Goal: Task Accomplishment & Management: Complete application form

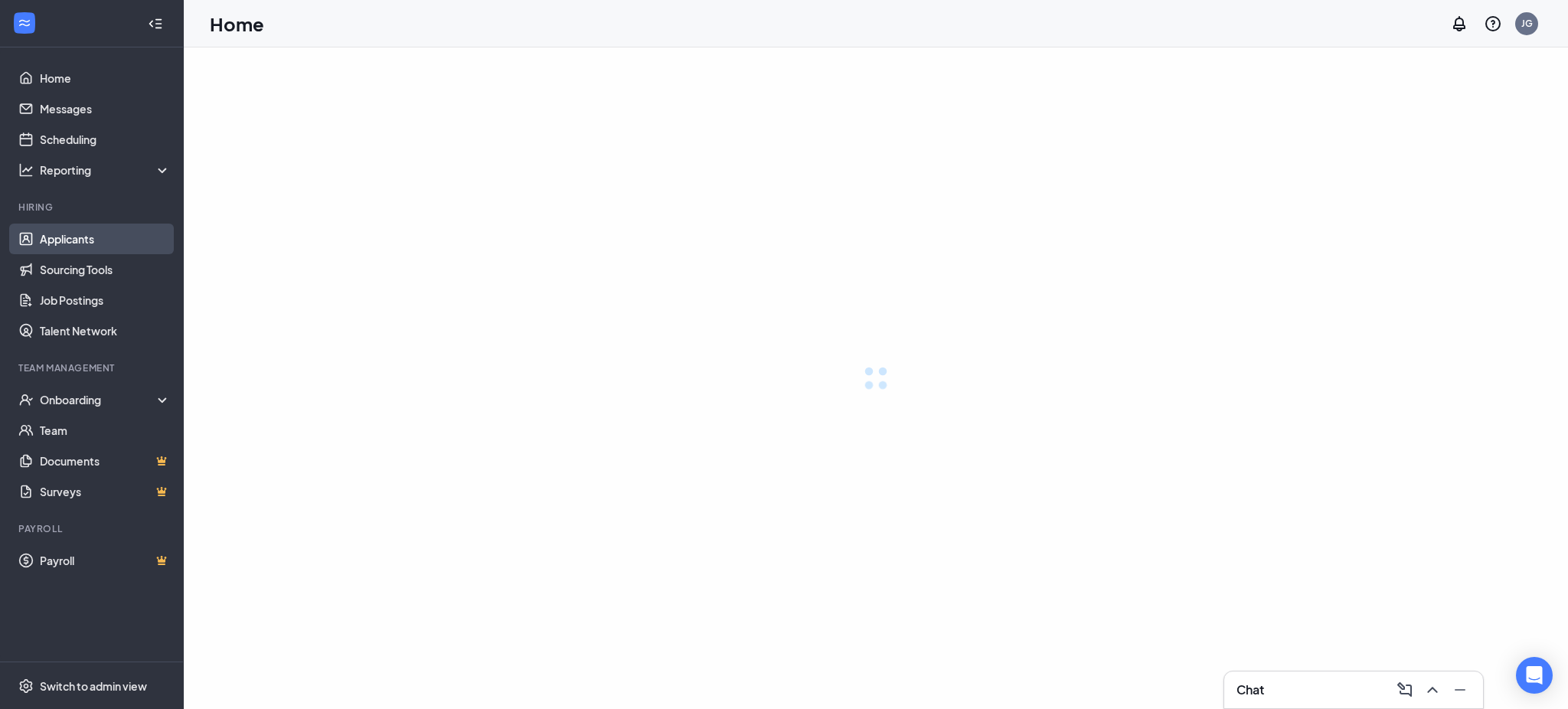
click at [98, 238] on link "Applicants" at bounding box center [106, 239] width 131 height 31
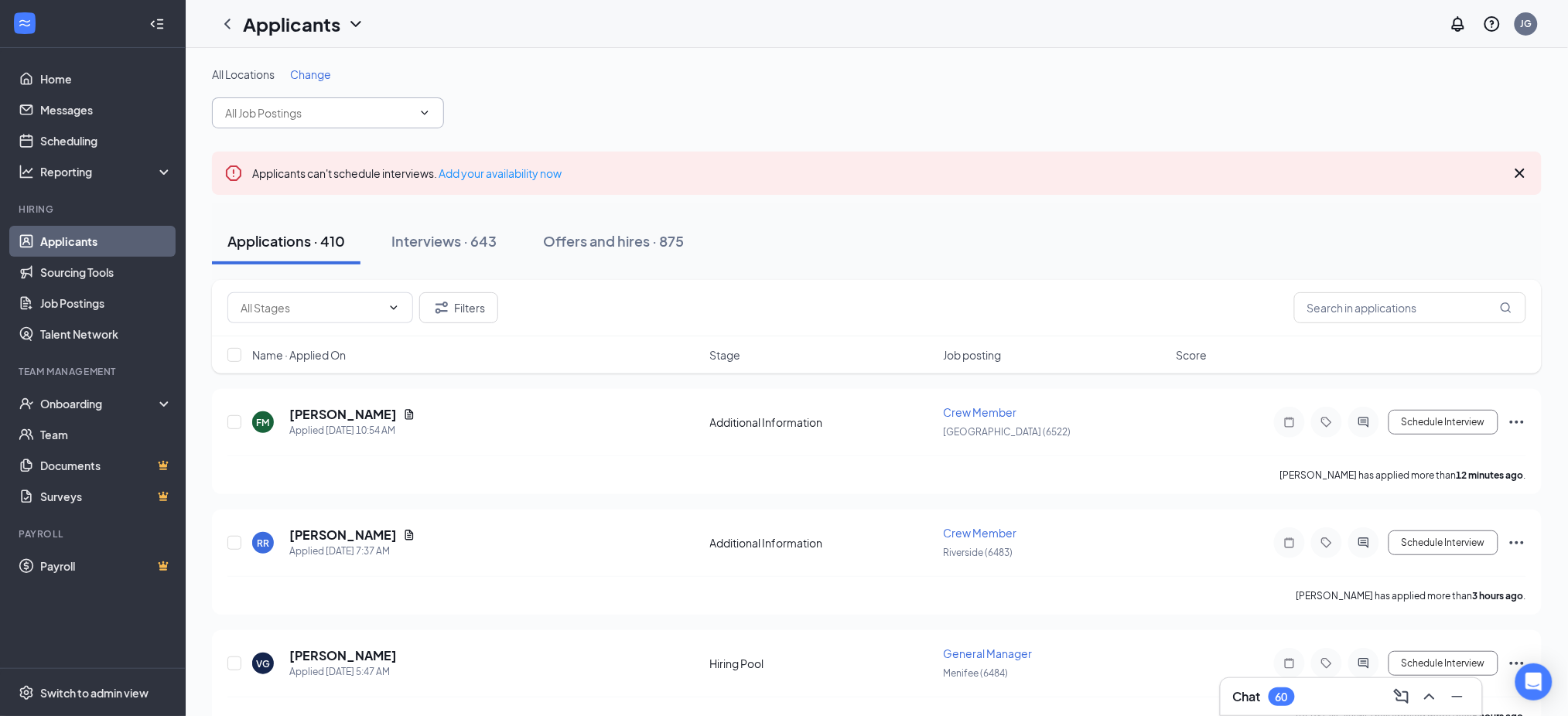
click at [312, 112] on input "text" at bounding box center [318, 113] width 187 height 17
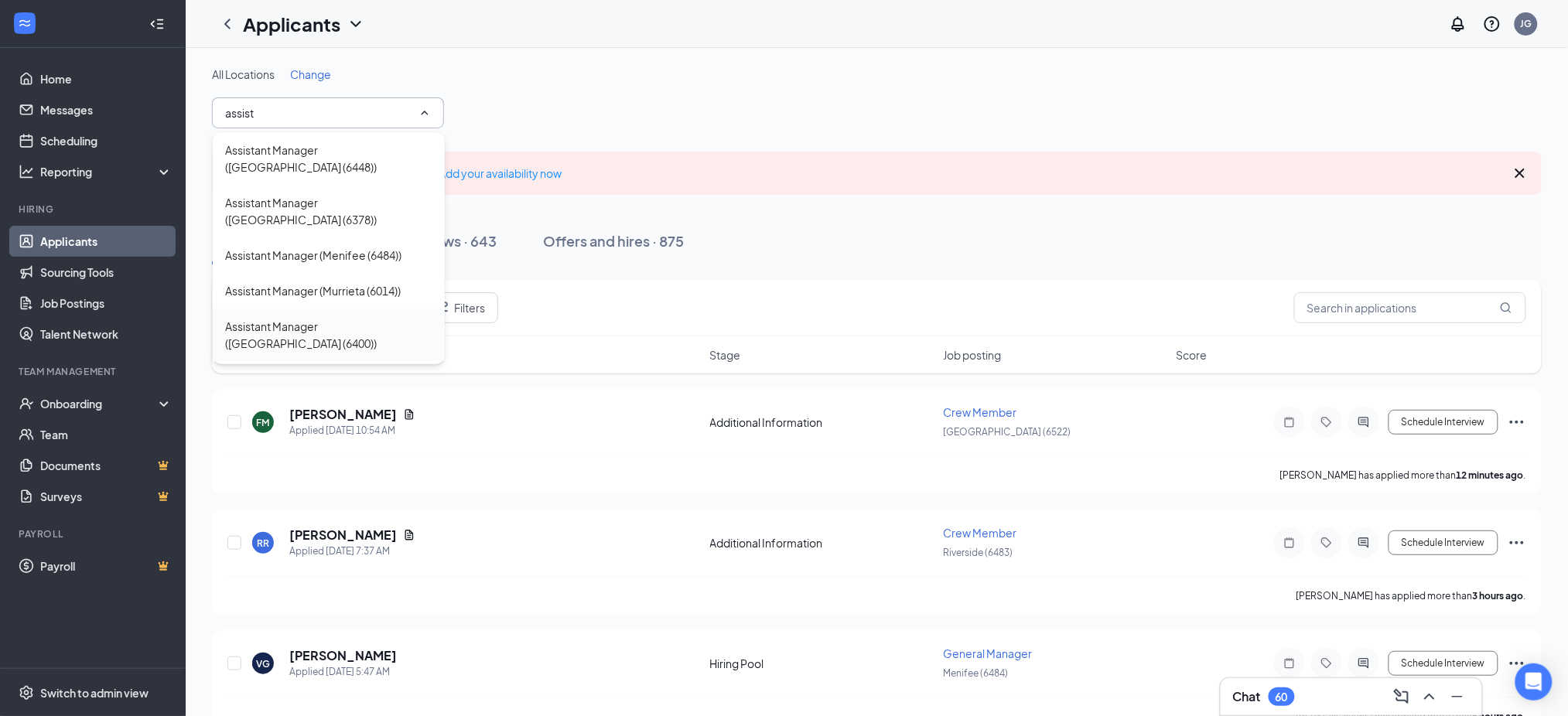
click at [376, 318] on div "Assistant Manager ([GEOGRAPHIC_DATA] (6400))" at bounding box center [328, 335] width 207 height 34
type input "Assistant Manager ([GEOGRAPHIC_DATA] (6400))"
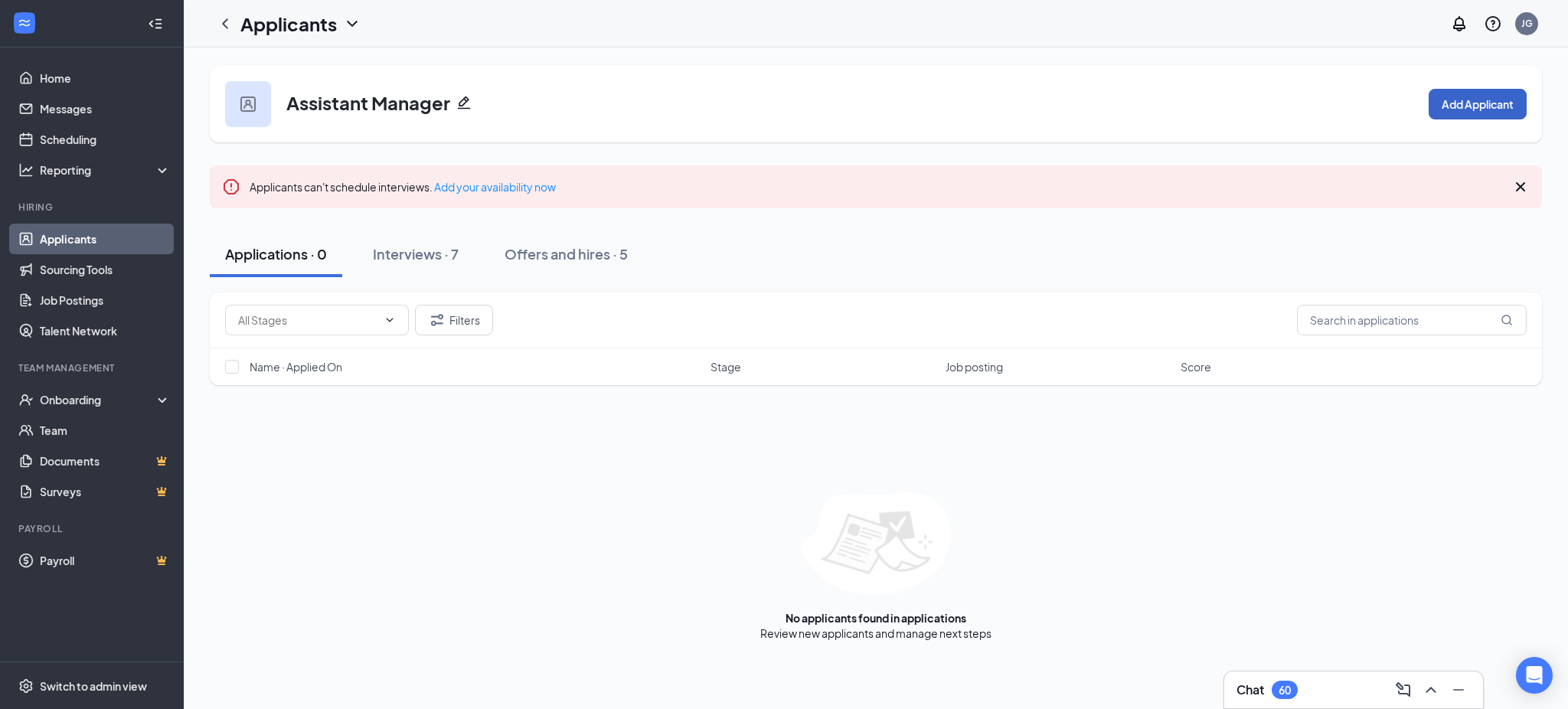
click at [1475, 90] on button "Add Applicant" at bounding box center [1478, 104] width 98 height 31
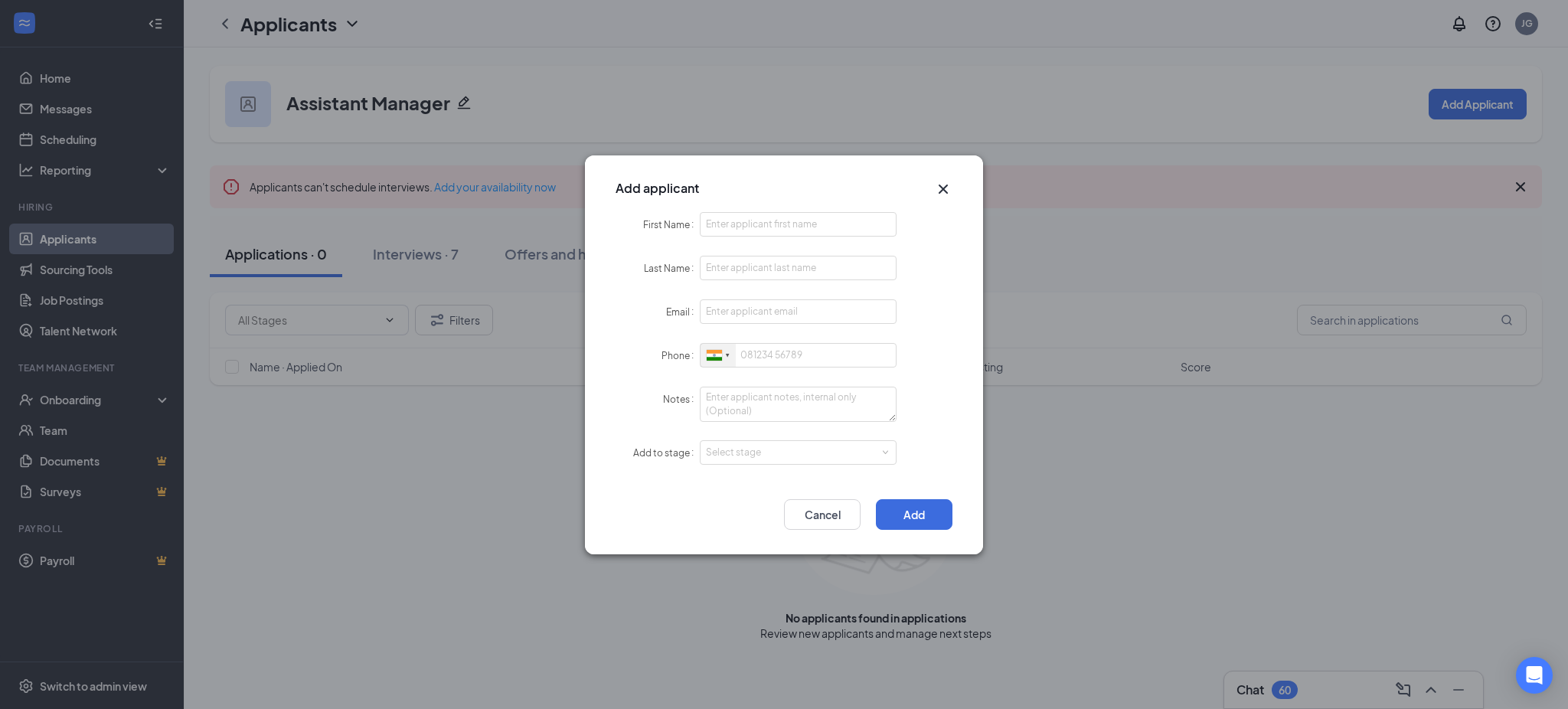
click at [724, 350] on div at bounding box center [718, 356] width 35 height 24
click at [761, 385] on li "[GEOGRAPHIC_DATA] + 1" at bounding box center [911, 383] width 421 height 33
click at [750, 229] on input "First Name" at bounding box center [798, 225] width 197 height 25
paste input "Andrew"
type input "Andrew"
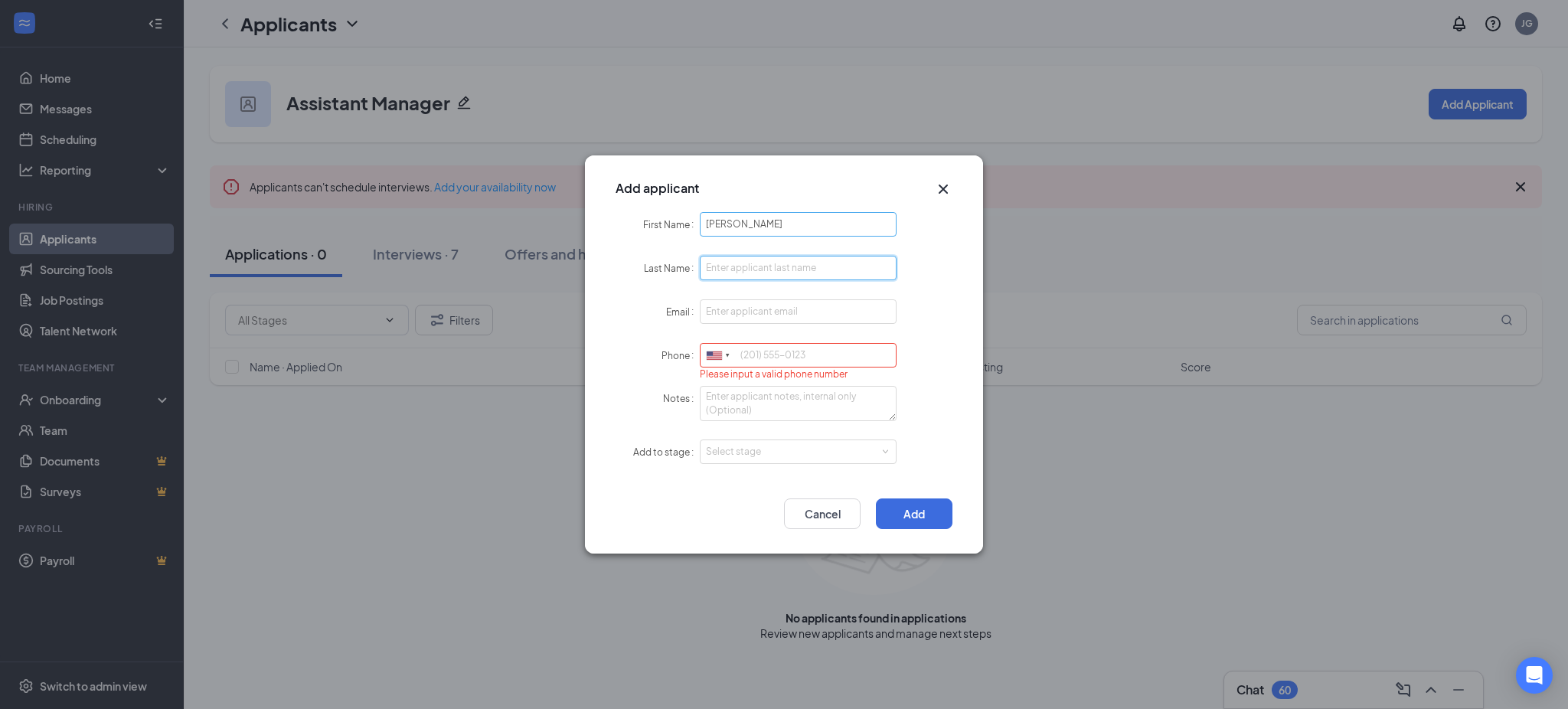
paste input "Corral"
type input "Corral"
paste input "mr.corral20@gmail.com"
type input "mr.corral20@gmail.com"
paste input "6197329882"
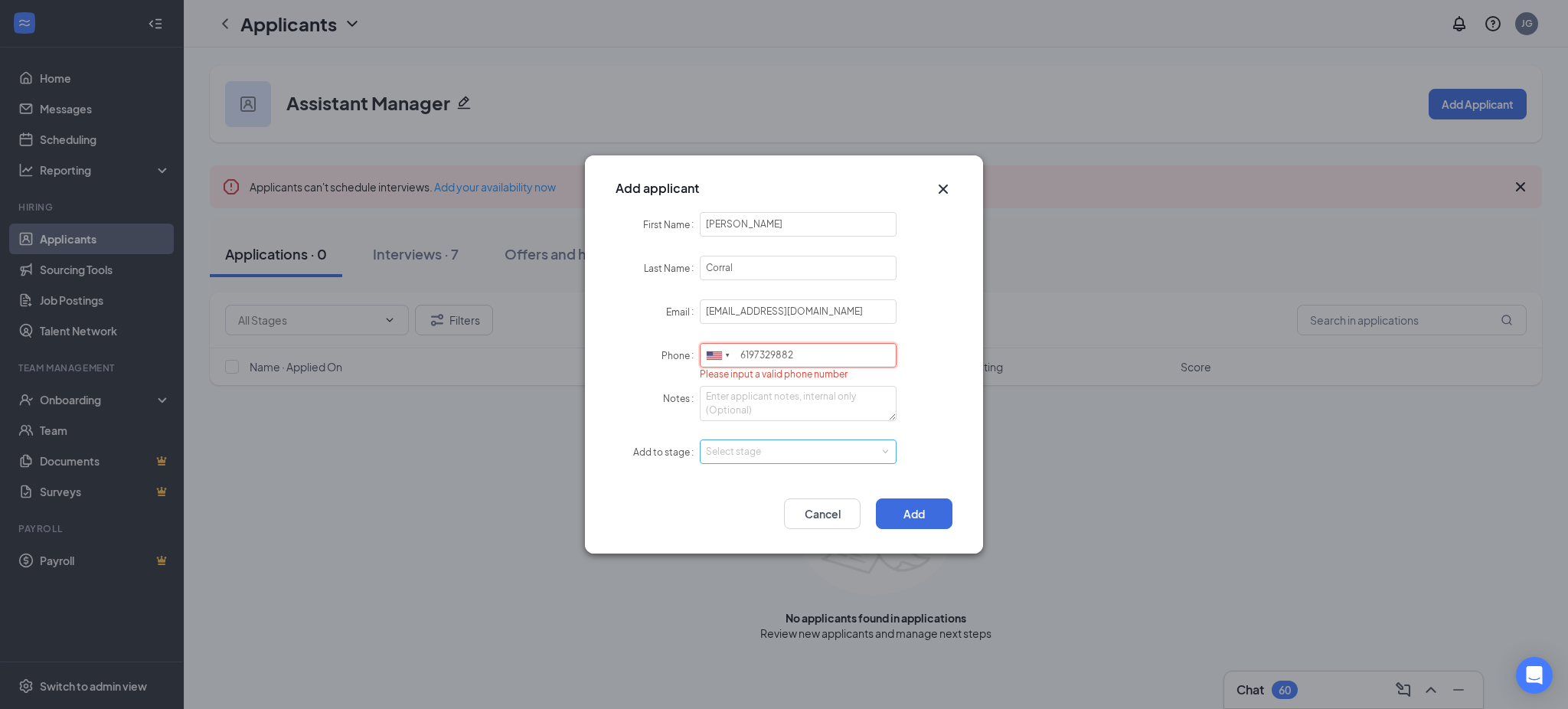
click at [759, 446] on div "Select stage" at bounding box center [795, 452] width 177 height 15
type input "6197329882"
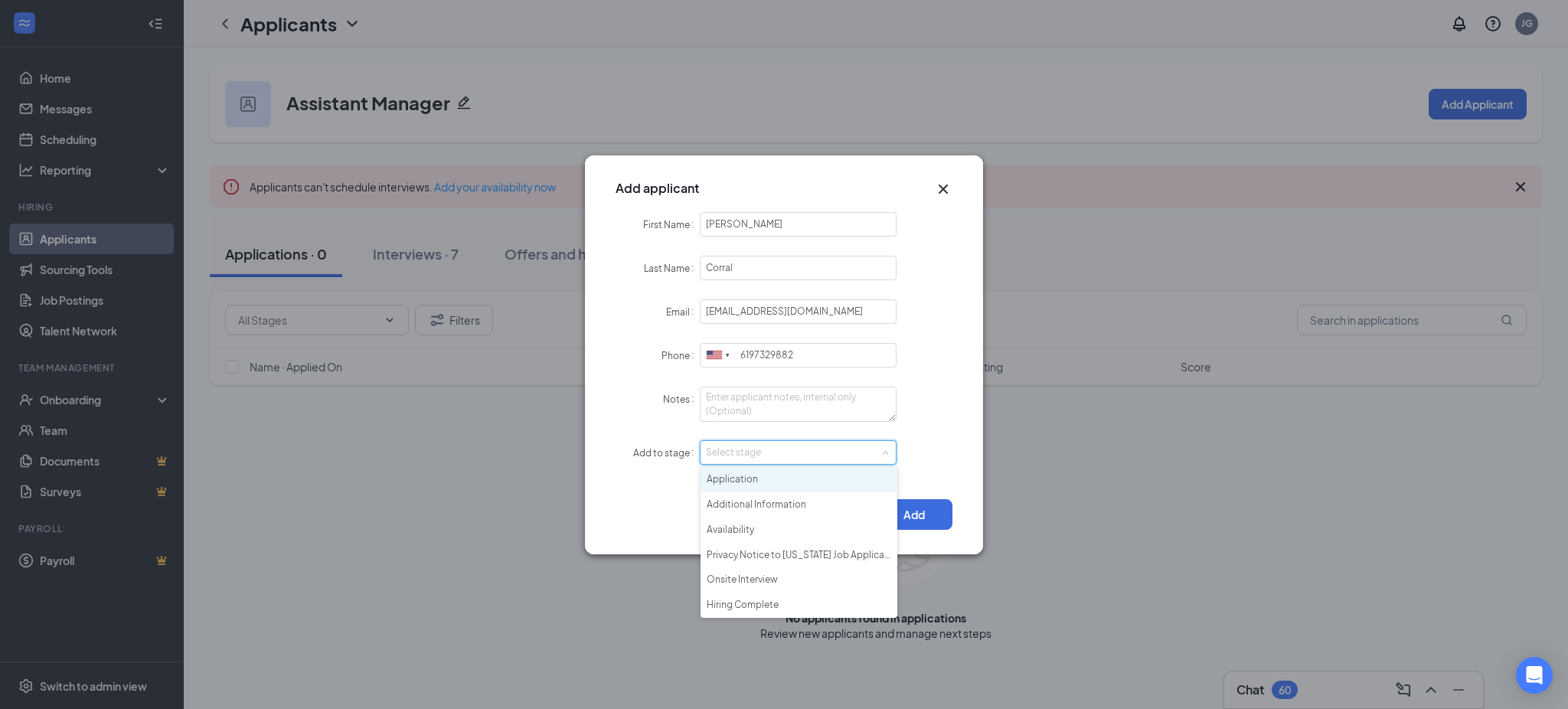
drag, startPoint x: 764, startPoint y: 471, endPoint x: 823, endPoint y: 510, distance: 70.7
click at [774, 474] on li "Application" at bounding box center [799, 480] width 197 height 25
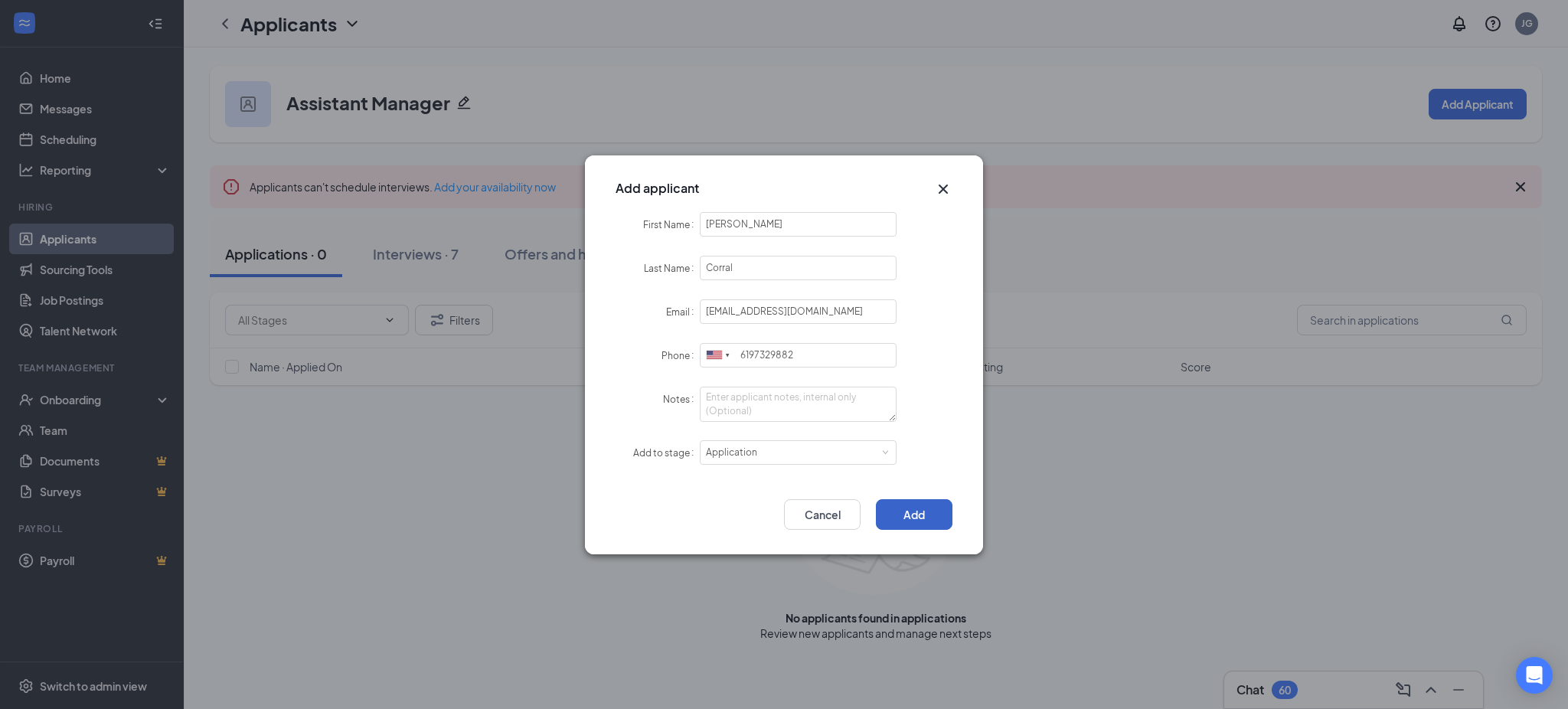
click at [908, 508] on button "Add" at bounding box center [913, 515] width 76 height 31
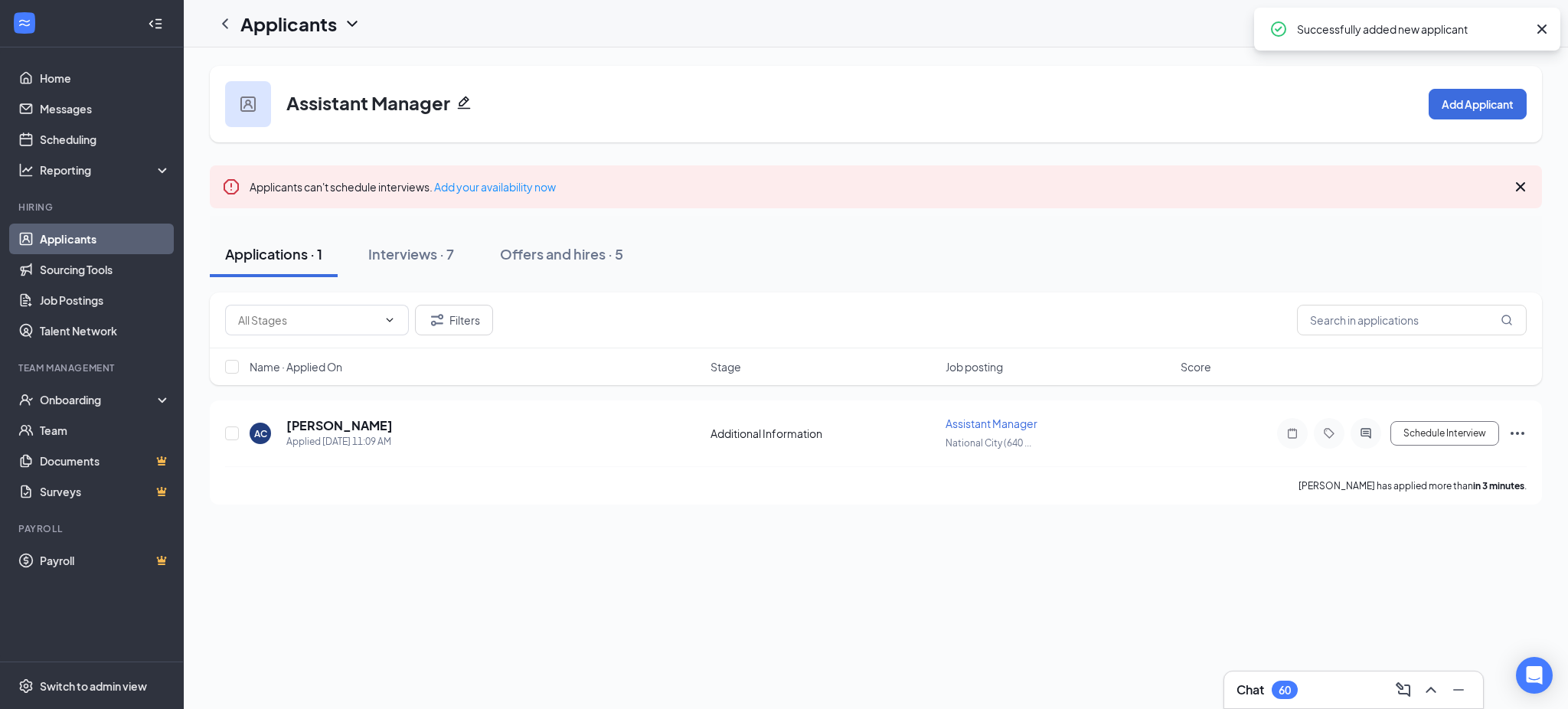
drag, startPoint x: 114, startPoint y: 234, endPoint x: 130, endPoint y: 219, distance: 21.9
click at [114, 234] on link "Applicants" at bounding box center [106, 239] width 131 height 31
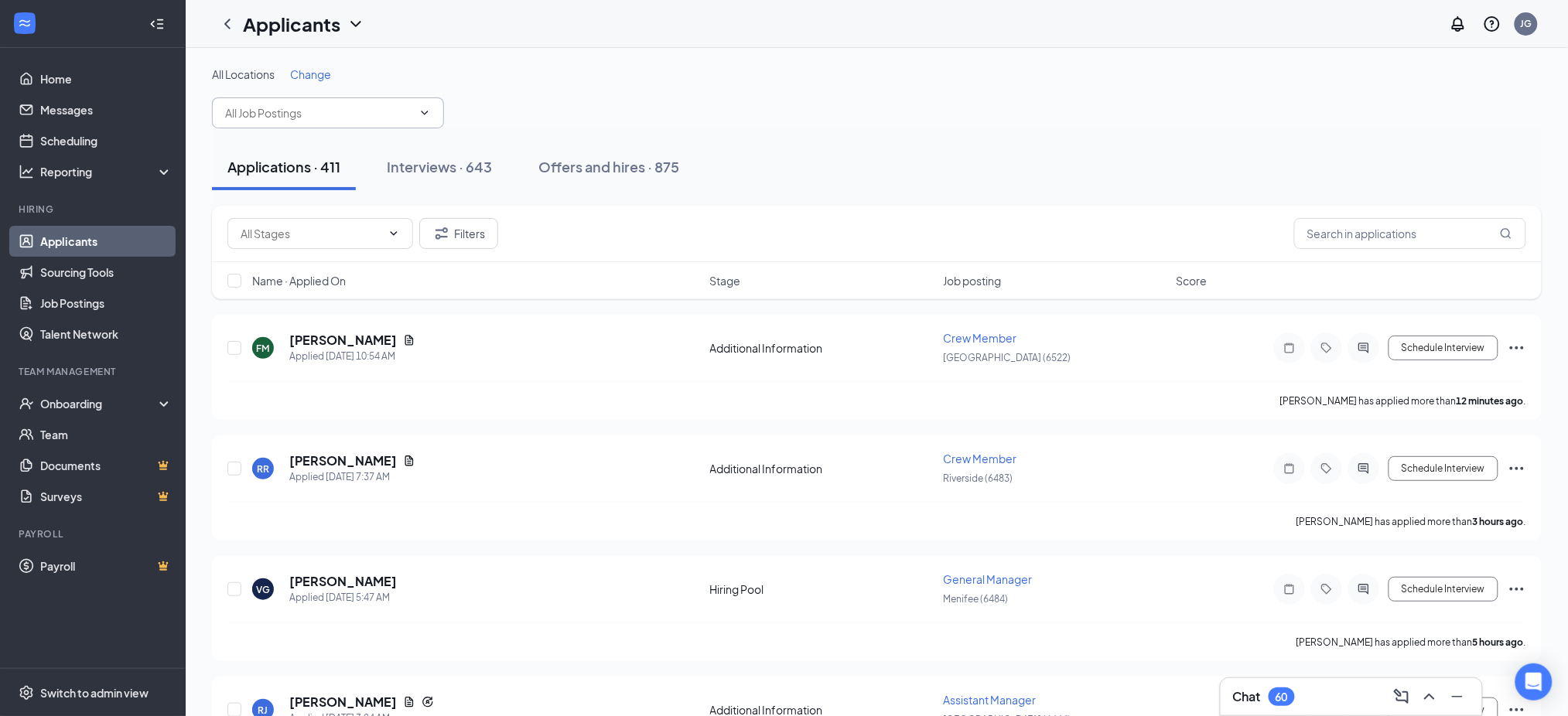
click at [327, 120] on input "text" at bounding box center [318, 113] width 187 height 17
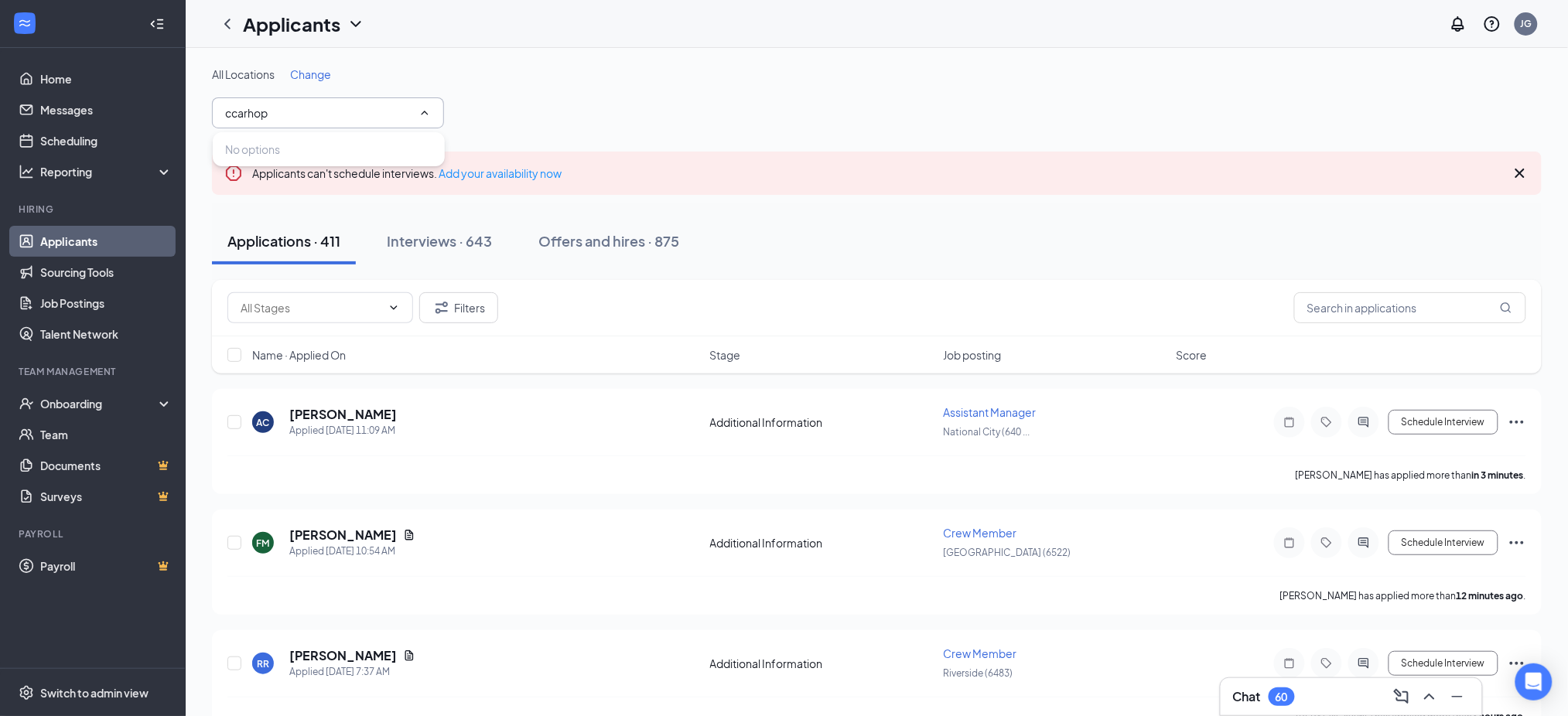
drag, startPoint x: 392, startPoint y: 117, endPoint x: 0, endPoint y: 117, distance: 392.0
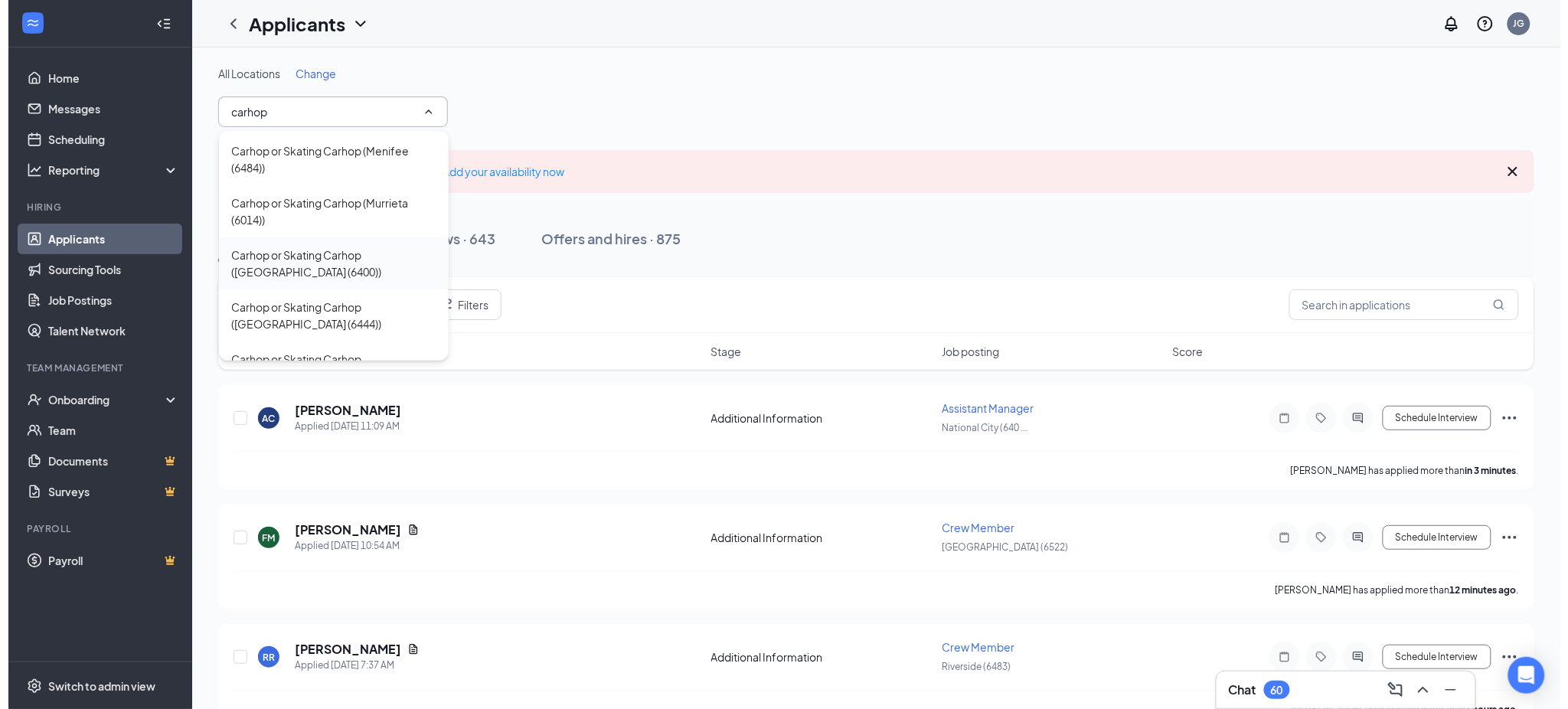
scroll to position [204, 0]
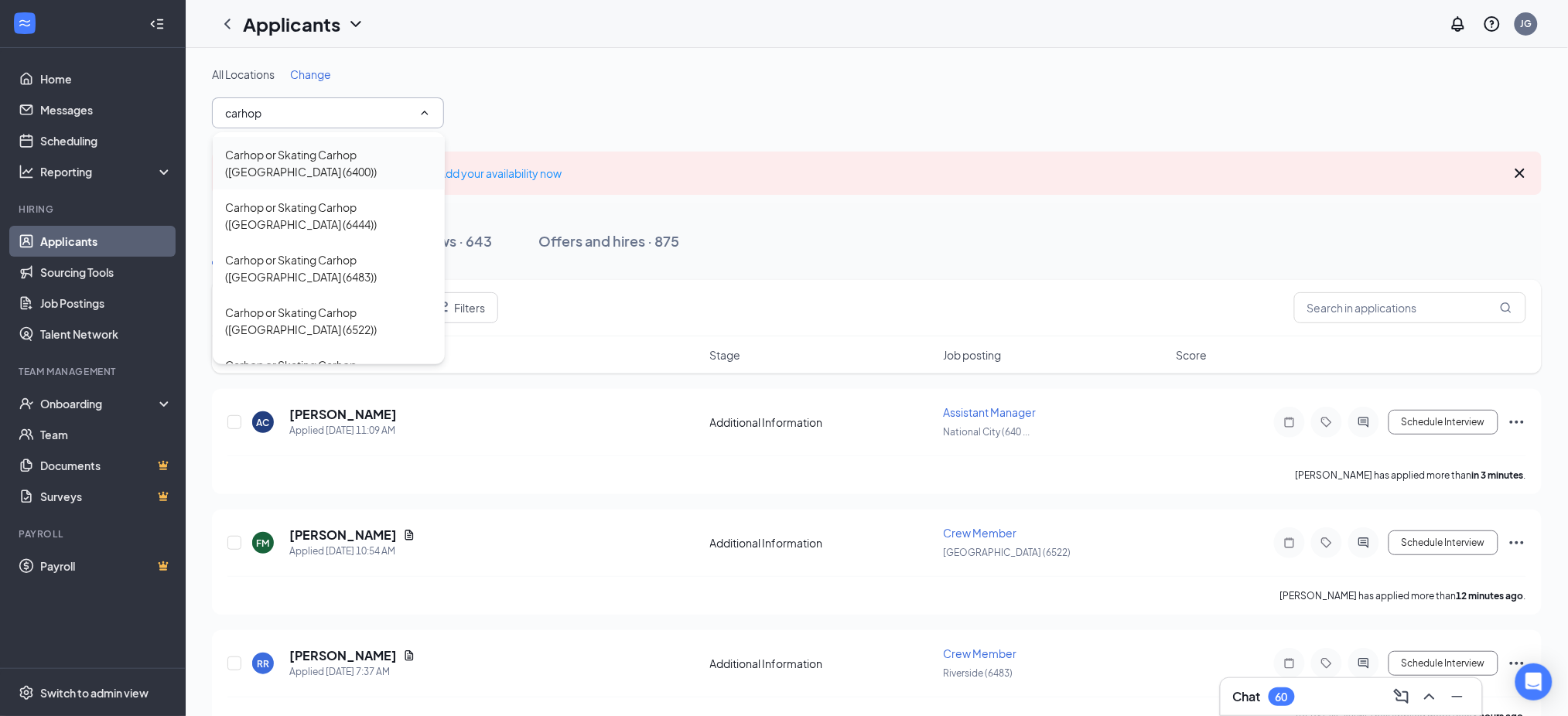
type input "carhop"
click at [311, 164] on div "Carhop or Skating Carhop ([GEOGRAPHIC_DATA] (6400))" at bounding box center [328, 163] width 207 height 34
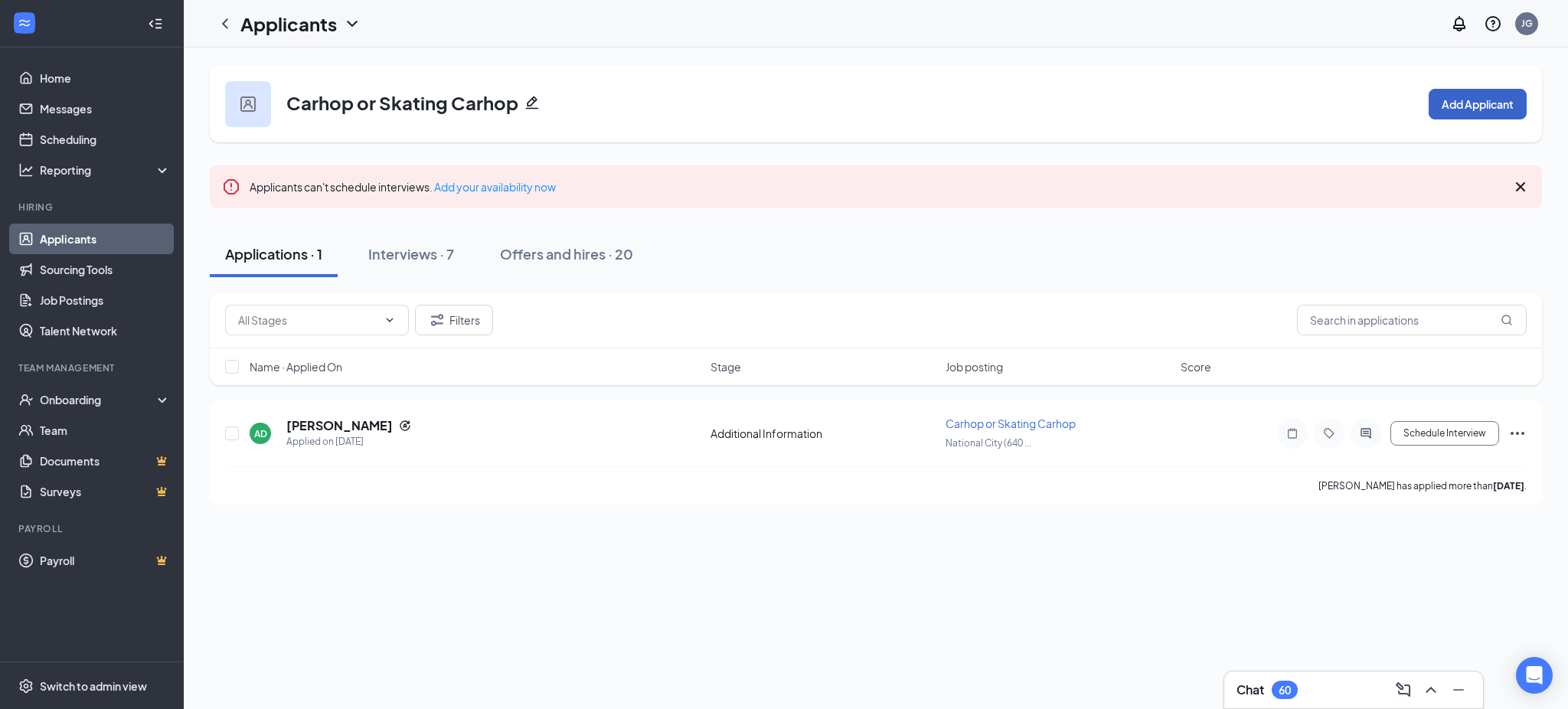
click at [1446, 107] on button "Add Applicant" at bounding box center [1478, 104] width 98 height 31
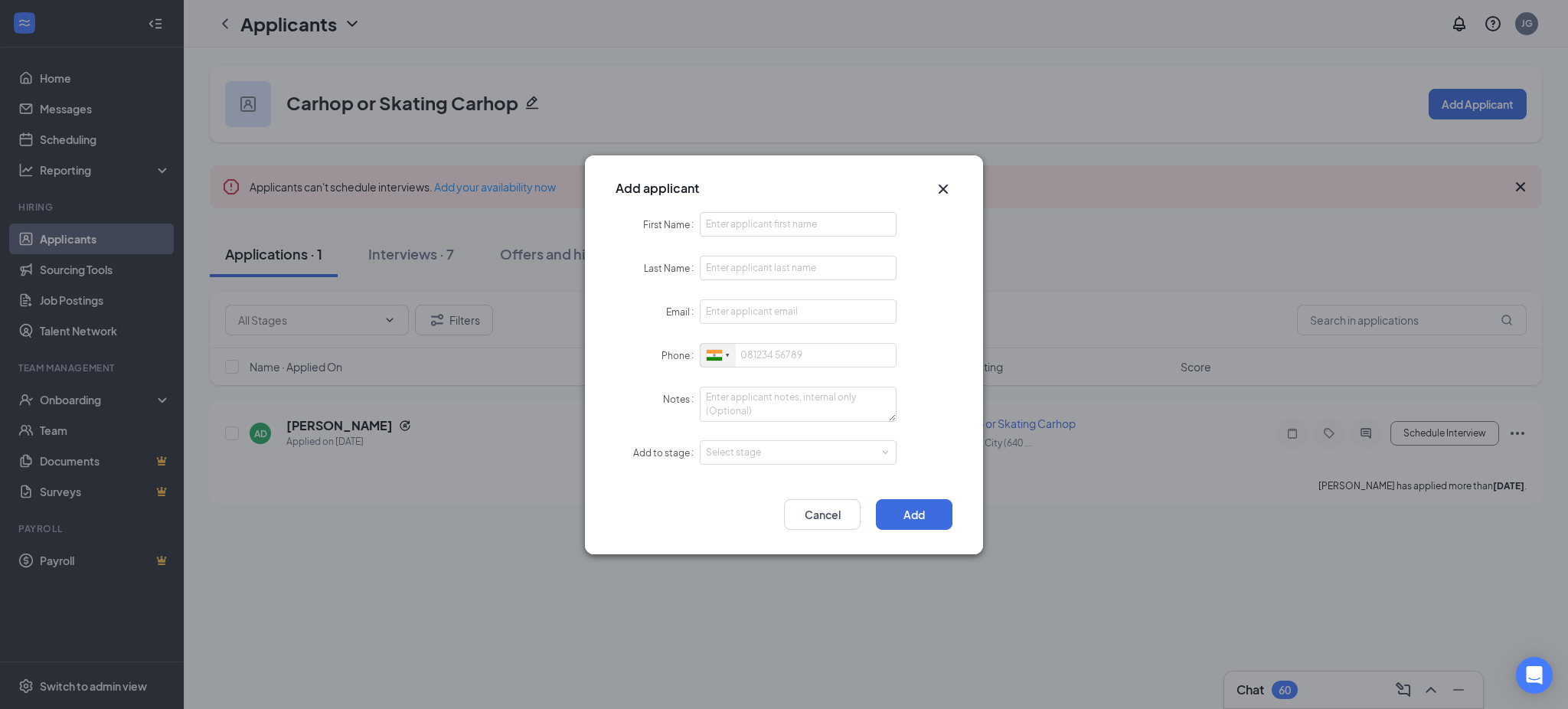
click at [720, 358] on div at bounding box center [714, 355] width 15 height 11
click at [741, 379] on span "[GEOGRAPHIC_DATA]" at bounding box center [777, 383] width 98 height 12
click at [761, 226] on input "First Name" at bounding box center [798, 225] width 197 height 25
paste input "Salvador"
type input "Salvador"
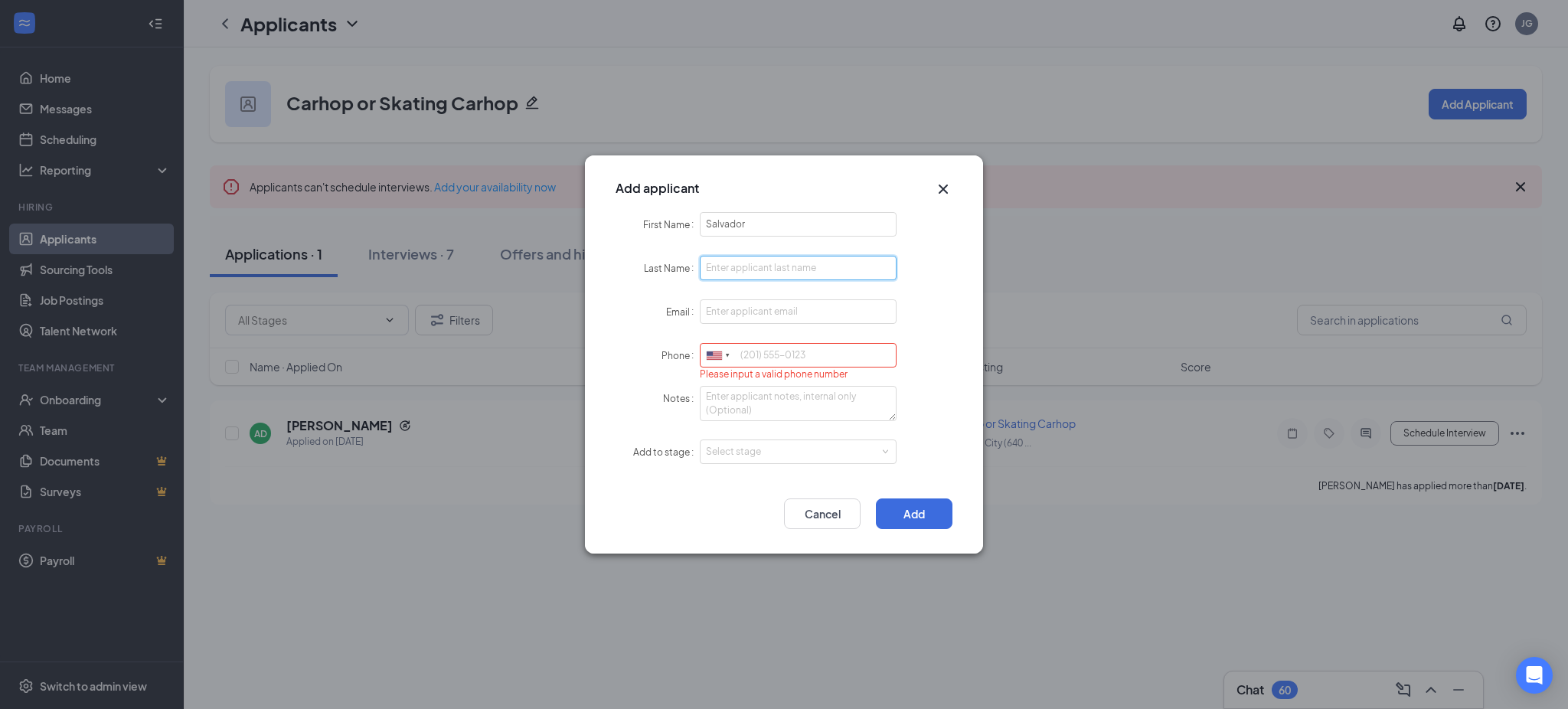
paste input "contreras"
type input "contreras"
paste input "salvador199935@gmail.com"
type input "salvador199935@gmail.com"
paste input "6193569528"
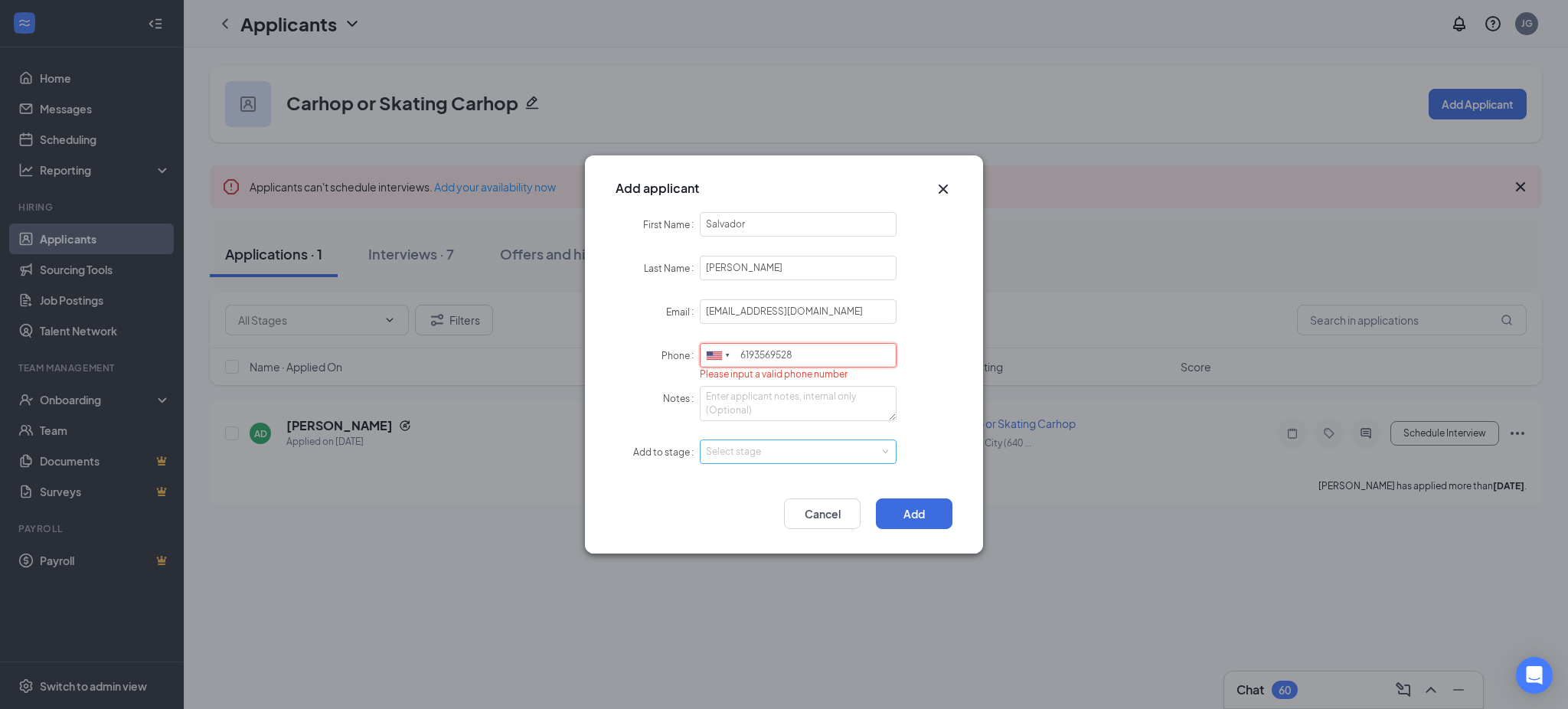
type input "6193569528"
drag, startPoint x: 758, startPoint y: 439, endPoint x: 758, endPoint y: 453, distance: 14.0
click at [758, 450] on form "First Name Salvador Last Name contreras Email salvador199935@gmail.com Phone Un…" at bounding box center [784, 348] width 337 height 272
click at [758, 453] on div "Select stage" at bounding box center [795, 453] width 177 height 15
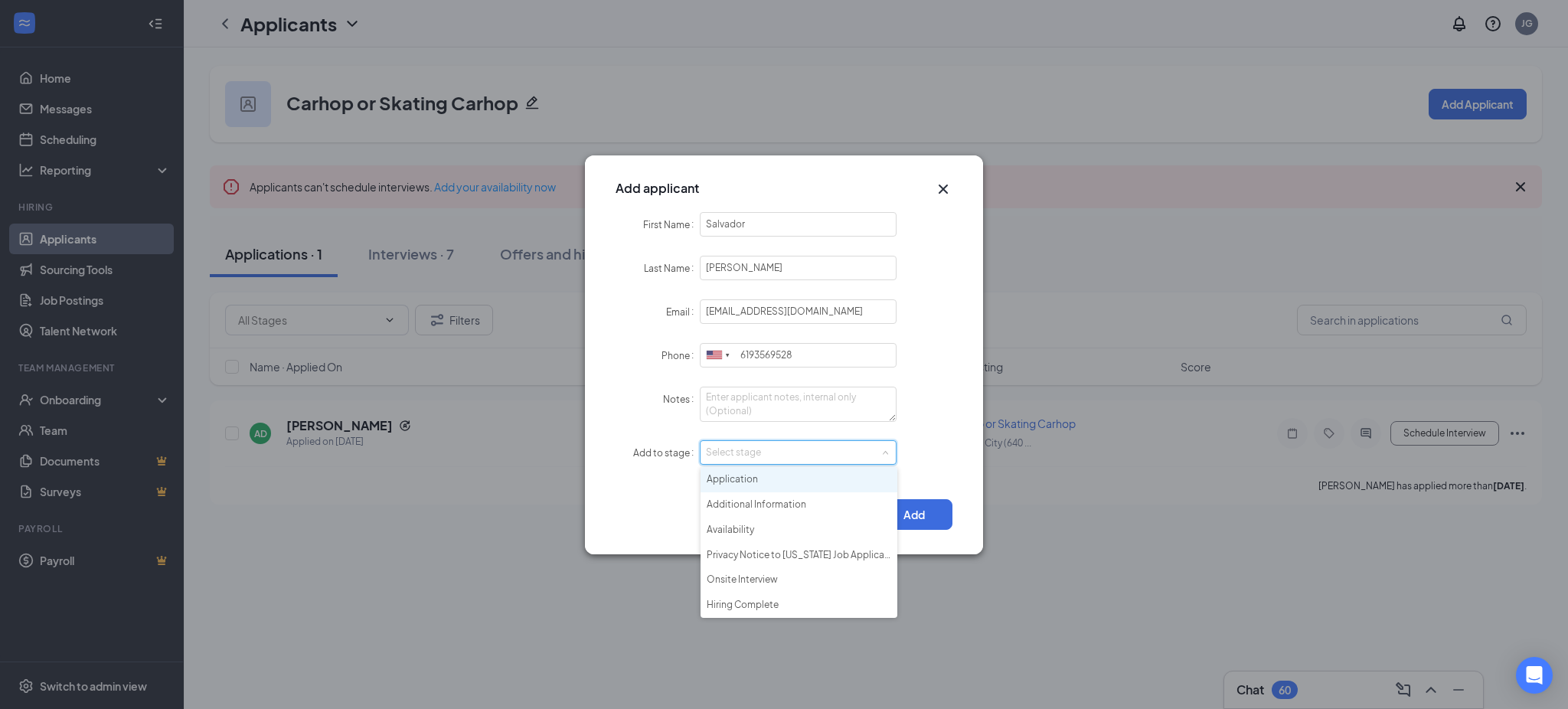
click at [760, 477] on li "Application" at bounding box center [799, 480] width 197 height 25
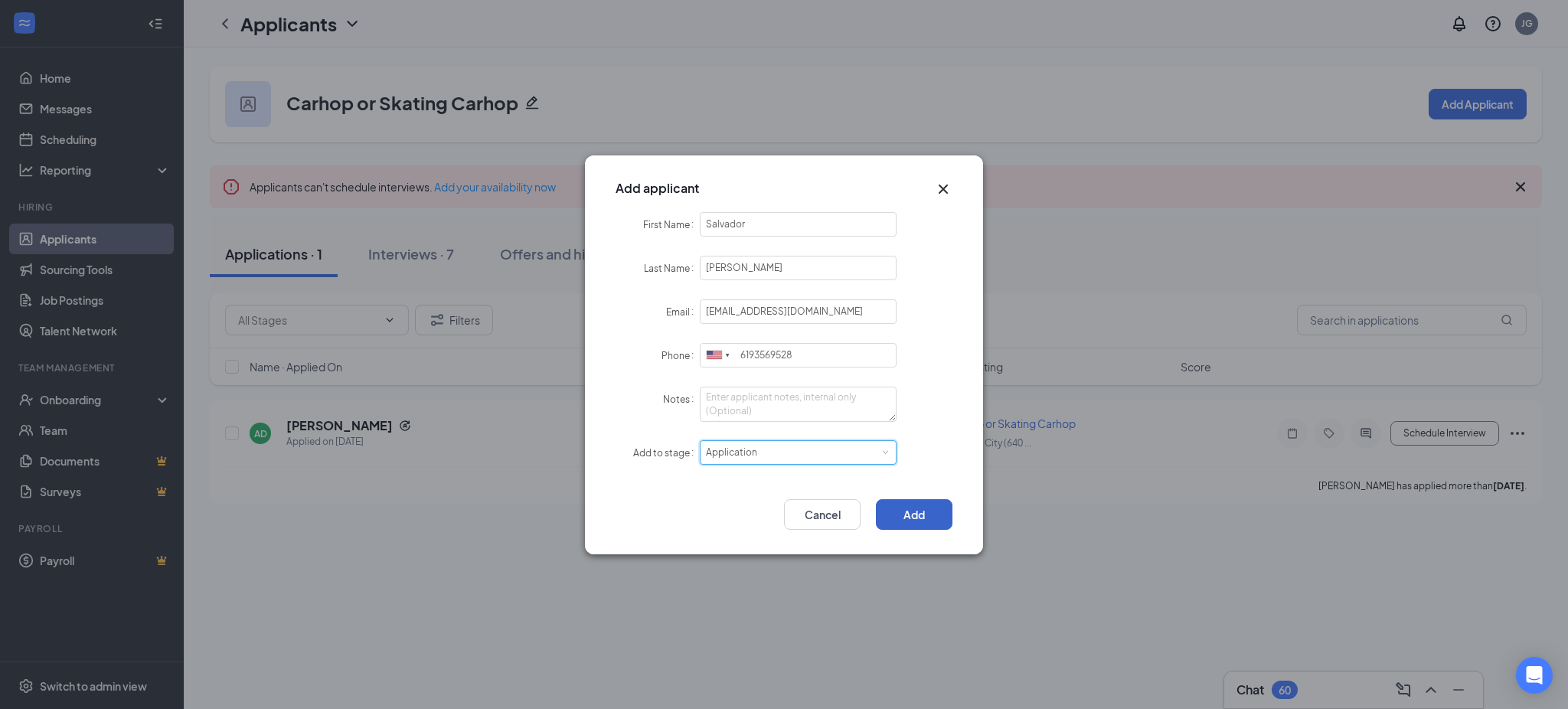
click at [911, 508] on button "Add" at bounding box center [913, 515] width 76 height 31
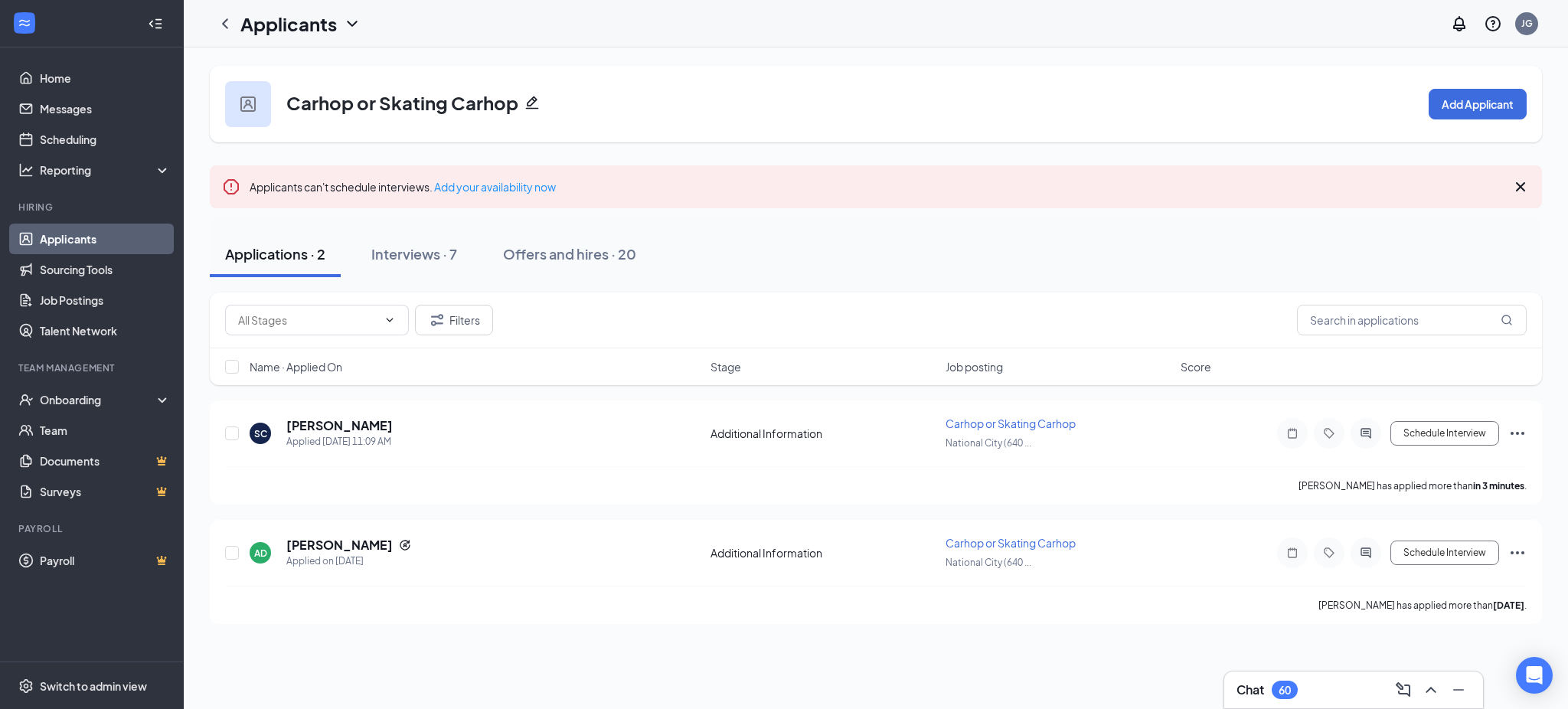
click at [92, 236] on link "Applicants" at bounding box center [106, 239] width 131 height 31
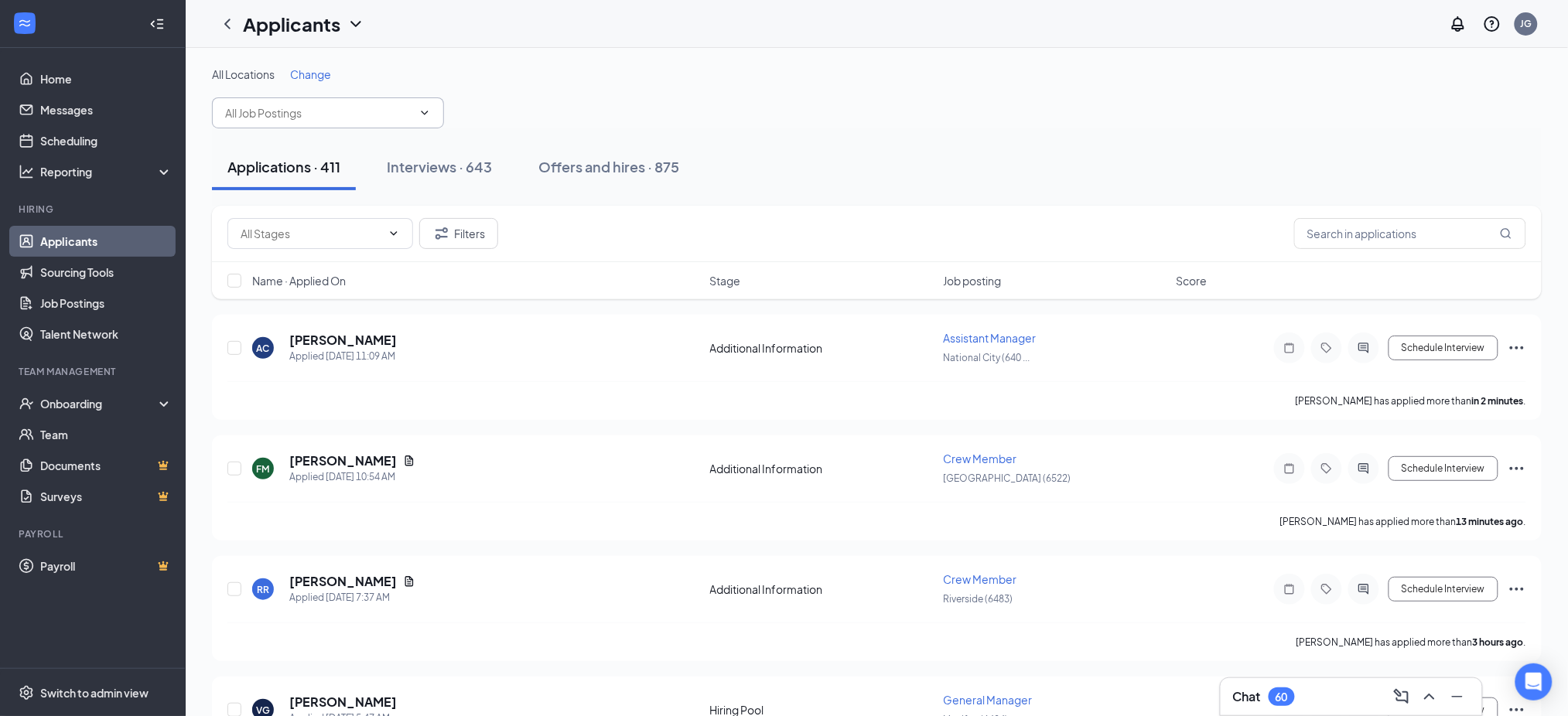
click at [286, 122] on span at bounding box center [328, 113] width 232 height 31
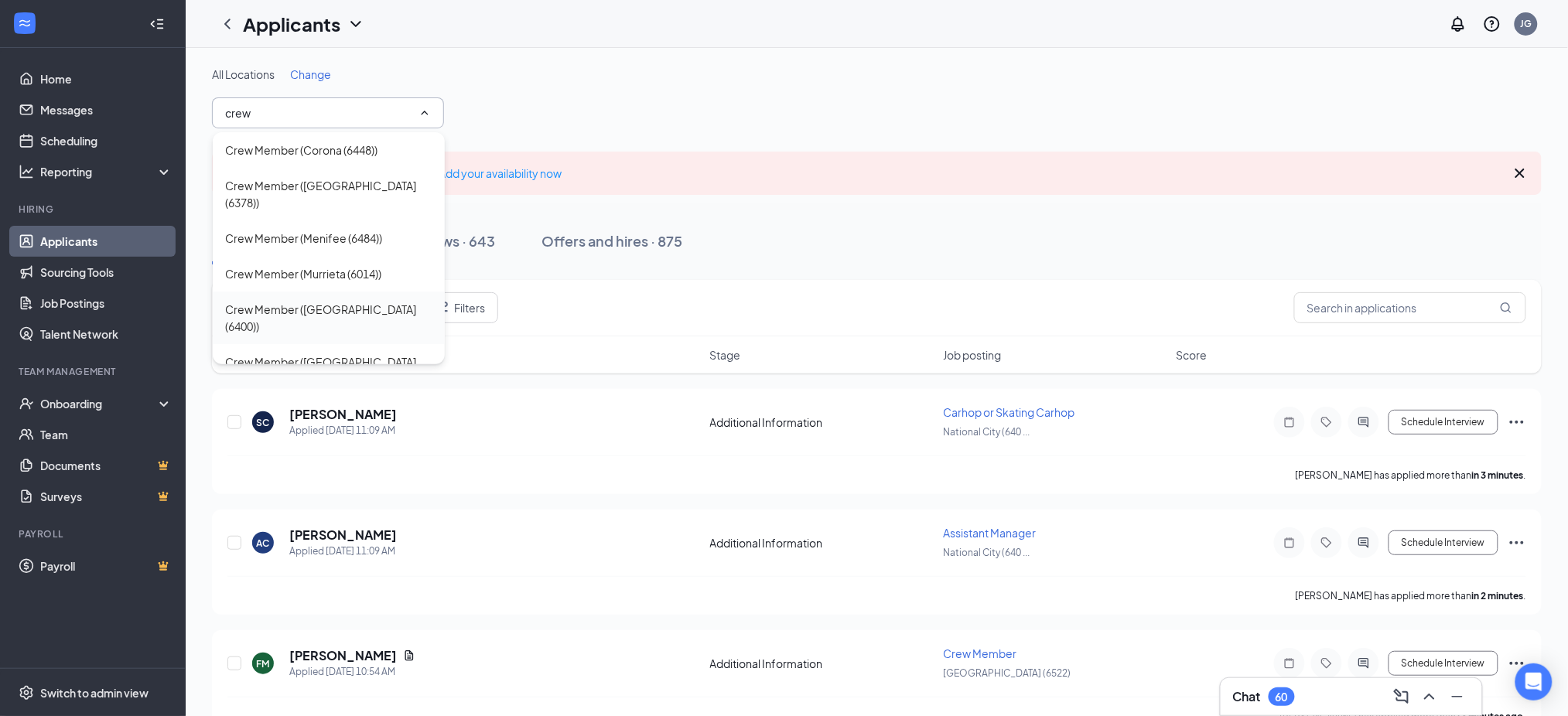
type input "crew"
click at [381, 301] on div "Crew Member ([GEOGRAPHIC_DATA] (6400))" at bounding box center [328, 318] width 207 height 34
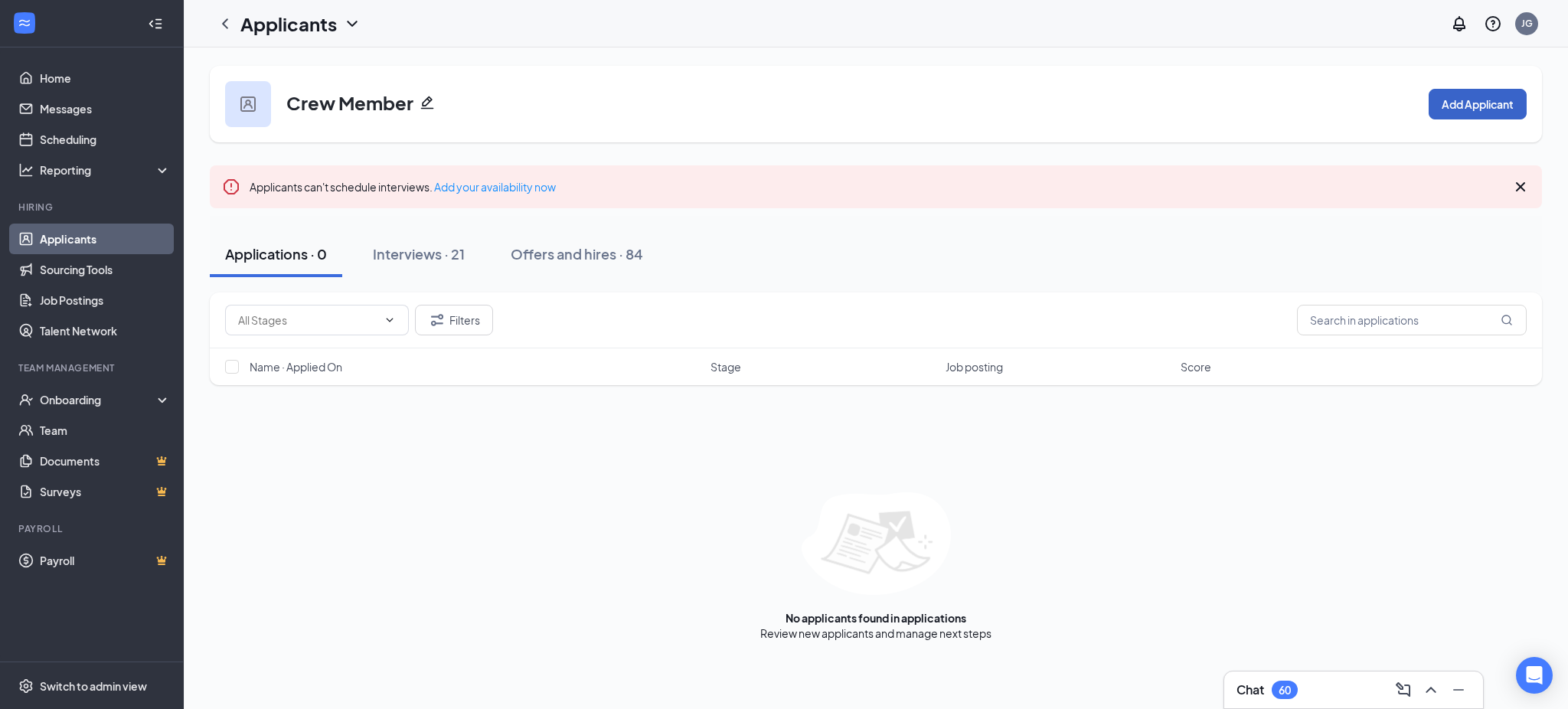
click at [1470, 105] on button "Add Applicant" at bounding box center [1478, 104] width 98 height 31
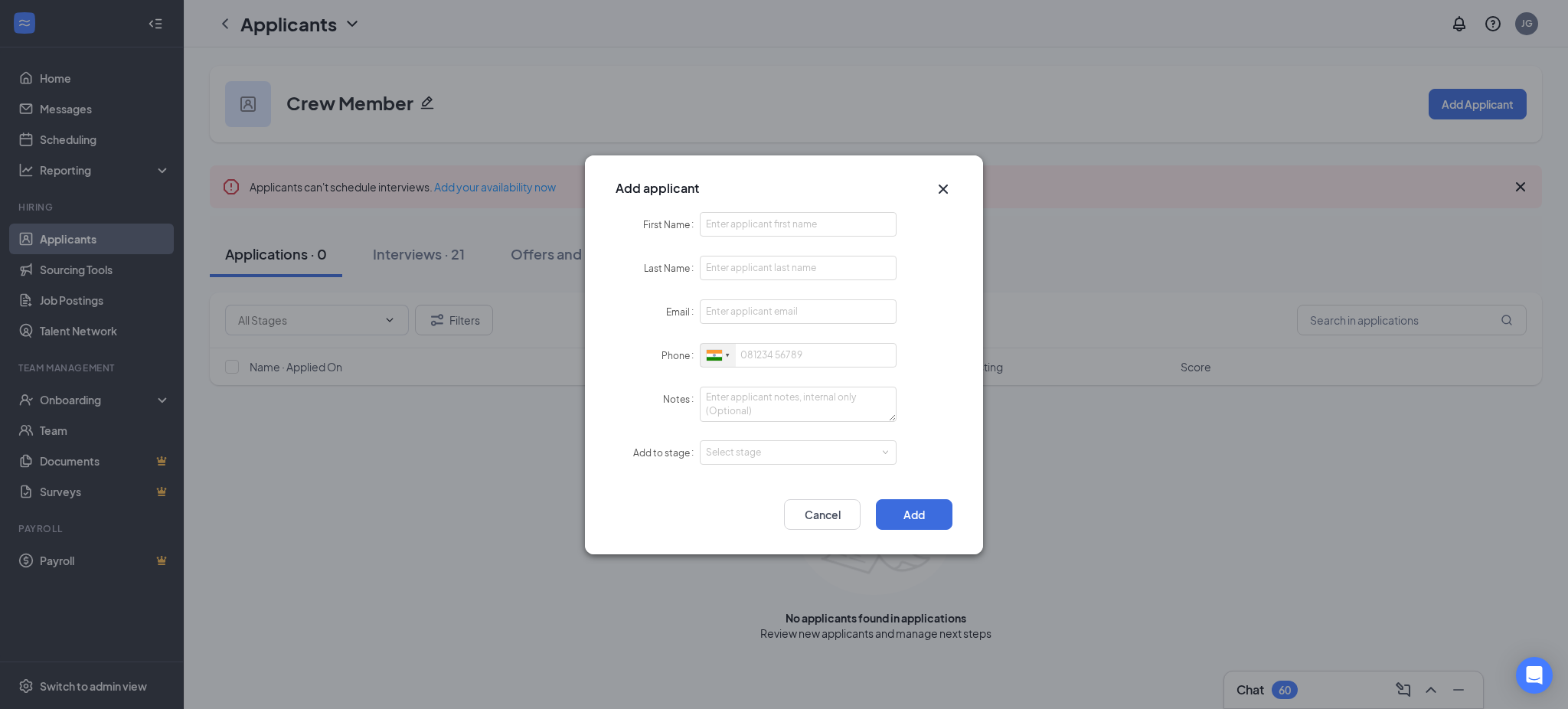
click at [717, 351] on div at bounding box center [714, 355] width 15 height 11
click at [830, 380] on span "+ 1" at bounding box center [836, 383] width 12 height 12
click at [781, 239] on form "First Name Last Name Email Phone [GEOGRAPHIC_DATA] + 1 [GEOGRAPHIC_DATA] + 44 […" at bounding box center [784, 348] width 337 height 272
click at [780, 233] on input "First Name" at bounding box center [798, 225] width 197 height 25
paste input "Isabella"
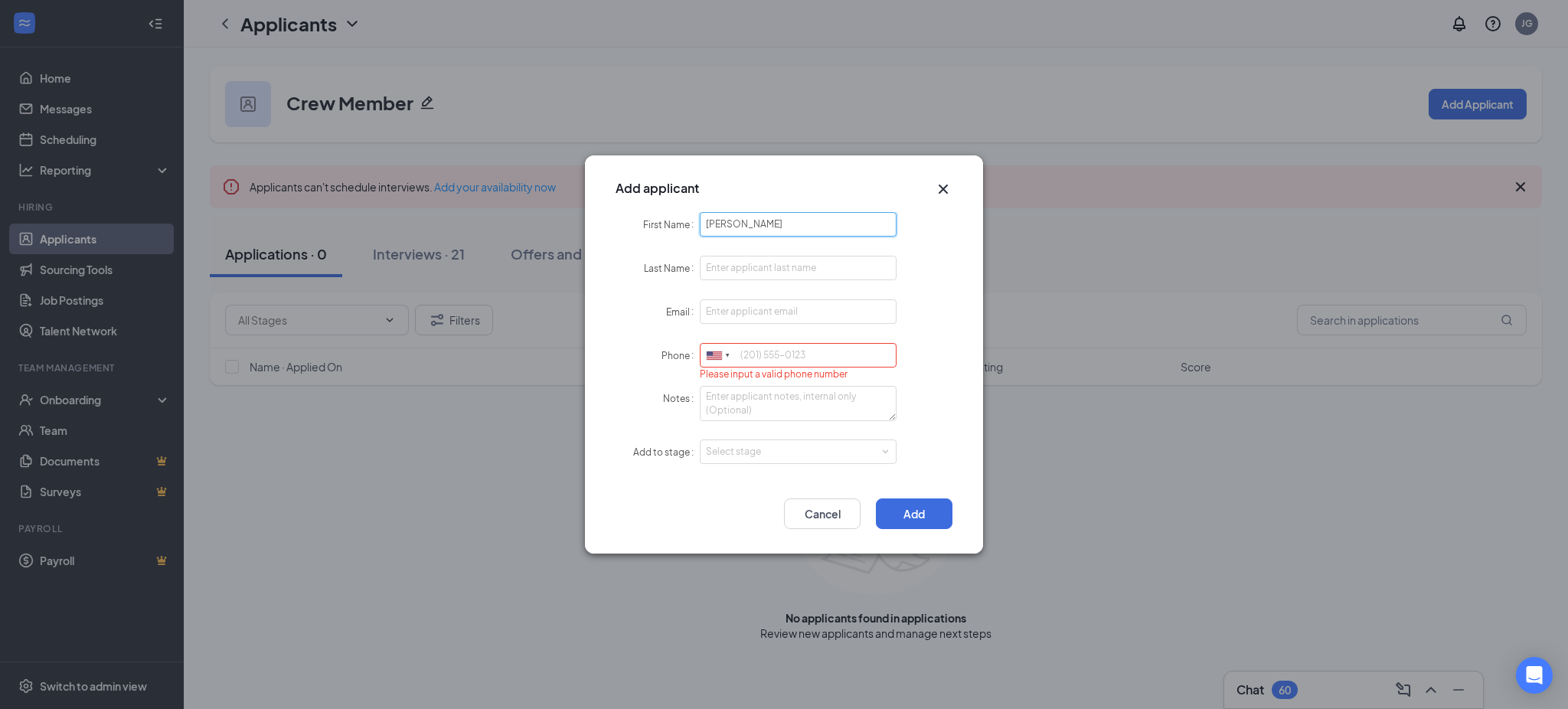
type input "Isabella"
paste input "Garcia"
type input "Garcia"
paste input "garciaisabellaa18@gmail.com"
type input "garciaisabellaa18@gmail.com"
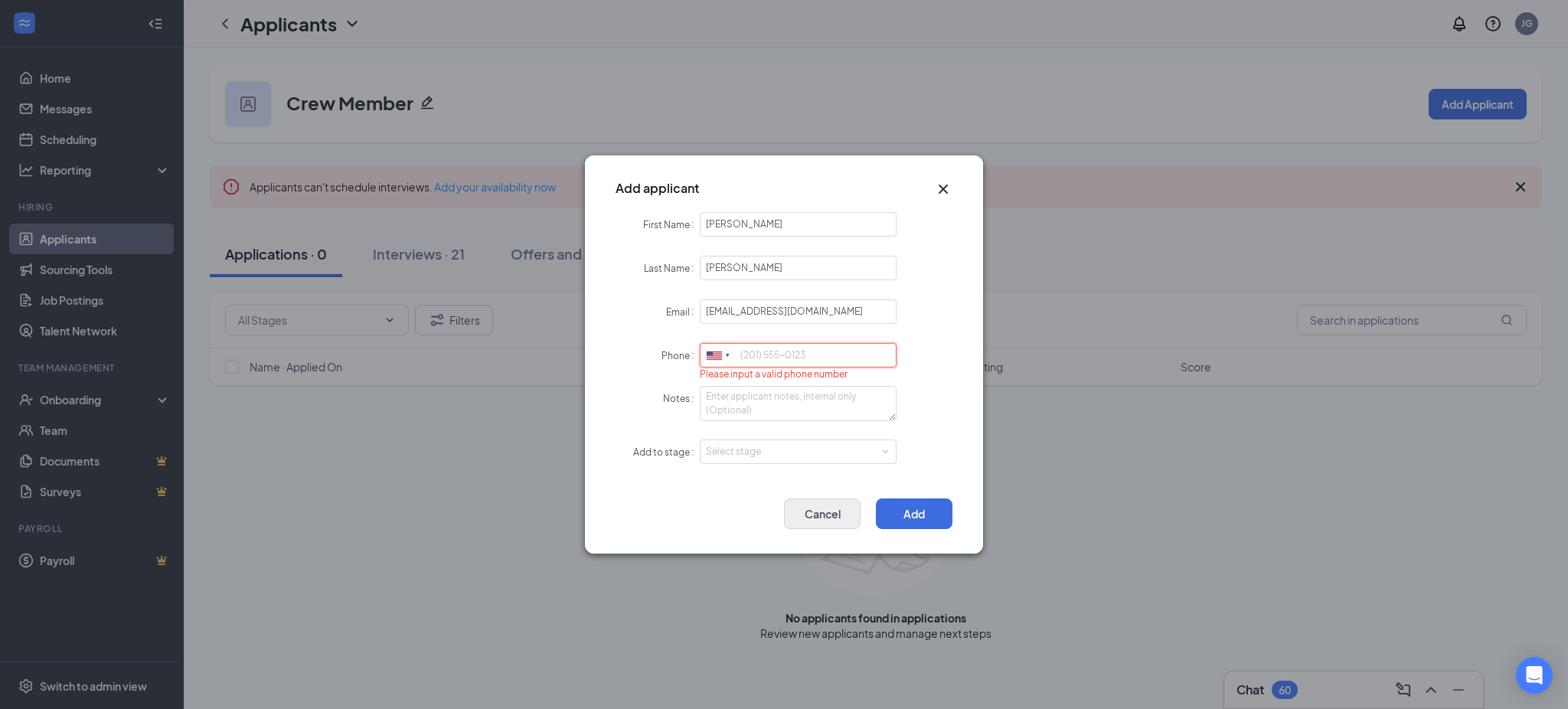
paste input "6198562083"
click at [747, 451] on div "Select stage" at bounding box center [795, 452] width 177 height 15
type input "6198562083"
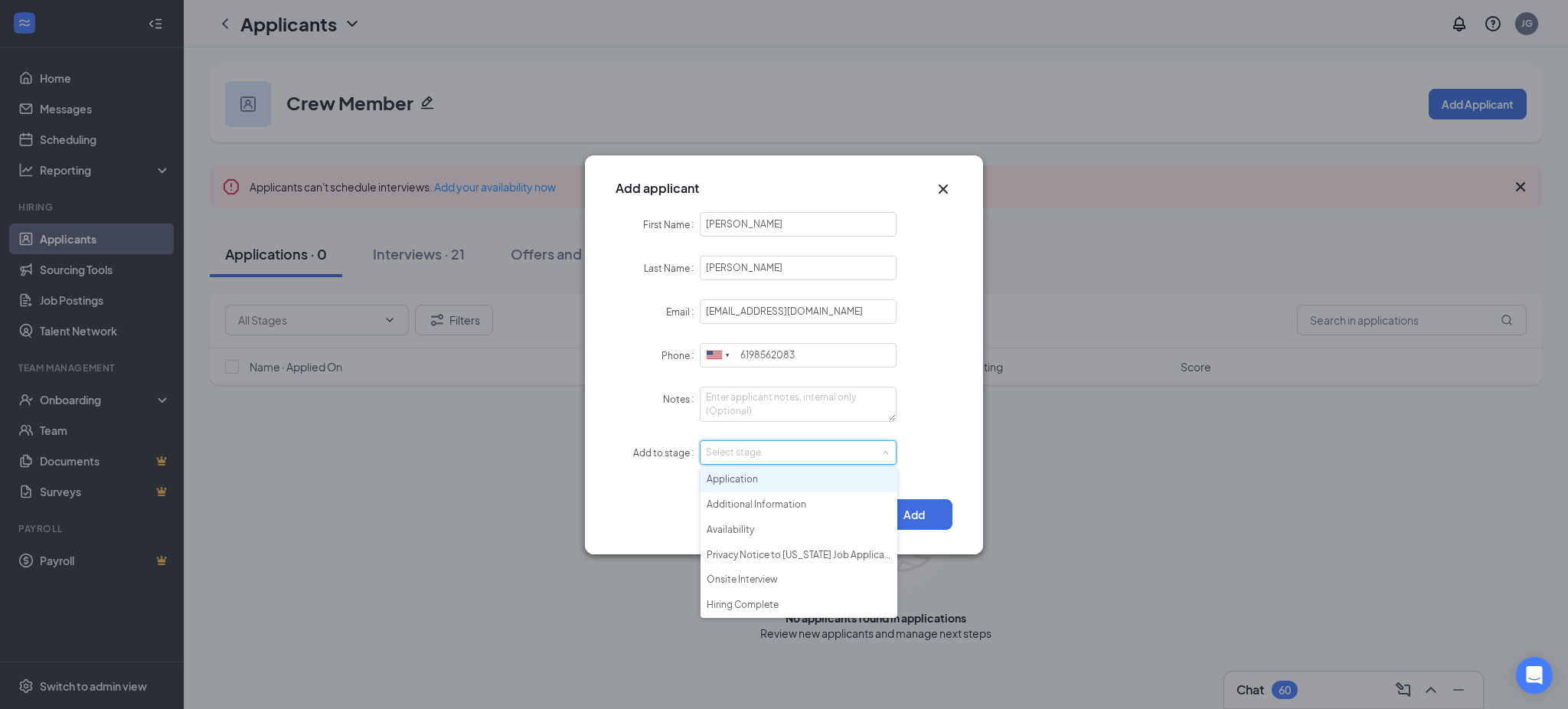
click at [756, 465] on form "First Name Isabella Last Name Garcia Email garciaisabellaa18@gmail.com Phone Un…" at bounding box center [784, 348] width 337 height 272
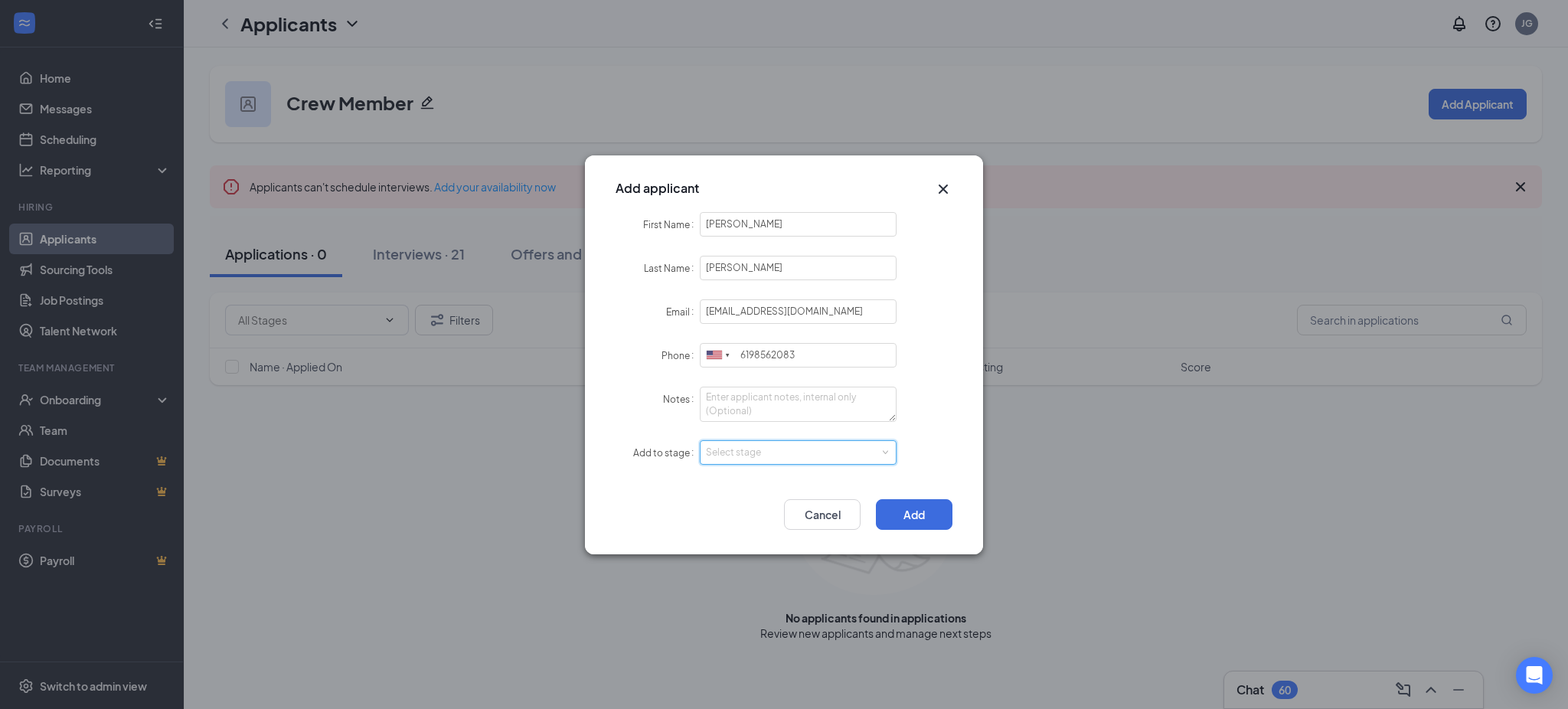
click at [761, 461] on div "Select stage" at bounding box center [798, 453] width 184 height 23
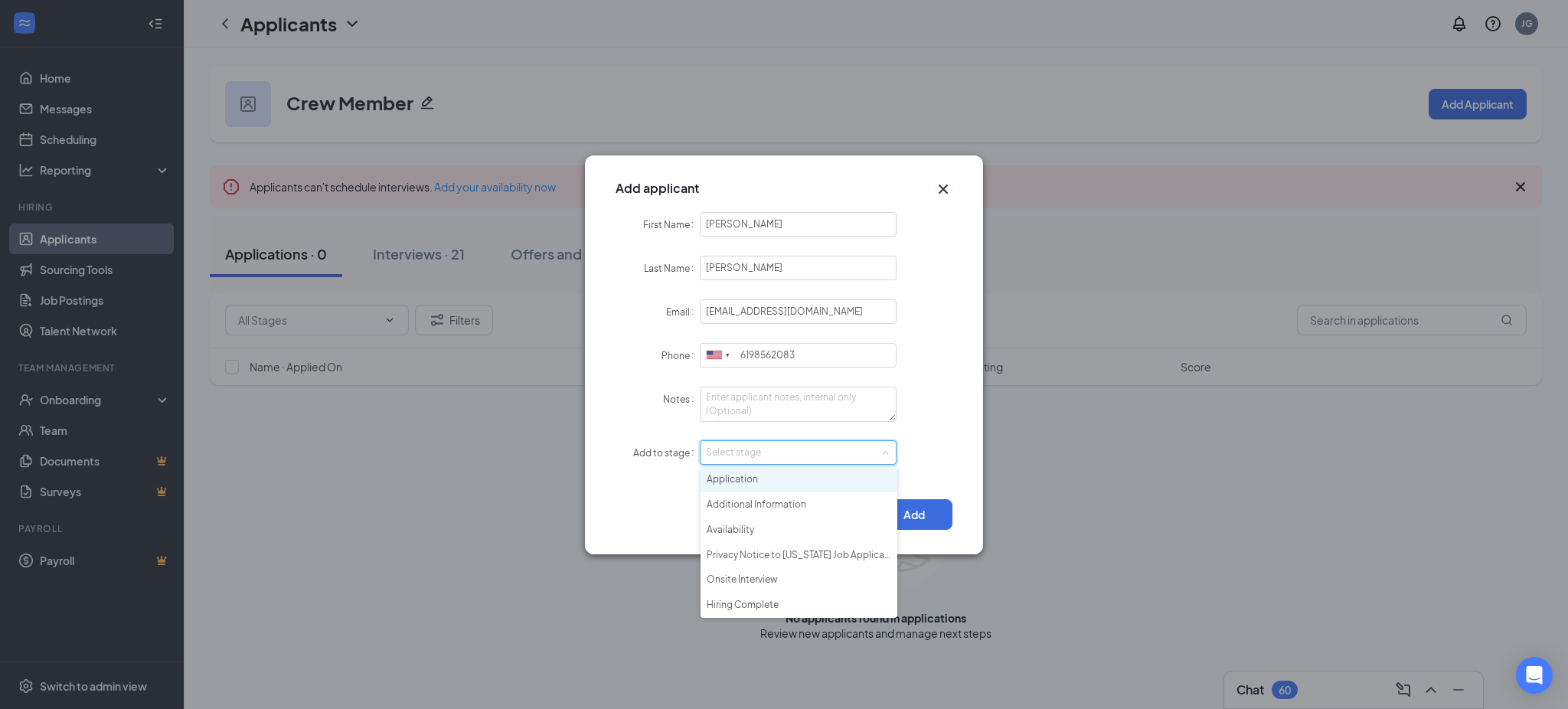
click at [756, 473] on li "Application" at bounding box center [799, 480] width 197 height 25
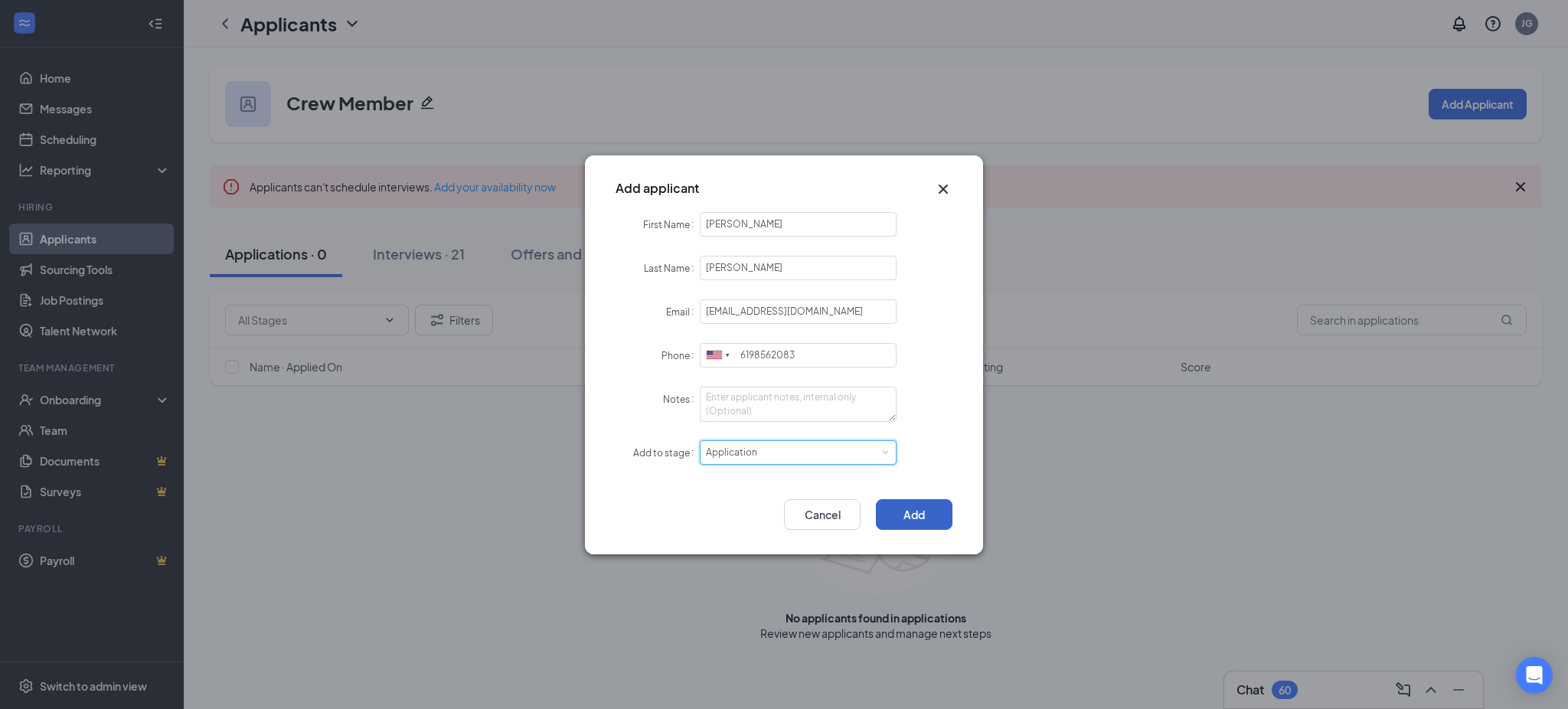
click at [931, 506] on button "Add" at bounding box center [913, 515] width 76 height 31
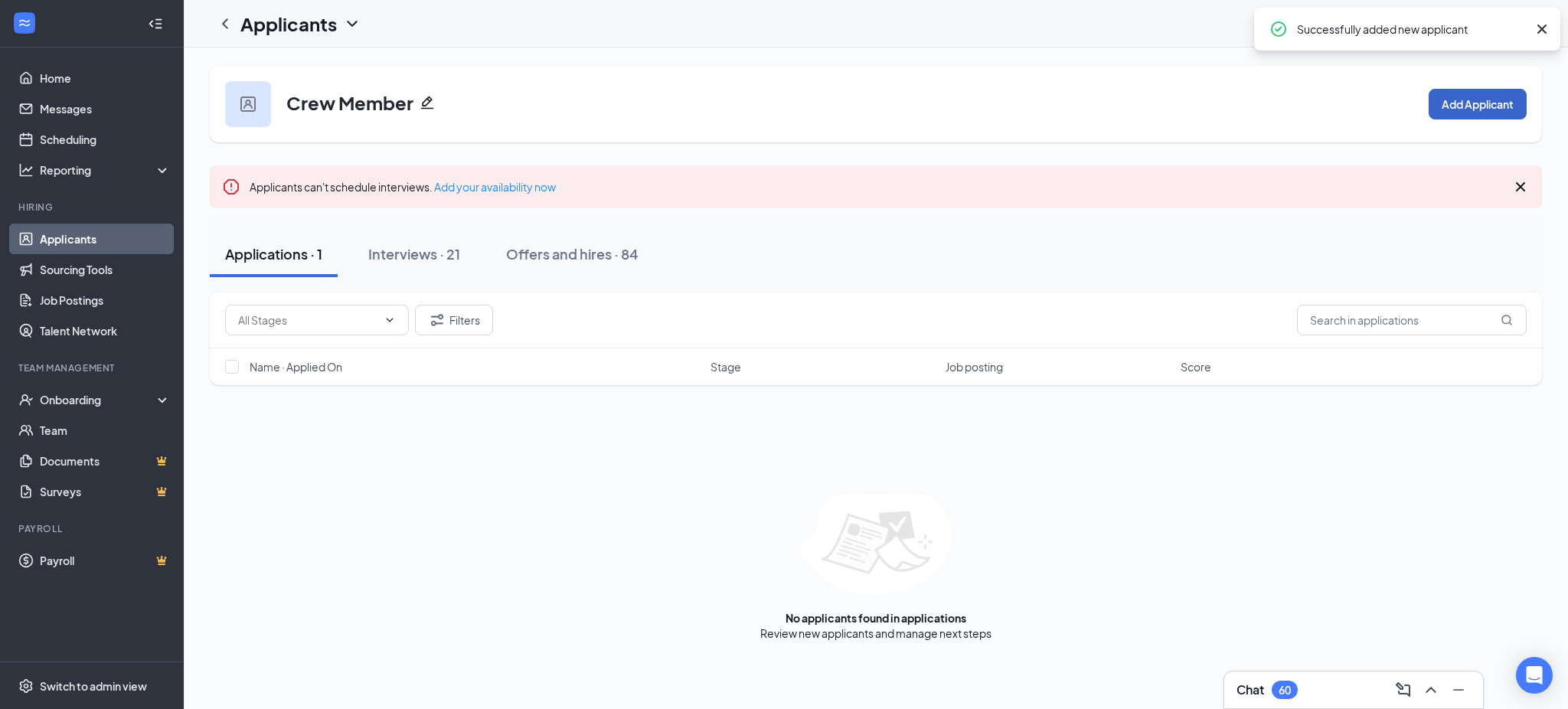
click at [1477, 96] on button "Add Applicant" at bounding box center [1478, 104] width 98 height 31
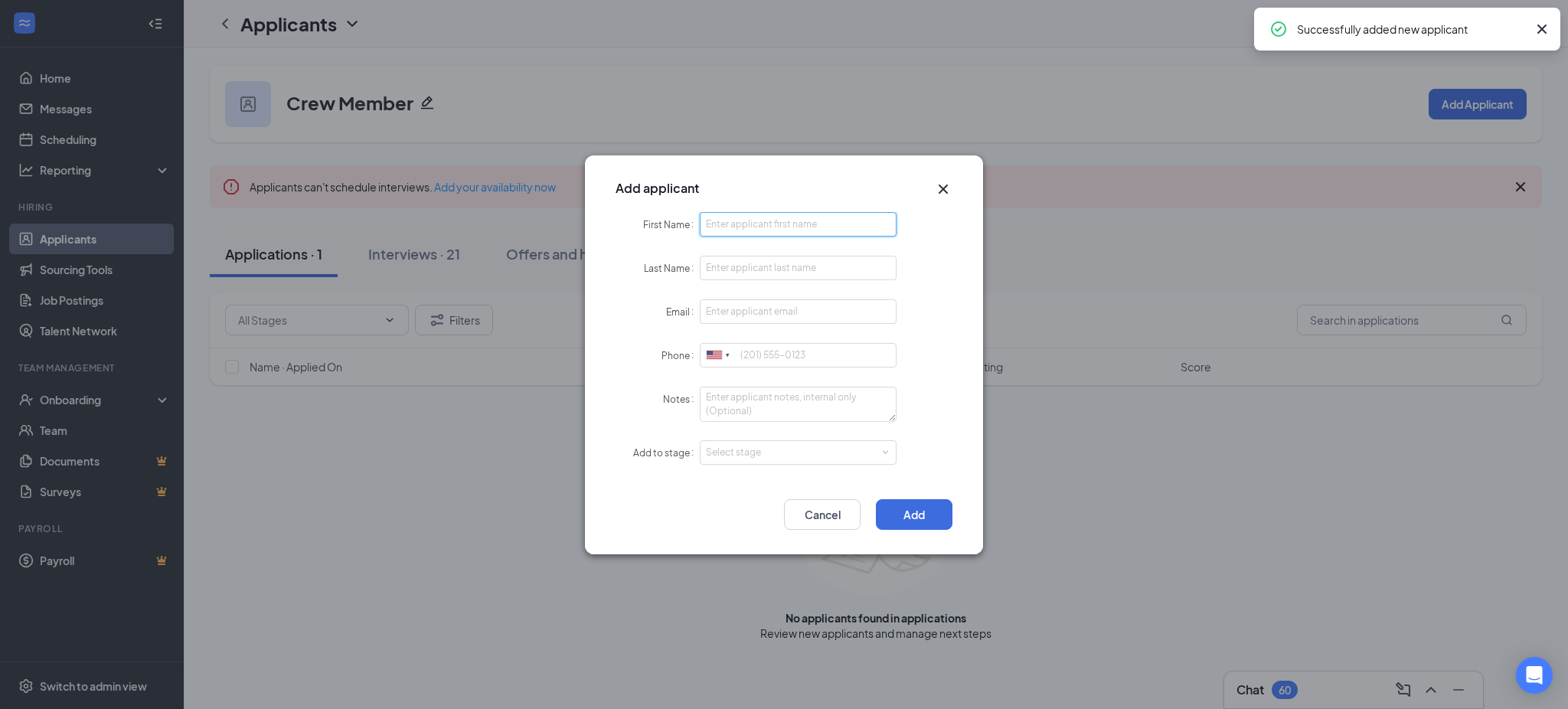
click at [758, 216] on input "First Name" at bounding box center [798, 225] width 197 height 25
paste input "Andres"
type input "Andres"
paste input "Ferreira Salazar"
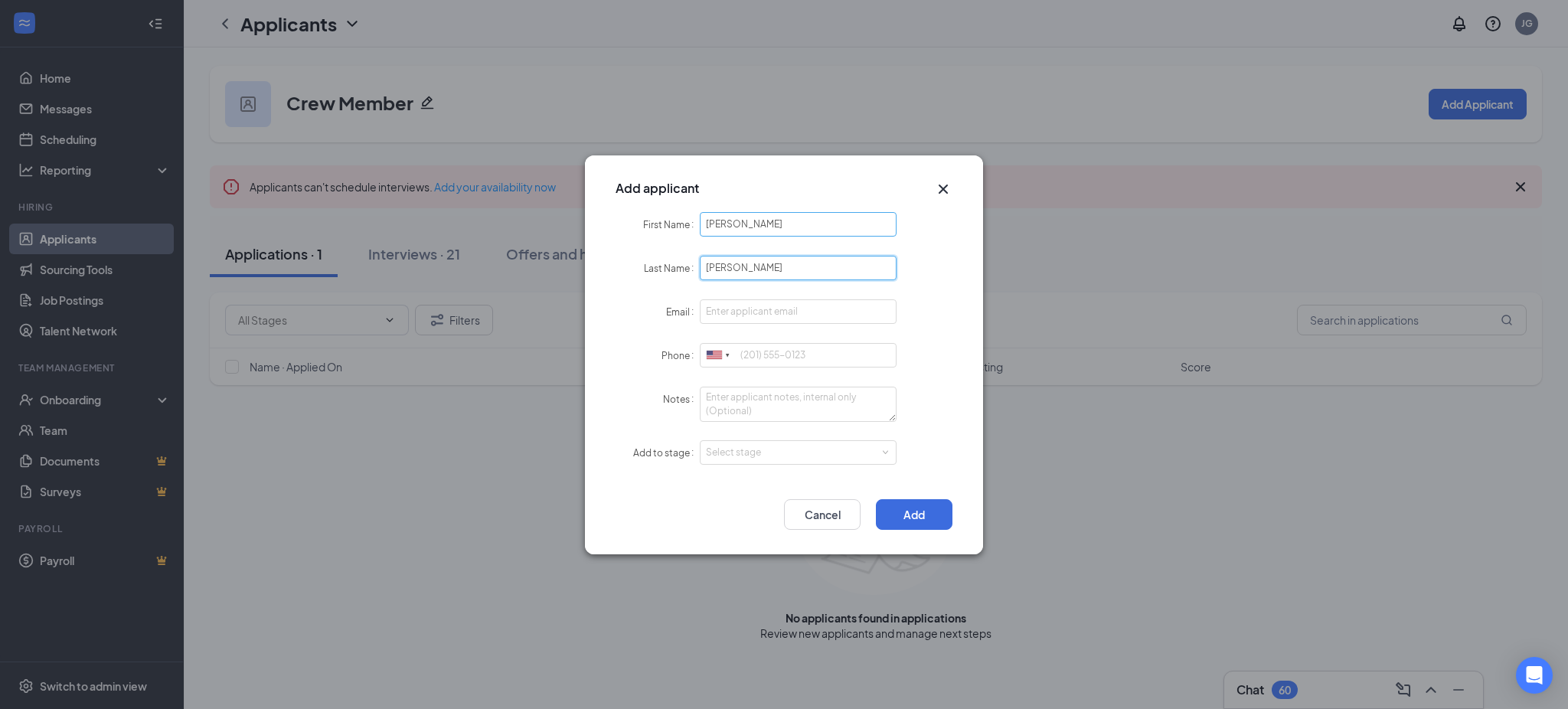
type input "Ferreira Salazar"
paste input "andres.dfsalazar@gmail.com"
type input "andres.dfsalazar@gmail.com"
paste input "6196365018"
drag, startPoint x: 729, startPoint y: 448, endPoint x: 741, endPoint y: 461, distance: 17.7
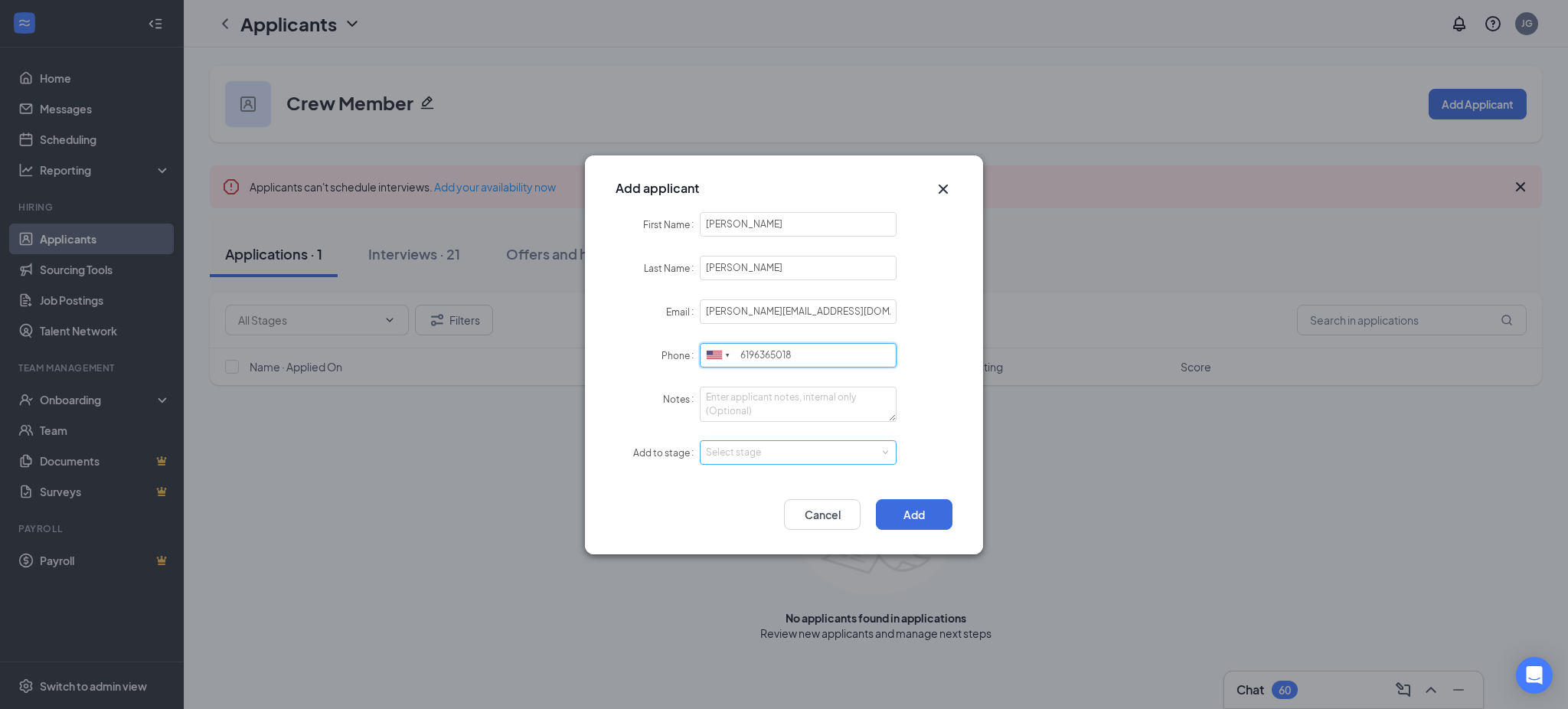
click at [730, 448] on div "Select stage" at bounding box center [795, 453] width 177 height 15
type input "6196365018"
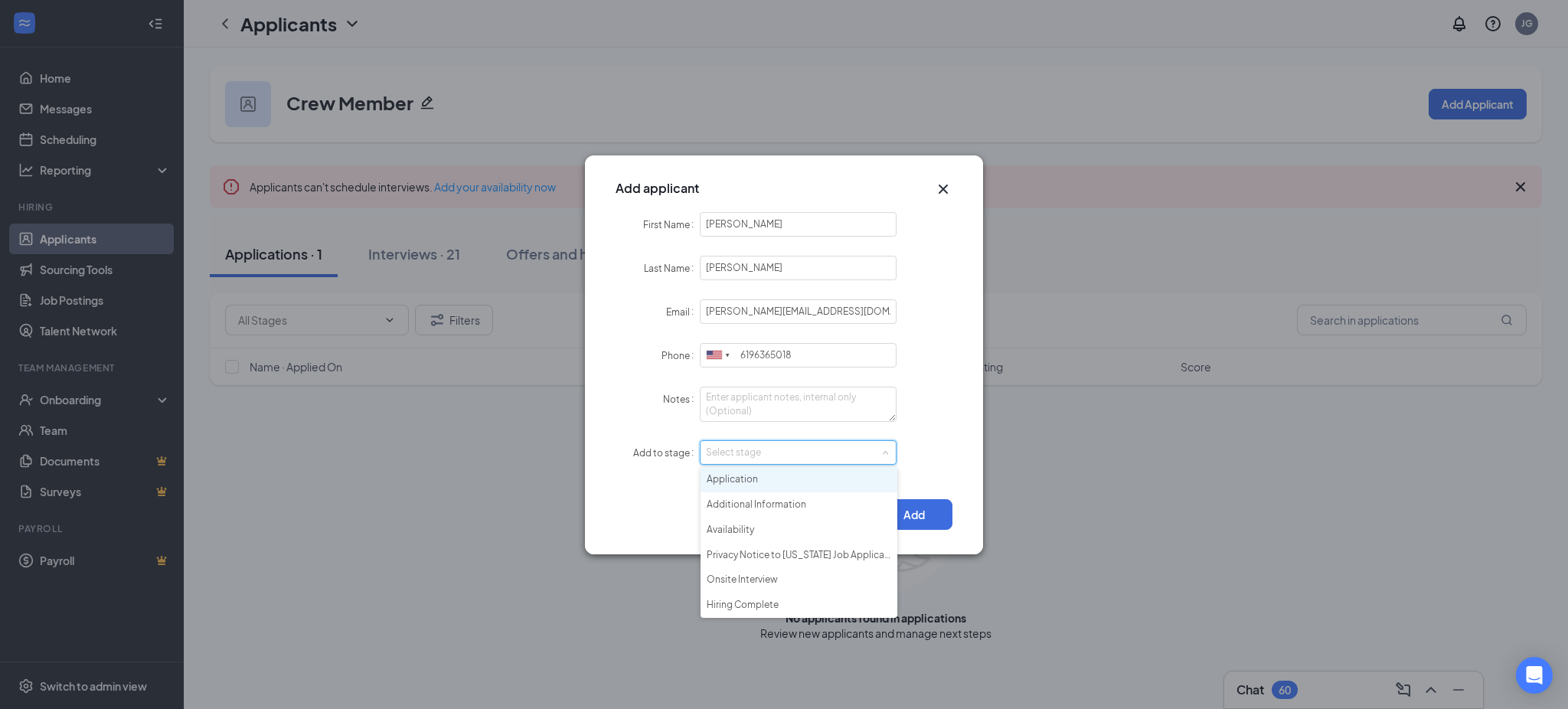
click at [762, 479] on li "Application" at bounding box center [799, 480] width 197 height 25
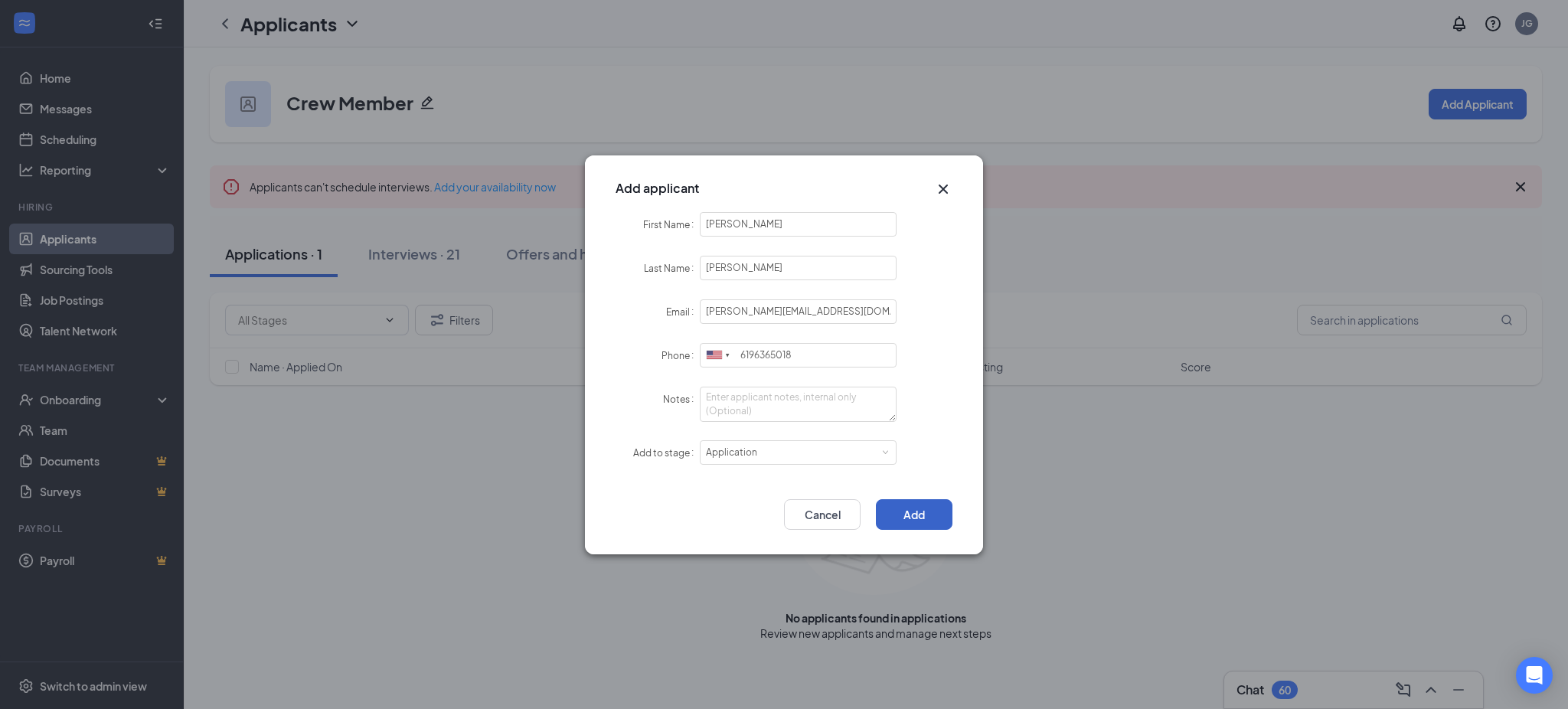
click at [920, 508] on button "Add" at bounding box center [913, 515] width 76 height 31
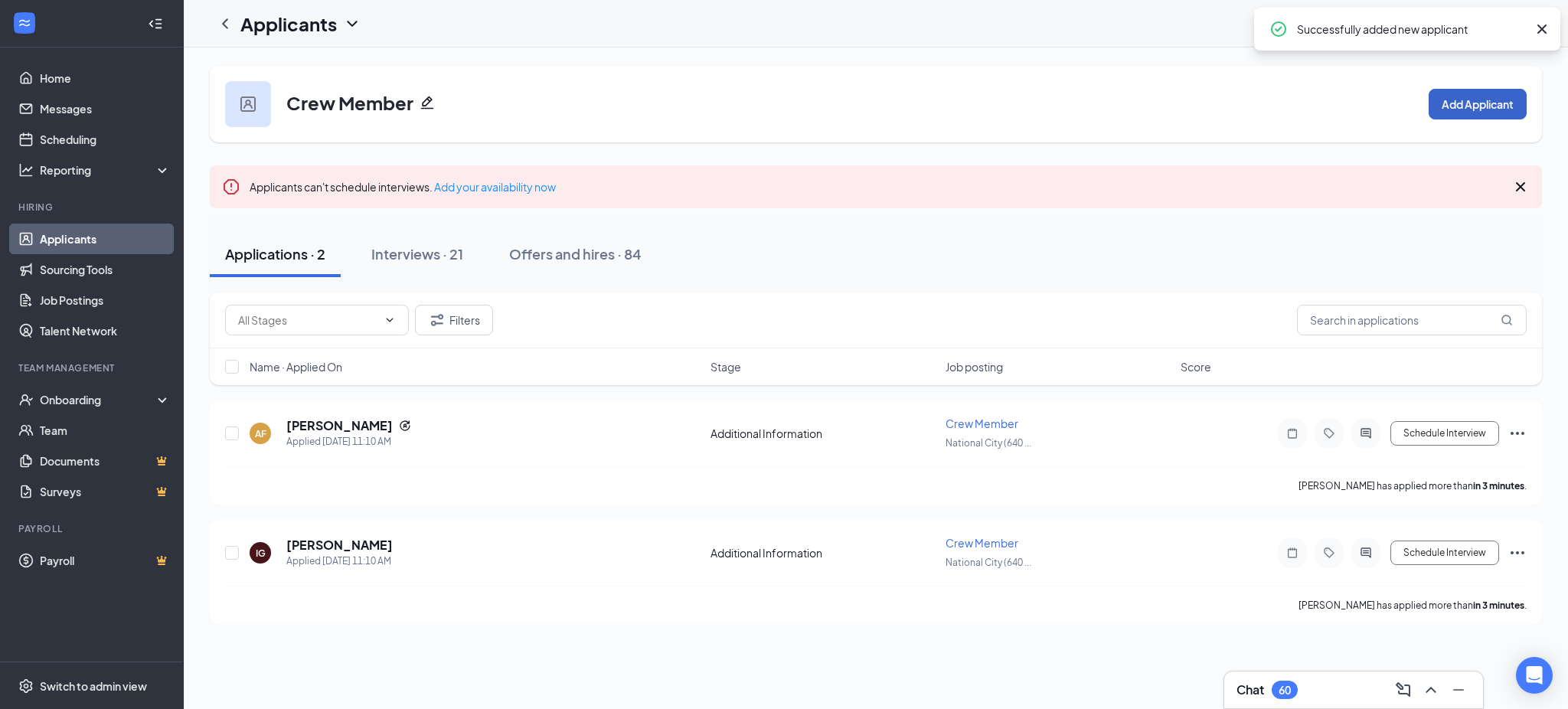
click at [1466, 106] on button "Add Applicant" at bounding box center [1478, 104] width 98 height 31
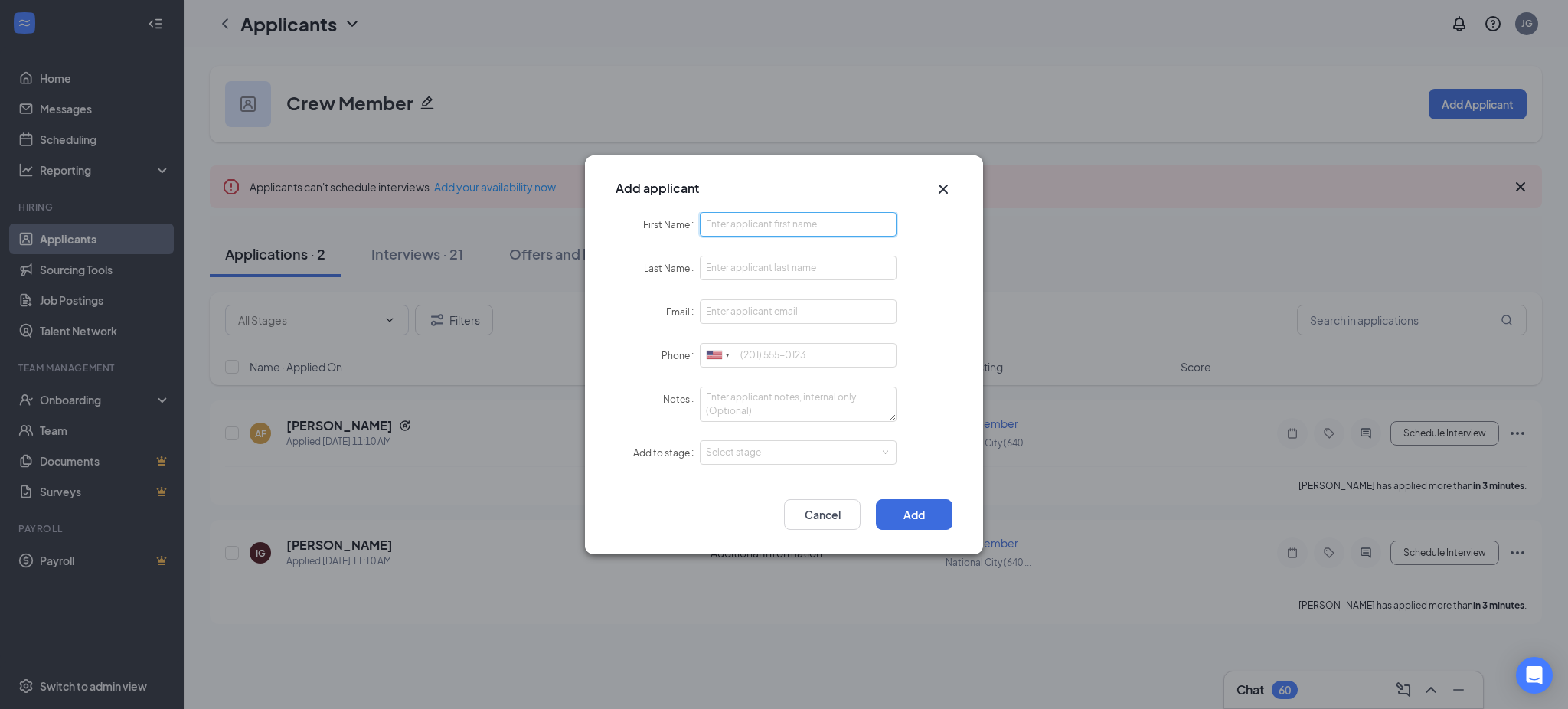
click at [801, 221] on input "First Name" at bounding box center [798, 225] width 197 height 25
paste input "Kevin"
type input "Kevin"
paste input "Almodovar"
type input "Almodovar"
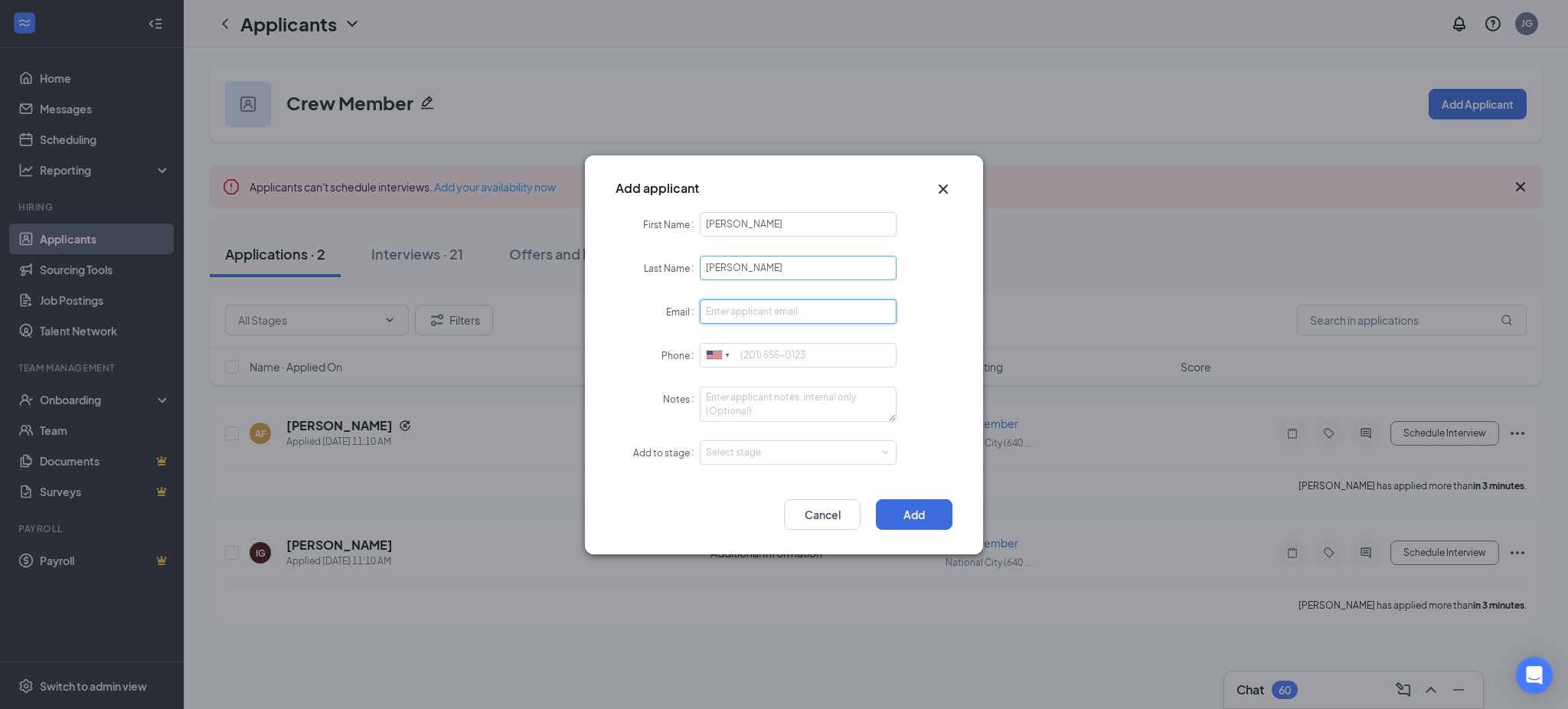
paste input "kev.almo1016@gmail.com"
type input "kev.almo1016@gmail.com"
paste input "6197619036"
drag, startPoint x: 764, startPoint y: 443, endPoint x: 758, endPoint y: 474, distance: 31.6
click at [763, 453] on div "Select stage" at bounding box center [795, 453] width 177 height 15
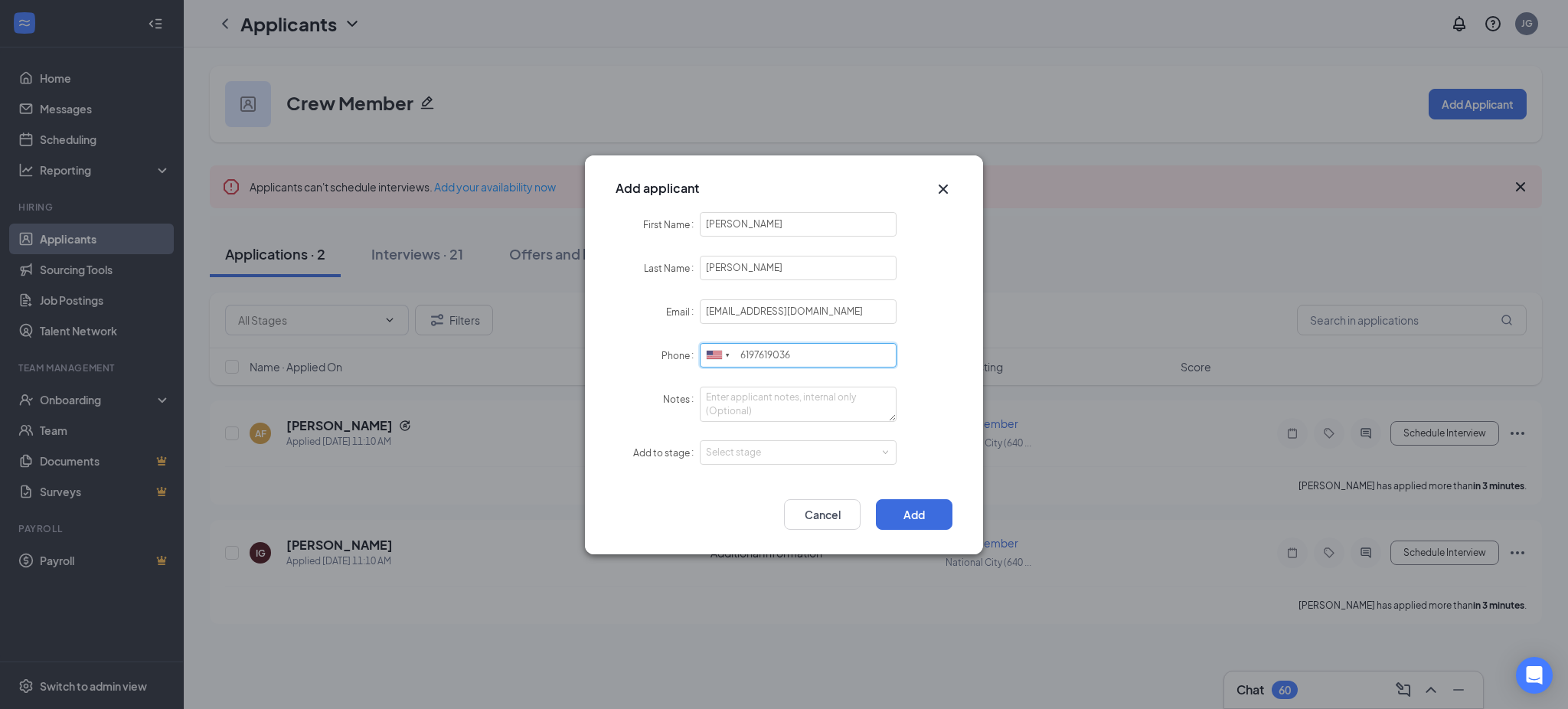
type input "6197619036"
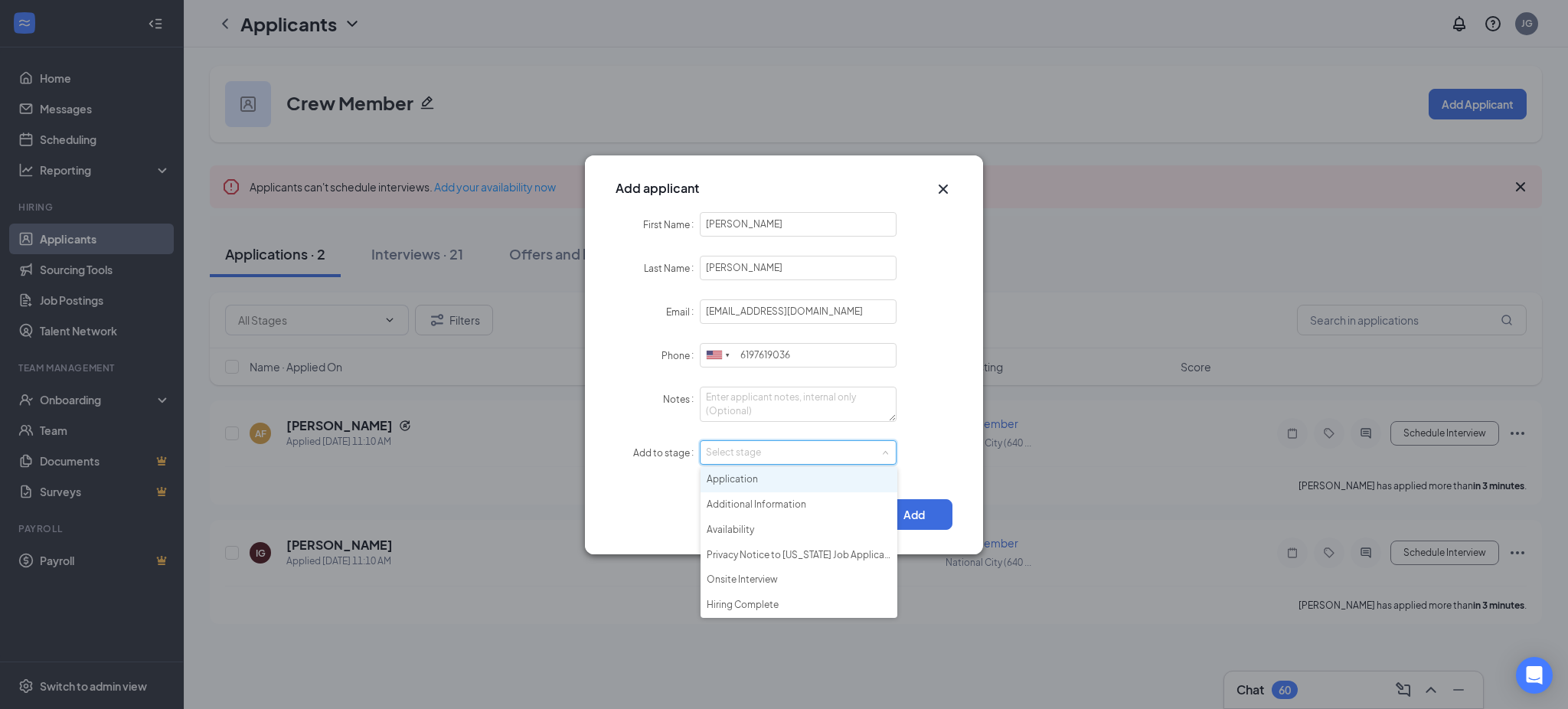
click at [758, 477] on li "Application" at bounding box center [799, 480] width 197 height 25
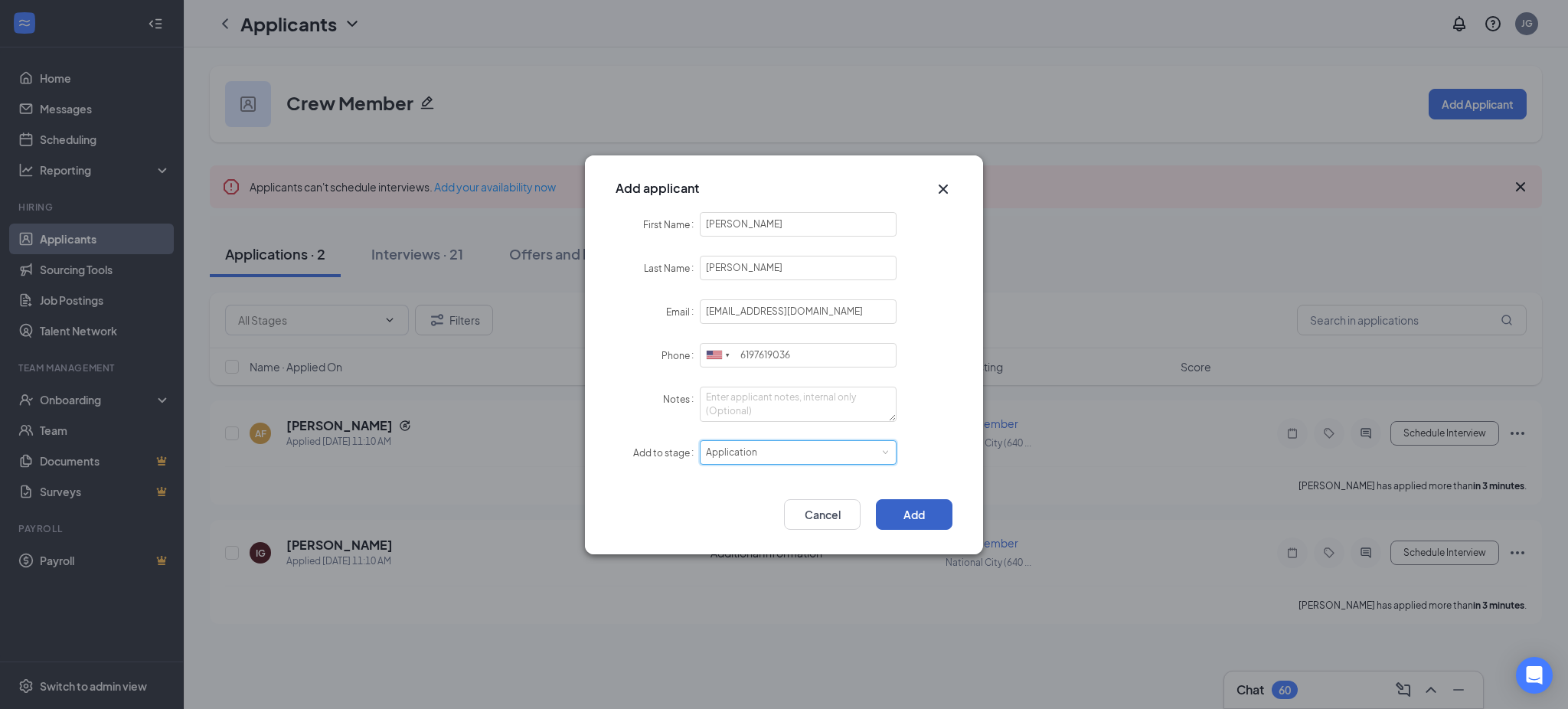
drag, startPoint x: 927, startPoint y: 512, endPoint x: 913, endPoint y: 510, distance: 14.1
click at [928, 512] on button "Add" at bounding box center [913, 515] width 76 height 31
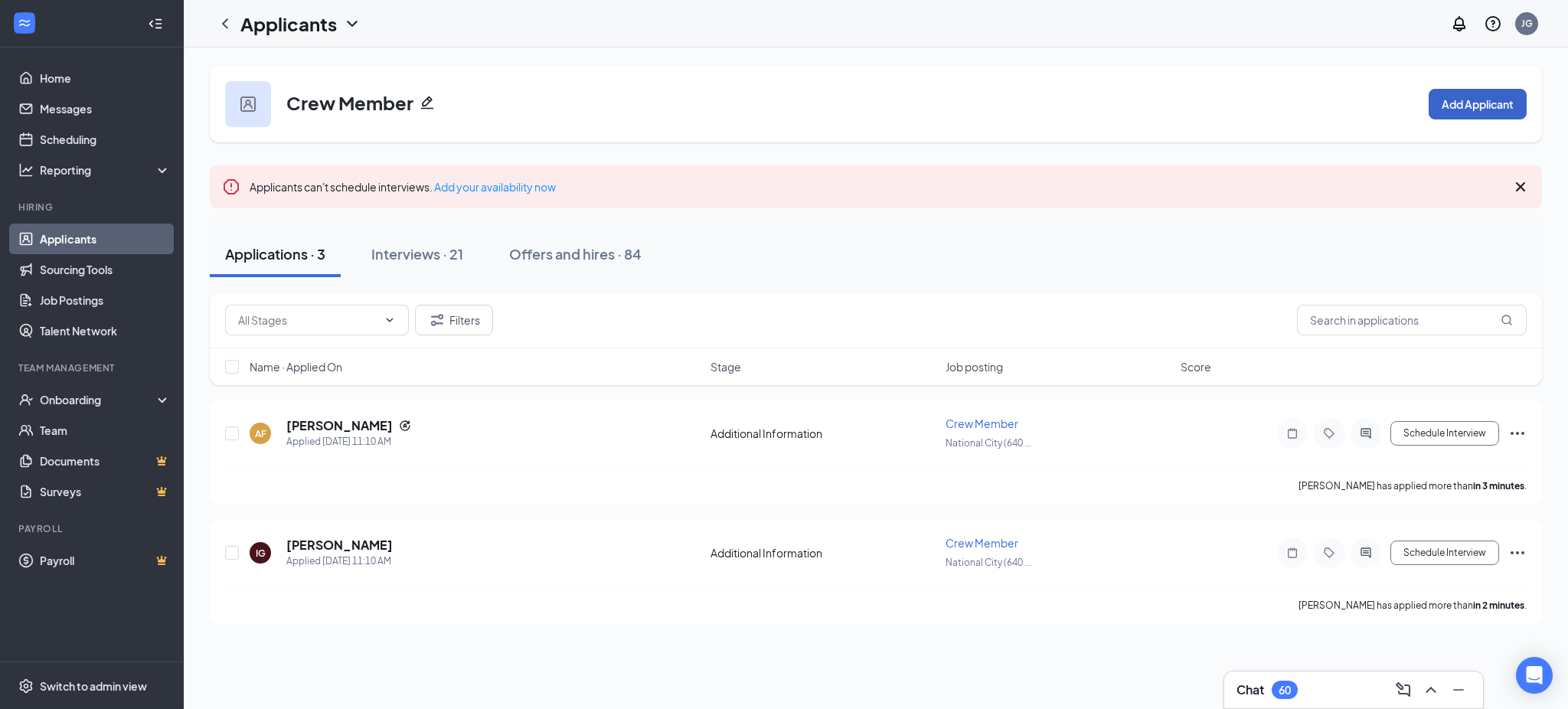
click at [1452, 98] on button "Add Applicant" at bounding box center [1478, 104] width 98 height 31
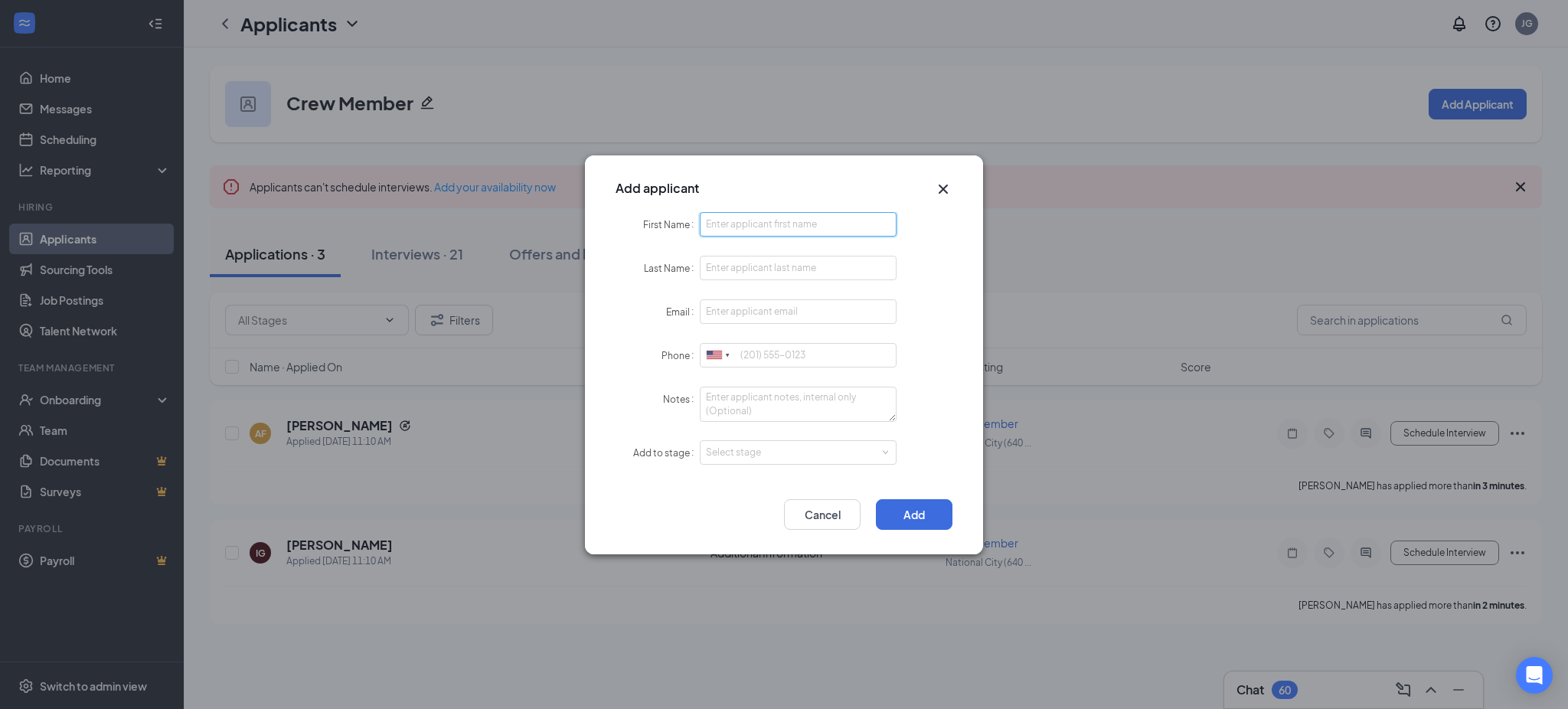
click at [807, 216] on input "First Name" at bounding box center [798, 225] width 197 height 25
paste input "Tania"
type input "Tania"
paste input "De Dios"
type input "De Dios"
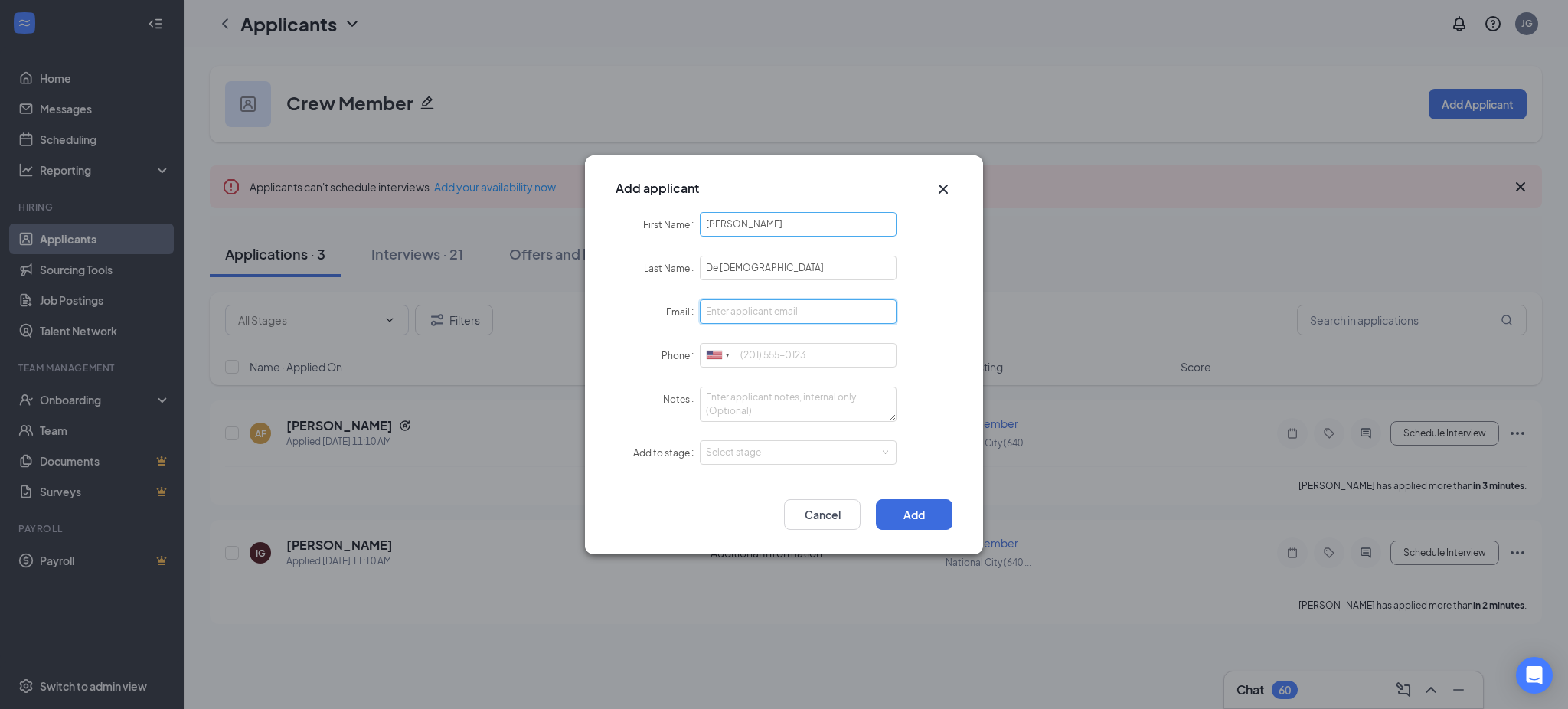
paste input "tdedios14@gmail.com"
type input "tdedios14@gmail.com"
paste input "6192064062"
drag, startPoint x: 749, startPoint y: 451, endPoint x: 750, endPoint y: 478, distance: 27.0
click at [749, 453] on div "Select stage" at bounding box center [795, 453] width 177 height 15
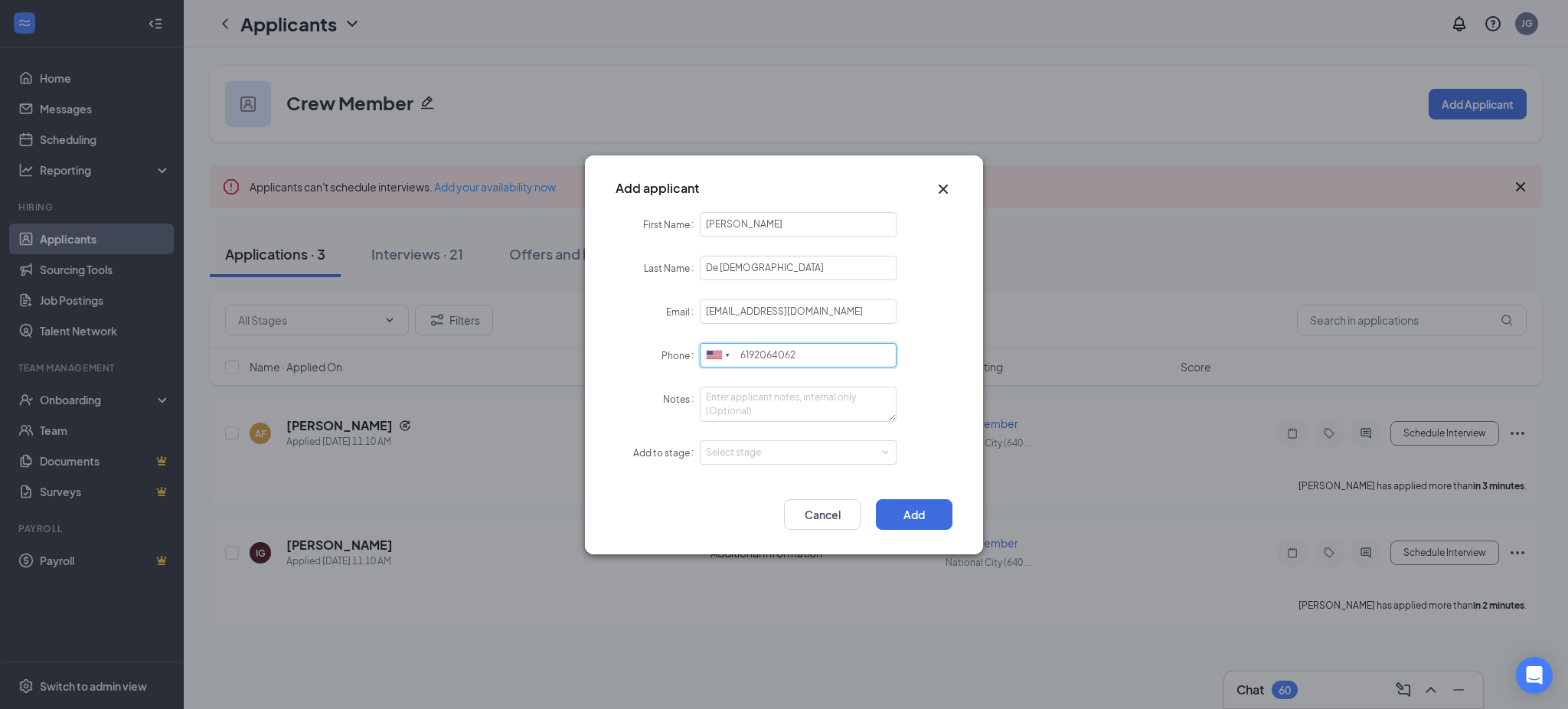
type input "6192064062"
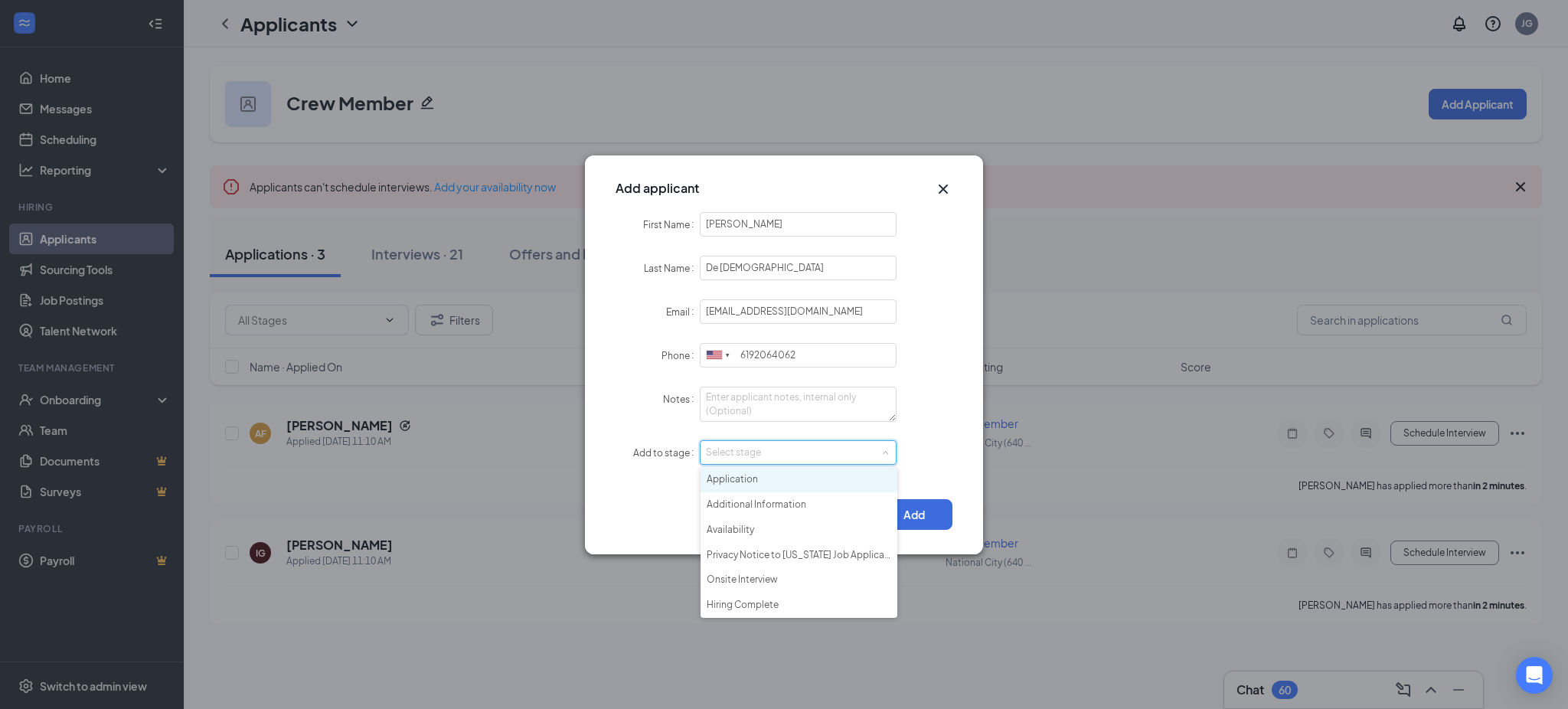
drag, startPoint x: 750, startPoint y: 478, endPoint x: 872, endPoint y: 497, distance: 123.5
click at [752, 479] on li "Application" at bounding box center [799, 480] width 197 height 25
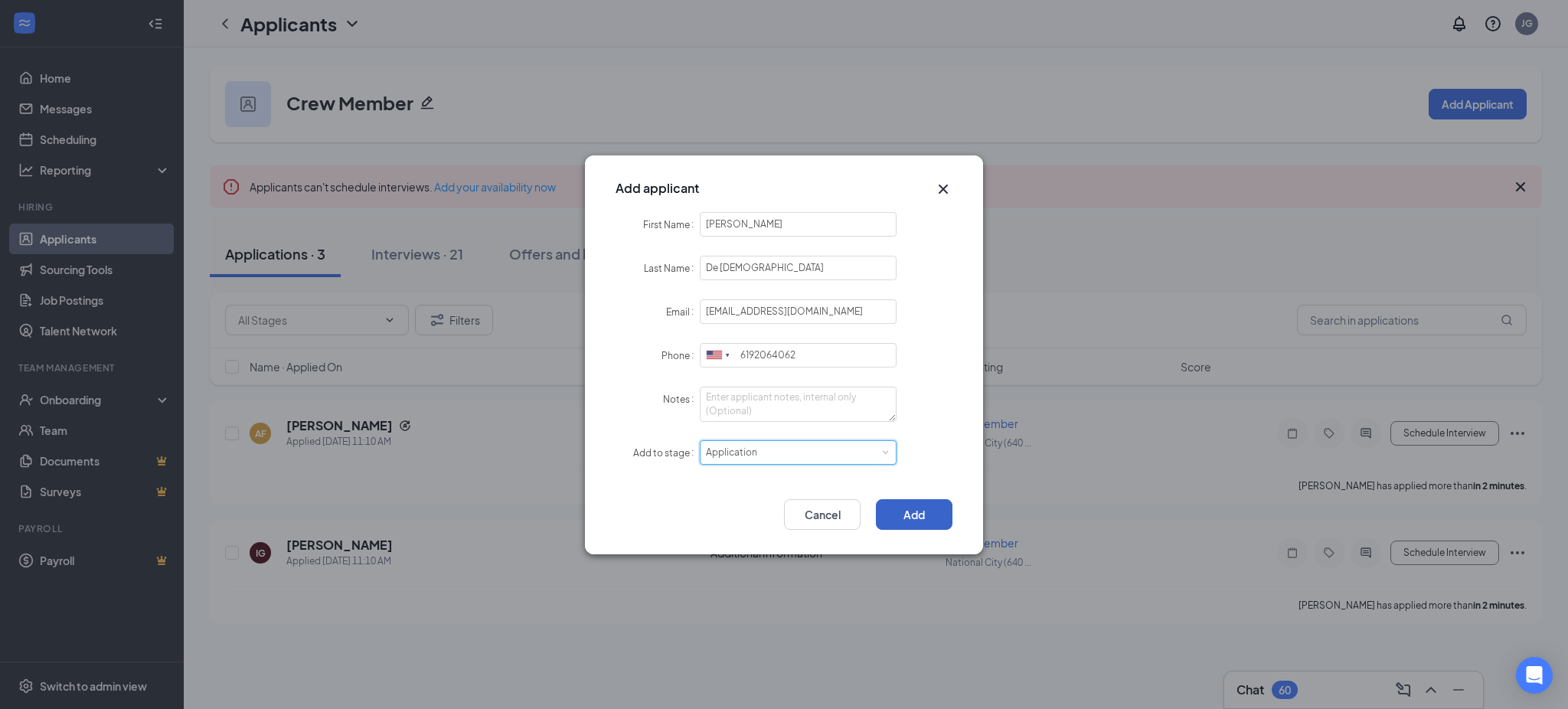
click at [906, 512] on button "Add" at bounding box center [913, 515] width 76 height 31
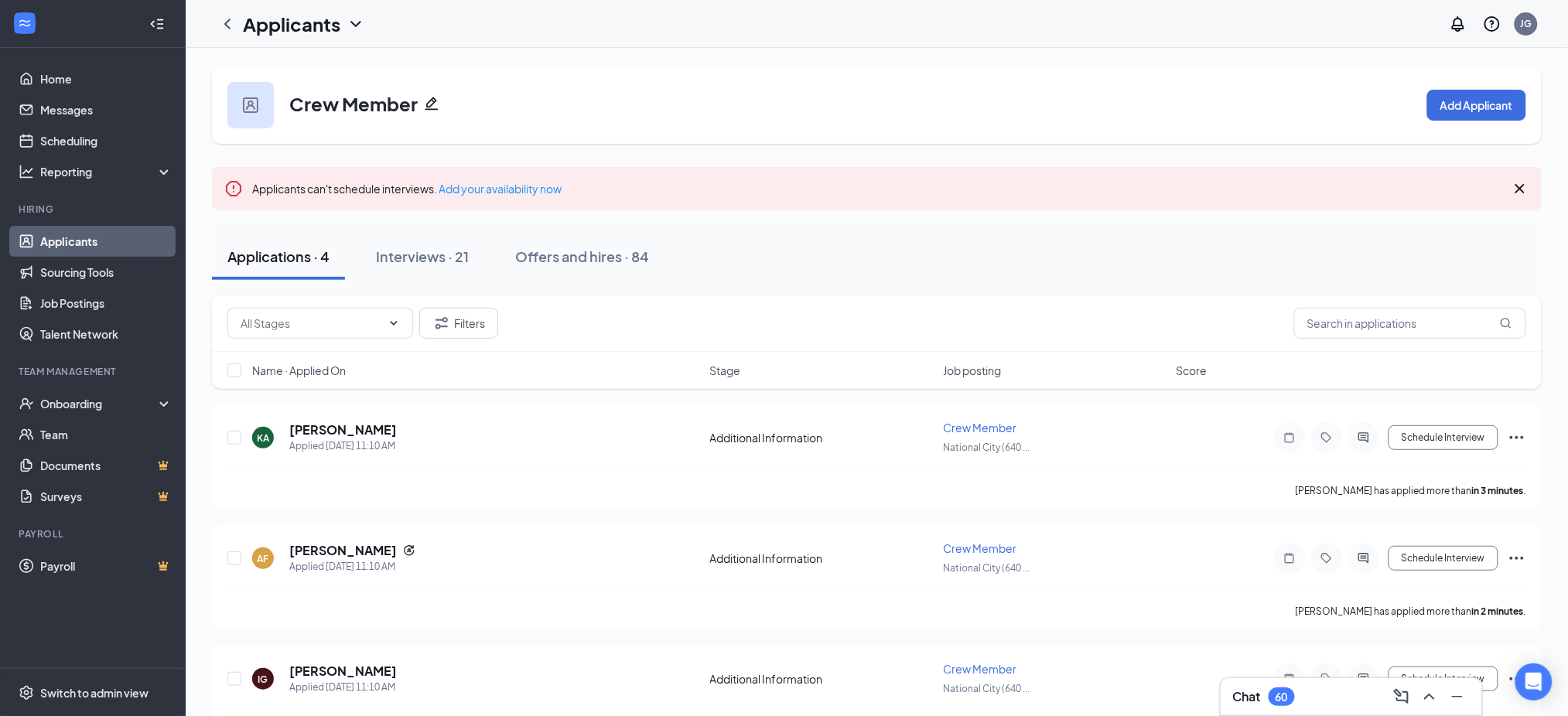
click at [112, 240] on link "Applicants" at bounding box center [107, 241] width 133 height 31
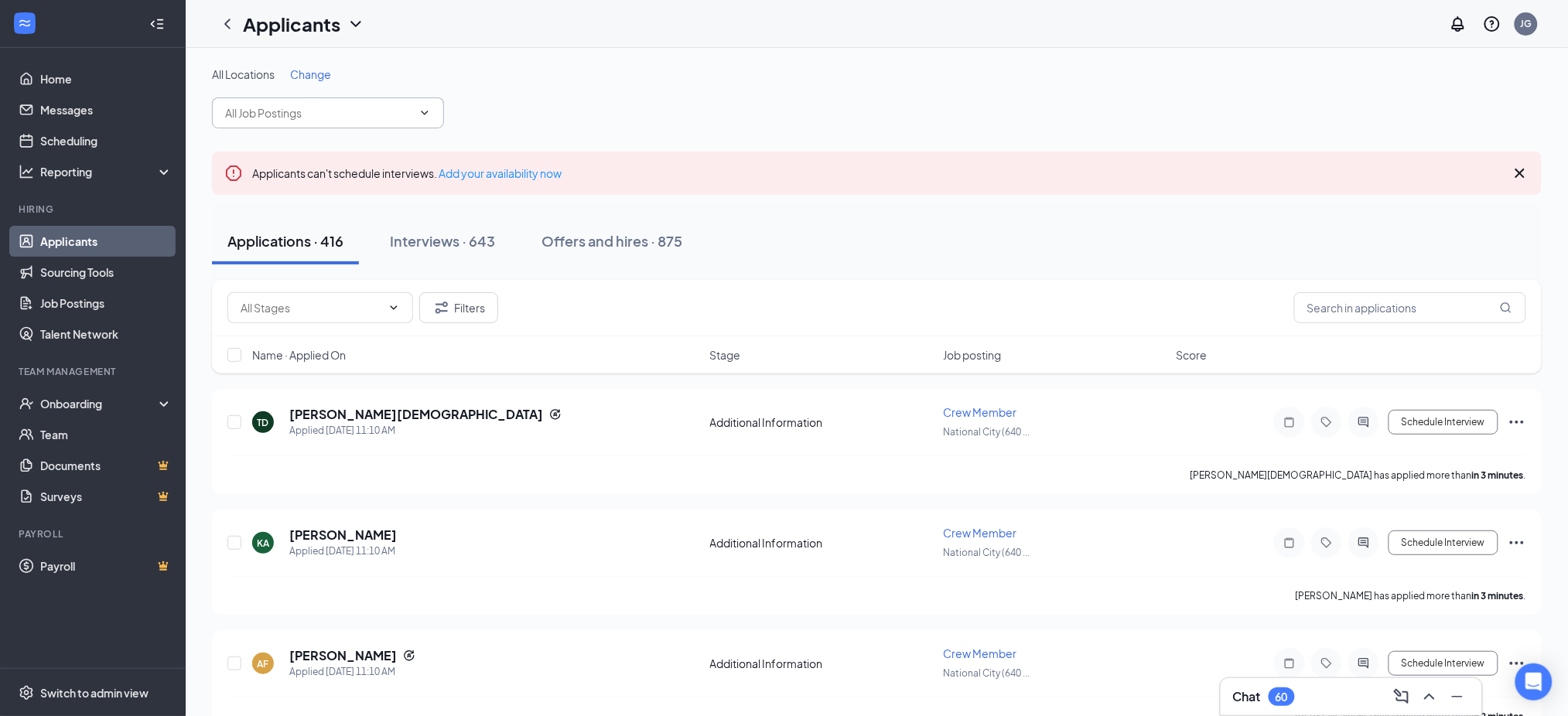
click at [301, 118] on input "text" at bounding box center [318, 113] width 187 height 17
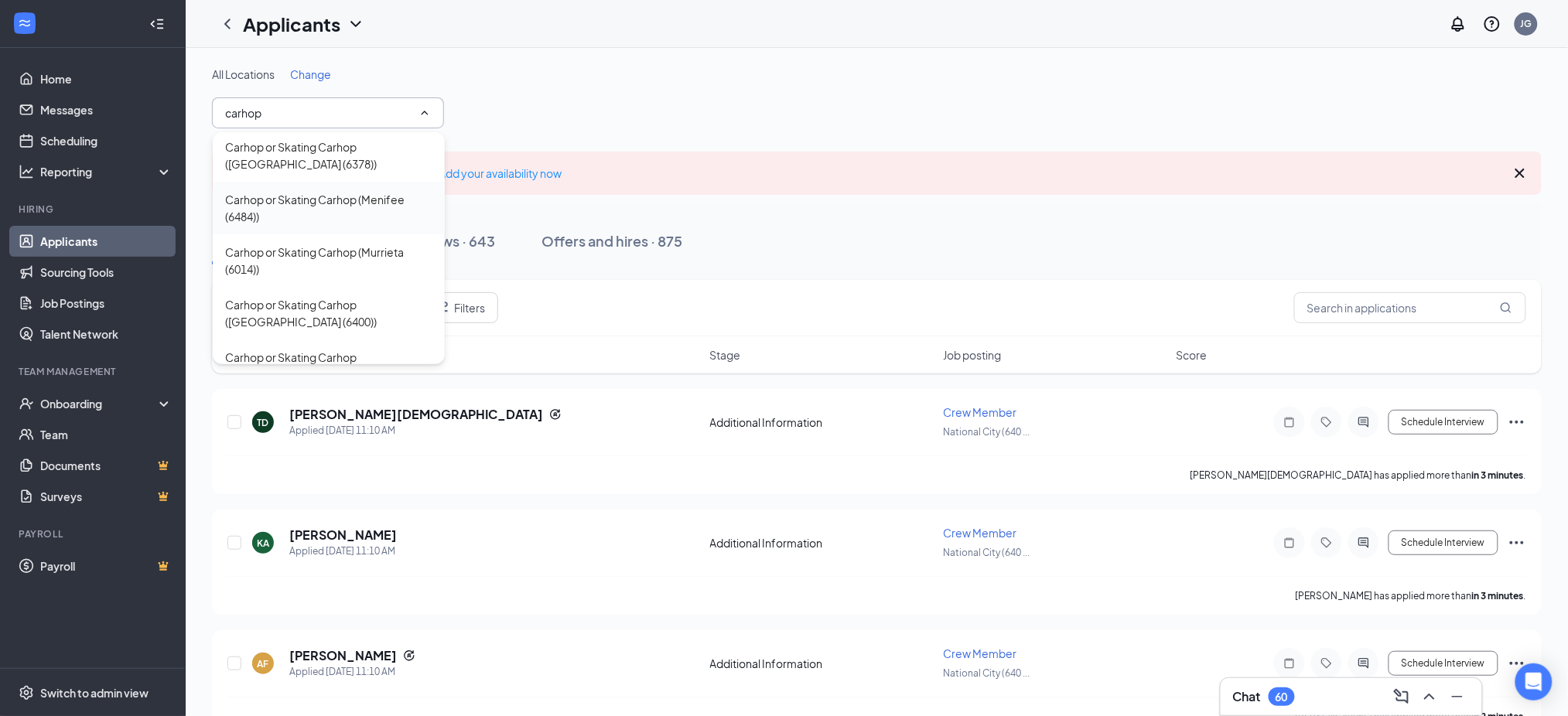
scroll to position [103, 0]
type input "carhop"
click at [320, 315] on div "Carhop or Skating Carhop ([GEOGRAPHIC_DATA] (6444))" at bounding box center [328, 319] width 207 height 34
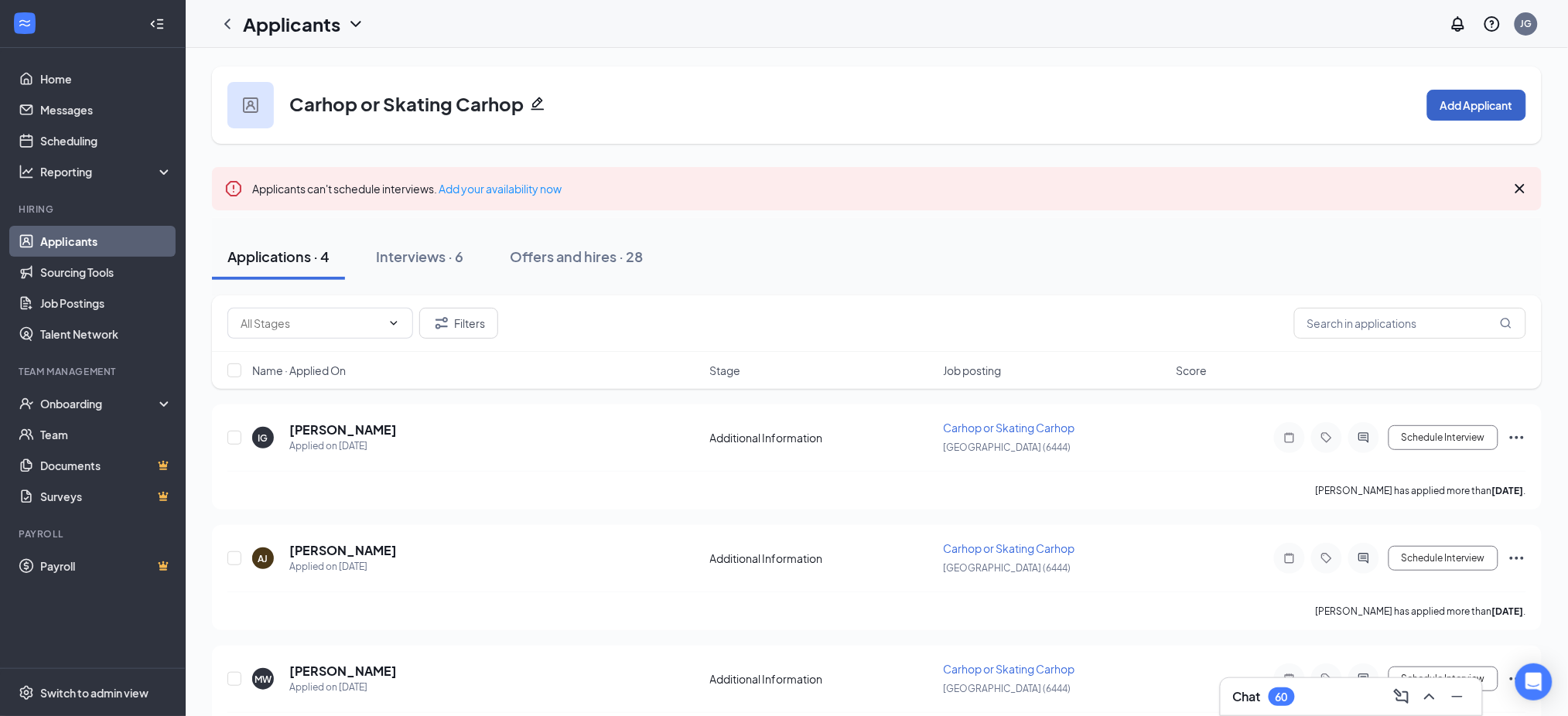
click at [1465, 110] on button "Add Applicant" at bounding box center [1477, 105] width 99 height 31
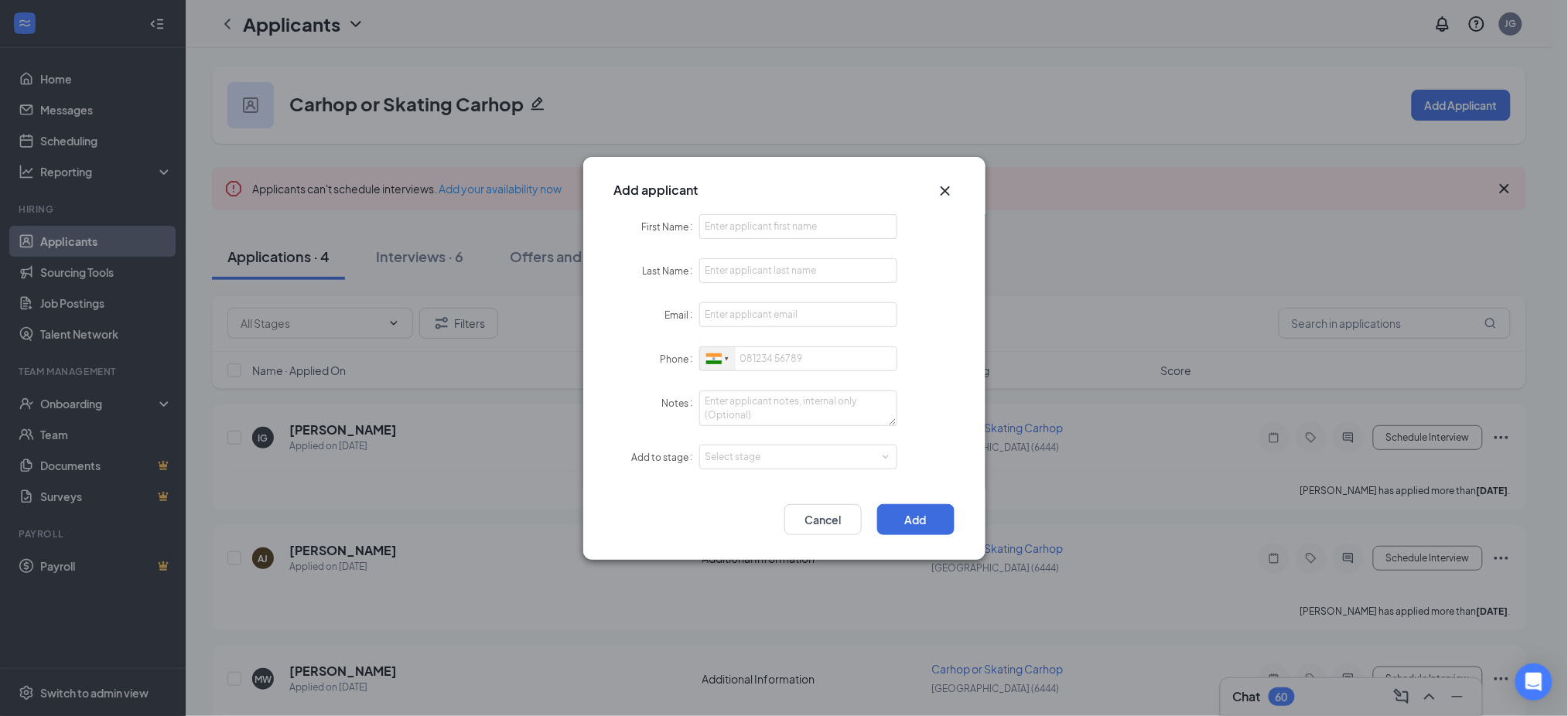
click at [709, 356] on div at bounding box center [713, 358] width 15 height 11
click at [737, 382] on span "[GEOGRAPHIC_DATA]" at bounding box center [777, 387] width 99 height 12
click at [737, 229] on input "First Name" at bounding box center [798, 227] width 199 height 25
paste input "Jazmin"
type input "Jazmin"
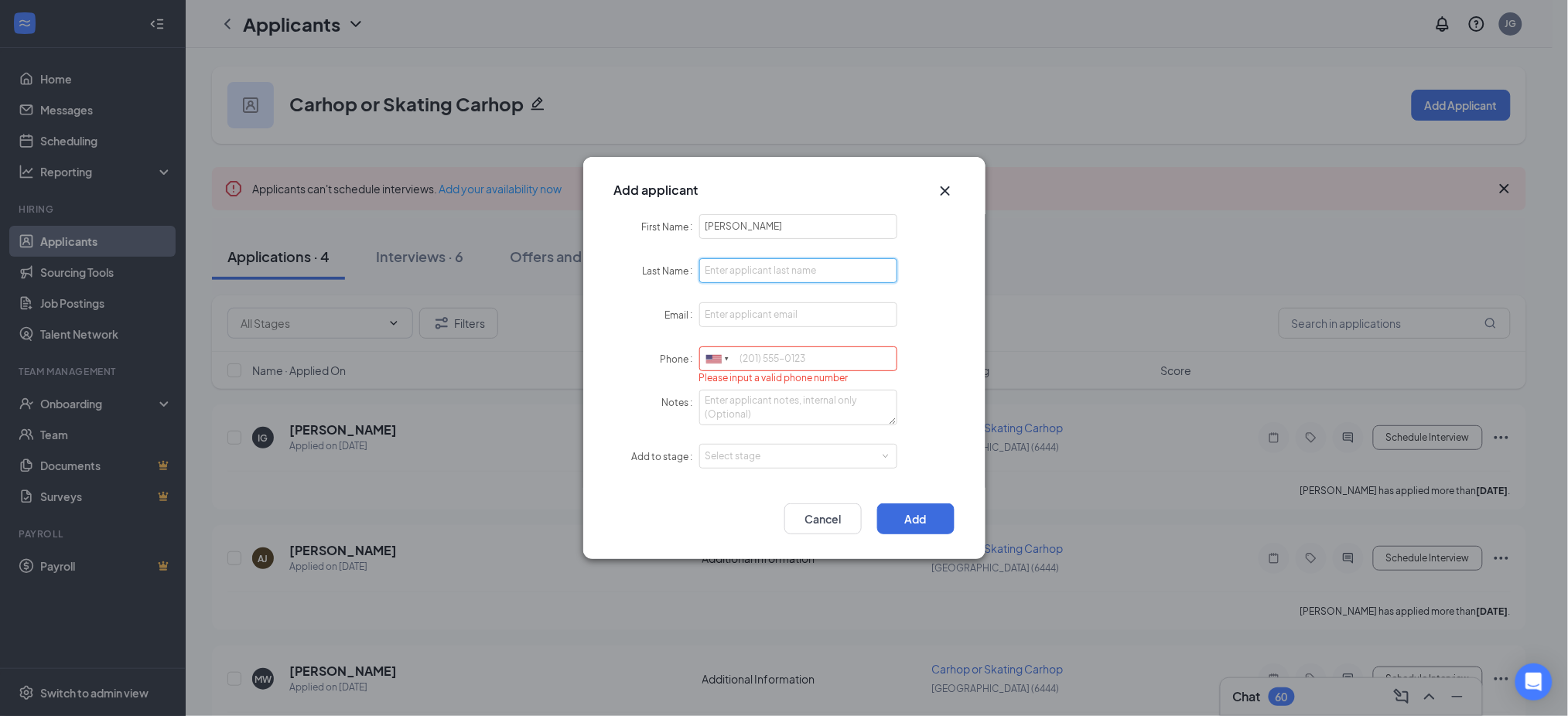
paste input "Marquez"
type input "Marquez"
paste input "marquezjazmin03@gmail.com"
type input "marquezjazmin03@gmail.com"
paste input "6195512477"
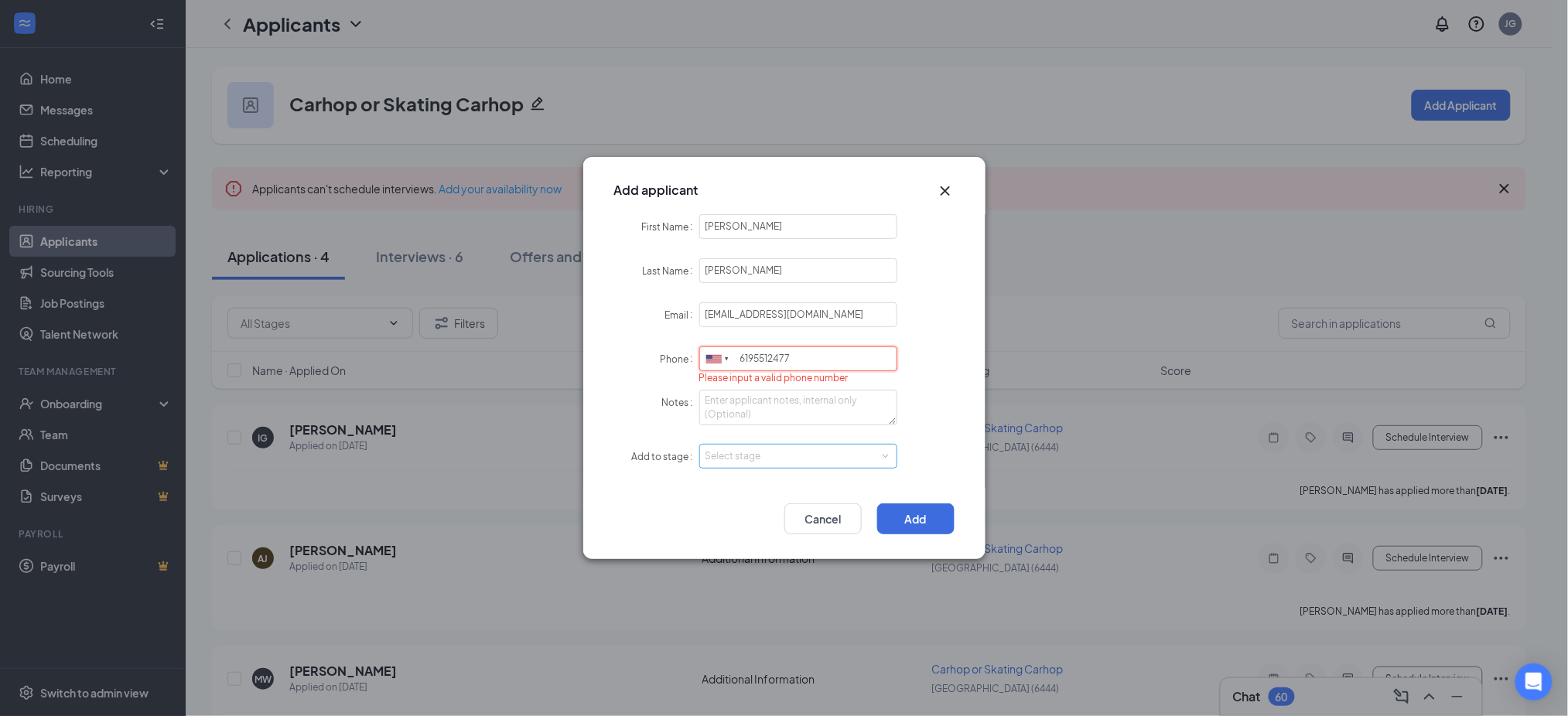
click at [748, 458] on div "Select stage" at bounding box center [795, 456] width 179 height 15
type input "6195512477"
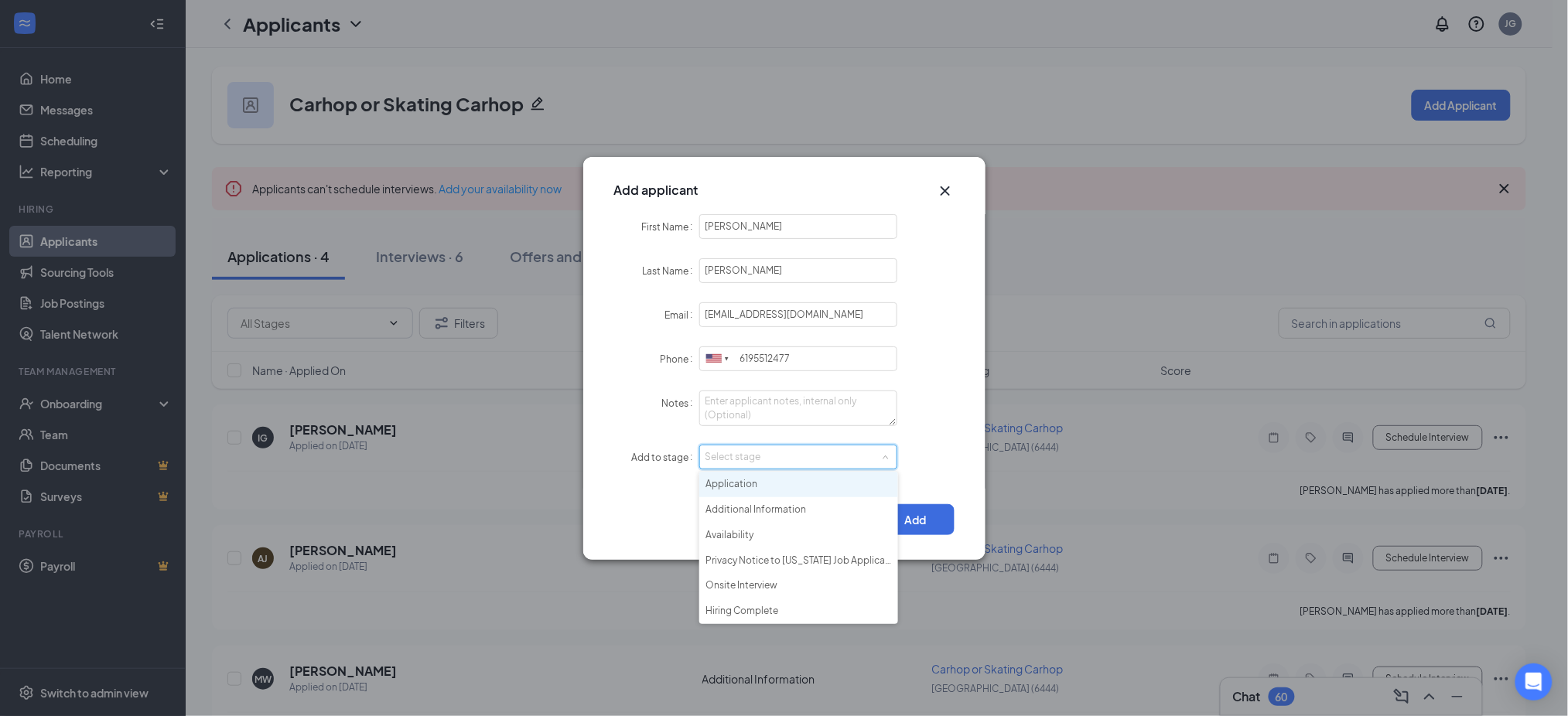
click at [753, 480] on li "Application" at bounding box center [798, 485] width 199 height 25
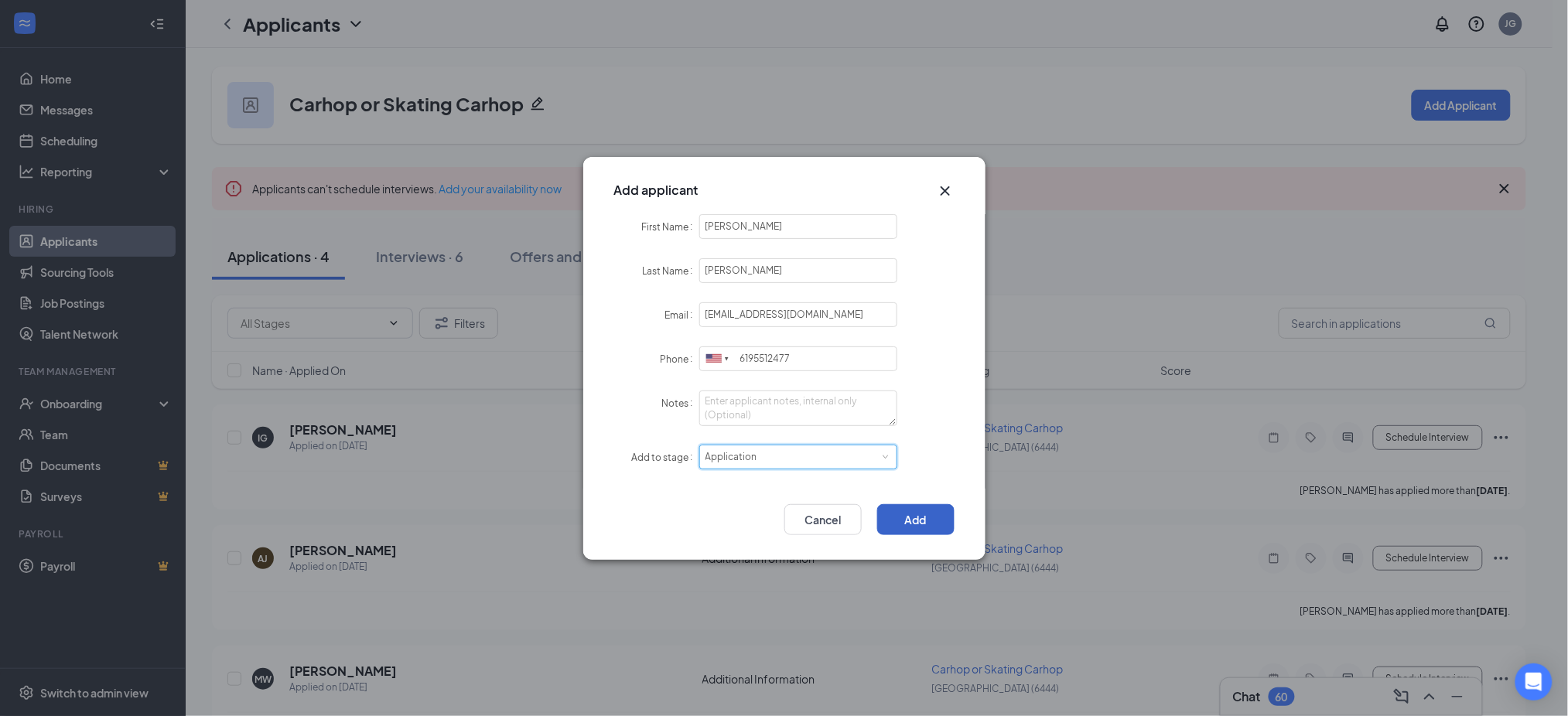
click at [920, 506] on button "Add" at bounding box center [916, 520] width 77 height 31
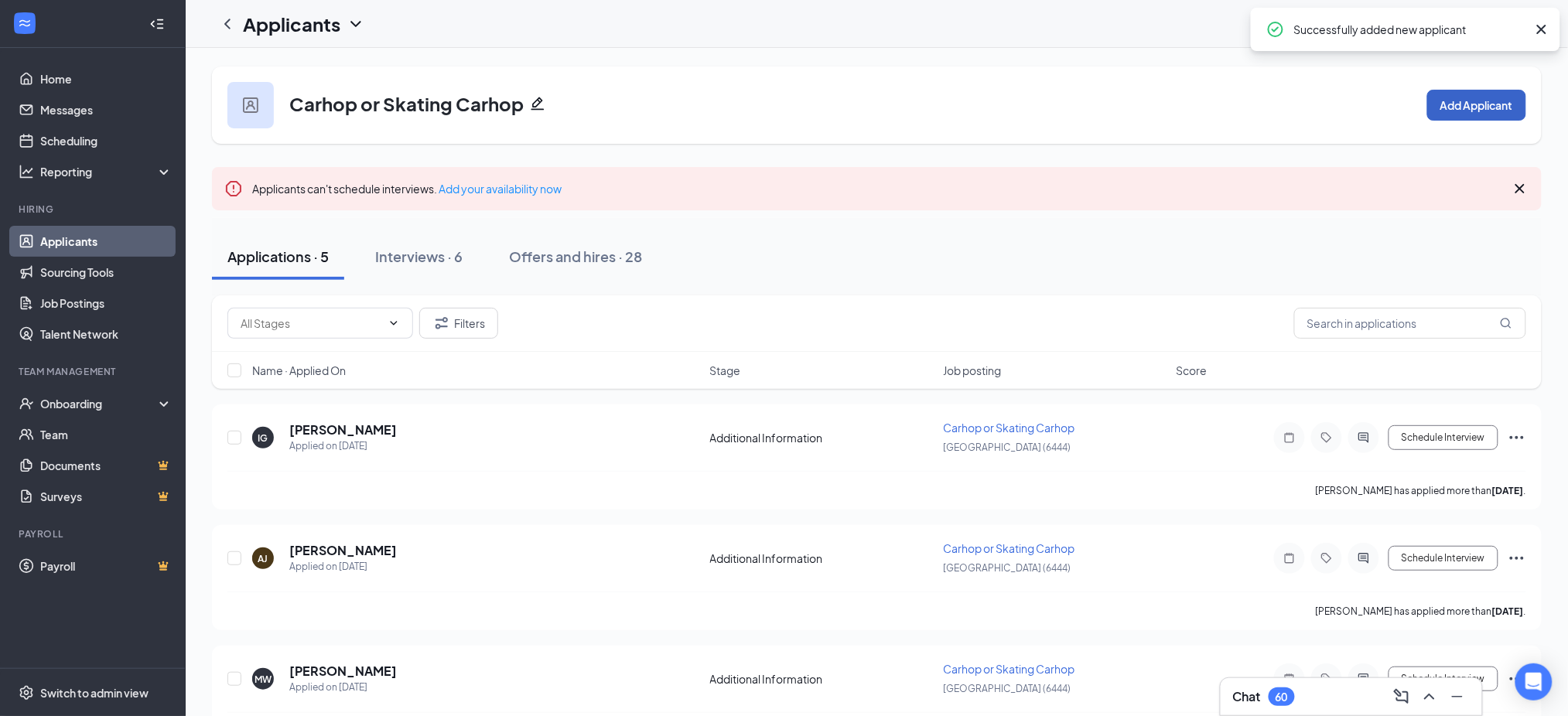
click at [1469, 116] on button "Add Applicant" at bounding box center [1477, 105] width 99 height 31
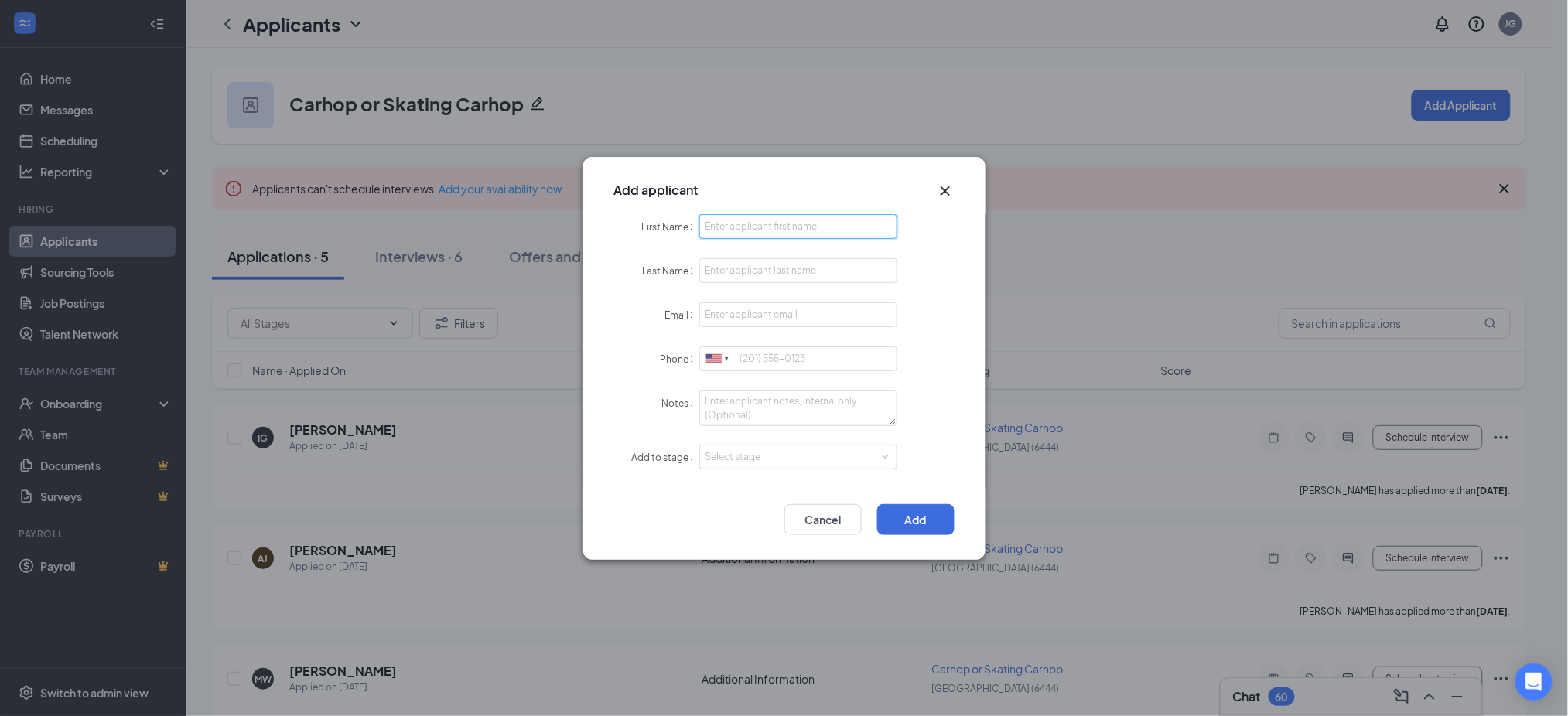
click at [817, 229] on input "First Name" at bounding box center [798, 227] width 199 height 25
paste input "Sebastian"
type input "Sebastian"
paste input "Robles"
type input "Robles"
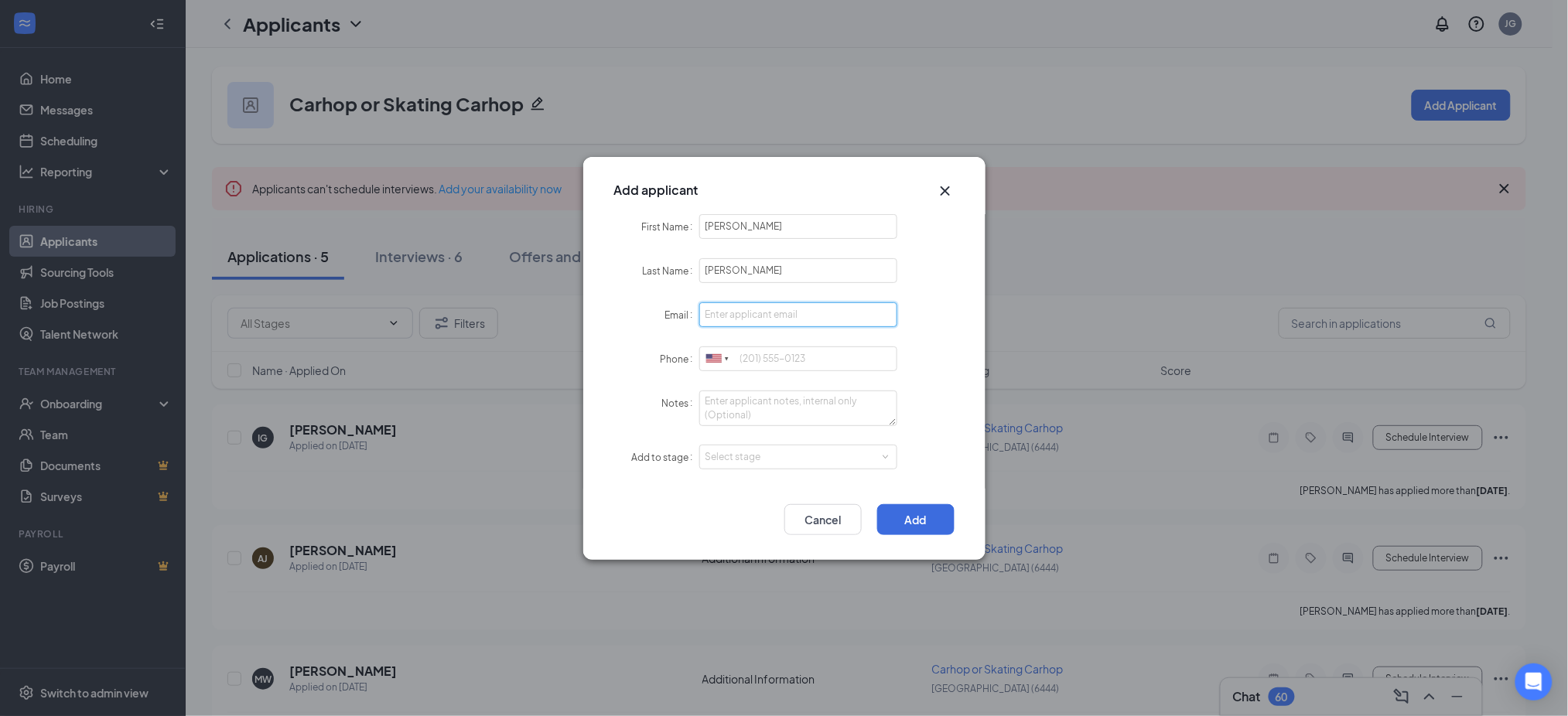
paste input "sebastianroblesg16@gmail.com"
type input "sebastianroblesg16@gmail.com"
paste input "6199257708"
type input "6199257708"
click at [712, 450] on div "Select stage" at bounding box center [798, 457] width 186 height 23
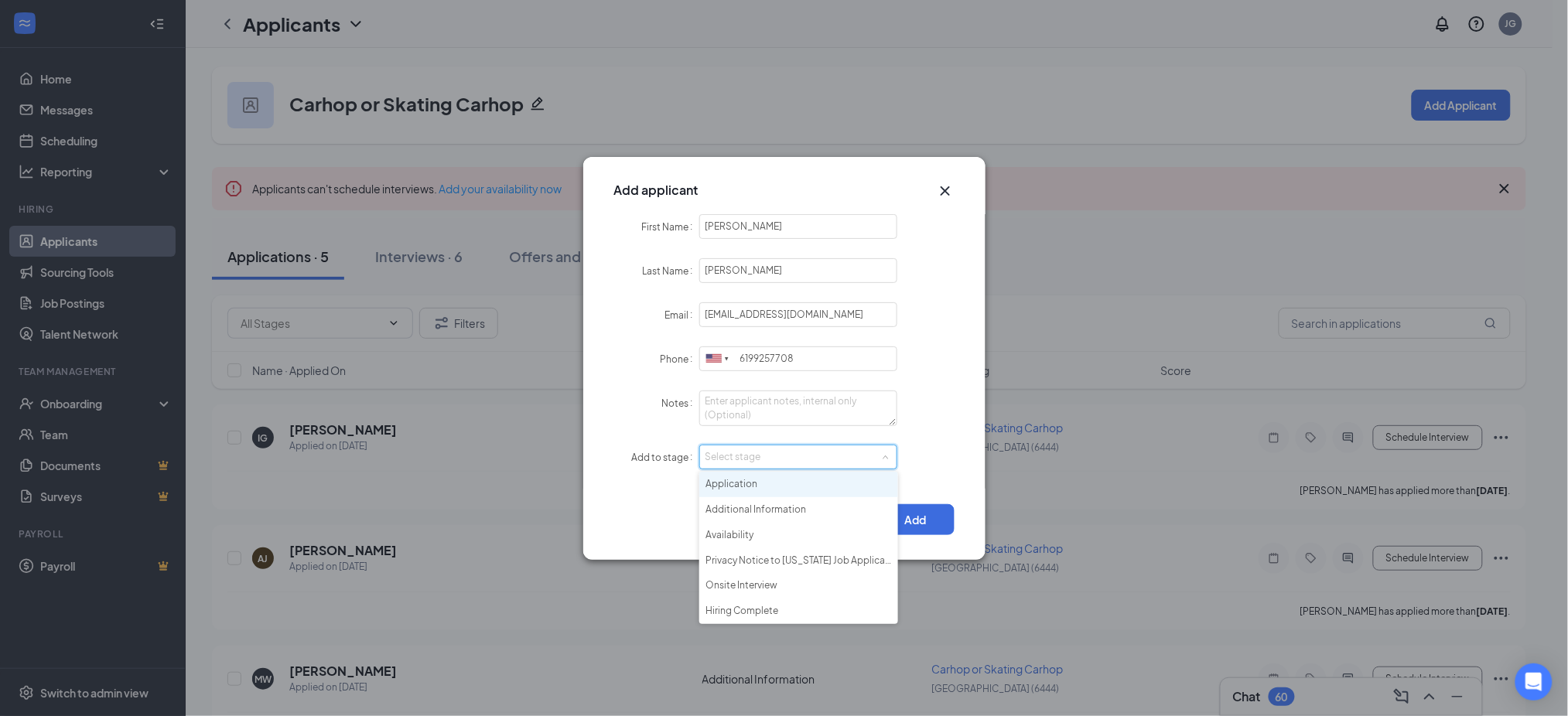
click at [754, 486] on li "Application" at bounding box center [798, 485] width 199 height 25
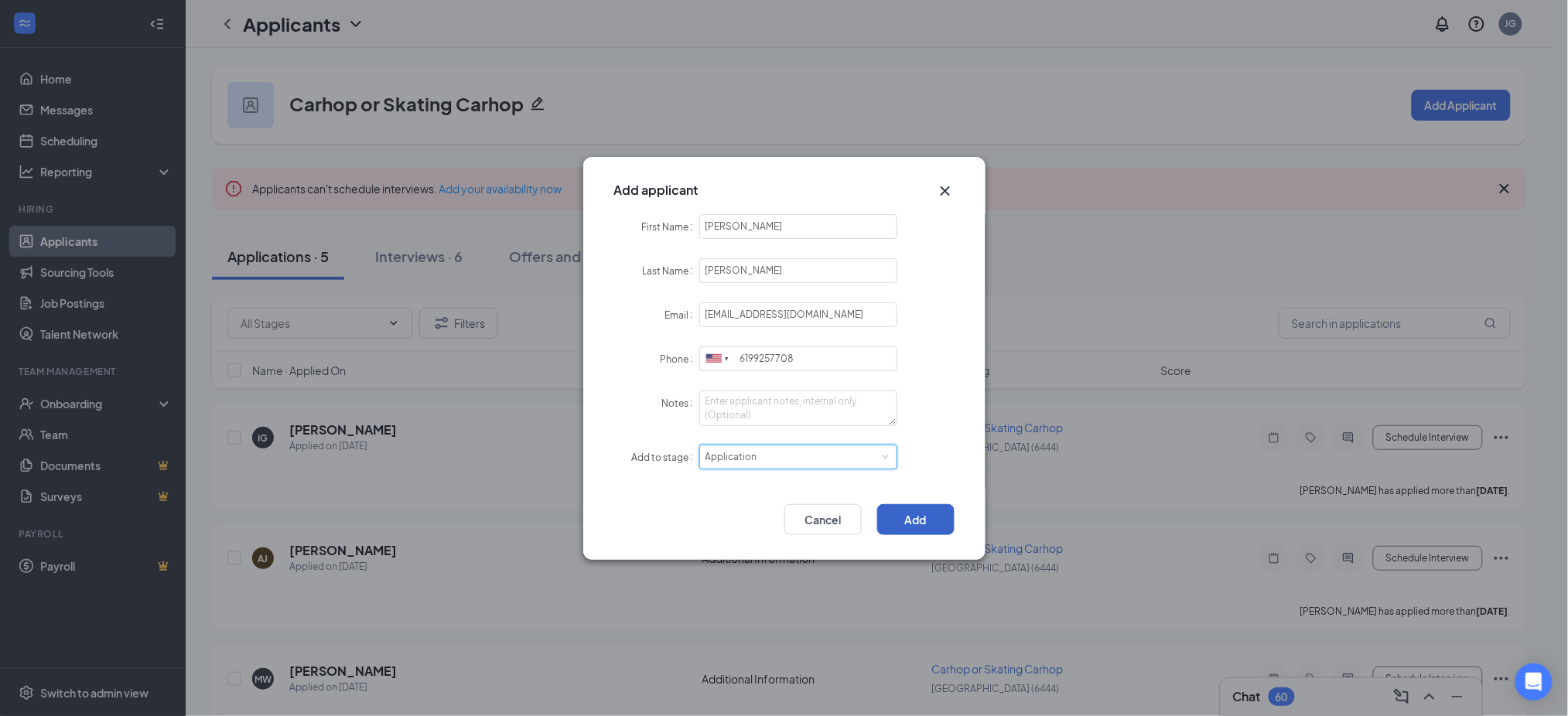
click at [943, 505] on button "Add" at bounding box center [916, 520] width 77 height 31
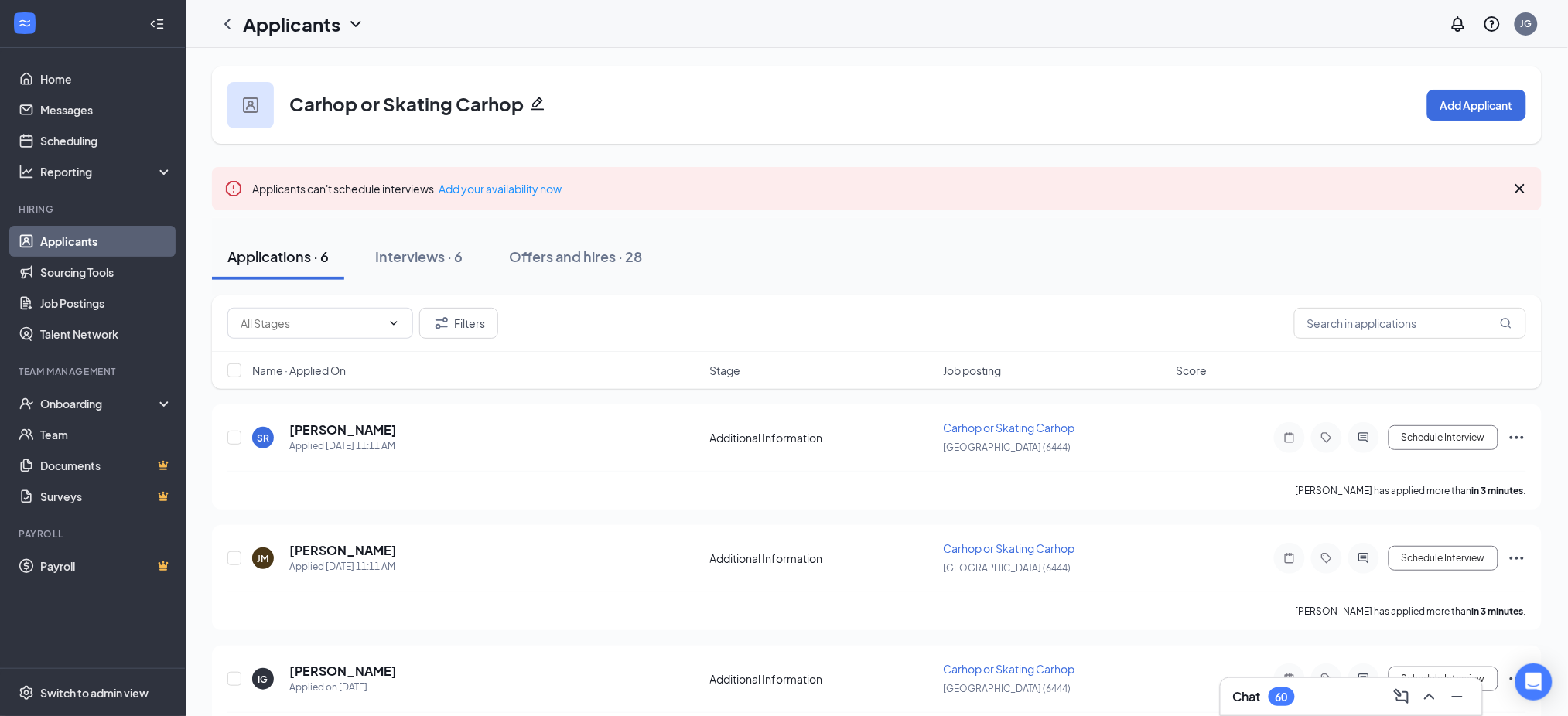
drag, startPoint x: 87, startPoint y: 245, endPoint x: 122, endPoint y: 224, distance: 40.8
click at [87, 245] on link "Applicants" at bounding box center [107, 241] width 133 height 31
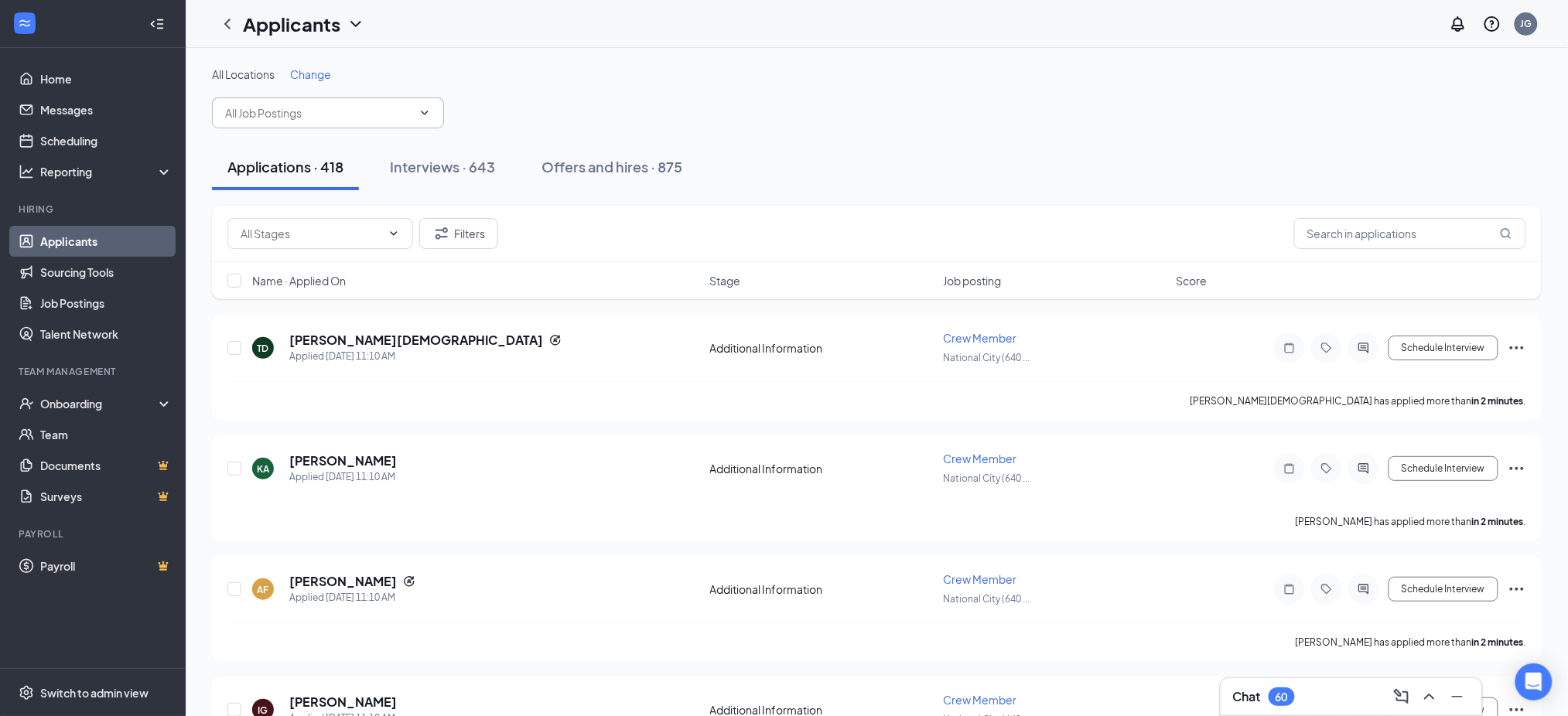
click at [286, 113] on input "text" at bounding box center [318, 113] width 187 height 17
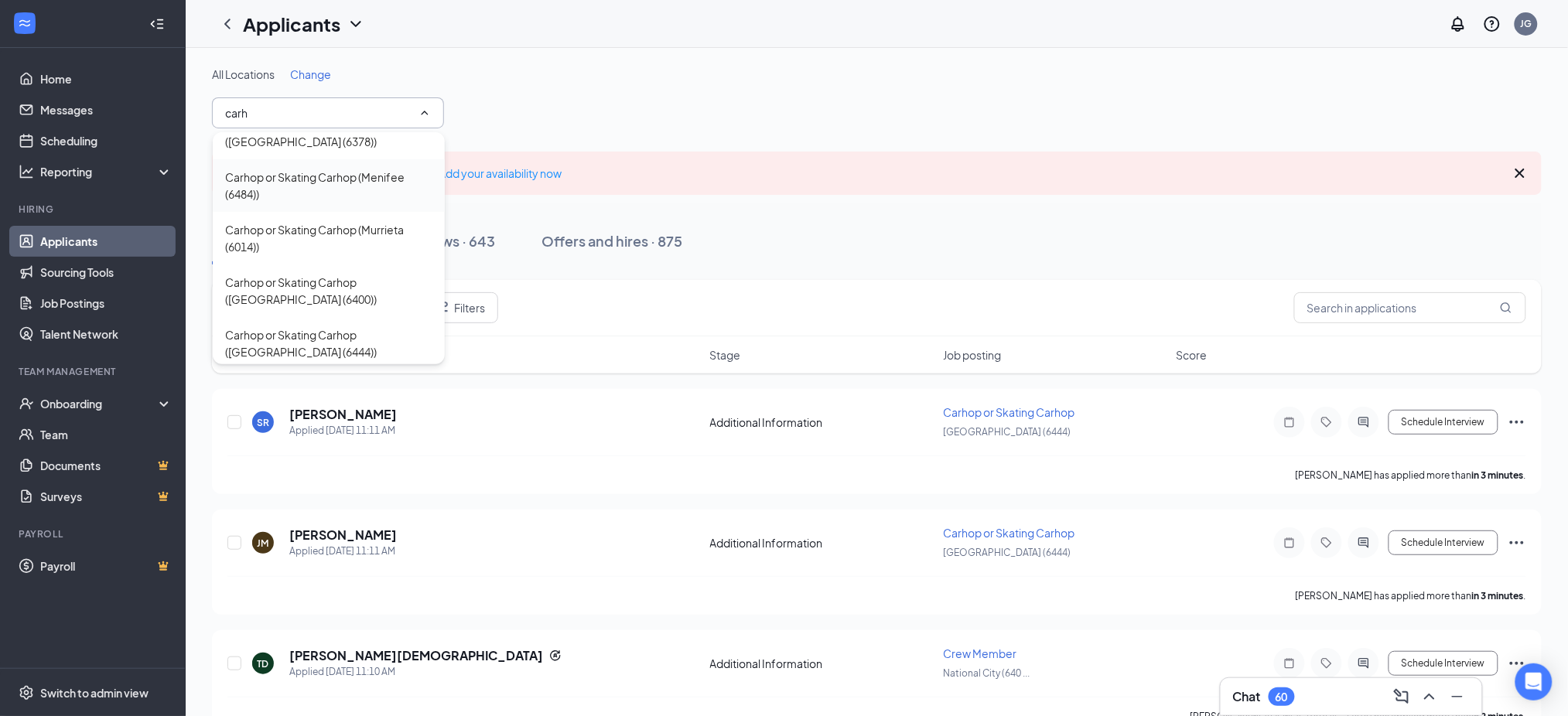
scroll to position [206, 0]
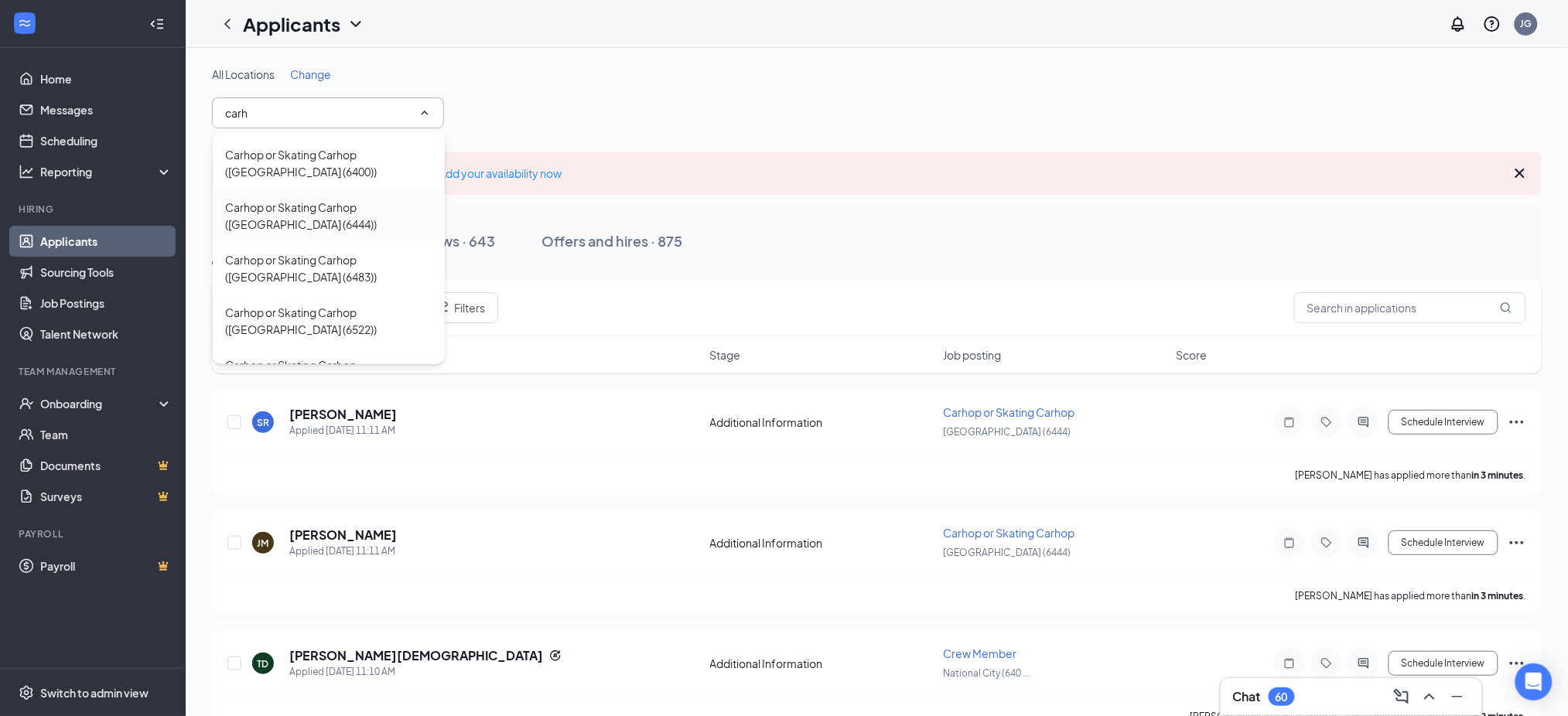
type input "carh"
click at [296, 205] on div "Carhop or Skating Carhop ([GEOGRAPHIC_DATA] (6444))" at bounding box center [328, 216] width 207 height 34
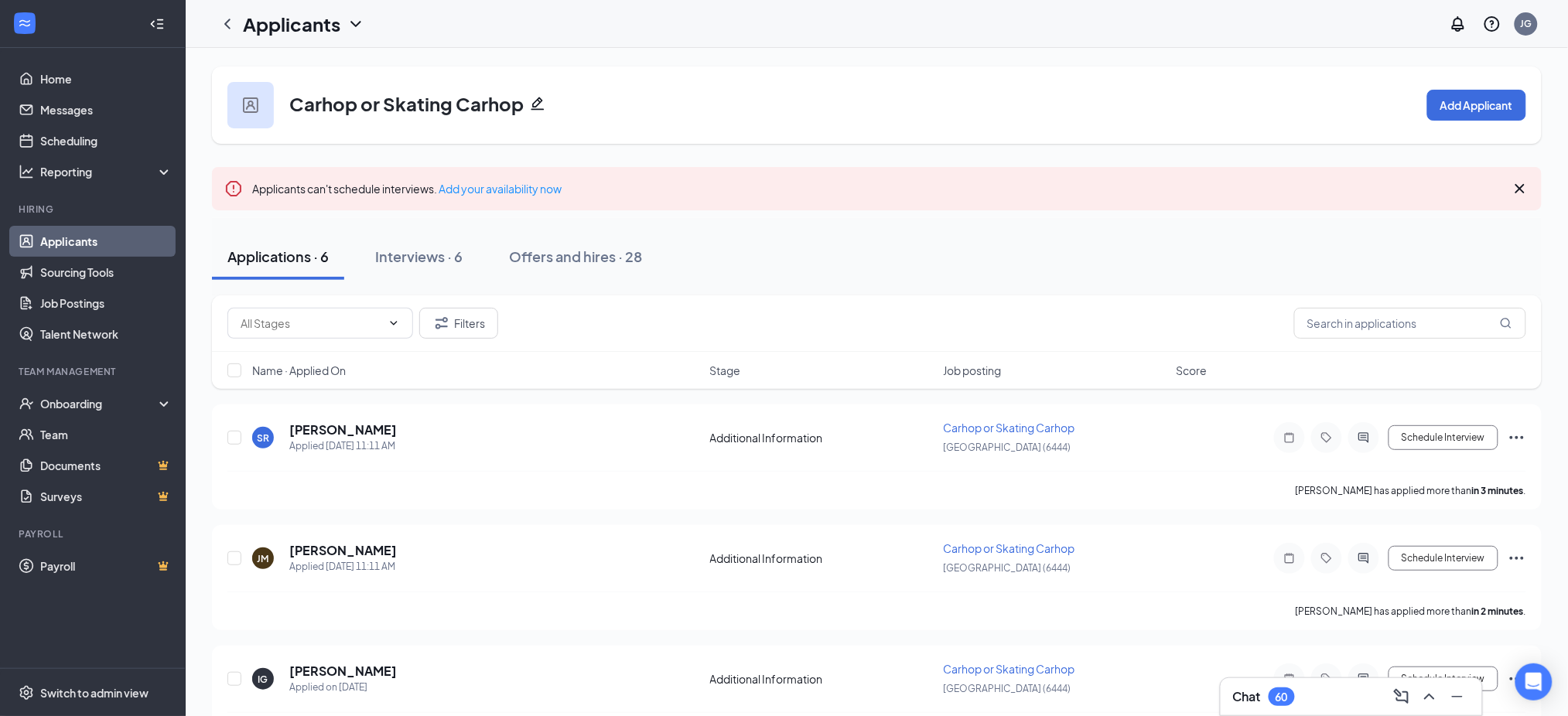
click at [121, 247] on link "Applicants" at bounding box center [107, 241] width 133 height 31
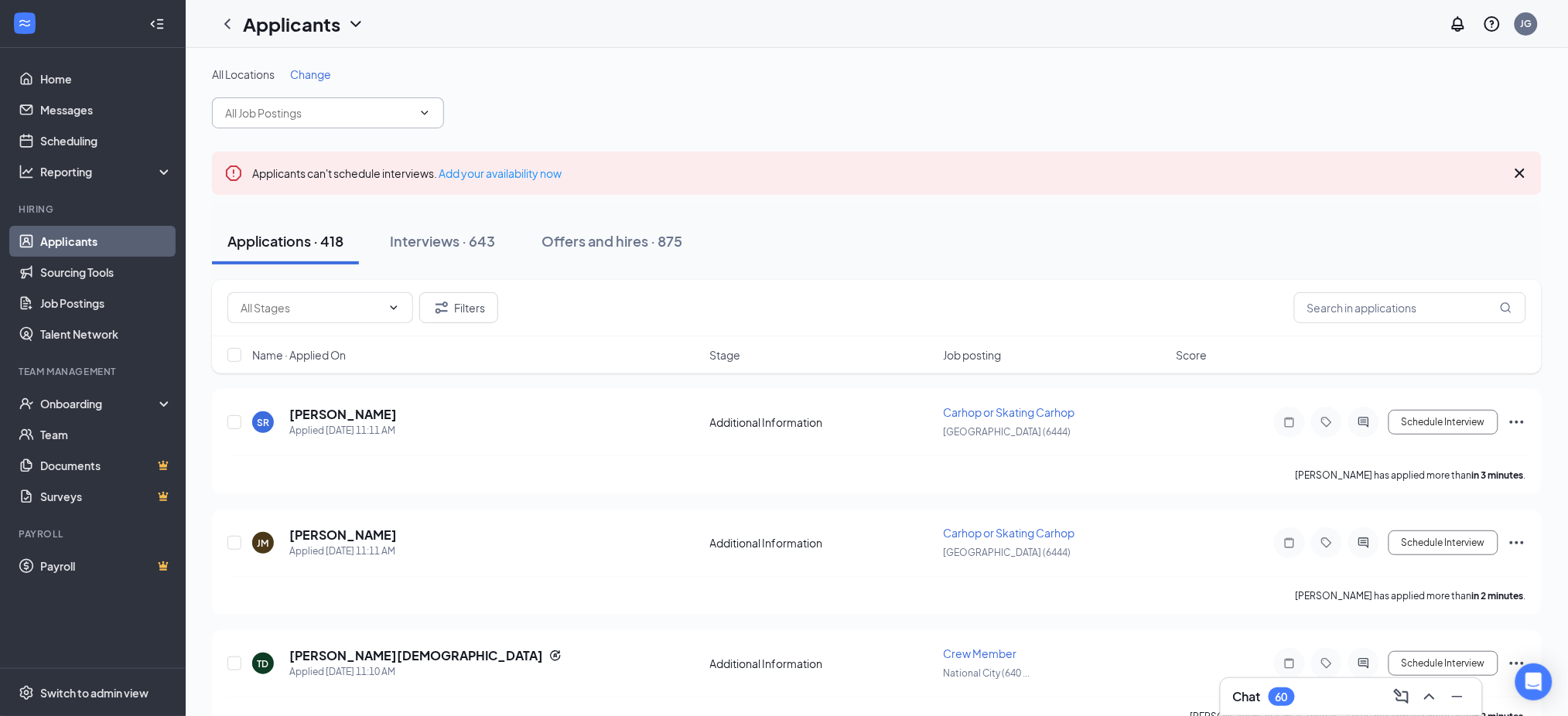
click at [293, 105] on input "text" at bounding box center [318, 113] width 187 height 17
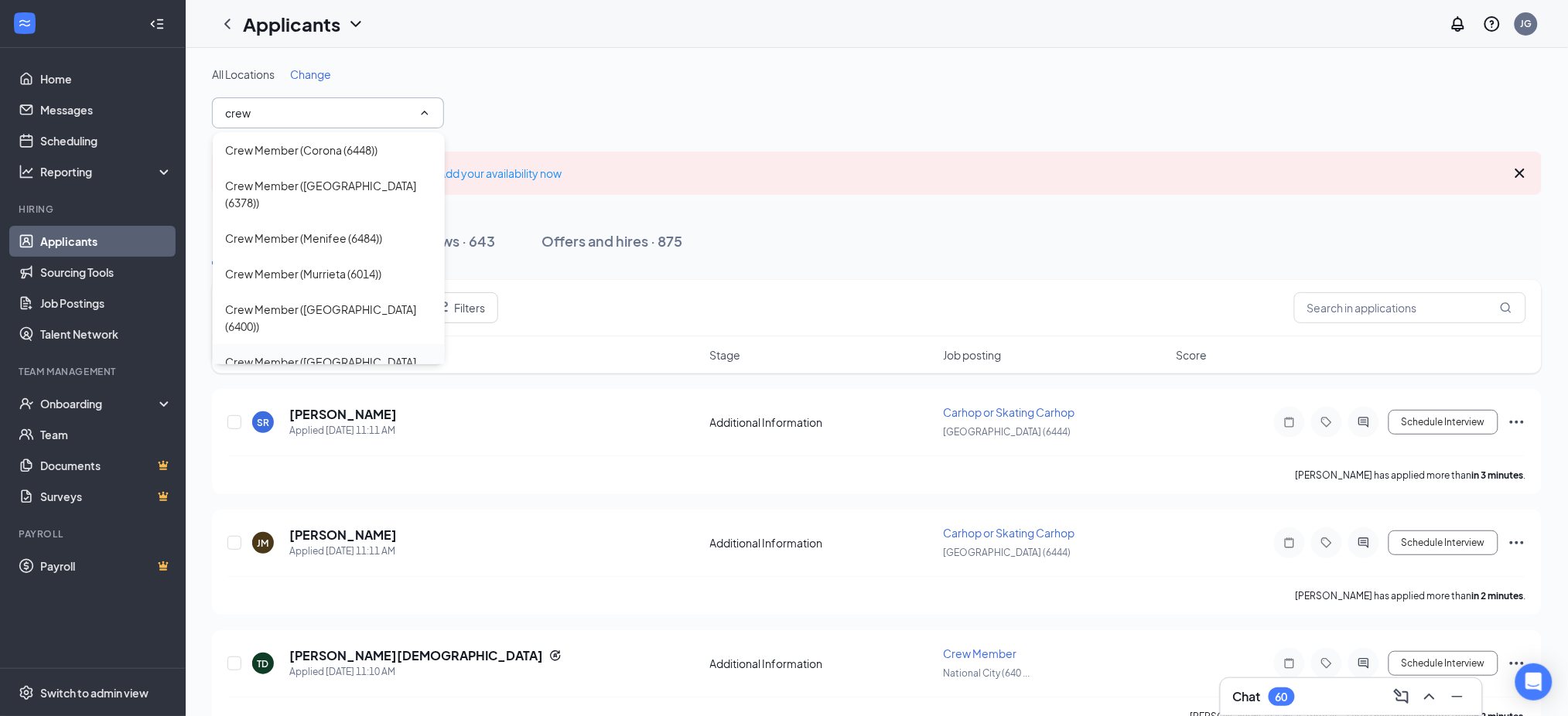
type input "crew"
click at [366, 353] on div "Crew Member ([GEOGRAPHIC_DATA] (6444))" at bounding box center [328, 370] width 207 height 34
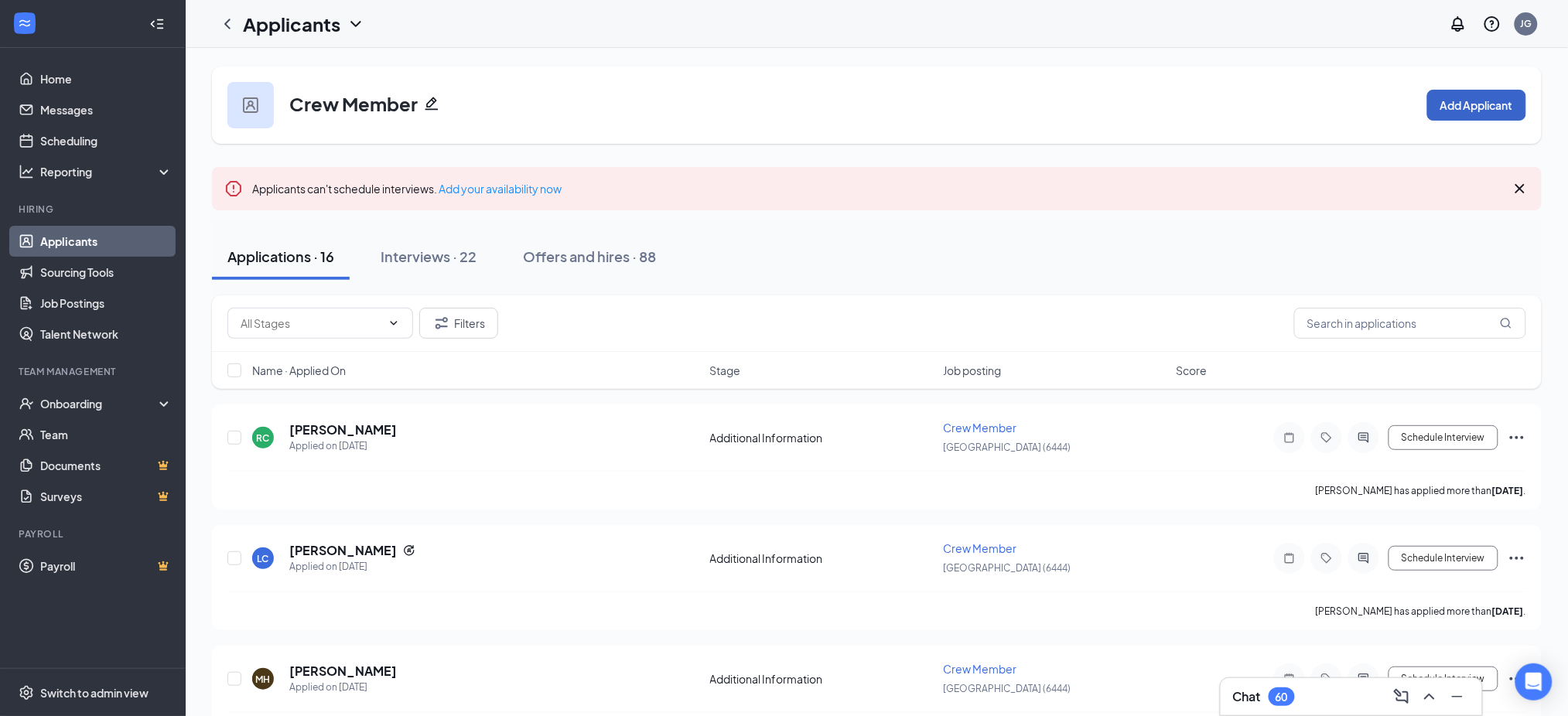
click at [1477, 108] on button "Add Applicant" at bounding box center [1477, 105] width 99 height 31
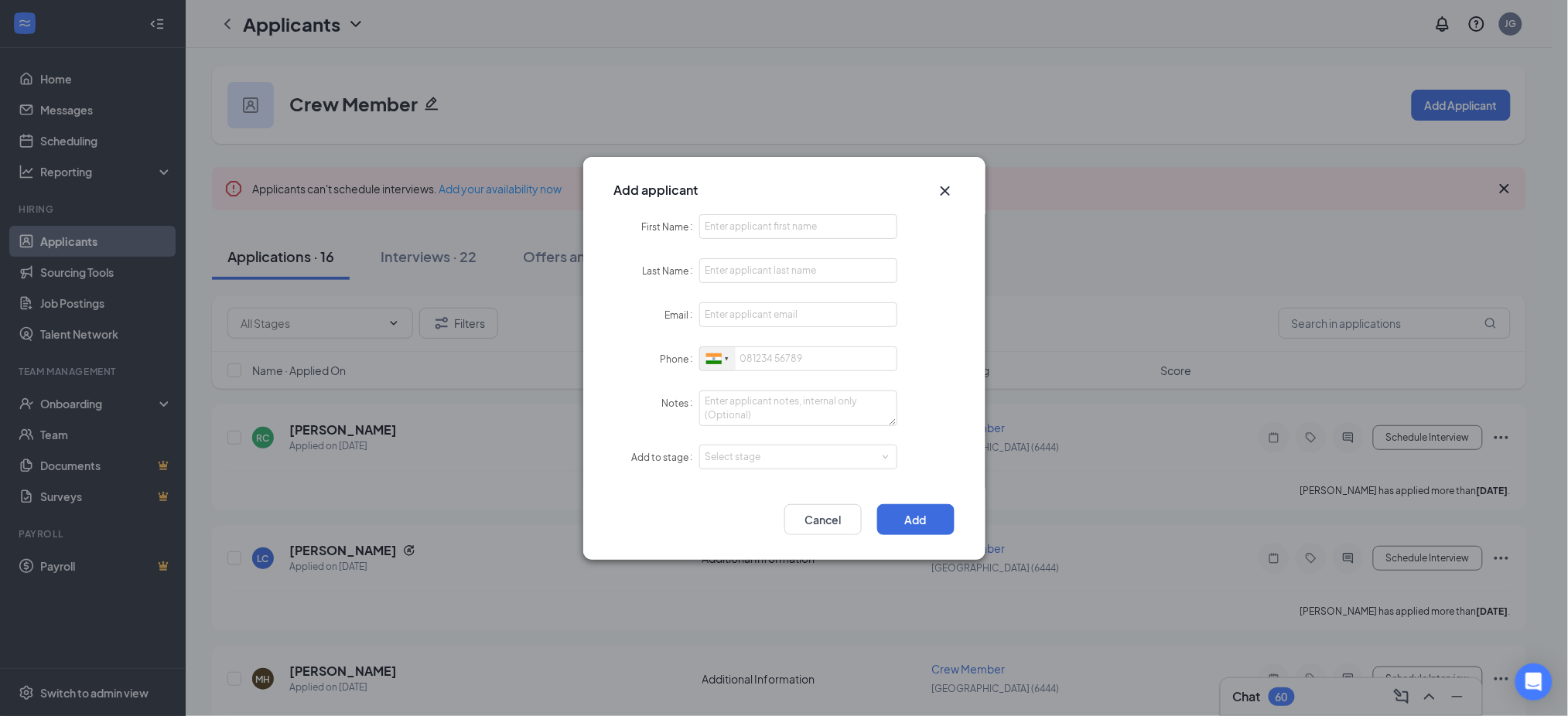
click at [719, 365] on div at bounding box center [718, 359] width 36 height 24
click at [741, 382] on span "[GEOGRAPHIC_DATA]" at bounding box center [777, 387] width 99 height 12
click at [768, 235] on input "First Name" at bounding box center [798, 227] width 199 height 25
paste input "Maximiliano"
type input "Maximiliano"
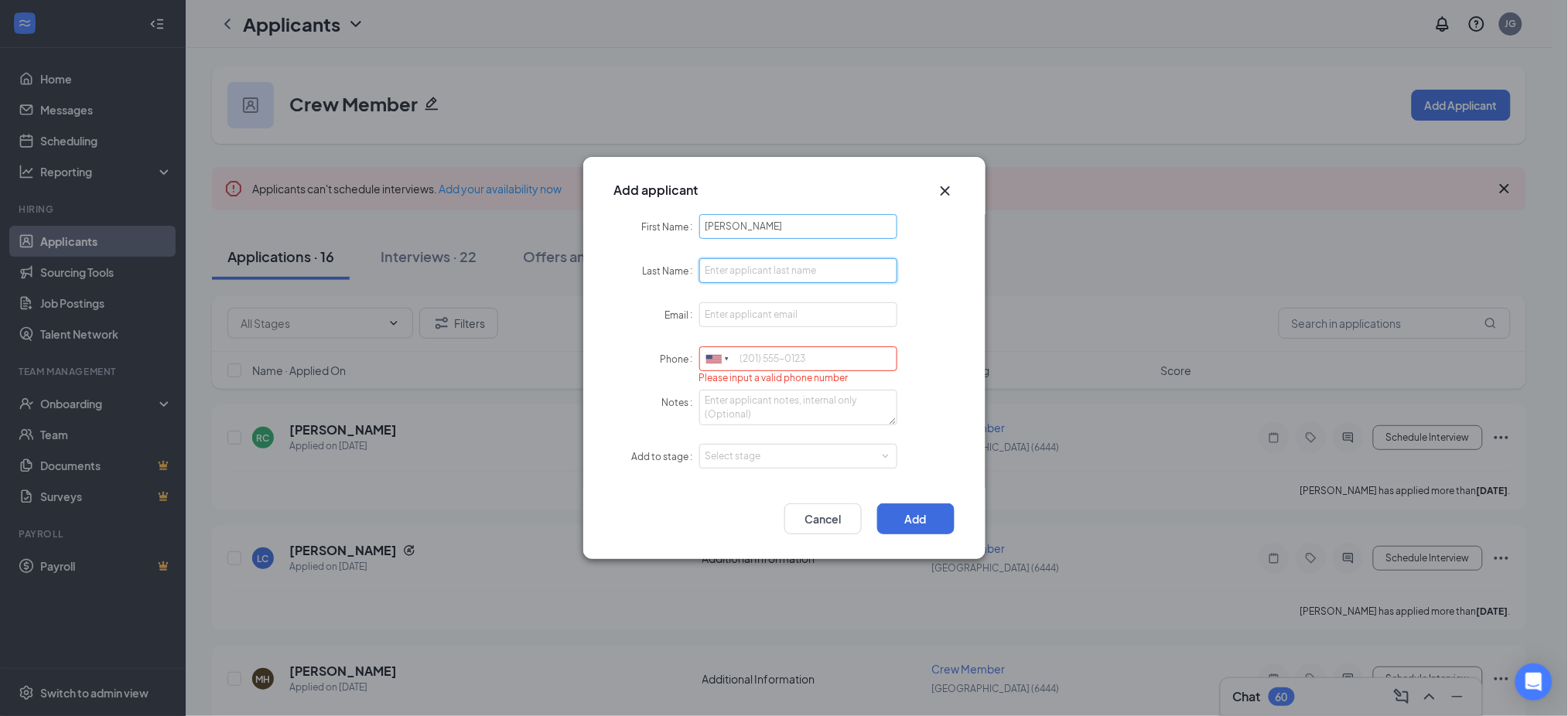
paste input "Gonzalez"
type input "Gonzalez"
paste input "mhgonzalez.101@gmail.com"
type input "qmhgonzalez.101@gmail.com"
paste input "6195777571"
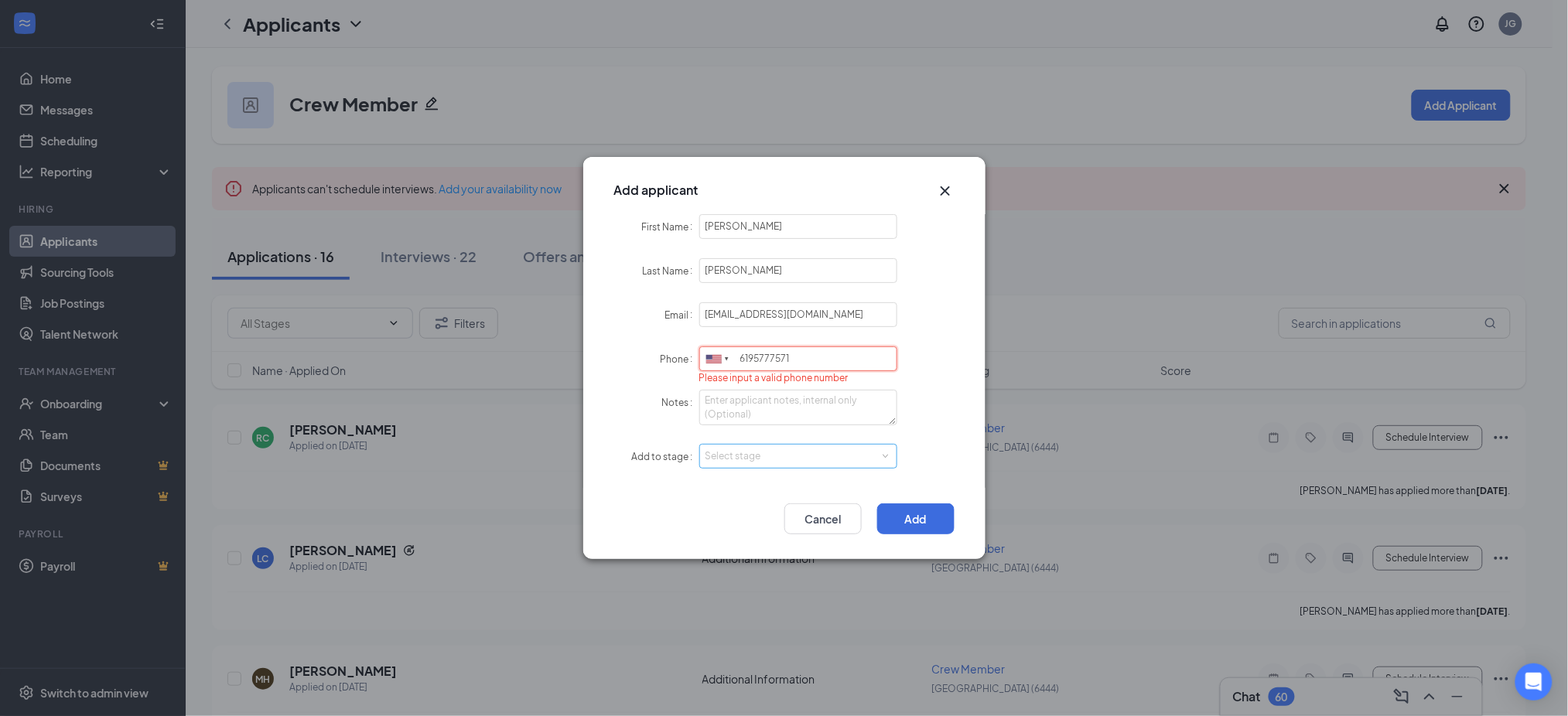
type input "6195777571"
click at [710, 316] on input "qmhgonzalez.101@gmail.com" at bounding box center [798, 315] width 199 height 25
click at [740, 455] on div "Select stage" at bounding box center [795, 457] width 179 height 15
type input "mhgonzalez.101@gmail.com"
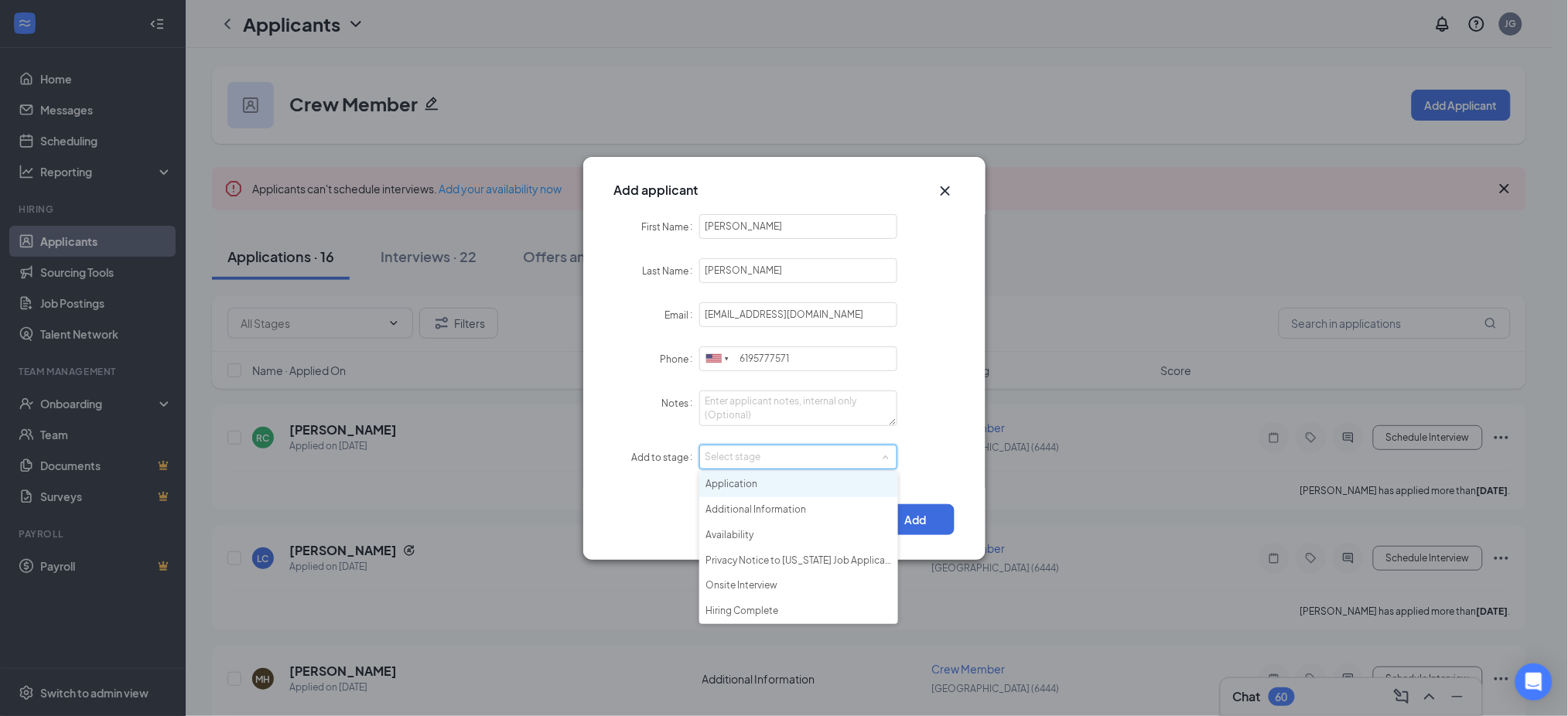
drag, startPoint x: 749, startPoint y: 483, endPoint x: 788, endPoint y: 494, distance: 40.5
click at [749, 486] on li "Application" at bounding box center [798, 485] width 199 height 25
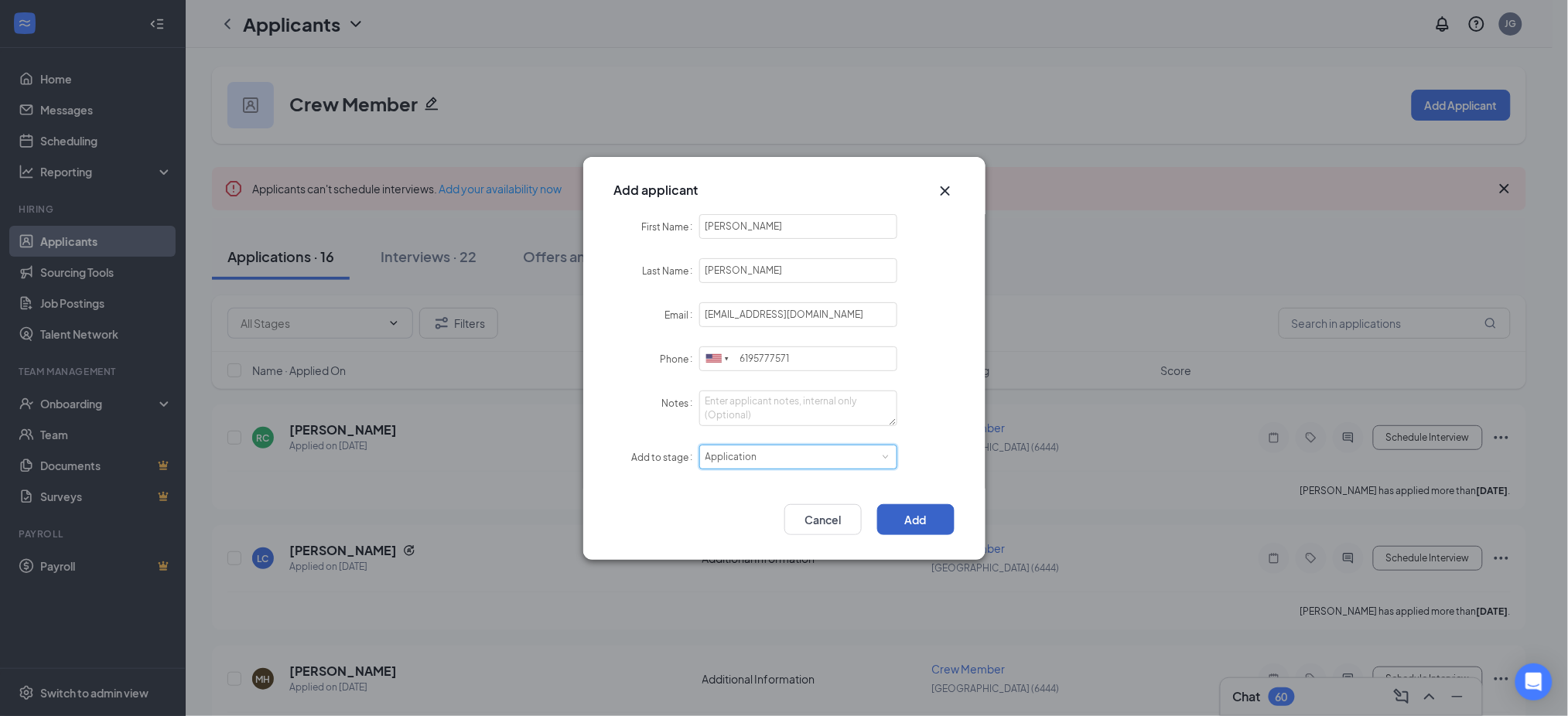
click at [914, 518] on button "Add" at bounding box center [916, 520] width 77 height 31
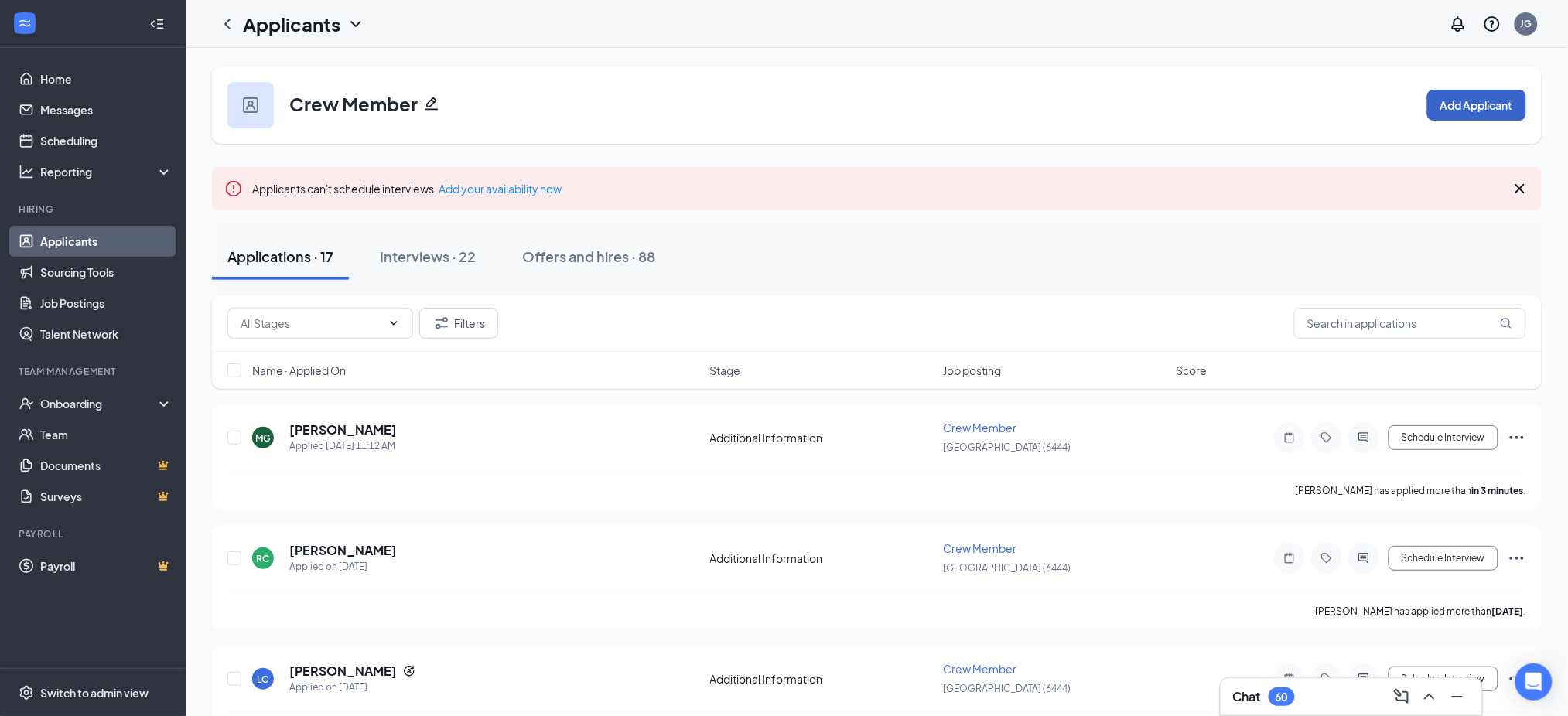
click at [1458, 102] on button "Add Applicant" at bounding box center [1477, 105] width 99 height 31
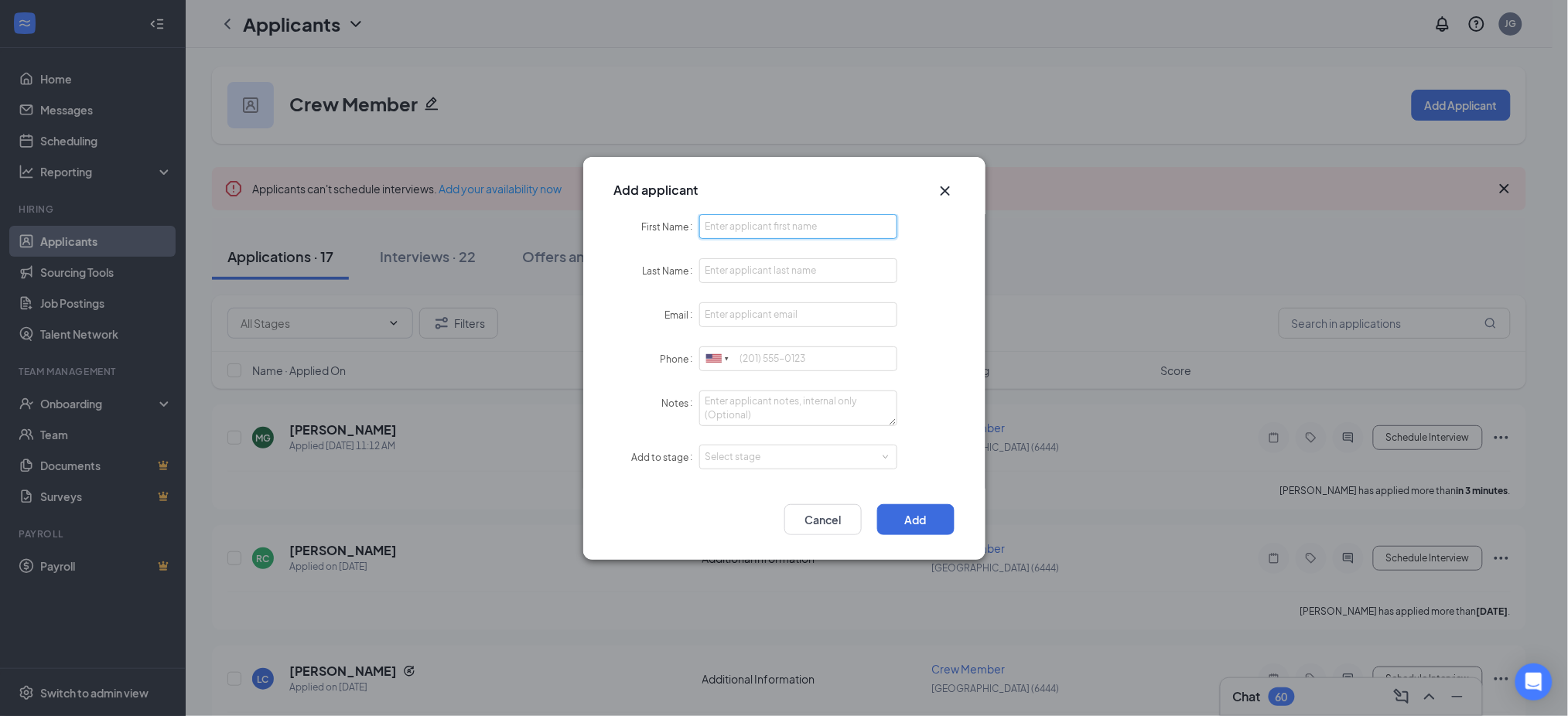
click at [743, 234] on input "First Name" at bounding box center [798, 227] width 199 height 25
paste input "Denise"
type input "Denise"
paste input "Moreno"
type input "Moreno"
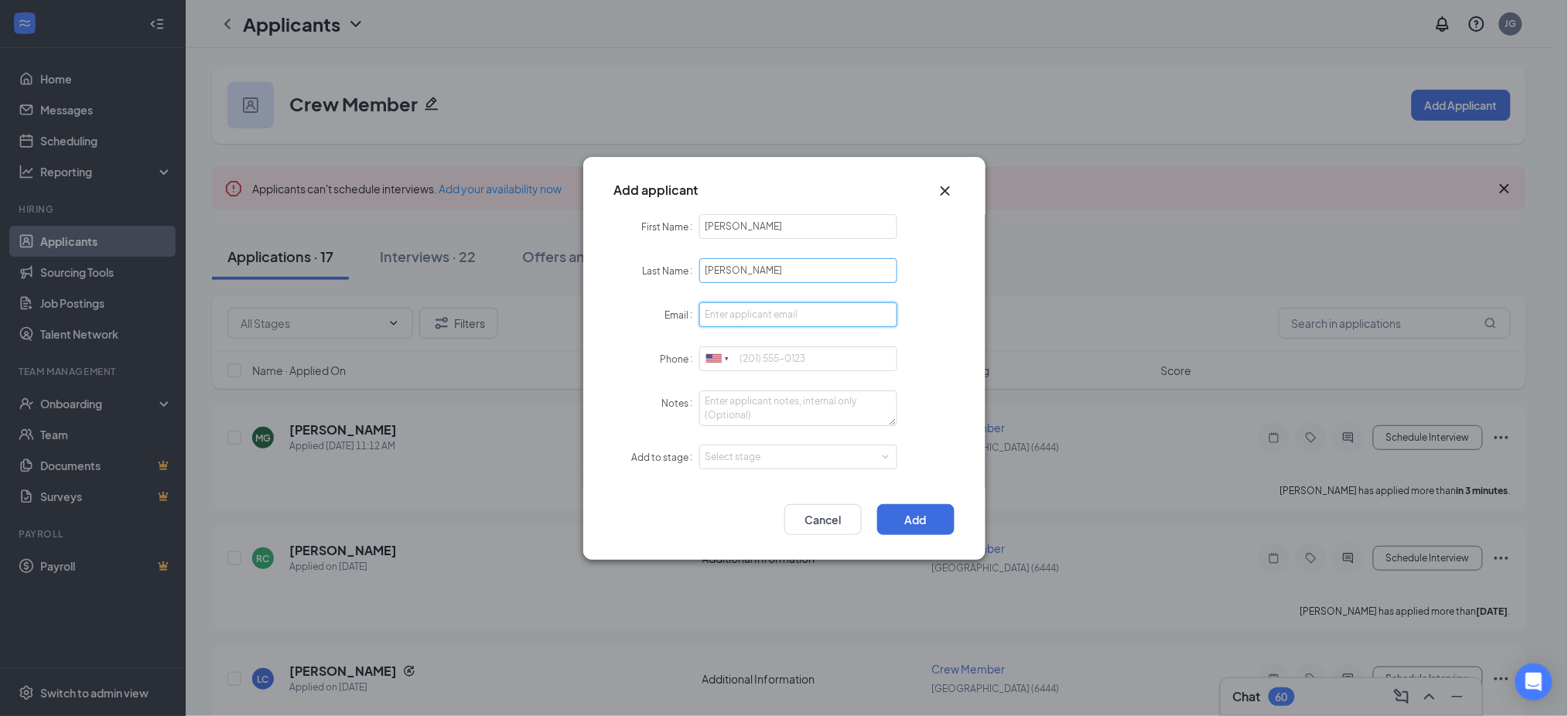
paste input "sec243jid@gmail.com"
type input "sec243jid@gmail.com"
paste input "6195811548"
drag, startPoint x: 726, startPoint y: 450, endPoint x: 741, endPoint y: 465, distance: 21.2
click at [736, 459] on div "Select stage" at bounding box center [795, 457] width 179 height 15
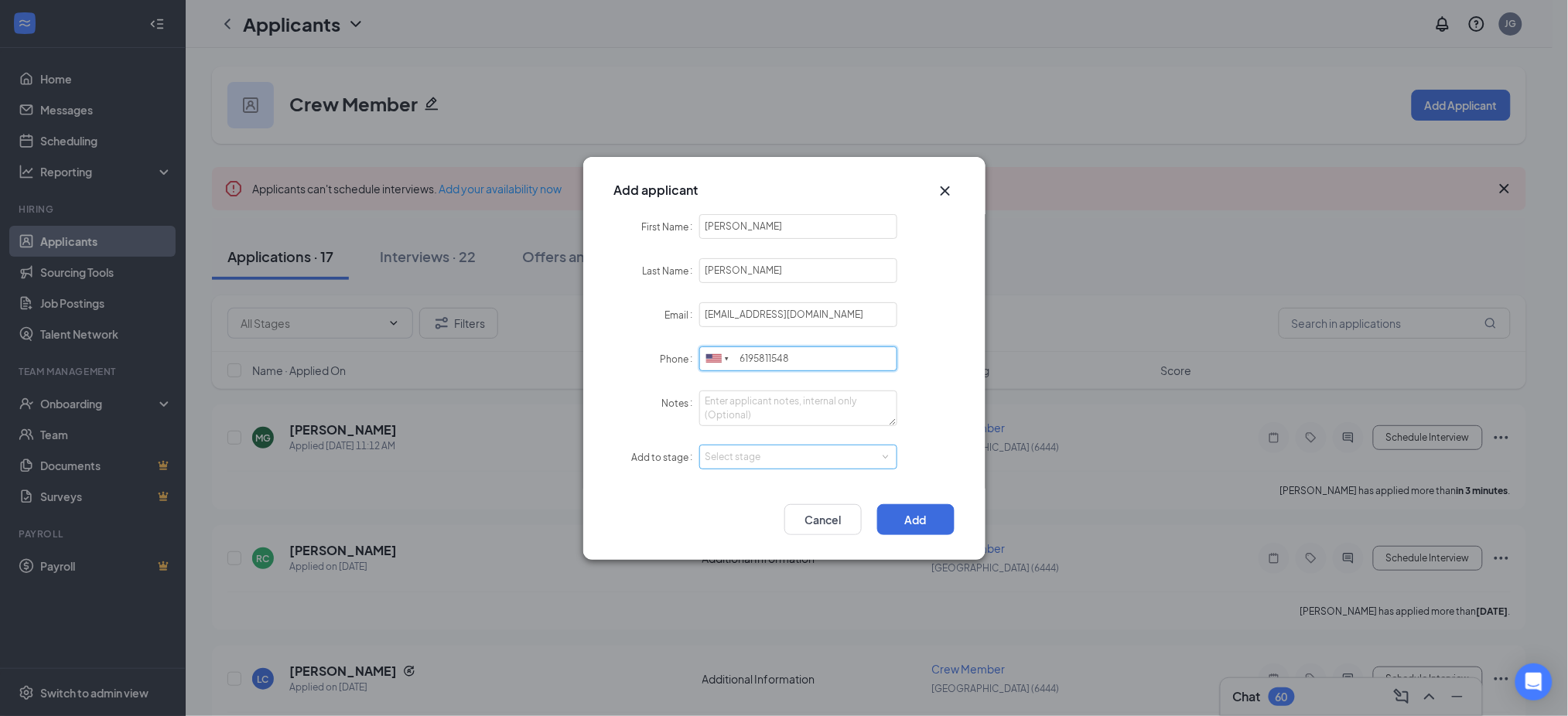
type input "6195811548"
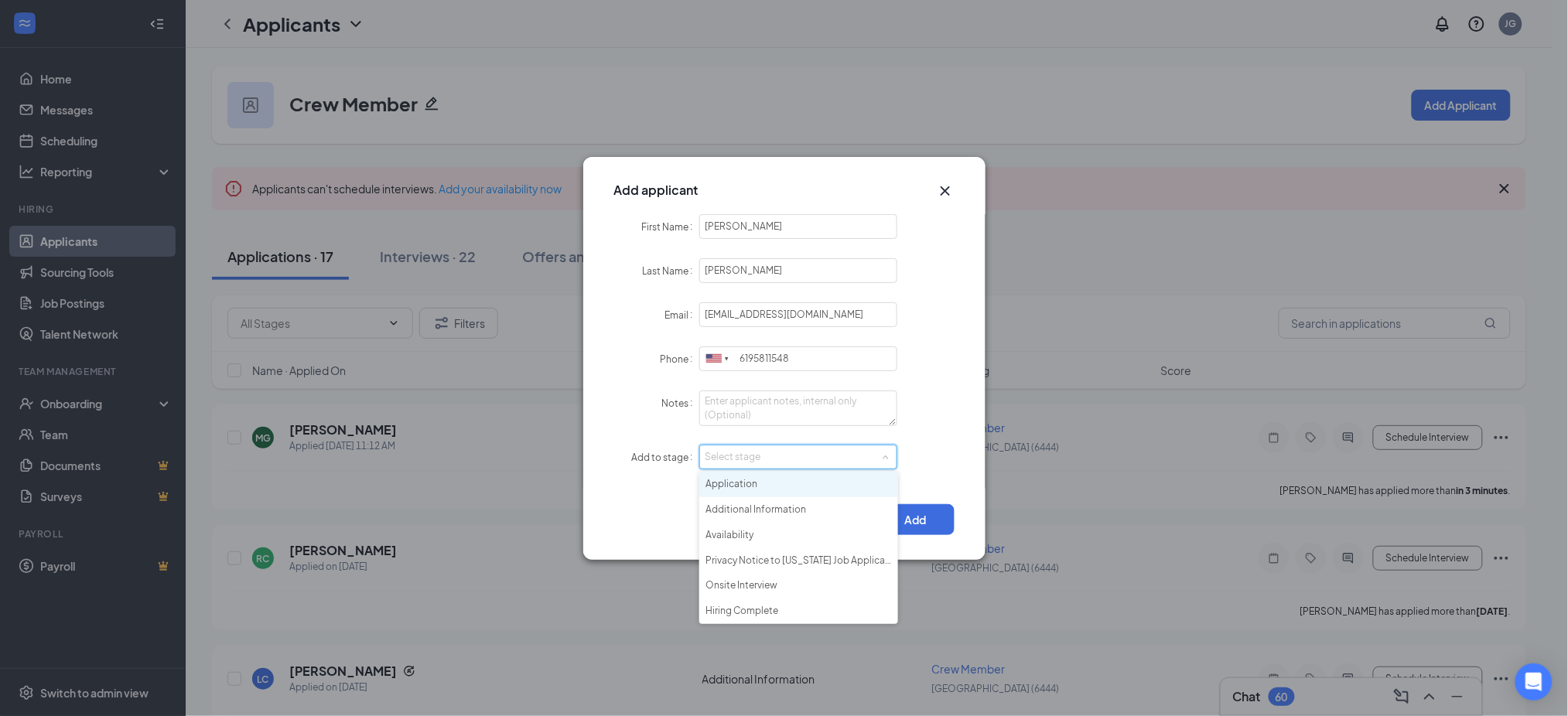
click at [749, 478] on li "Application" at bounding box center [798, 485] width 199 height 25
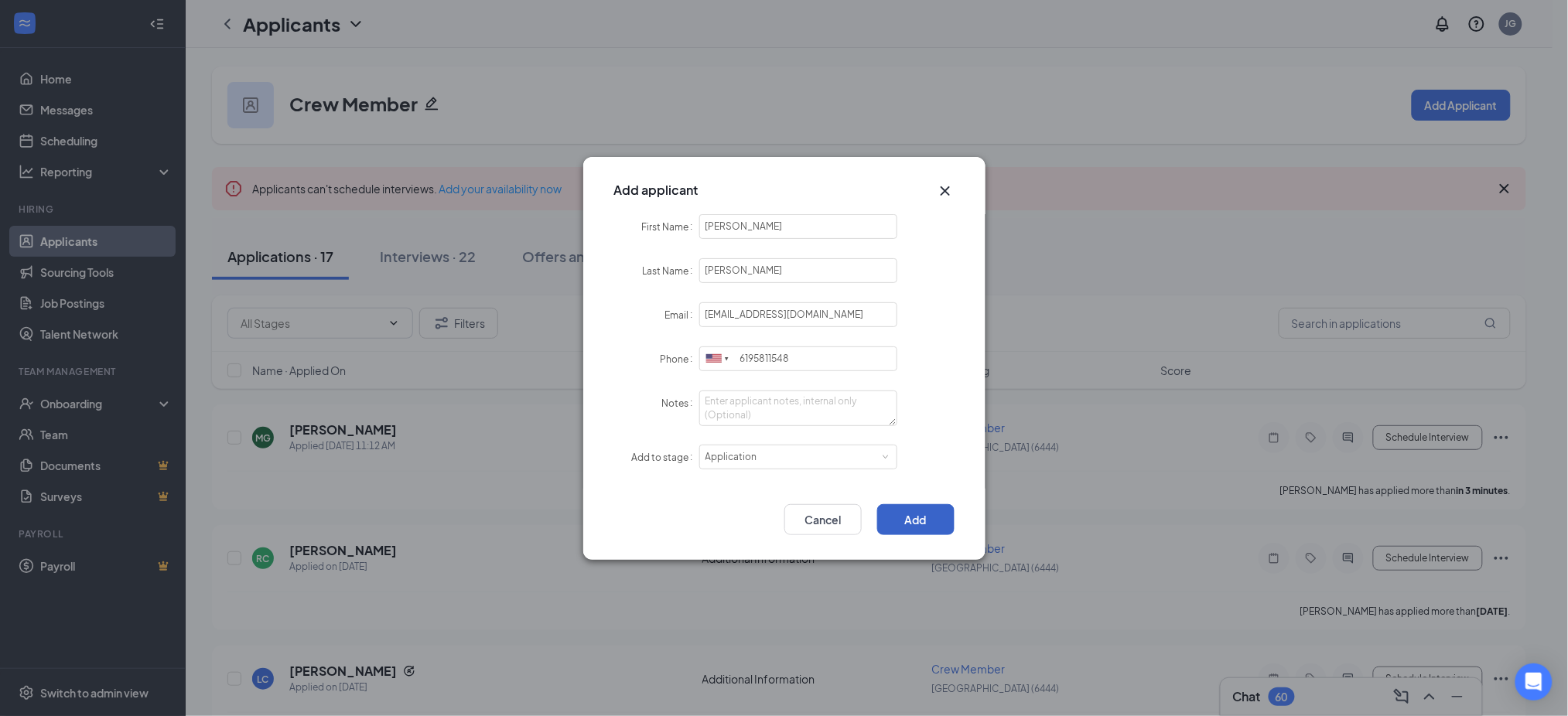
click at [901, 520] on button "Add" at bounding box center [916, 520] width 77 height 31
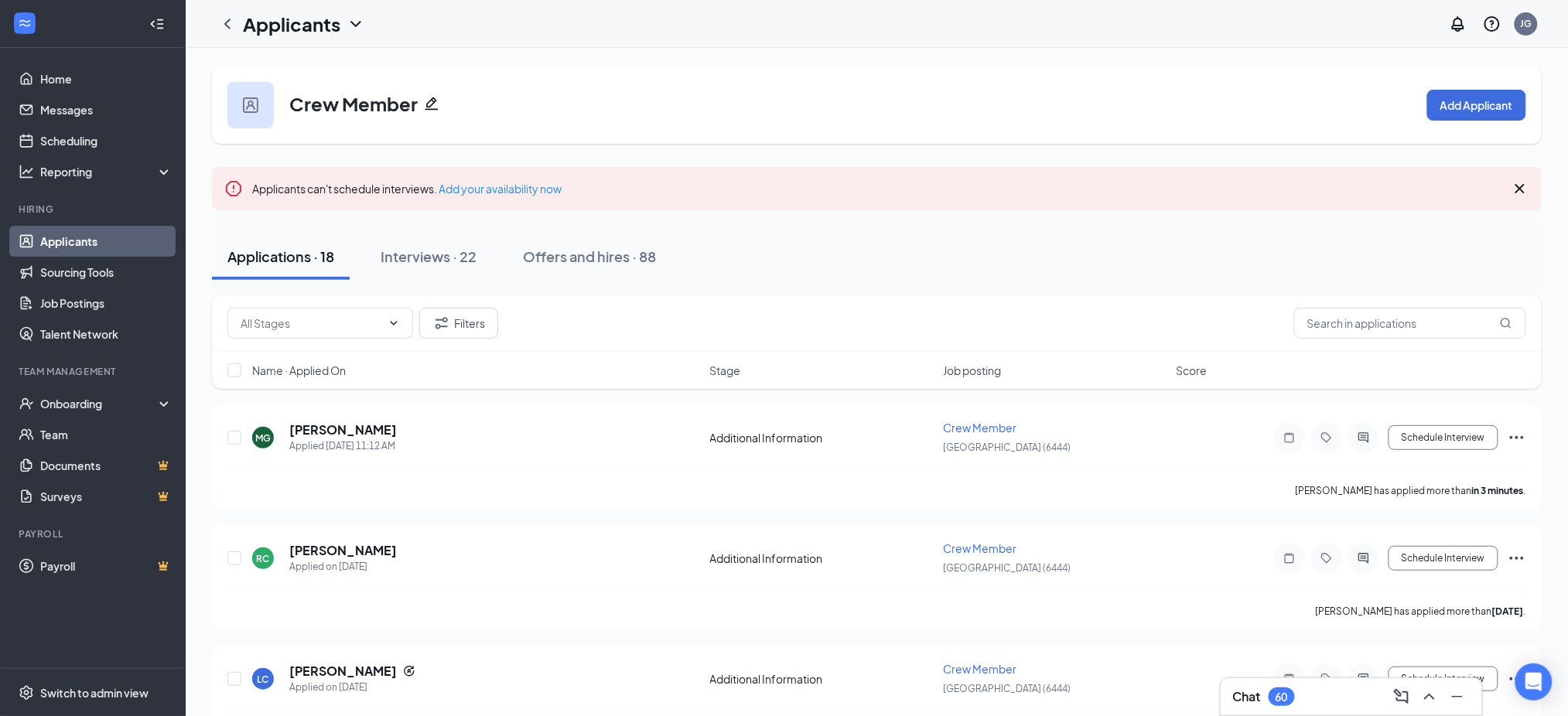
click at [77, 235] on link "Applicants" at bounding box center [107, 241] width 133 height 31
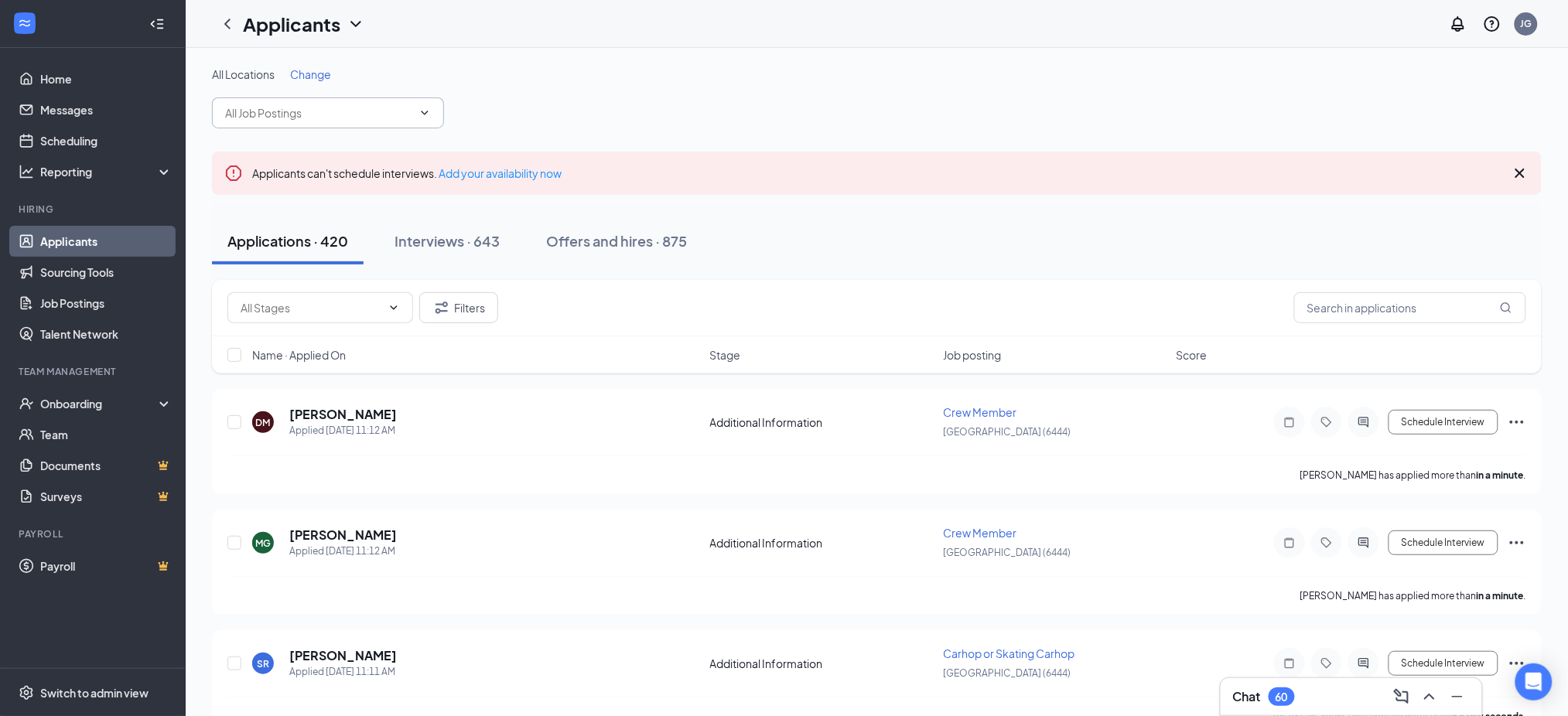
click at [294, 121] on input "text" at bounding box center [318, 113] width 187 height 17
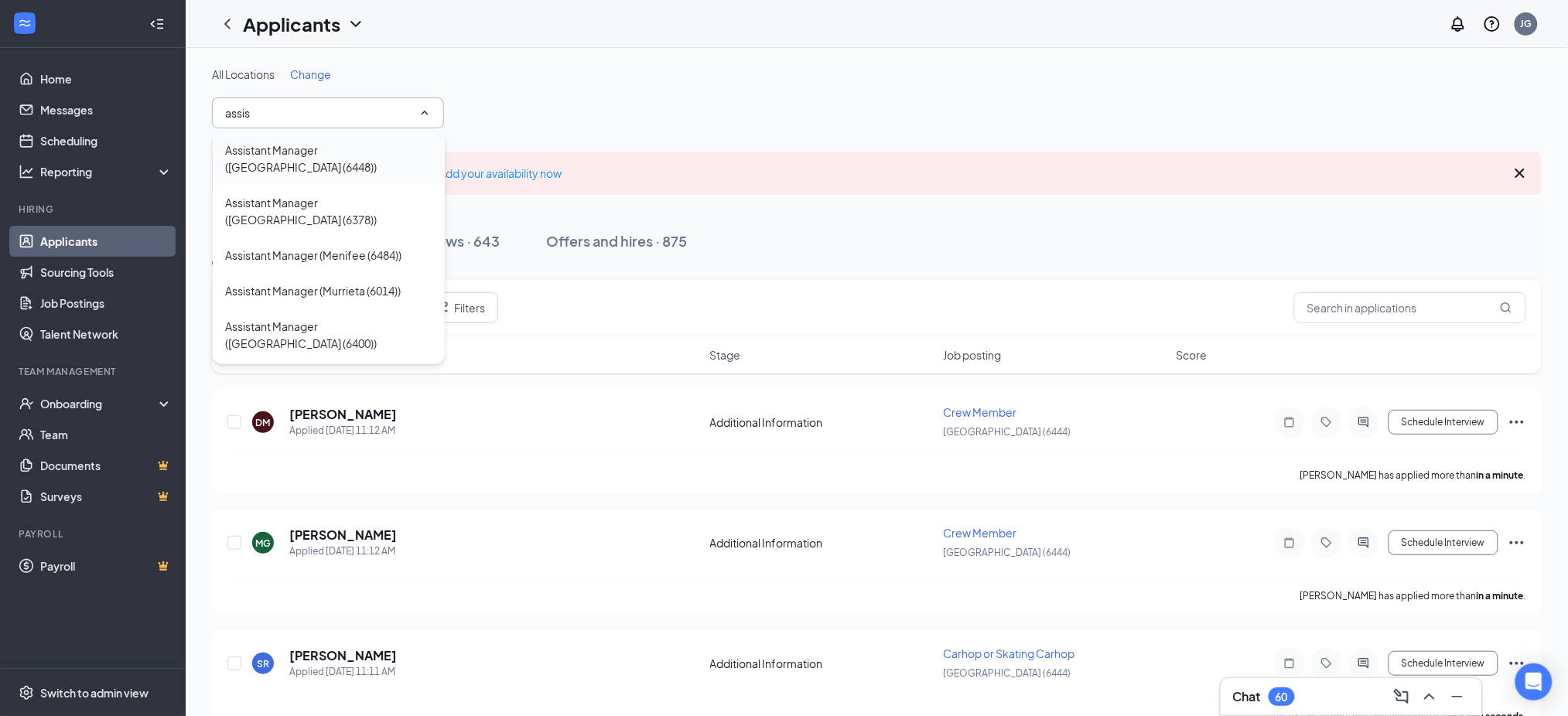
type input "assis"
click at [327, 152] on div "Assistant Manager ([GEOGRAPHIC_DATA] (6448))" at bounding box center [328, 159] width 207 height 34
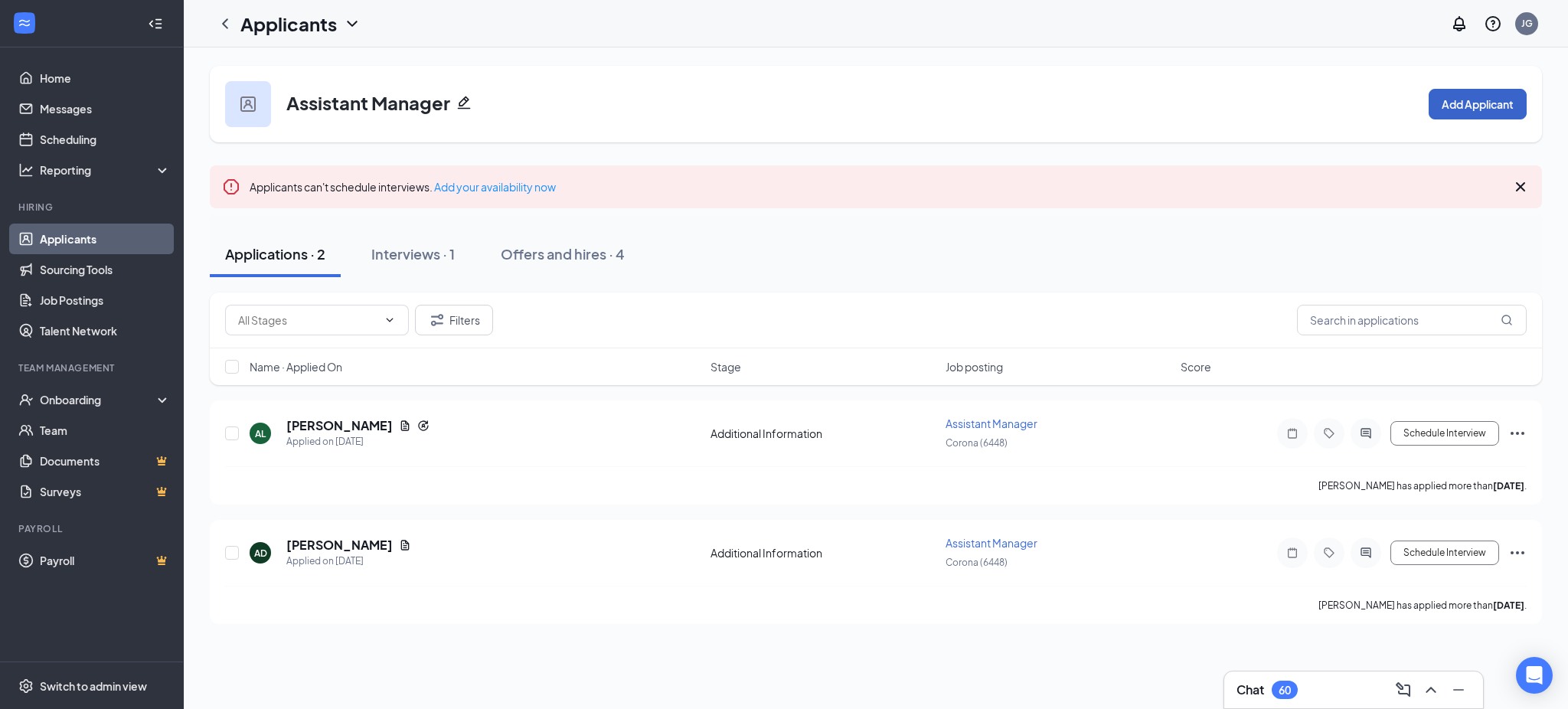
click at [1463, 114] on button "Add Applicant" at bounding box center [1478, 104] width 98 height 31
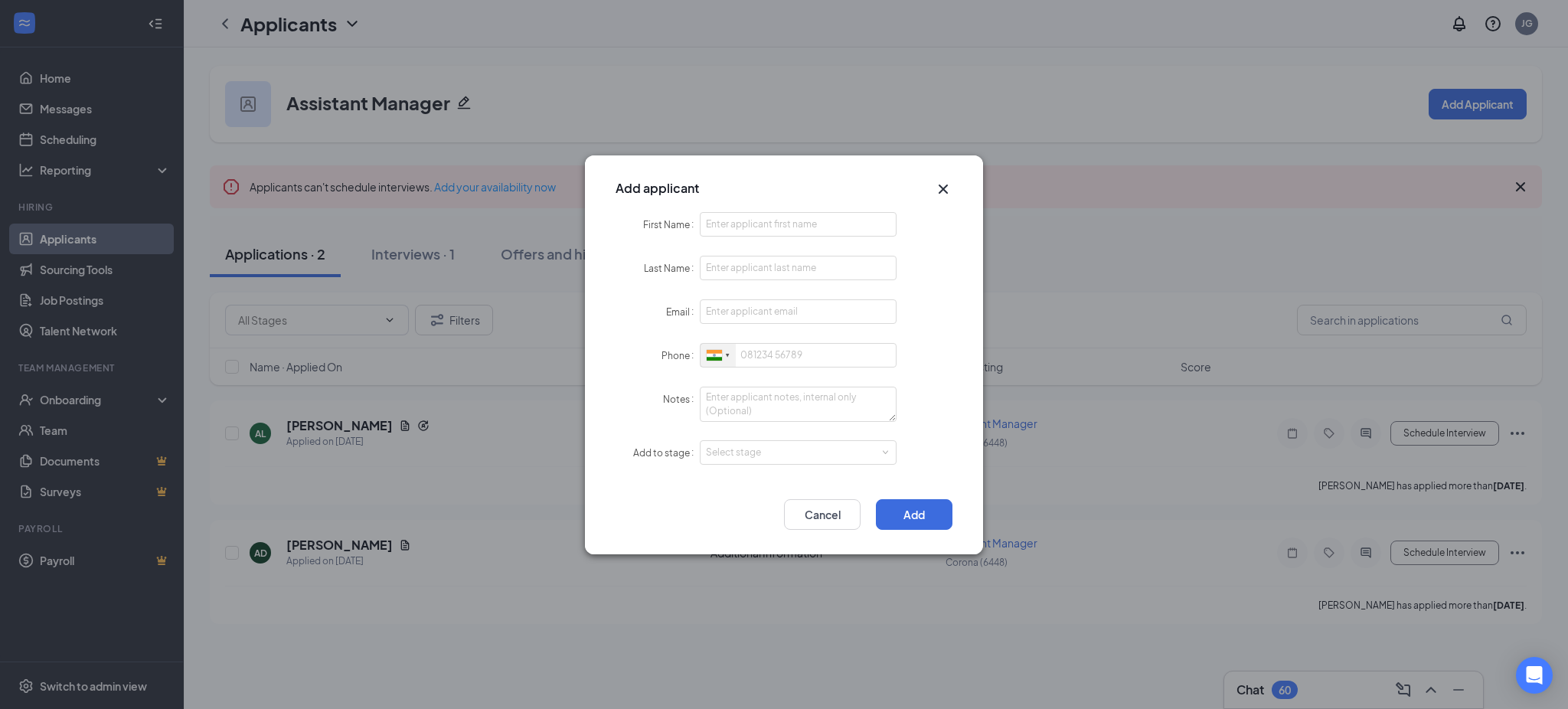
click at [715, 355] on div at bounding box center [714, 355] width 15 height 11
drag, startPoint x: 744, startPoint y: 380, endPoint x: 768, endPoint y: 252, distance: 130.2
click at [744, 367] on li "[GEOGRAPHIC_DATA] + 1" at bounding box center [911, 383] width 421 height 33
click at [764, 226] on input "First Name" at bounding box center [798, 225] width 197 height 25
paste input "Andy"
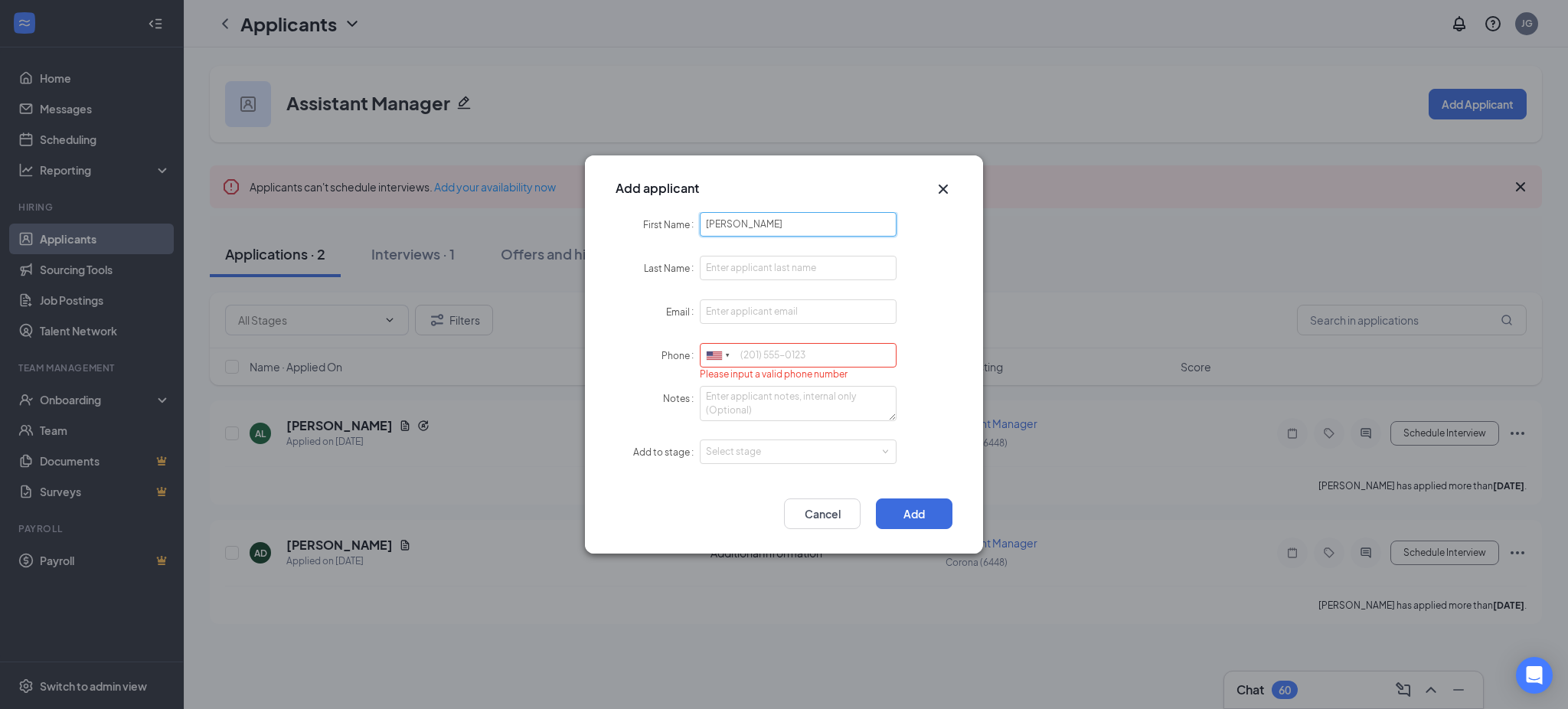
type input "Andy"
paste input "Garcia"
type input "Garcia"
paste input "andyg4rcia123@gmail.com"
type input "andyg4rcia123@gmail.com"
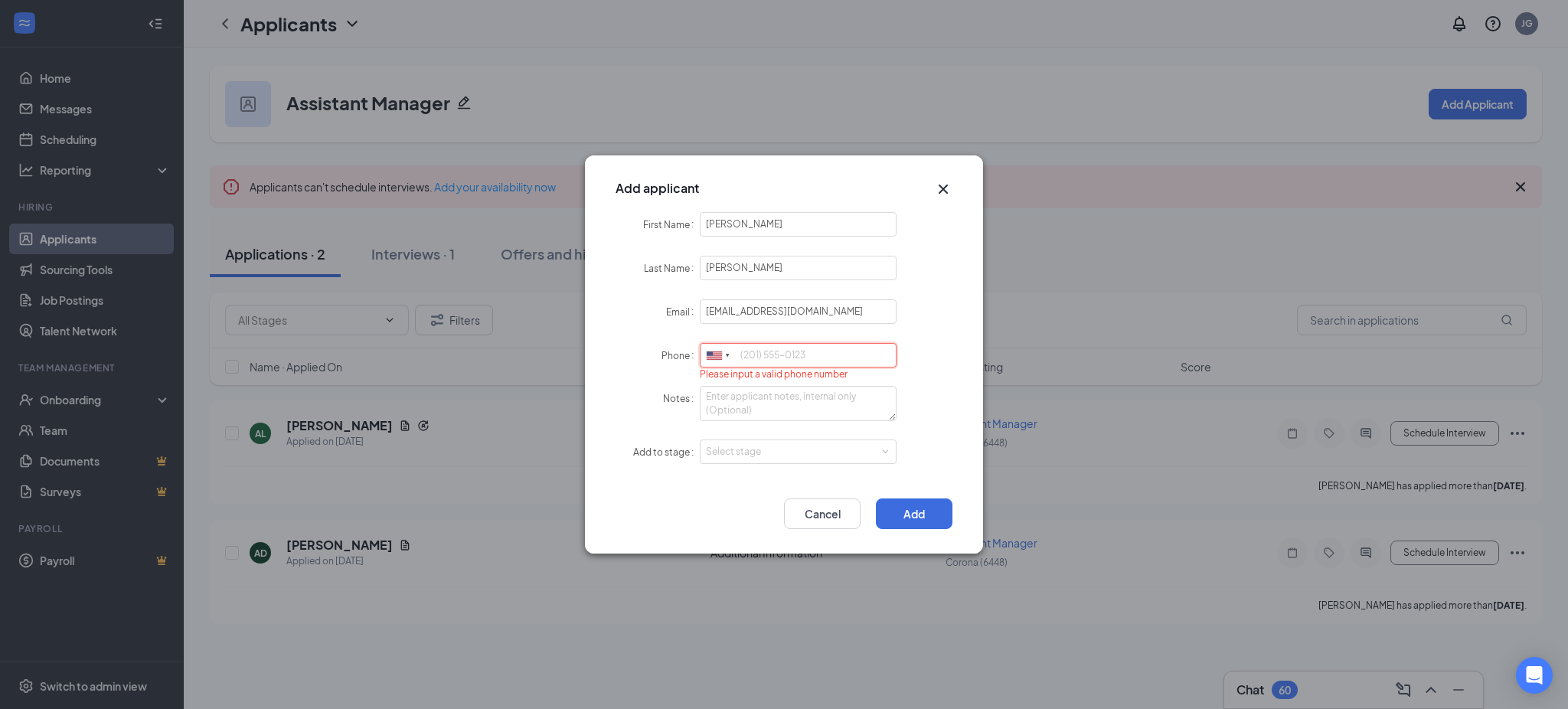
paste input "9513861496"
drag, startPoint x: 788, startPoint y: 451, endPoint x: 777, endPoint y: 462, distance: 15.6
click at [784, 451] on div "Select stage" at bounding box center [795, 452] width 177 height 15
type input "9513861496"
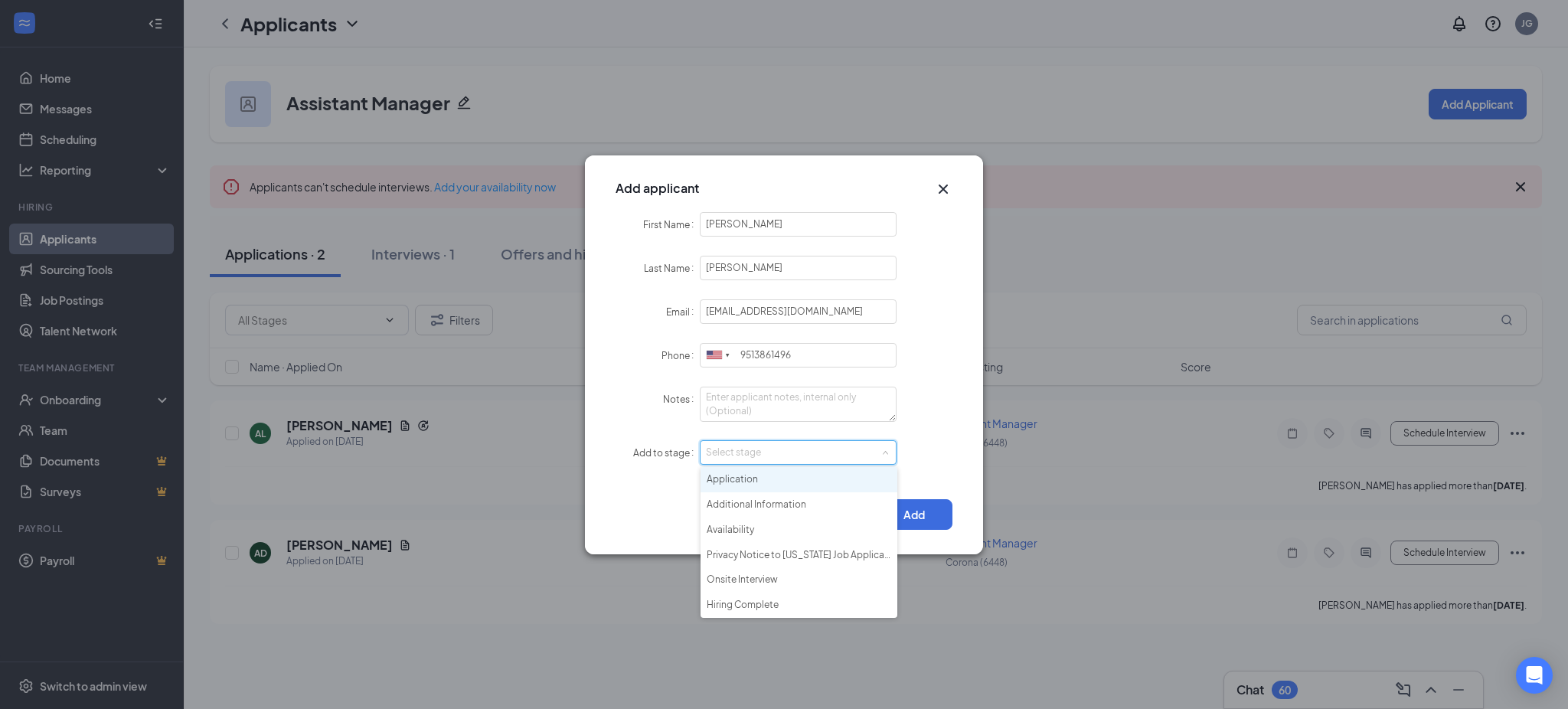
drag, startPoint x: 778, startPoint y: 477, endPoint x: 888, endPoint y: 521, distance: 118.5
click at [779, 478] on li "Application" at bounding box center [799, 480] width 197 height 25
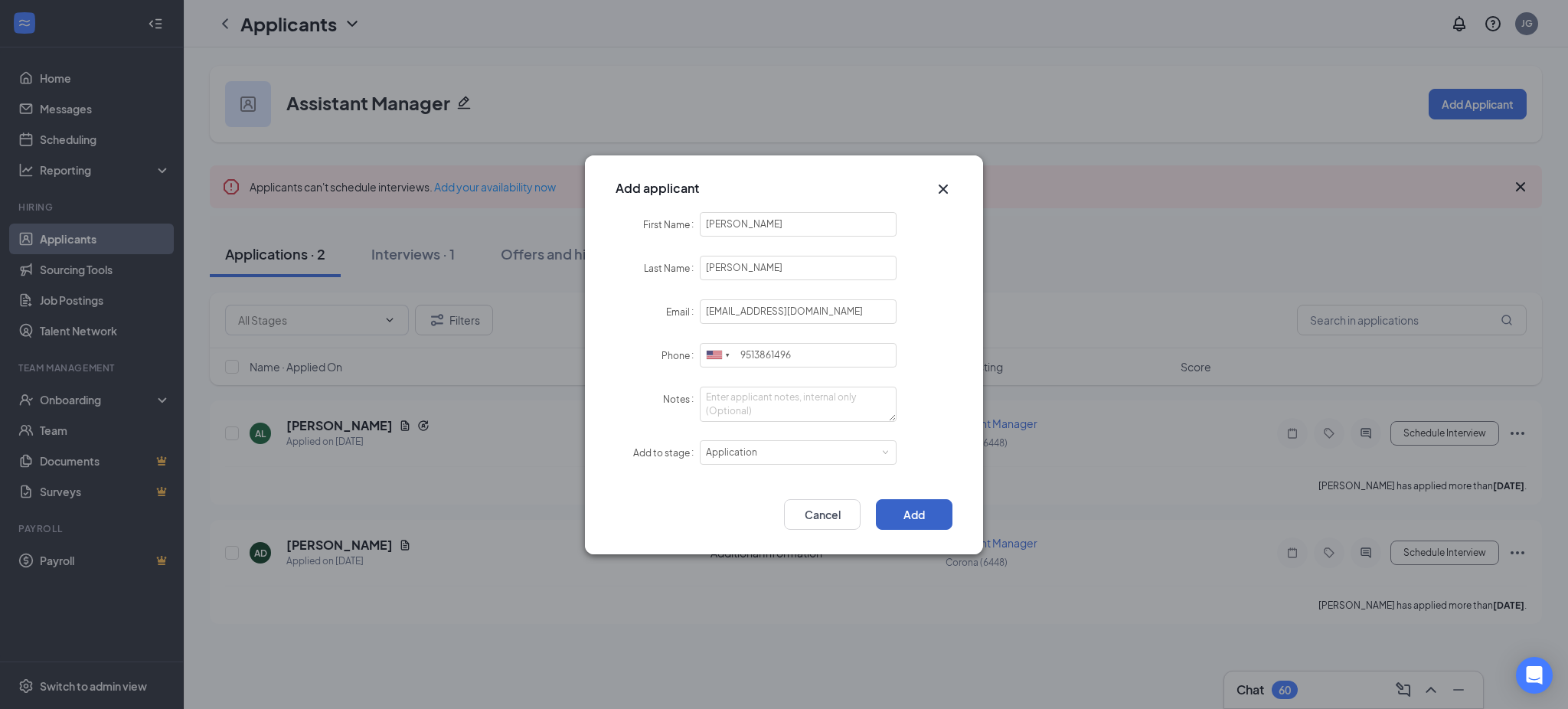
click at [898, 518] on button "Add" at bounding box center [913, 515] width 76 height 31
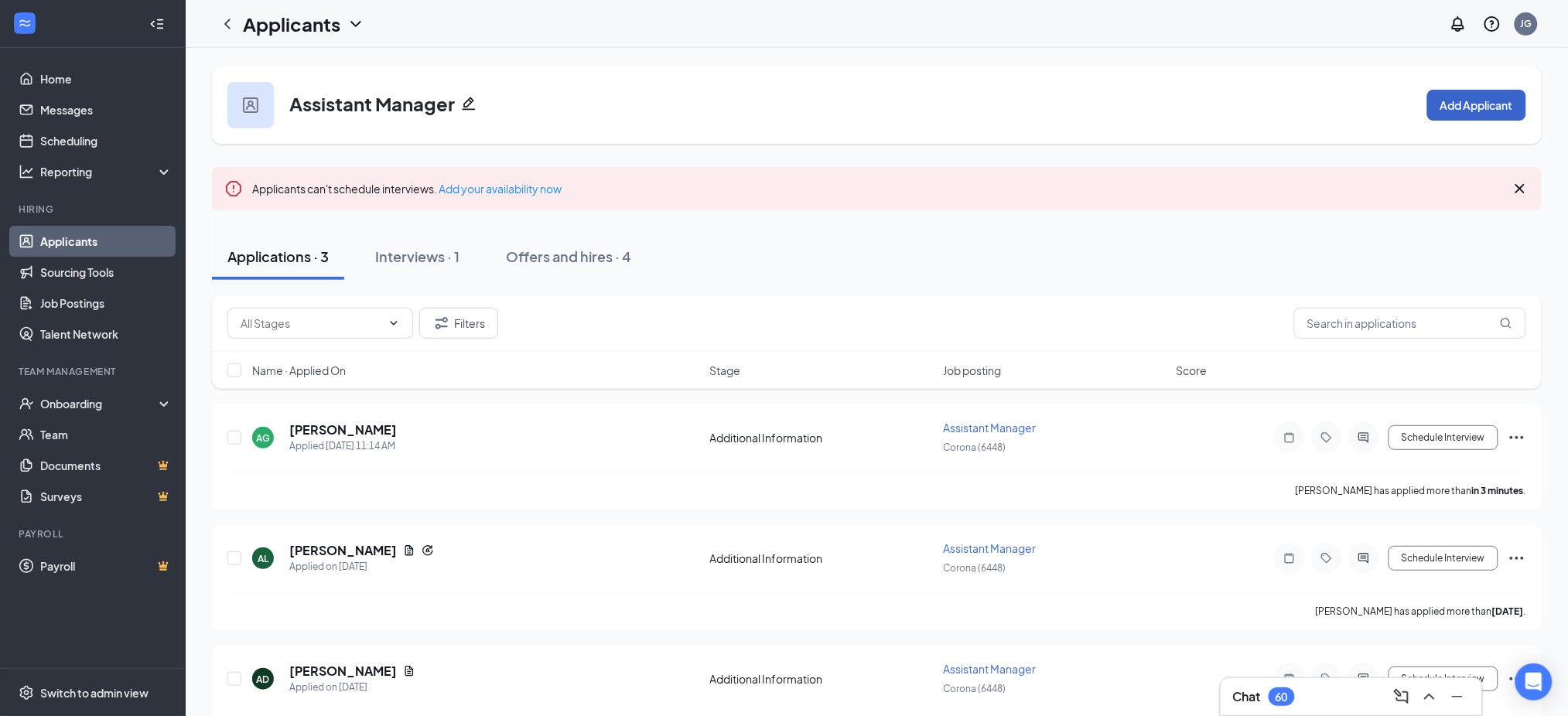
click at [1470, 93] on button "Add Applicant" at bounding box center [1477, 105] width 99 height 31
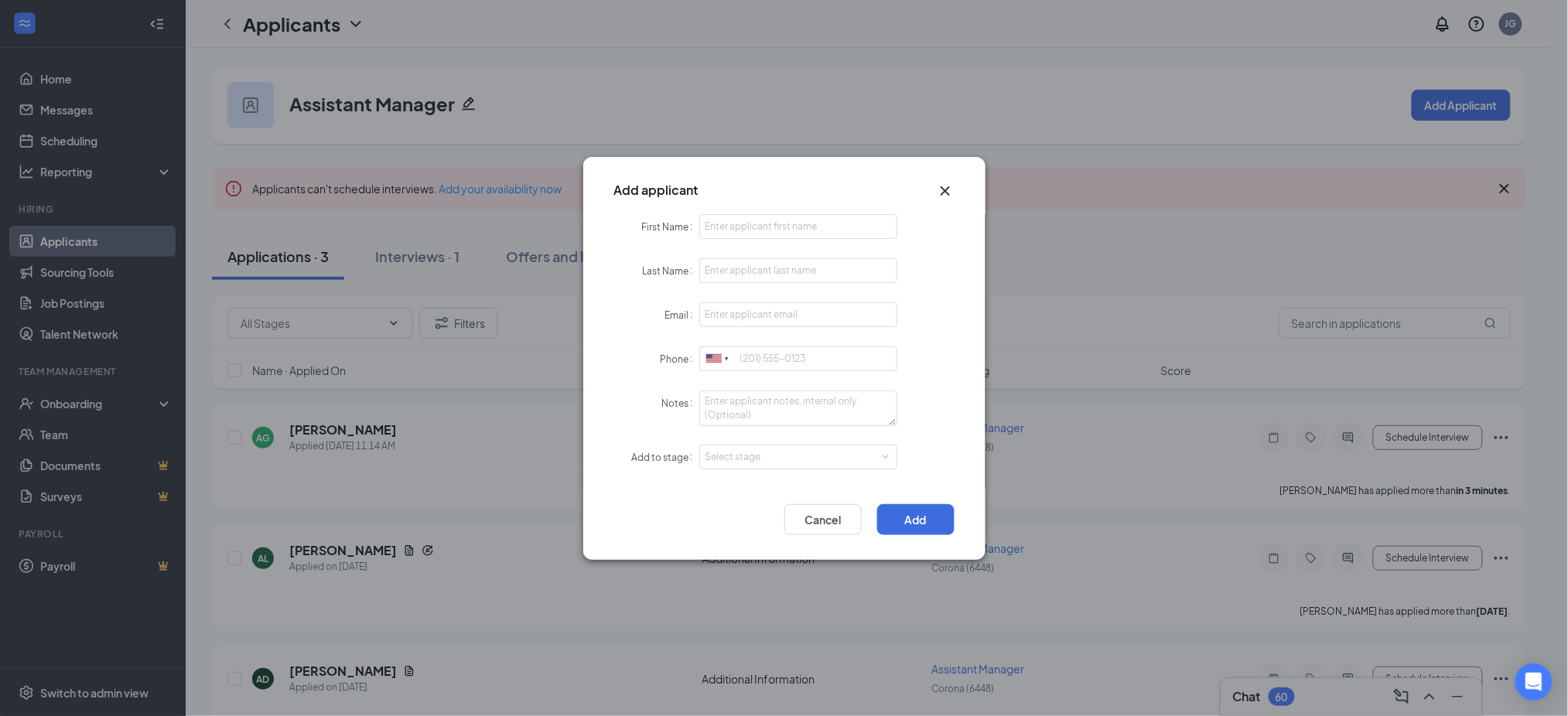
click at [756, 211] on div "Add applicant" at bounding box center [784, 185] width 402 height 57
click at [753, 222] on input "First Name" at bounding box center [798, 227] width 199 height 25
paste input "Ryan"
type input "Ryan"
paste input "DeLuna"
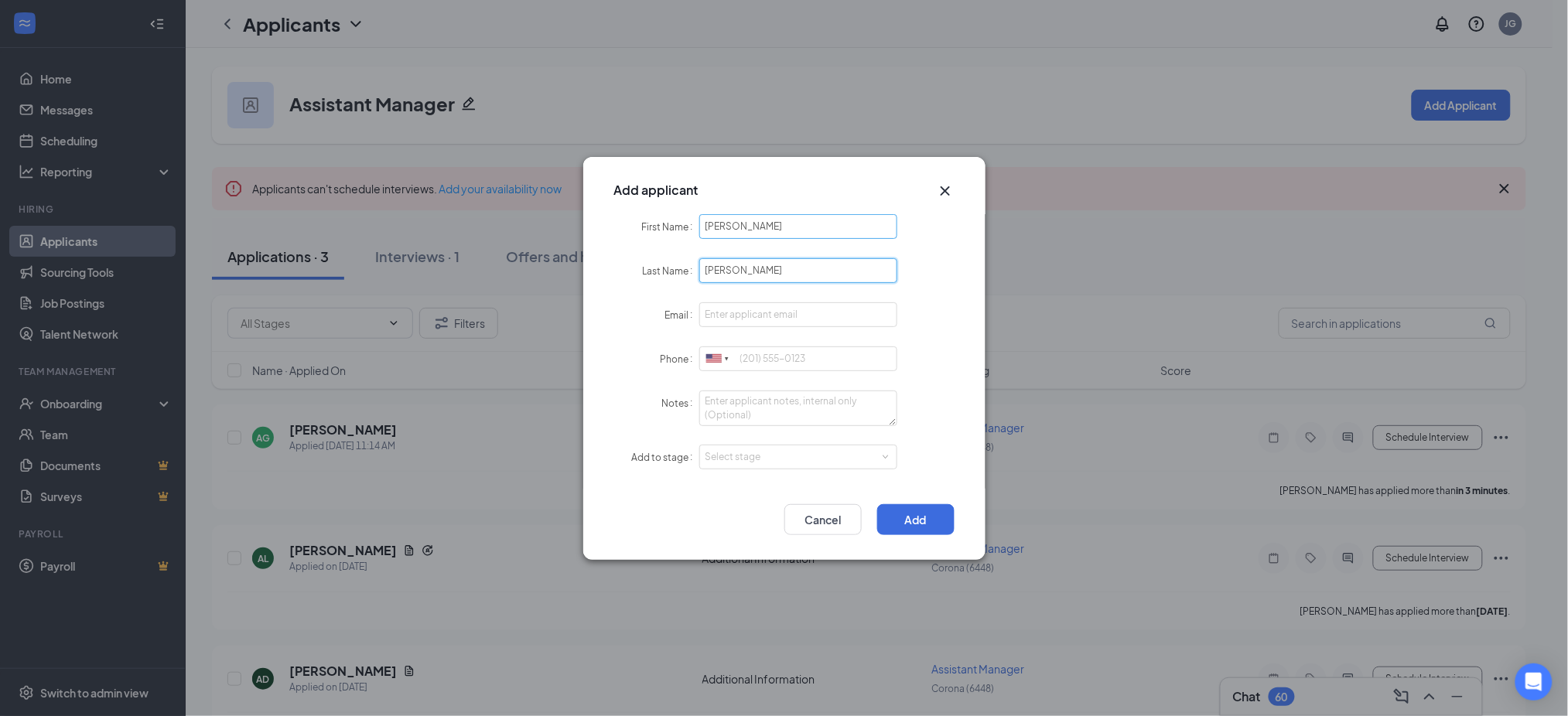
type input "DeLuna"
paste input "rjdeluna1996@gmail.com"
type input "rjdeluna1996@gmail.com"
paste input "9098161028"
click at [762, 458] on div "Select stage" at bounding box center [795, 457] width 179 height 15
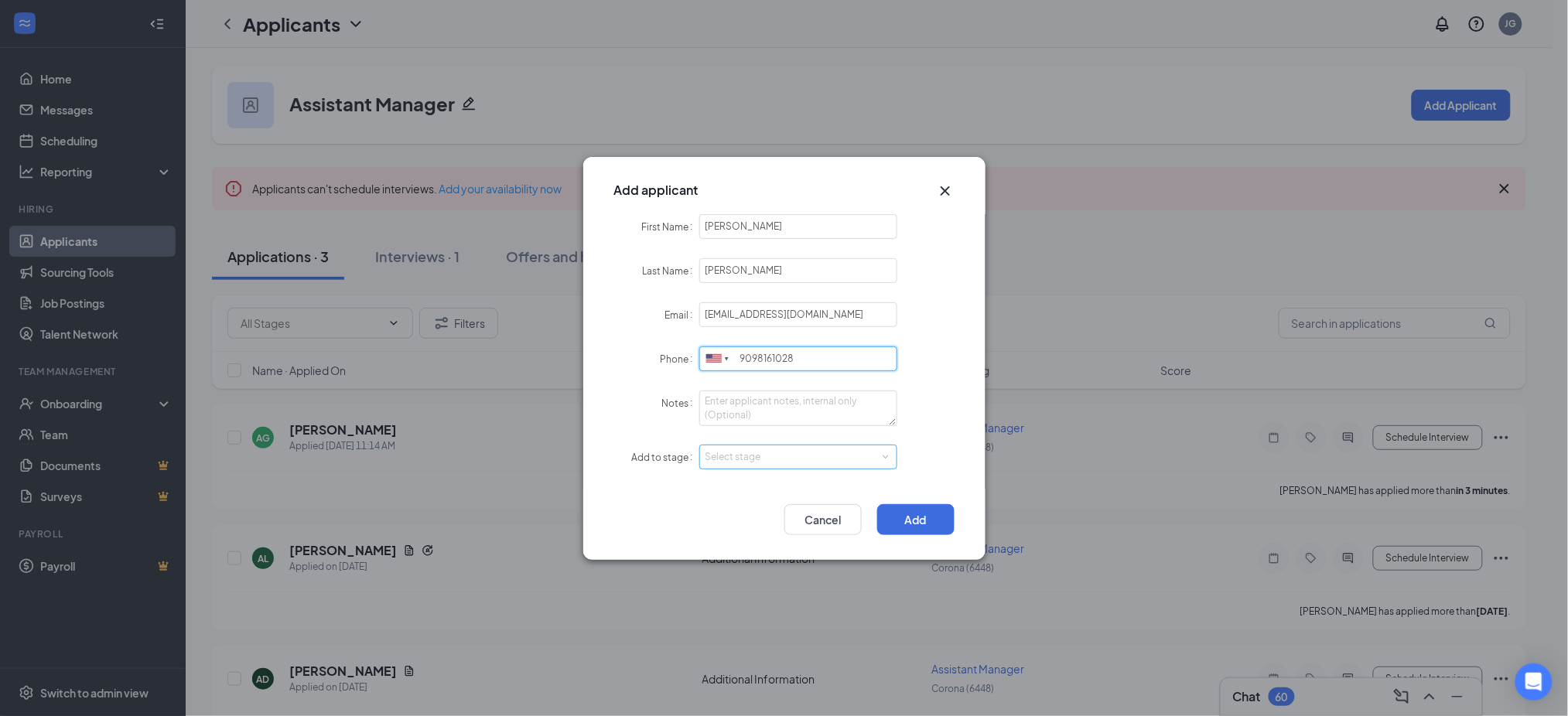
type input "9098161028"
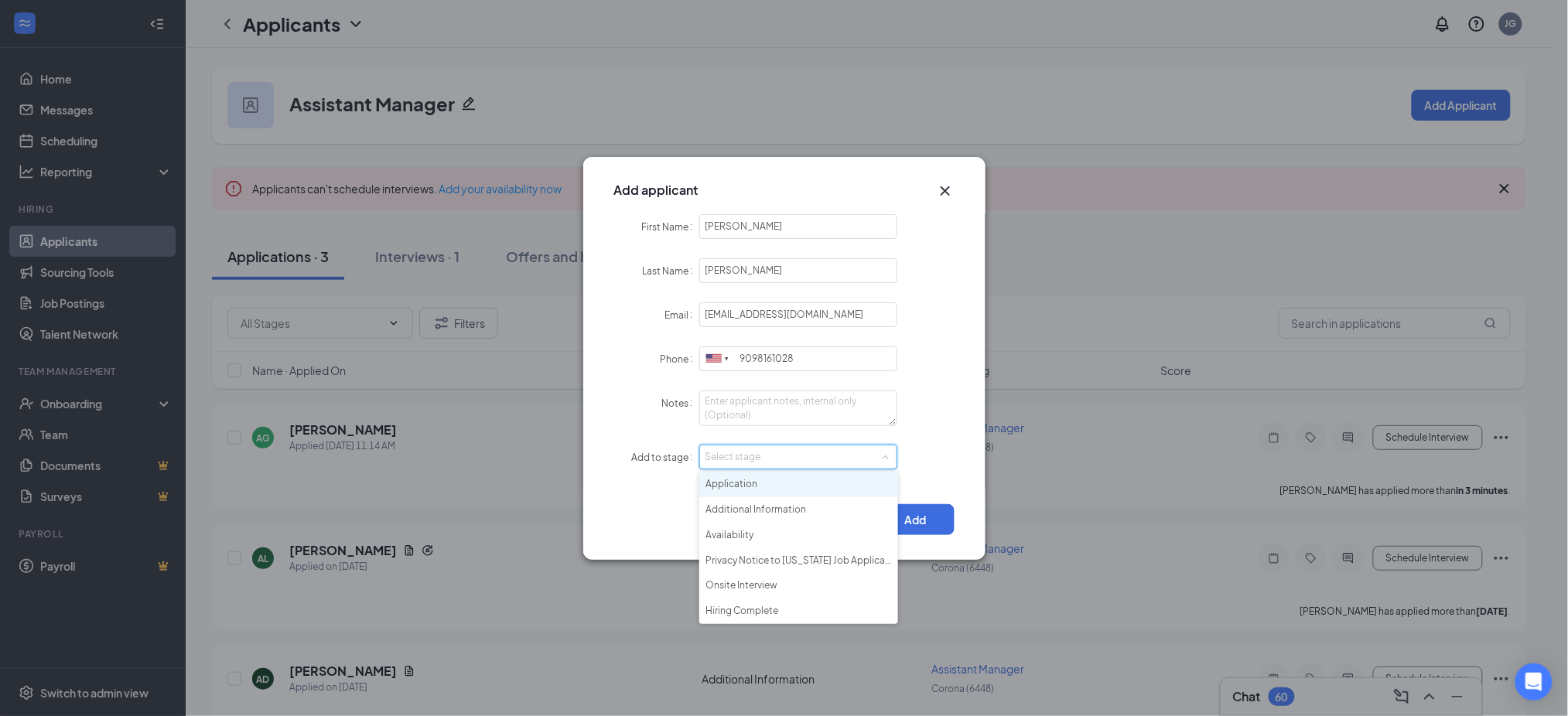
drag, startPoint x: 765, startPoint y: 481, endPoint x: 875, endPoint y: 513, distance: 114.6
click at [775, 486] on li "Application" at bounding box center [798, 485] width 199 height 25
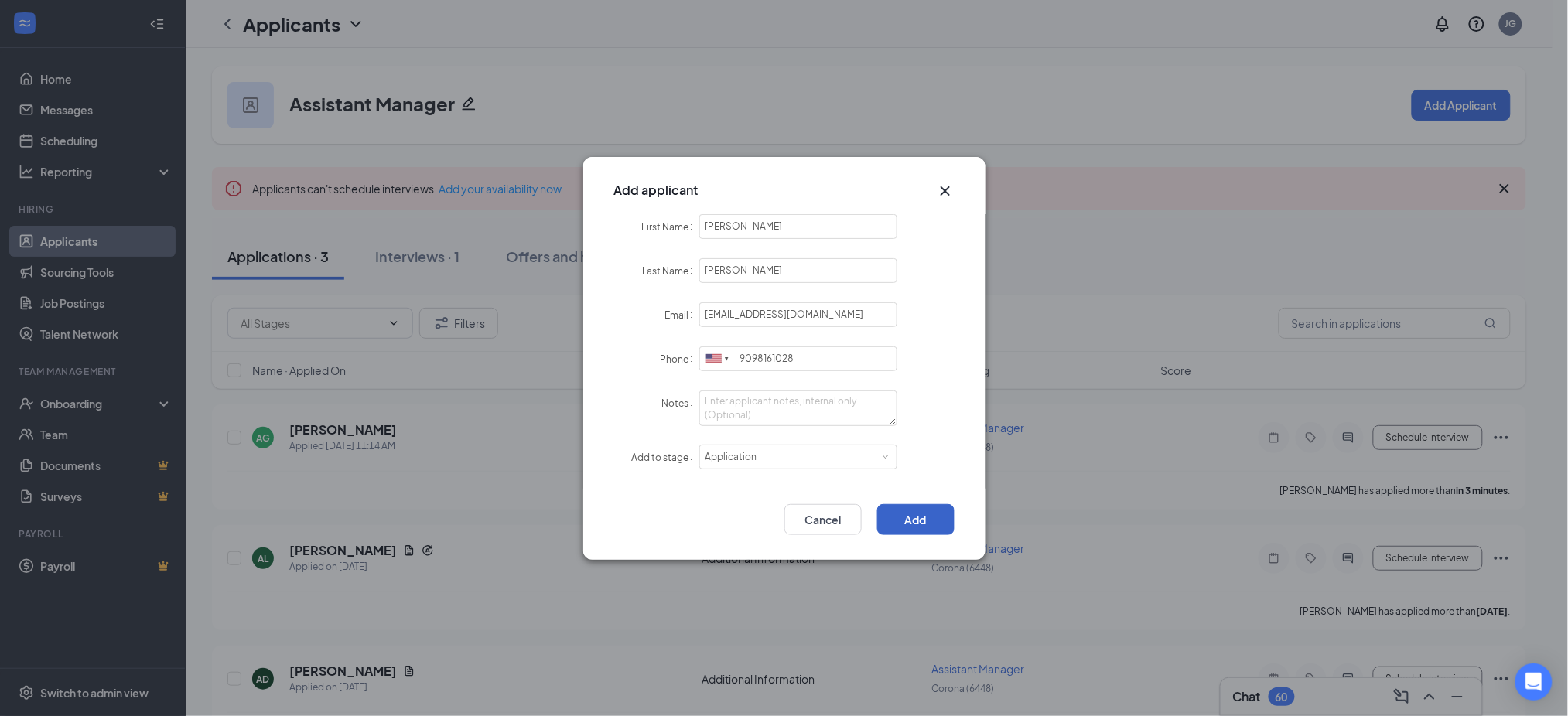
click at [916, 518] on button "Add" at bounding box center [916, 520] width 77 height 31
click at [923, 520] on button "Add" at bounding box center [916, 520] width 77 height 31
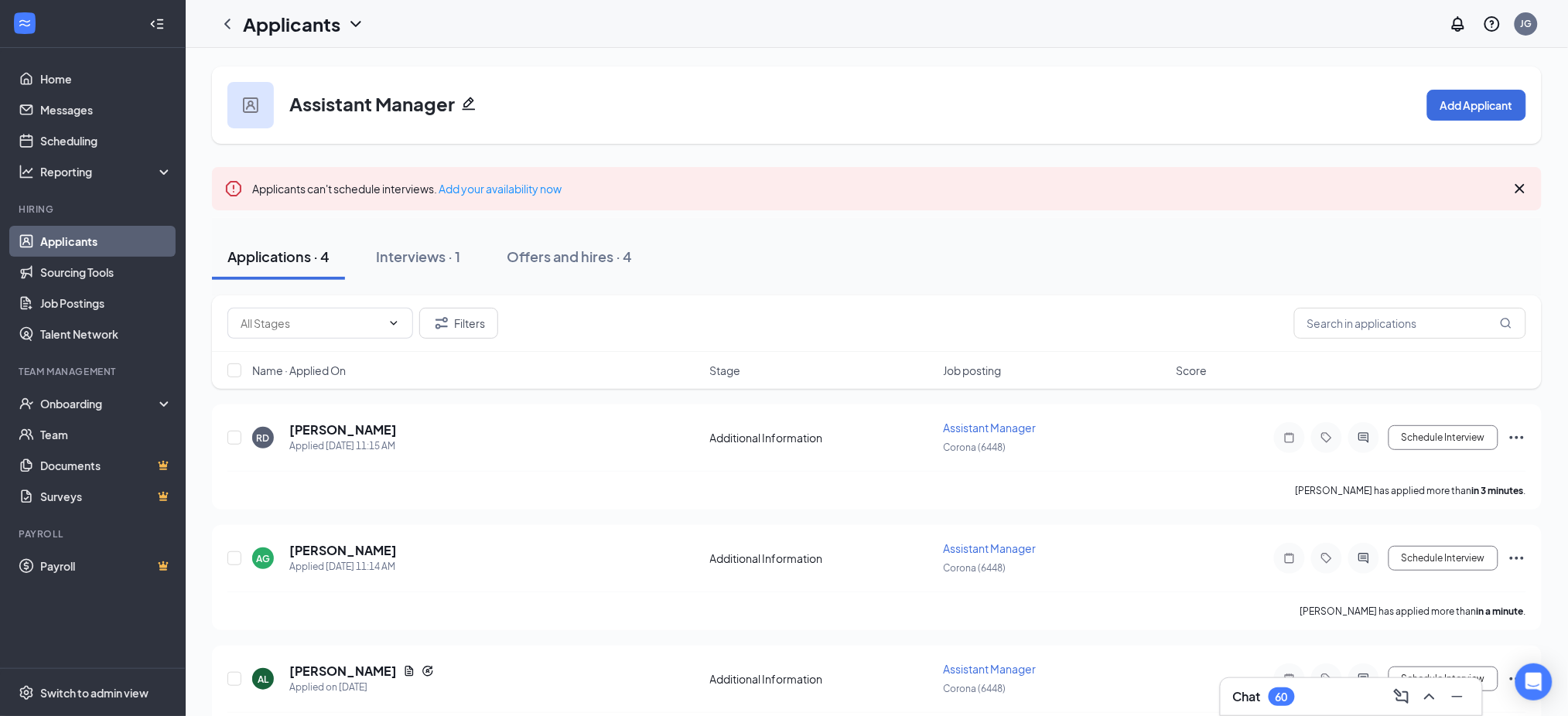
drag, startPoint x: 128, startPoint y: 239, endPoint x: 320, endPoint y: 229, distance: 192.3
click at [128, 239] on link "Applicants" at bounding box center [107, 241] width 133 height 31
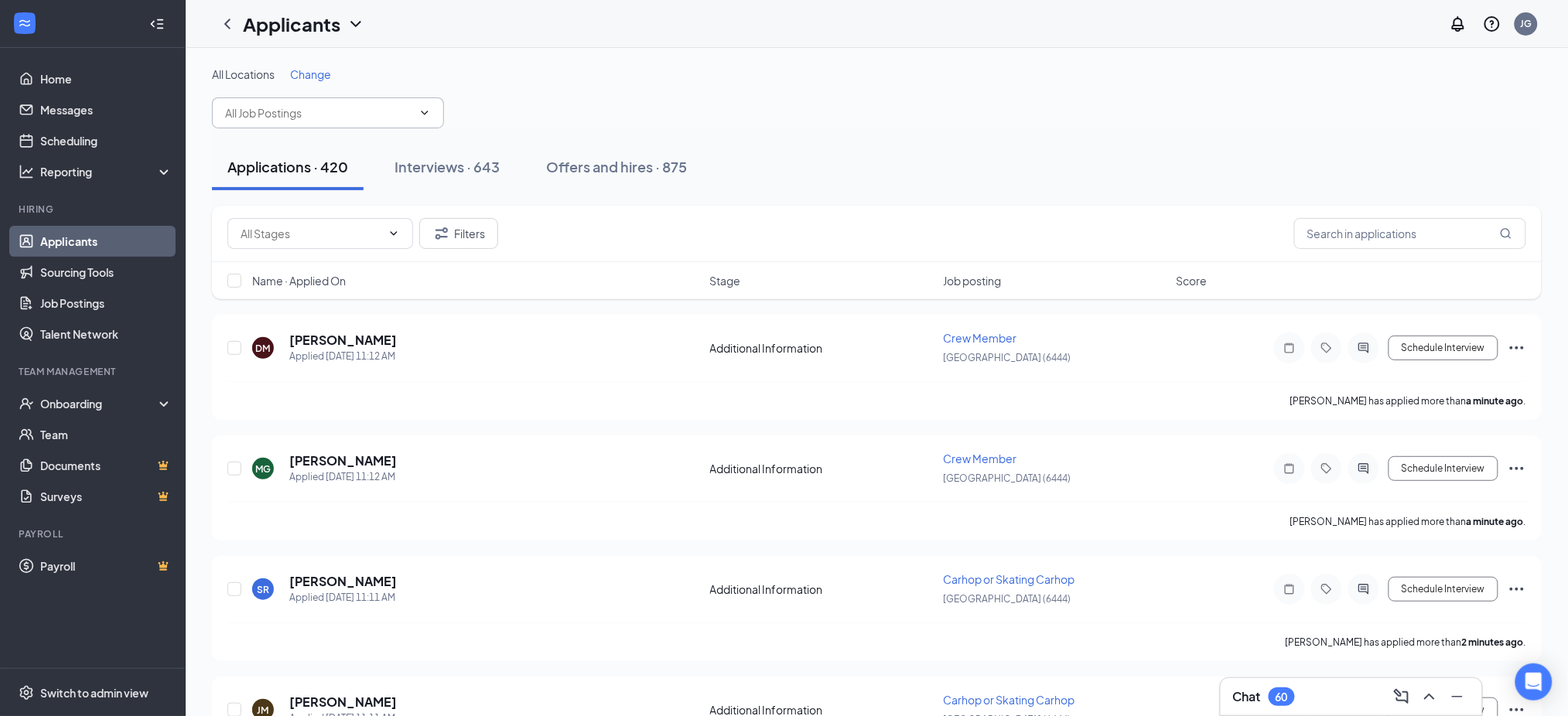
click at [313, 109] on input "text" at bounding box center [318, 113] width 187 height 17
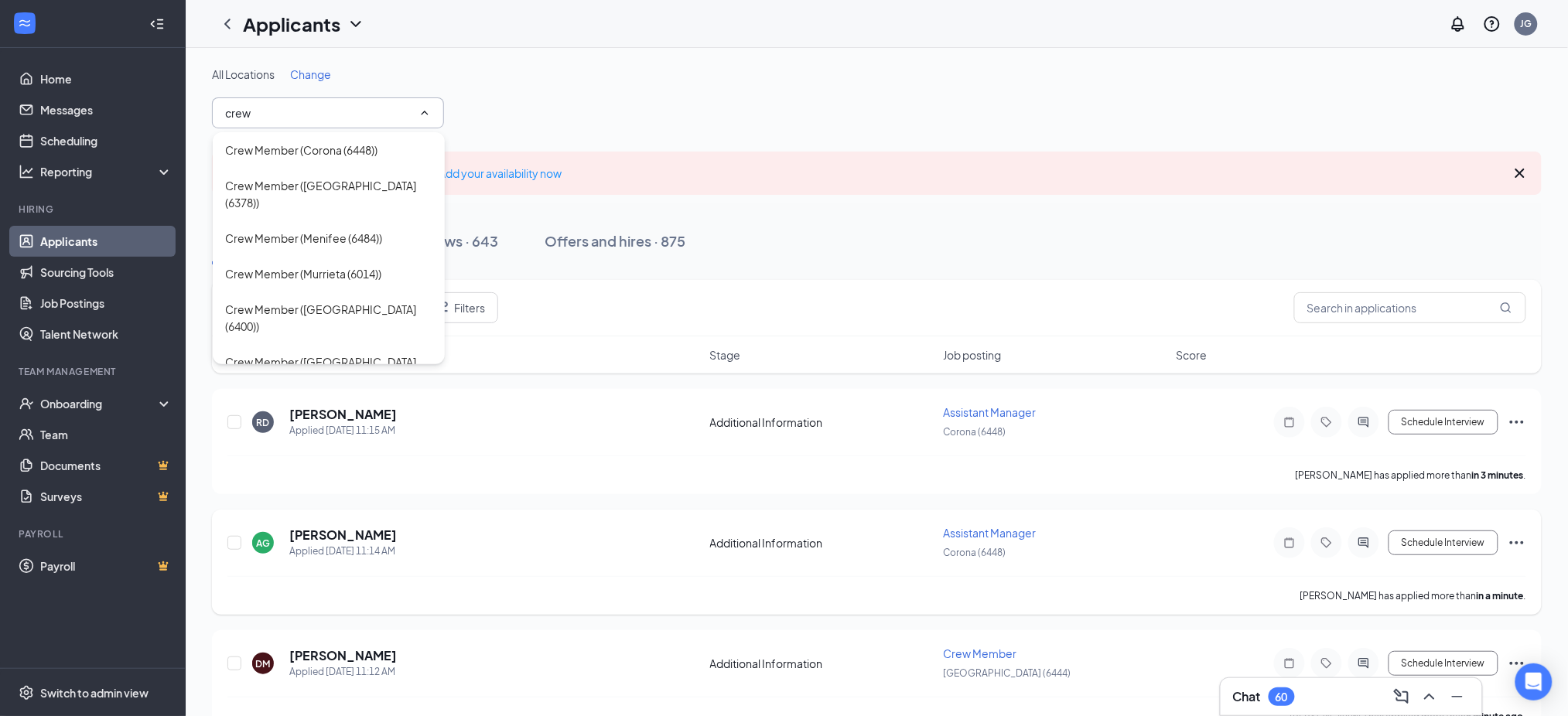
type input "crew"
click at [331, 147] on div "Crew Member (Corona (6448))" at bounding box center [301, 150] width 152 height 17
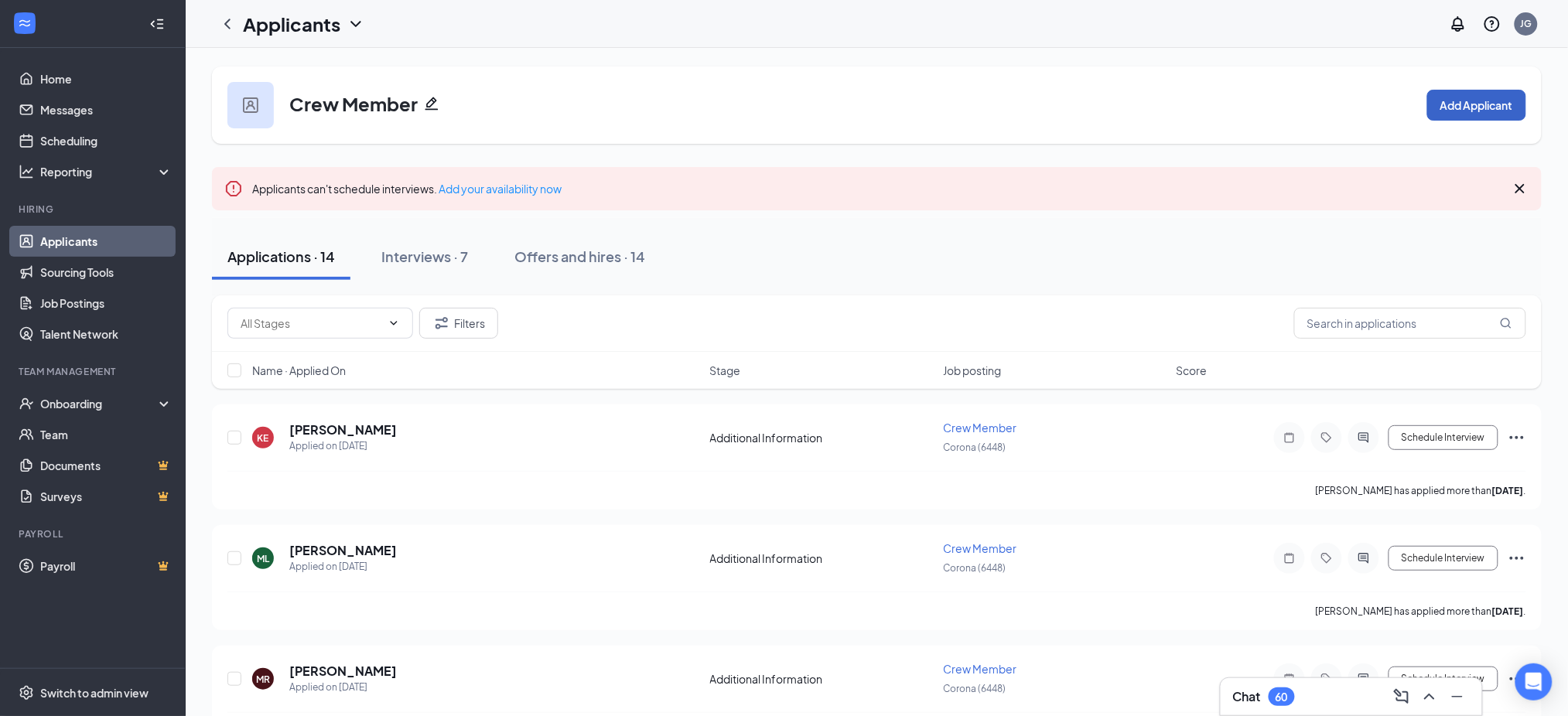
click at [1465, 94] on button "Add Applicant" at bounding box center [1477, 105] width 99 height 31
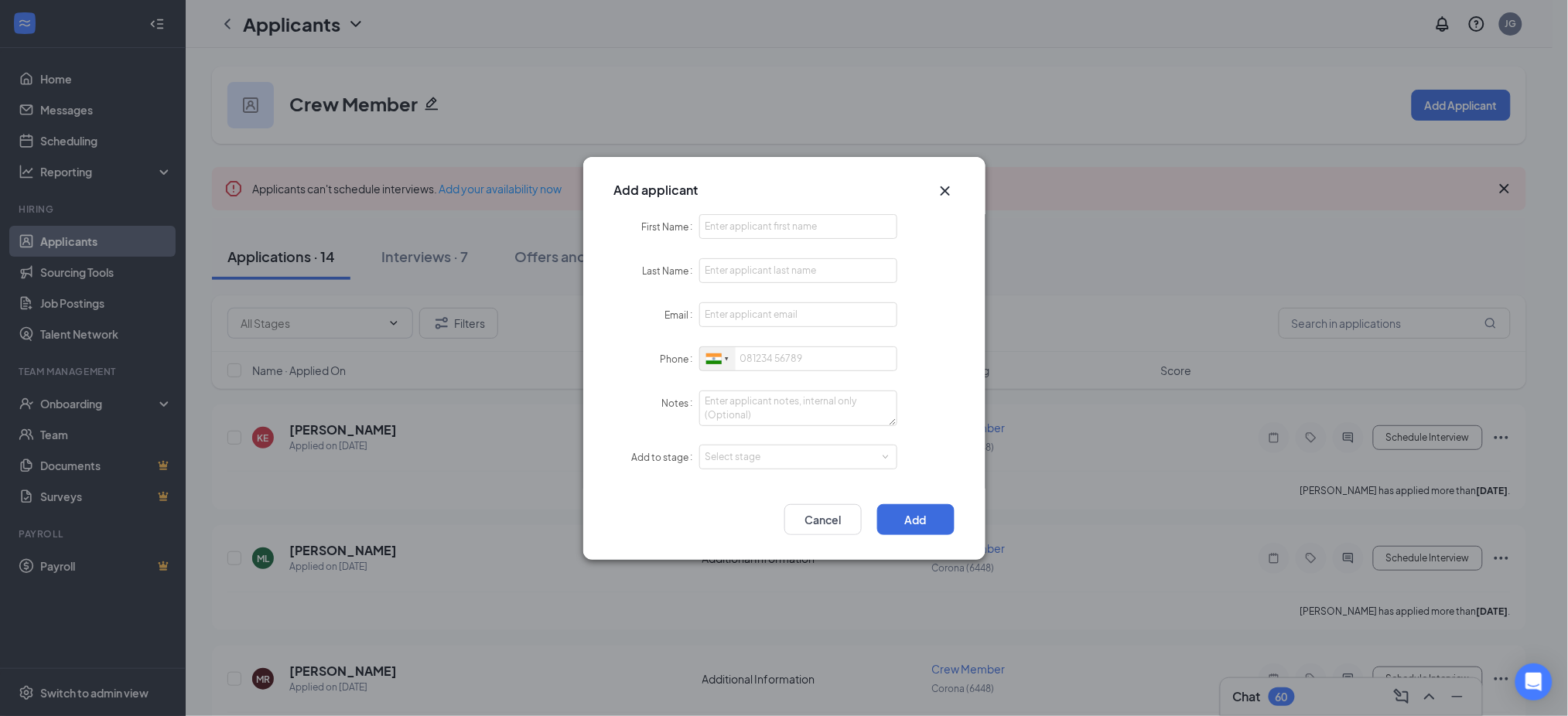
click at [709, 353] on div at bounding box center [713, 358] width 15 height 11
click at [771, 383] on span "[GEOGRAPHIC_DATA]" at bounding box center [777, 387] width 99 height 12
click at [754, 229] on input "First Name" at bounding box center [798, 227] width 199 height 25
paste input "Megan"
type input "Megan"
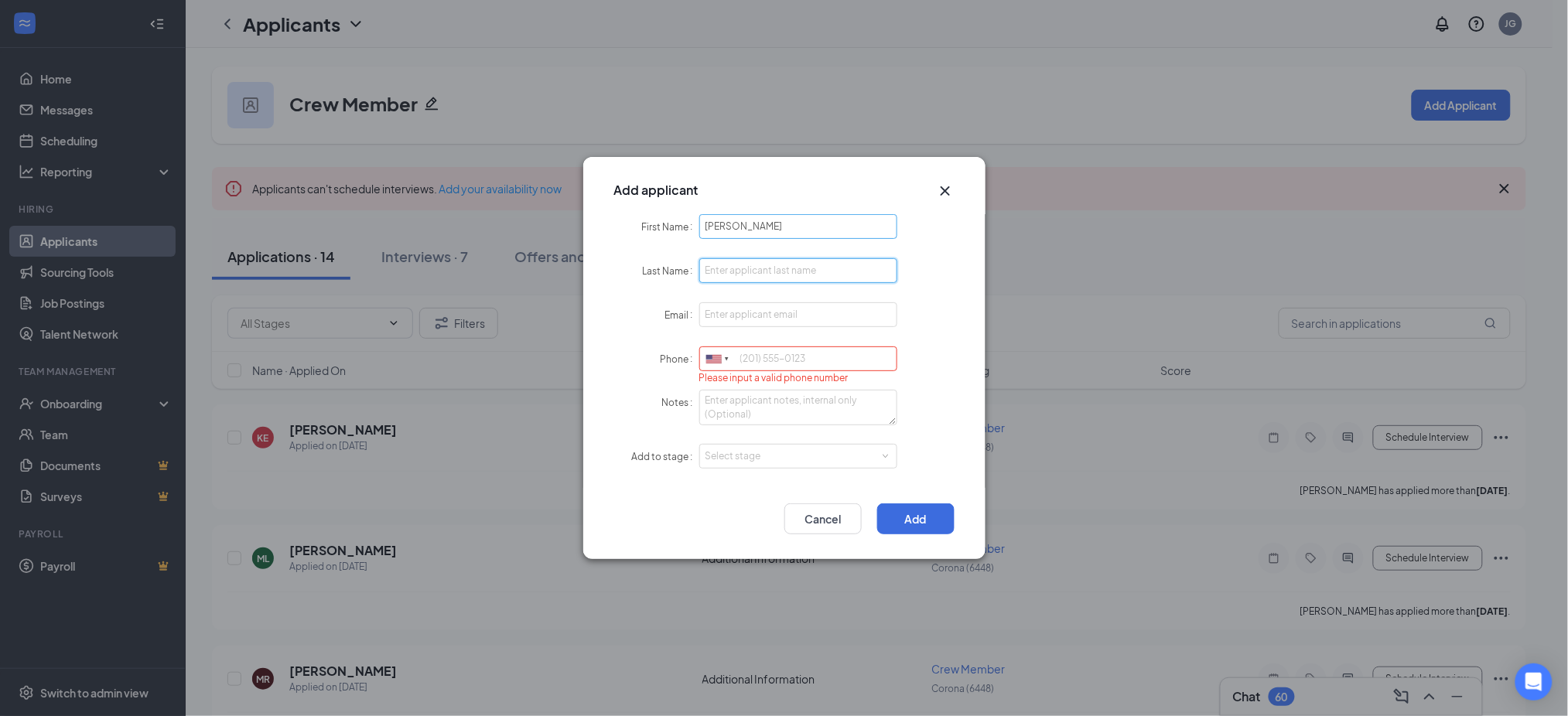
paste input "Coffin"
type input "Coffin"
paste input "megancoffin9@icloud.com"
type input "megancoffin9@icloud.com"
paste input "6574728537"
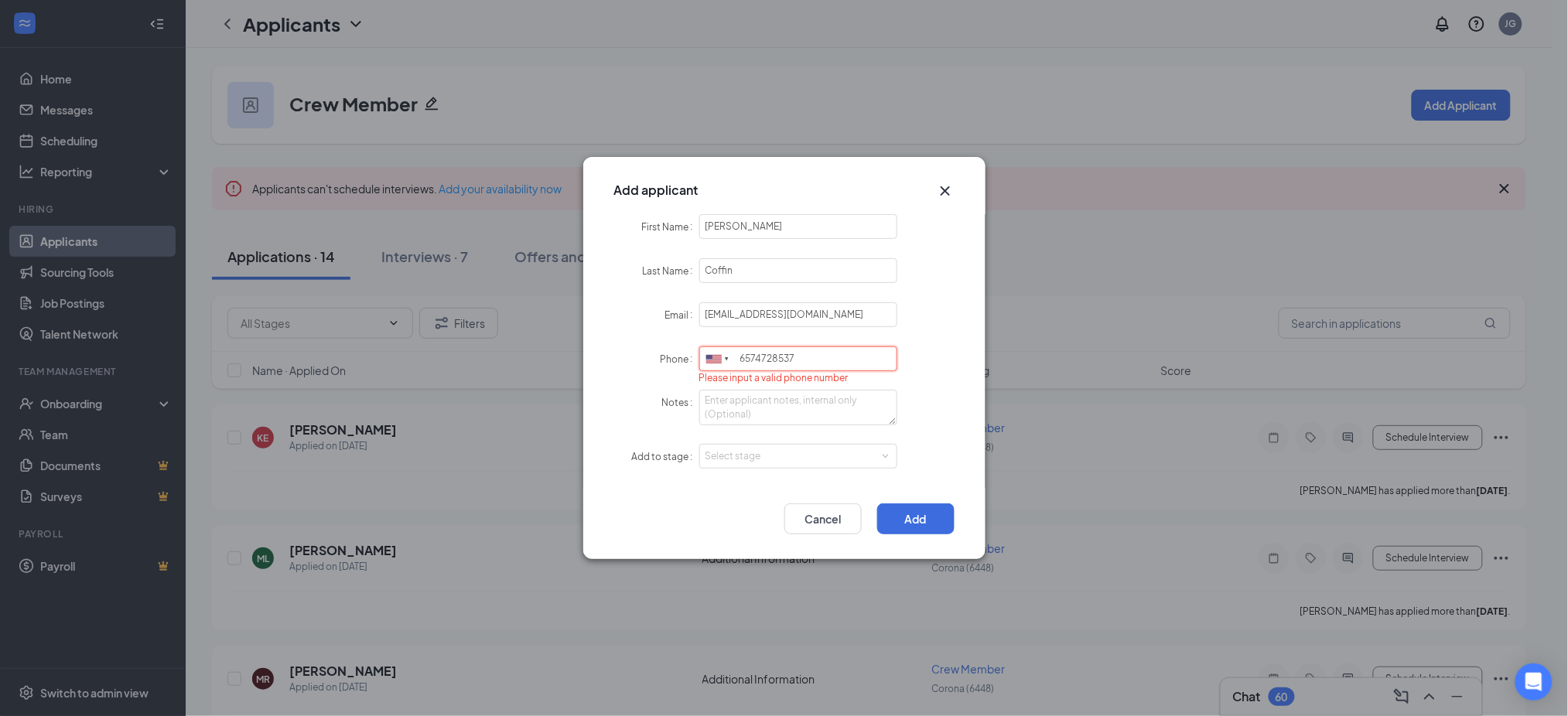
type input "6574728537"
drag, startPoint x: 783, startPoint y: 443, endPoint x: 783, endPoint y: 462, distance: 19.0
click at [783, 444] on div "Select stage" at bounding box center [798, 457] width 199 height 25
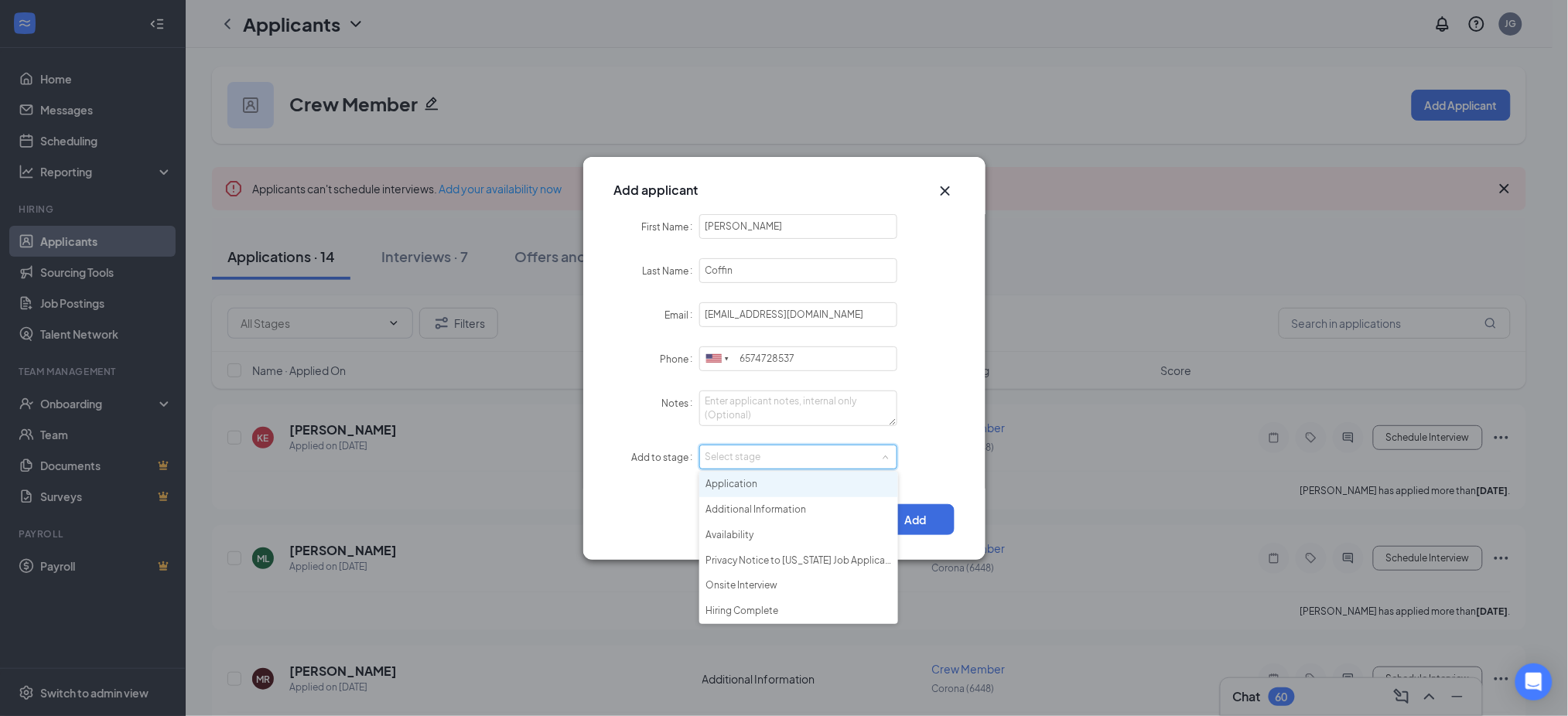
click at [783, 462] on div "Select stage" at bounding box center [795, 457] width 179 height 15
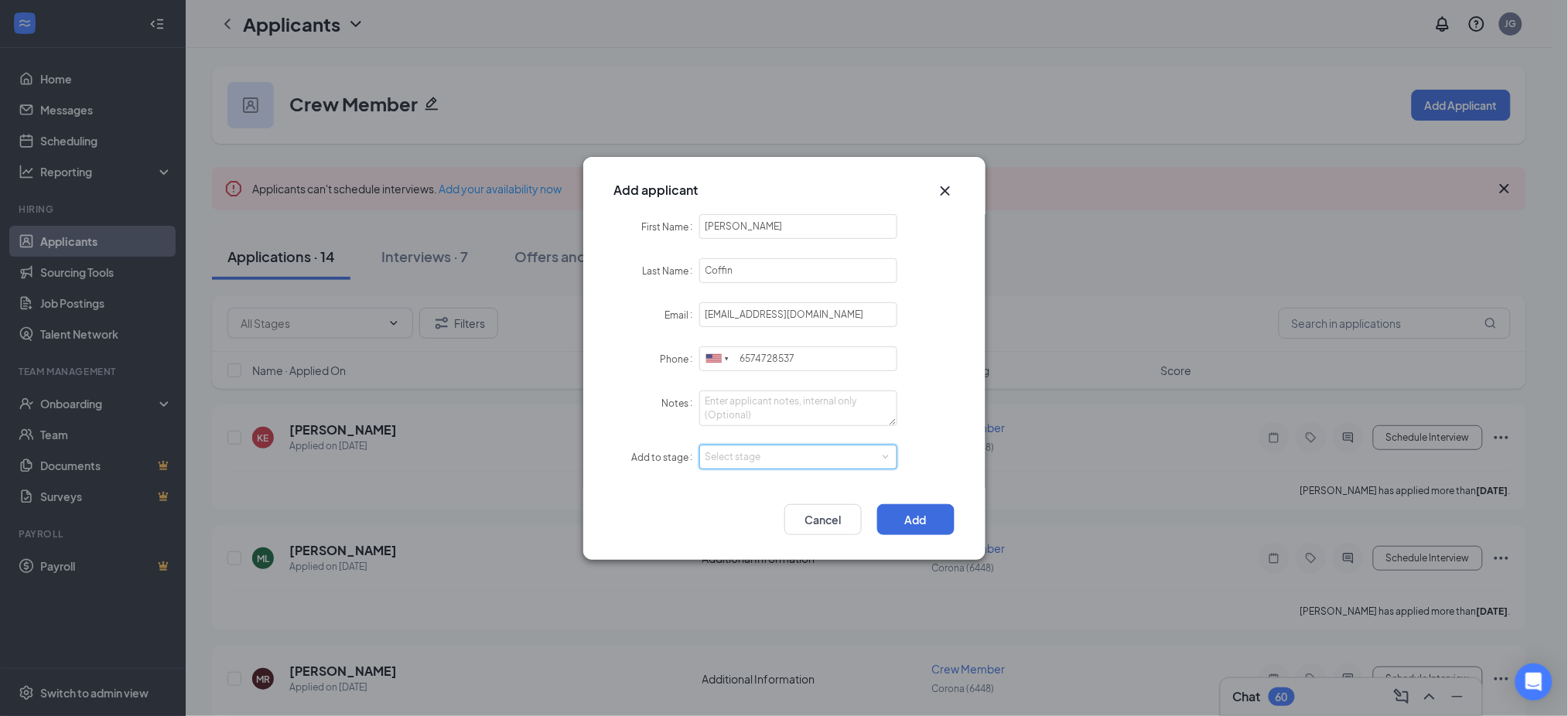
click at [777, 460] on div "Select stage" at bounding box center [795, 457] width 179 height 15
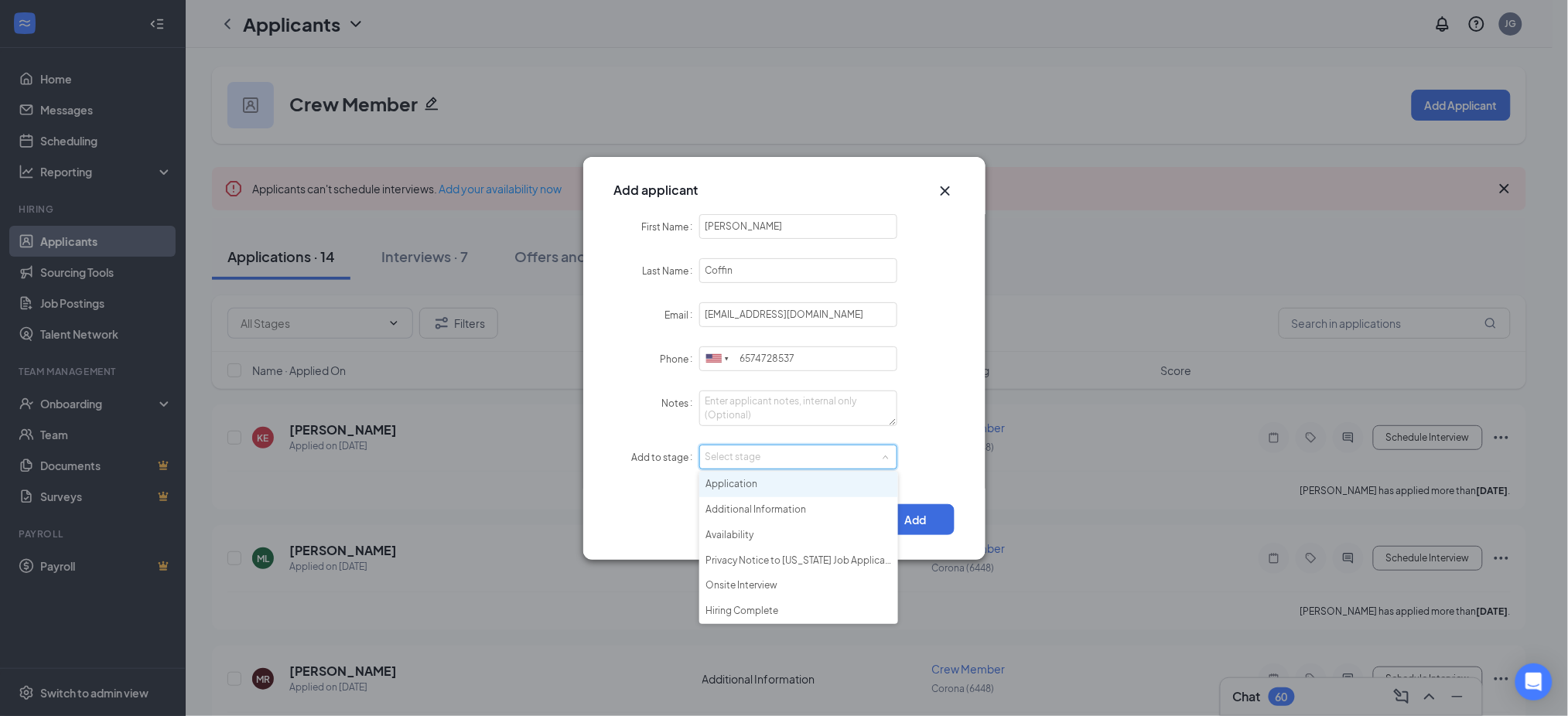
click at [775, 480] on li "Application" at bounding box center [798, 485] width 199 height 25
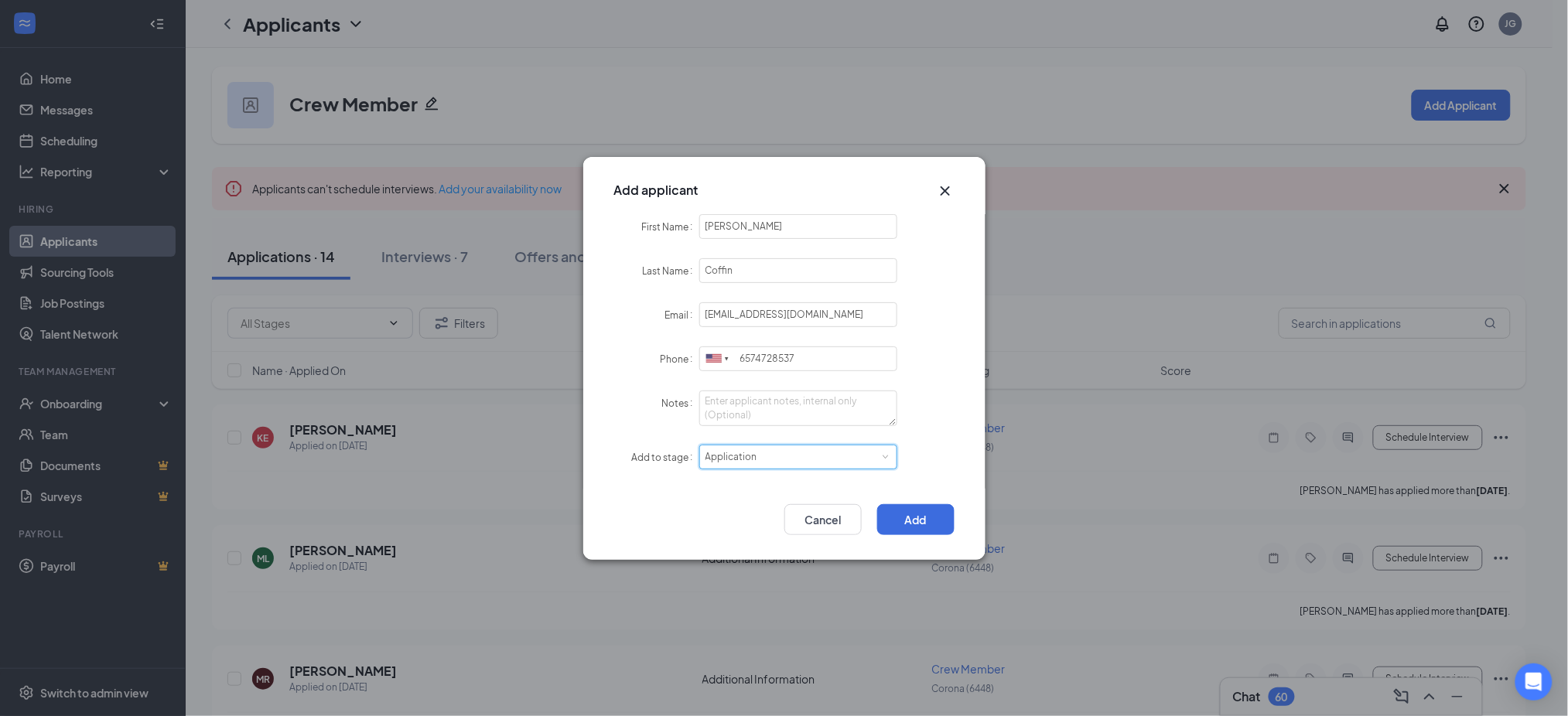
click at [901, 501] on div "Add Cancel" at bounding box center [784, 524] width 402 height 71
click at [899, 512] on button "Add" at bounding box center [916, 520] width 77 height 31
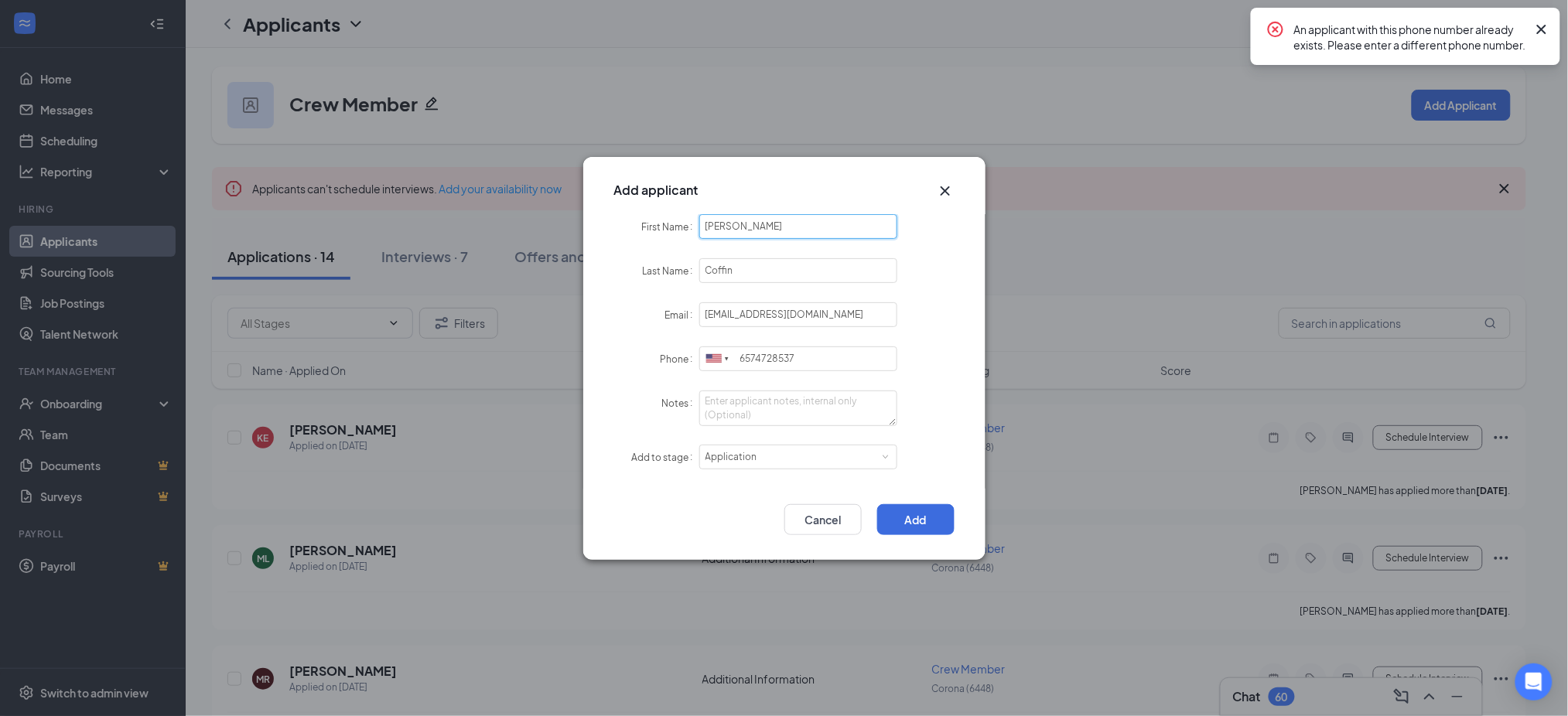
drag, startPoint x: 766, startPoint y: 228, endPoint x: 588, endPoint y: 226, distance: 178.0
click at [588, 226] on div "First Name Megan Last Name Coffin Email megancoffin9@icloud.com Phone United St…" at bounding box center [784, 351] width 402 height 274
paste input "Jord"
type input "Jordan"
paste input "Tarlto"
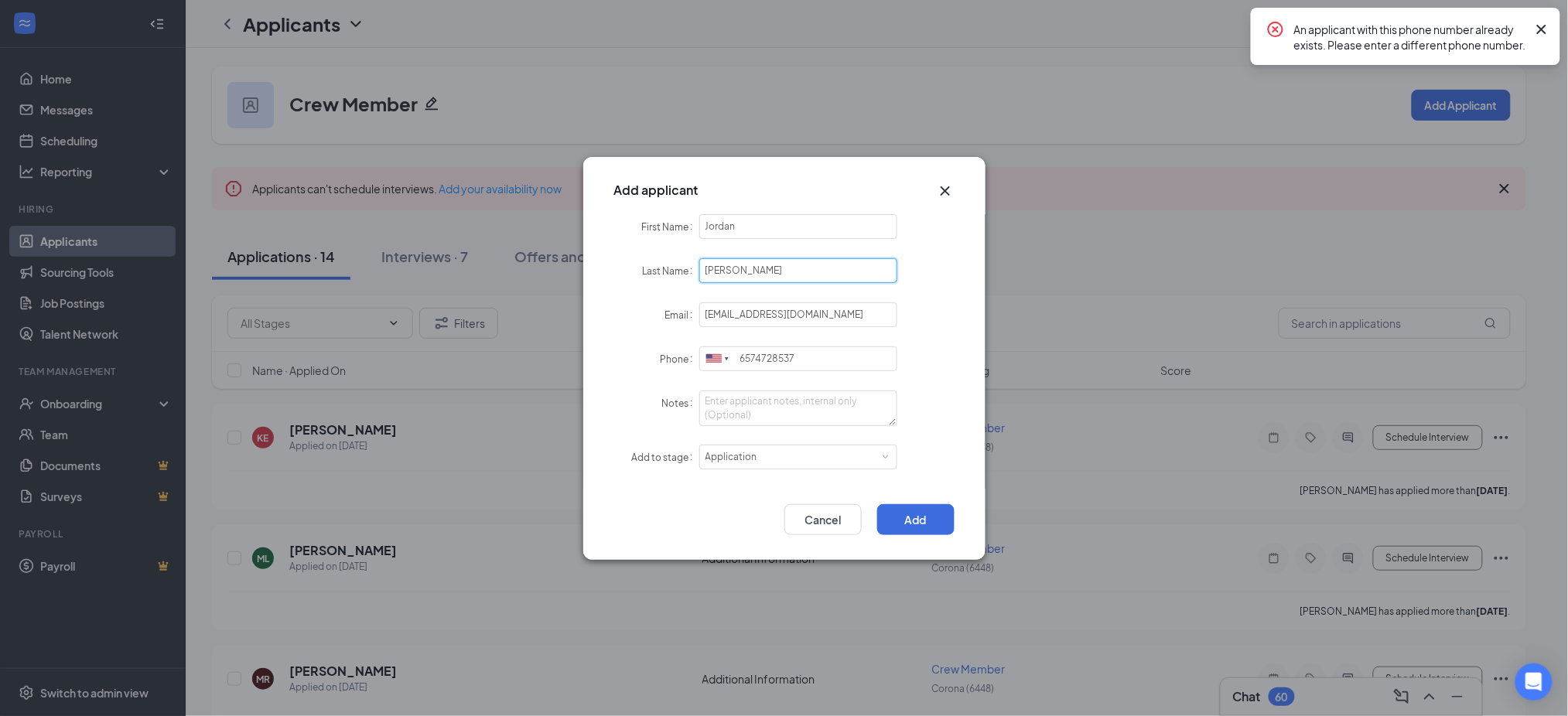
type input "Tarlton"
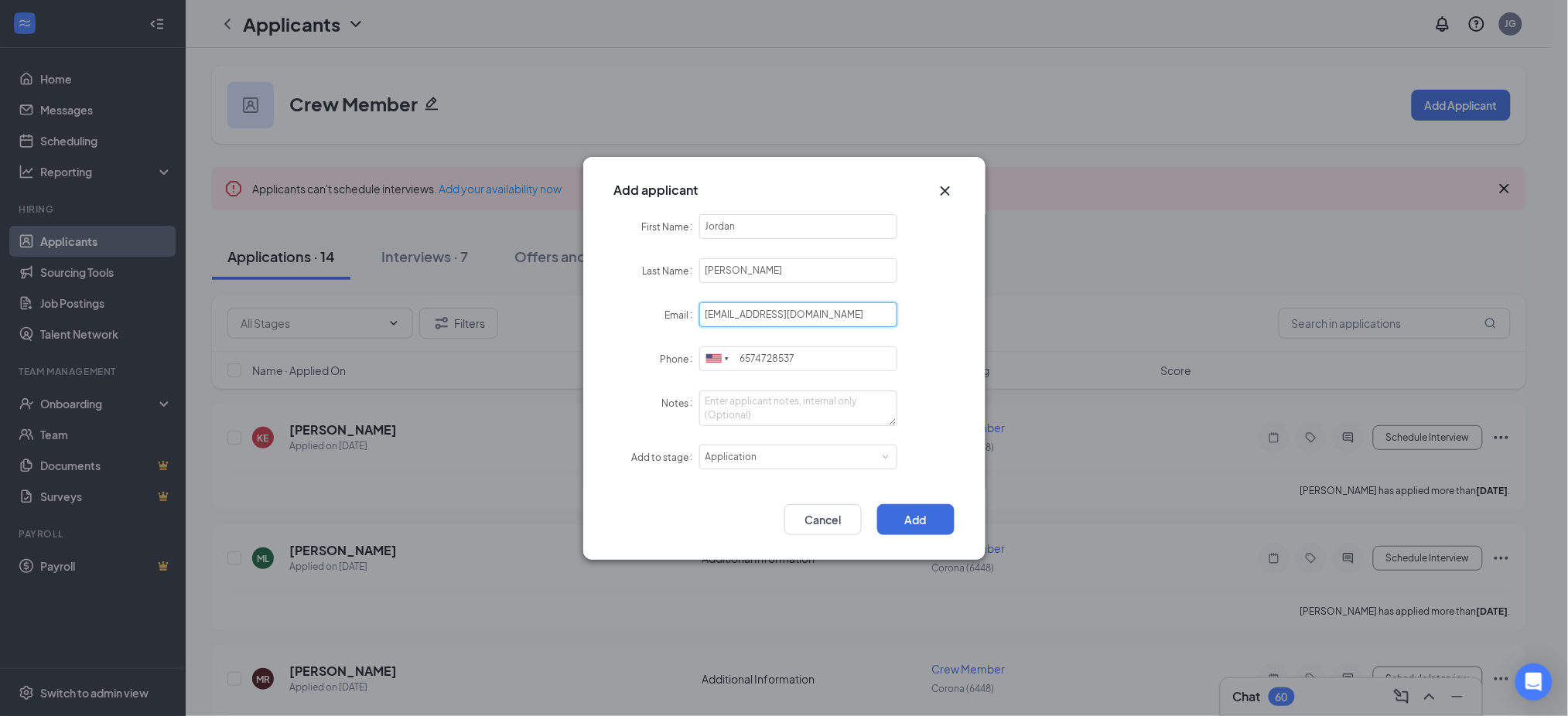
paste input "JordanJTarl@gmail"
type input "JordanJTarl@gmail.com"
drag, startPoint x: 812, startPoint y: 368, endPoint x: 651, endPoint y: 355, distance: 161.5
click at [651, 355] on div "Phone United States + 1 United Kingdom + 44 Afghanistan (‫افغانستان‬‎) + 93 Alb…" at bounding box center [784, 359] width 340 height 25
paste input "5625080902"
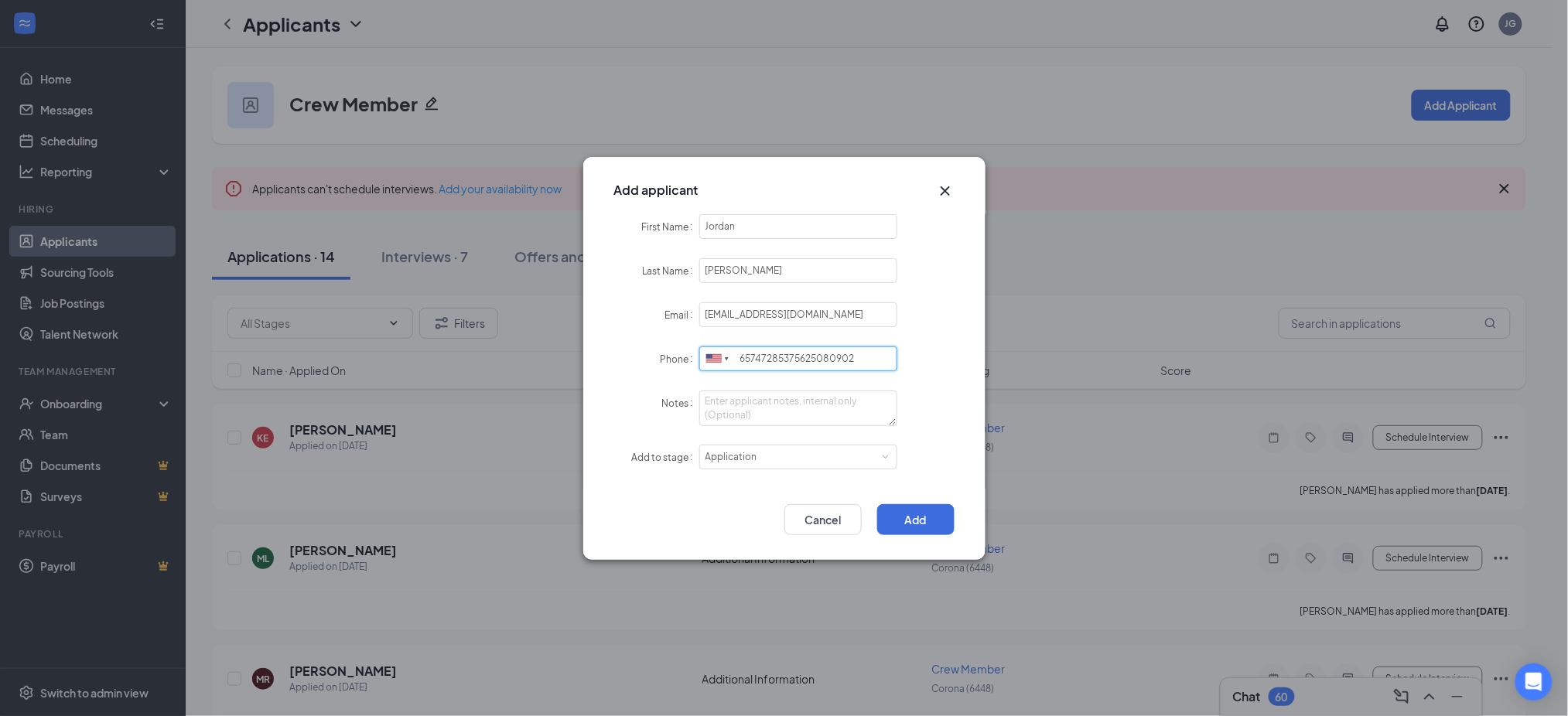
drag, startPoint x: 879, startPoint y: 349, endPoint x: 612, endPoint y: 356, distance: 267.1
click at [612, 356] on div "First Name Jordan Last Name Tarlton Email JordanJTarl@gmail.com Phone United St…" at bounding box center [784, 351] width 402 height 274
paste input "tel"
type input "5625080902"
click at [919, 513] on button "Add" at bounding box center [916, 520] width 77 height 31
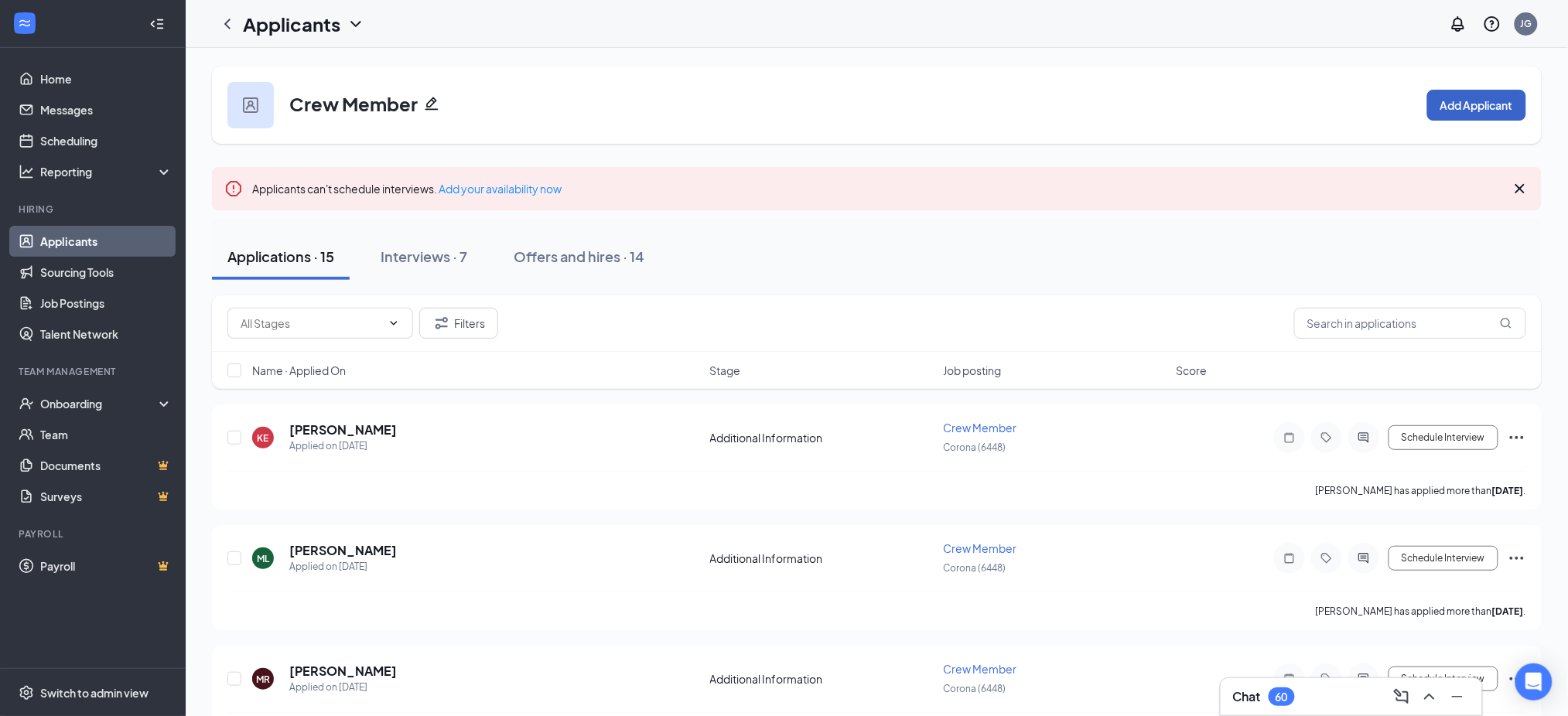
click at [1471, 108] on button "Add Applicant" at bounding box center [1477, 105] width 99 height 31
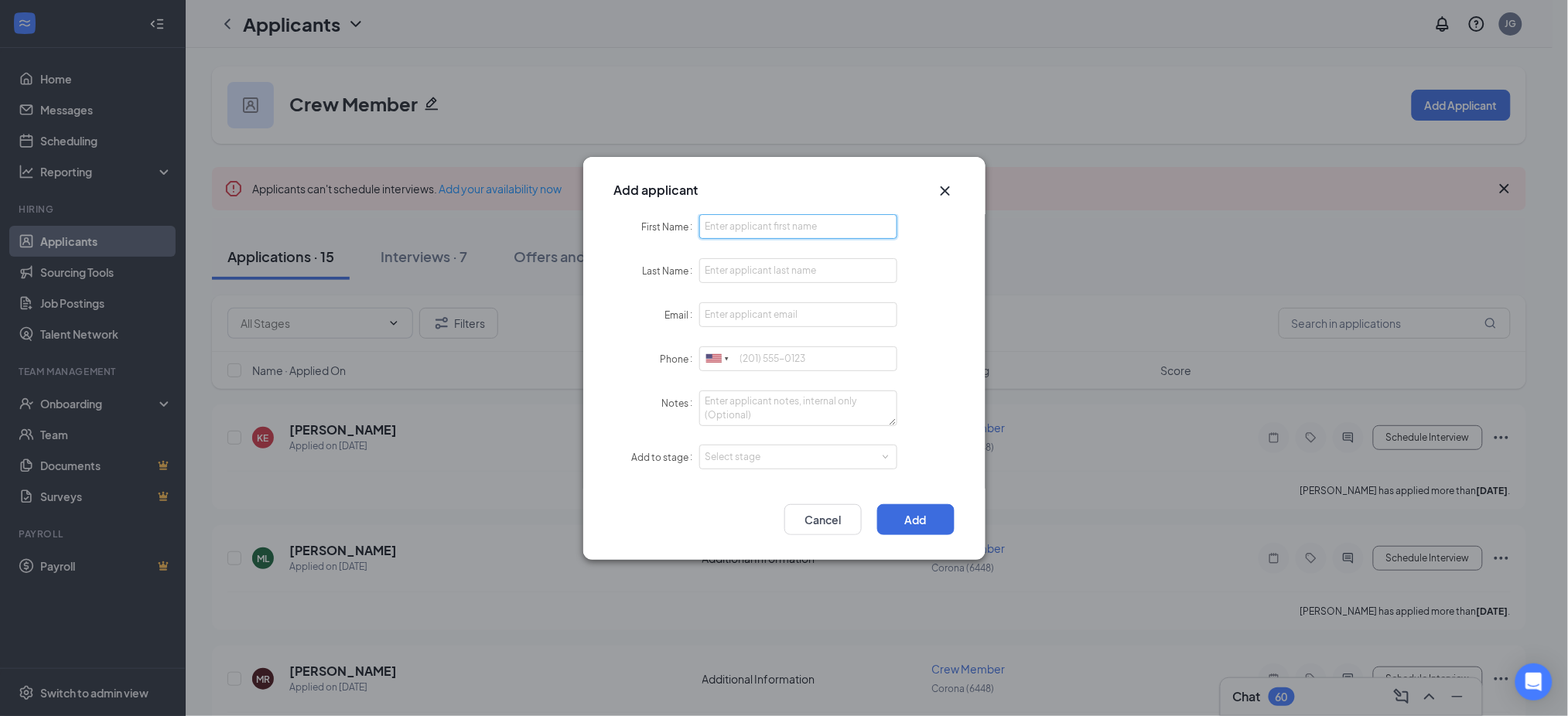
click at [854, 235] on input "First Name" at bounding box center [798, 227] width 199 height 25
paste input "Kevin"
type input "Kevin"
paste input "Garcia"
type input "Garcia"
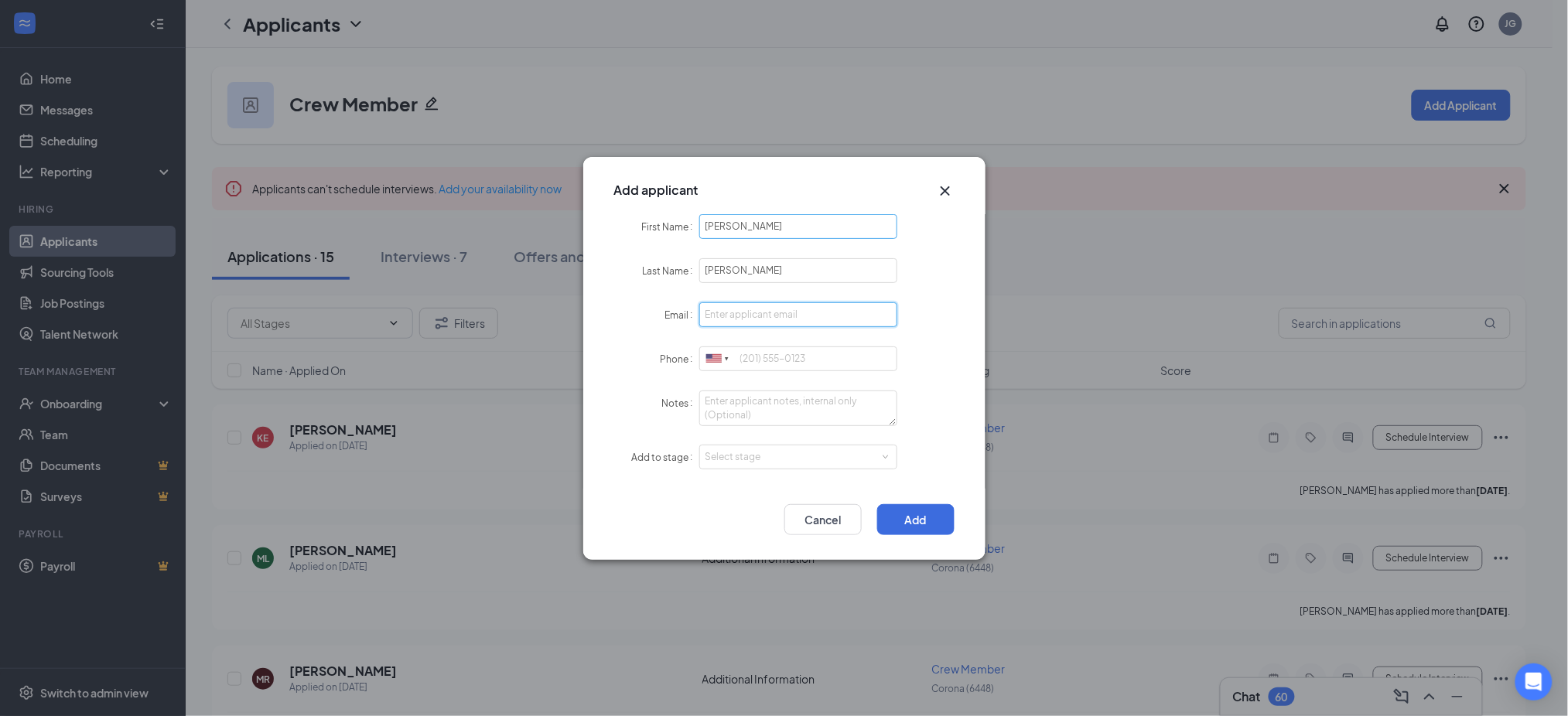
paste input "thatguykevin07@gmail.com"
type input "thatguykevin07@gmail.com"
paste input "9514829619"
click at [732, 456] on div "Select stage" at bounding box center [795, 457] width 179 height 15
type input "9514829619"
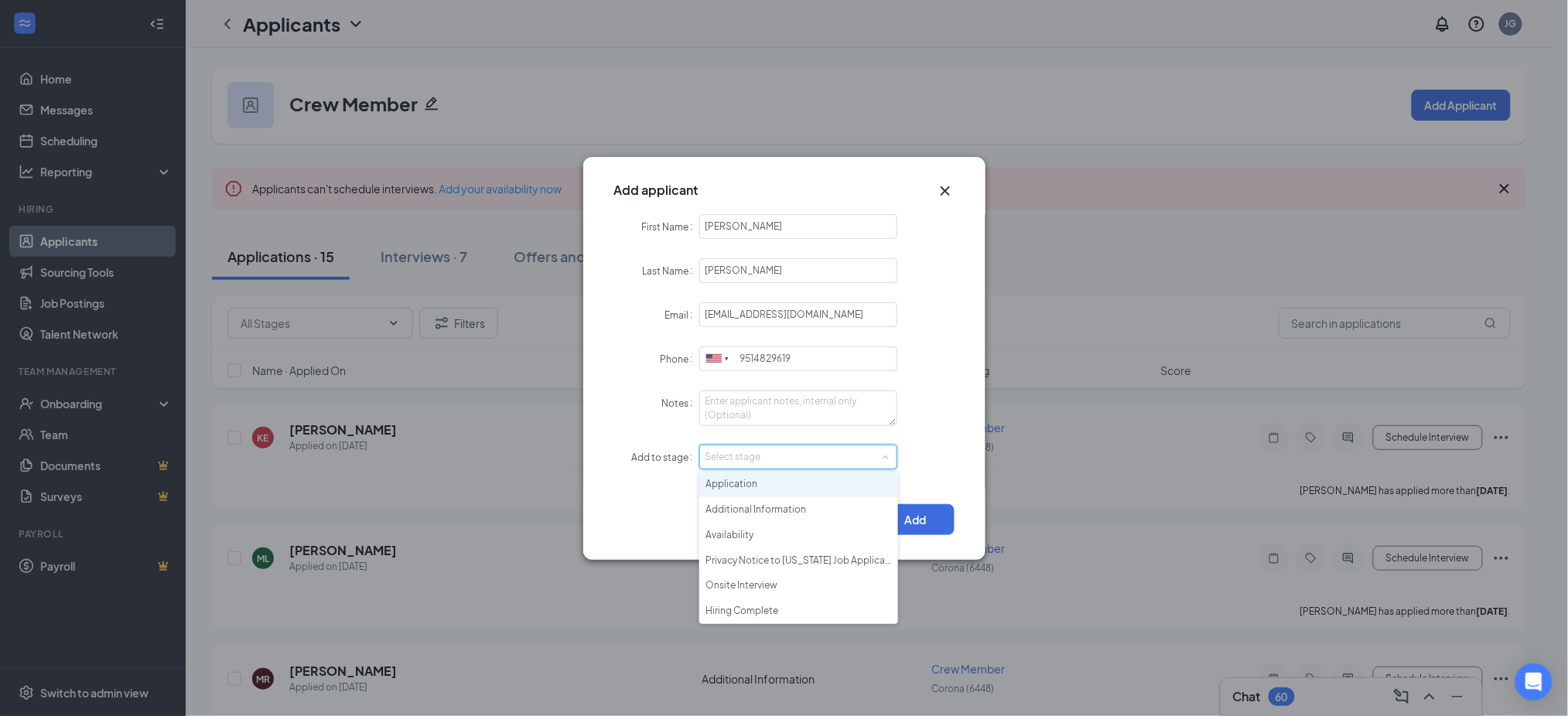
drag, startPoint x: 737, startPoint y: 484, endPoint x: 867, endPoint y: 505, distance: 131.7
click at [745, 487] on li "Application" at bounding box center [798, 485] width 199 height 25
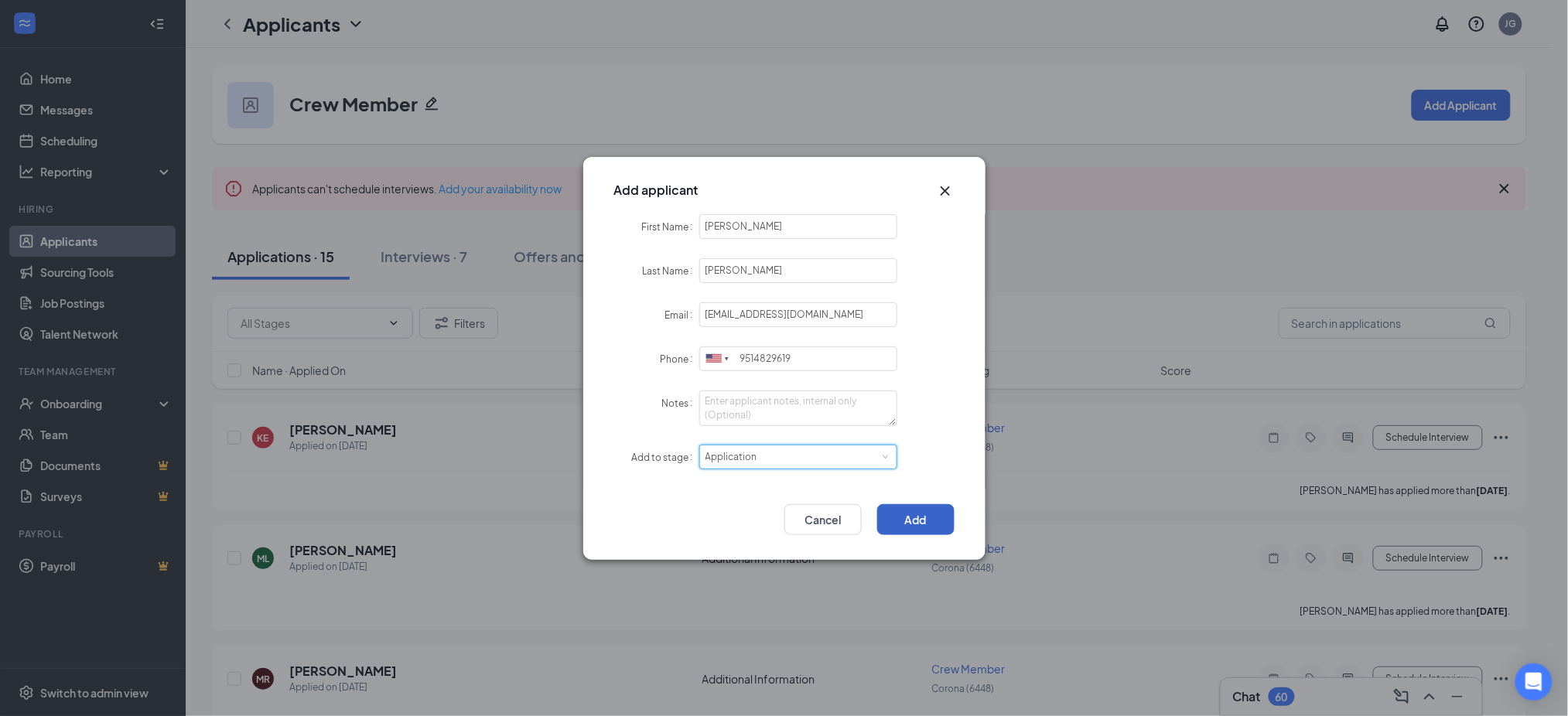
click at [890, 512] on button "Add" at bounding box center [916, 520] width 77 height 31
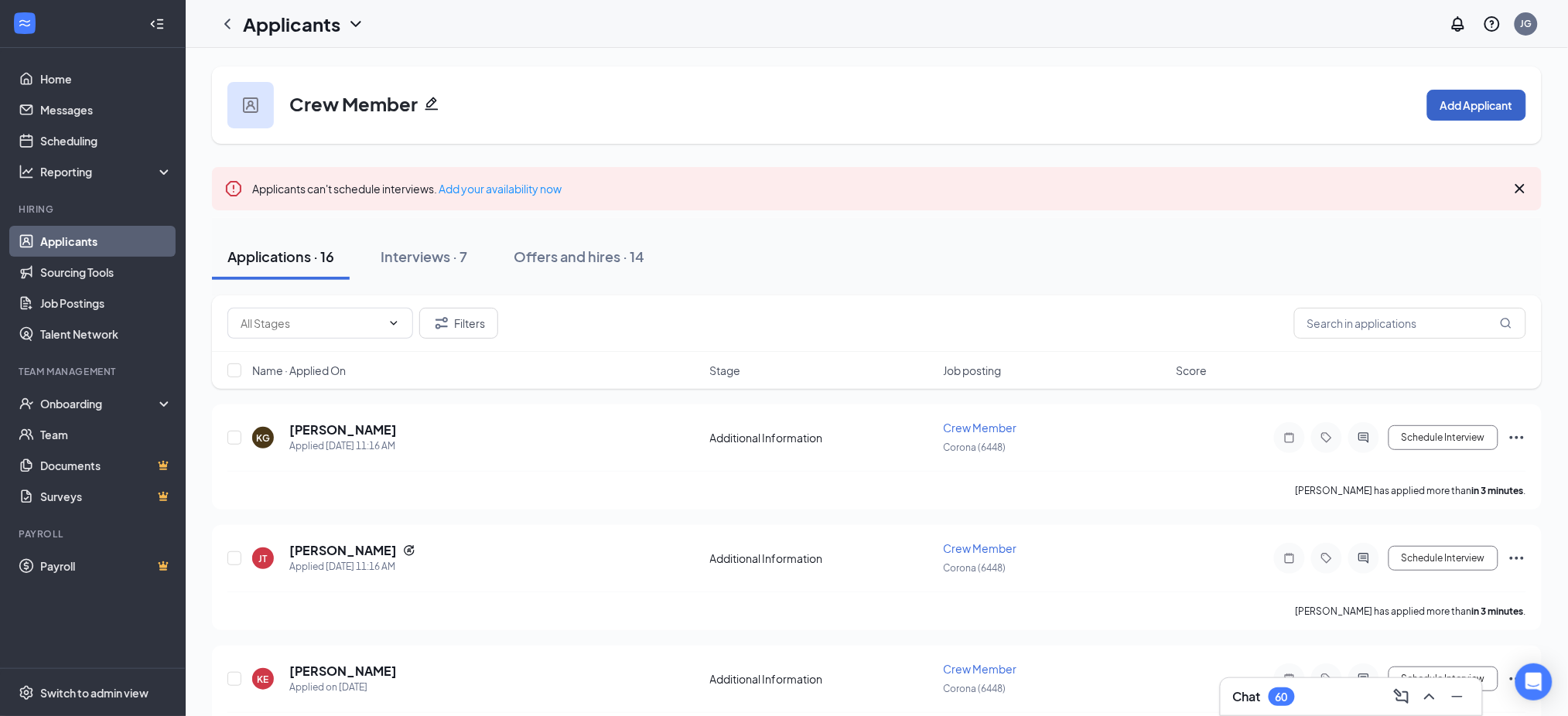
click at [1463, 99] on button "Add Applicant" at bounding box center [1477, 105] width 99 height 31
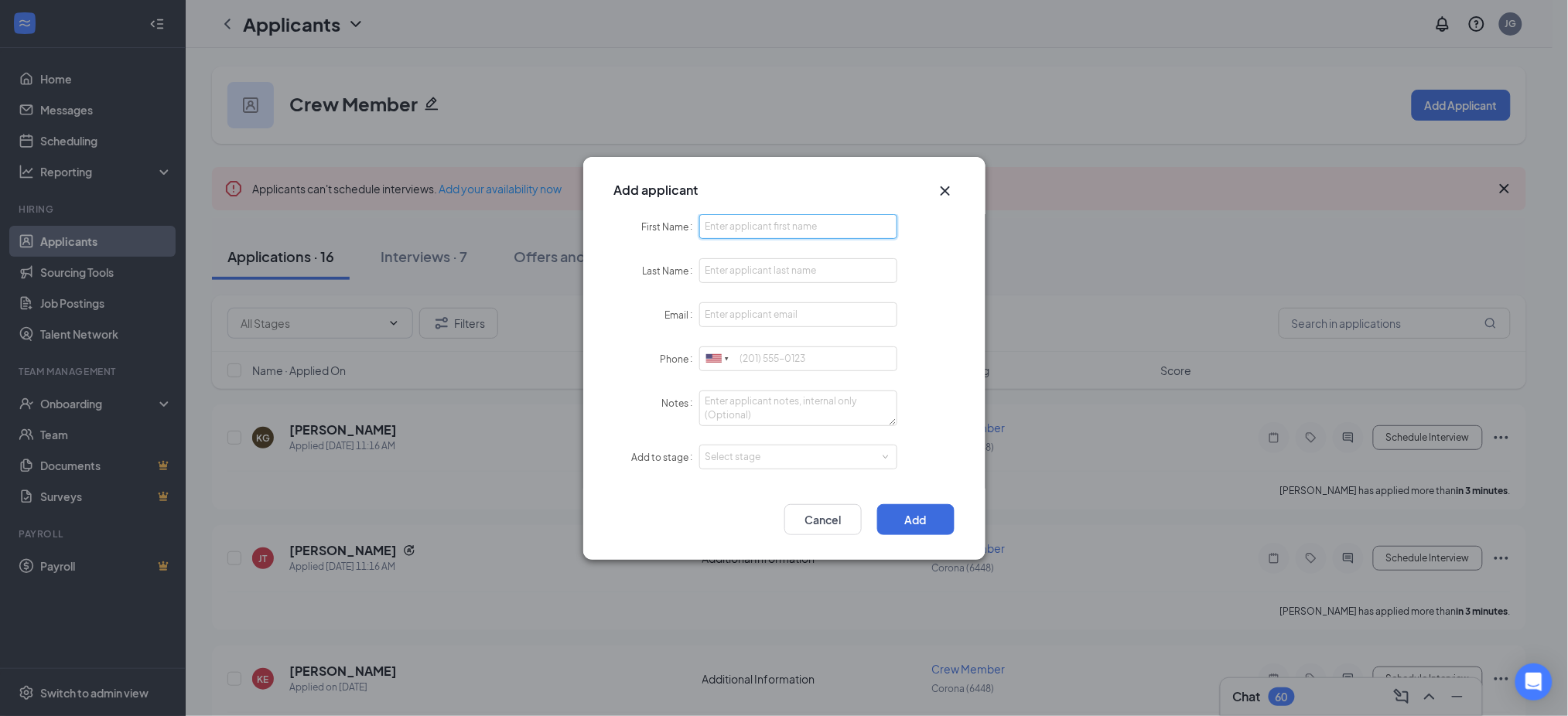
click at [831, 223] on input "First Name" at bounding box center [798, 227] width 199 height 25
paste input "Paola"
type input "Paola"
paste input "V Castro"
type input "V Castro"
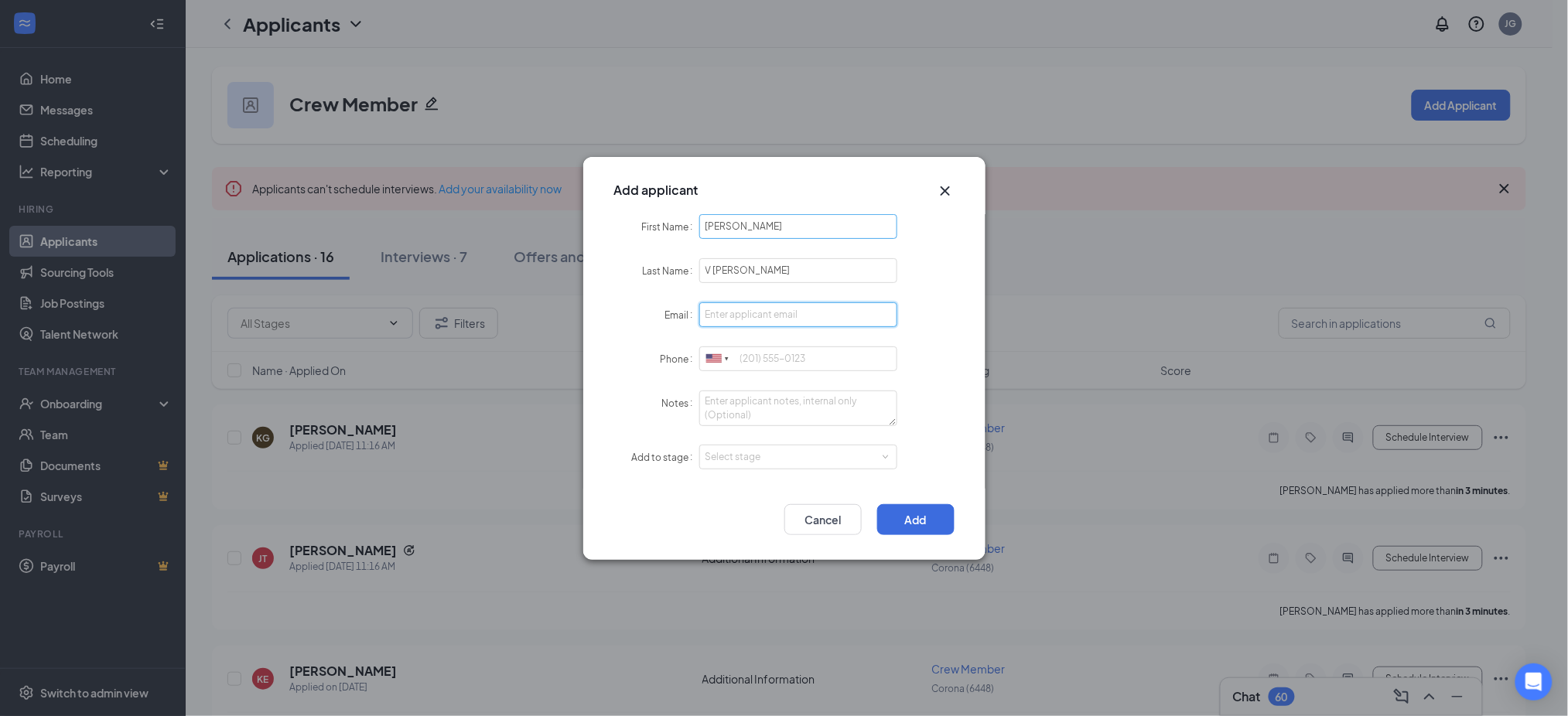
paste input "paokcastro00xo@gmail.com"
type input "paokcastro00xo@gmail.com"
paste input "9519651592"
type input "9519651592"
click at [760, 467] on div "Select stage" at bounding box center [798, 457] width 186 height 23
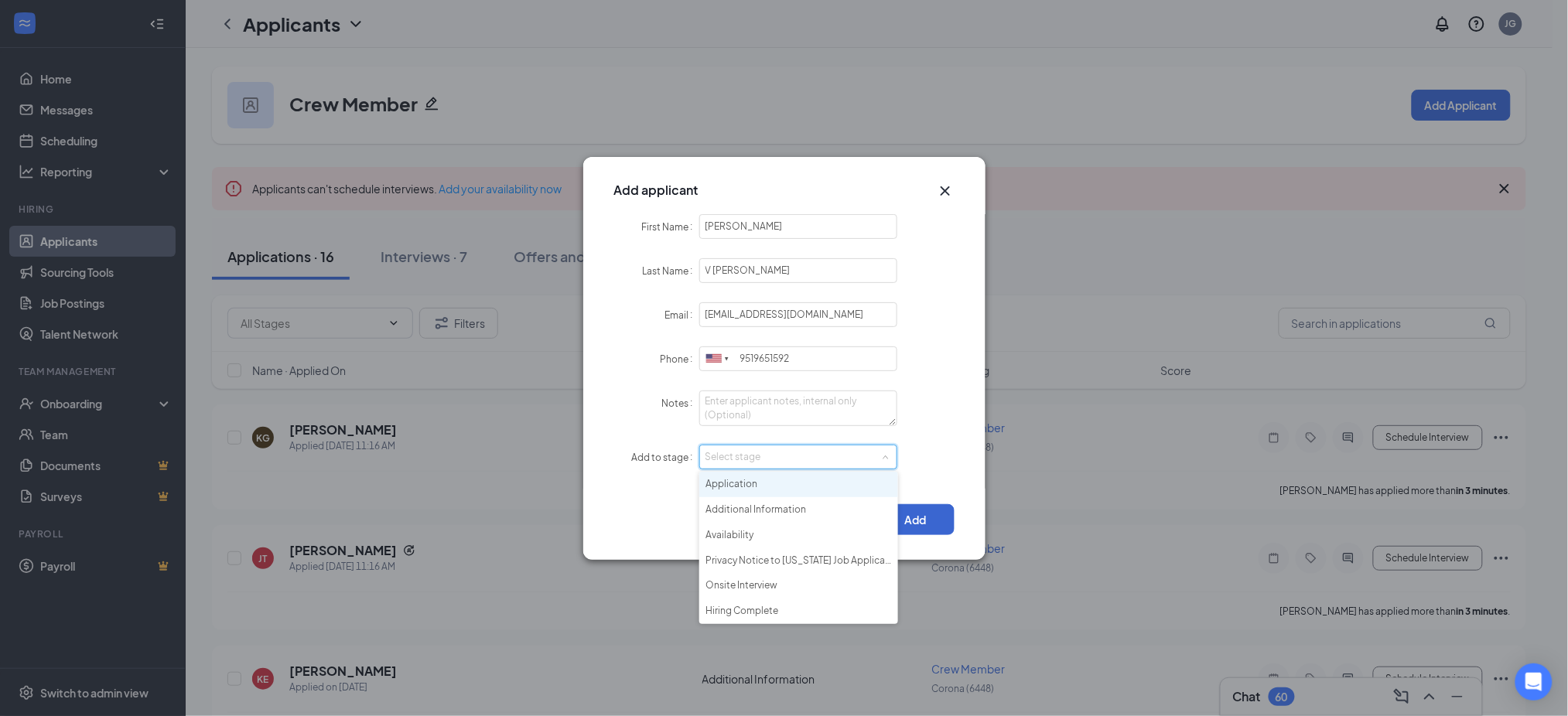
drag, startPoint x: 767, startPoint y: 484, endPoint x: 907, endPoint y: 522, distance: 145.1
click at [776, 484] on li "Application" at bounding box center [798, 485] width 199 height 25
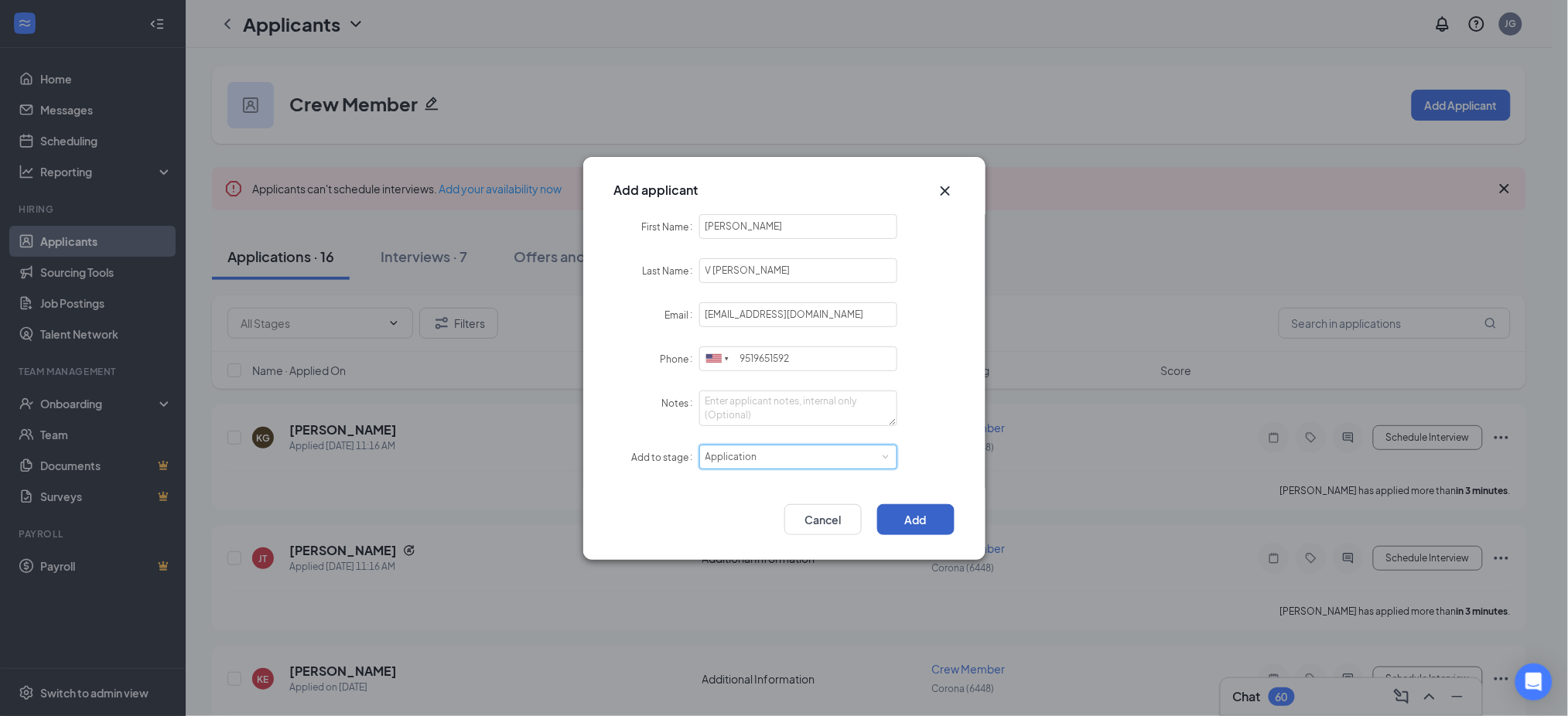
click at [918, 526] on button "Add" at bounding box center [916, 520] width 77 height 31
click at [117, 243] on div "Add applicant First Name Paola Last Name V Castro Email paokcastro00xo@gmail.co…" at bounding box center [784, 358] width 1568 height 716
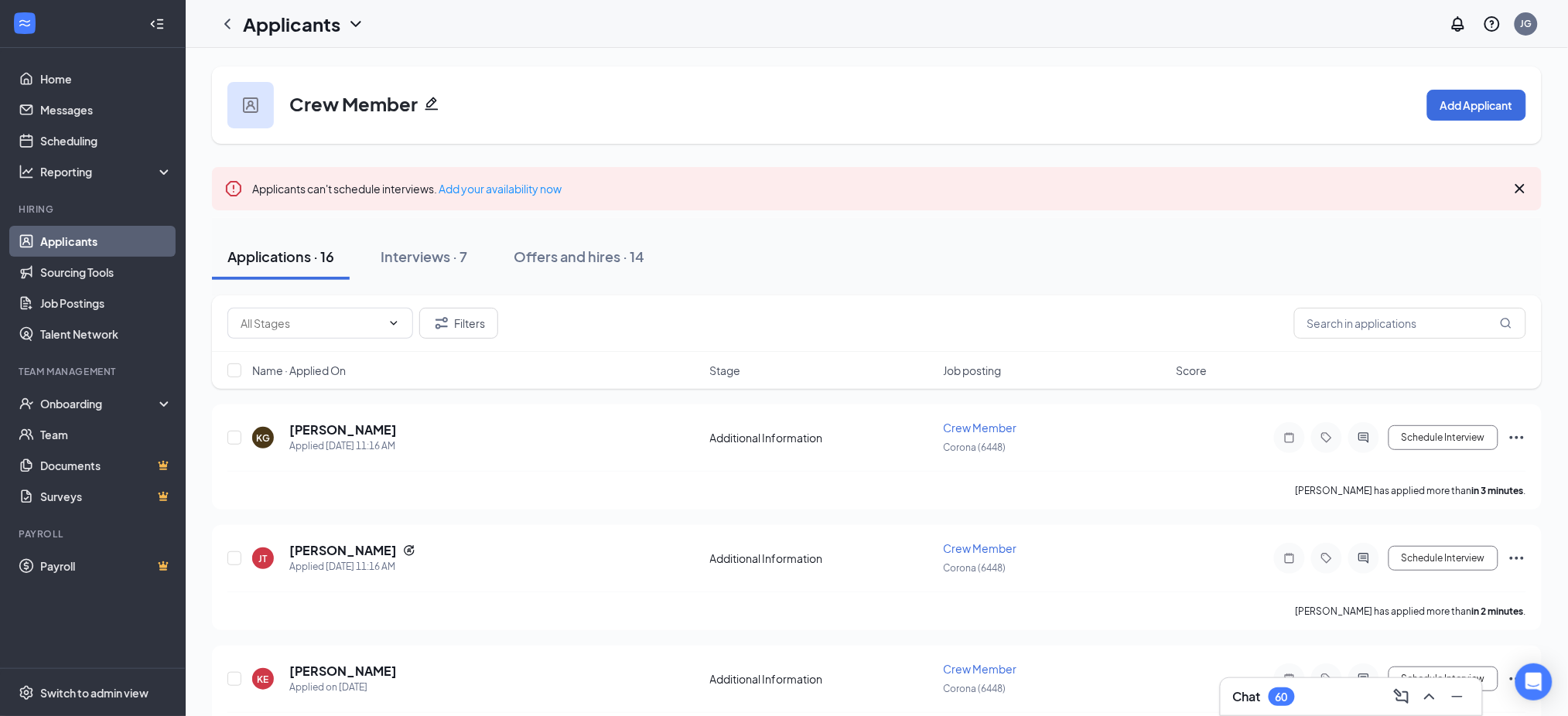
click at [120, 242] on link "Applicants" at bounding box center [107, 241] width 133 height 31
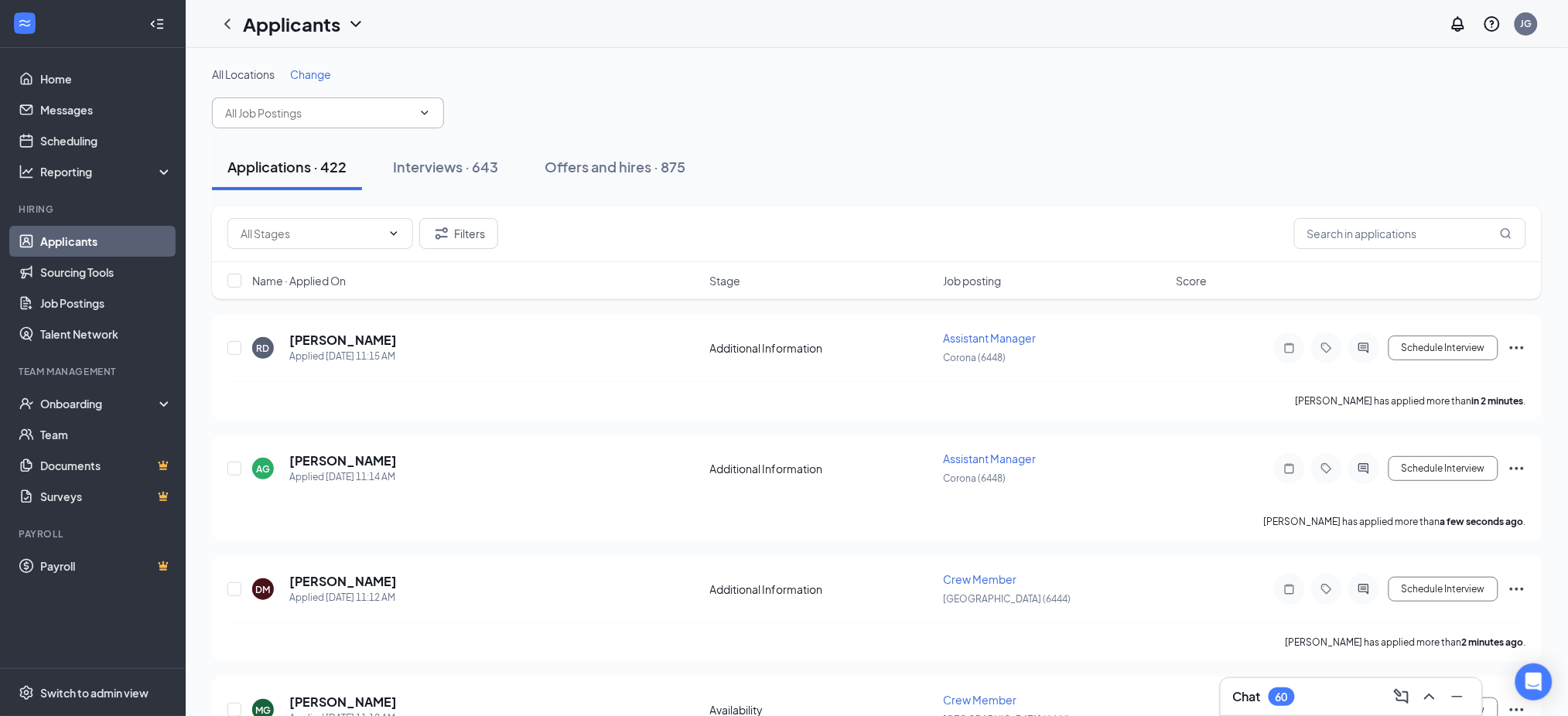
click at [330, 116] on input "text" at bounding box center [318, 113] width 187 height 17
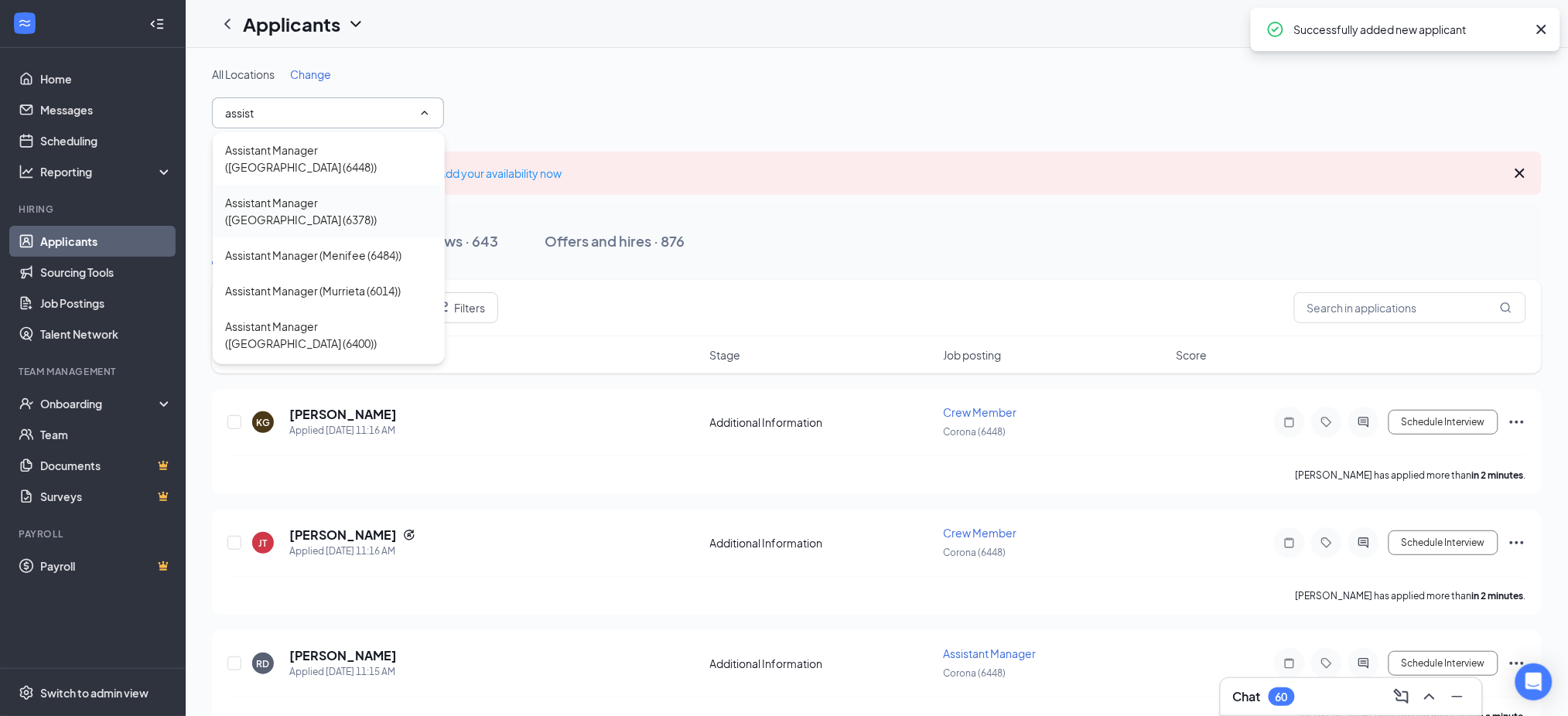
scroll to position [103, 0]
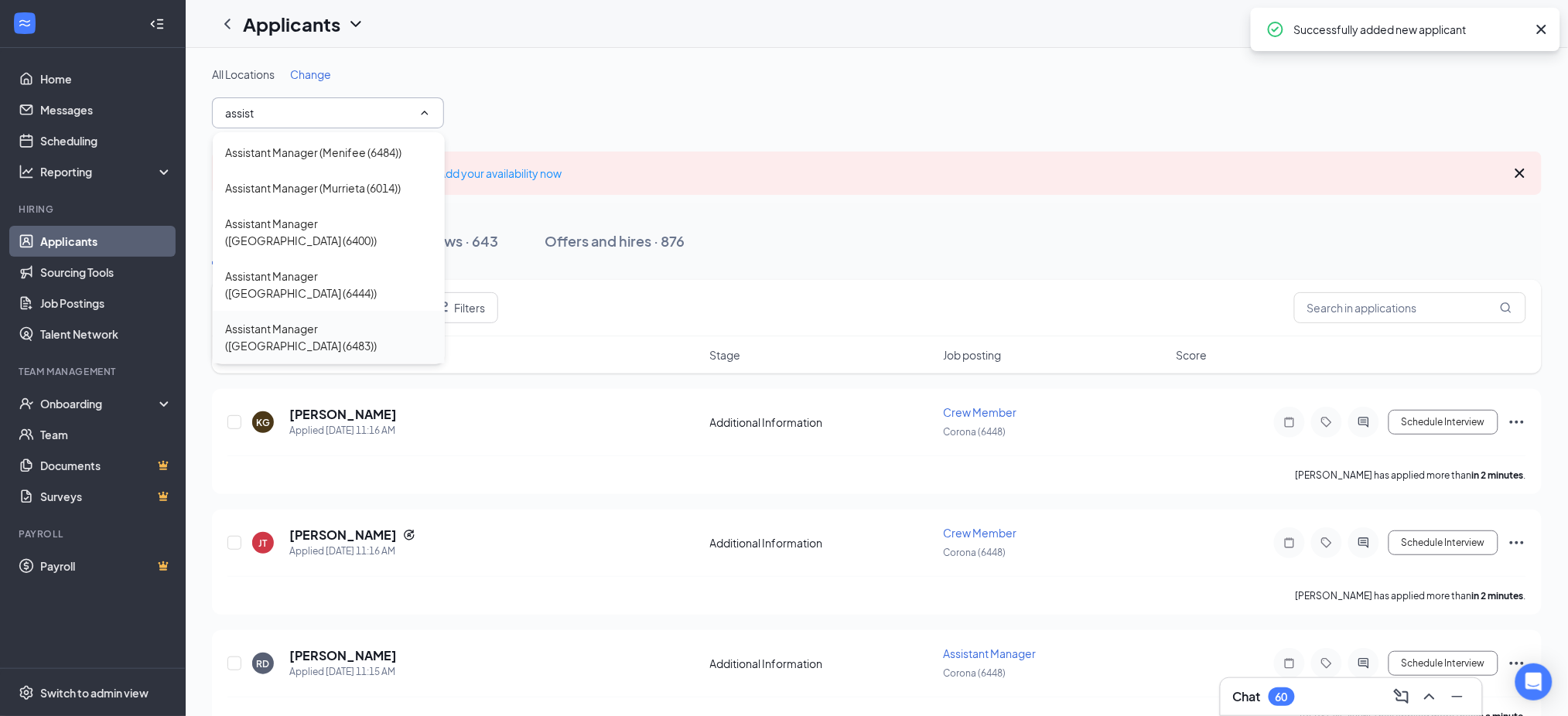
type input "assist"
click at [380, 320] on div "Assistant Manager ([GEOGRAPHIC_DATA] (6483))" at bounding box center [328, 337] width 207 height 34
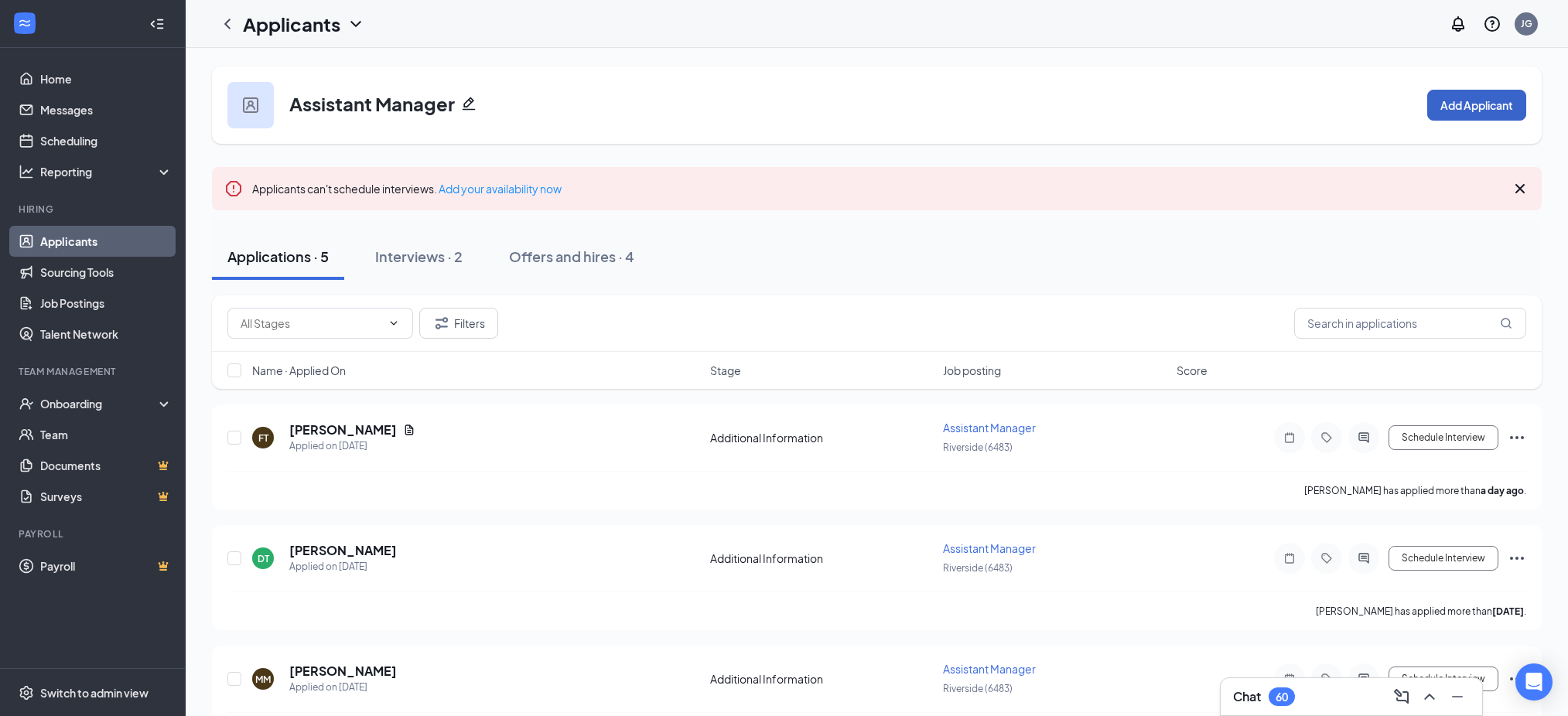
click at [1477, 113] on button "Add Applicant" at bounding box center [1477, 105] width 99 height 31
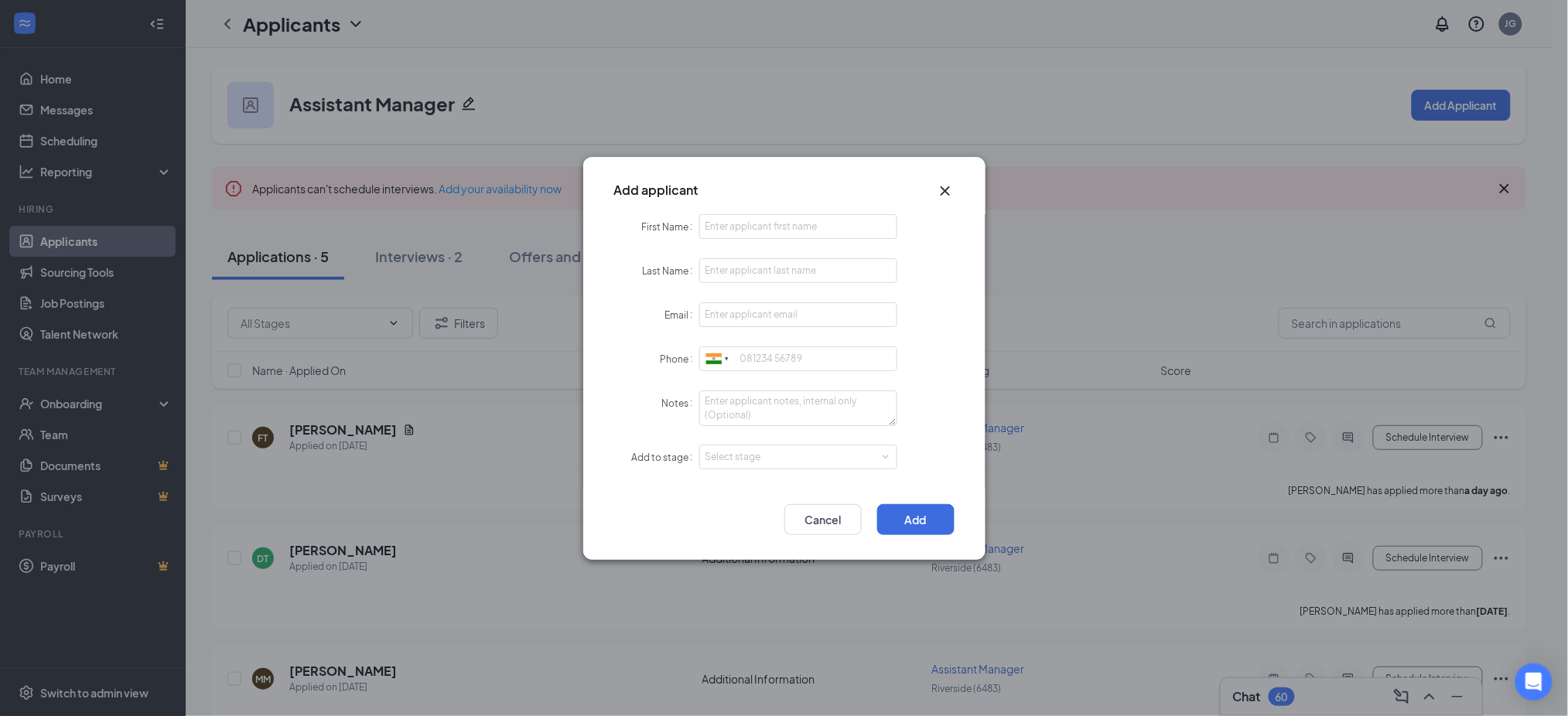
click at [694, 358] on label "Phone" at bounding box center [679, 358] width 39 height 12
click at [710, 359] on div at bounding box center [713, 358] width 15 height 11
click at [747, 382] on span "[GEOGRAPHIC_DATA]" at bounding box center [777, 387] width 99 height 12
click at [747, 229] on input "First Name" at bounding box center [798, 227] width 199 height 25
paste input "Ryan"
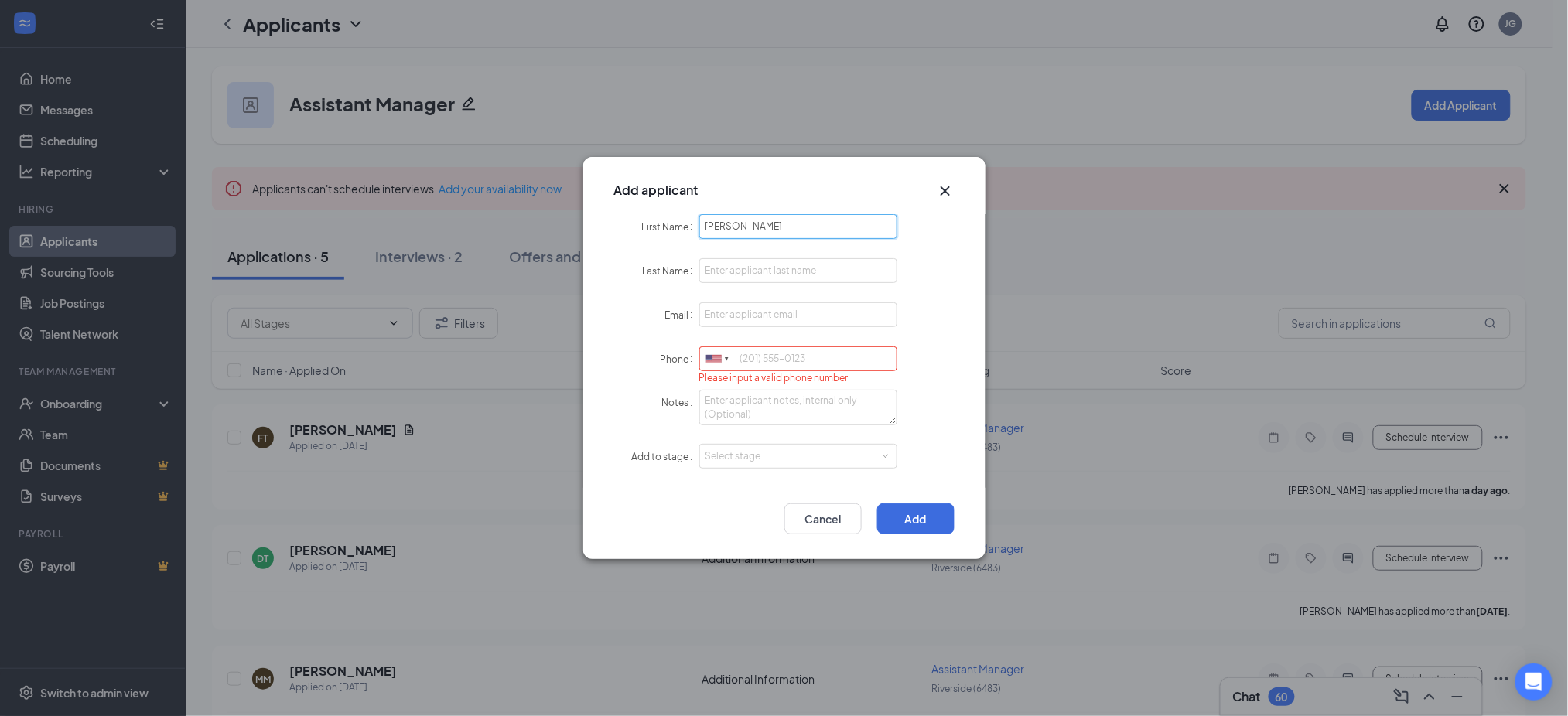
type input "Ryan"
paste input "DeLuna"
type input "DeLuna"
paste input "rjdeluna1996@gmail.com"
type input "rjdeluna1996@gmail.com"
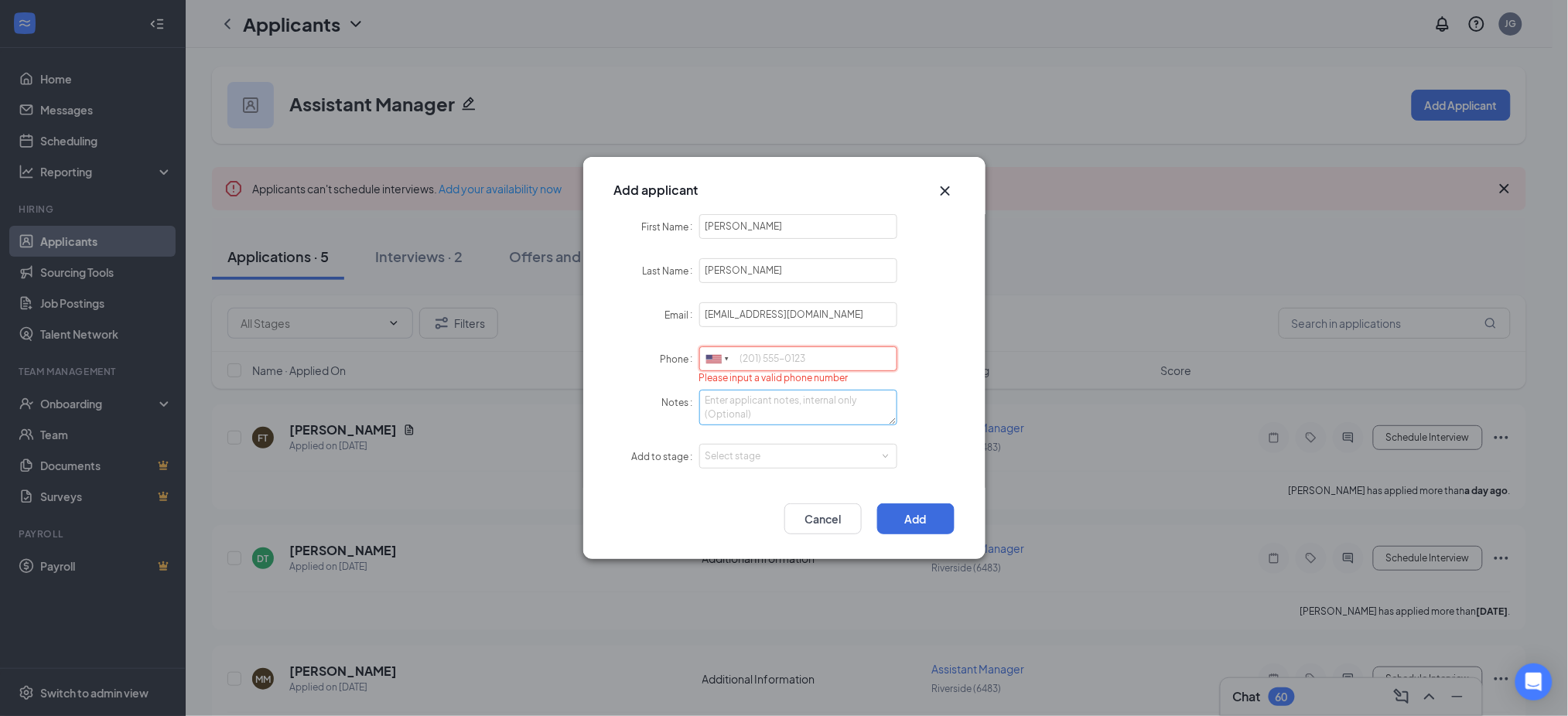
paste input "9098161028"
type input "9098161028"
drag, startPoint x: 770, startPoint y: 436, endPoint x: 764, endPoint y: 449, distance: 14.3
click at [764, 449] on form "First Name Ryan Last Name DeLuna Email rjdeluna1996@gmail.com Phone United Stat…" at bounding box center [784, 351] width 340 height 274
click at [749, 466] on div "Select stage" at bounding box center [798, 457] width 186 height 23
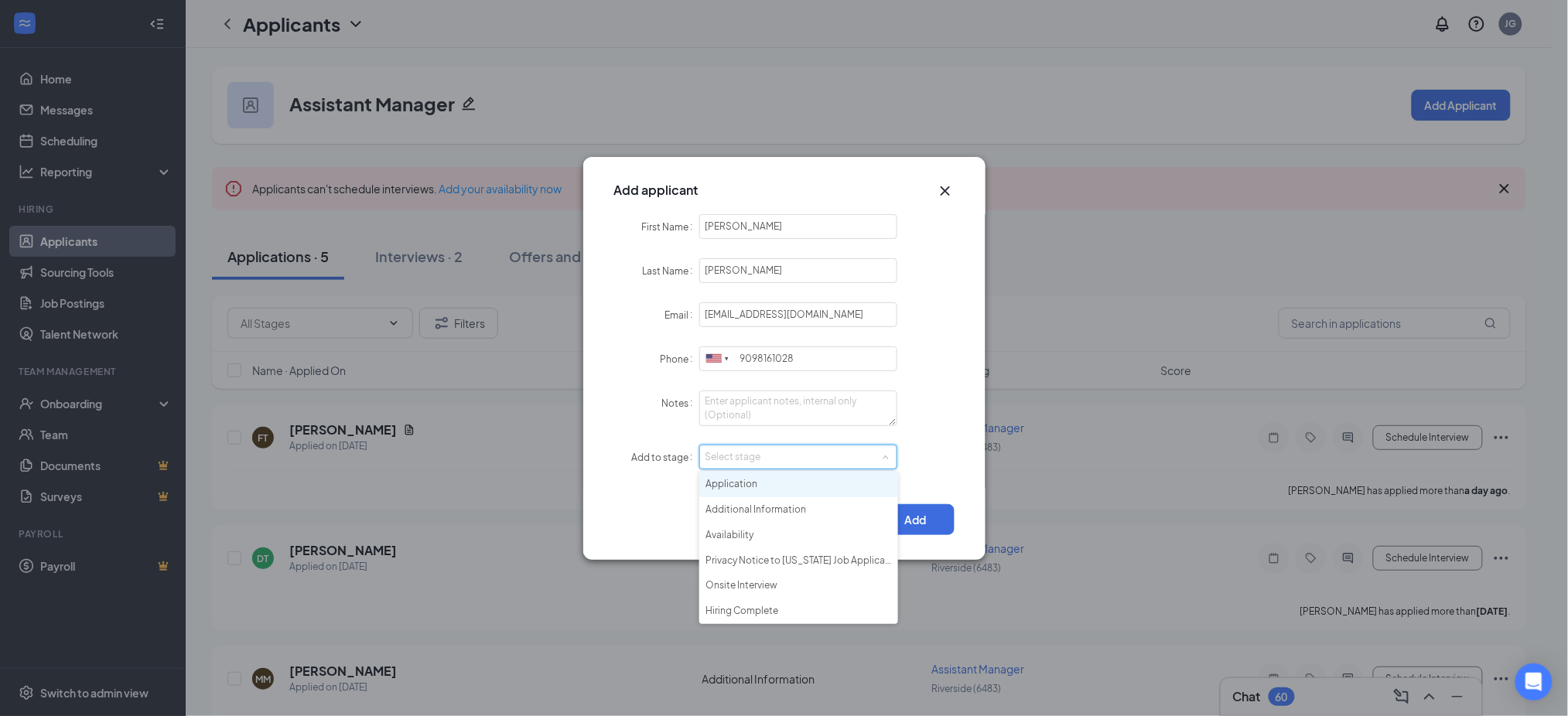
click at [766, 478] on li "Application" at bounding box center [798, 485] width 199 height 25
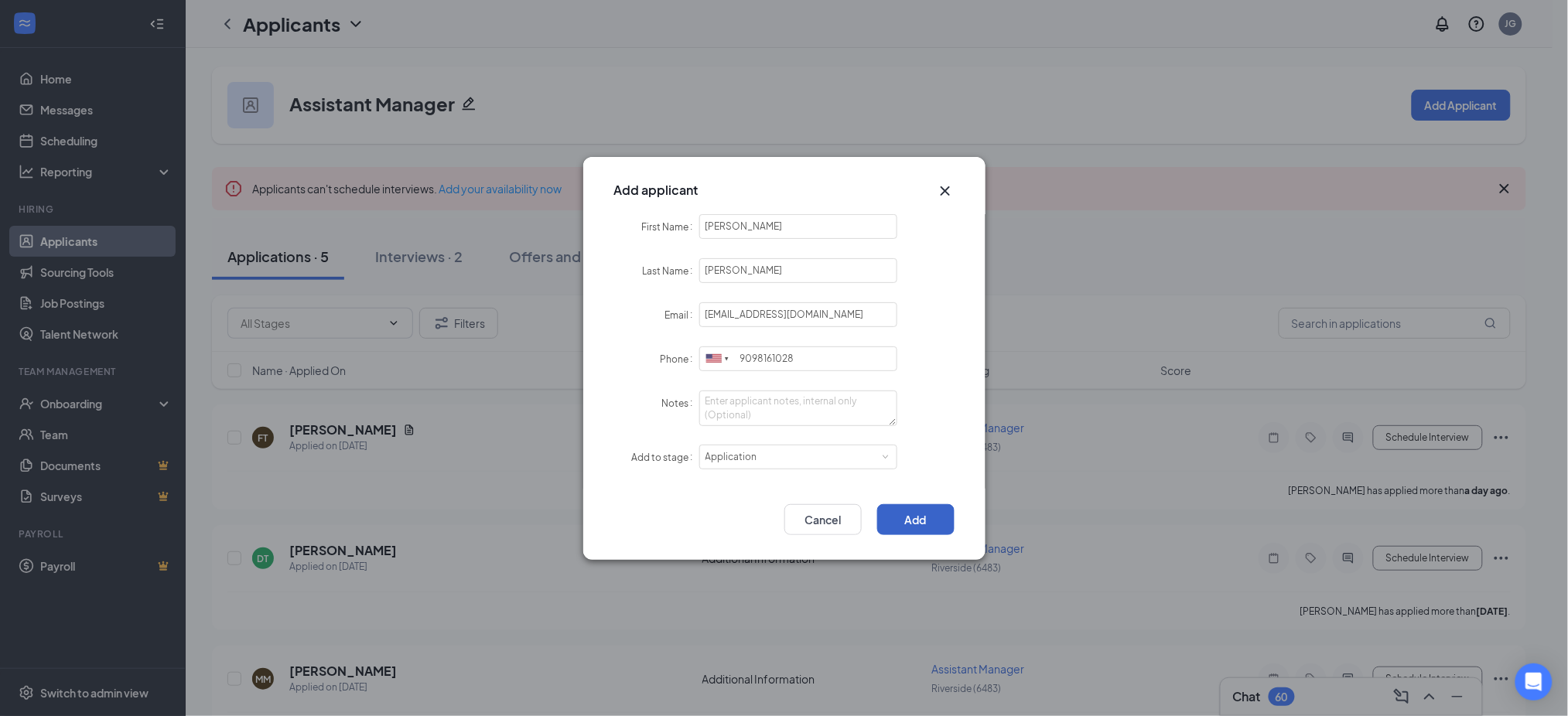
click at [918, 513] on button "Add" at bounding box center [916, 520] width 77 height 31
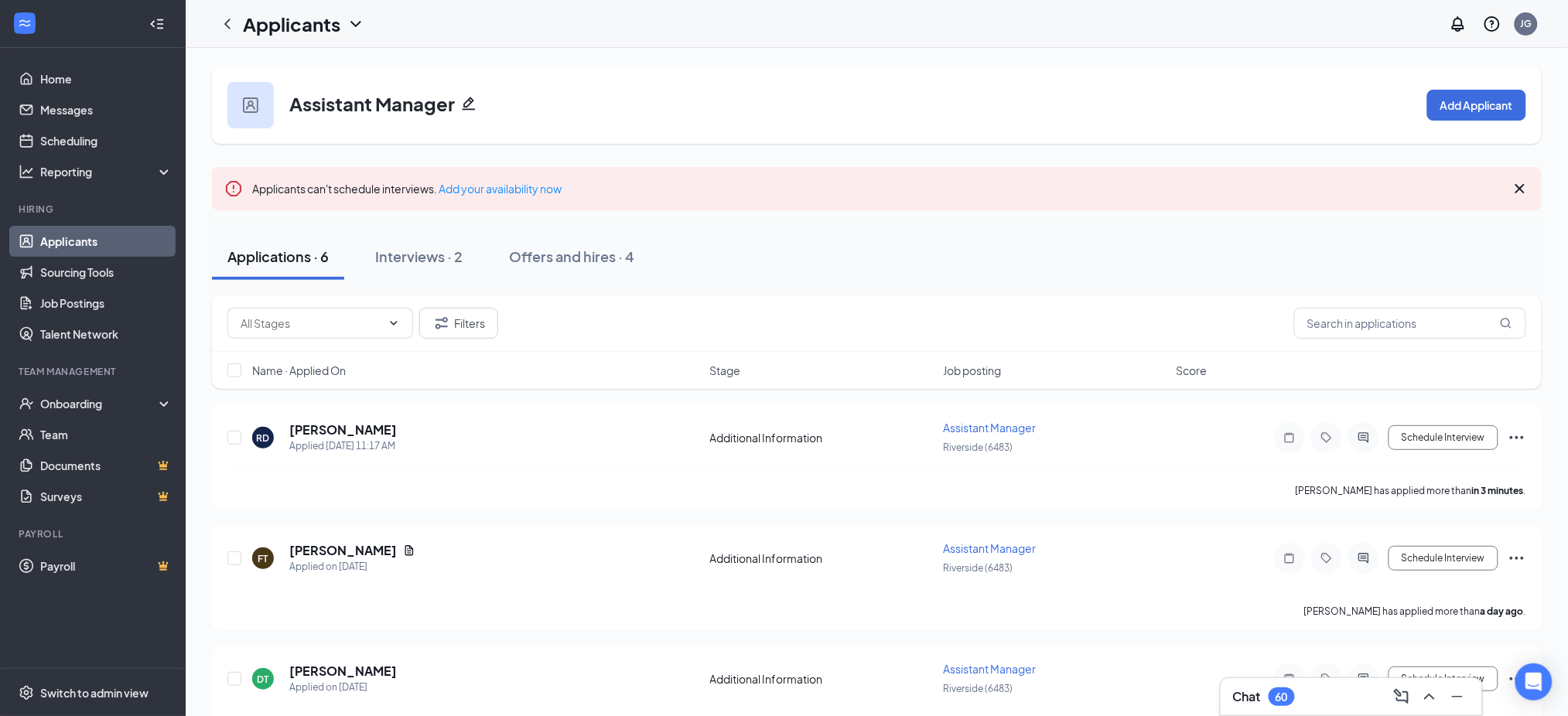
click at [76, 246] on link "Applicants" at bounding box center [107, 241] width 133 height 31
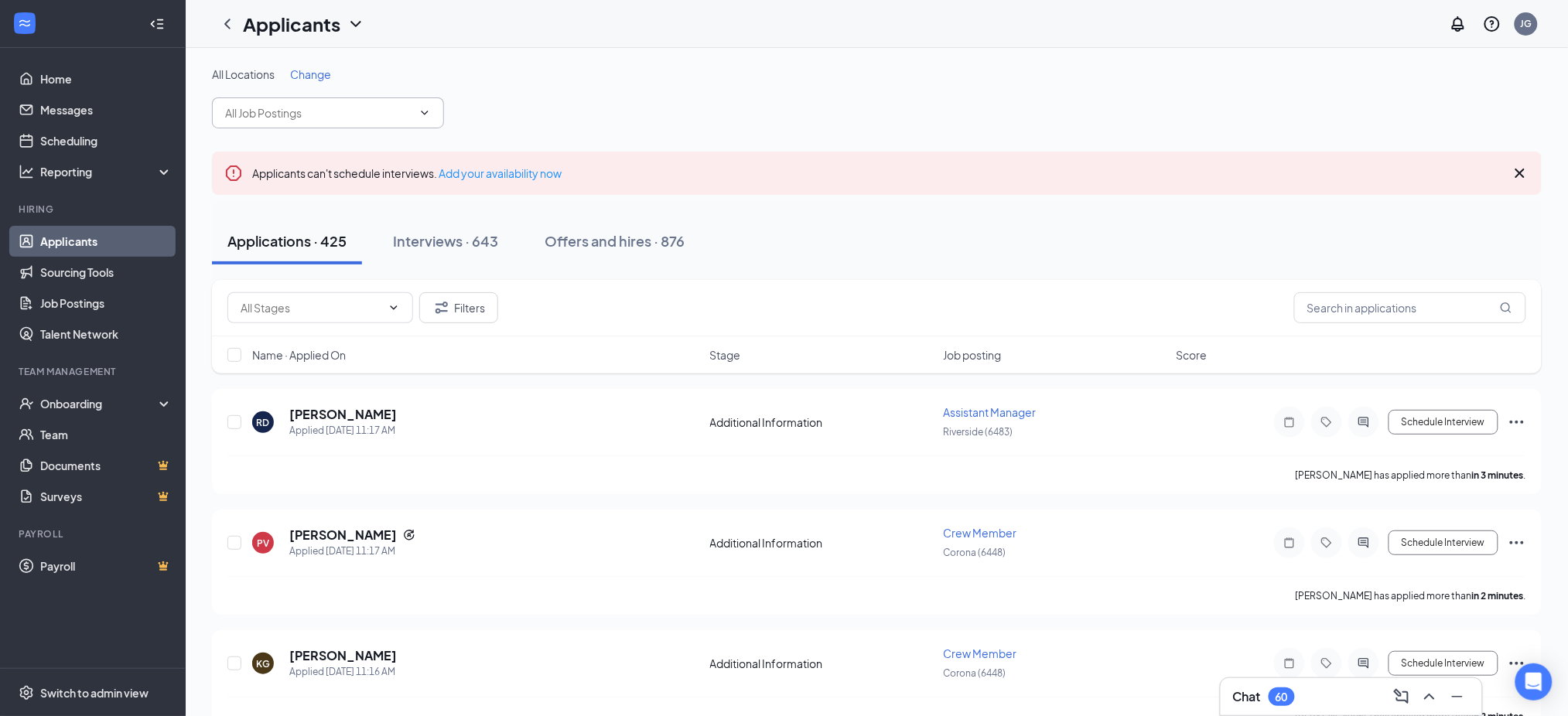
click at [286, 119] on input "text" at bounding box center [318, 113] width 187 height 17
type input "c"
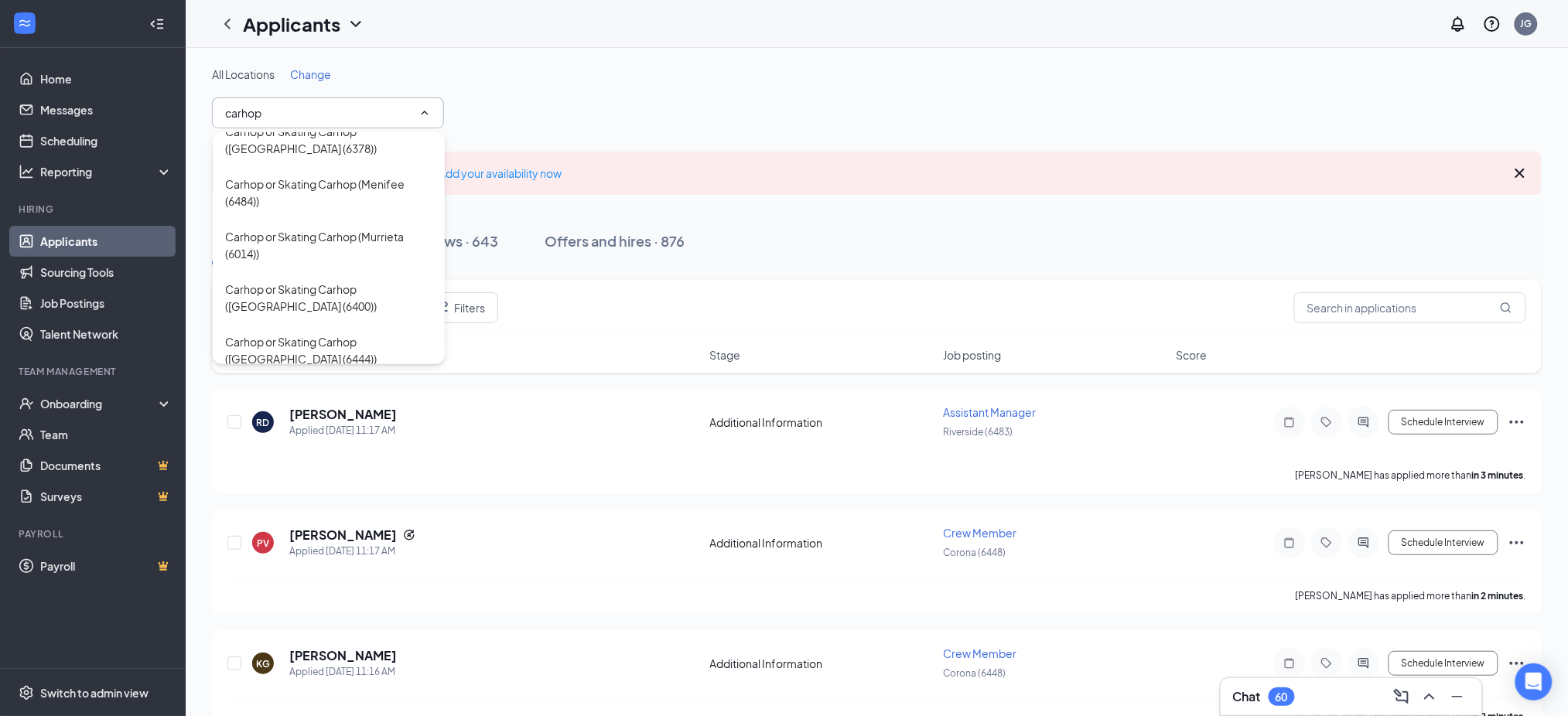
scroll to position [309, 0]
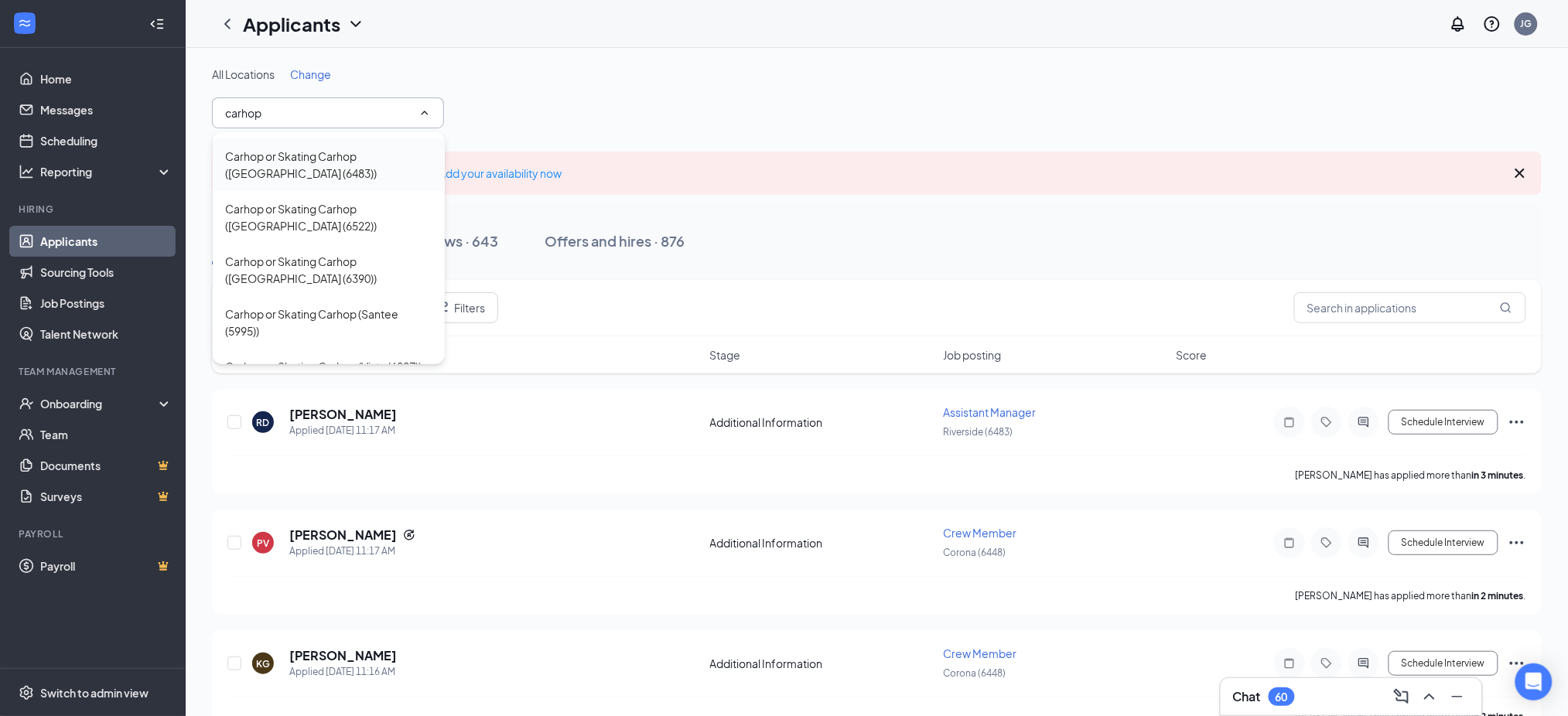
type input "carhop"
click at [315, 169] on div "Carhop or Skating Carhop ([GEOGRAPHIC_DATA] (6483))" at bounding box center [328, 165] width 207 height 34
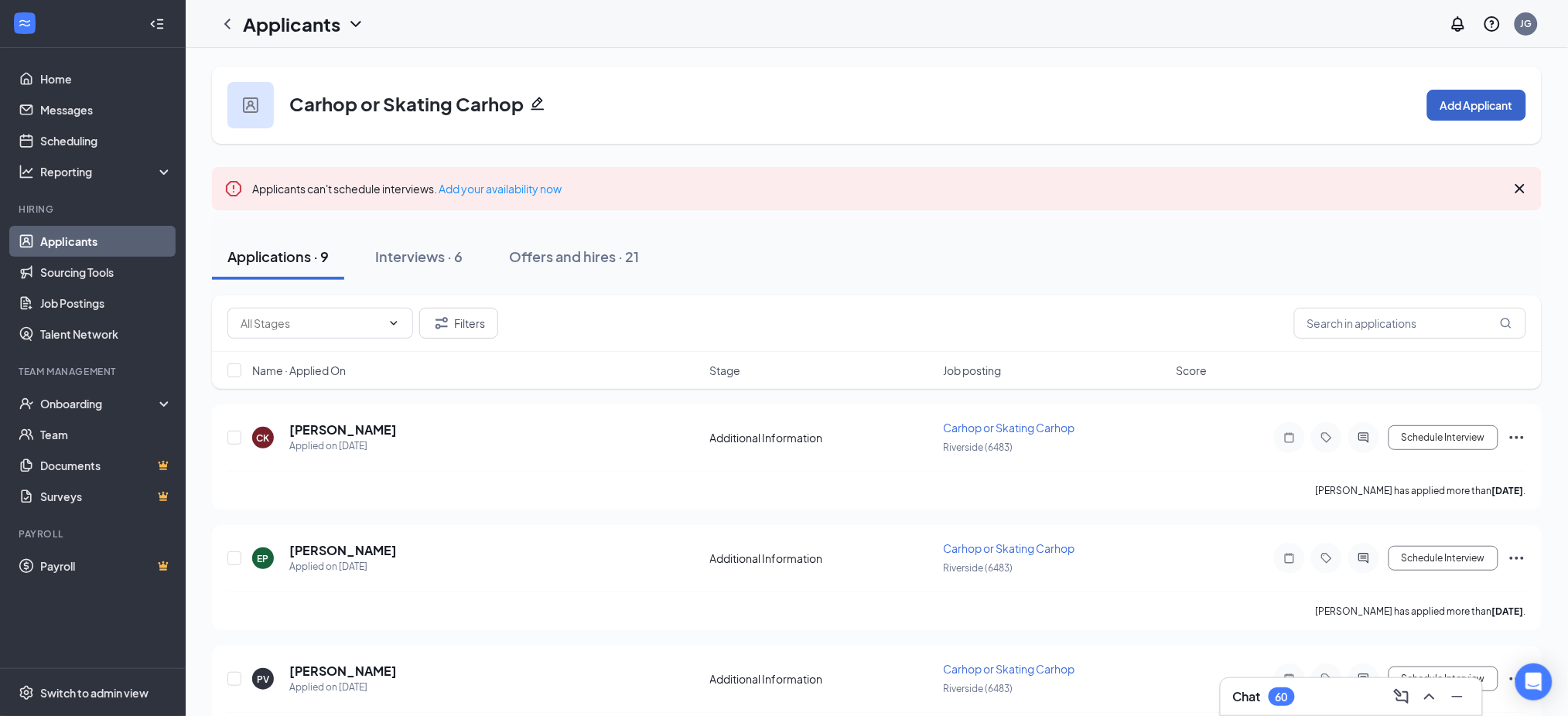
click at [1469, 103] on button "Add Applicant" at bounding box center [1477, 105] width 99 height 31
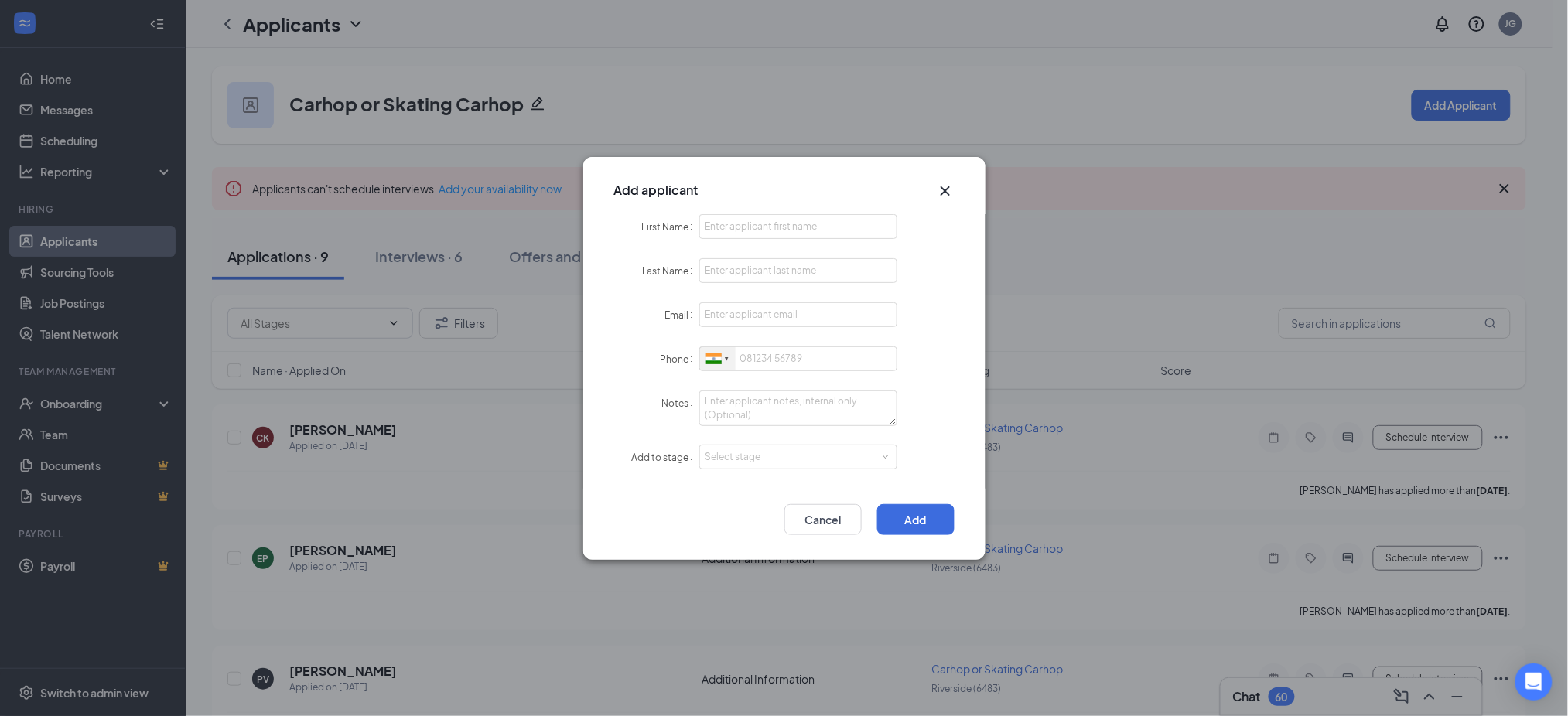
click at [720, 360] on div at bounding box center [713, 358] width 15 height 11
click at [732, 387] on li "[GEOGRAPHIC_DATA] + 1" at bounding box center [912, 387] width 426 height 33
click at [738, 224] on input "First Name" at bounding box center [798, 227] width 199 height 25
paste input "Cristopher"
type input "Cristopher"
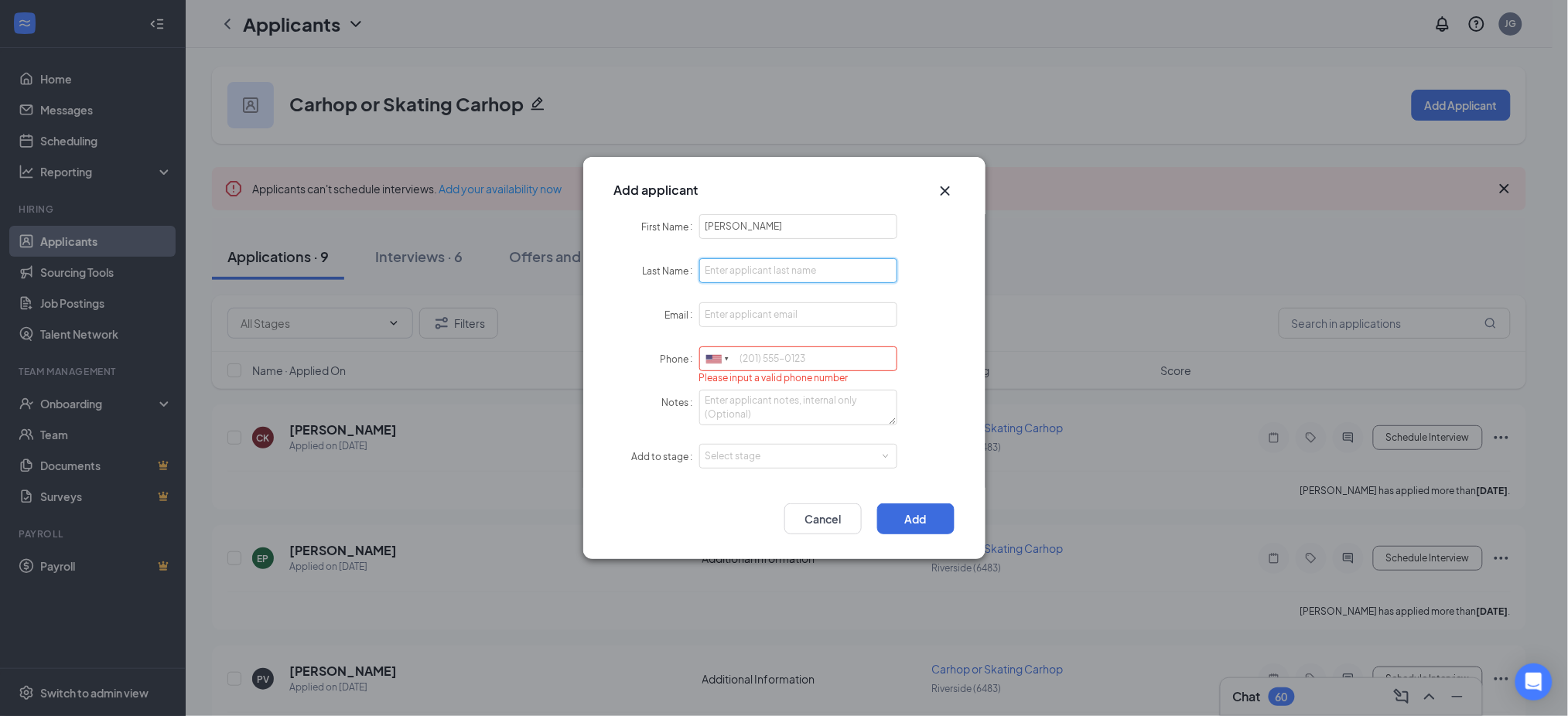
paste input "Espinoza"
type input "Espinoza"
paste input "x8qctyt222@privaterelay.appleid.com"
type input "x8qctyt222@privaterelay.appleid.com"
paste input "9515561698"
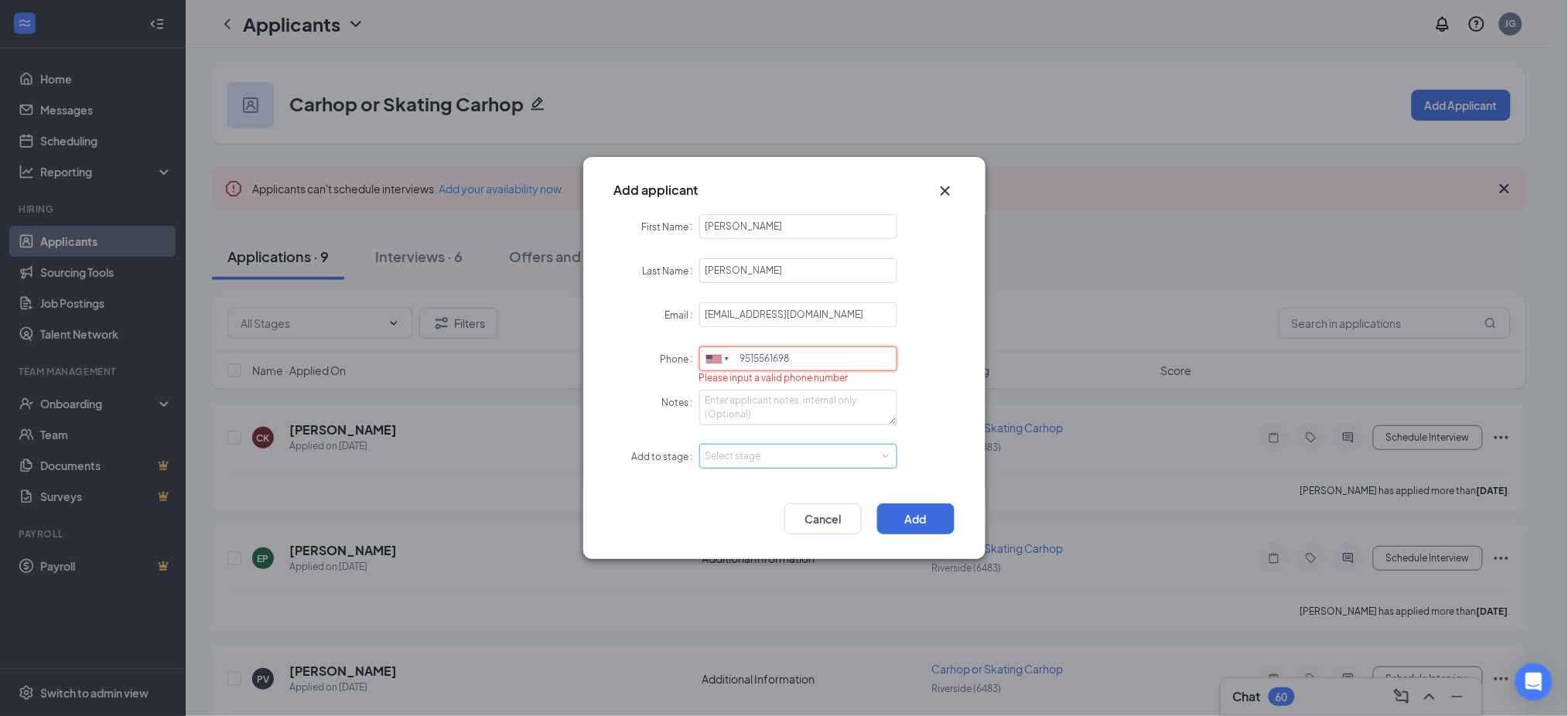
type input "9515561698"
click at [745, 444] on form "First Name Cristopher Last Name Espinoza Email x8qctyt222@privaterelay.appleid.…" at bounding box center [784, 351] width 340 height 274
click at [749, 469] on form "First Name Cristopher Last Name Espinoza Email x8qctyt222@privaterelay.appleid.…" at bounding box center [784, 351] width 340 height 274
drag, startPoint x: 754, startPoint y: 451, endPoint x: 754, endPoint y: 465, distance: 14.0
click at [754, 455] on div "Select stage" at bounding box center [795, 457] width 179 height 15
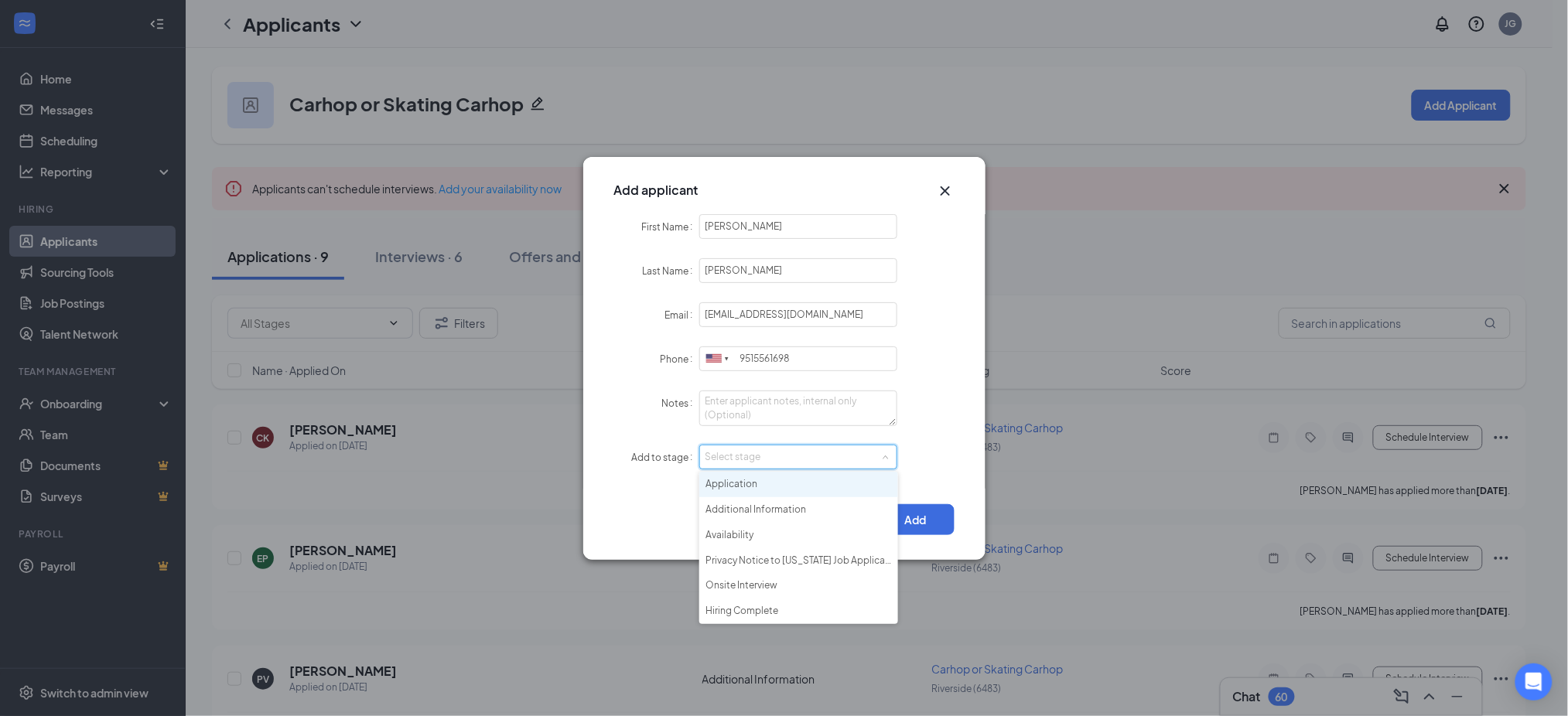
drag, startPoint x: 760, startPoint y: 483, endPoint x: 840, endPoint y: 492, distance: 80.5
click at [761, 483] on li "Application" at bounding box center [798, 485] width 199 height 25
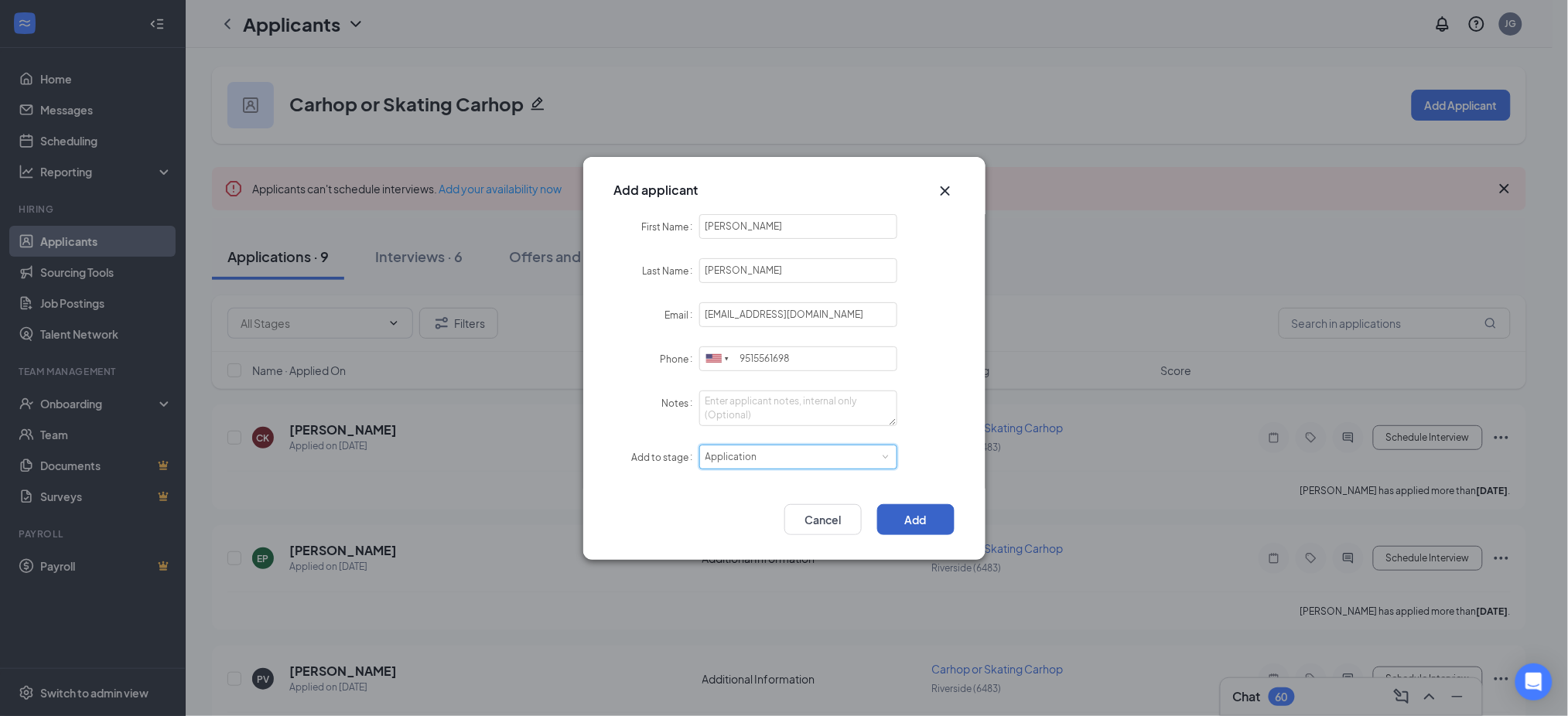
click at [918, 521] on button "Add" at bounding box center [916, 520] width 77 height 31
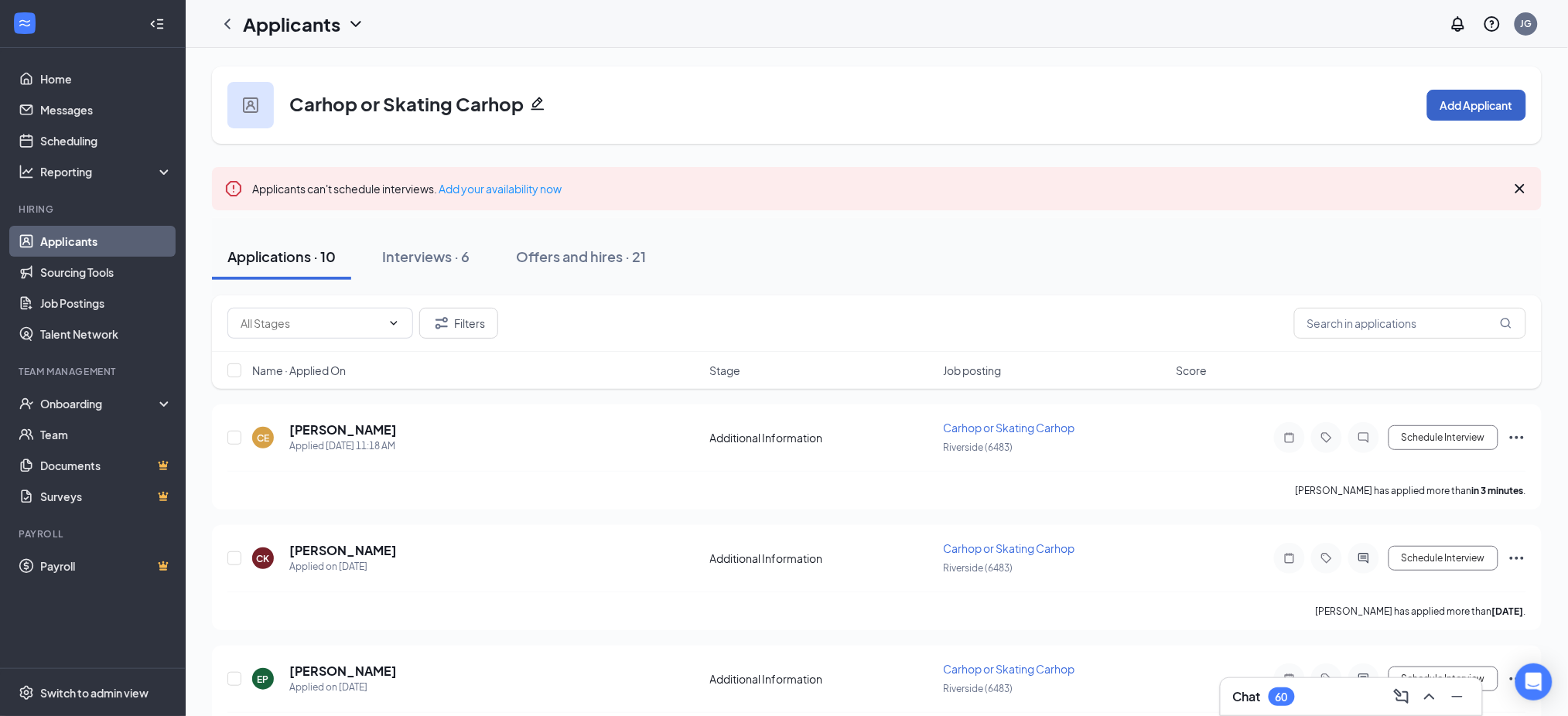
drag, startPoint x: 1468, startPoint y: 100, endPoint x: 1314, endPoint y: 157, distance: 164.2
click at [1467, 99] on button "Add Applicant" at bounding box center [1477, 105] width 99 height 31
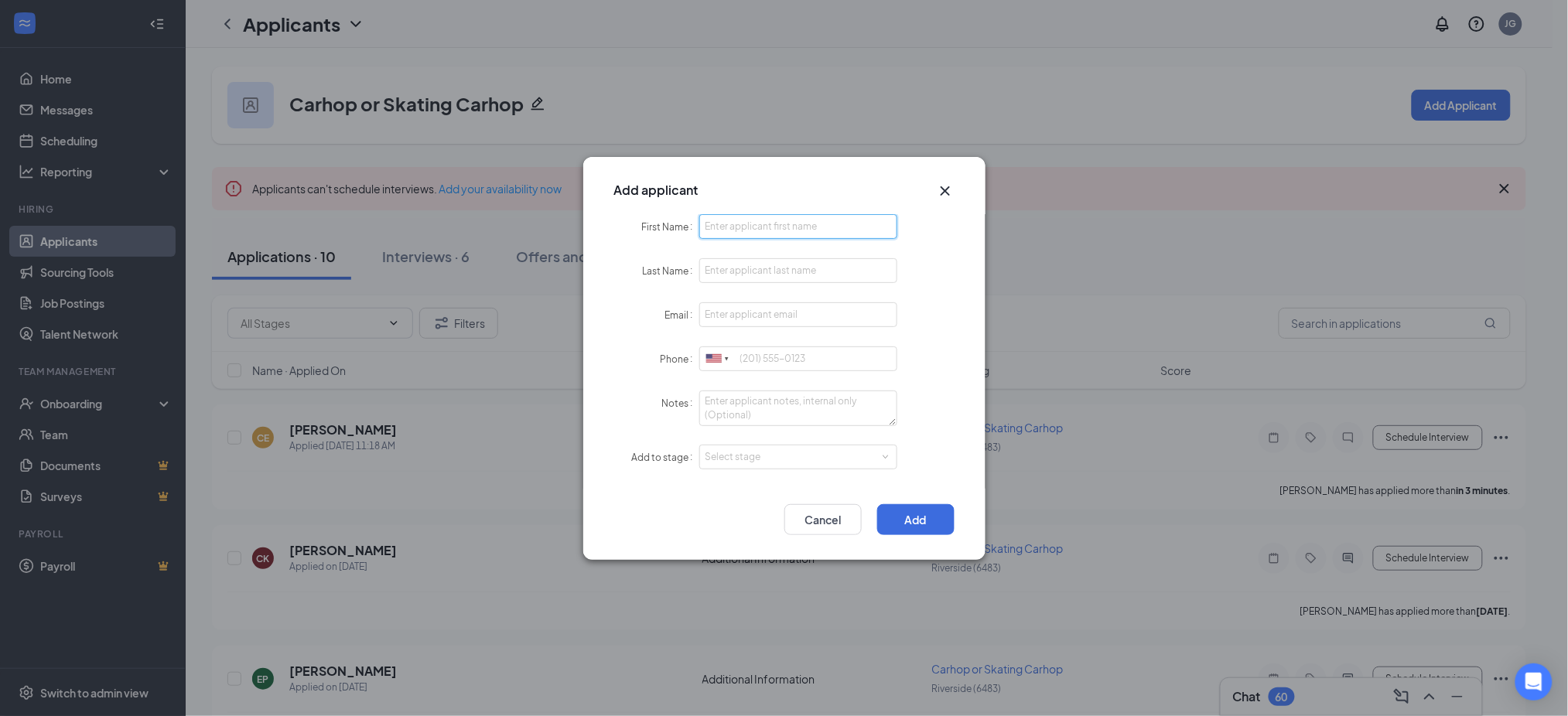
click at [844, 227] on input "First Name" at bounding box center [798, 227] width 199 height 25
paste input "Jenna"
type input "Jenna"
paste input "Montano"
type input "Montano"
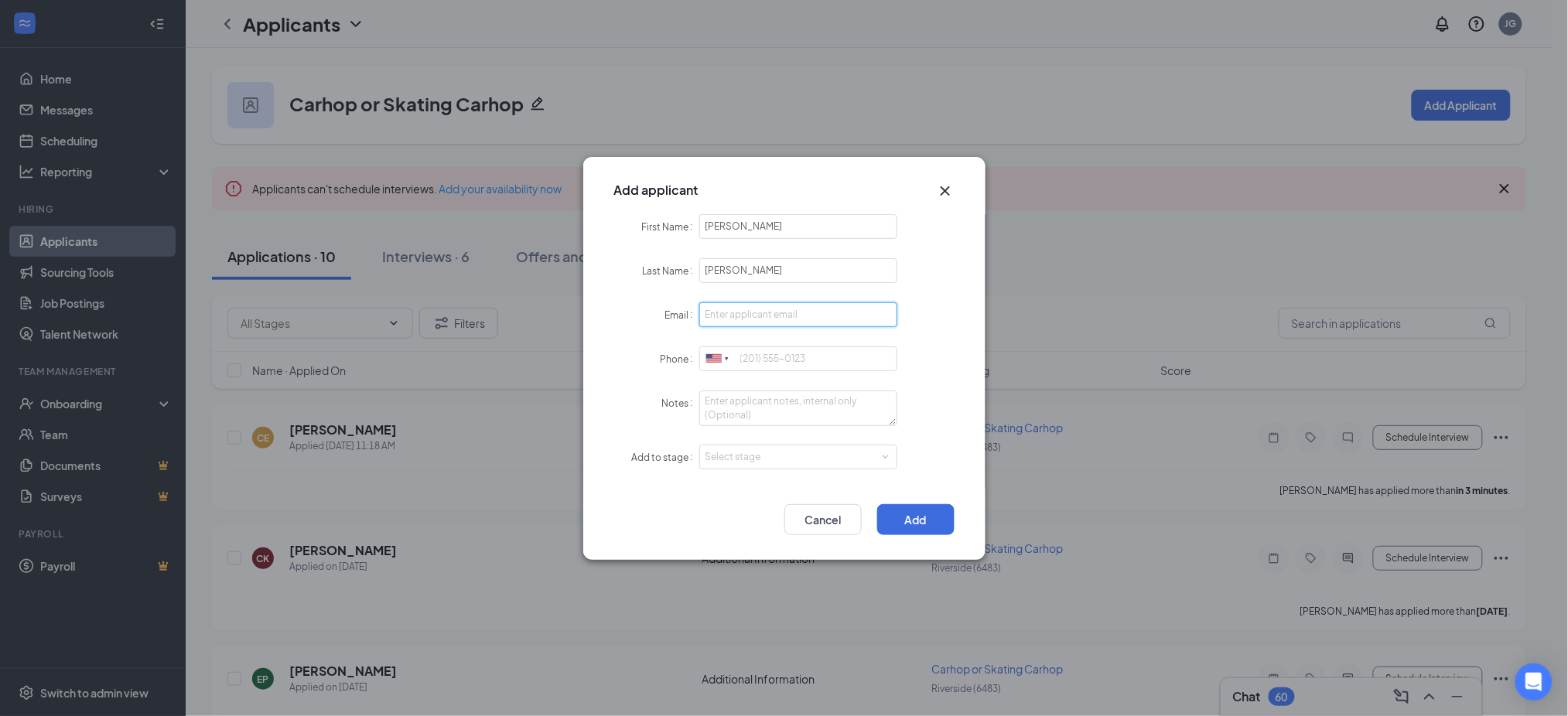
paste input "jennamontano081@gmail.com"
type input "jennamontano081@gmail.com"
paste input "9095137600"
type input "9095137600"
drag, startPoint x: 686, startPoint y: 456, endPoint x: 750, endPoint y: 466, distance: 64.8
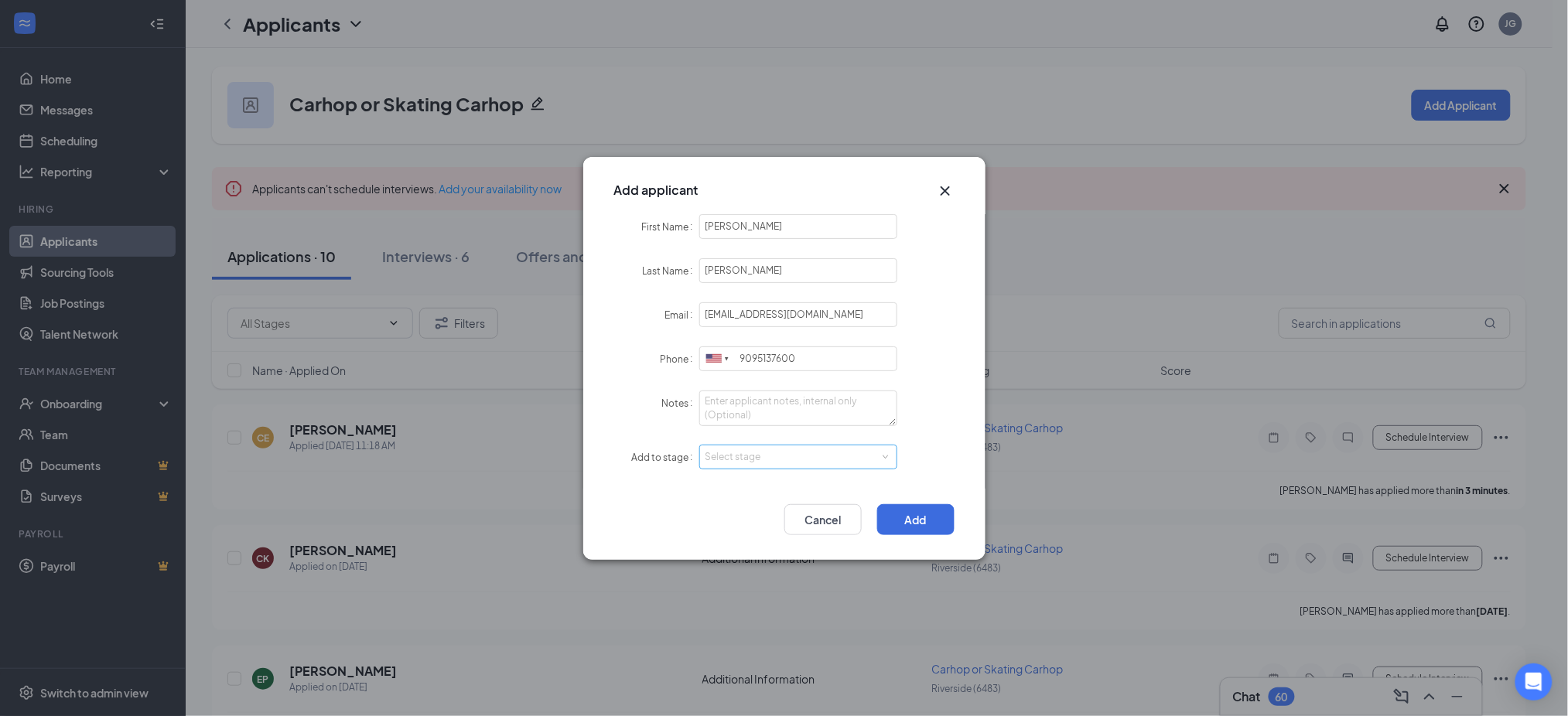
click at [693, 464] on div "Add to stage" at bounding box center [656, 457] width 85 height 25
click at [755, 455] on div "Select stage" at bounding box center [795, 457] width 179 height 15
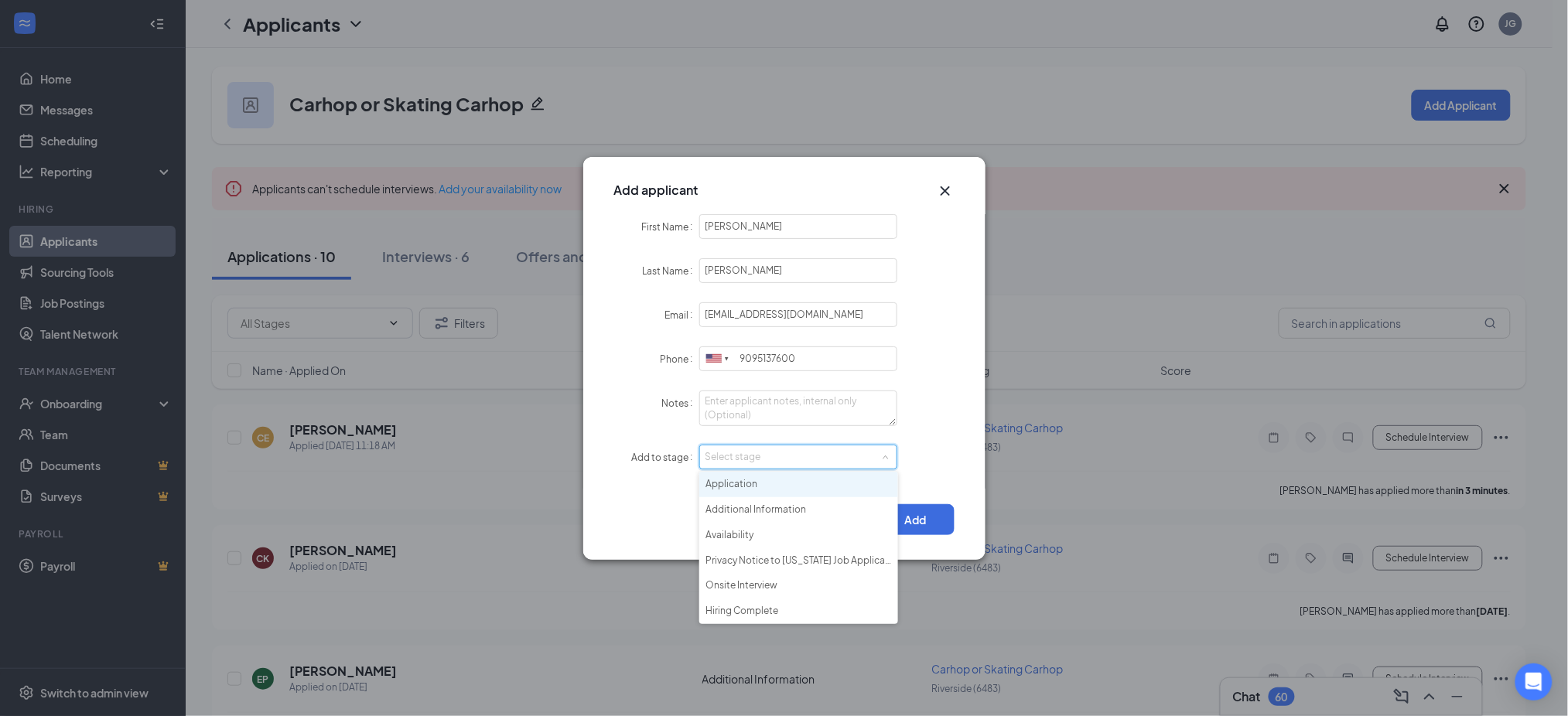
drag, startPoint x: 763, startPoint y: 475, endPoint x: 783, endPoint y: 481, distance: 20.9
click at [766, 477] on li "Application" at bounding box center [798, 485] width 199 height 25
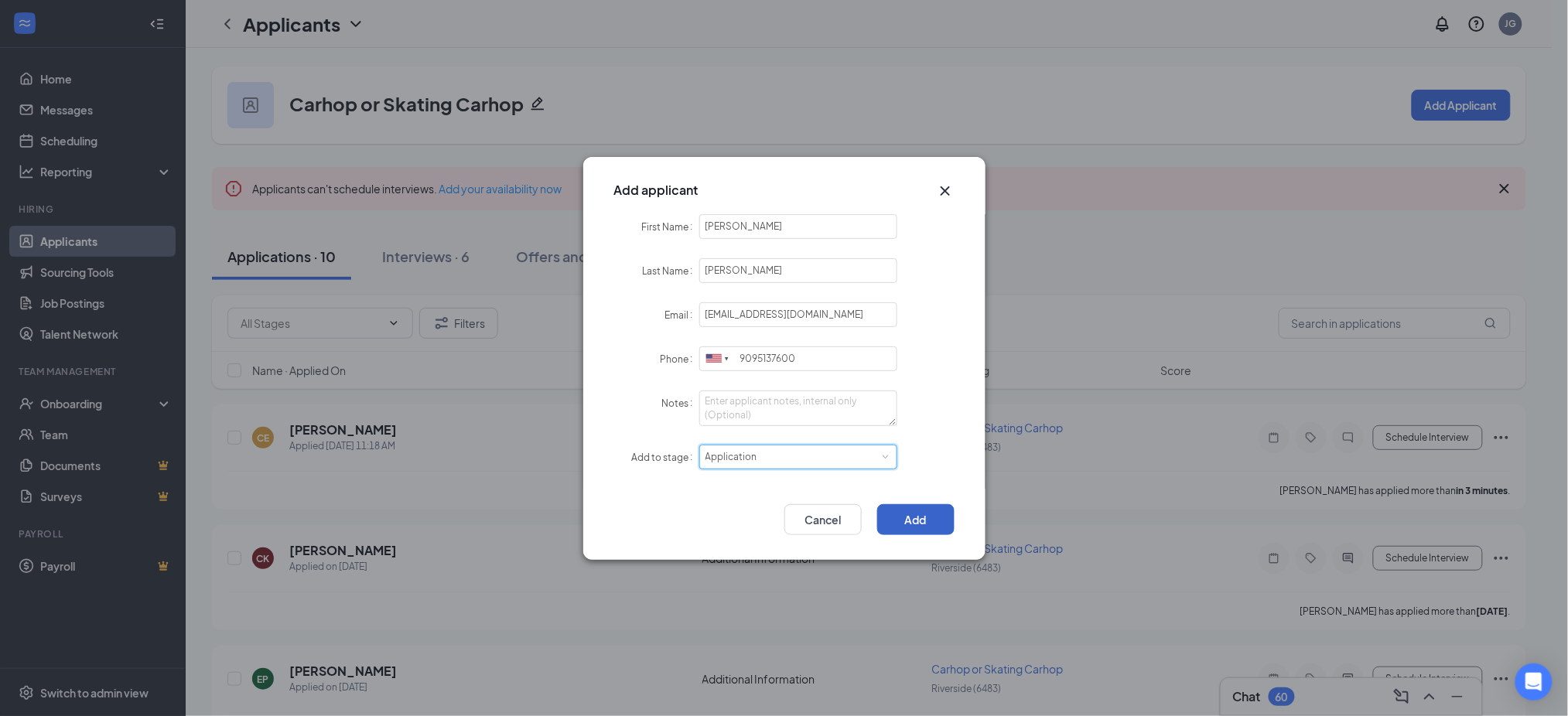
click at [907, 512] on button "Add" at bounding box center [916, 520] width 77 height 31
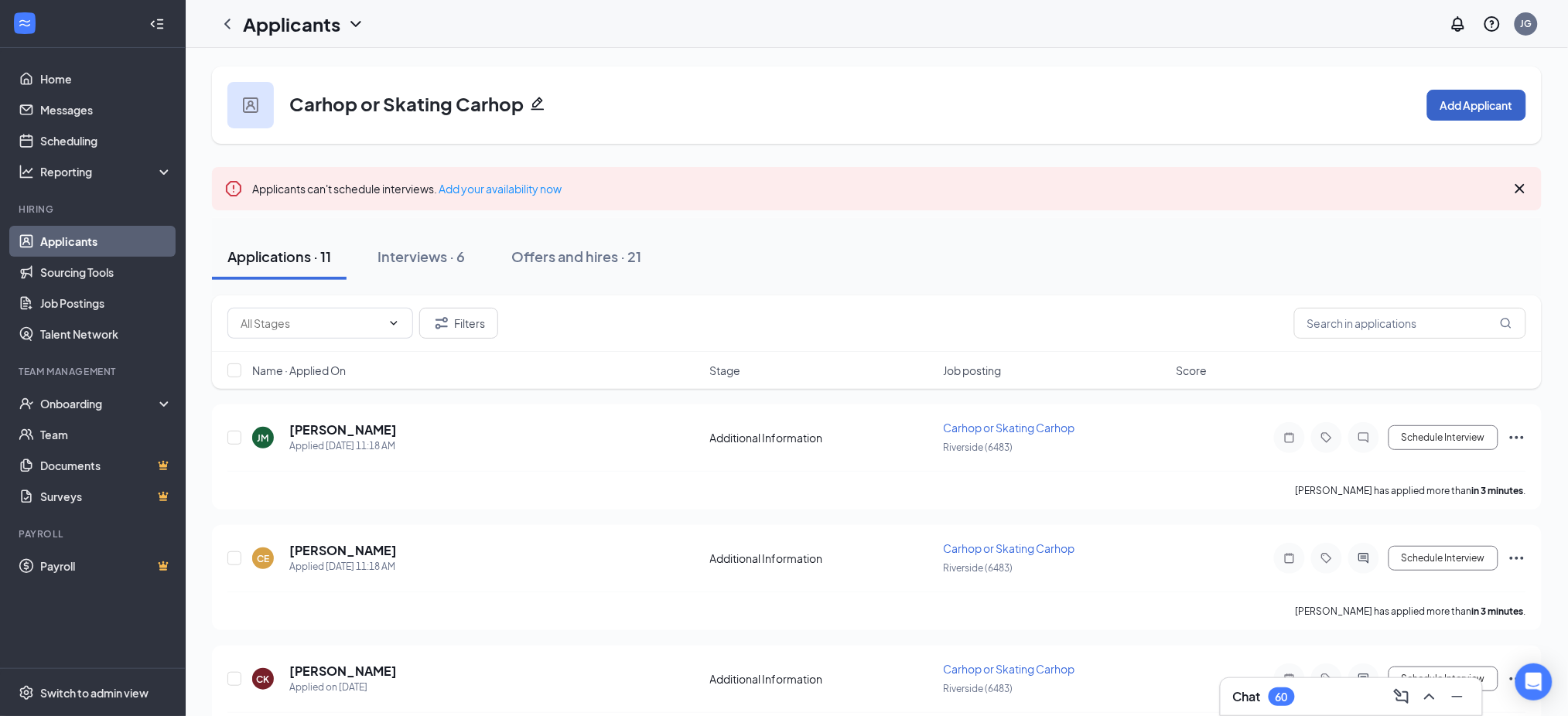
click at [1497, 110] on button "Add Applicant" at bounding box center [1477, 105] width 99 height 31
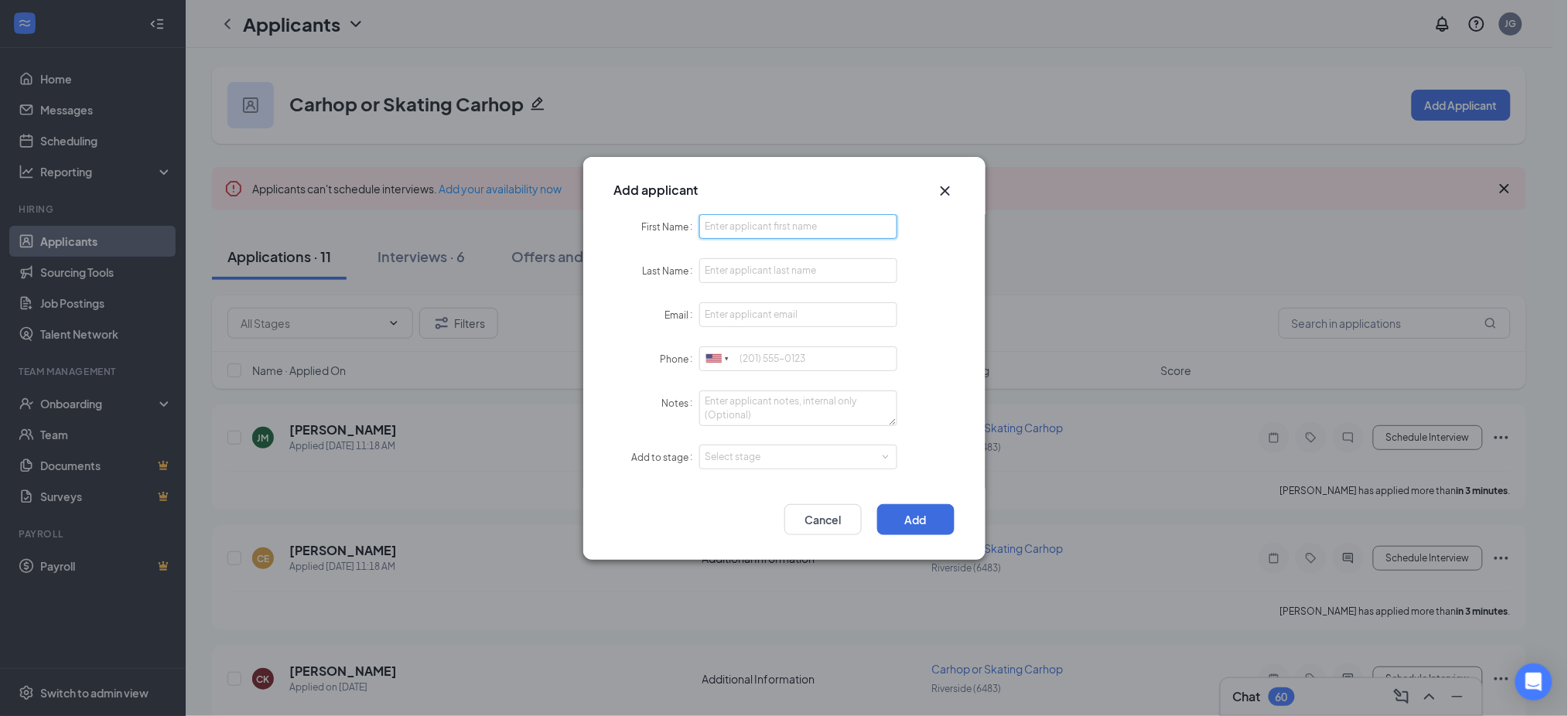
click at [798, 220] on input "First Name" at bounding box center [798, 227] width 199 height 25
paste input "Megan"
type input "Megan"
paste input "Wilson"
type input "Wilson"
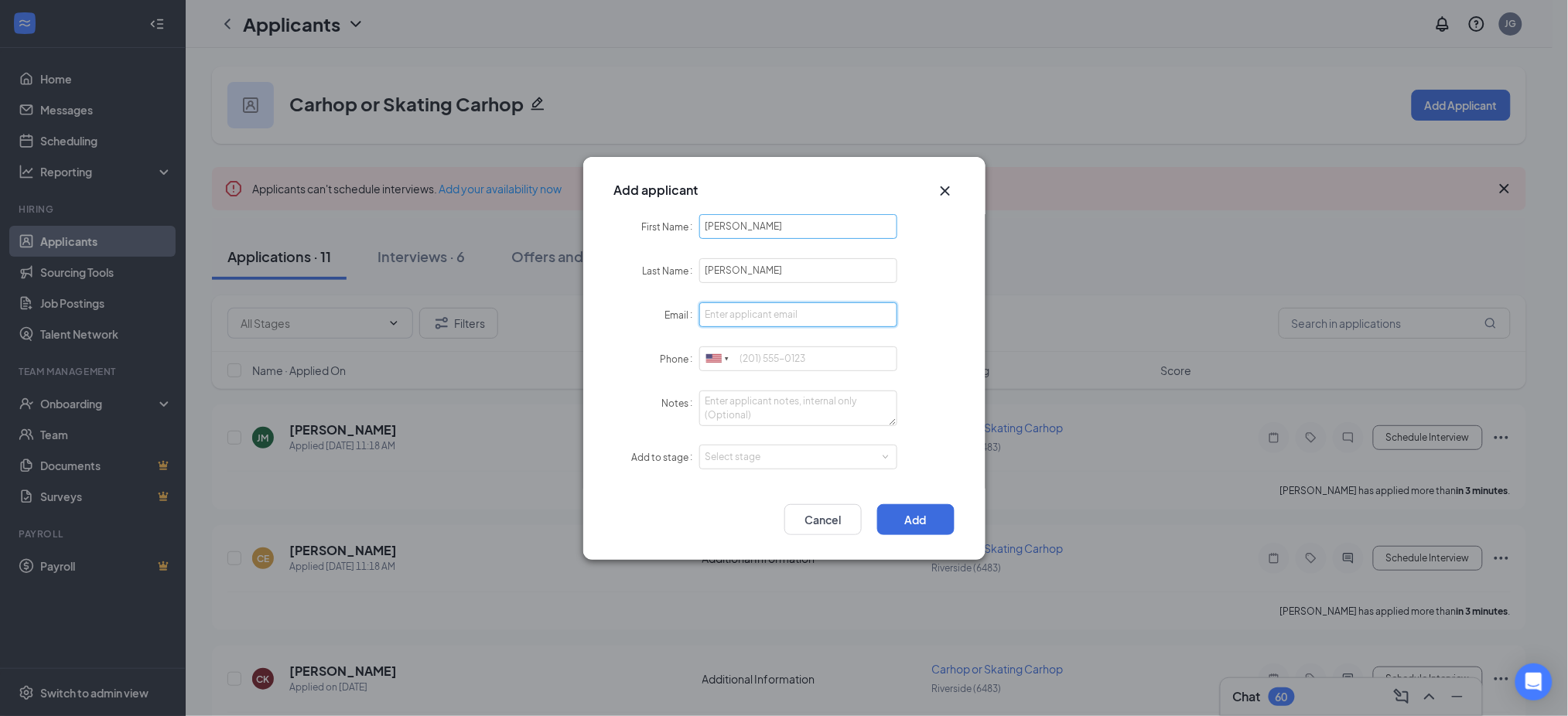
paste input "lifeslittleblessings2021@gmail.com"
type input "lifeslittleblessings2021@gmail.com"
paste input "9519630836"
type input "9519630836"
drag, startPoint x: 781, startPoint y: 474, endPoint x: 764, endPoint y: 458, distance: 23.3
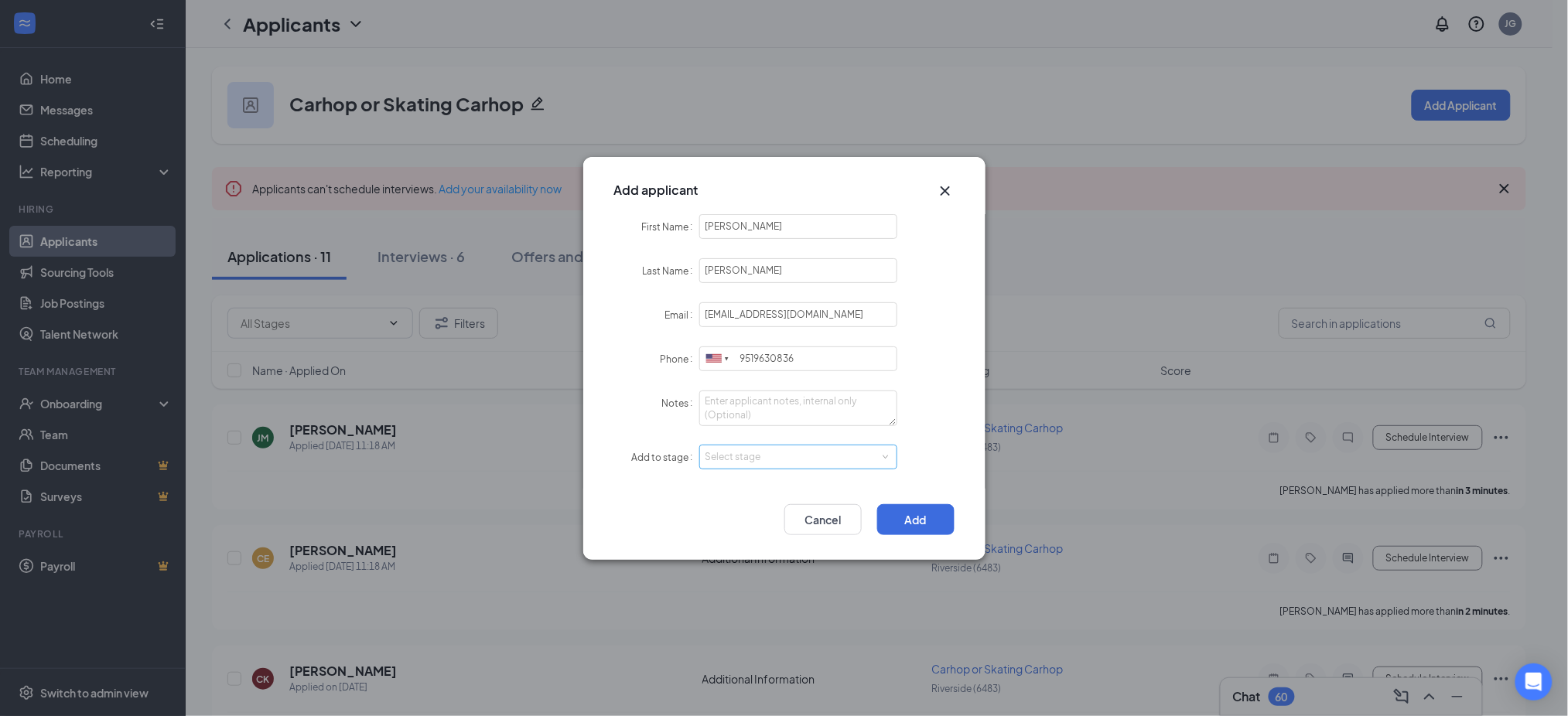
click at [769, 462] on form "First Name Megan Last Name Wilson Email lifeslittleblessings2021@gmail.com Phon…" at bounding box center [784, 351] width 340 height 274
click at [764, 458] on div "Select stage" at bounding box center [795, 457] width 179 height 15
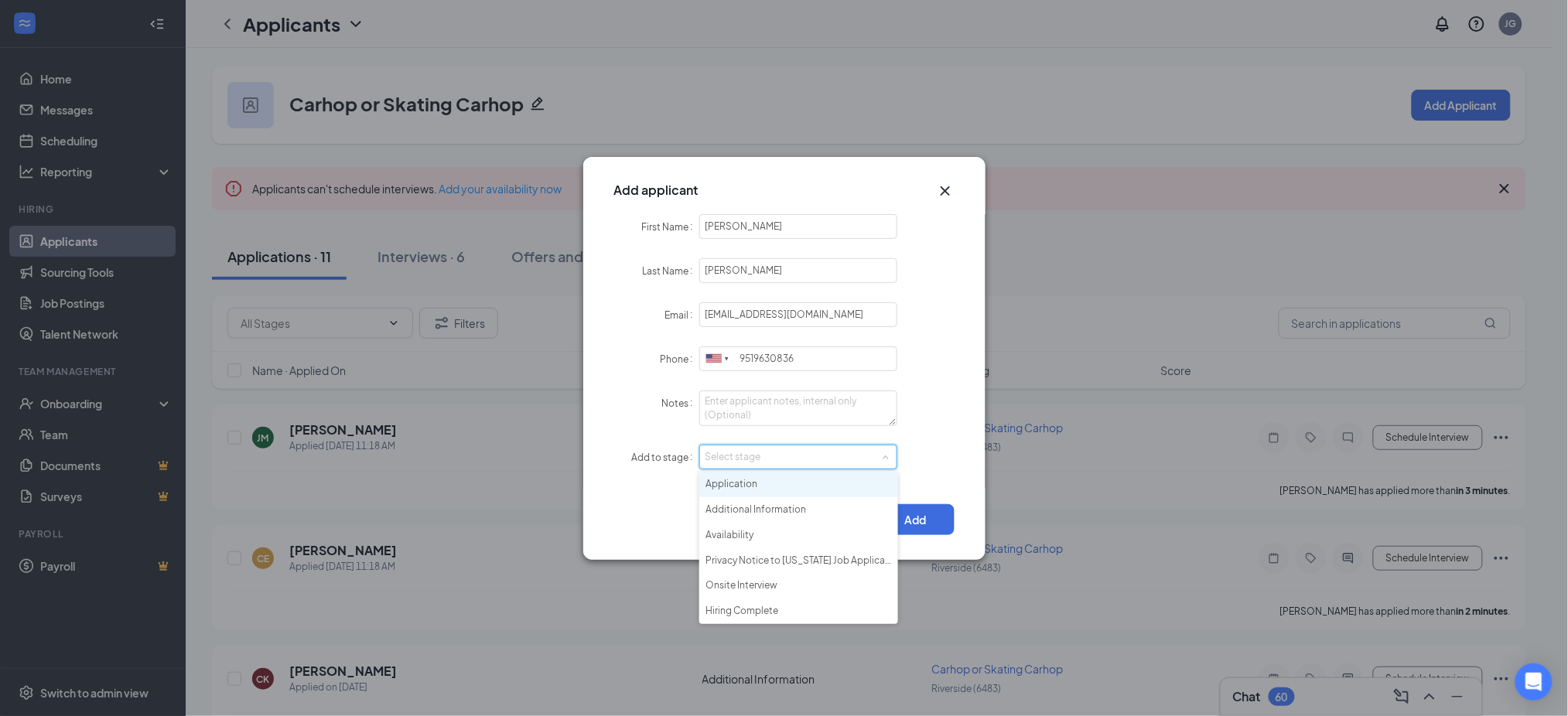
click at [775, 476] on li "Application" at bounding box center [798, 485] width 199 height 25
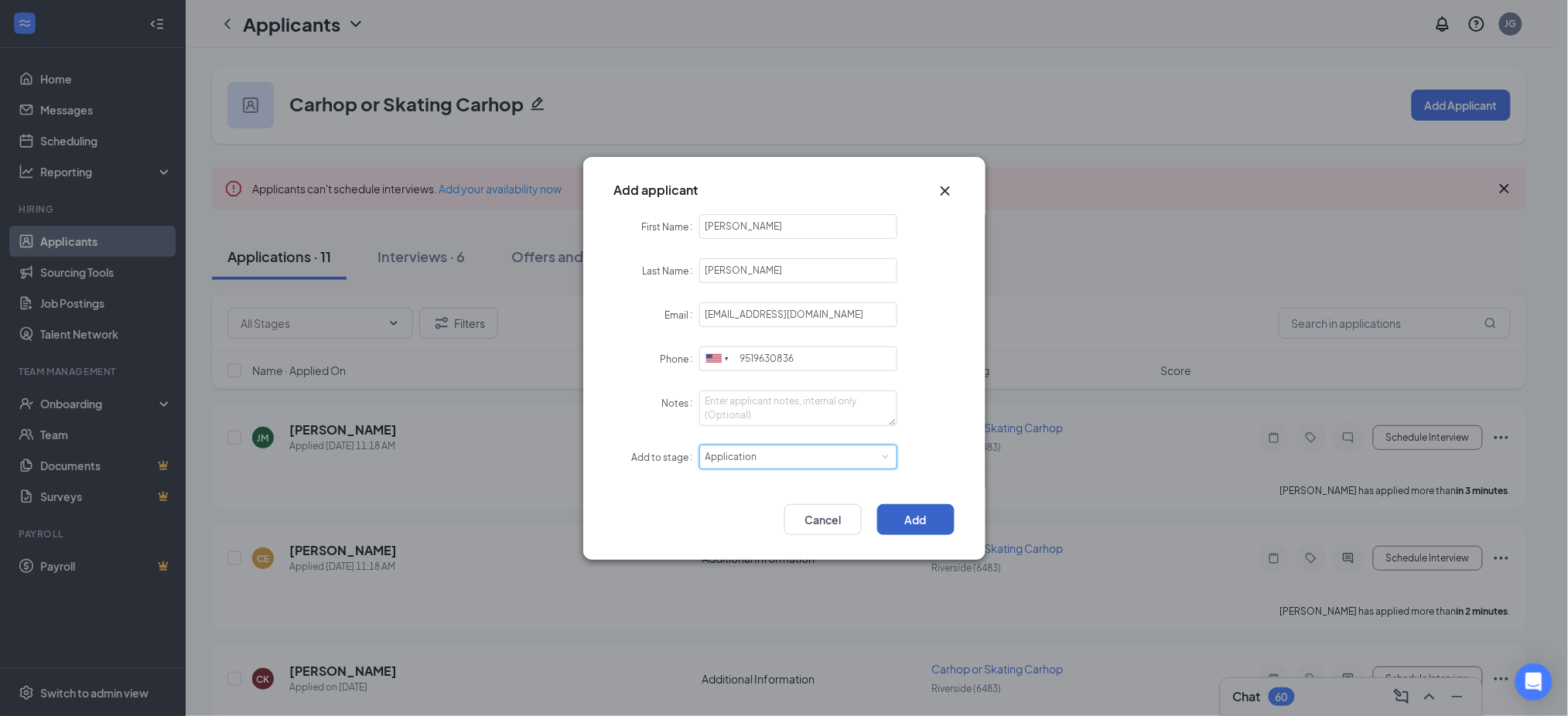
click at [922, 506] on button "Add" at bounding box center [916, 520] width 77 height 31
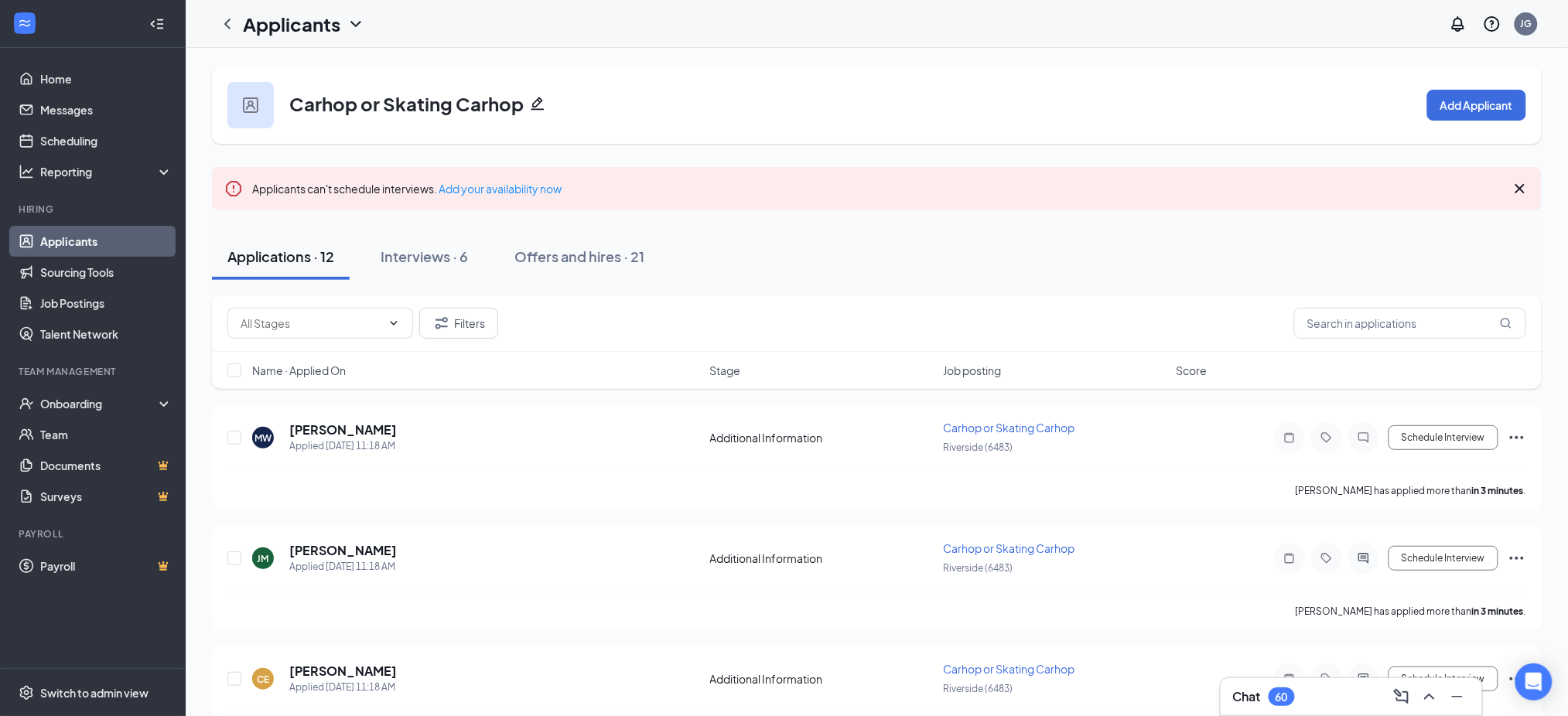
click at [99, 235] on link "Applicants" at bounding box center [107, 241] width 133 height 31
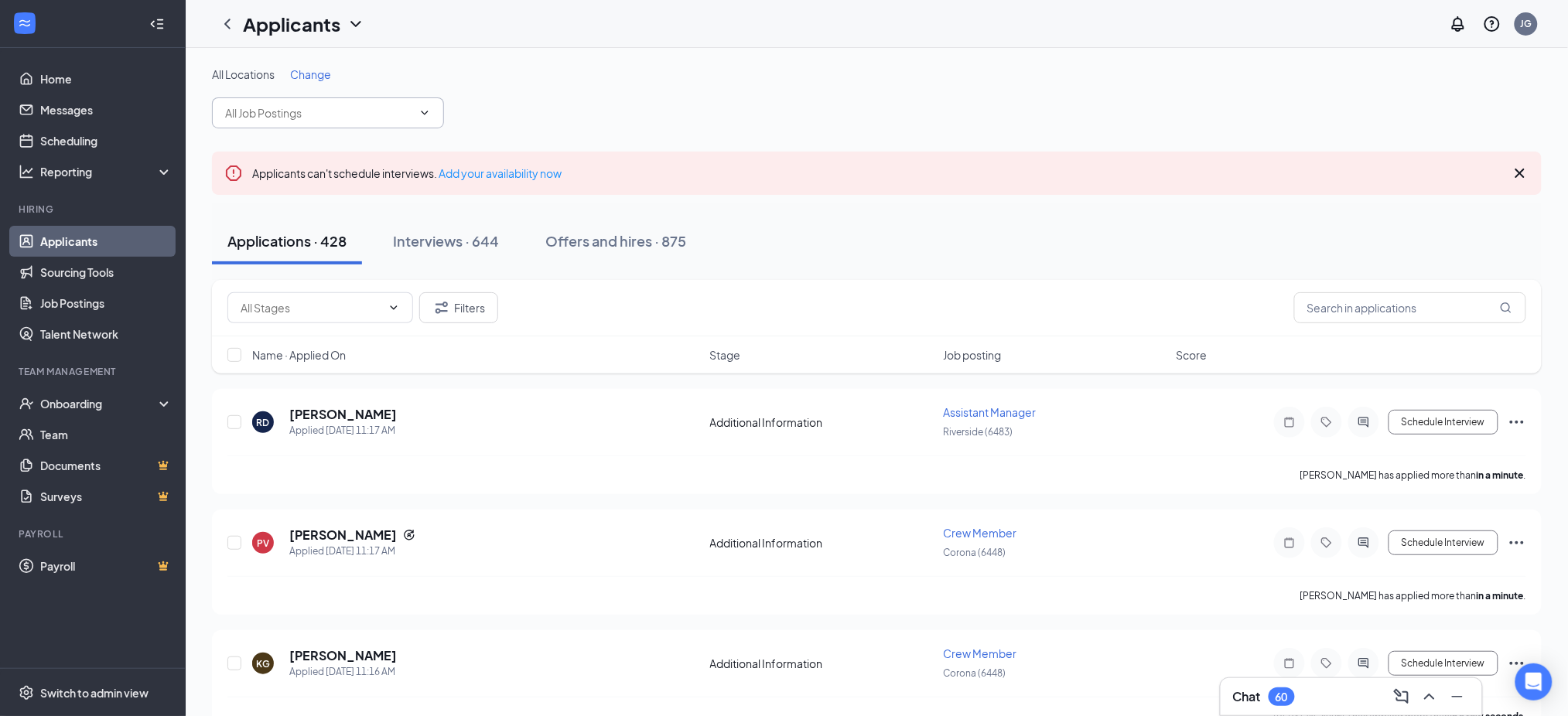
click at [271, 116] on input "text" at bounding box center [318, 113] width 187 height 17
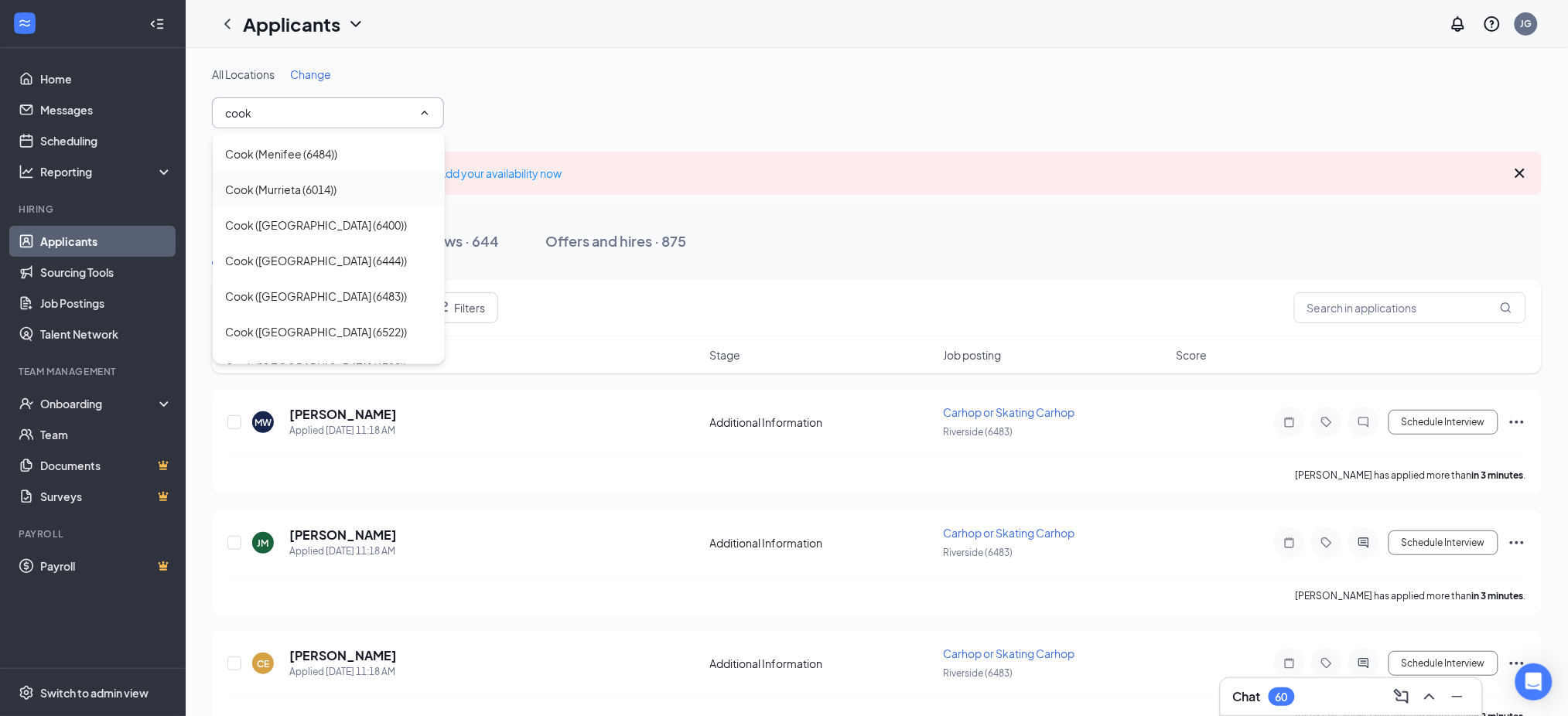
scroll to position [103, 0]
type input "cook"
click at [360, 263] on div "Cook ([GEOGRAPHIC_DATA] (6483))" at bounding box center [328, 260] width 207 height 17
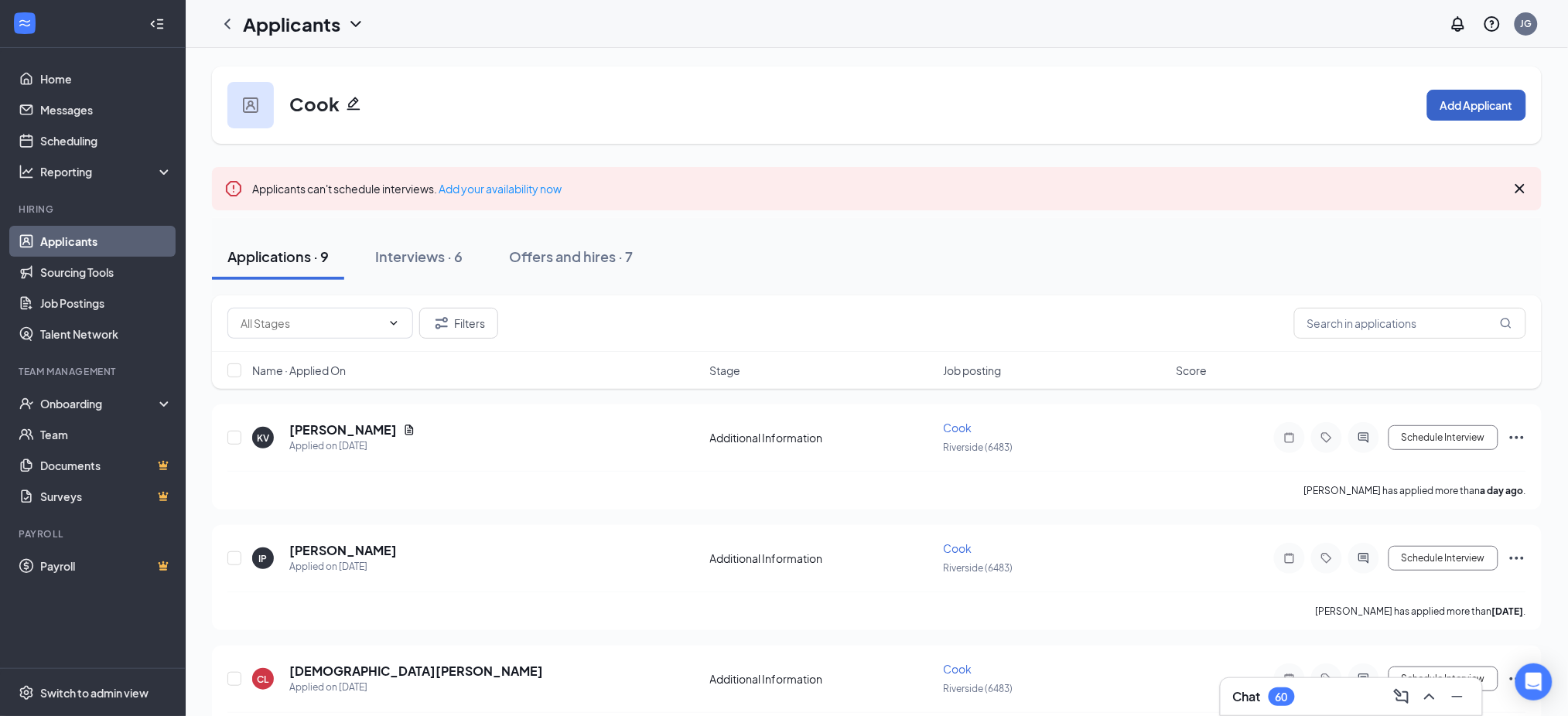
click at [1484, 99] on button "Add Applicant" at bounding box center [1477, 105] width 99 height 31
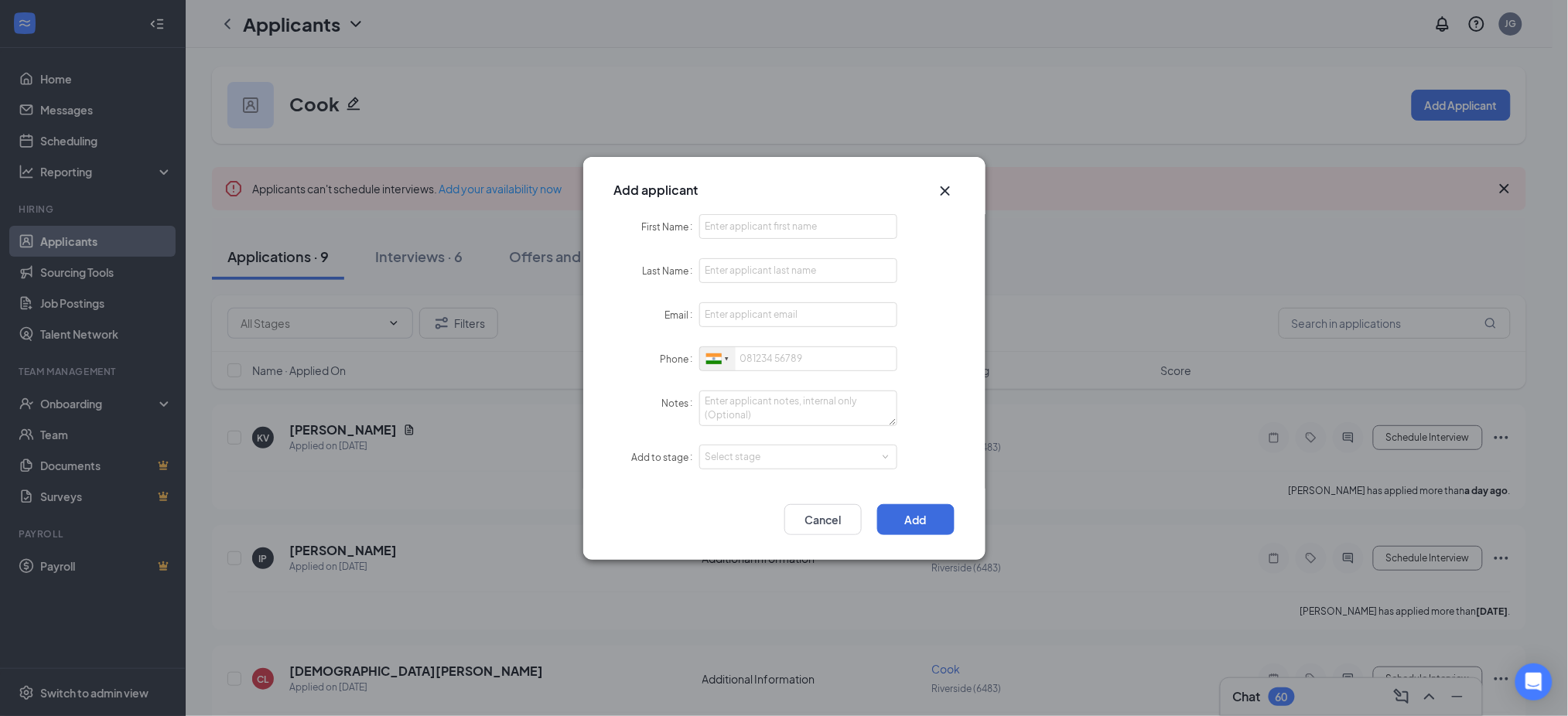
click at [714, 364] on div at bounding box center [713, 358] width 15 height 11
click at [749, 383] on span "[GEOGRAPHIC_DATA]" at bounding box center [777, 387] width 99 height 12
click at [747, 226] on input "First Name" at bounding box center [798, 227] width 199 height 25
paste input "Sean"
type input "Sean"
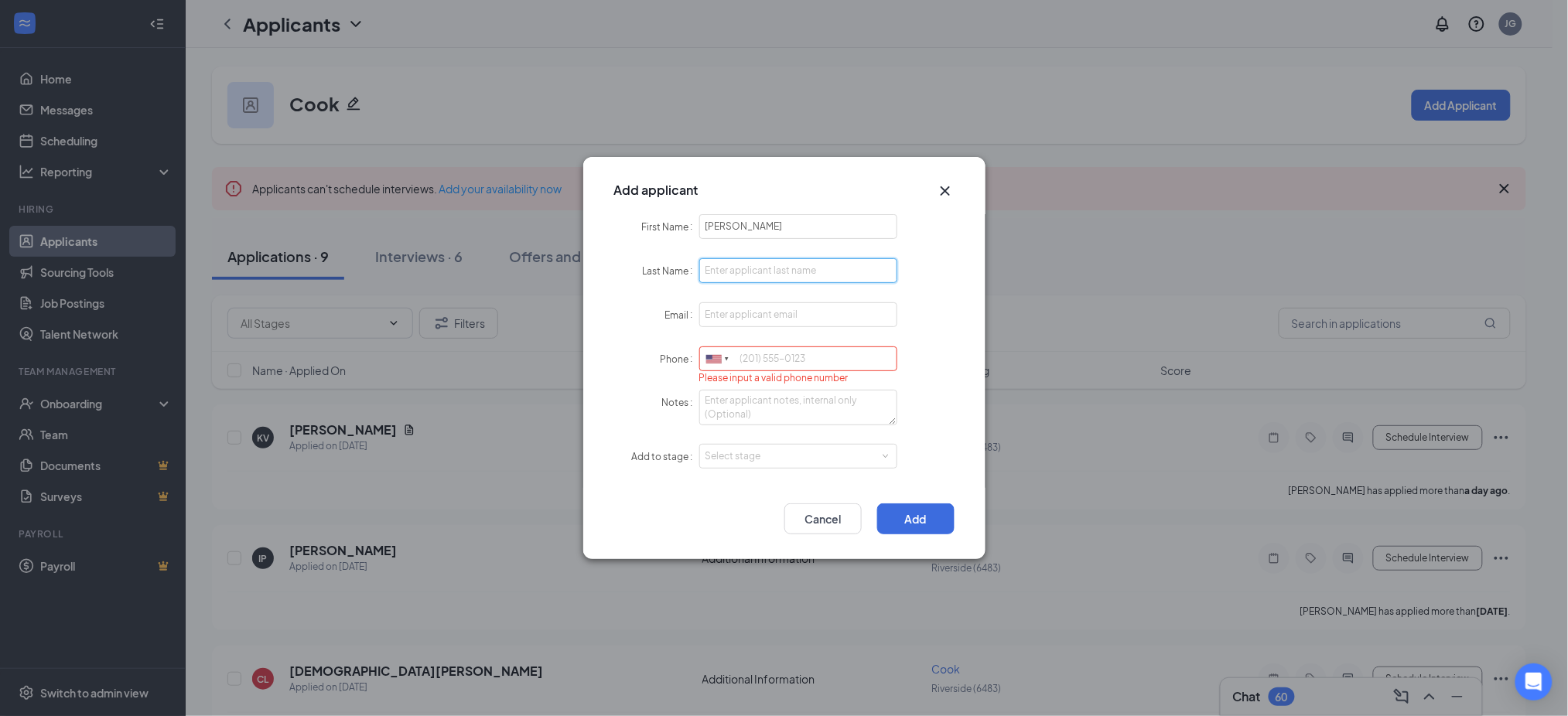
paste input "Torres"
type input "Torres"
click at [734, 308] on input "Email" at bounding box center [798, 315] width 199 height 25
paste input "Torres_194@aol.com"
type input "Torres_194@aol.com"
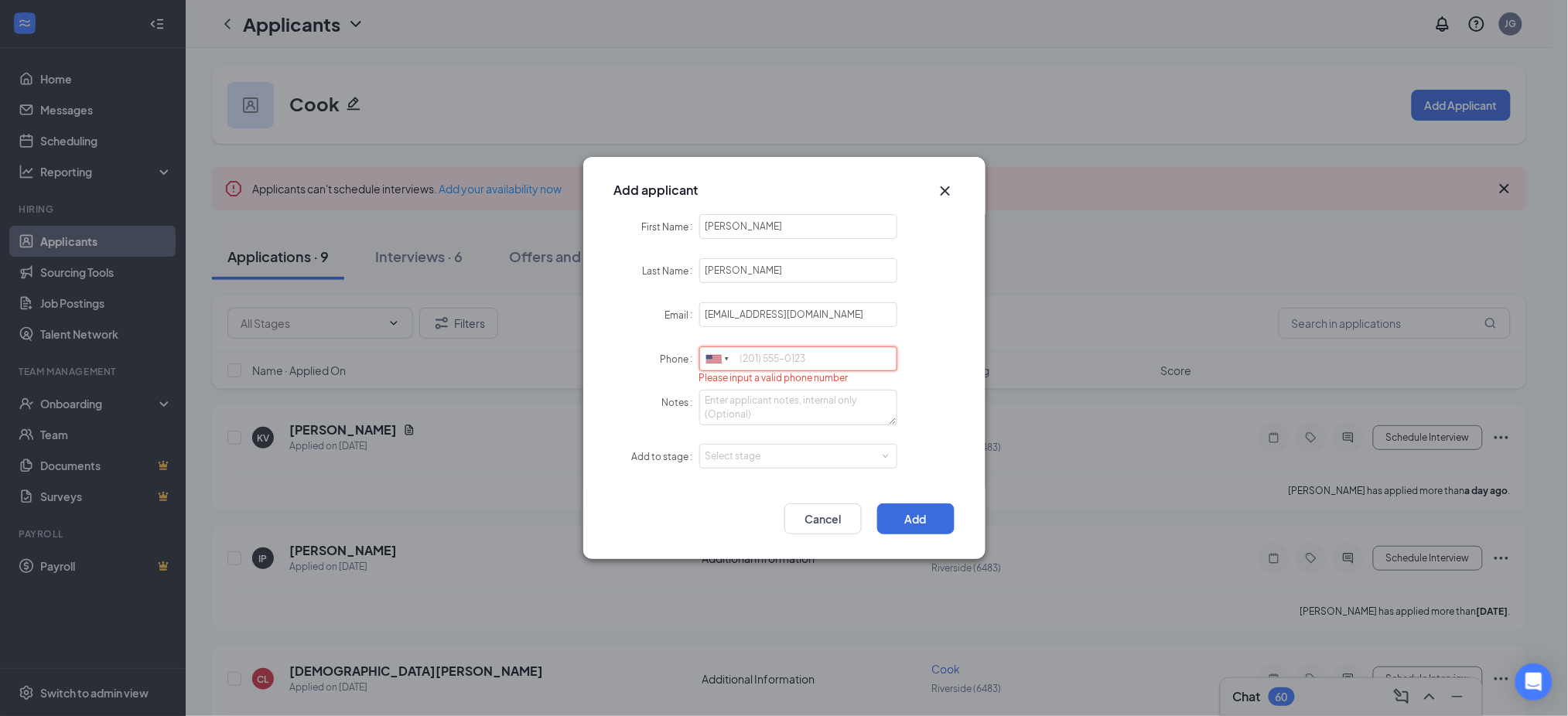
paste input "8184339834"
drag, startPoint x: 748, startPoint y: 451, endPoint x: 748, endPoint y: 469, distance: 18.0
click at [748, 453] on div "Select stage" at bounding box center [795, 456] width 179 height 15
type input "8184339834"
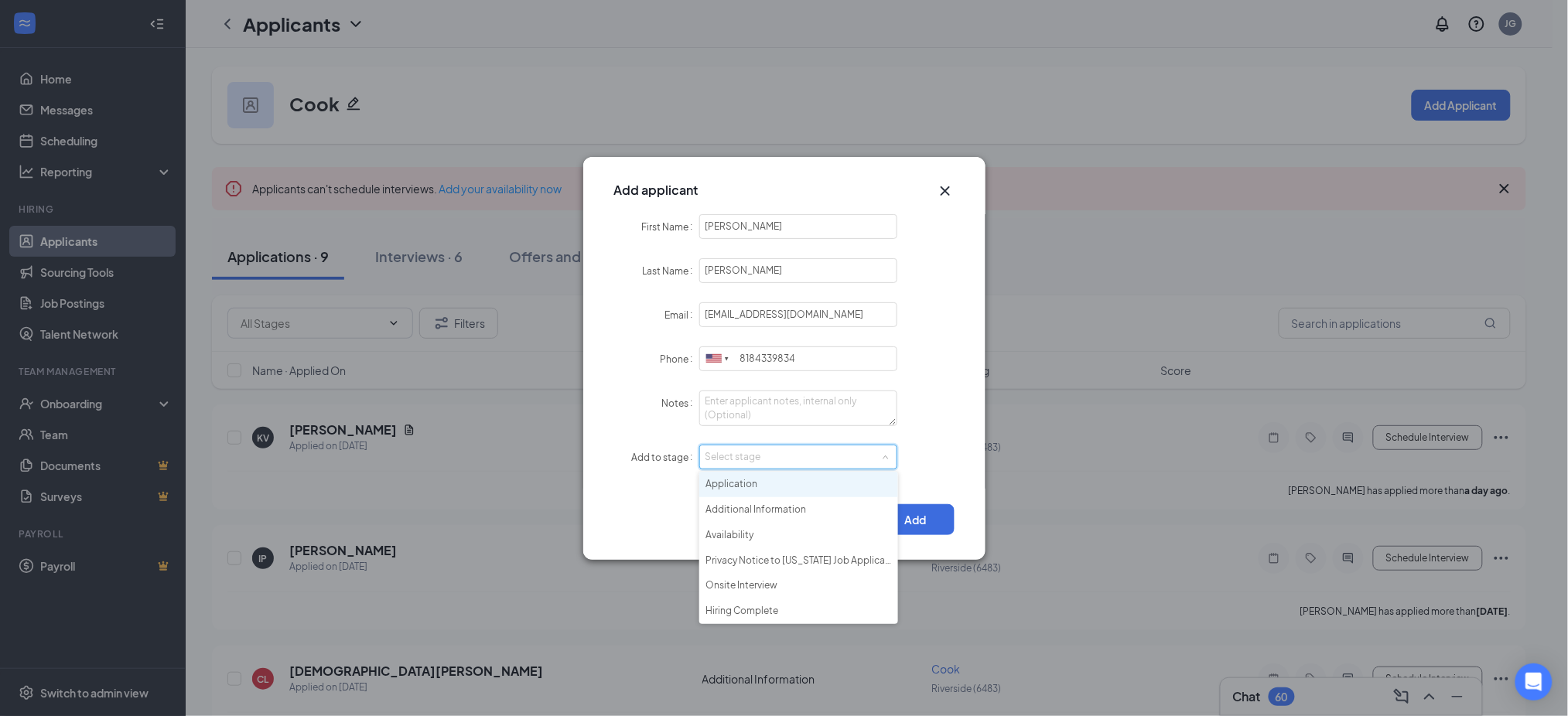
drag, startPoint x: 748, startPoint y: 469, endPoint x: 811, endPoint y: 503, distance: 71.6
click at [750, 479] on li "Application" at bounding box center [798, 485] width 199 height 25
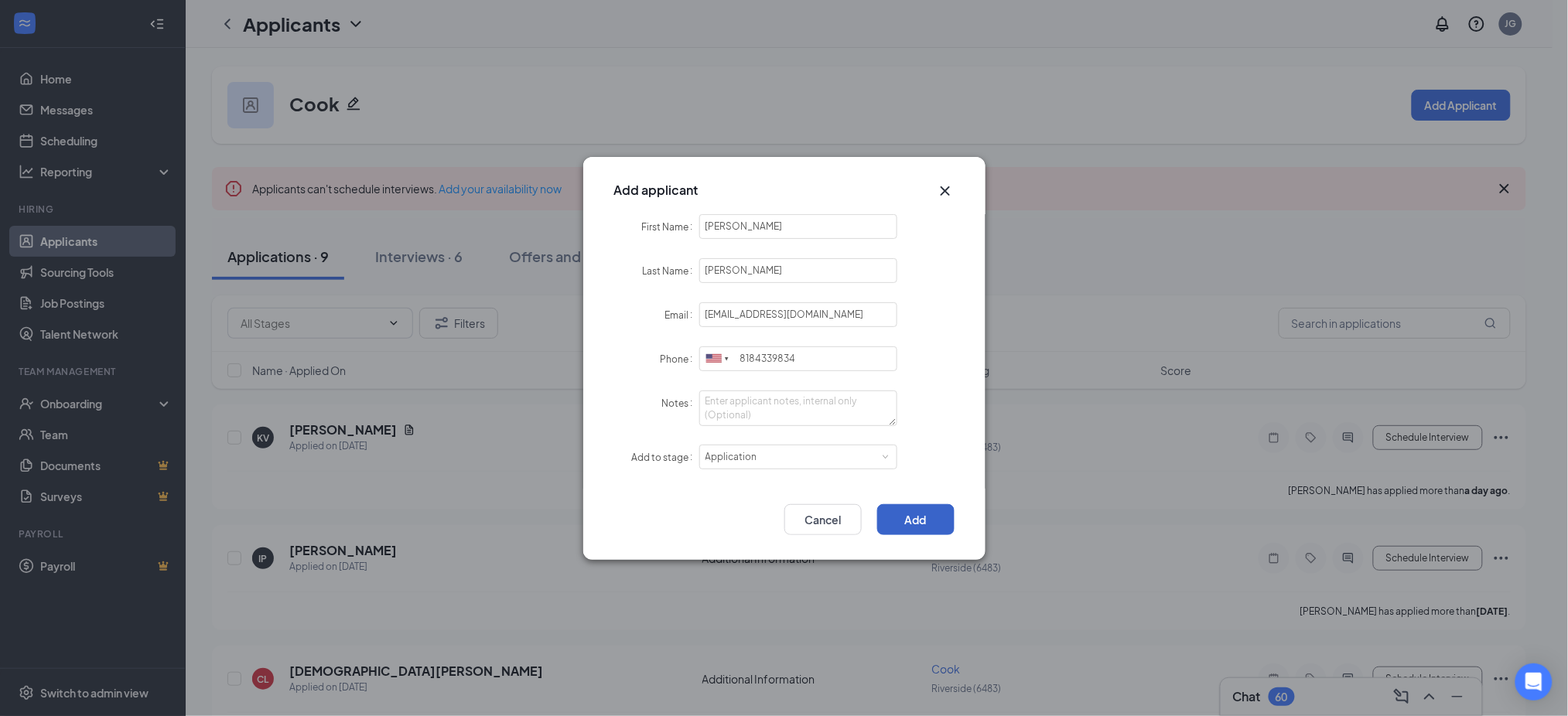
click at [920, 506] on button "Add" at bounding box center [916, 520] width 77 height 31
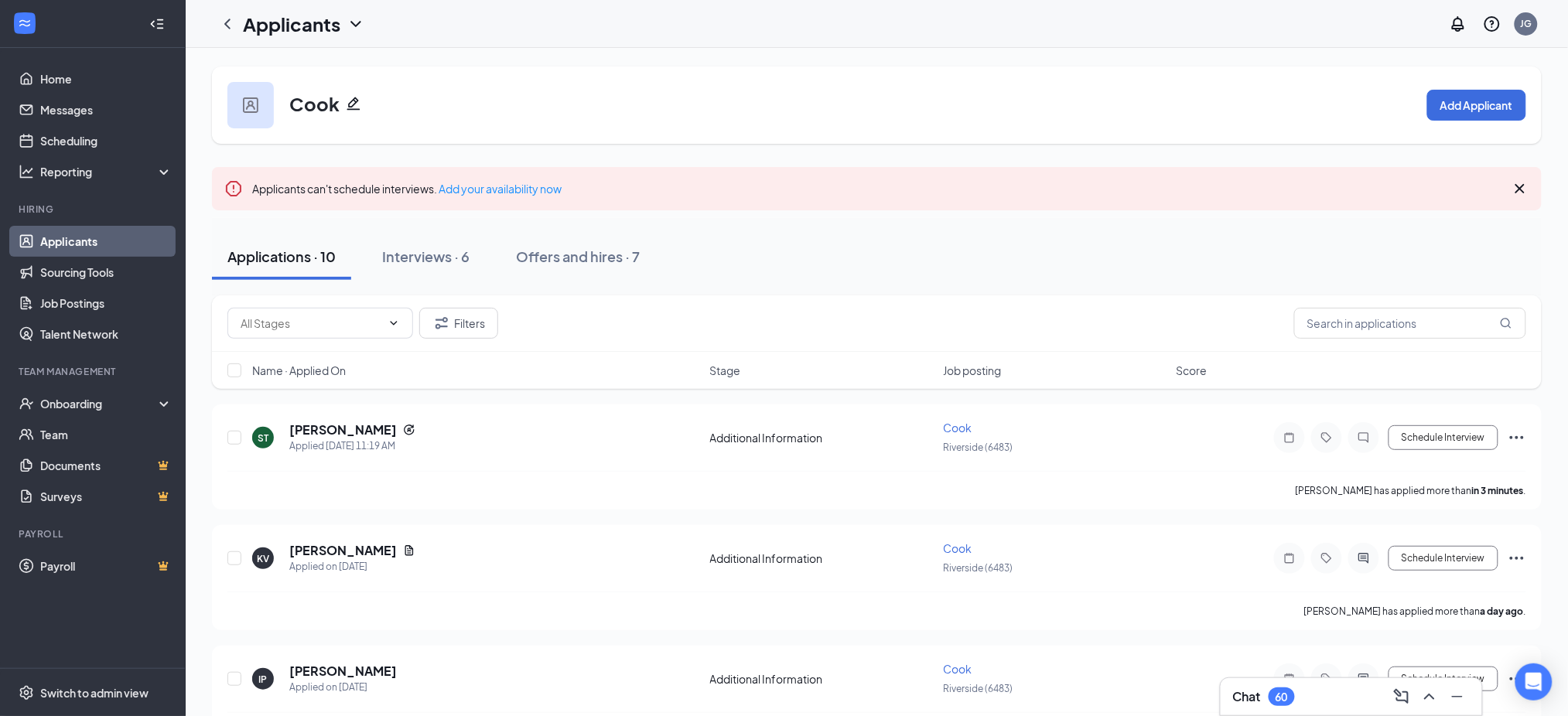
drag, startPoint x: 92, startPoint y: 246, endPoint x: 108, endPoint y: 246, distance: 16.0
click at [92, 246] on link "Applicants" at bounding box center [107, 241] width 133 height 31
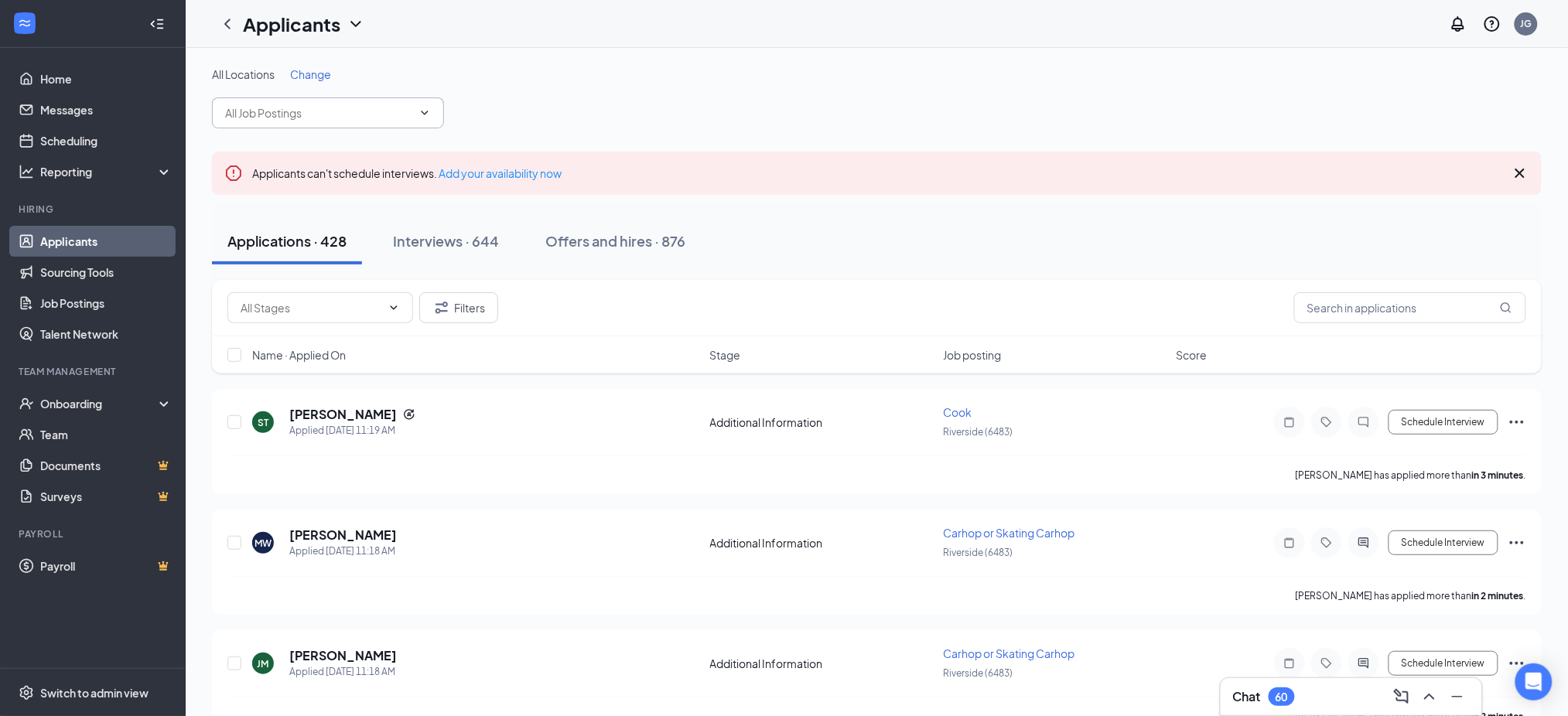
click at [342, 111] on input "text" at bounding box center [318, 113] width 187 height 17
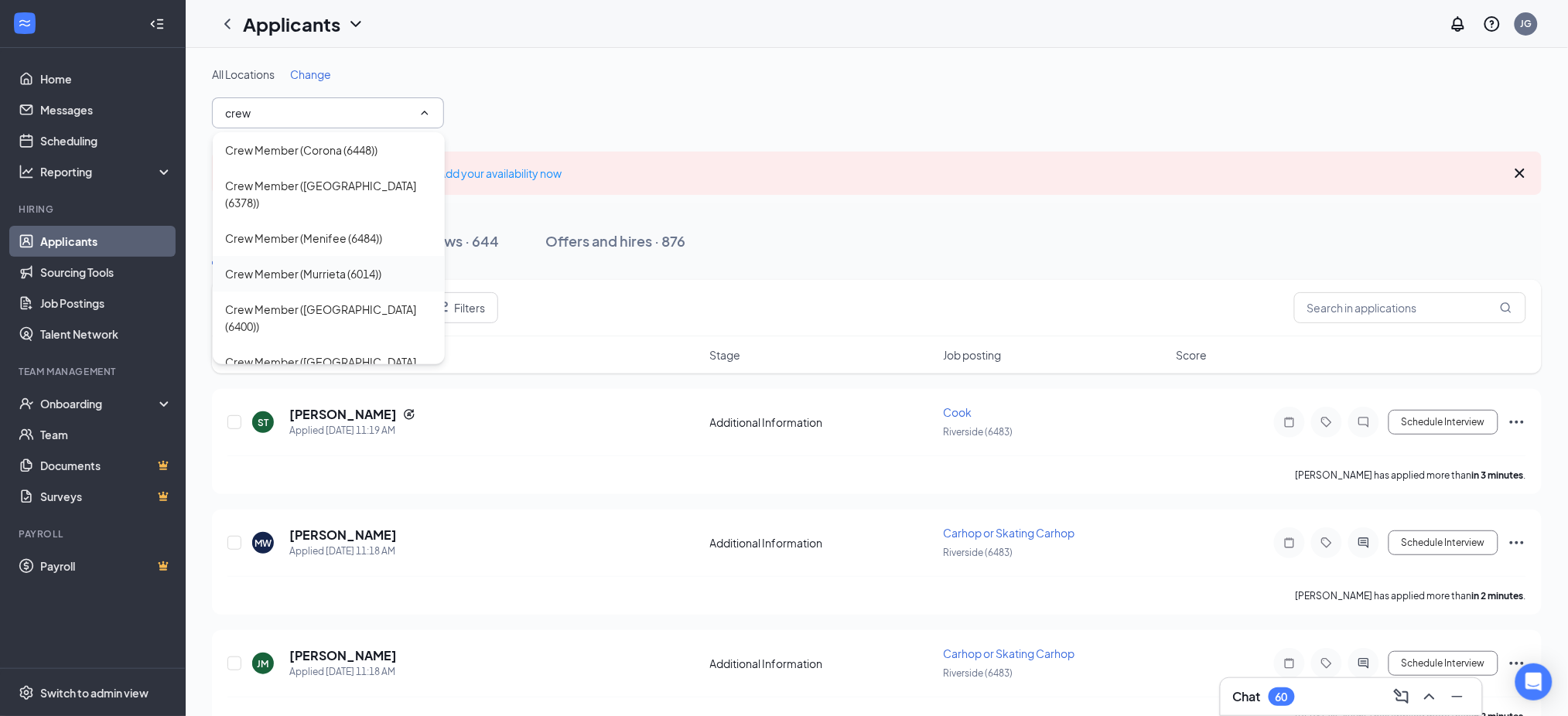
scroll to position [103, 0]
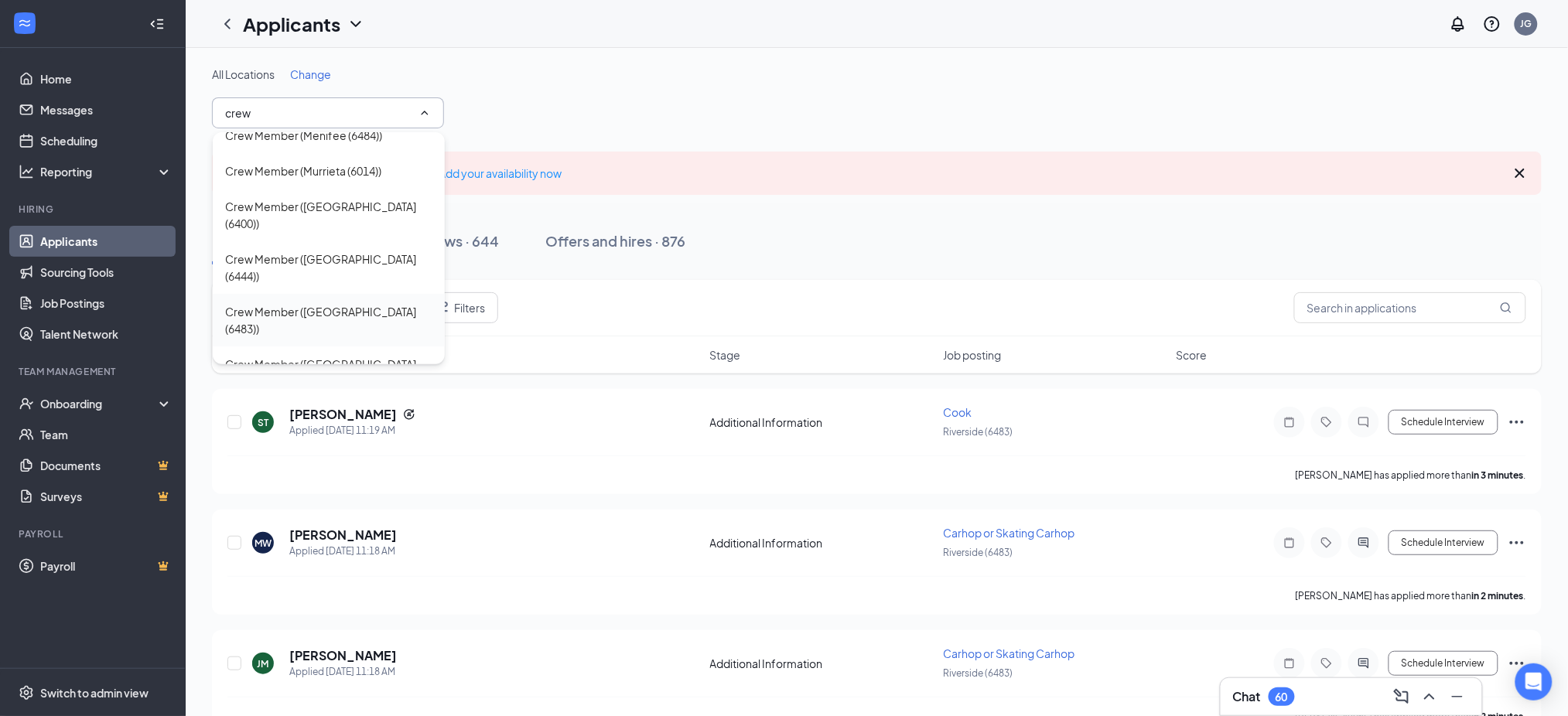
type input "crew"
click at [349, 303] on div "Crew Member ([GEOGRAPHIC_DATA] (6483))" at bounding box center [328, 320] width 207 height 34
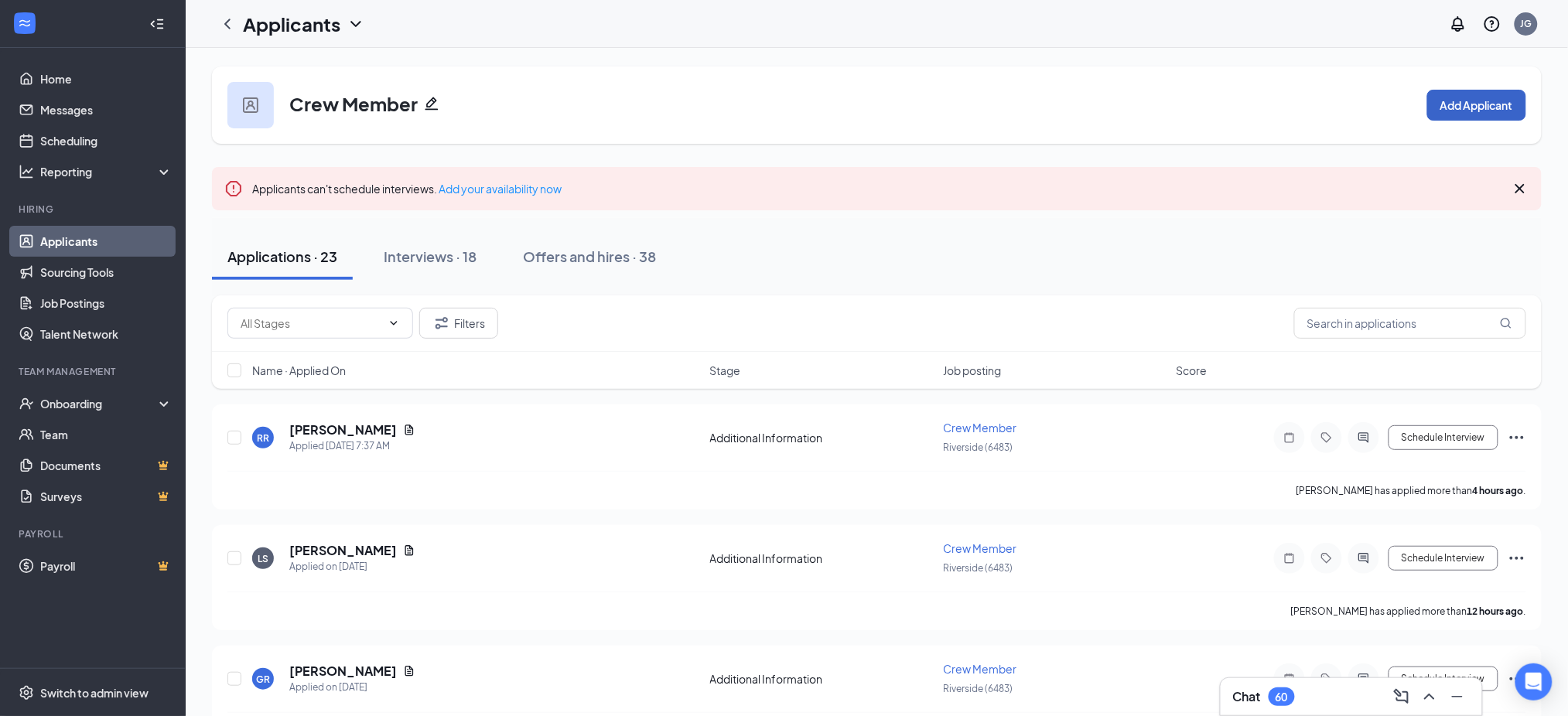
click at [1477, 105] on button "Add Applicant" at bounding box center [1477, 105] width 99 height 31
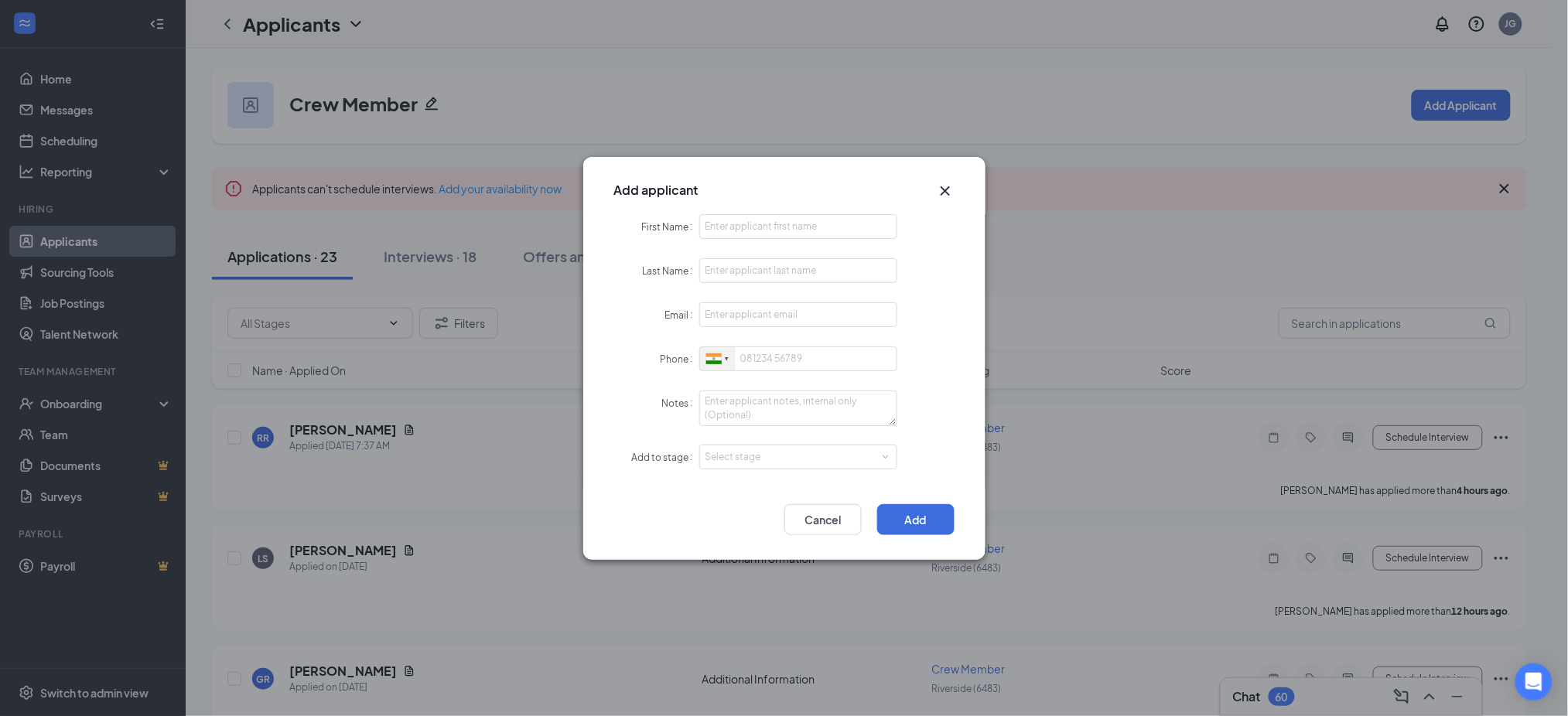
click at [720, 359] on div at bounding box center [713, 358] width 15 height 11
click at [746, 388] on li "[GEOGRAPHIC_DATA] + 1" at bounding box center [912, 387] width 426 height 33
click at [760, 234] on input "First Name" at bounding box center [798, 227] width 199 height 25
paste input "Jamil"
type input "Jamil"
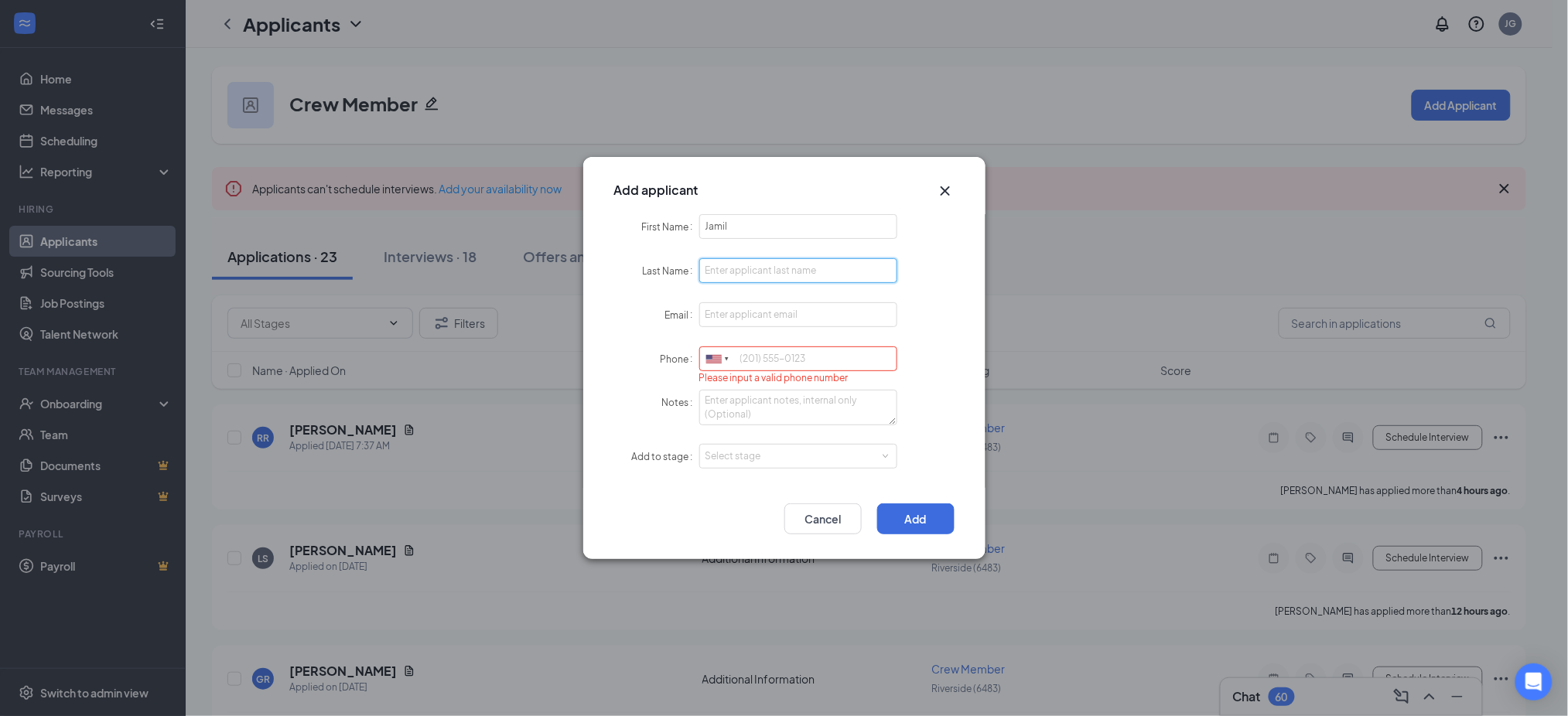
paste input "Martin"
type input "Martin"
paste input "jamilmartin03@gmail.com"
type input "jamilmartin03@gmail.com"
paste input "9515679564"
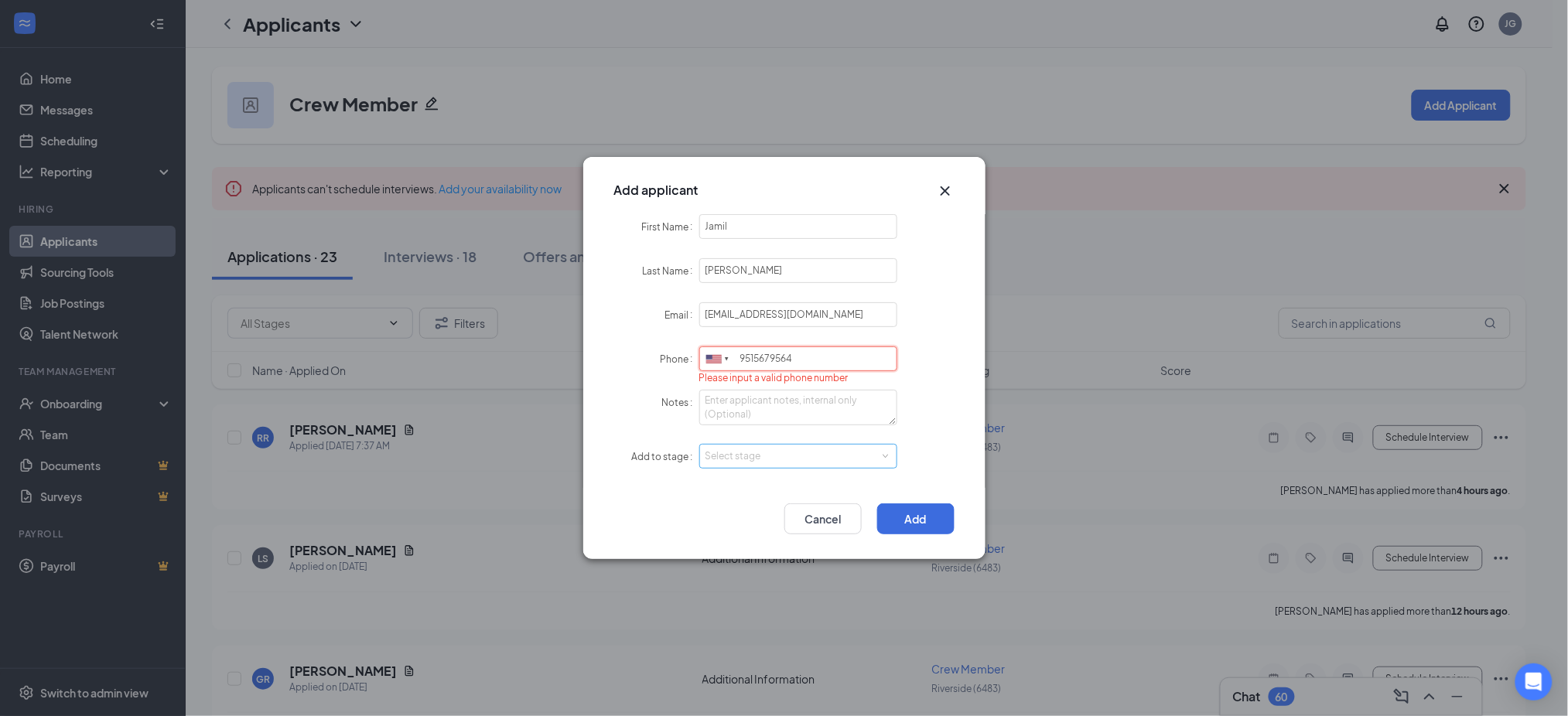
click at [754, 451] on div "Select stage" at bounding box center [795, 456] width 179 height 15
type input "9515679564"
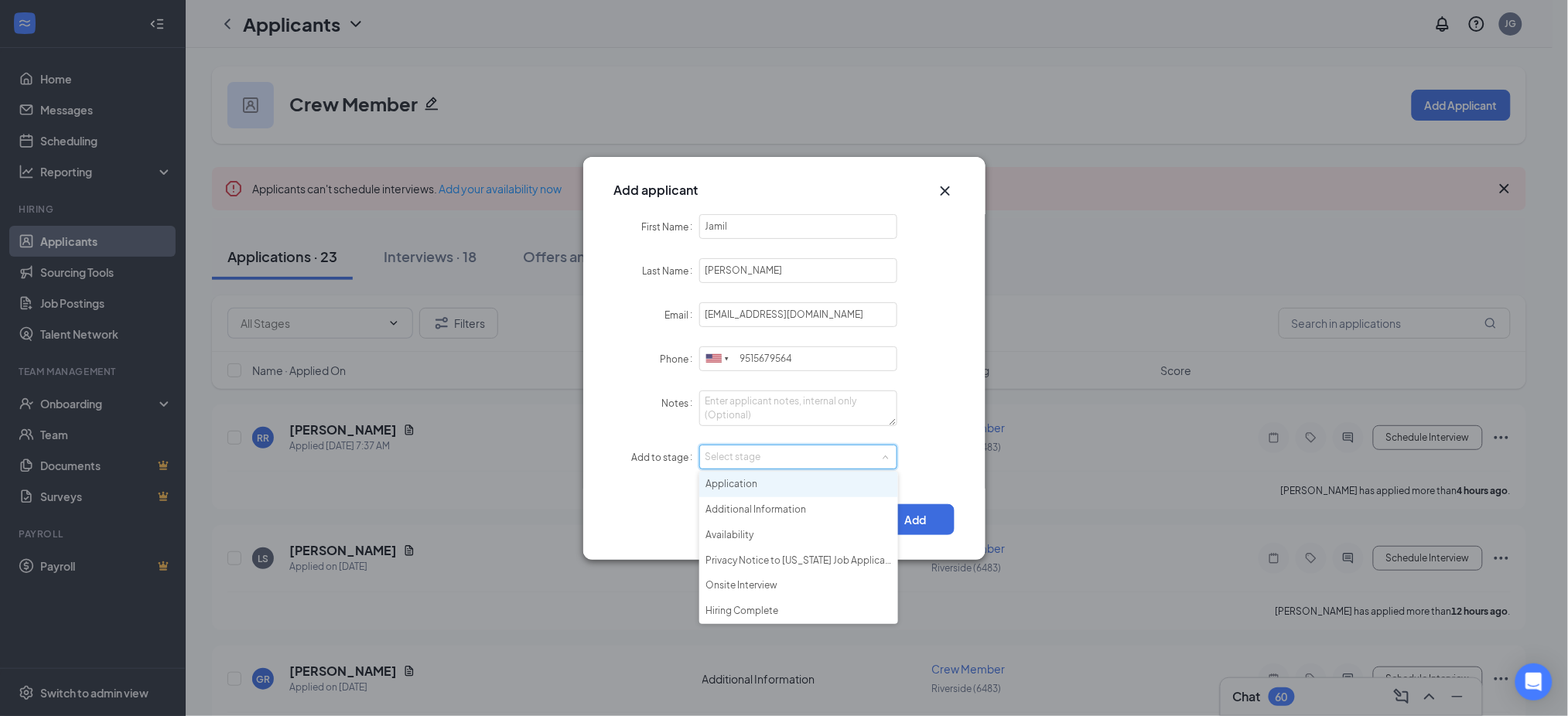
drag, startPoint x: 761, startPoint y: 486, endPoint x: 920, endPoint y: 496, distance: 159.3
click at [771, 486] on li "Application" at bounding box center [798, 485] width 199 height 25
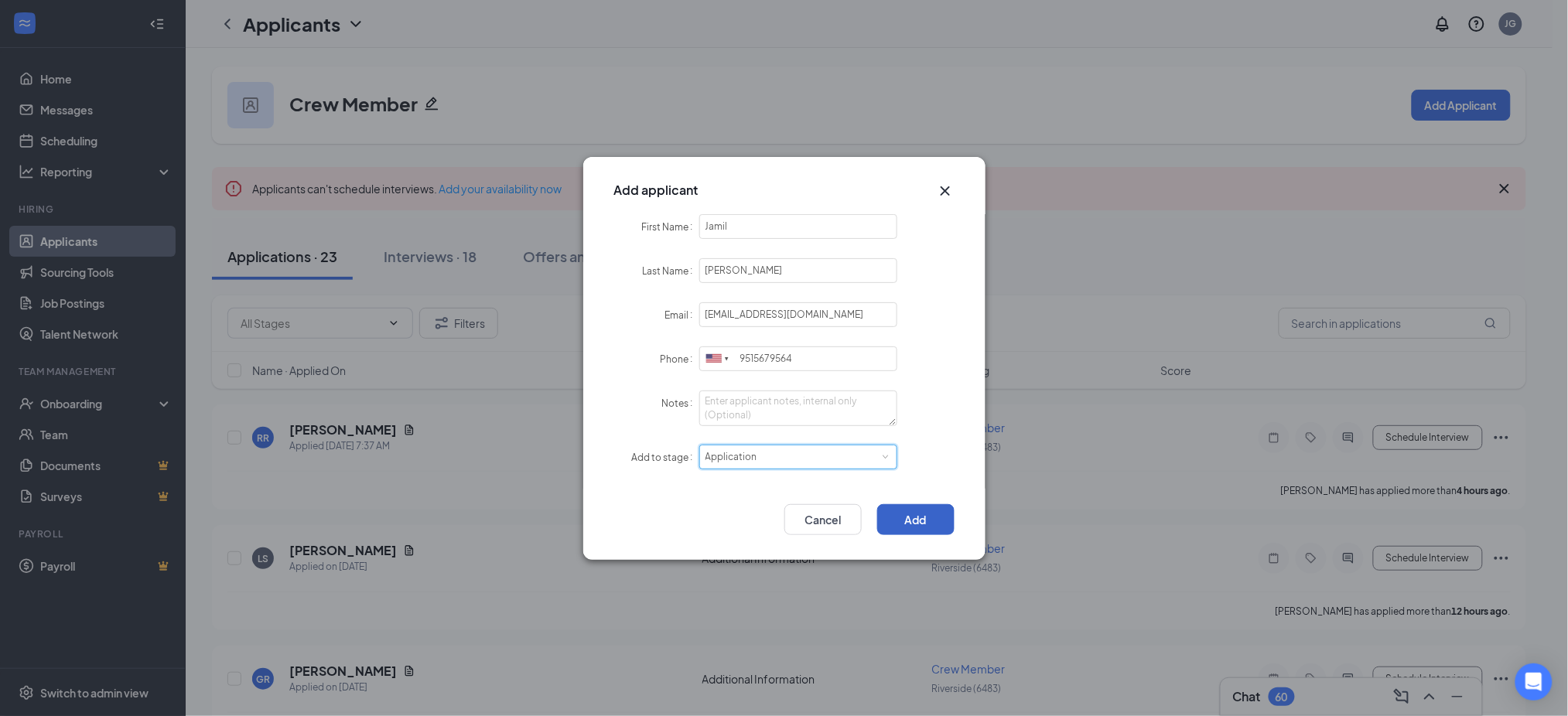
click at [907, 513] on button "Add" at bounding box center [916, 520] width 77 height 31
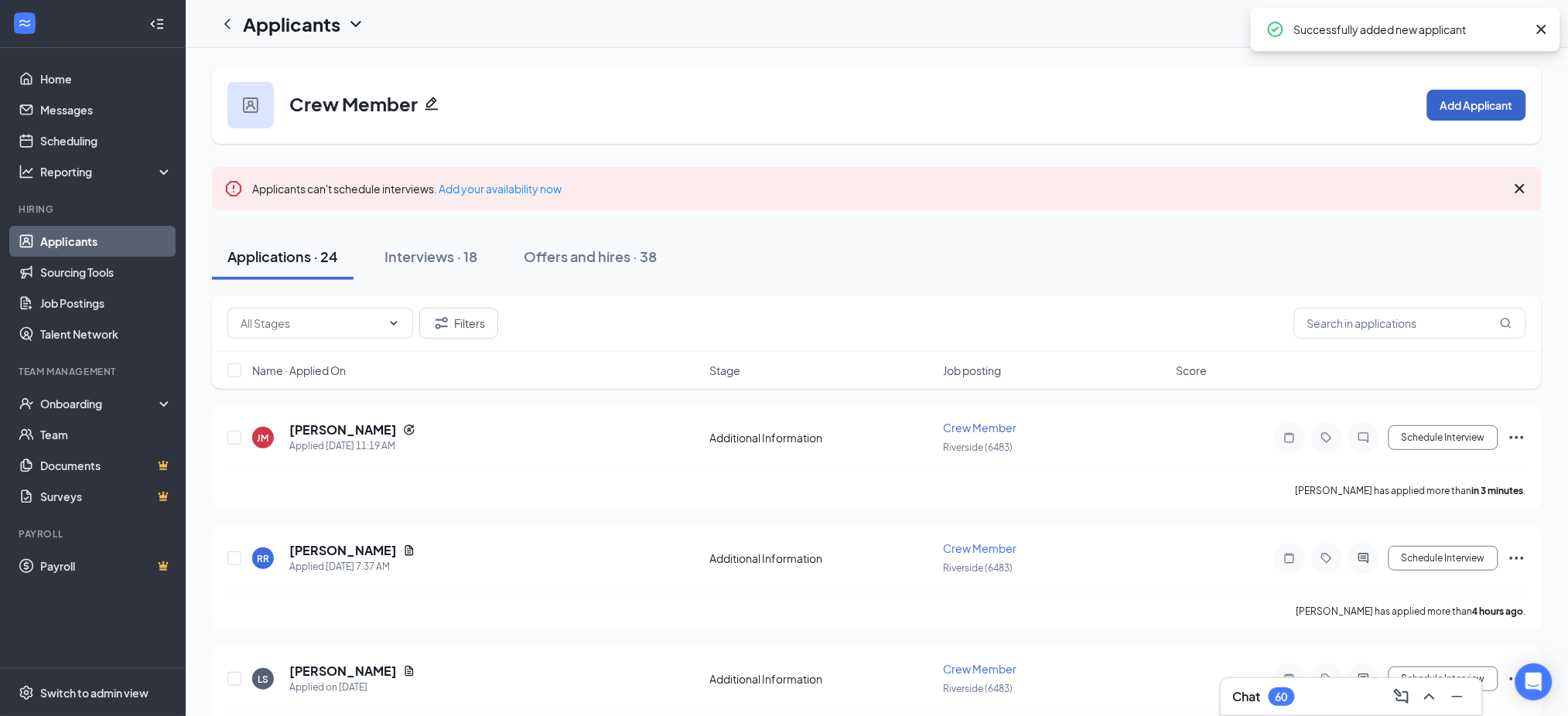
drag, startPoint x: 1503, startPoint y: 117, endPoint x: 1402, endPoint y: 125, distance: 101.3
click at [1502, 116] on button "Add Applicant" at bounding box center [1477, 105] width 99 height 31
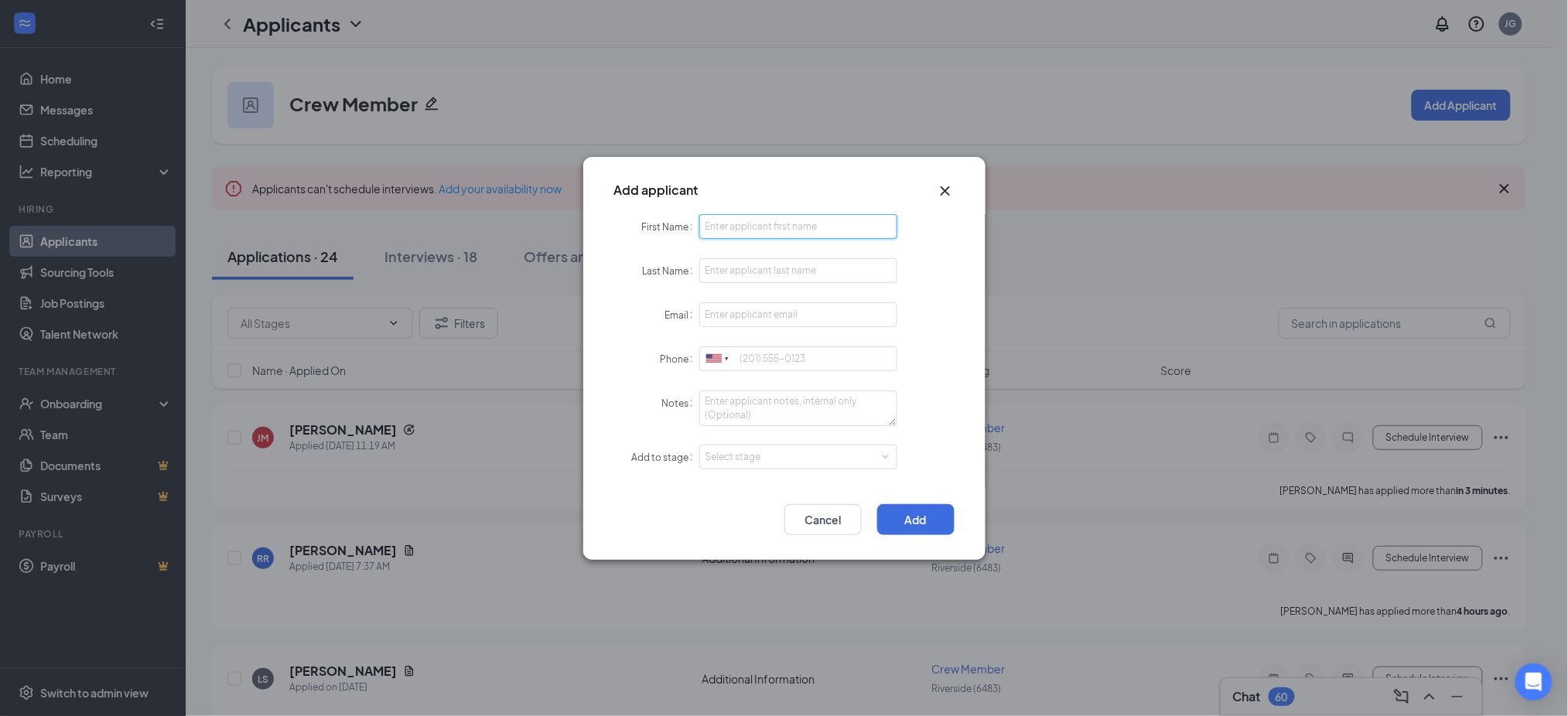
click at [782, 234] on input "First Name" at bounding box center [798, 227] width 199 height 25
paste input "Megan"
type input "Megan"
paste input "Coffin"
type input "Coffin"
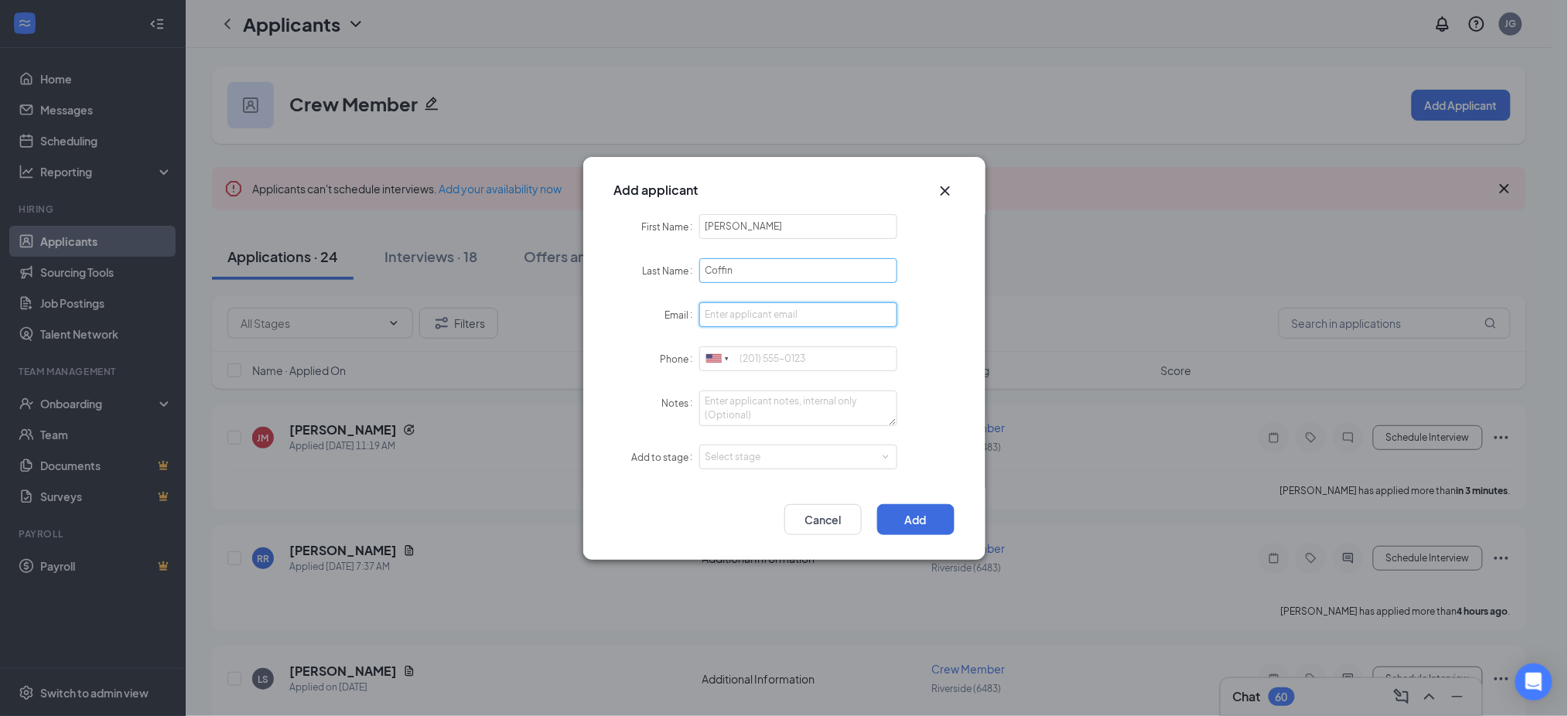
paste input "megancoffin9@icloud.com"
type input "megancoffin9@icloud.com"
paste input "6574728537"
click at [761, 455] on div "Select stage" at bounding box center [795, 457] width 179 height 15
type input "6574728537"
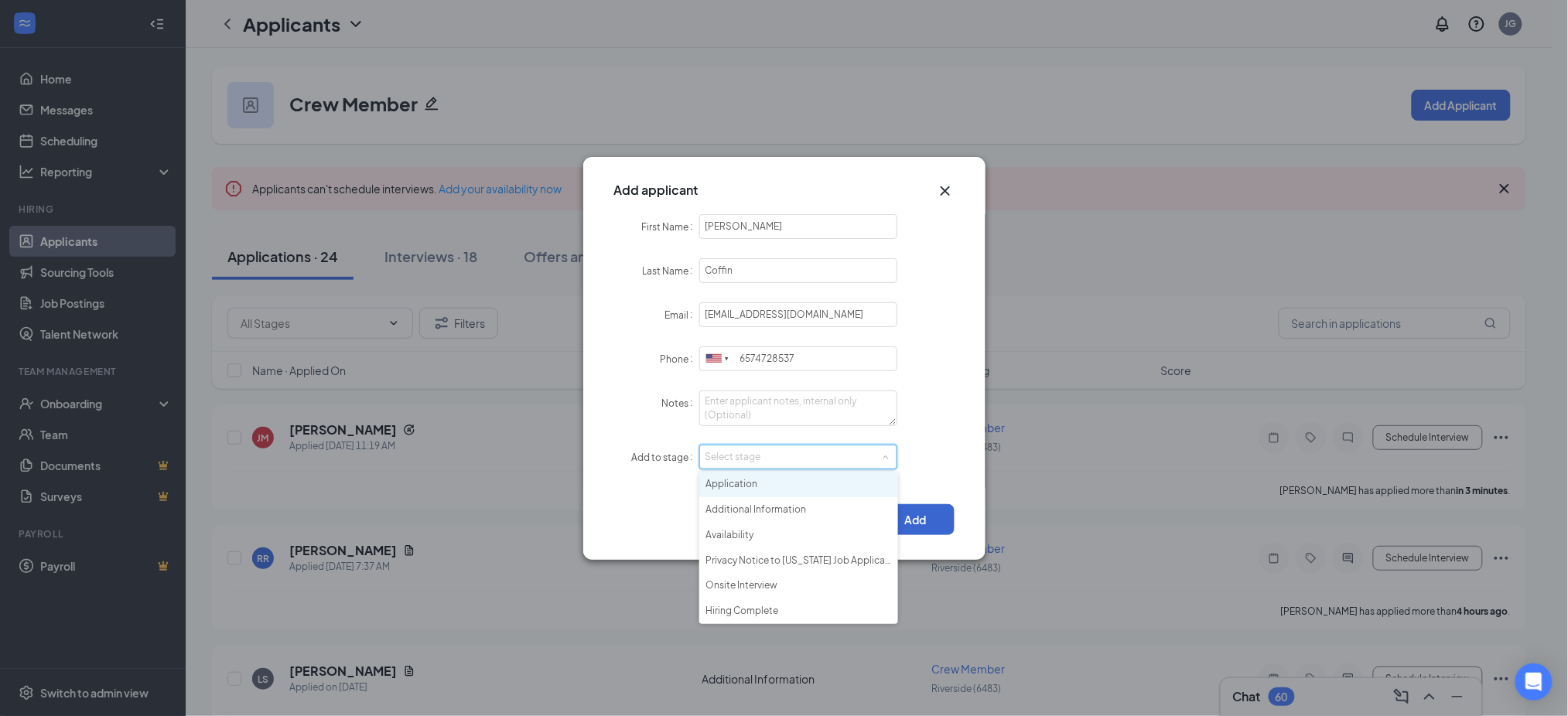
drag, startPoint x: 774, startPoint y: 474, endPoint x: 900, endPoint y: 506, distance: 130.0
click at [778, 476] on li "Application" at bounding box center [798, 485] width 199 height 25
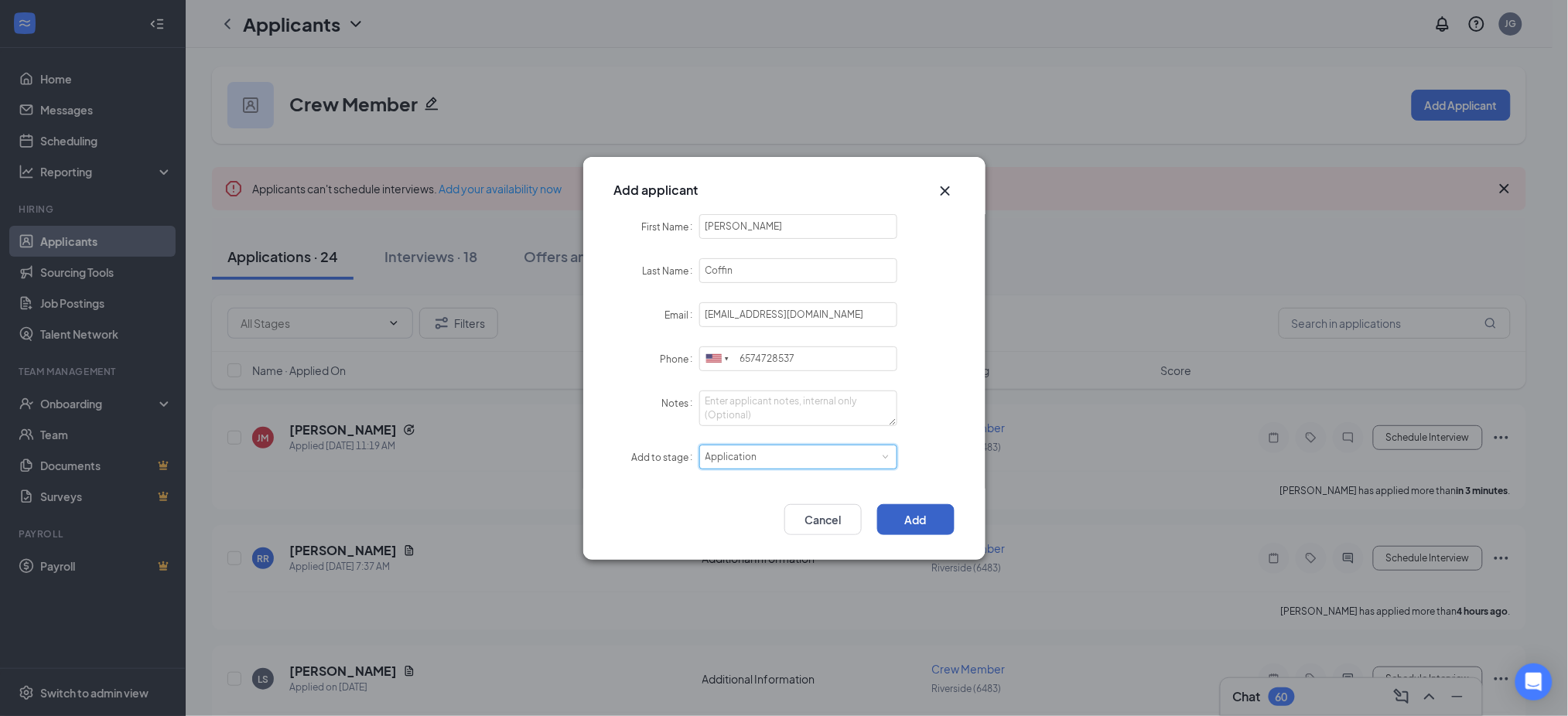
click at [925, 512] on button "Add" at bounding box center [916, 520] width 77 height 31
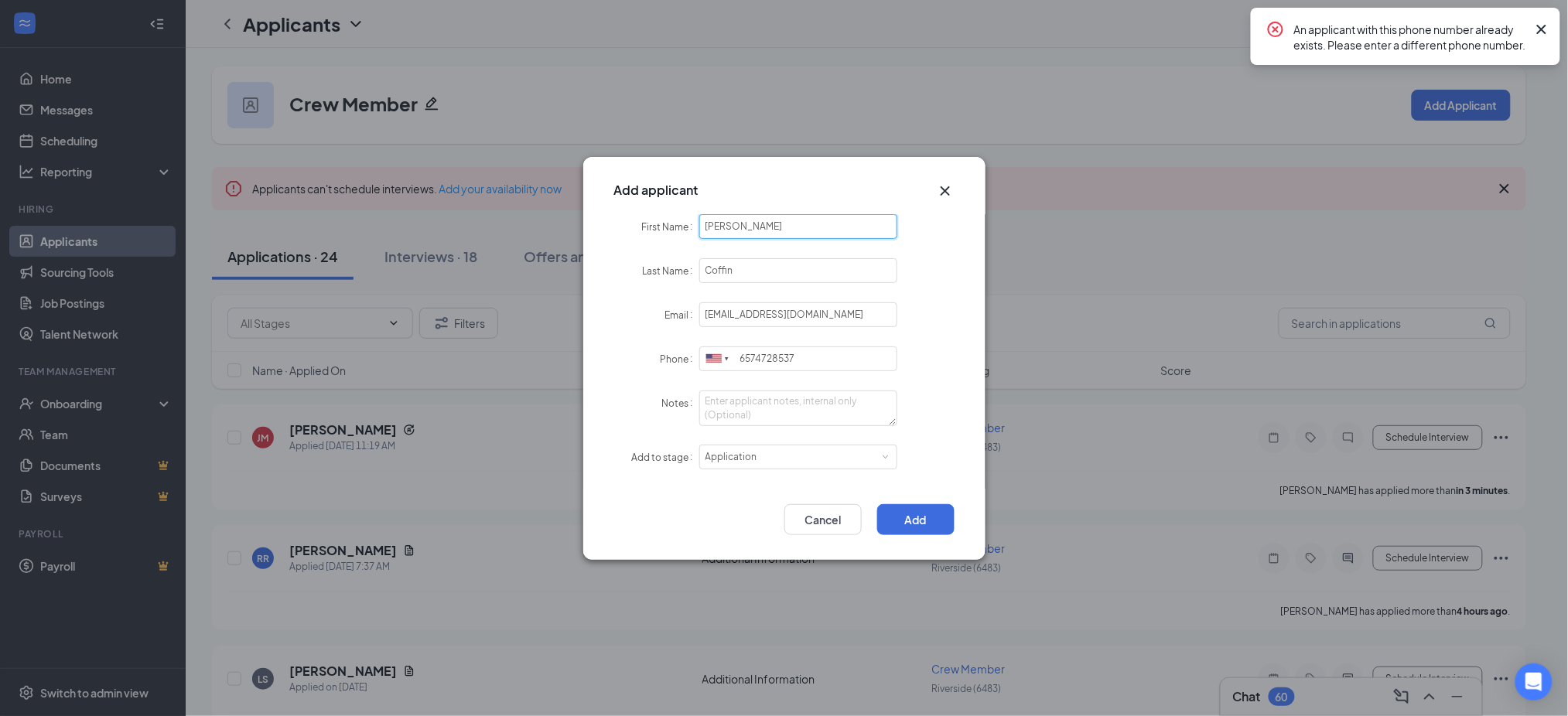
drag, startPoint x: 799, startPoint y: 234, endPoint x: 647, endPoint y: 234, distance: 152.0
click at [647, 234] on div "First Name Megan" at bounding box center [784, 227] width 340 height 25
paste input "[PERSON_NAME]"
type input "[PERSON_NAME]"
paste input "Esparza"
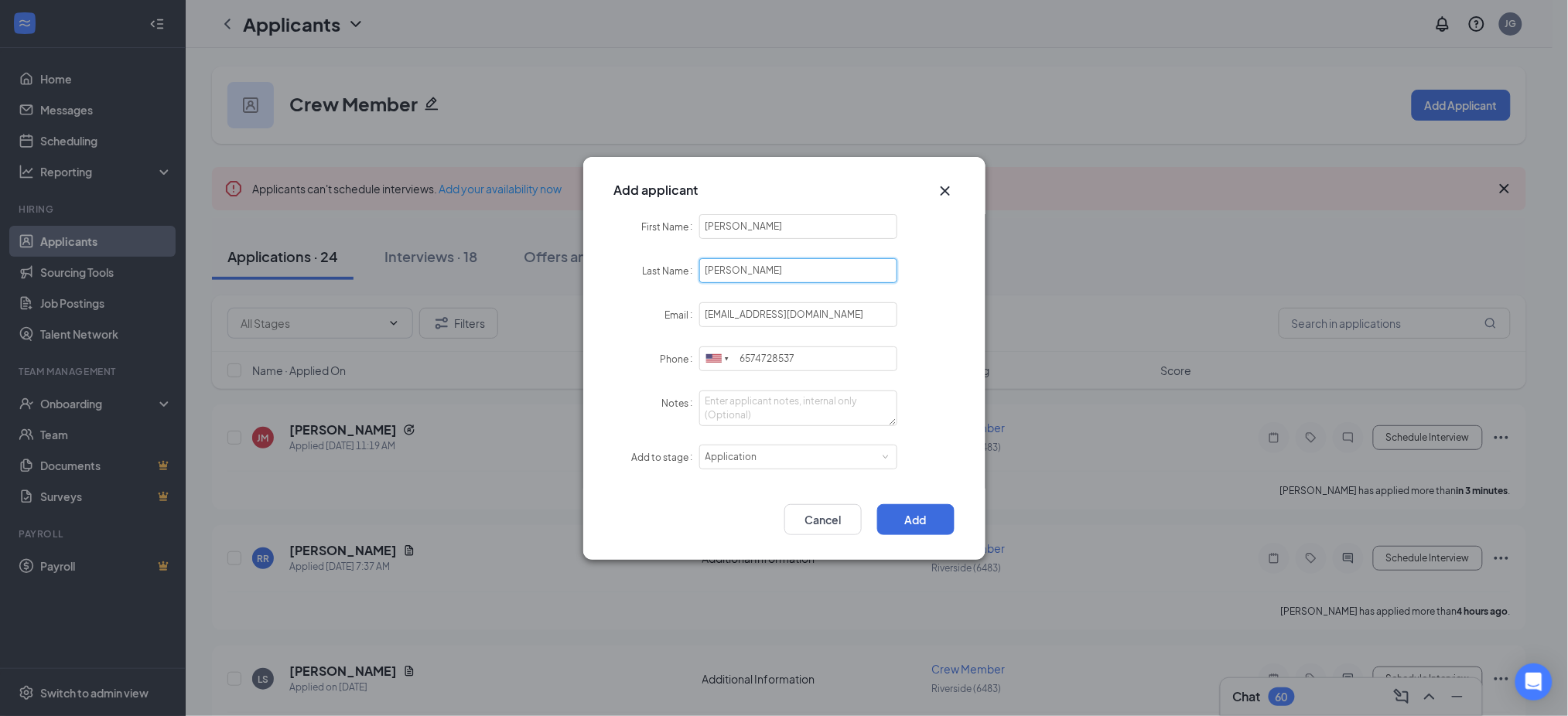
type input "Esparza"
paste input "sarahesparza910@gmail"
type input "sarahesparza910@gmail.com"
drag, startPoint x: 844, startPoint y: 369, endPoint x: 706, endPoint y: 384, distance: 138.8
click at [706, 384] on form "First Name Sarah Last Name Esparza Email sarahesparza910@gmail.com Phone United…" at bounding box center [784, 351] width 340 height 274
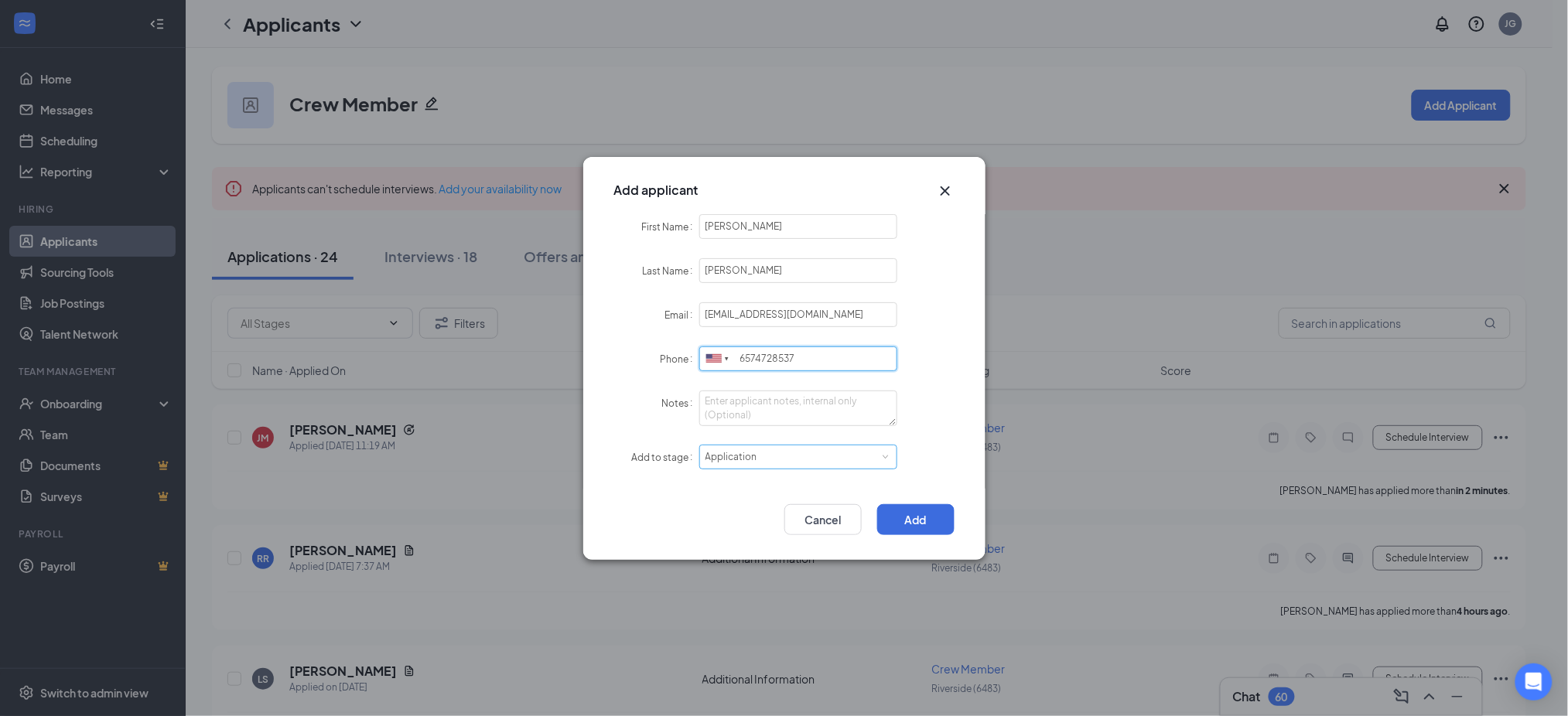
paste input "9515734776"
drag, startPoint x: 864, startPoint y: 369, endPoint x: 710, endPoint y: 401, distance: 157.3
click at [710, 401] on form "First Name Sarah Last Name Esparza Email sarahesparza910@gmail.com Phone United…" at bounding box center [784, 351] width 340 height 274
paste input "tel"
type input "9515734776"
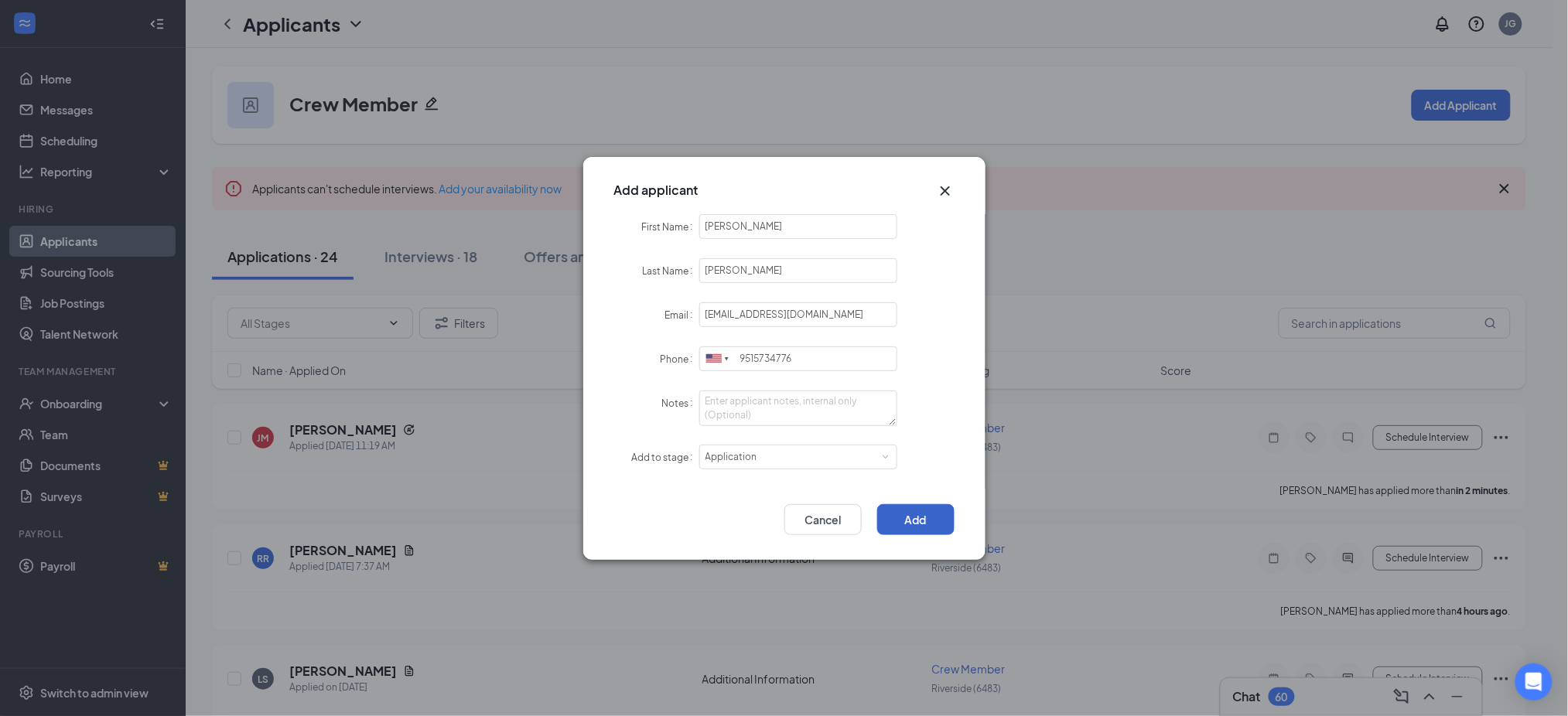
click at [909, 515] on button "Add" at bounding box center [916, 520] width 77 height 31
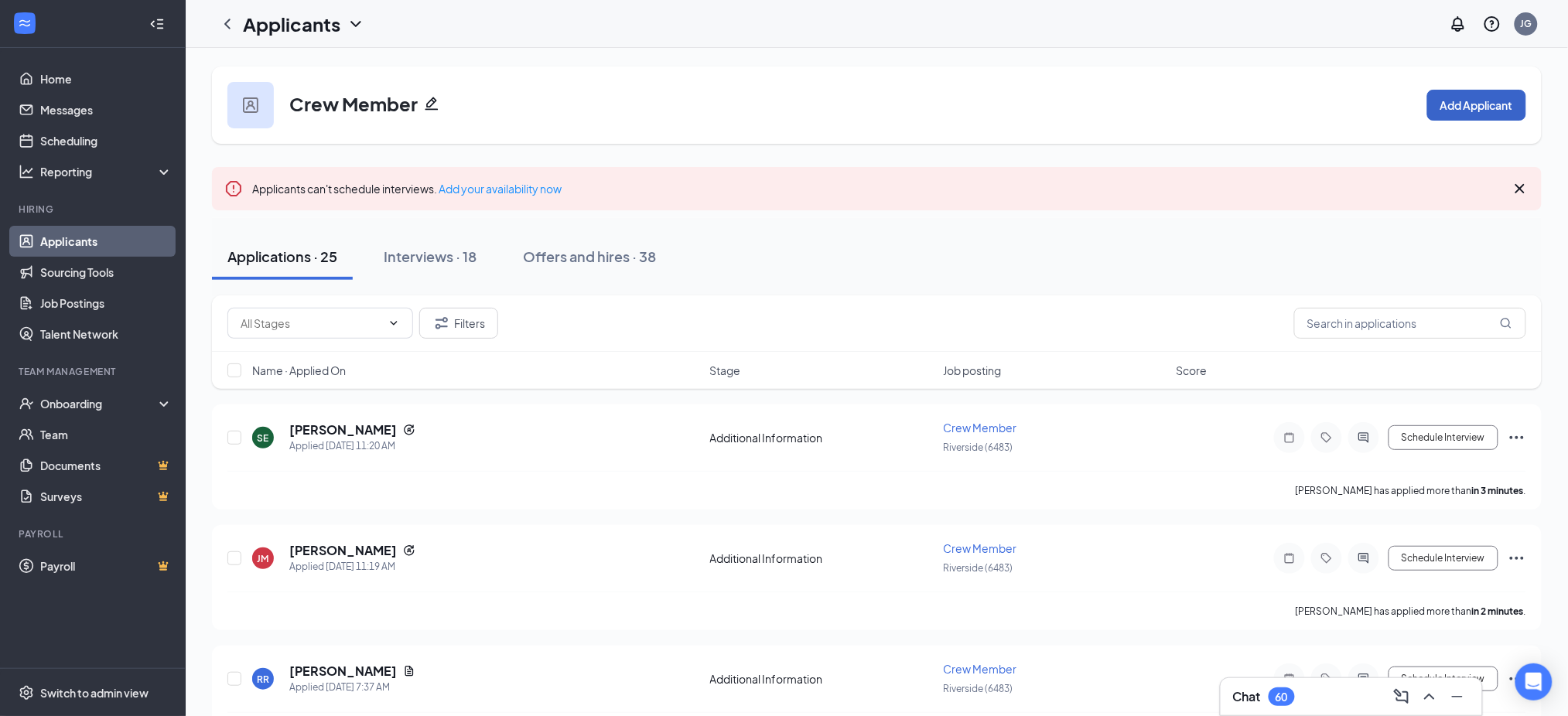
click at [1492, 110] on button "Add Applicant" at bounding box center [1477, 105] width 99 height 31
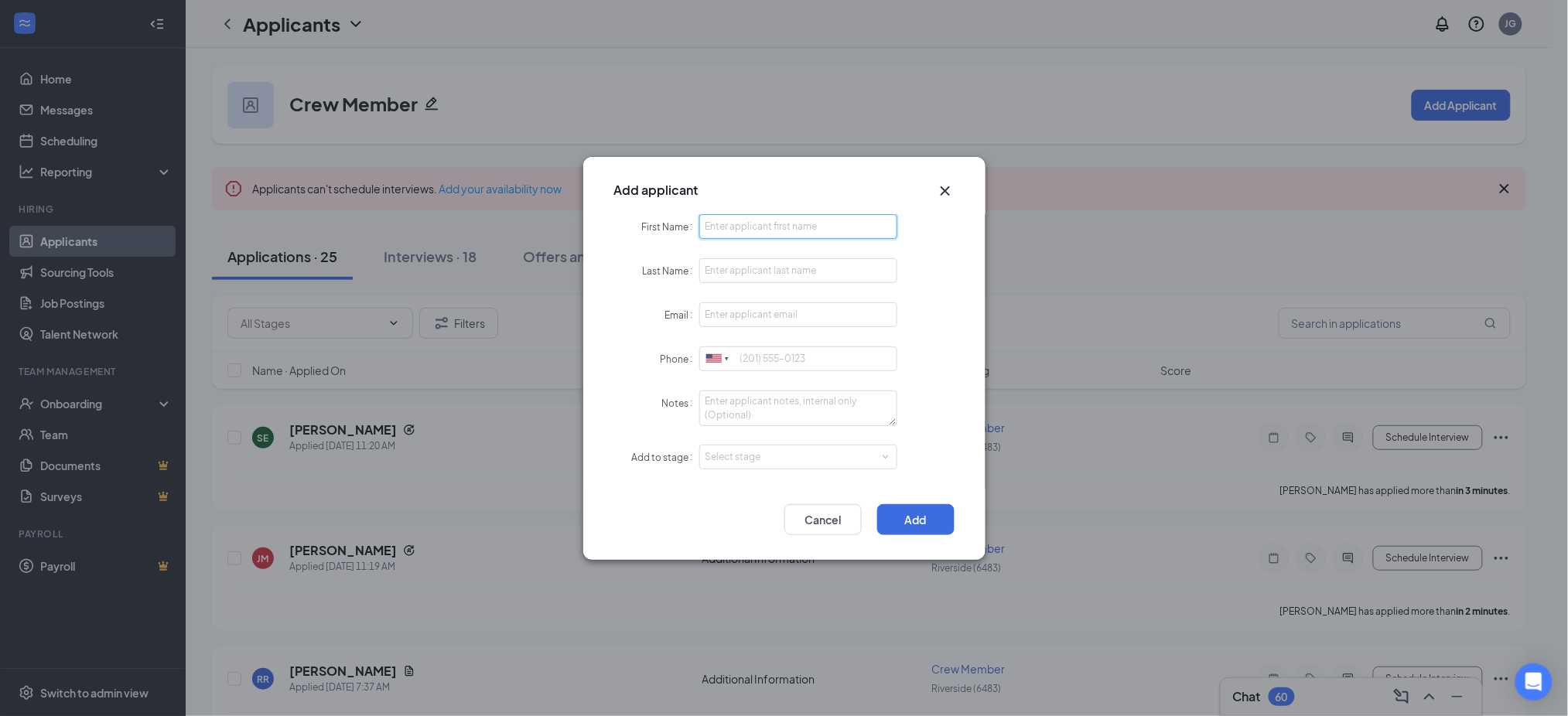
click at [799, 229] on input "First Name" at bounding box center [798, 227] width 199 height 25
paste input "Vincent"
type input "Vincent"
paste input "Solis"
type input "Solis"
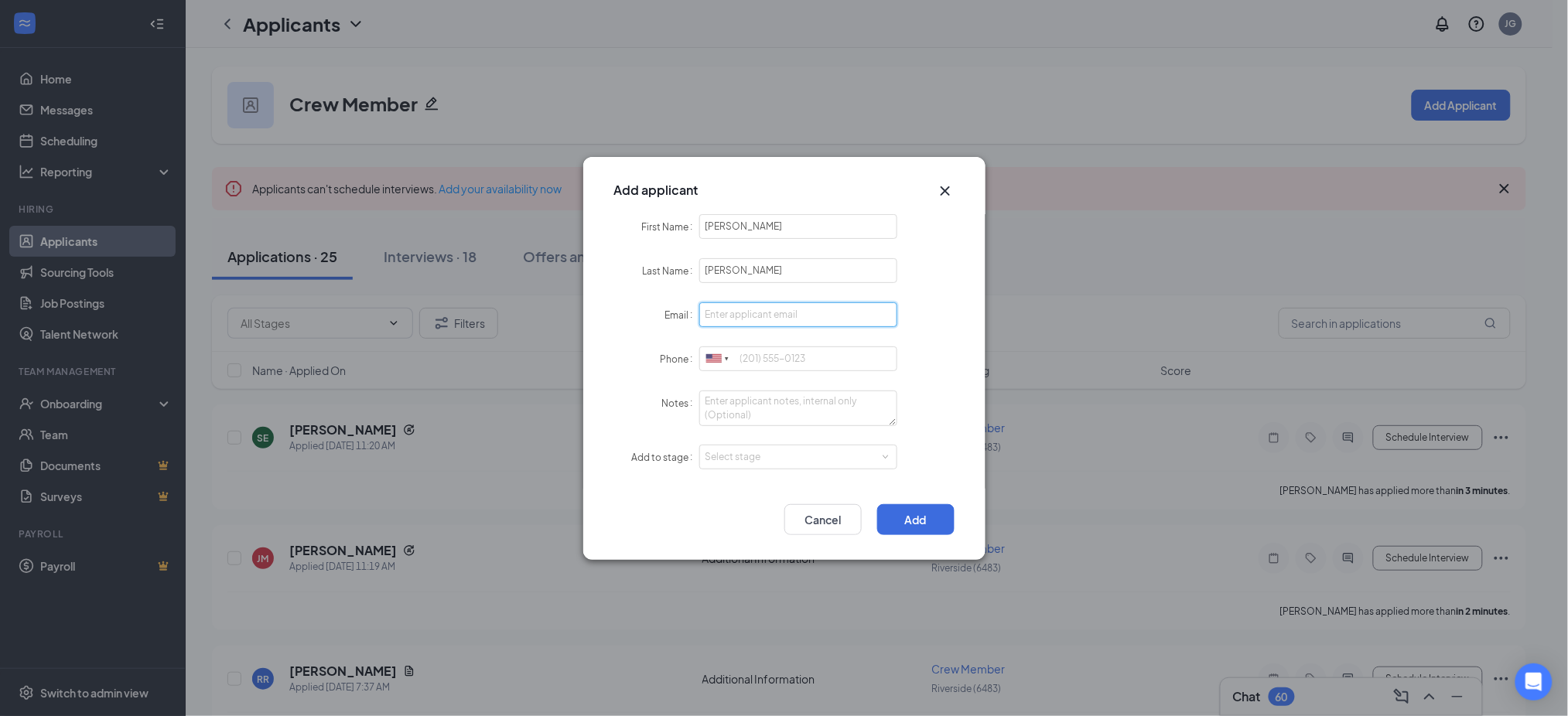
paste input "vincentsolis745@gmail.com"
type input "vincentsolis745@gmail.com"
paste input "9095729327"
drag, startPoint x: 716, startPoint y: 453, endPoint x: 740, endPoint y: 477, distance: 33.9
click at [718, 454] on div "Select stage" at bounding box center [795, 457] width 179 height 15
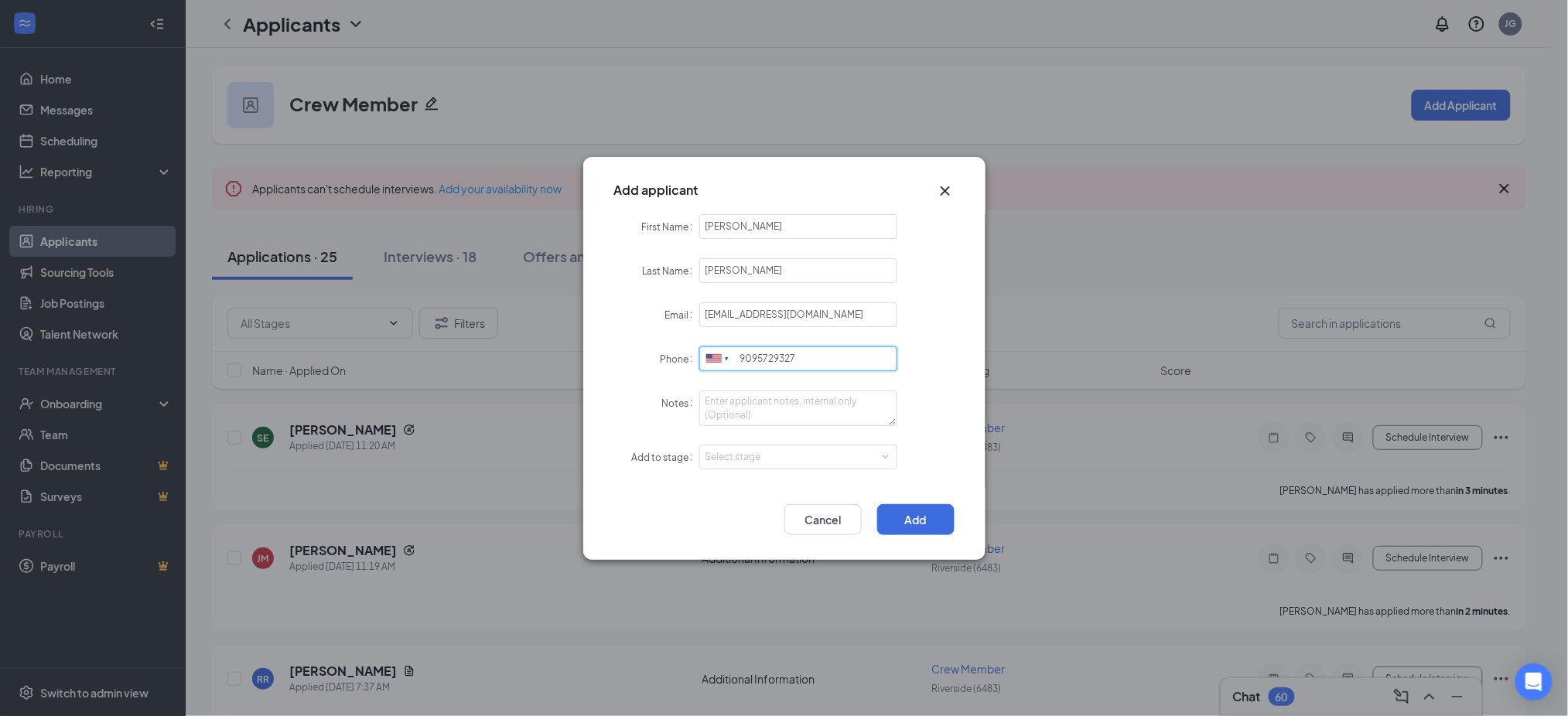
type input "9095729327"
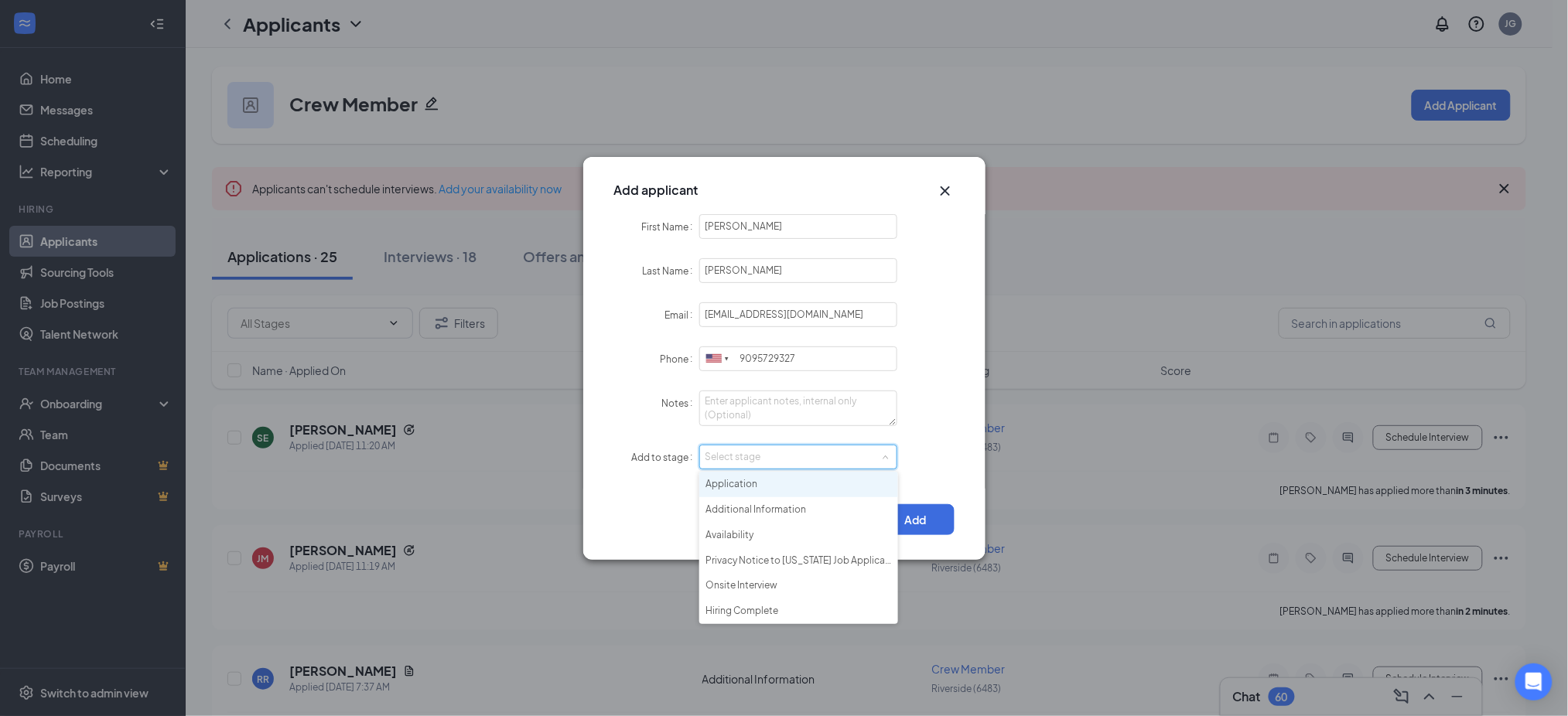
click at [749, 486] on li "Application" at bounding box center [798, 485] width 199 height 25
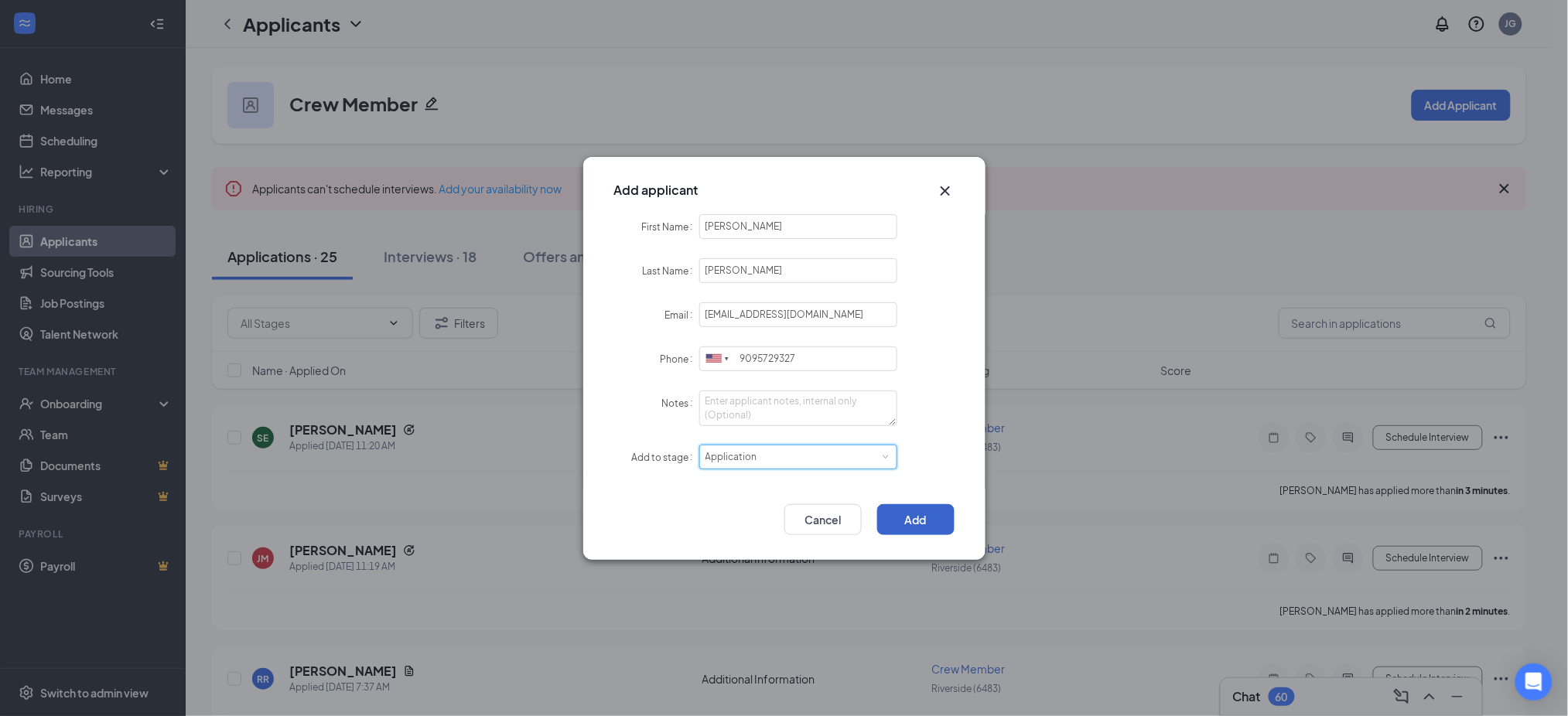
click at [905, 513] on button "Add" at bounding box center [916, 520] width 77 height 31
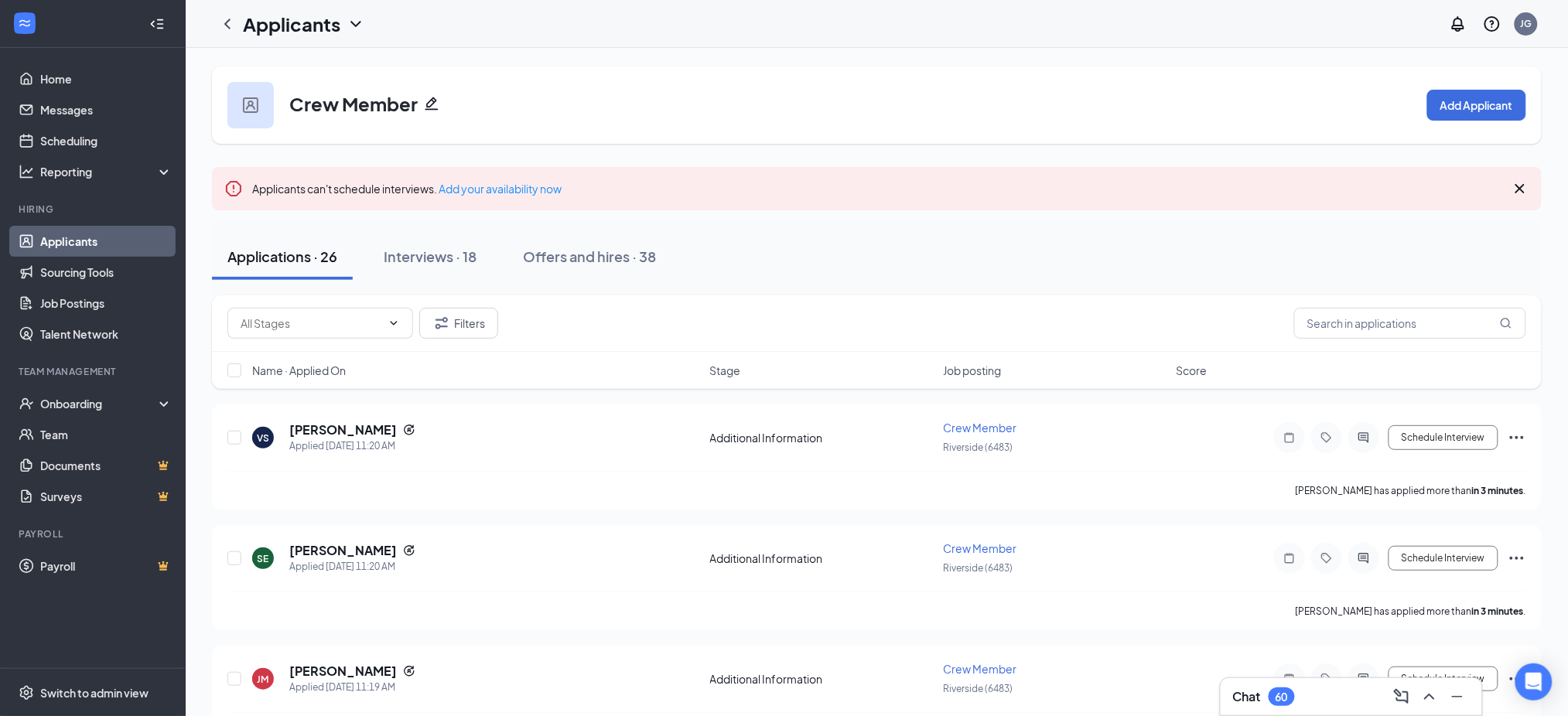
drag, startPoint x: 114, startPoint y: 238, endPoint x: 174, endPoint y: 236, distance: 60.0
click at [114, 238] on link "Applicants" at bounding box center [107, 241] width 133 height 31
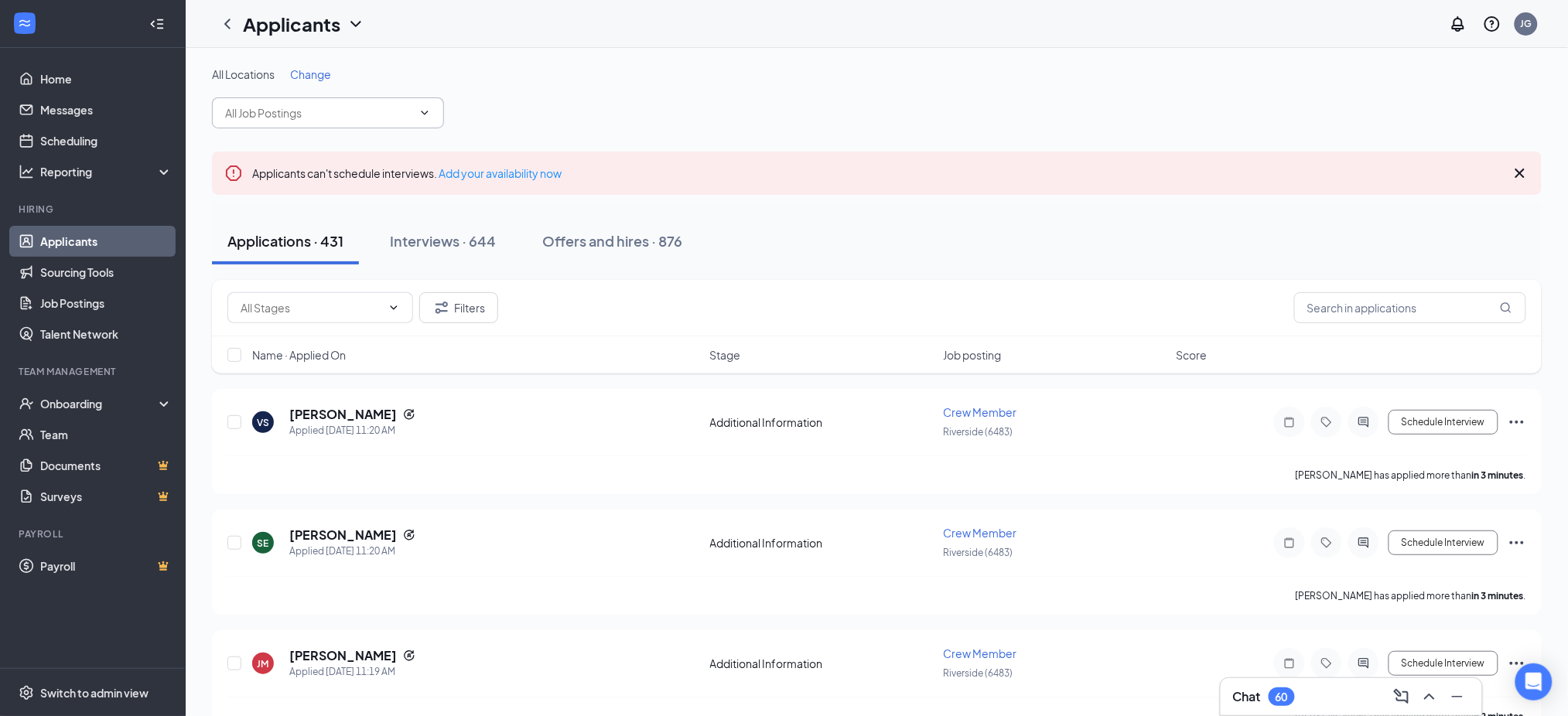
click at [280, 115] on input "text" at bounding box center [318, 113] width 187 height 17
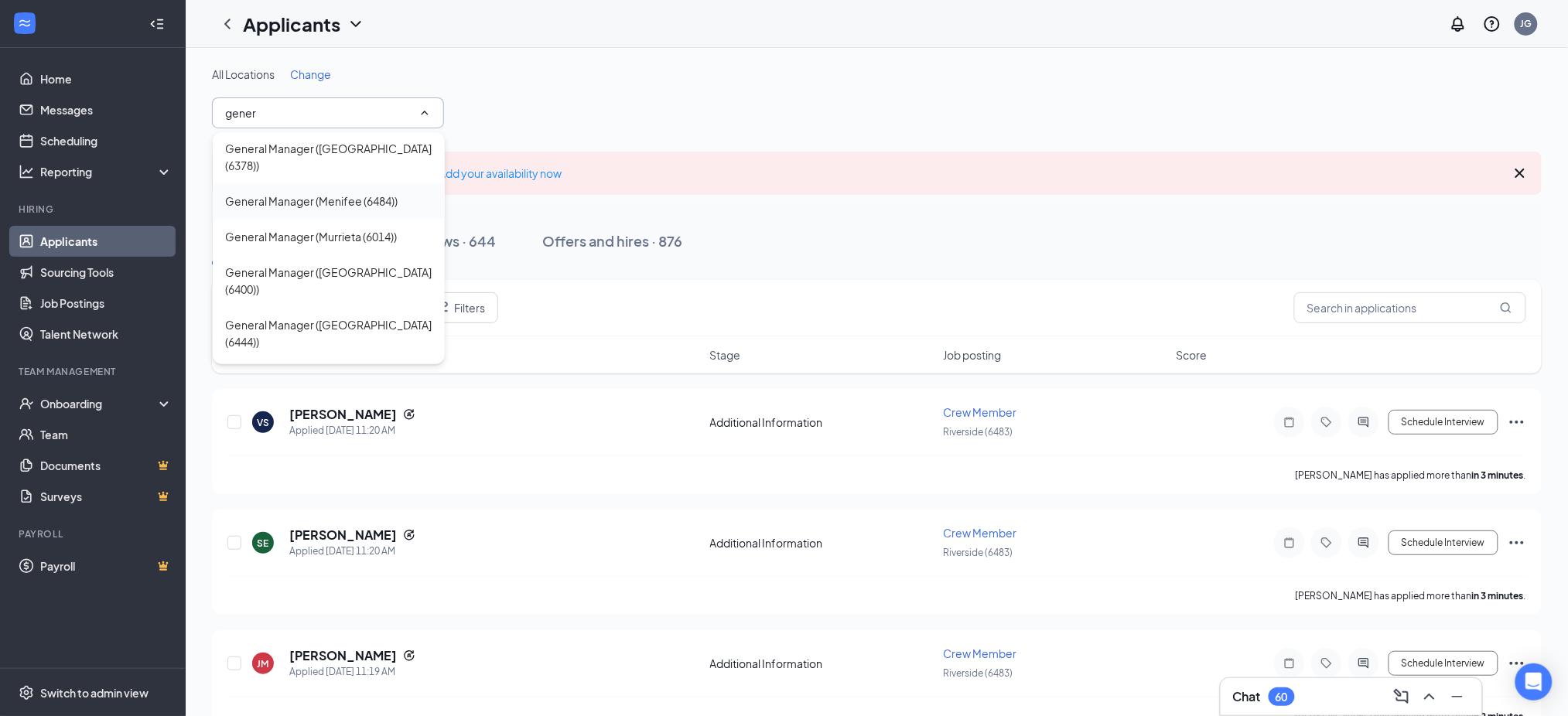
scroll to position [103, 0]
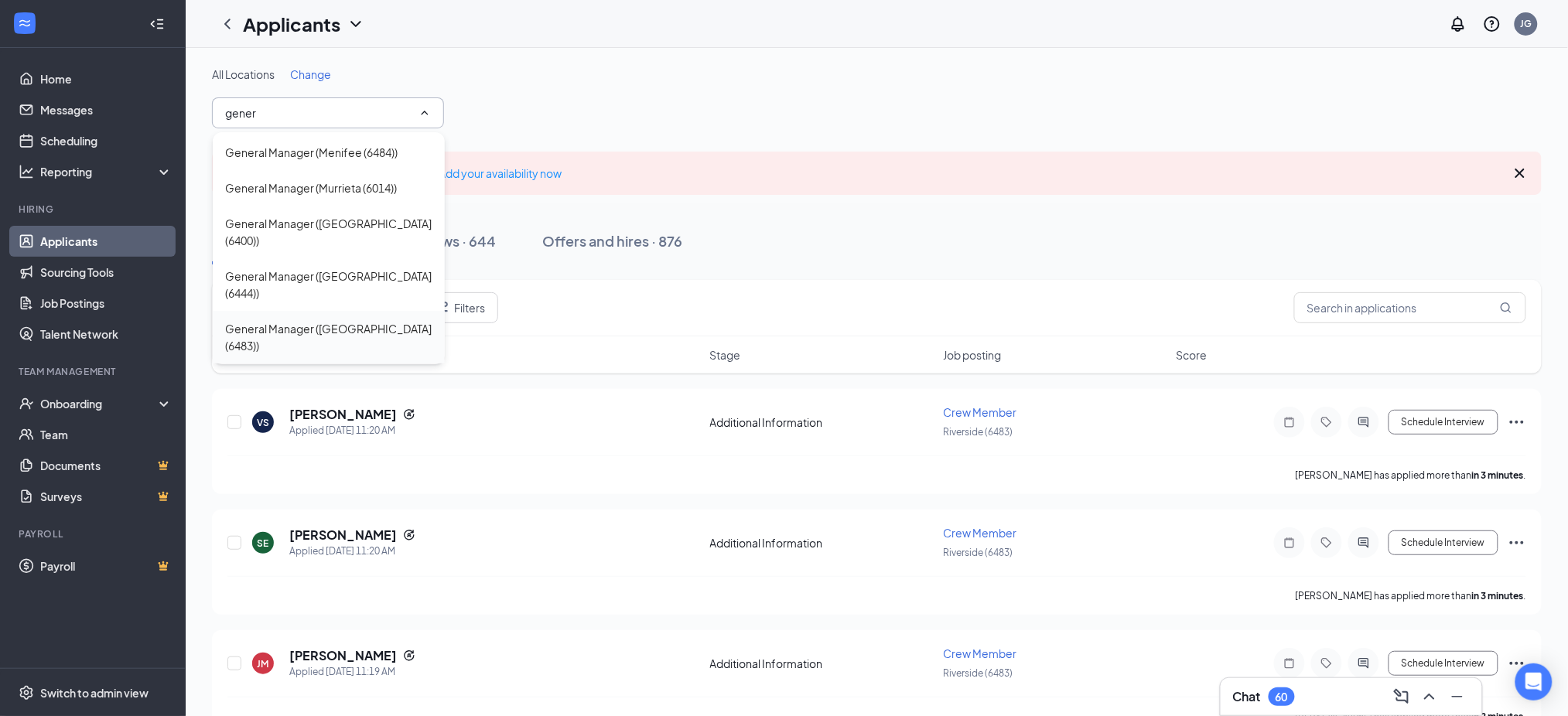
type input "gener"
click at [374, 320] on div "General Manager ([GEOGRAPHIC_DATA] (6483))" at bounding box center [328, 337] width 207 height 34
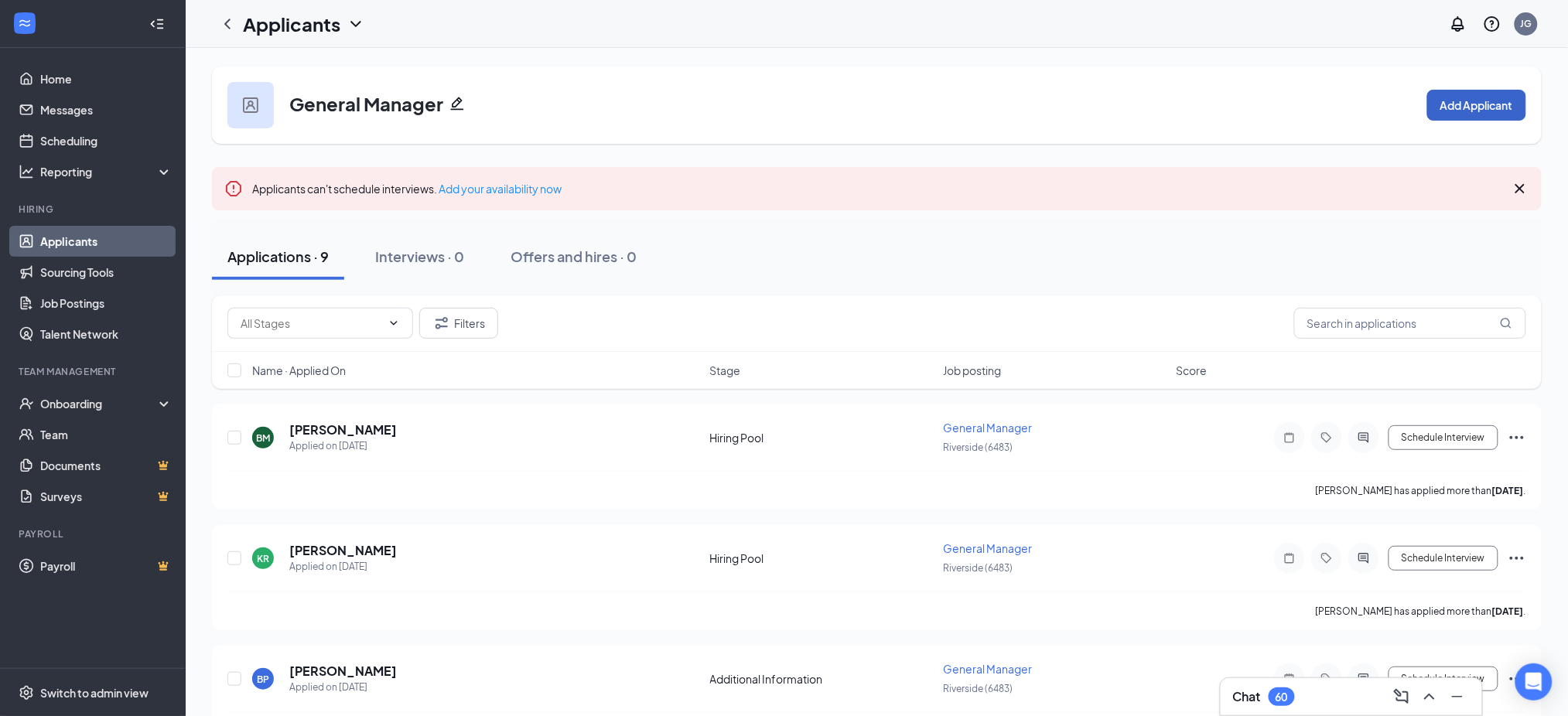
click at [1501, 110] on button "Add Applicant" at bounding box center [1477, 105] width 99 height 31
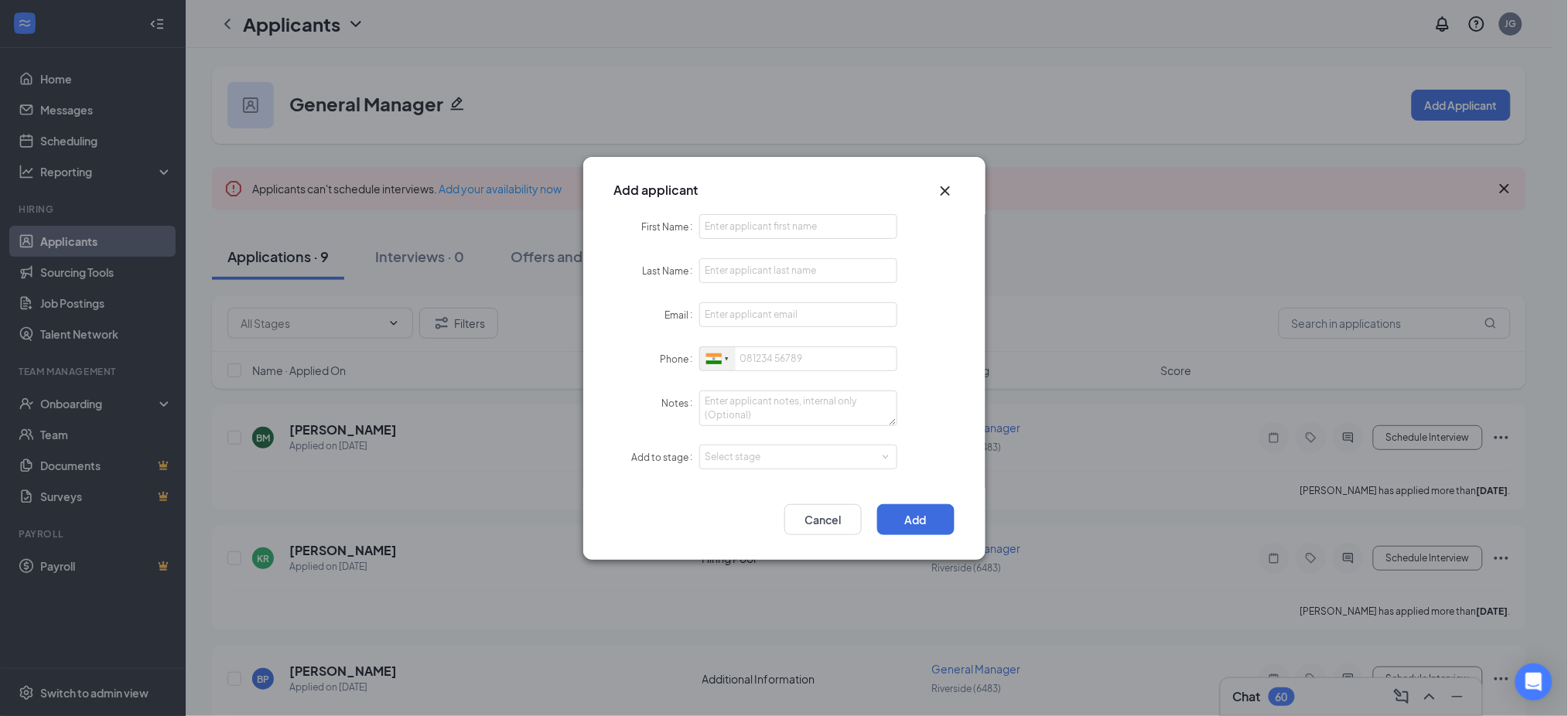
click at [711, 359] on div at bounding box center [713, 358] width 15 height 11
click at [759, 387] on li "[GEOGRAPHIC_DATA] + 1" at bounding box center [912, 387] width 426 height 33
click at [771, 223] on input "First Name" at bounding box center [798, 227] width 199 height 25
paste input "Danielle"
type input "Danielle"
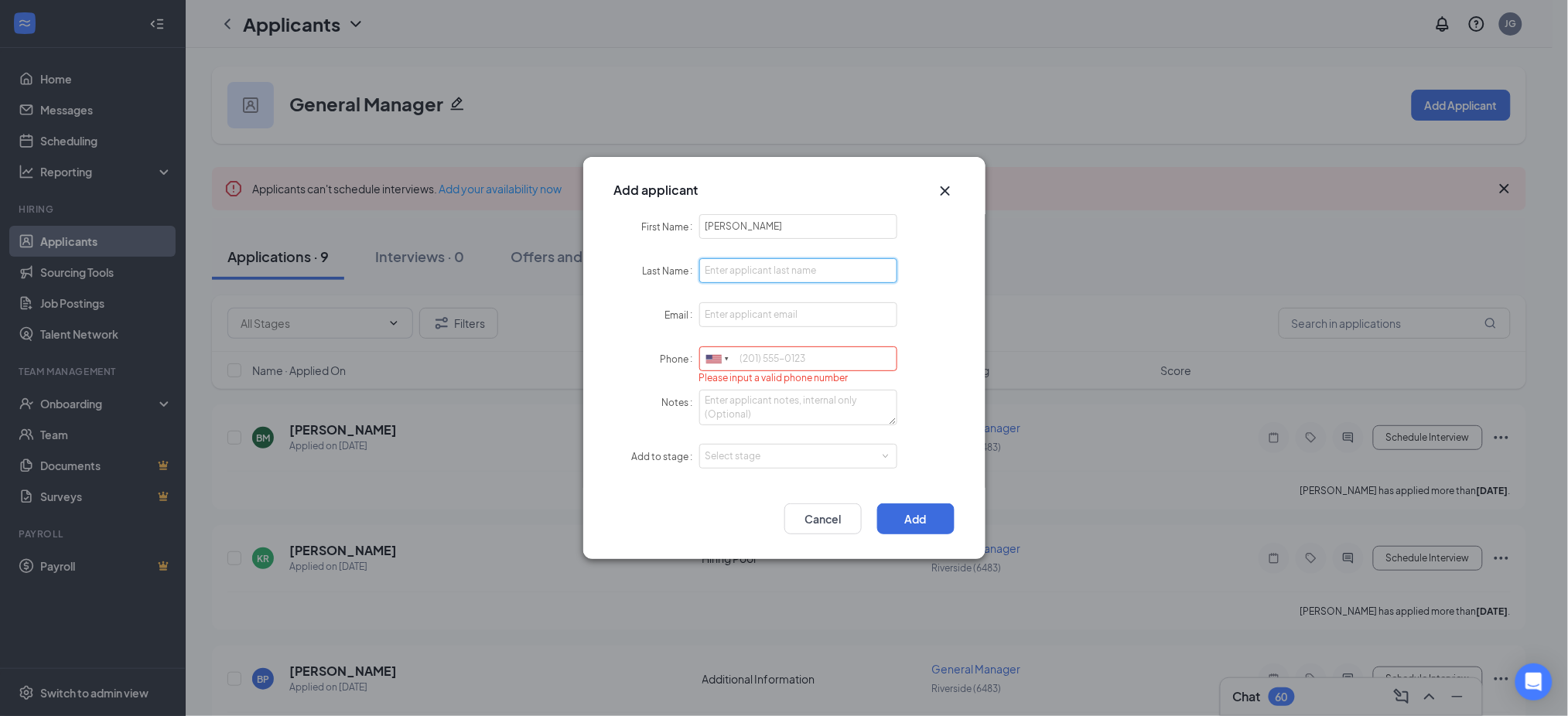
paste input "Terry"
type input "Terry"
paste input "daniterry828@gmail.com"
type input "daniterry828@gmail.com"
paste input "9516423849"
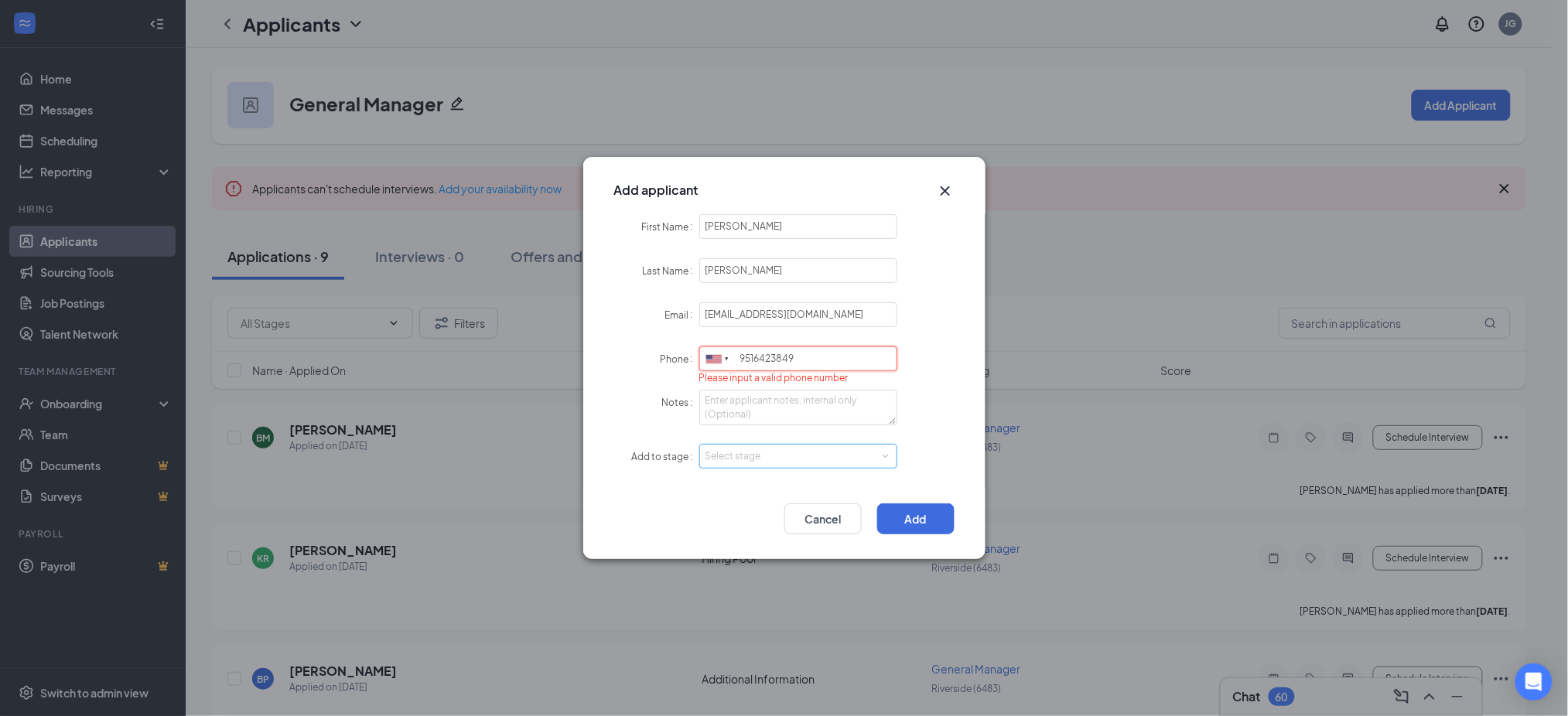
type input "9516423849"
click at [758, 444] on div "Select stage" at bounding box center [798, 456] width 186 height 23
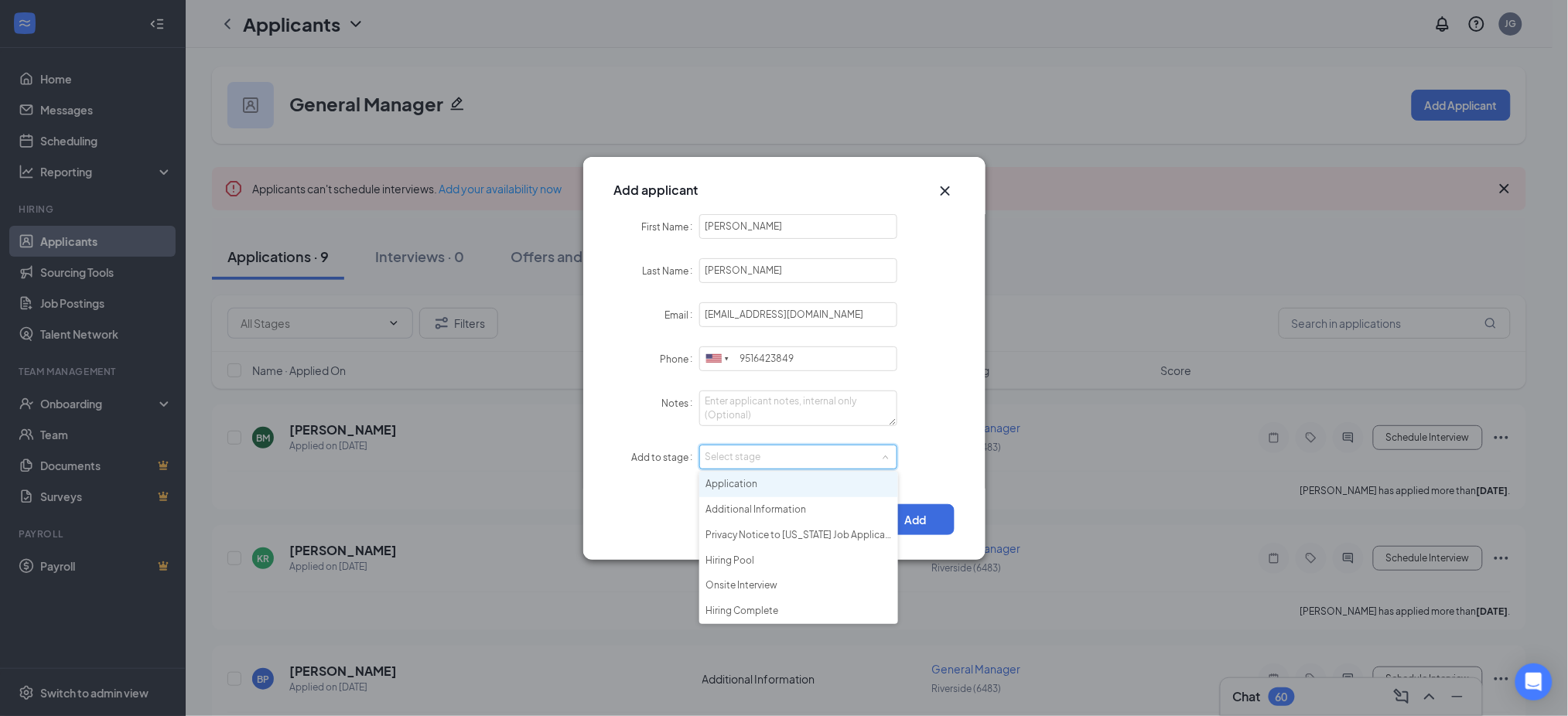
drag, startPoint x: 765, startPoint y: 469, endPoint x: 788, endPoint y: 496, distance: 35.5
click at [769, 478] on li "Application" at bounding box center [798, 485] width 199 height 25
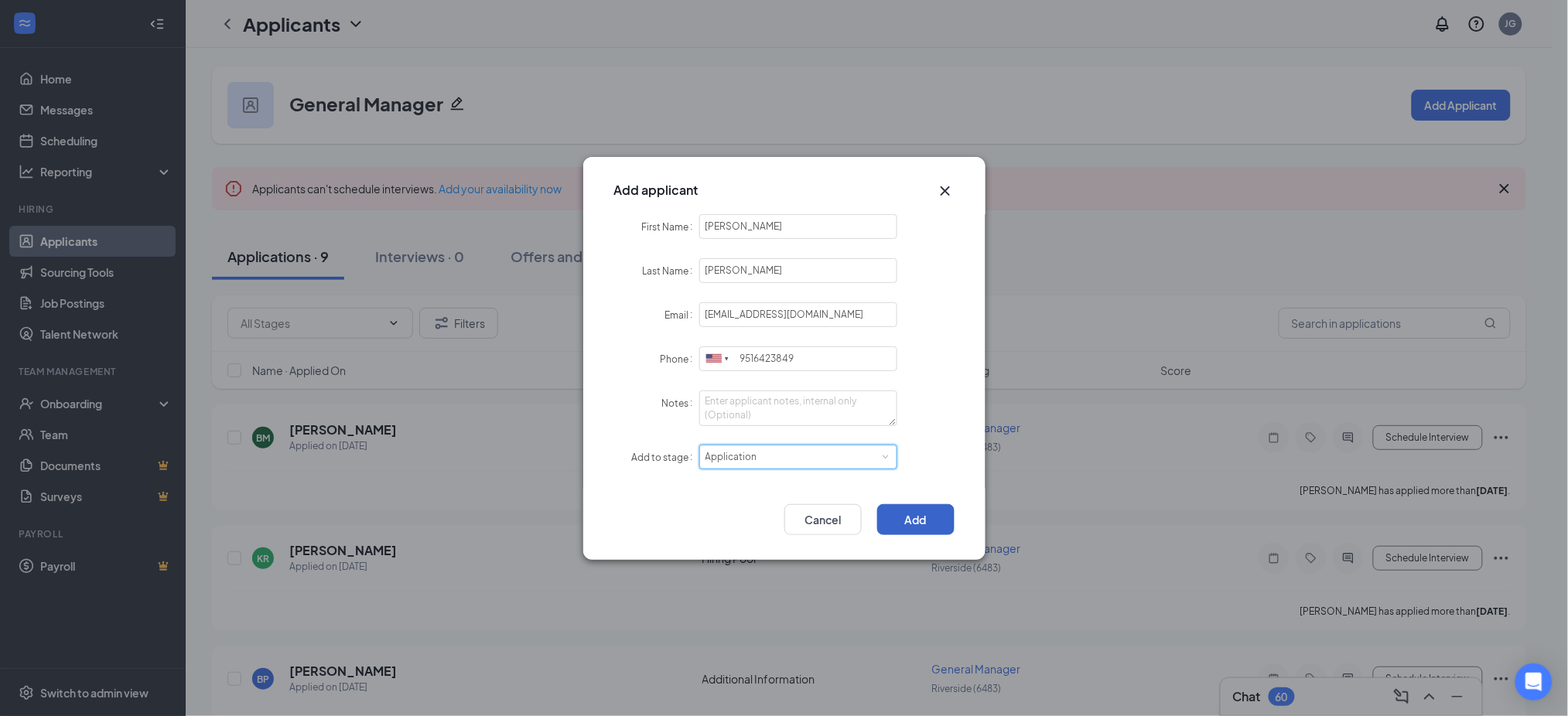
click at [917, 508] on button "Add" at bounding box center [916, 520] width 77 height 31
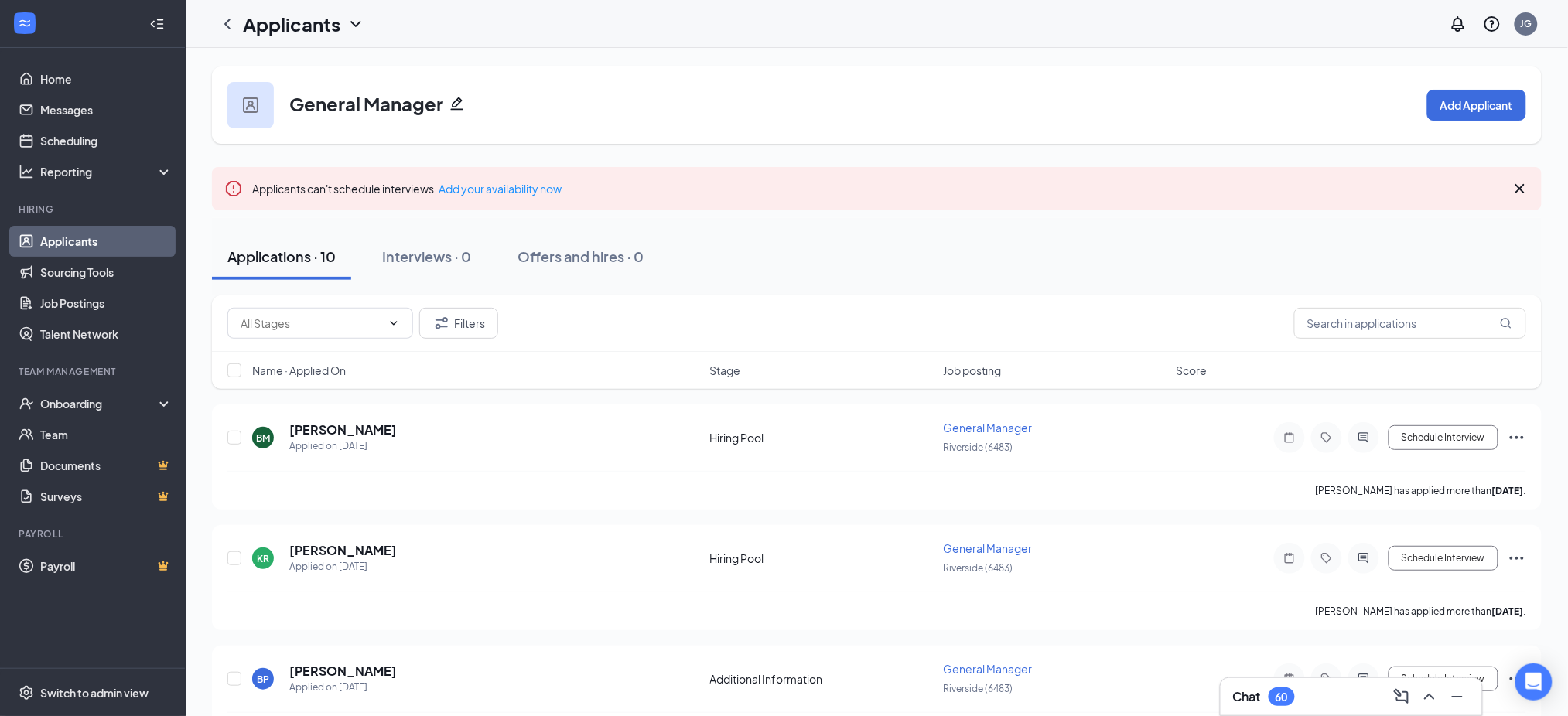
click at [88, 240] on link "Applicants" at bounding box center [107, 241] width 133 height 31
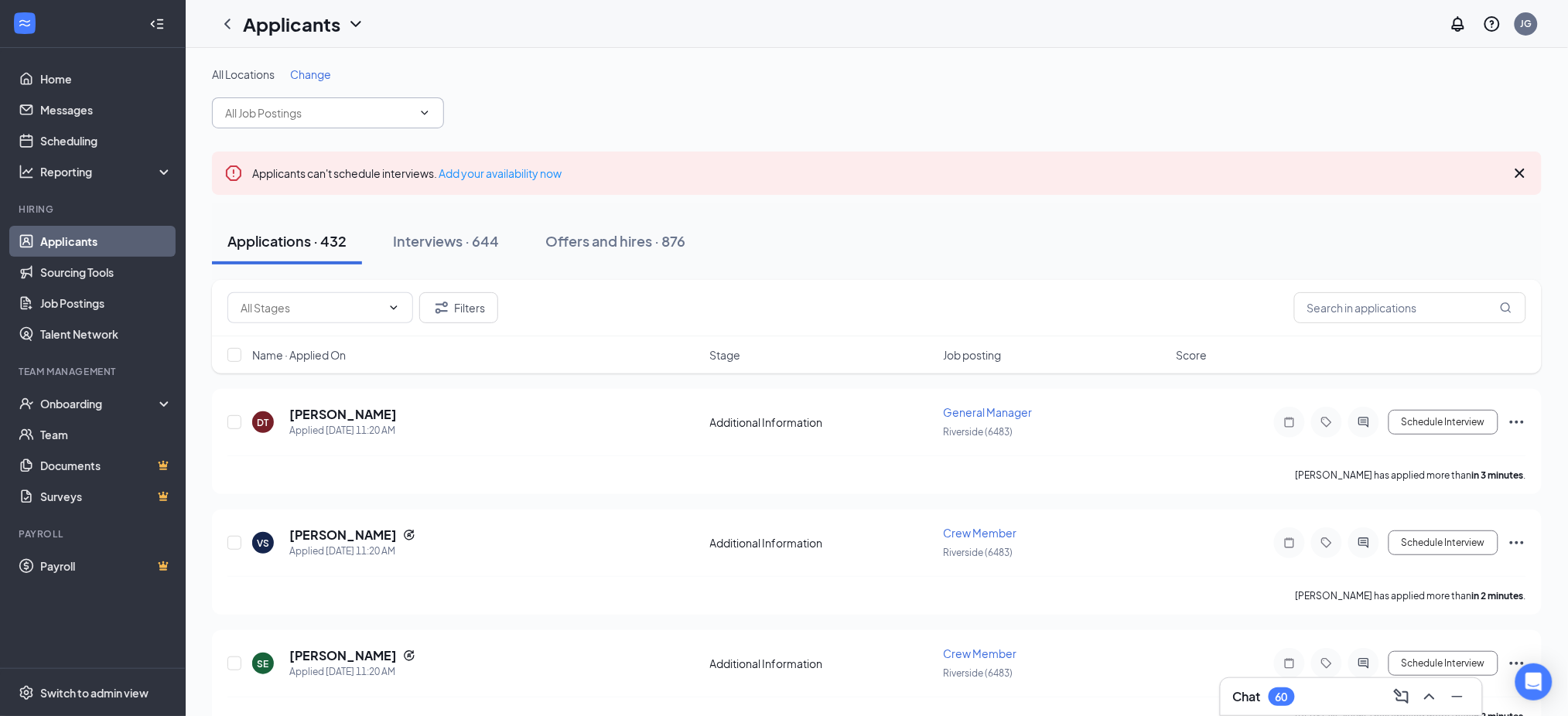
click at [287, 109] on input "text" at bounding box center [318, 113] width 187 height 17
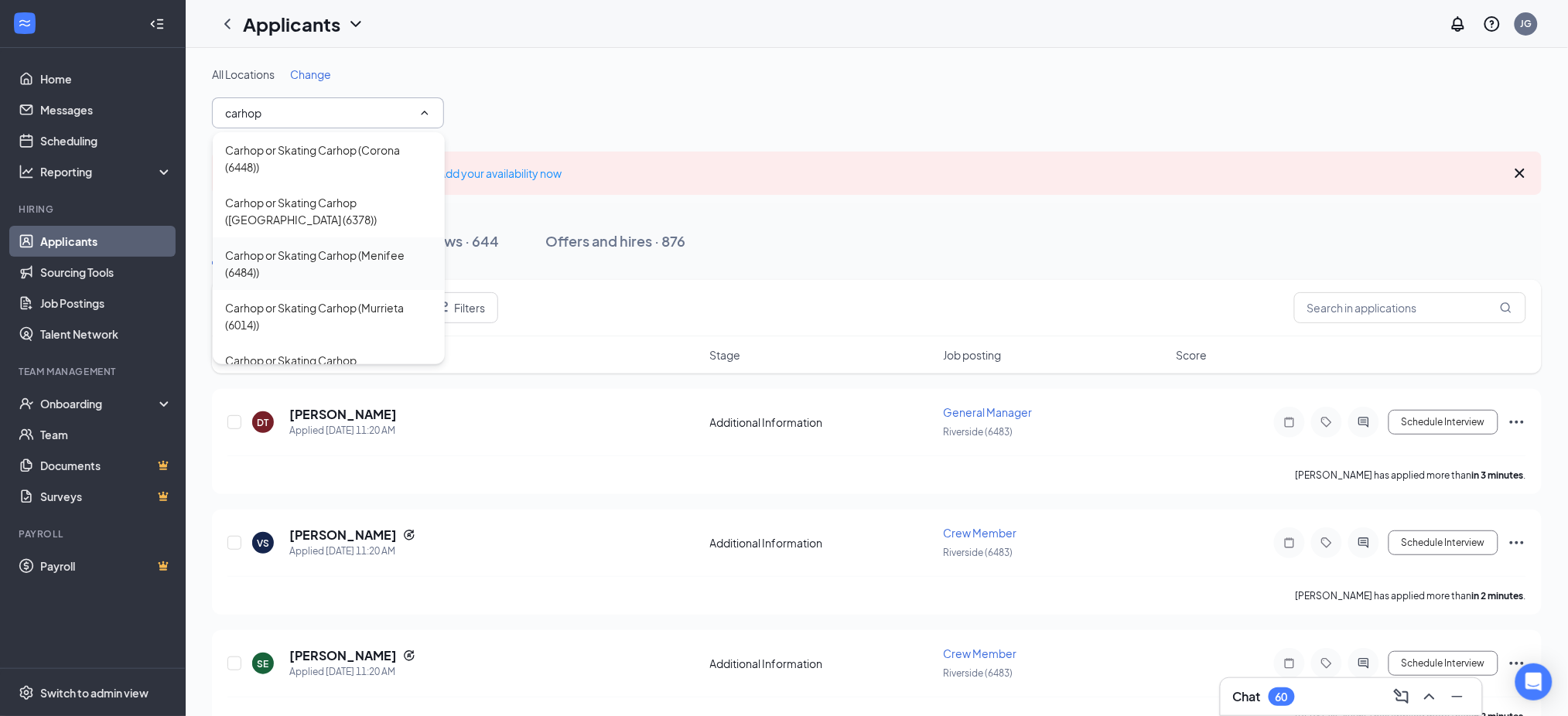
type input "carhop"
click at [326, 256] on div "Carhop or Skating Carhop (Menifee (6484))" at bounding box center [328, 263] width 207 height 34
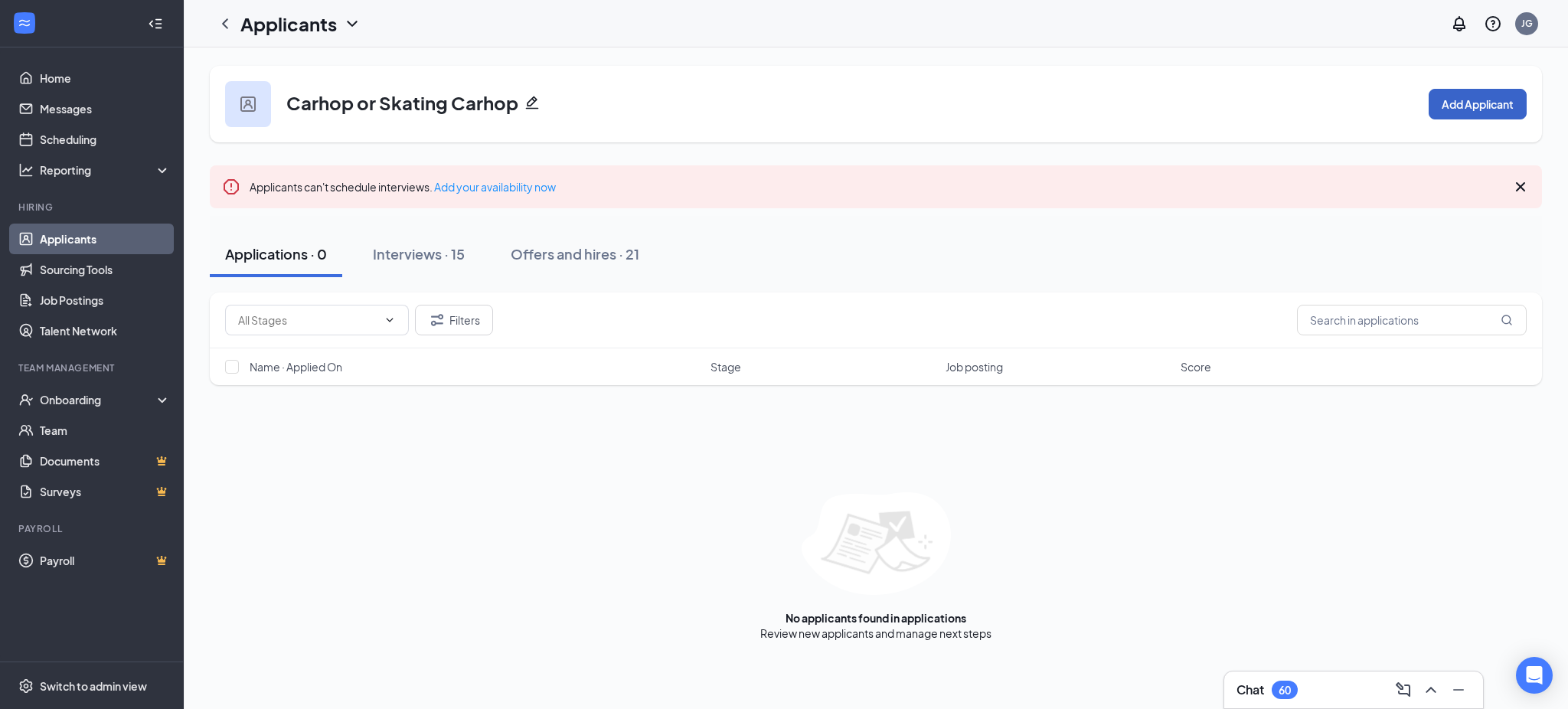
click at [1485, 106] on button "Add Applicant" at bounding box center [1478, 104] width 98 height 31
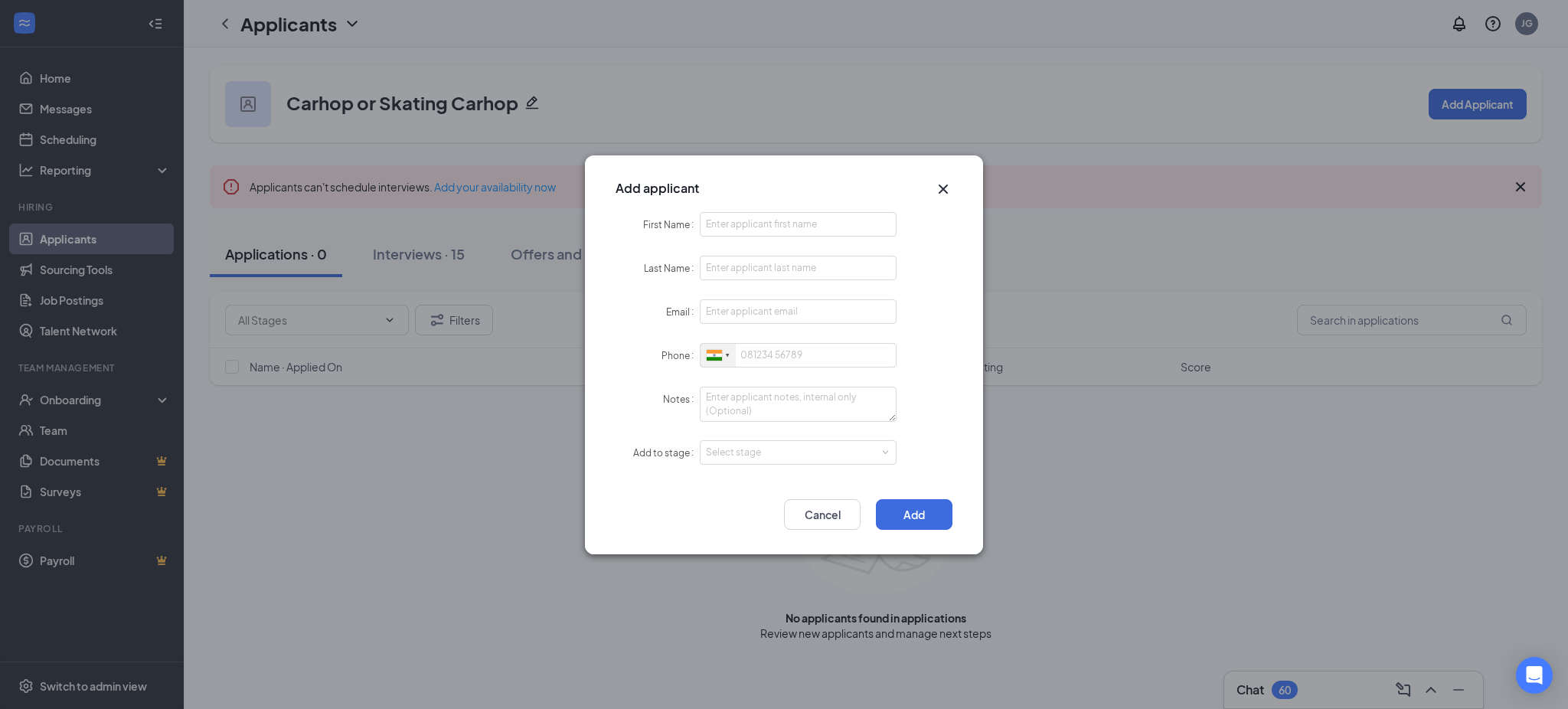
click at [725, 356] on div at bounding box center [727, 356] width 4 height 25
click at [713, 358] on div at bounding box center [714, 355] width 15 height 11
click at [764, 378] on span "[GEOGRAPHIC_DATA]" at bounding box center [777, 383] width 98 height 12
click at [752, 226] on input "First Name" at bounding box center [798, 225] width 197 height 25
paste input "Ruben"
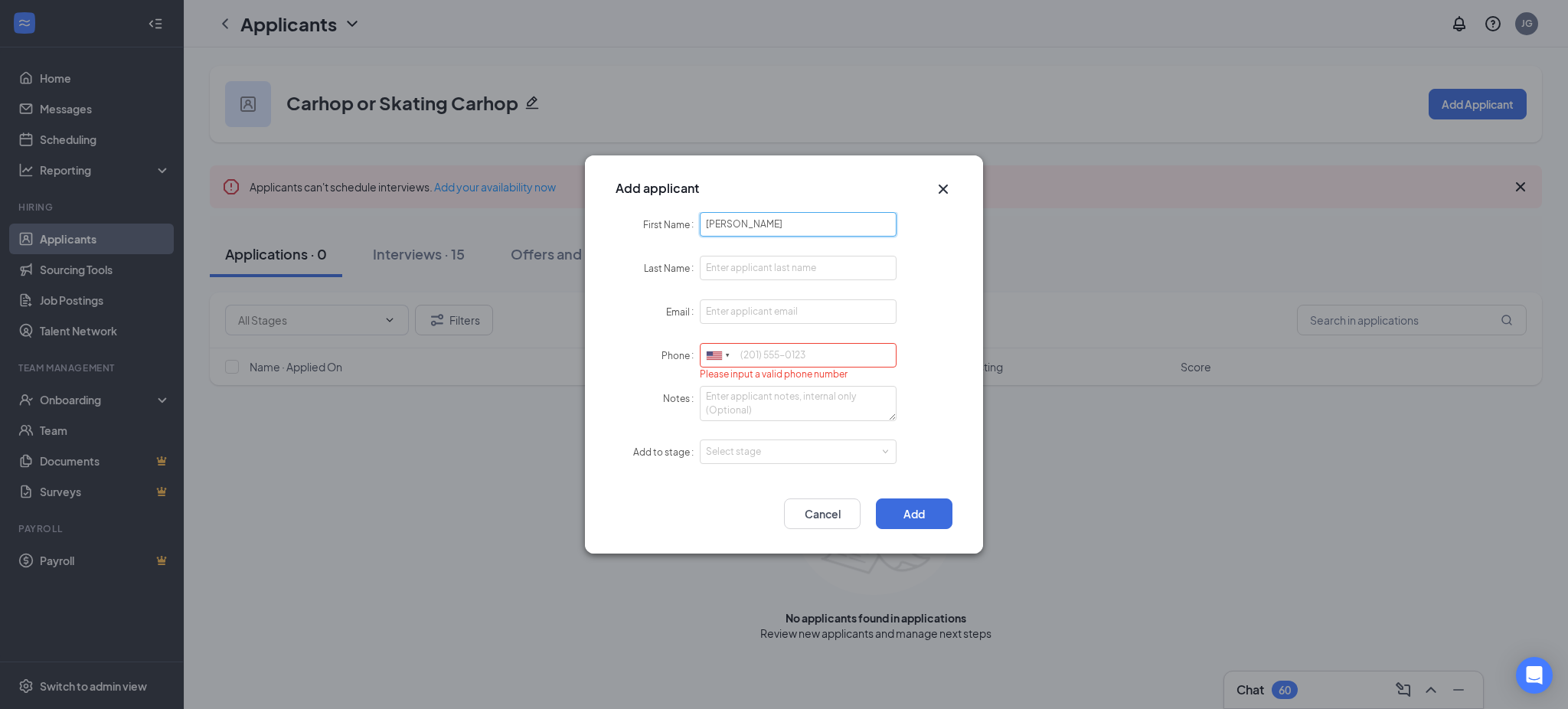
type input "Ruben"
paste input "Diaz"
type input "Diaz"
paste input "rcd31132@gmail.com"
type input "rcd31132@gmail.com"
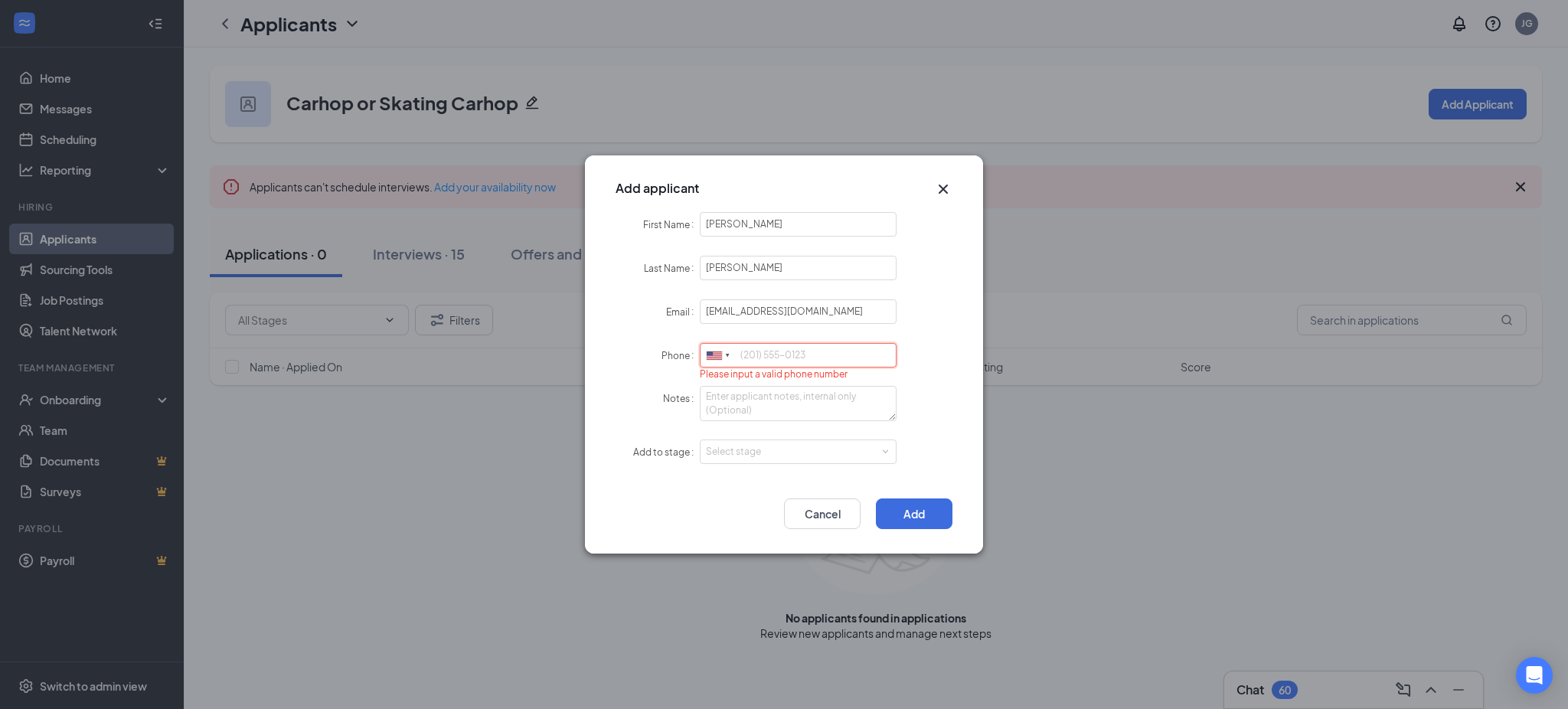
paste input "9493577413"
type input "9493577413"
drag, startPoint x: 754, startPoint y: 439, endPoint x: 754, endPoint y: 461, distance: 22.0
click at [754, 442] on div "Select stage" at bounding box center [798, 452] width 184 height 23
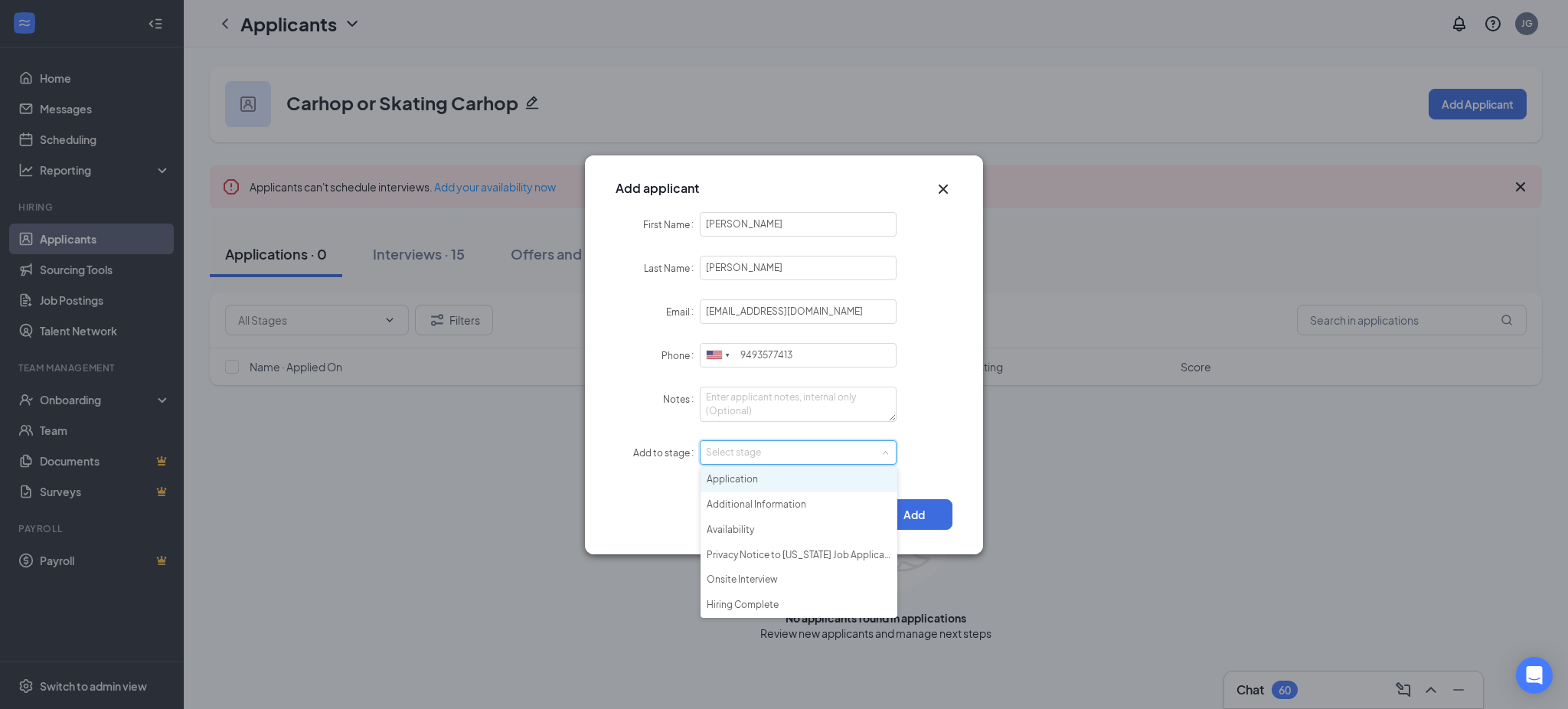
click at [754, 470] on li "Application" at bounding box center [799, 480] width 197 height 25
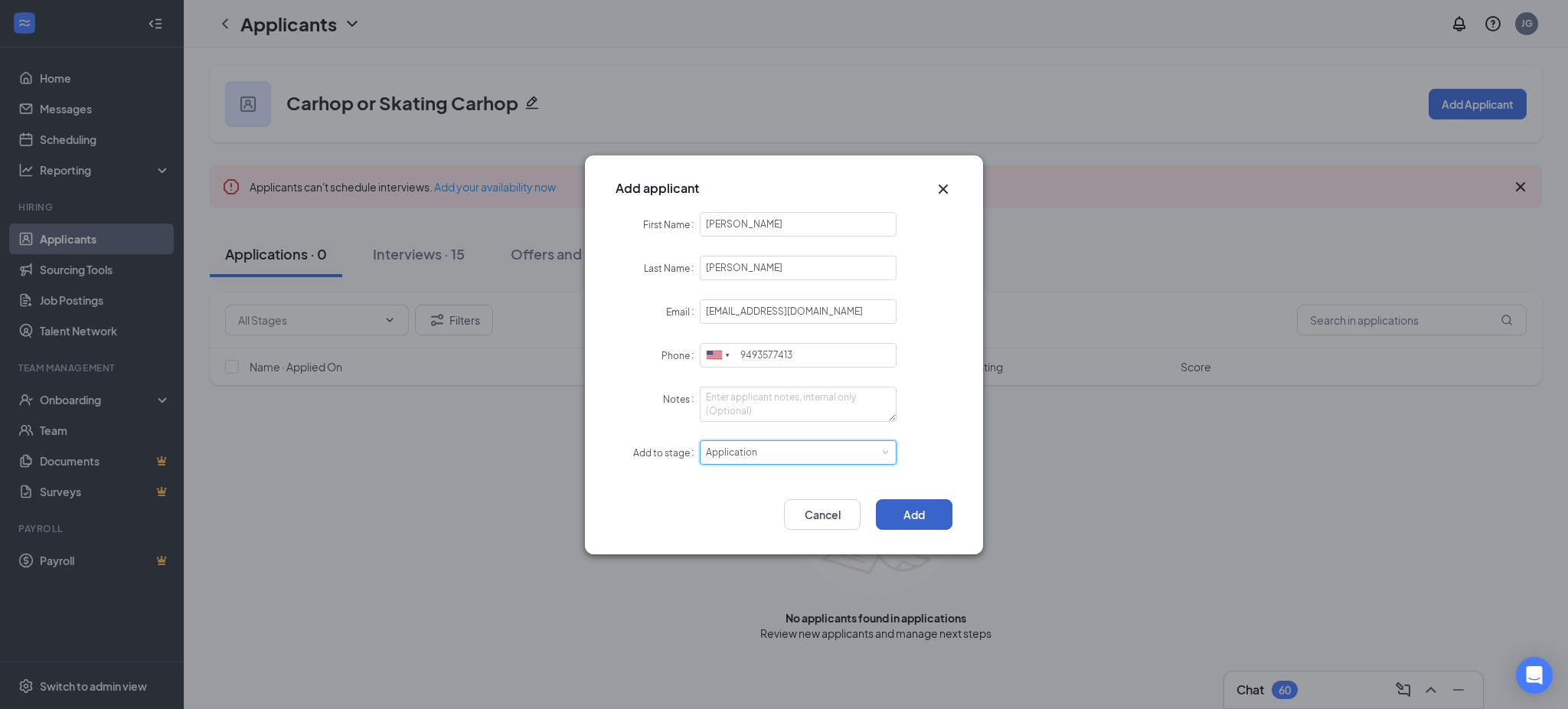
drag, startPoint x: 901, startPoint y: 512, endPoint x: 894, endPoint y: 531, distance: 20.2
click at [903, 513] on button "Add" at bounding box center [913, 515] width 76 height 31
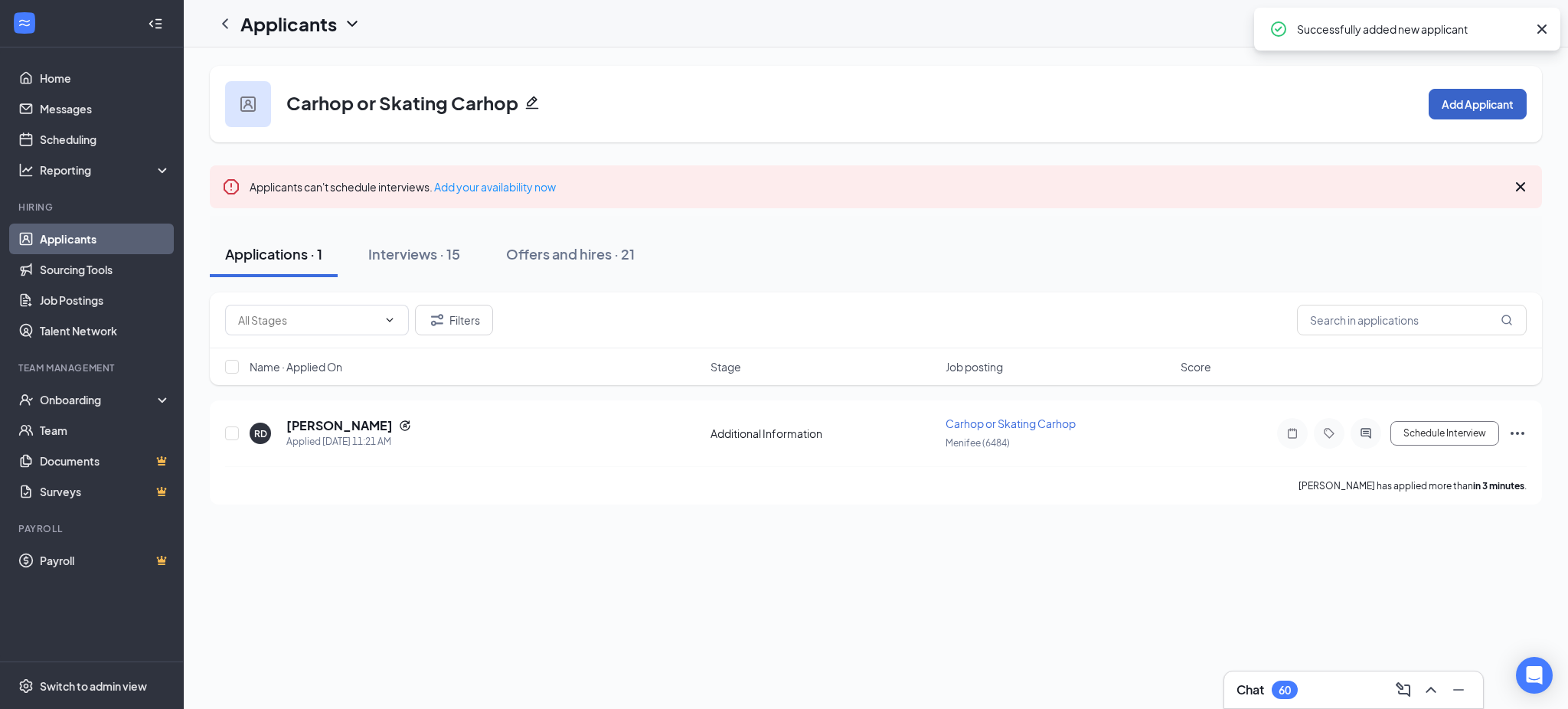
click at [1471, 93] on button "Add Applicant" at bounding box center [1478, 104] width 98 height 31
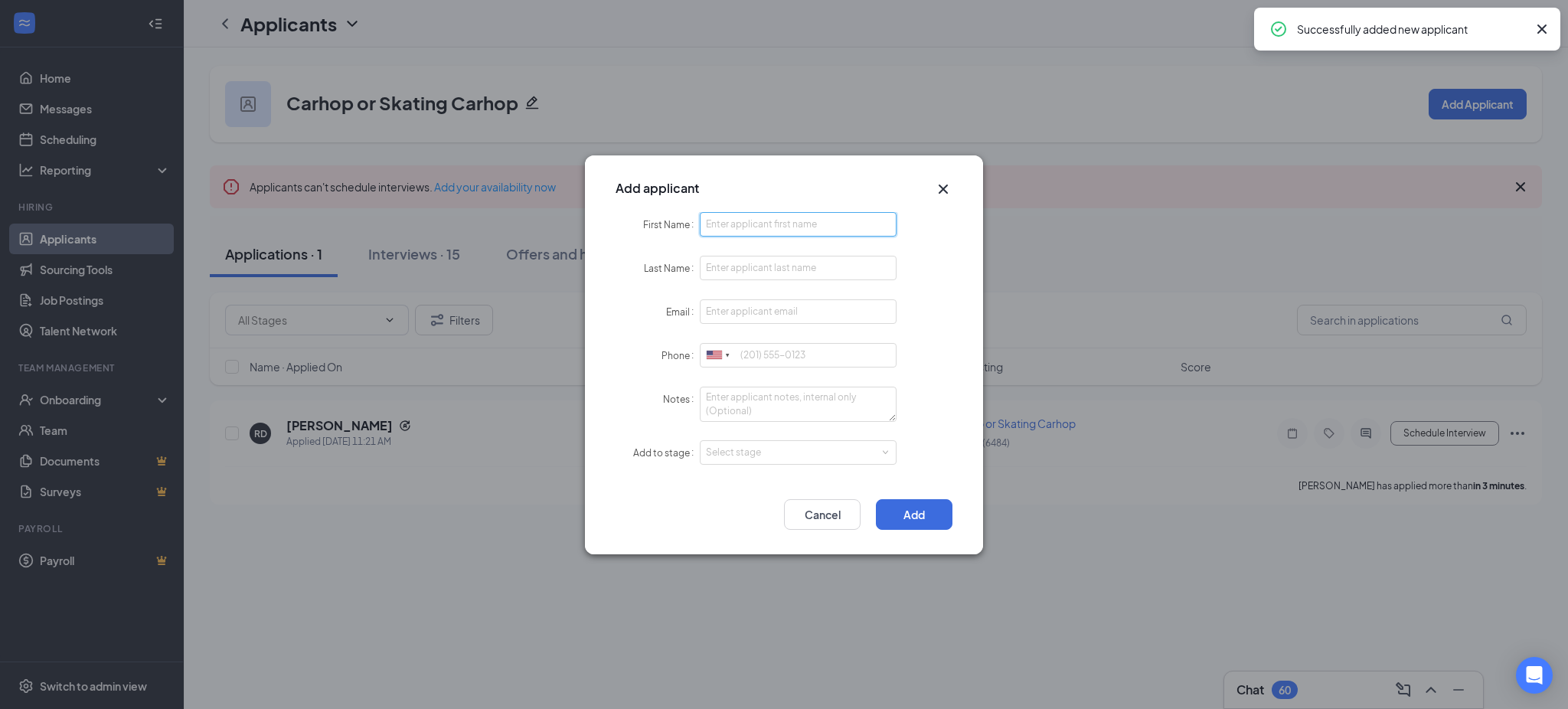
click at [831, 221] on input "First Name" at bounding box center [798, 225] width 197 height 25
paste input "Mia"
type input "Mia"
paste input "Leal"
type input "Leal"
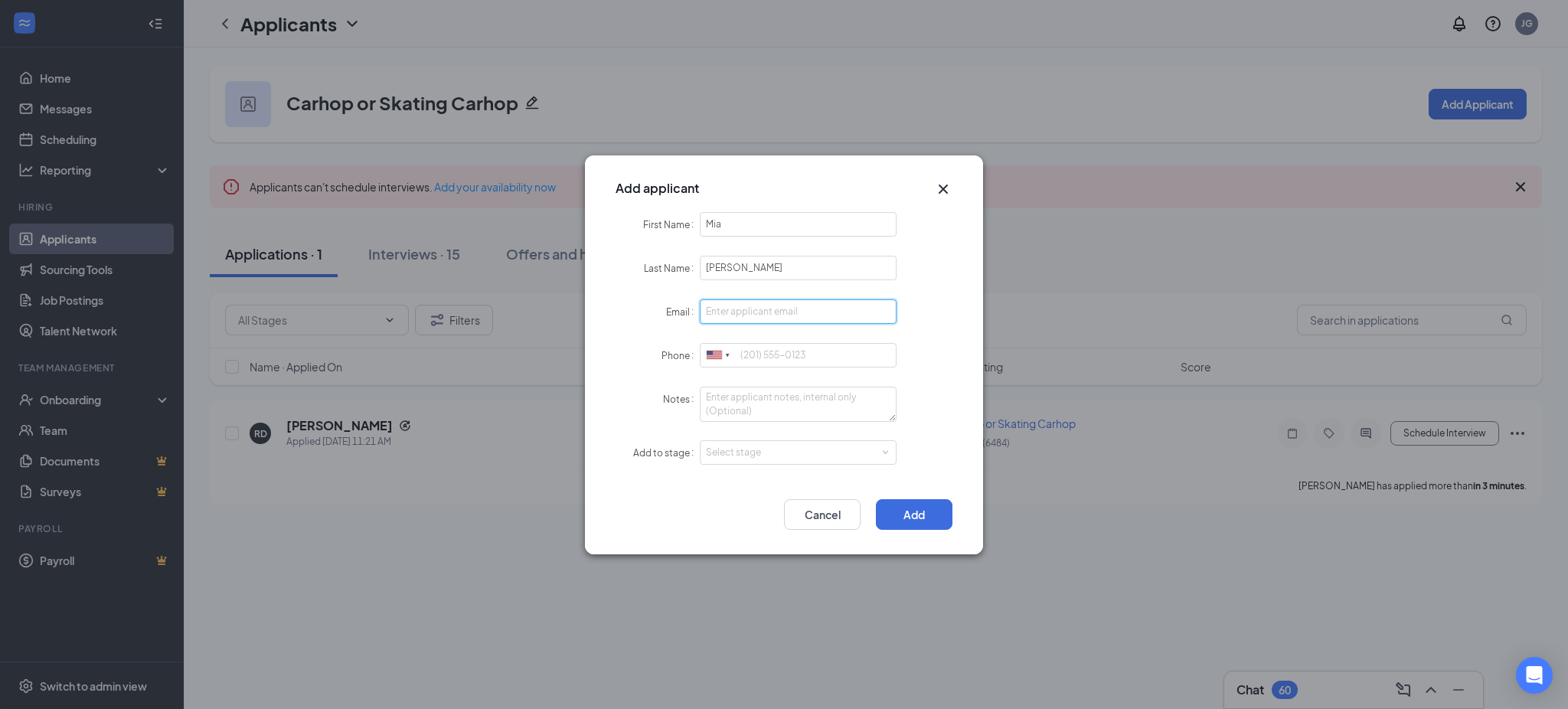
paste input "sebastianleal710@gmail.com"
type input "sebastianleal710@gmail.com"
paste input "9517239258"
drag, startPoint x: 757, startPoint y: 445, endPoint x: 757, endPoint y: 476, distance: 31.0
click at [757, 445] on div "Select stage" at bounding box center [795, 453] width 177 height 15
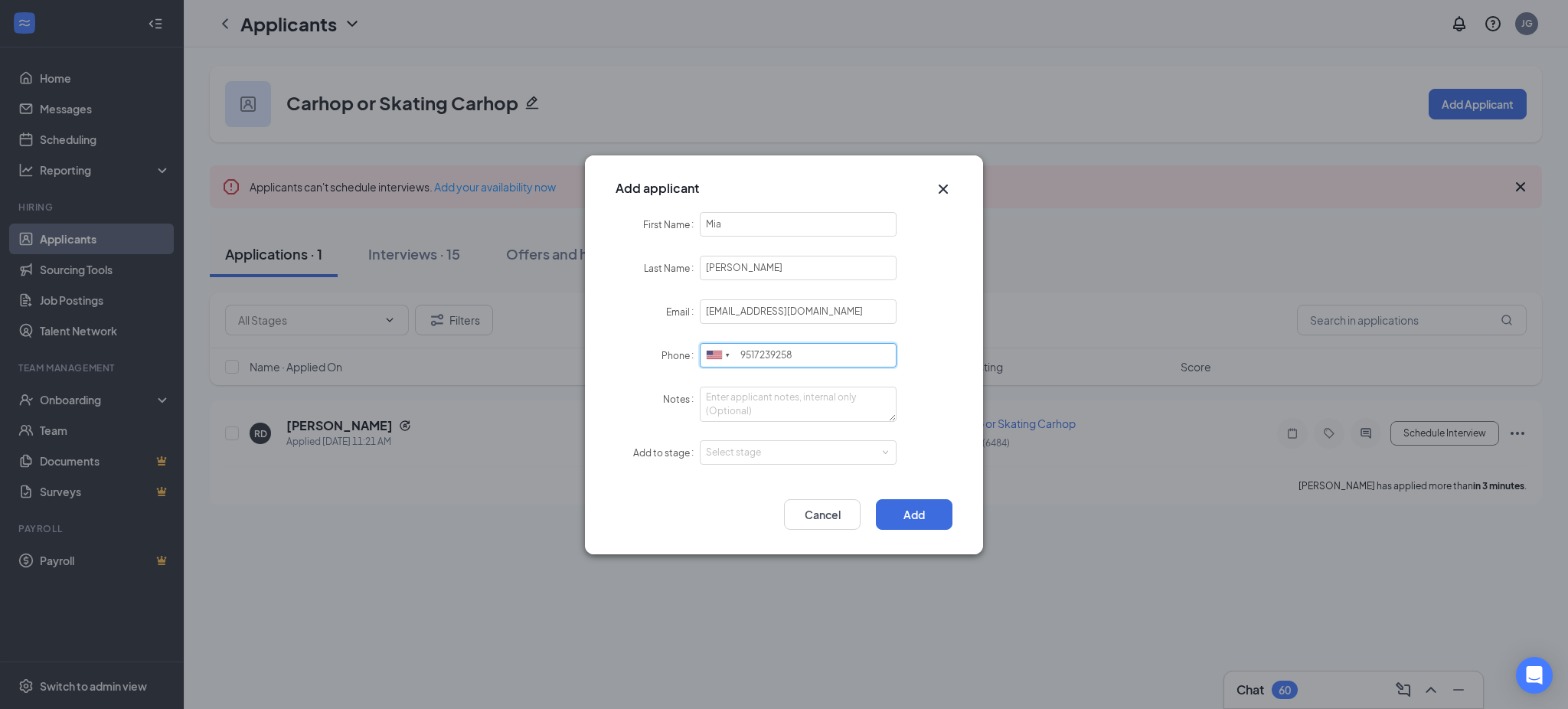
type input "9517239258"
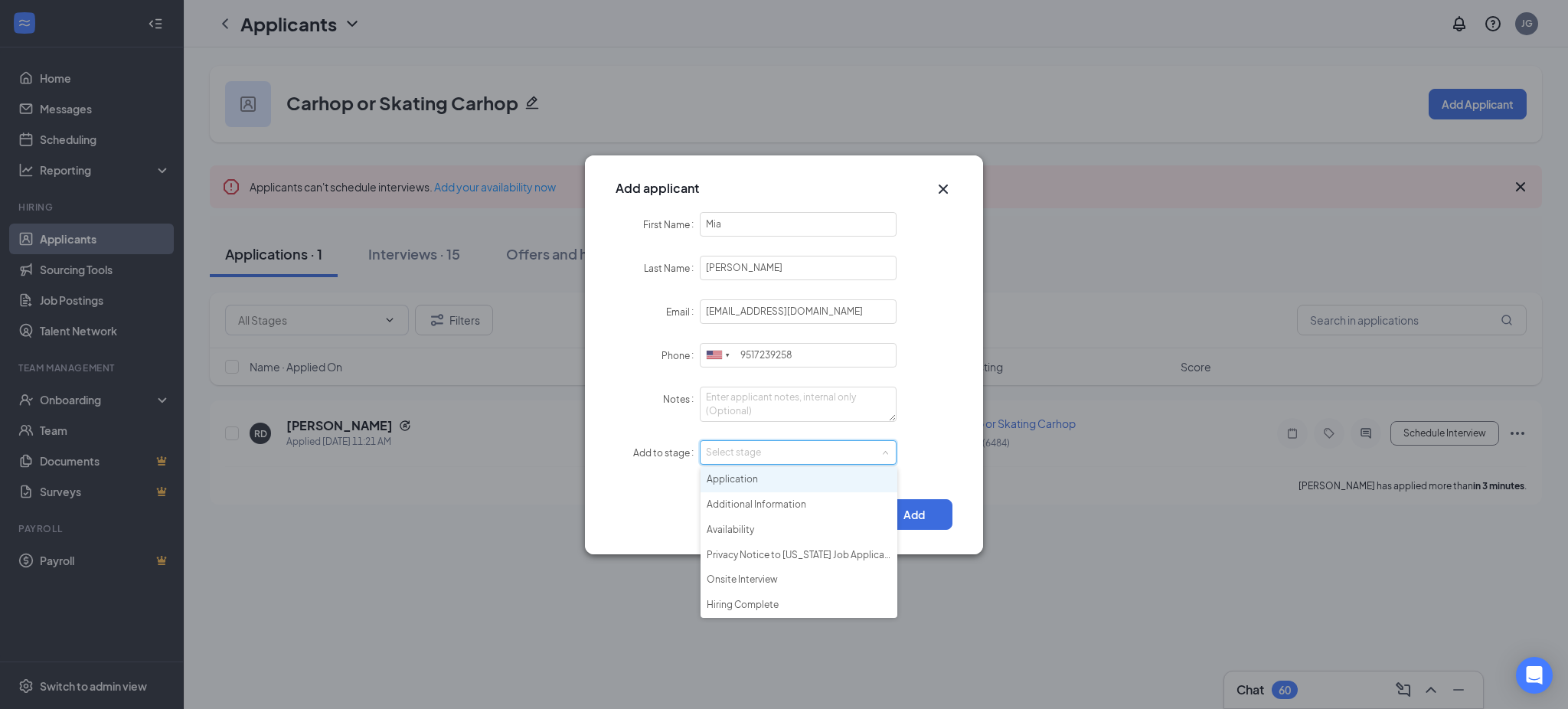
click at [758, 482] on li "Application" at bounding box center [799, 480] width 197 height 25
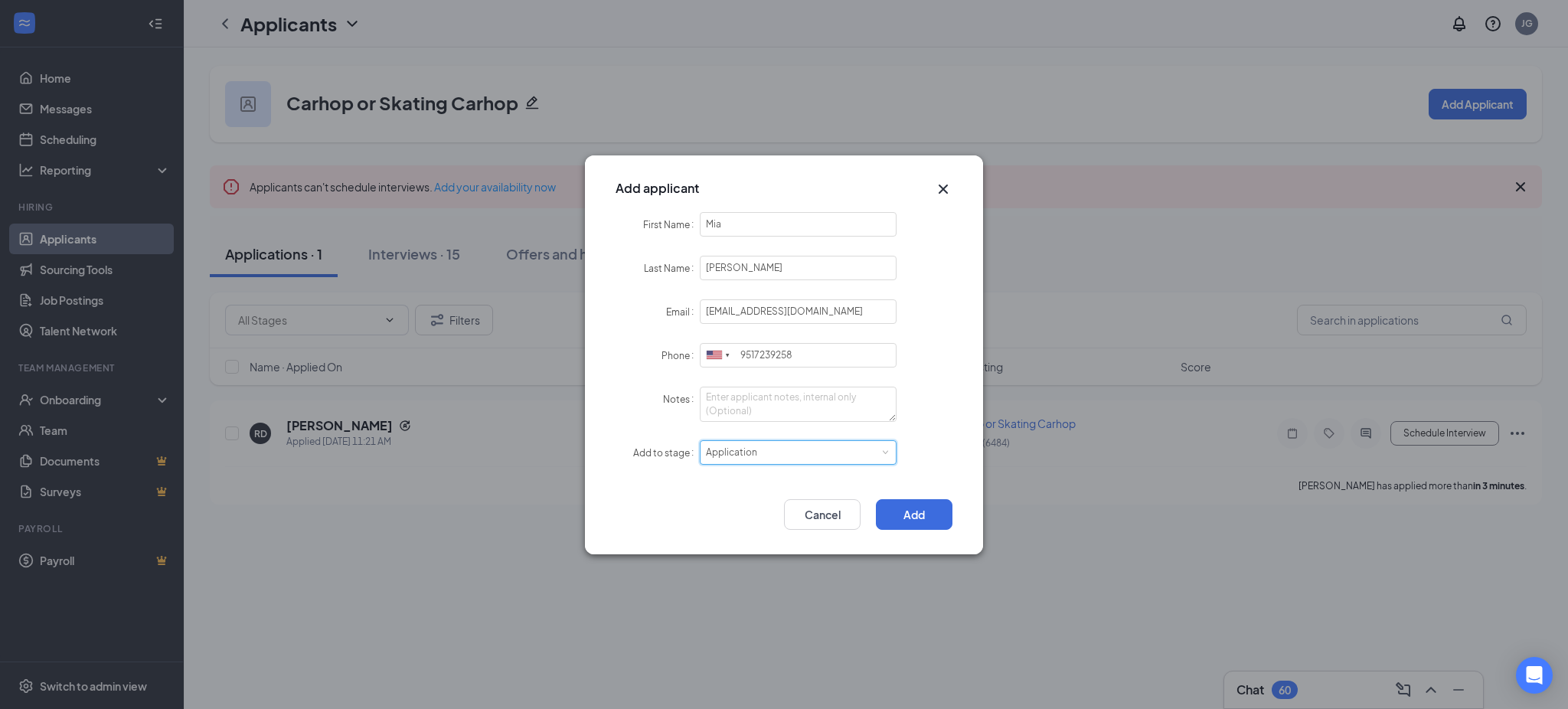
click at [913, 496] on div "Add Cancel" at bounding box center [783, 519] width 398 height 70
click at [916, 510] on button "Add" at bounding box center [913, 515] width 76 height 31
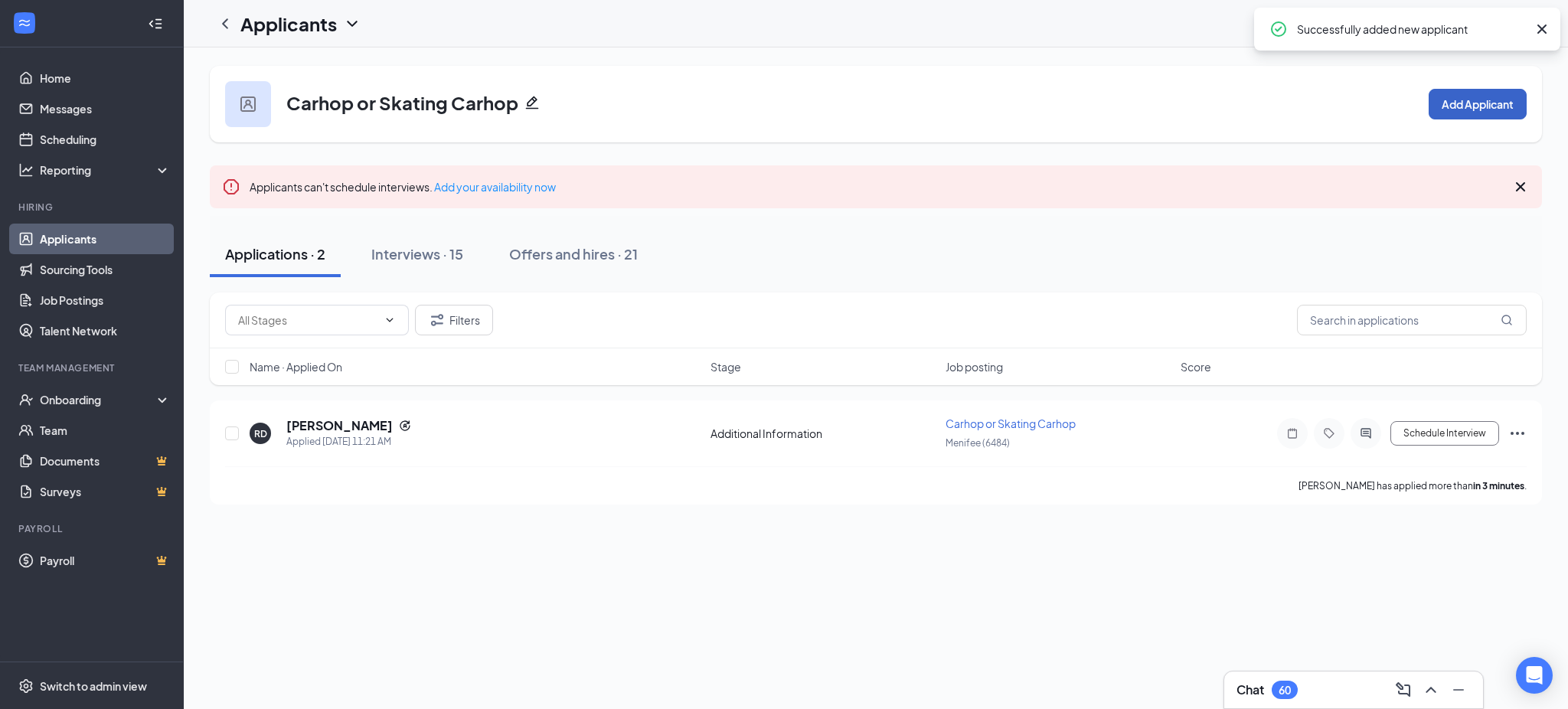
click at [1466, 97] on button "Add Applicant" at bounding box center [1478, 104] width 98 height 31
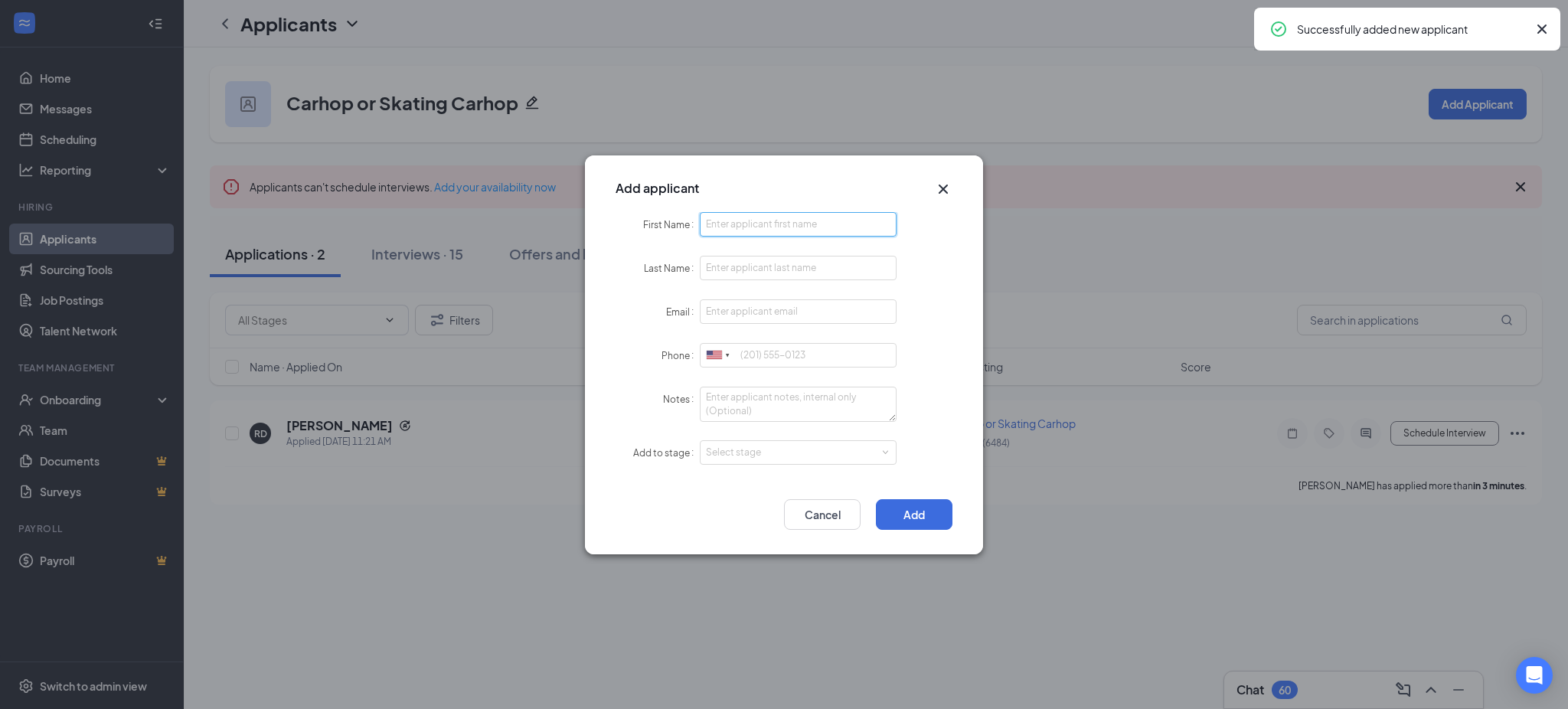
click at [762, 225] on input "First Name" at bounding box center [798, 225] width 197 height 25
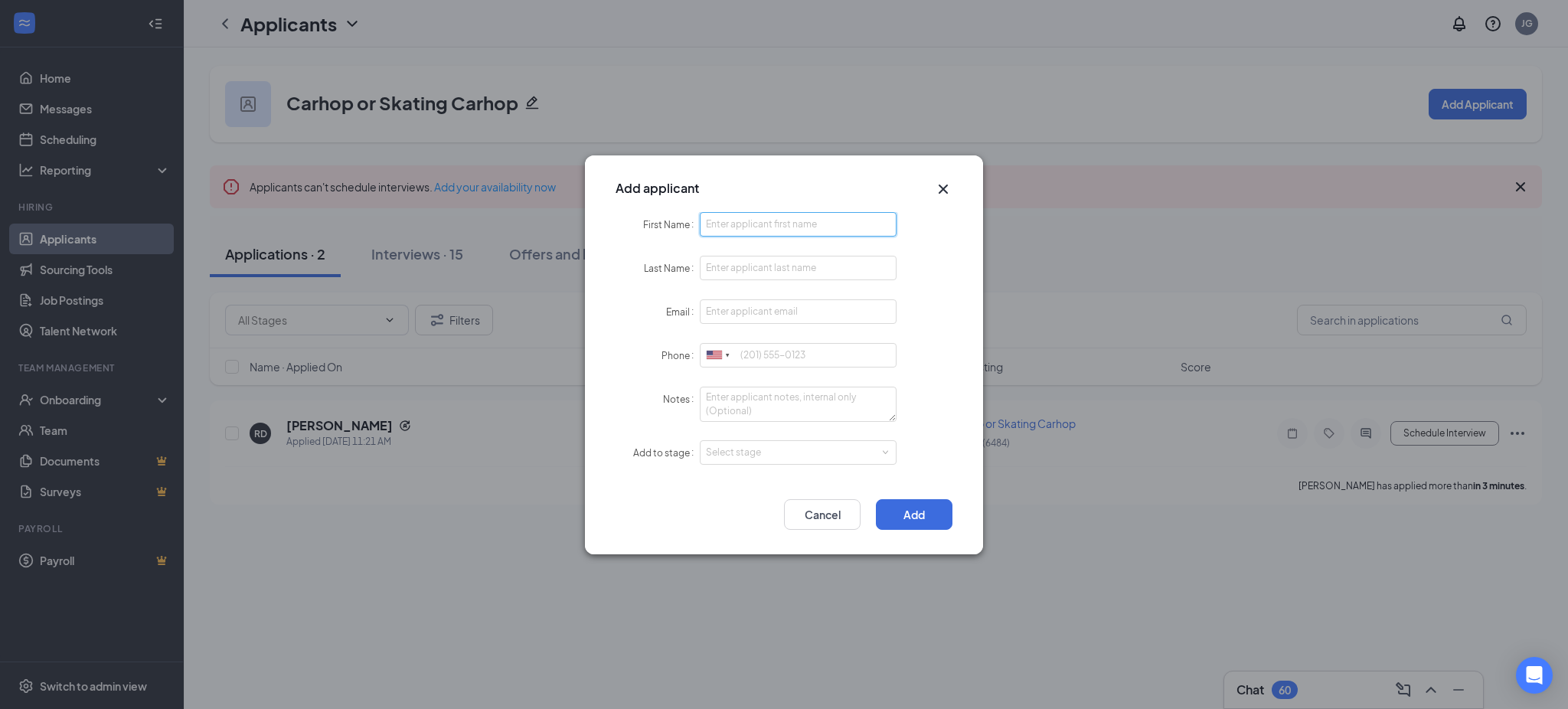
paste input "Sergio"
type input "Sergio"
paste input "Sigala"
type input "Sigala"
paste input "sigalasergio03@gmail.com"
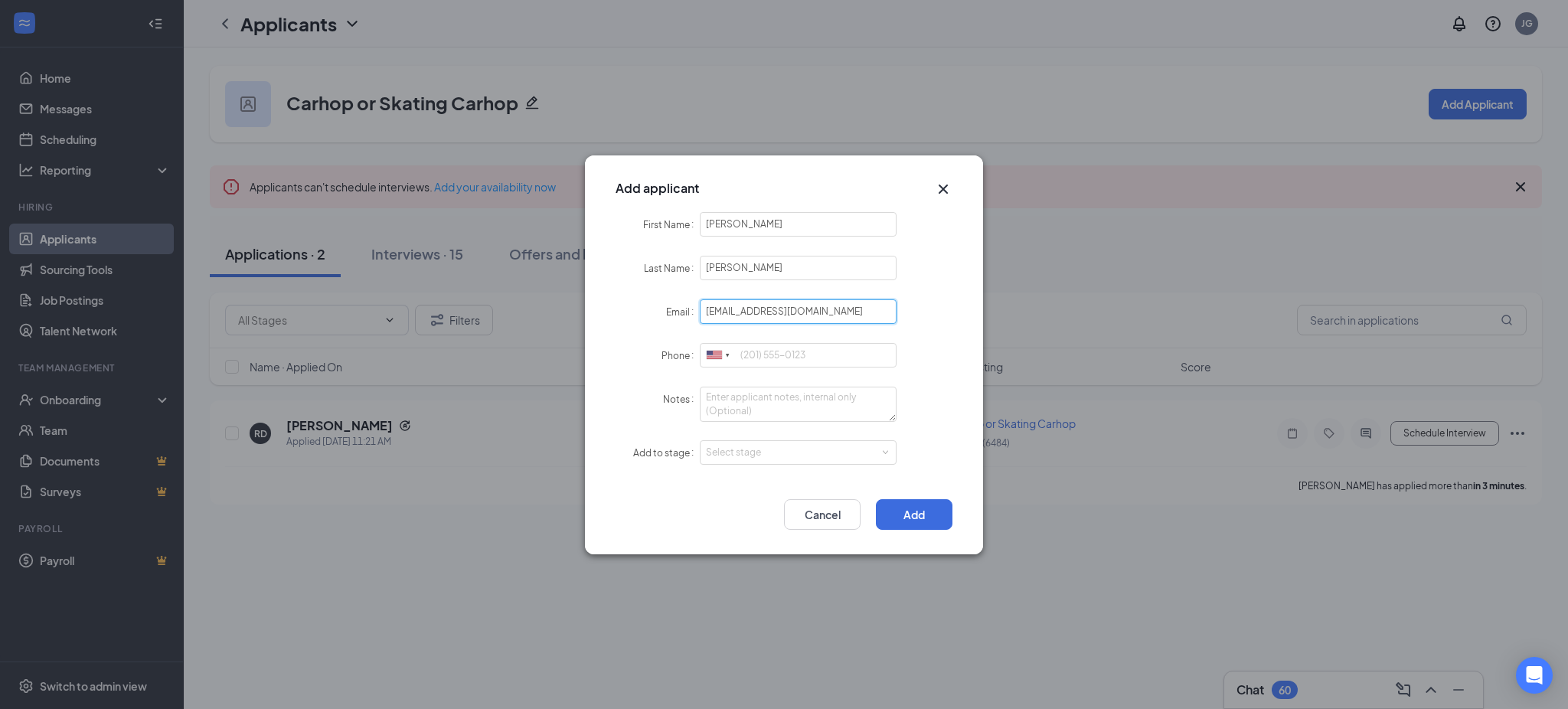
type input "sigalasergio03@gmail.com"
paste input "9518922525"
type input "9518922525"
drag, startPoint x: 746, startPoint y: 440, endPoint x: 749, endPoint y: 484, distance: 44.1
click at [748, 443] on div "Select stage" at bounding box center [798, 453] width 184 height 23
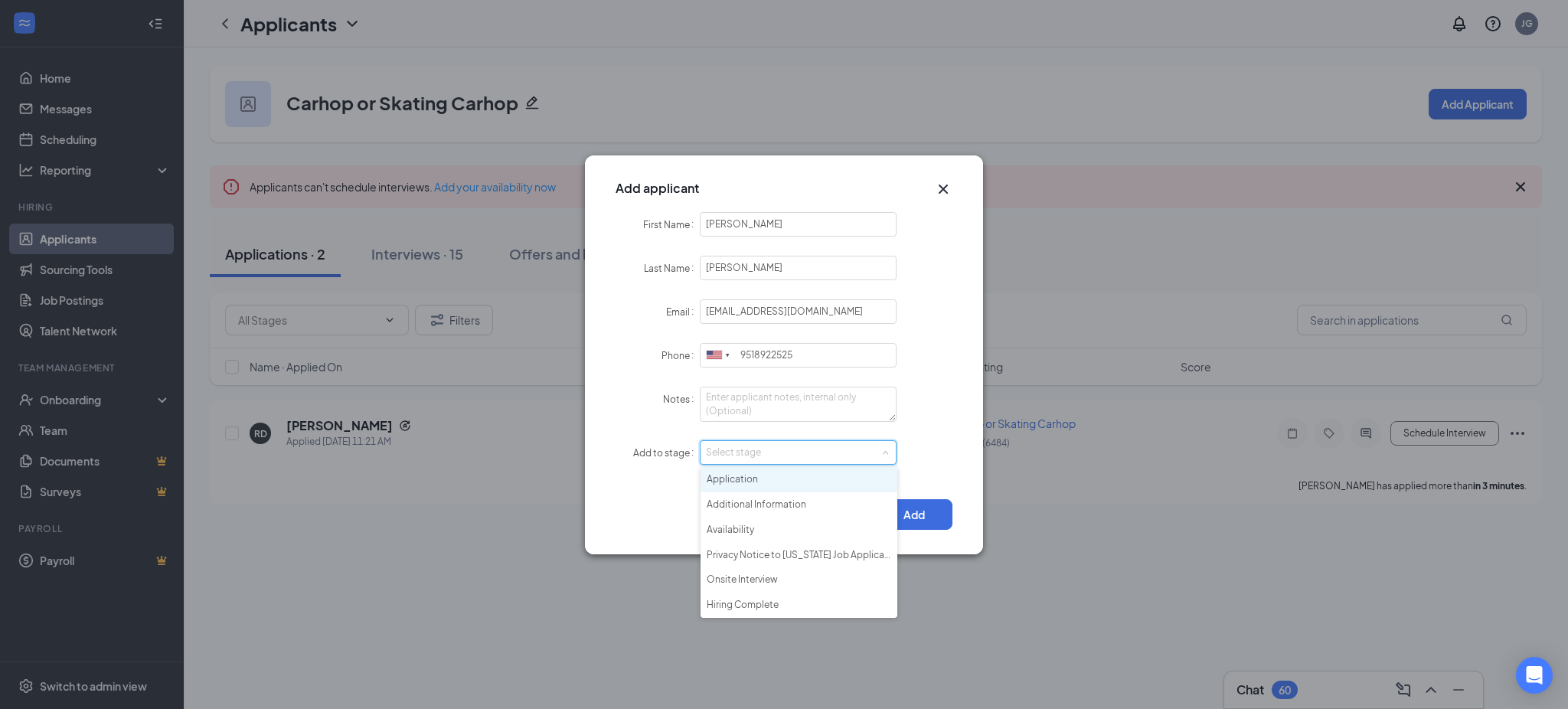
click at [753, 484] on li "Application" at bounding box center [799, 480] width 197 height 25
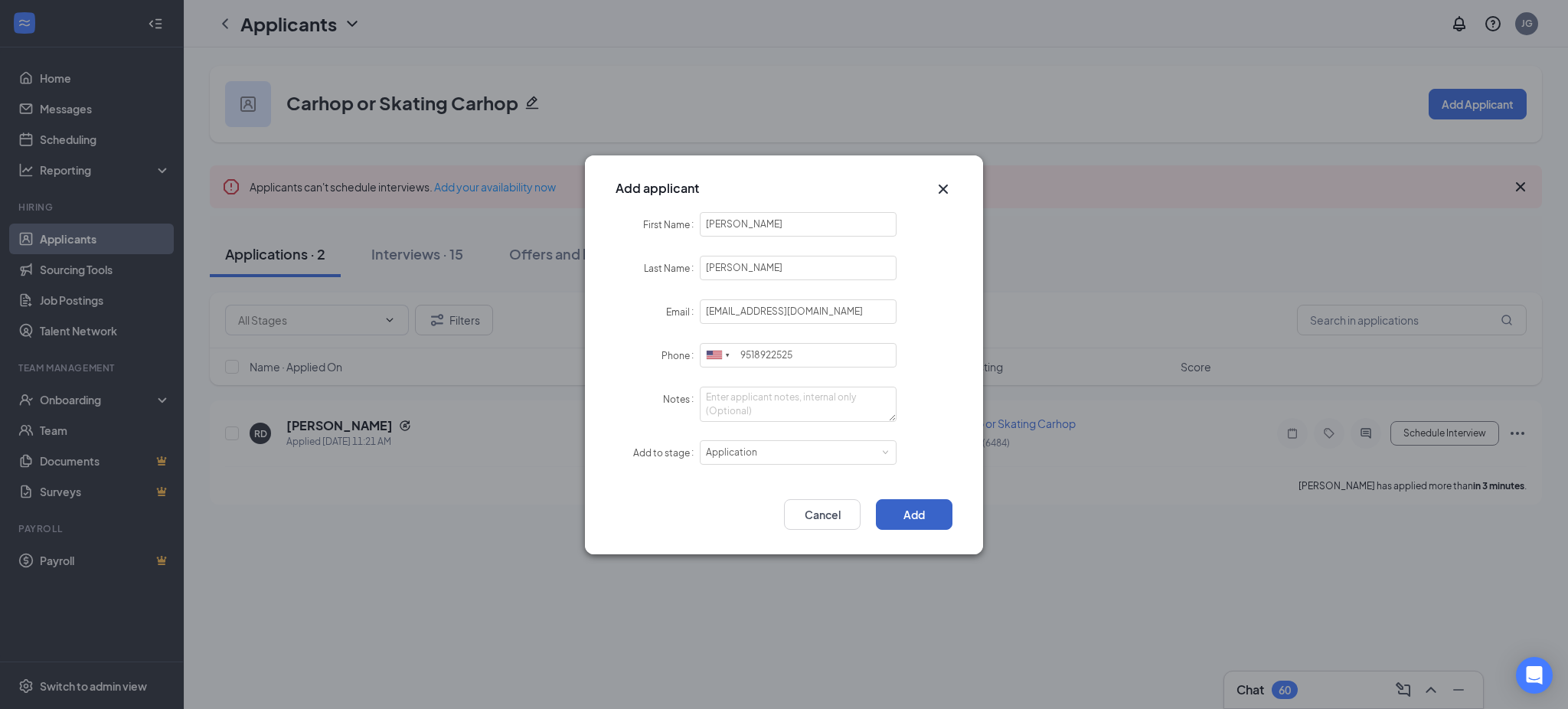
click at [923, 515] on button "Add" at bounding box center [913, 515] width 76 height 31
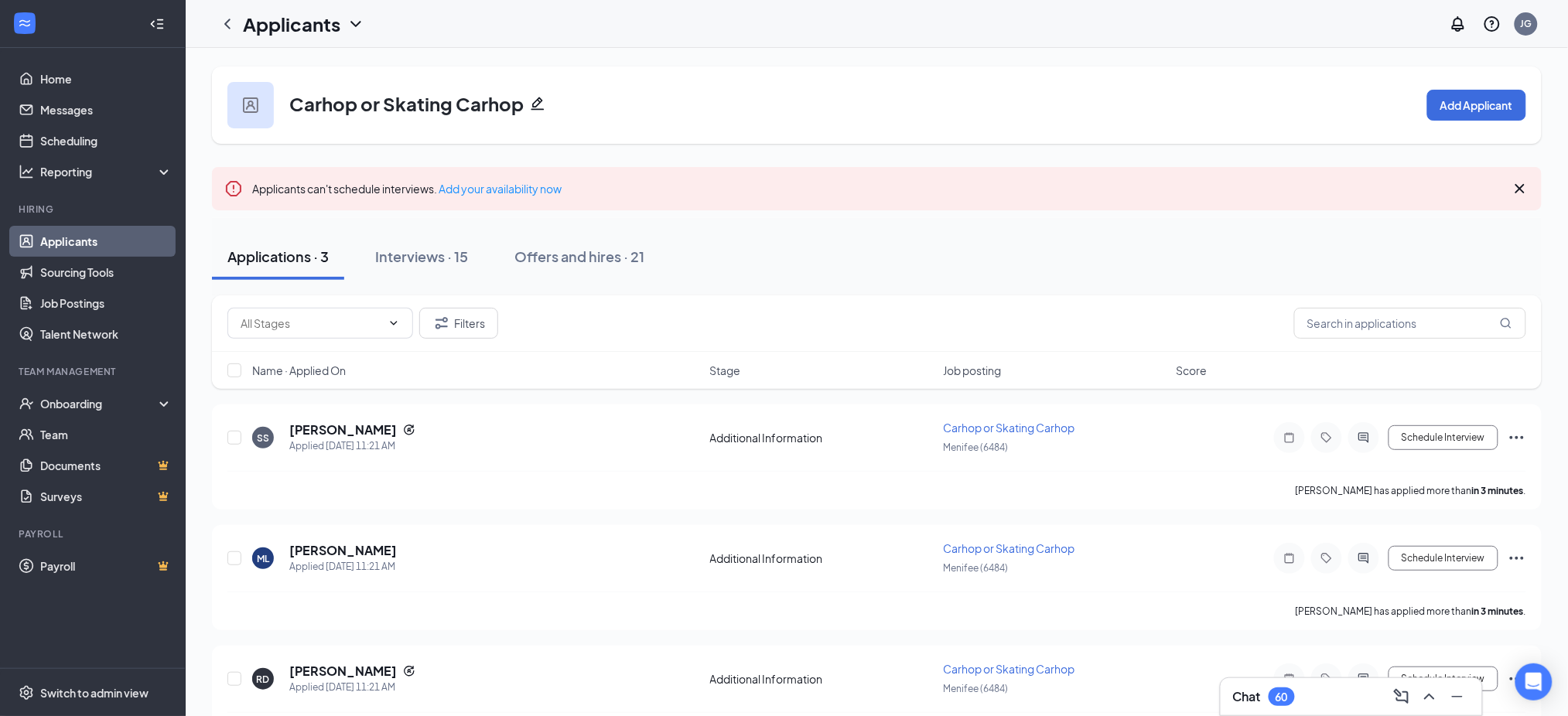
click at [95, 237] on link "Applicants" at bounding box center [107, 241] width 133 height 31
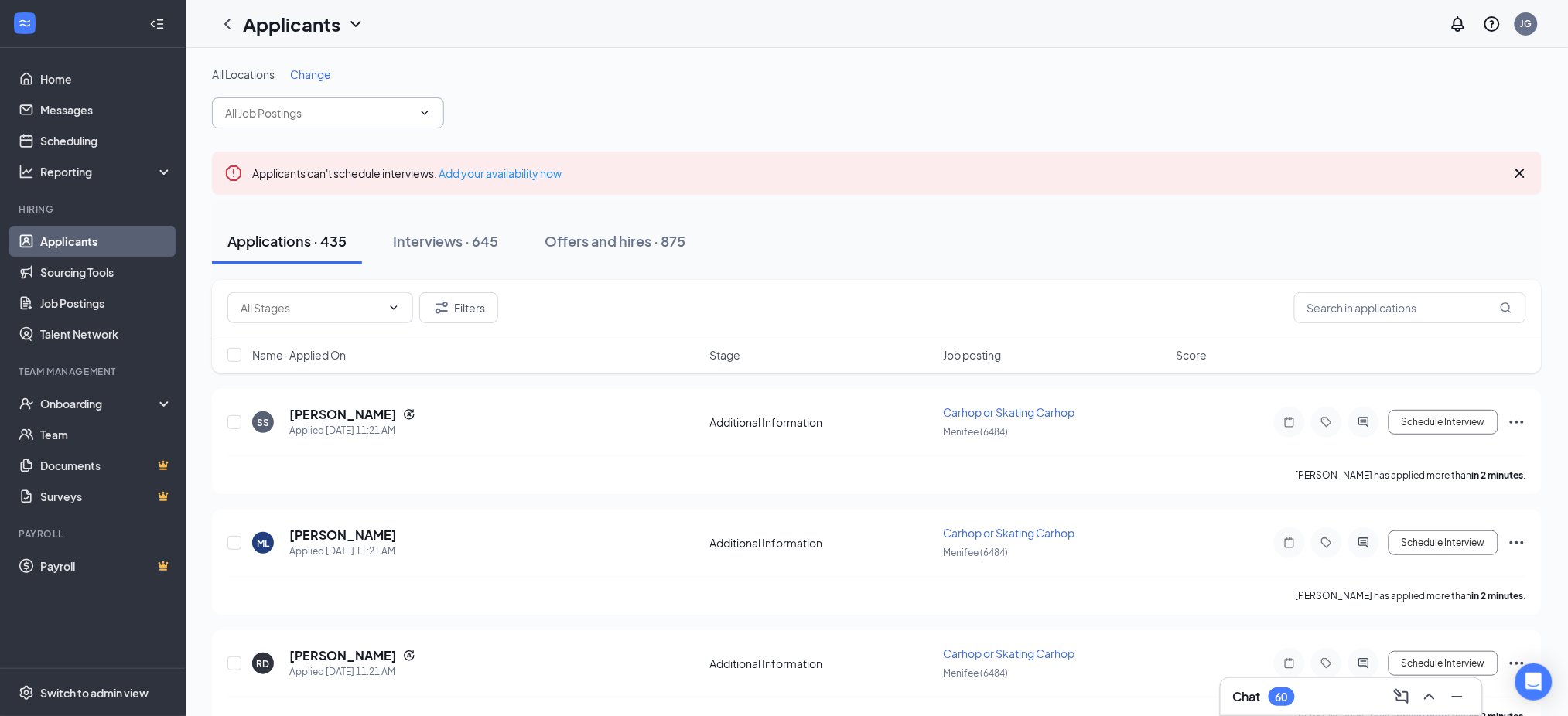
click at [297, 120] on input "text" at bounding box center [318, 113] width 187 height 17
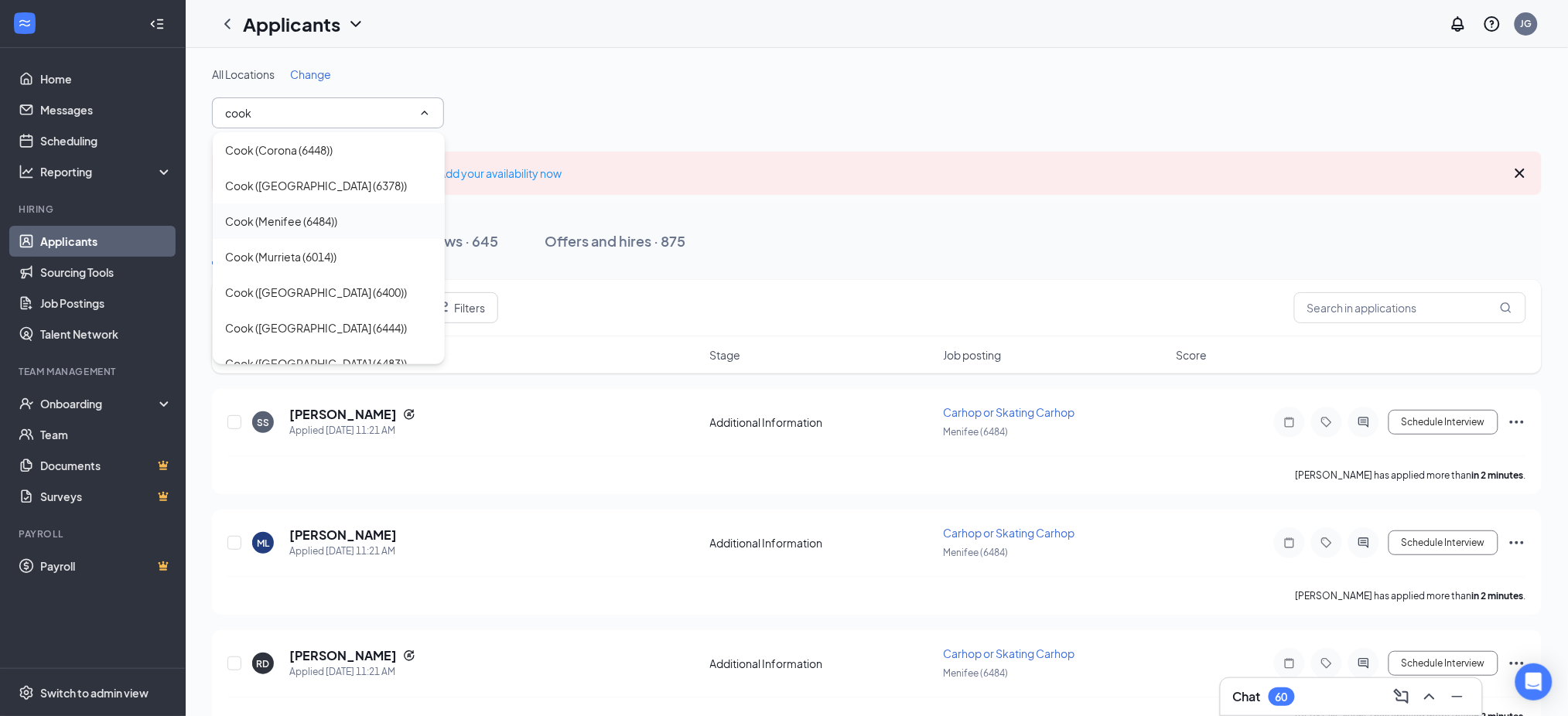
type input "cook"
click at [340, 218] on div "Cook (Menifee (6484))" at bounding box center [328, 220] width 207 height 17
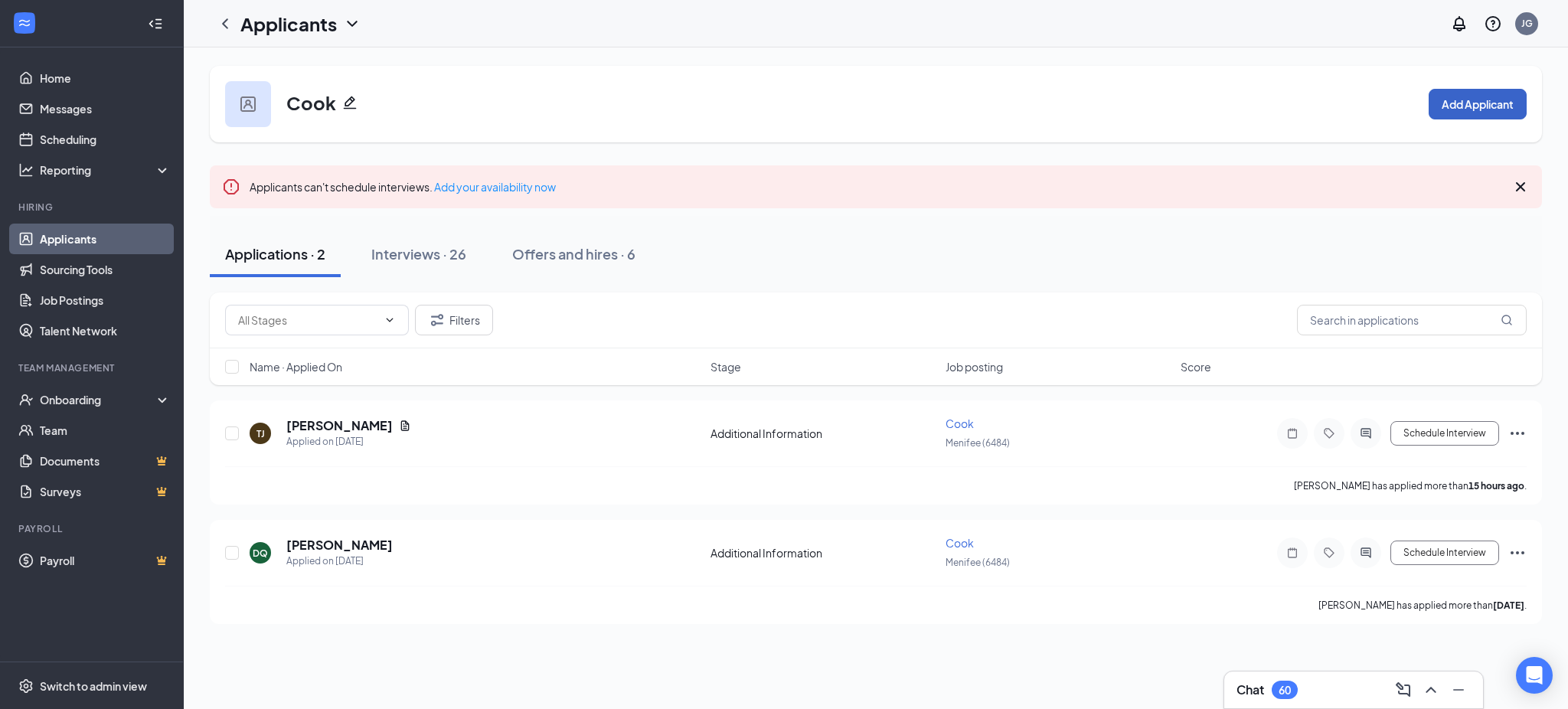
click at [1458, 116] on button "Add Applicant" at bounding box center [1478, 104] width 98 height 31
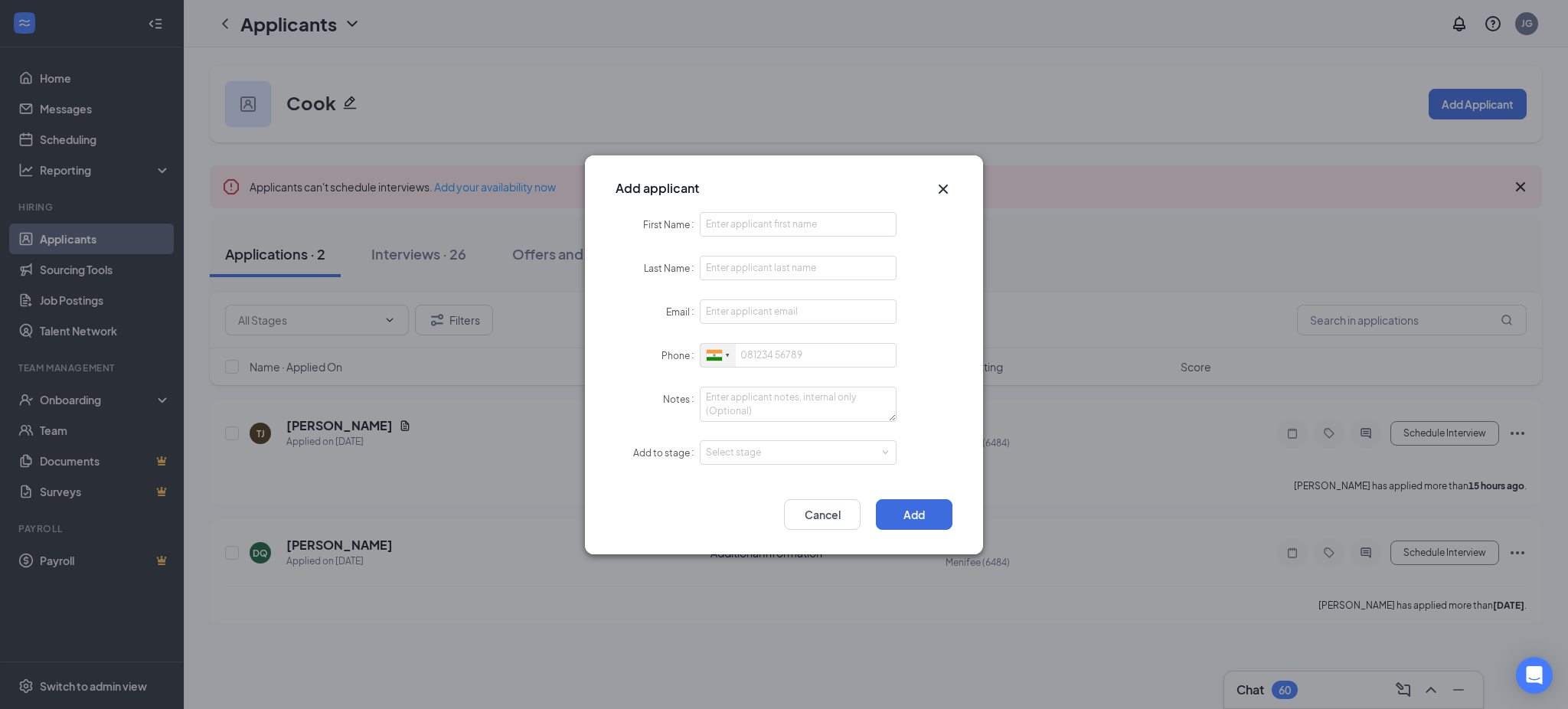
click at [707, 357] on div at bounding box center [714, 355] width 15 height 11
click at [773, 378] on span "[GEOGRAPHIC_DATA]" at bounding box center [777, 383] width 98 height 12
click at [769, 225] on input "First Name" at bounding box center [798, 225] width 197 height 25
paste input "Isac"
type input "Isac"
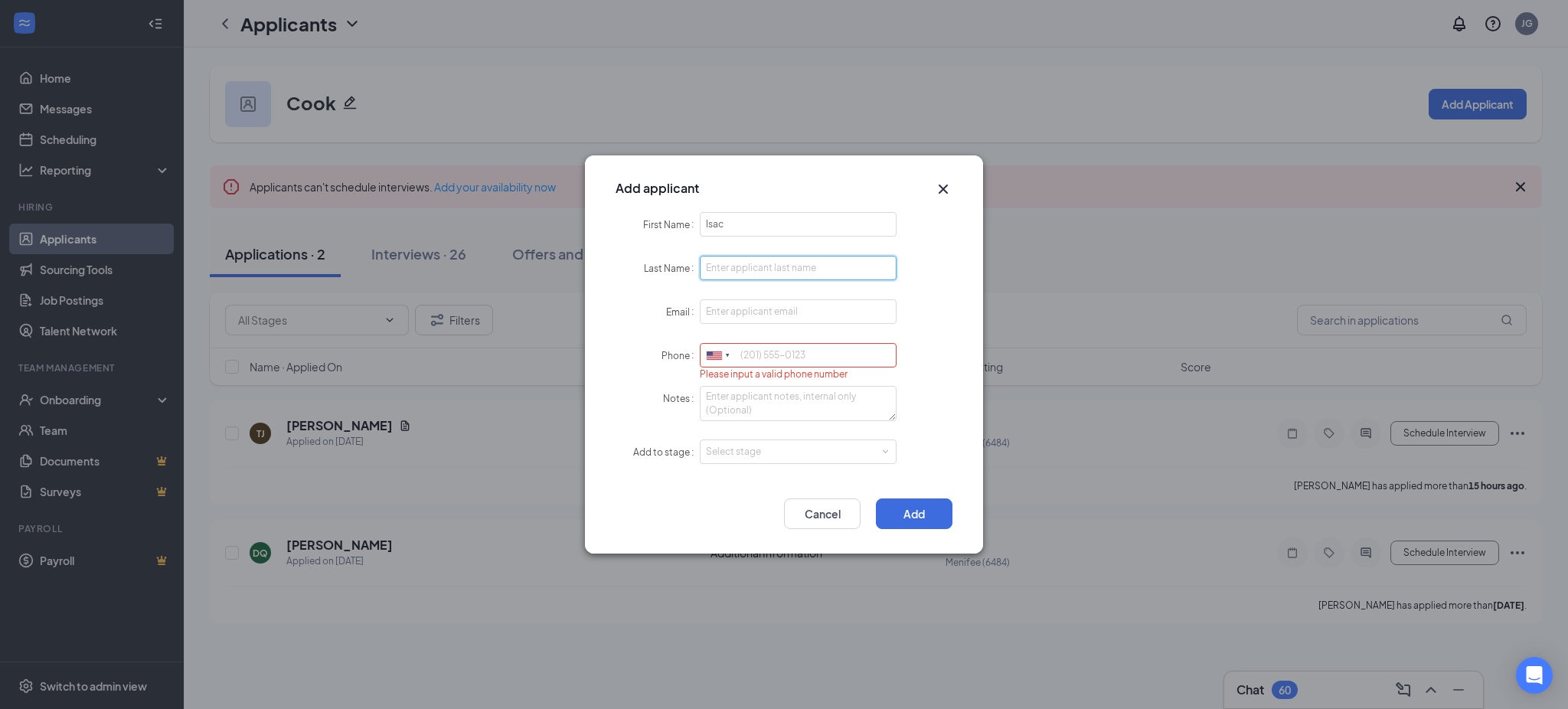
click at [747, 268] on input "Last Name" at bounding box center [798, 268] width 197 height 25
paste input "Garcia"
type input "Garcia"
paste input "isgarcia044@gmail.com"
type input "isgarcia044@gmail.com"
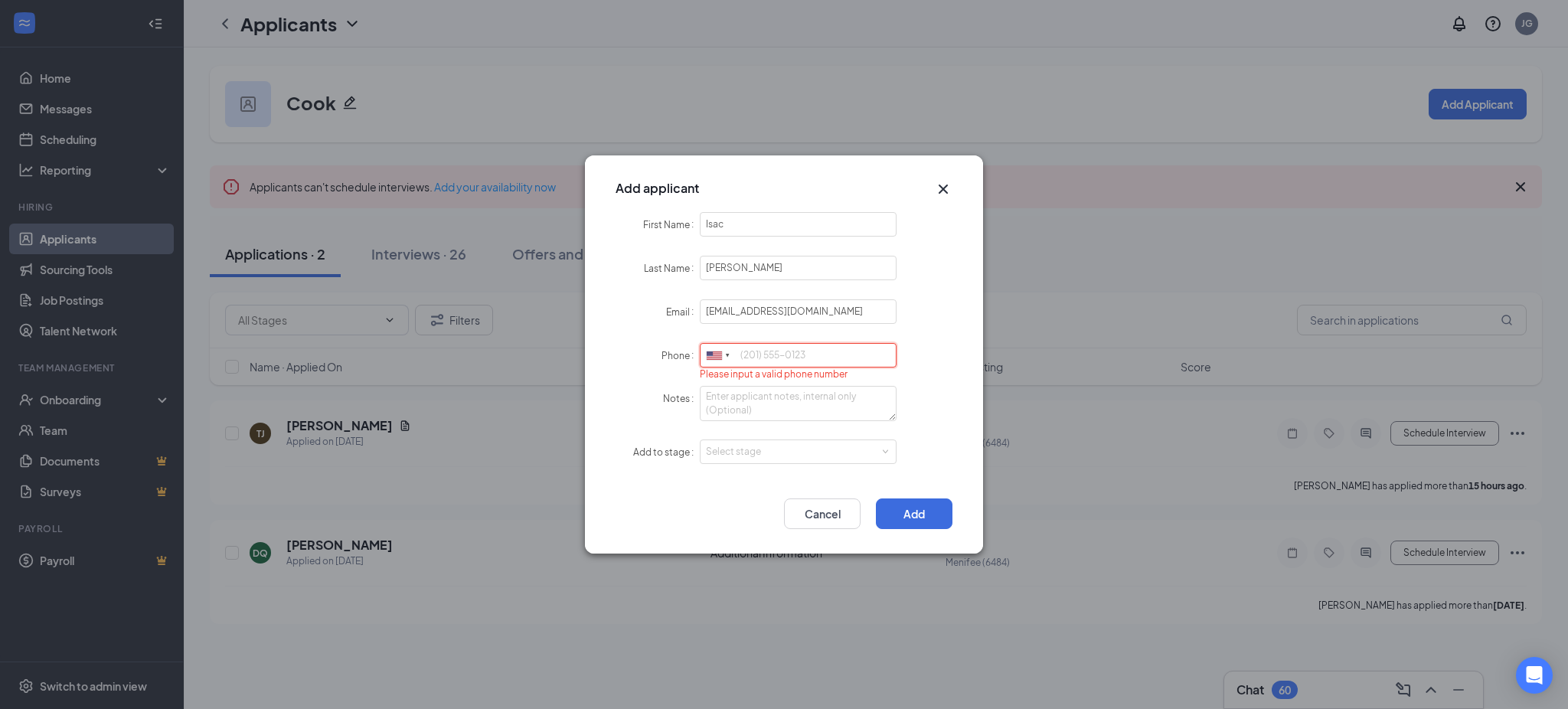
click at [769, 357] on input "Phone" at bounding box center [798, 356] width 197 height 25
paste input "9515286198"
drag, startPoint x: 780, startPoint y: 451, endPoint x: 769, endPoint y: 459, distance: 13.6
click at [777, 451] on div "Select stage" at bounding box center [795, 452] width 177 height 15
type input "9515286198"
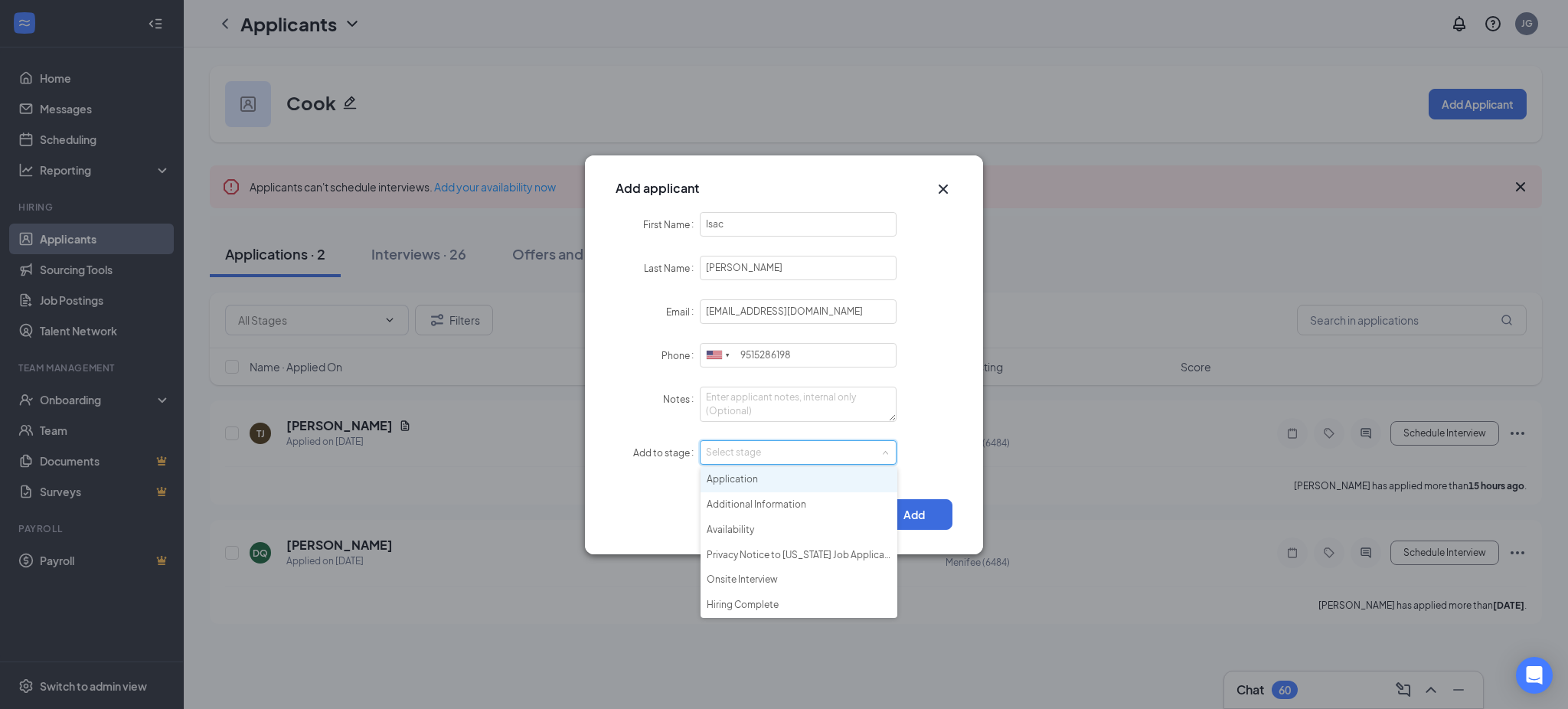
click at [755, 490] on li "Application" at bounding box center [799, 480] width 197 height 25
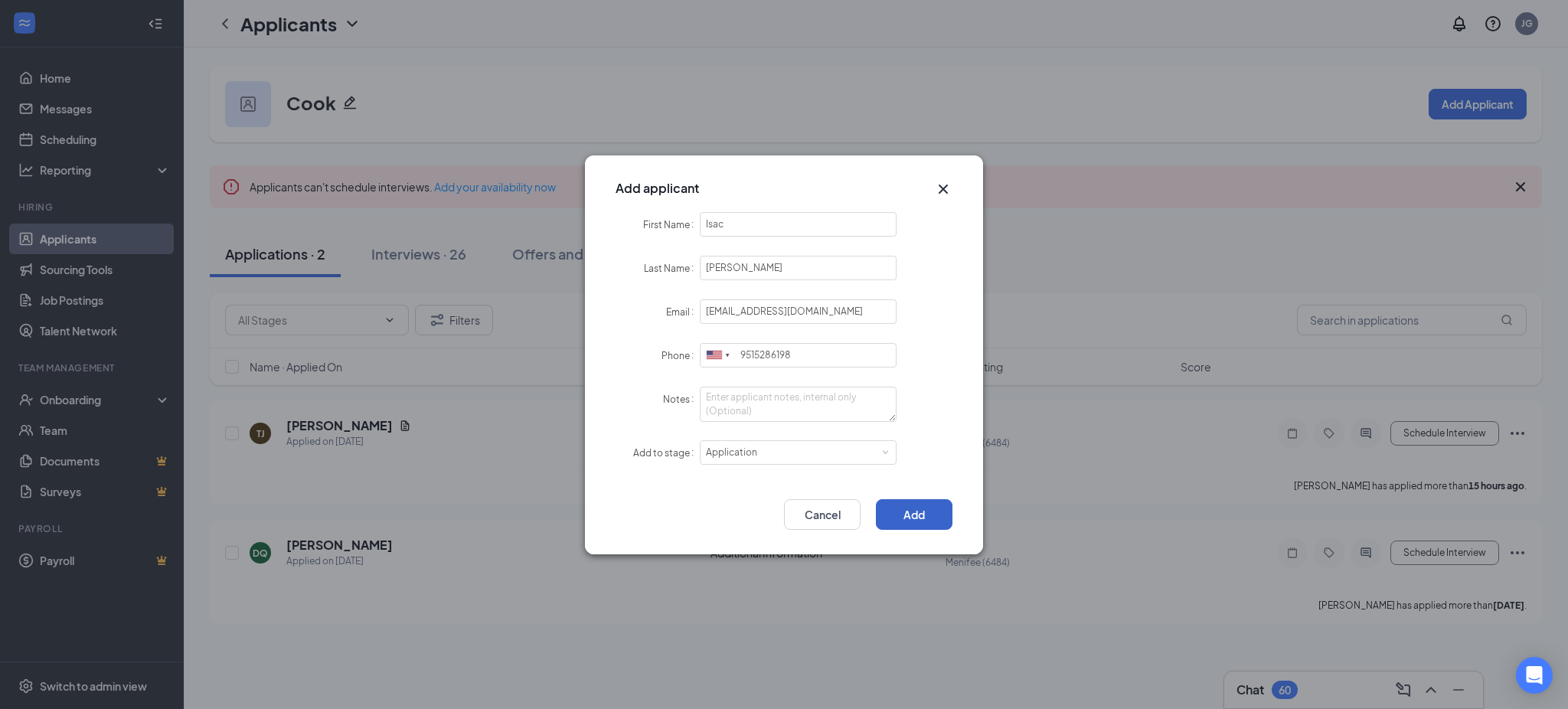
drag, startPoint x: 898, startPoint y: 508, endPoint x: 916, endPoint y: 516, distance: 19.7
click at [899, 508] on button "Add" at bounding box center [913, 515] width 76 height 31
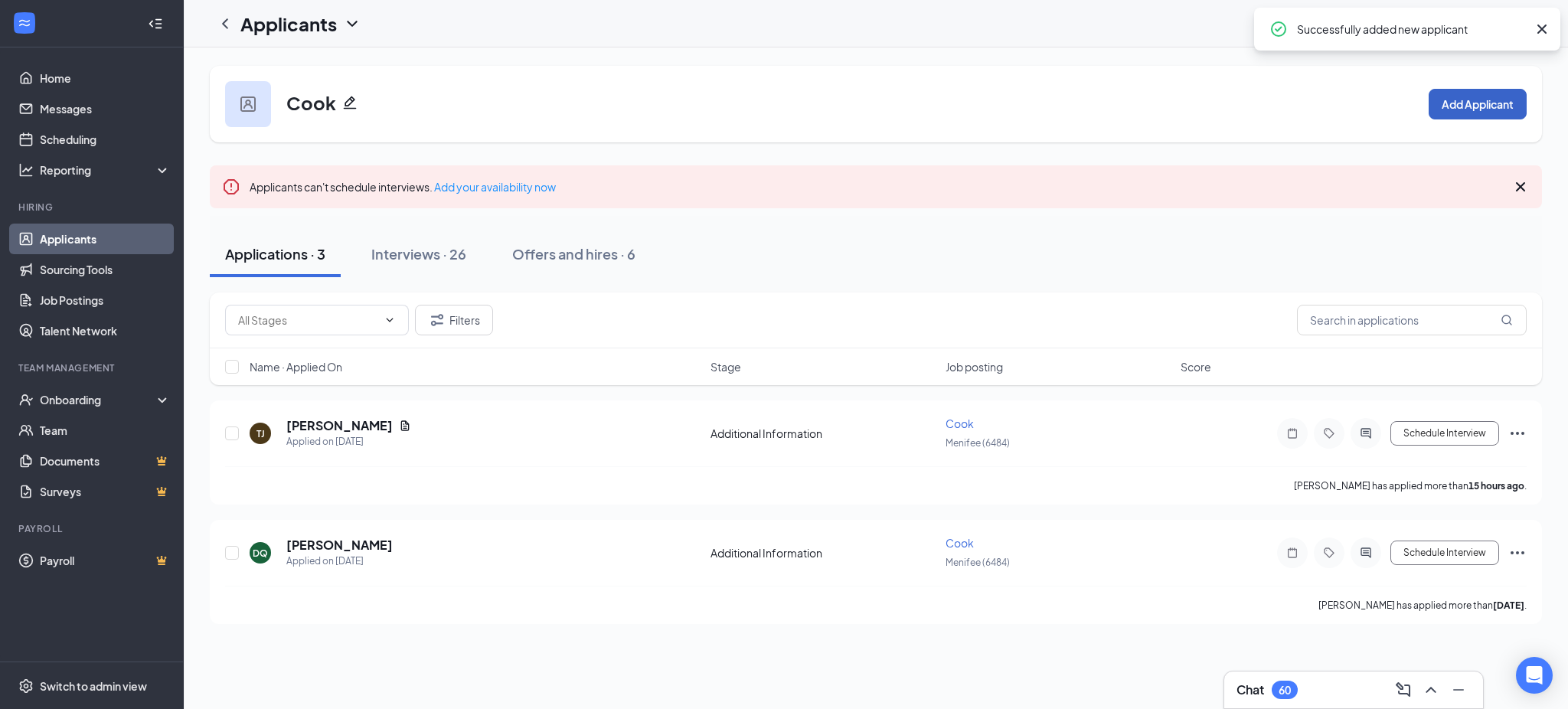
click at [1449, 89] on button "Add Applicant" at bounding box center [1478, 104] width 98 height 31
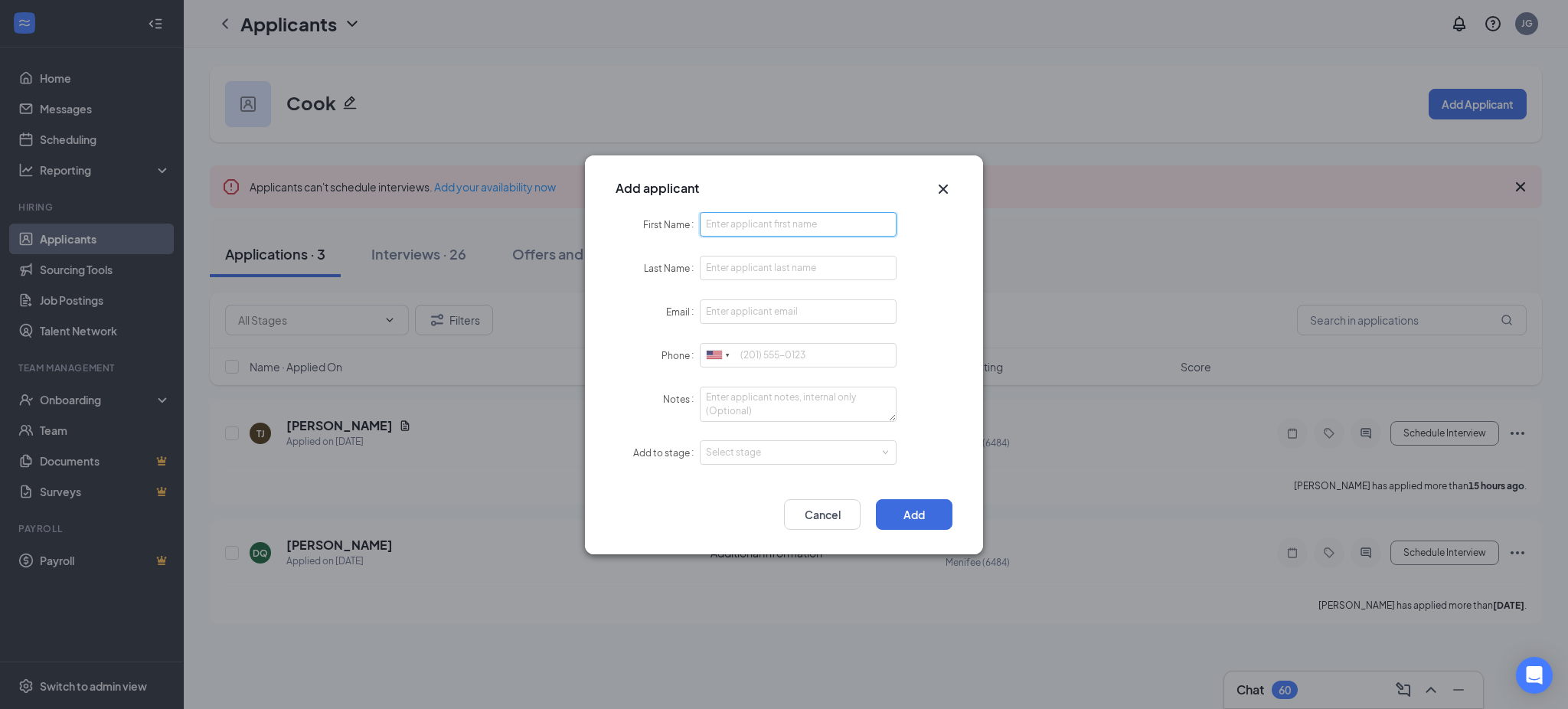
click at [805, 237] on input "First Name" at bounding box center [798, 225] width 197 height 25
paste input "Trent"
type input "Trent"
paste input "Solsvik"
type input "Solsvik"
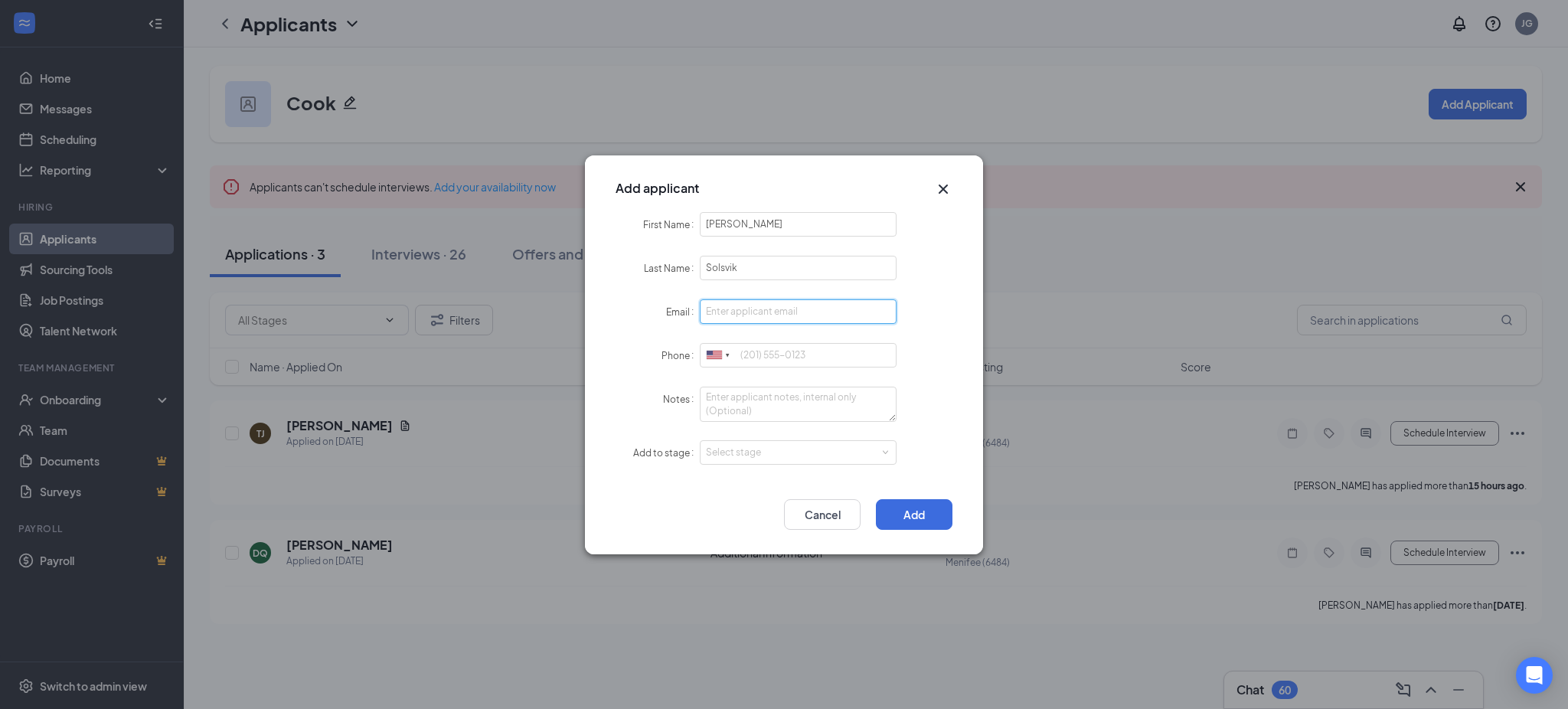
paste input "trentsolsvik1@gmail.com"
type input "trentsolsvik1@gmail.com"
paste input "9513914412"
type input "9513914412"
drag, startPoint x: 757, startPoint y: 440, endPoint x: 767, endPoint y: 481, distance: 42.2
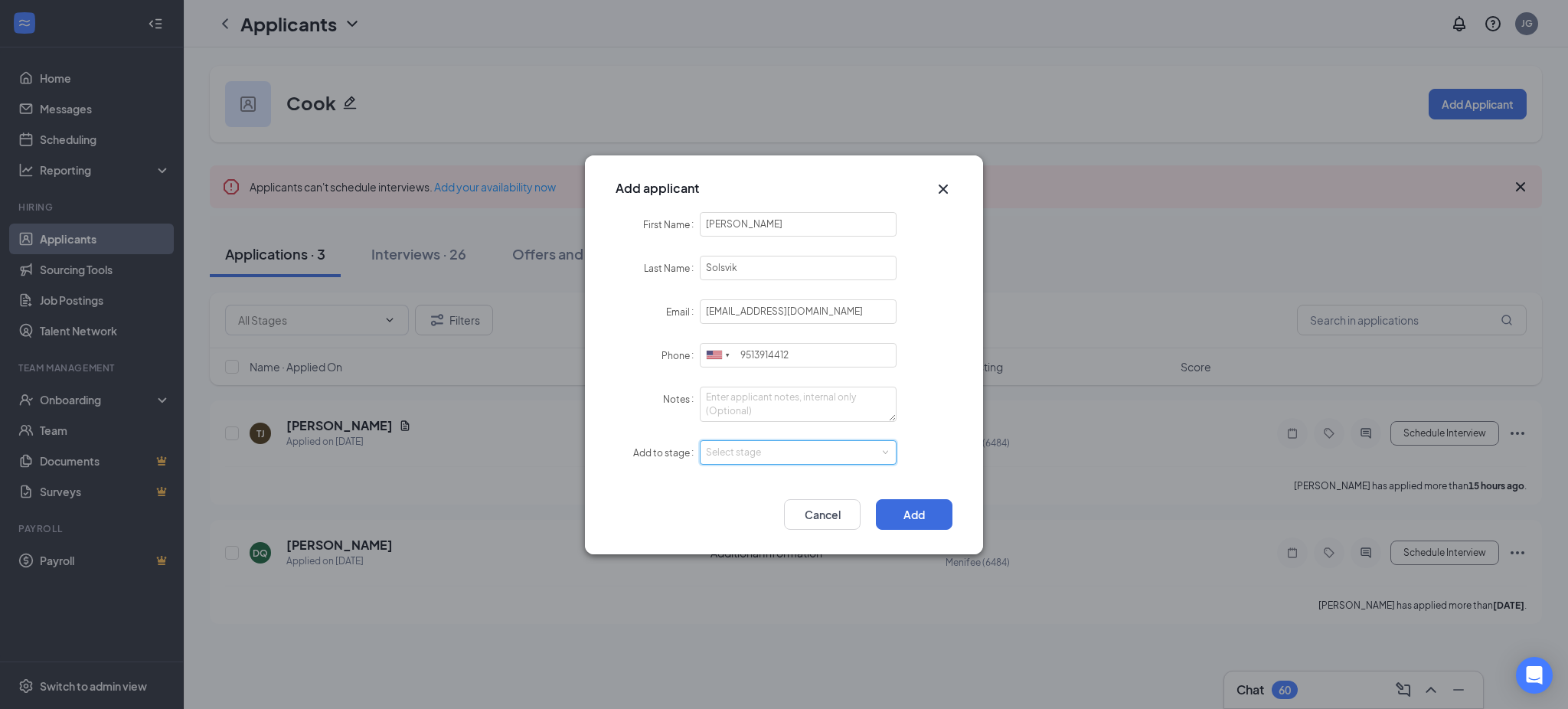
click at [764, 459] on div "Select stage" at bounding box center [798, 453] width 184 height 23
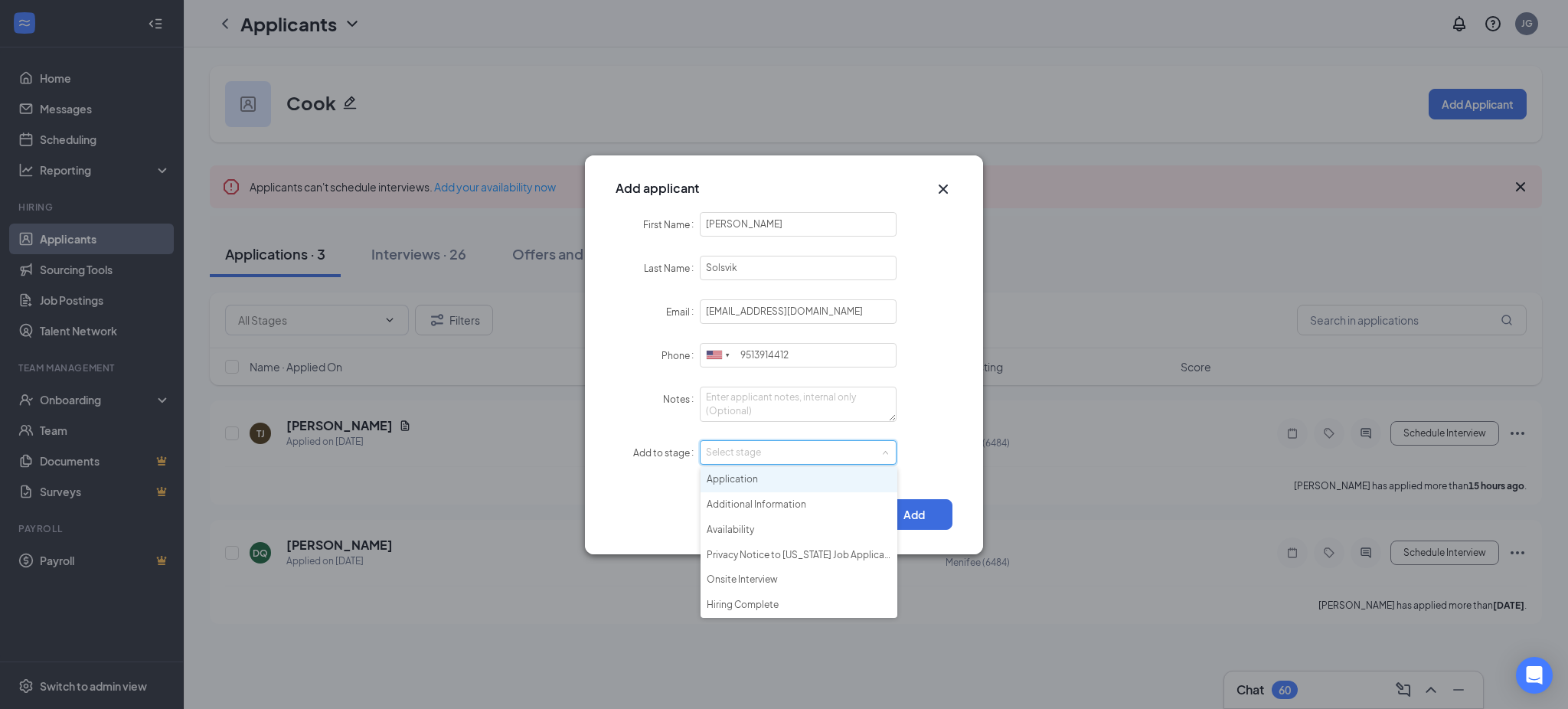
click at [772, 484] on li "Application" at bounding box center [799, 480] width 197 height 25
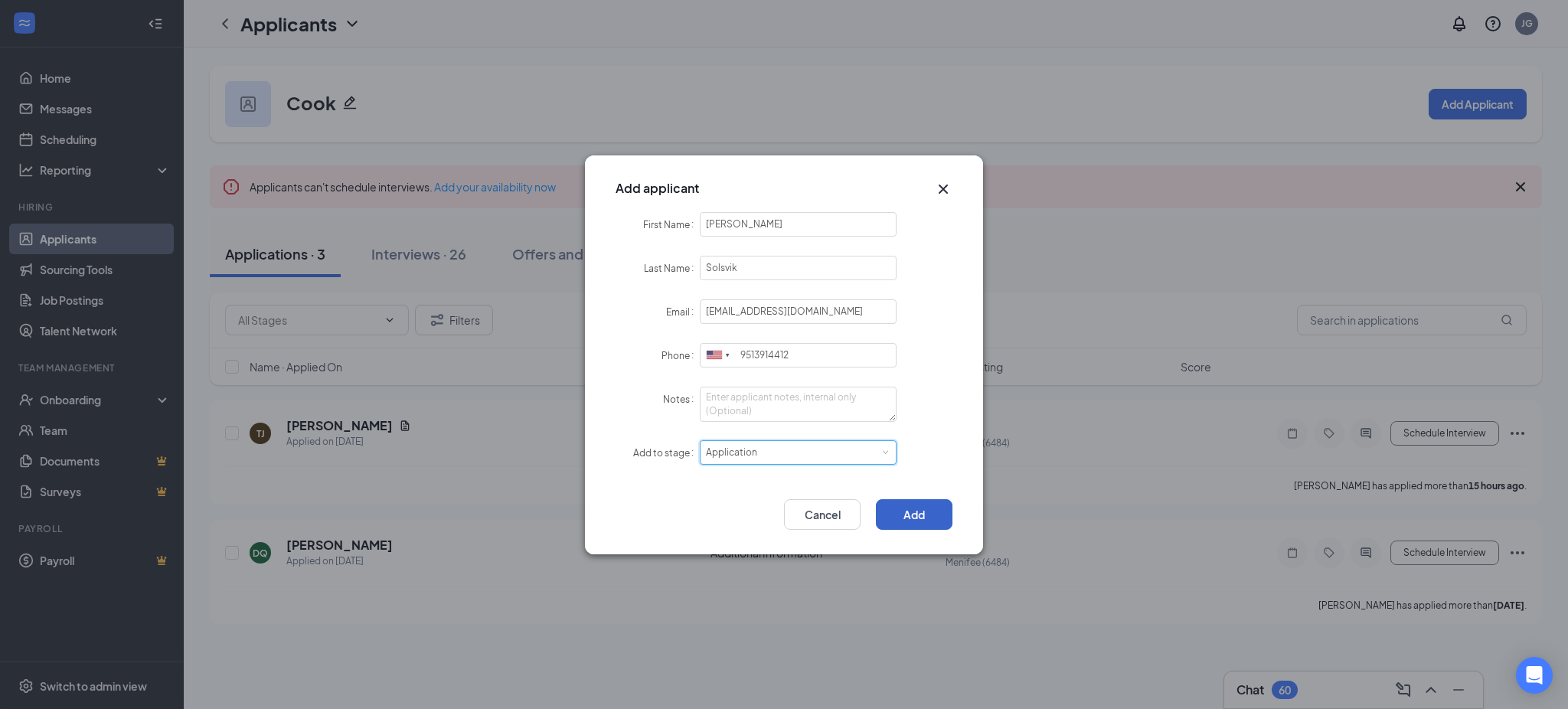
click at [898, 512] on button "Add" at bounding box center [913, 515] width 76 height 31
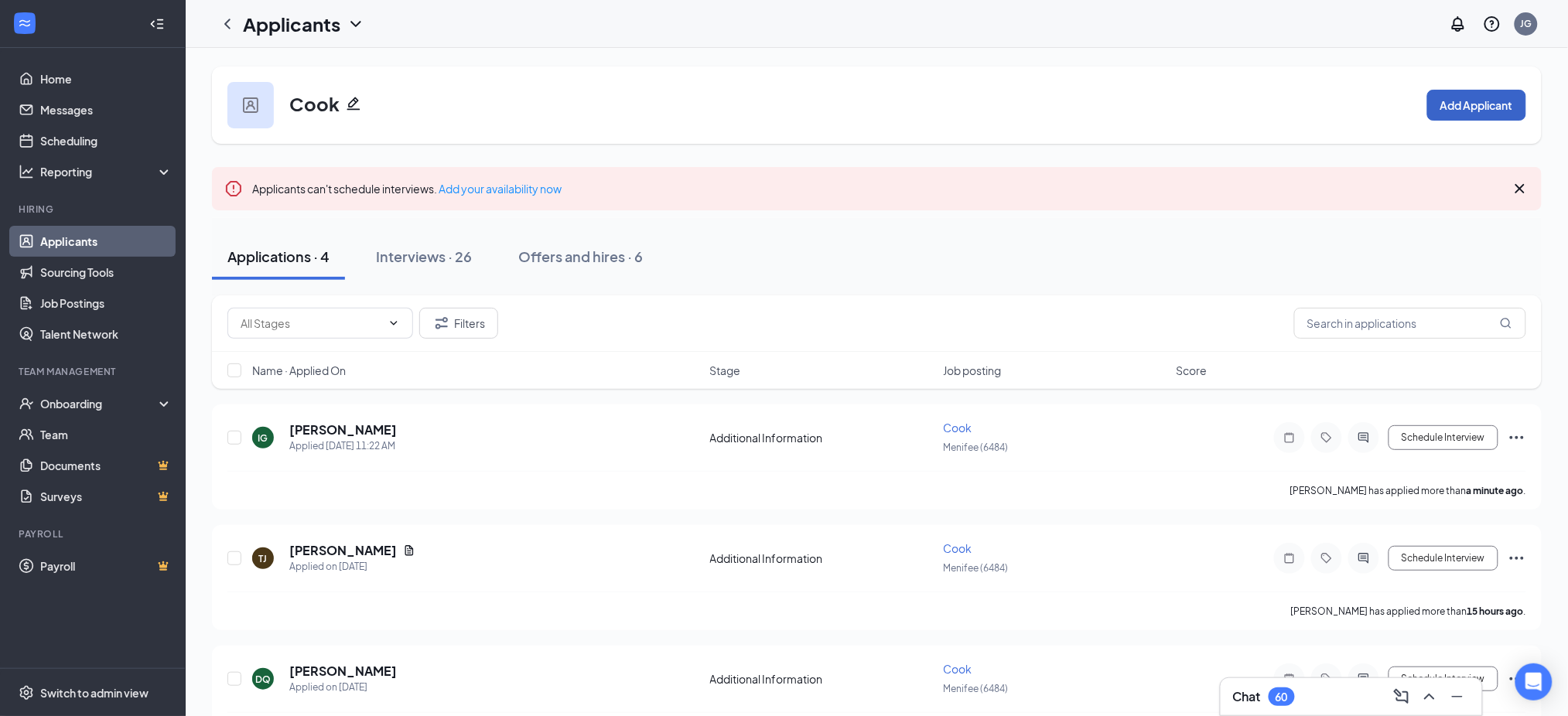
click at [1489, 106] on button "Add Applicant" at bounding box center [1477, 105] width 99 height 31
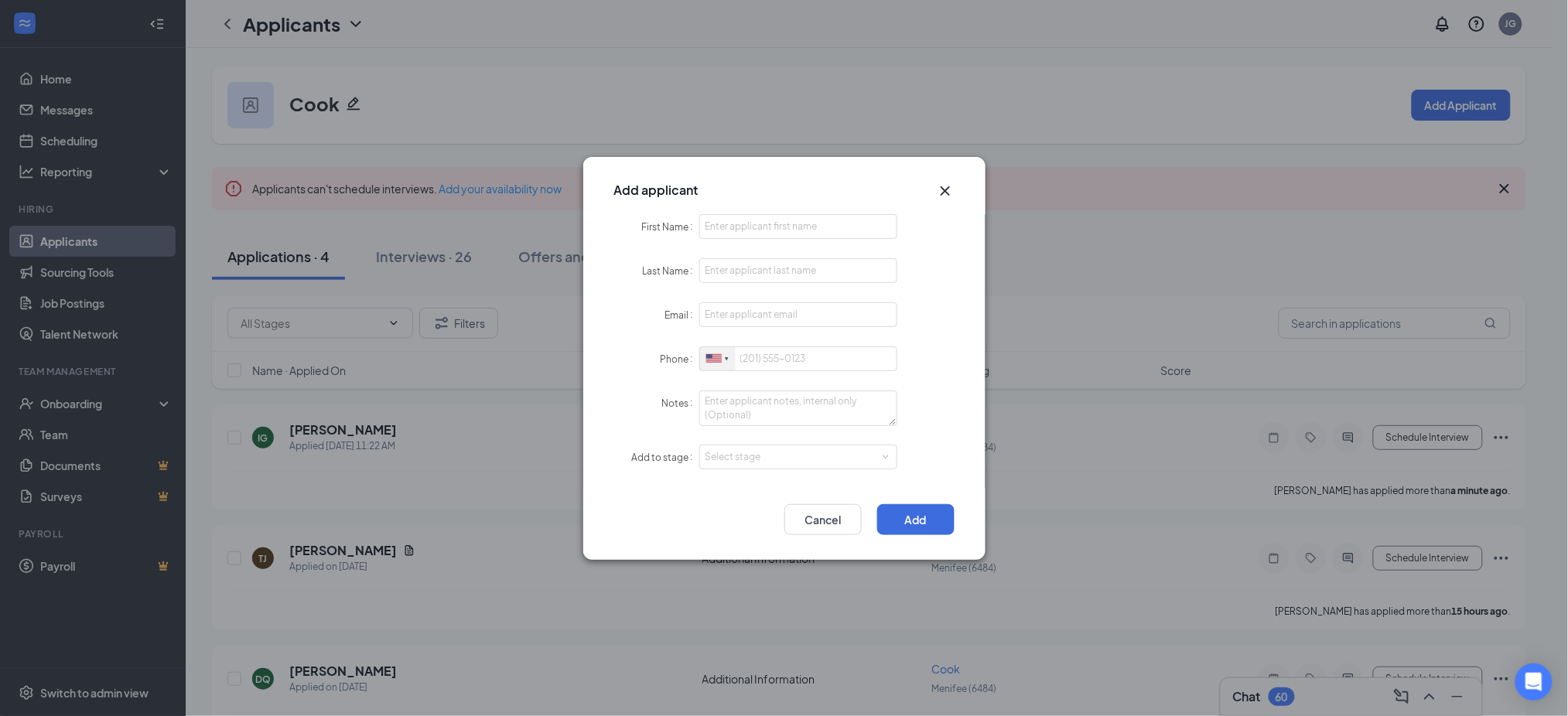
click at [715, 350] on div at bounding box center [718, 359] width 36 height 24
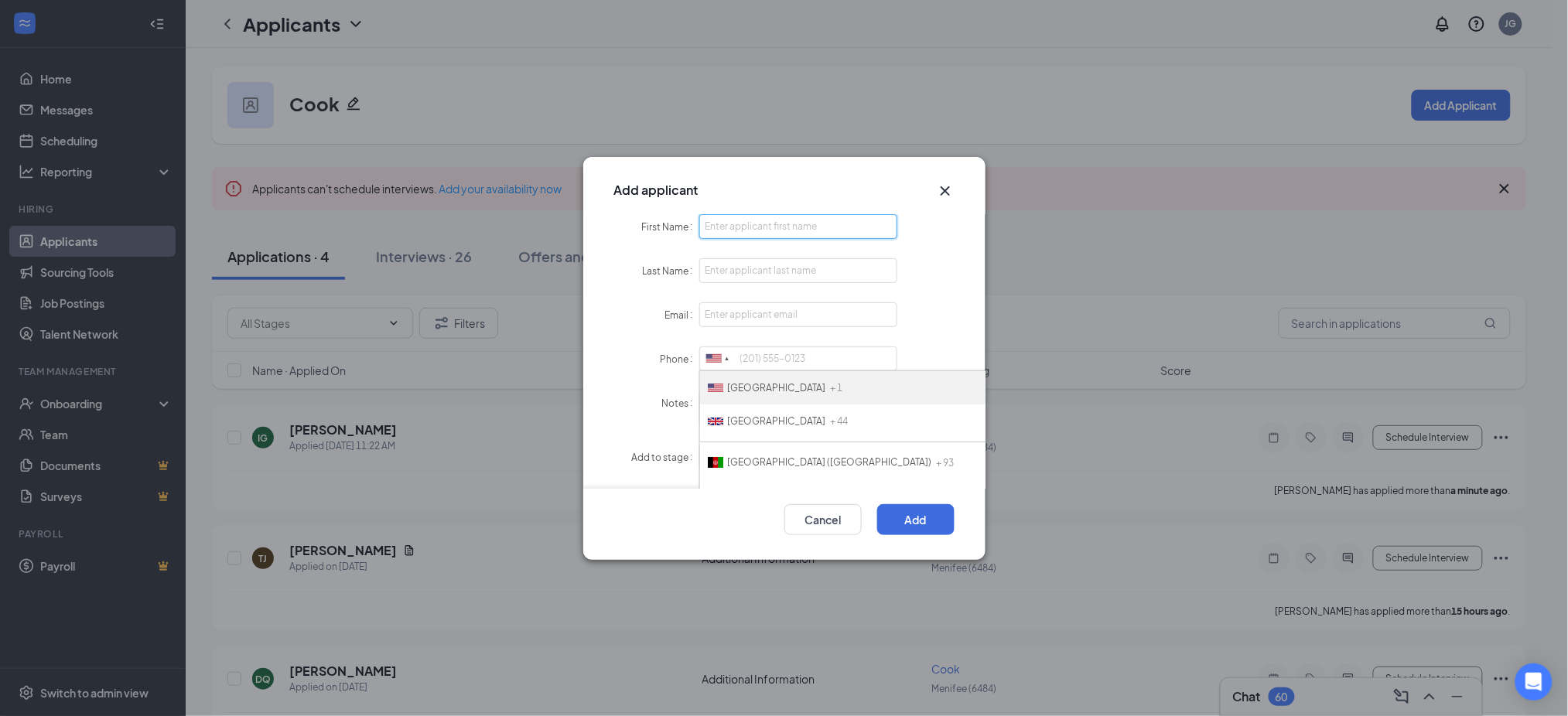
click at [760, 214] on input "First Name" at bounding box center [798, 227] width 199 height 25
paste input "Guadalupe"
type input "Guadalupe"
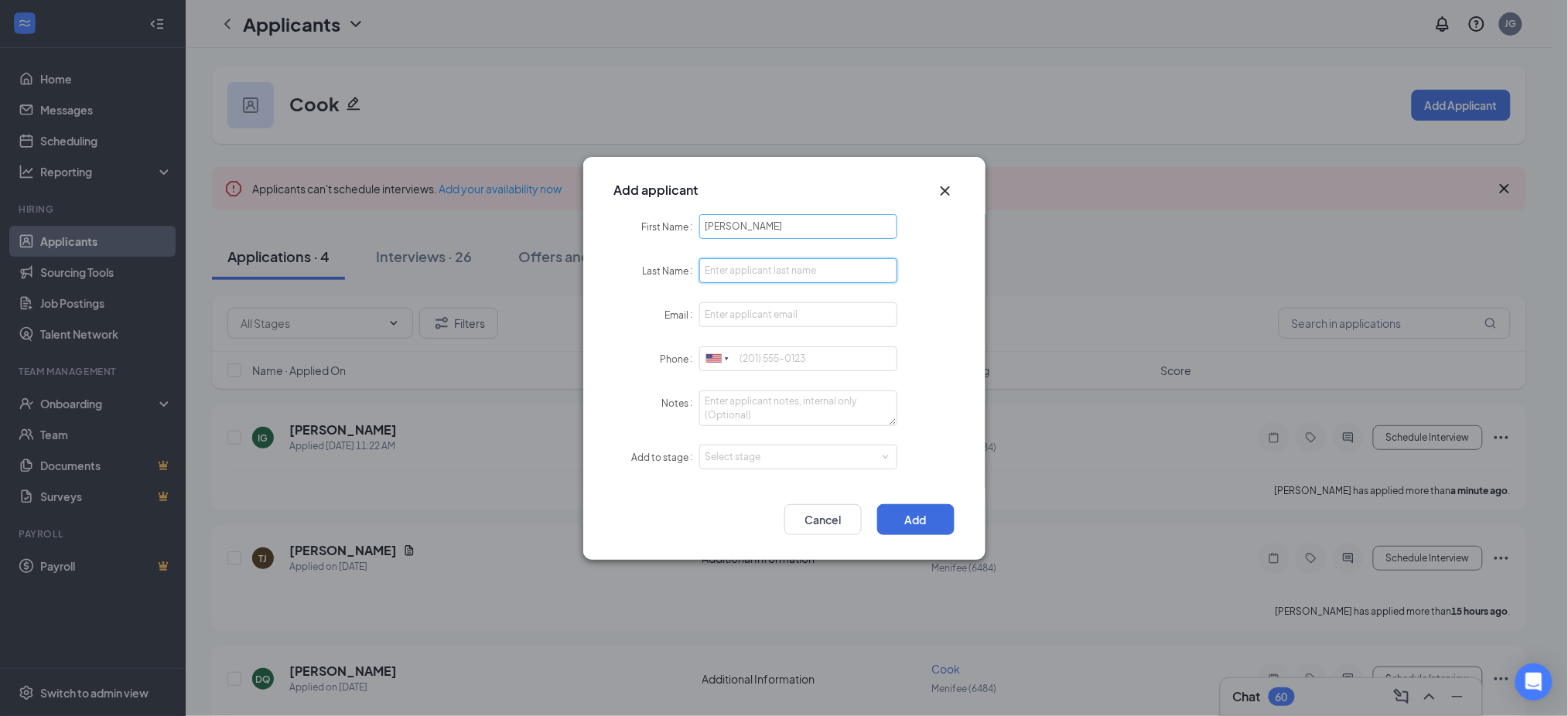
paste input "Ramirez"
type input "Ramirez"
paste input "harleyairam07@gmail.com"
type input "harleyairam07@gmail.com"
paste input "5598178264"
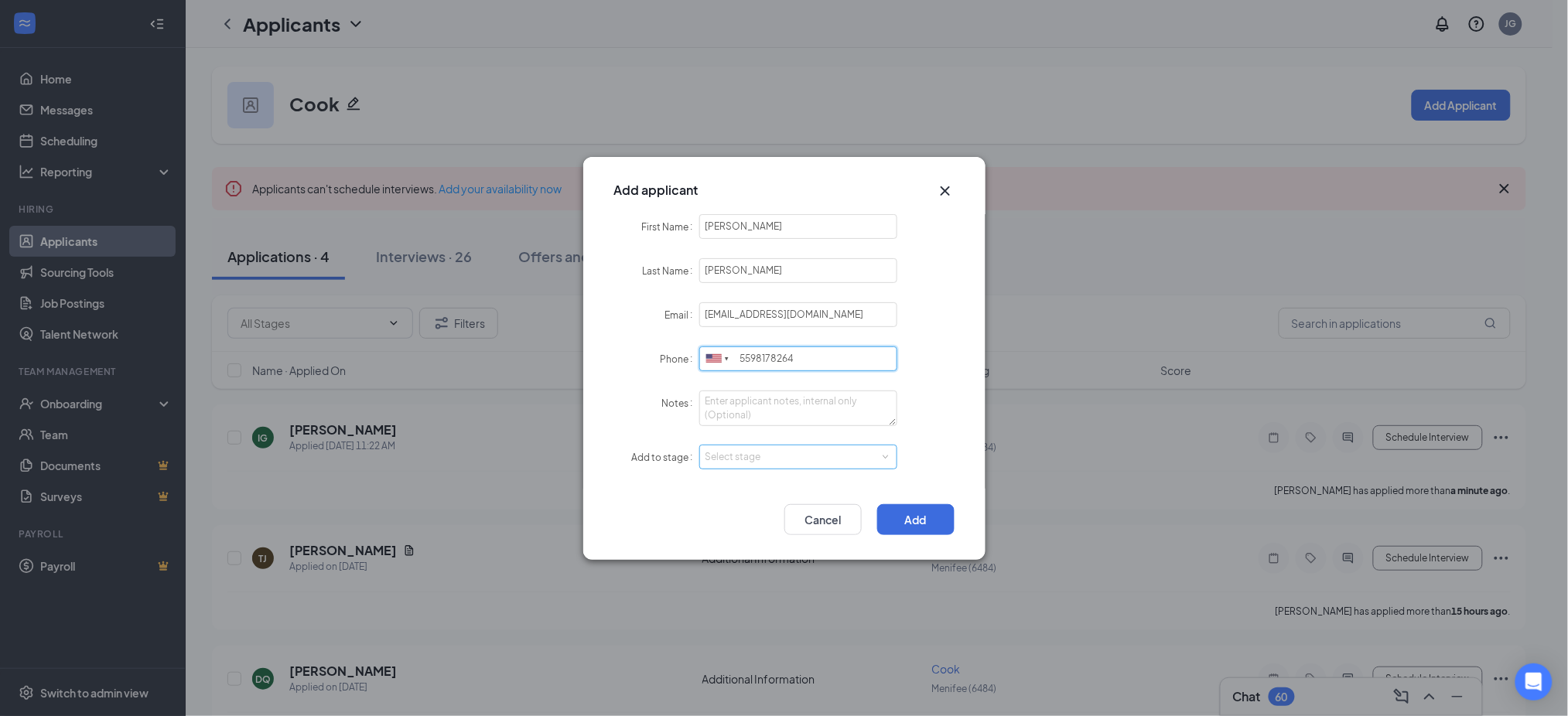
click at [767, 459] on div "Select stage" at bounding box center [795, 457] width 179 height 15
type input "5598178264"
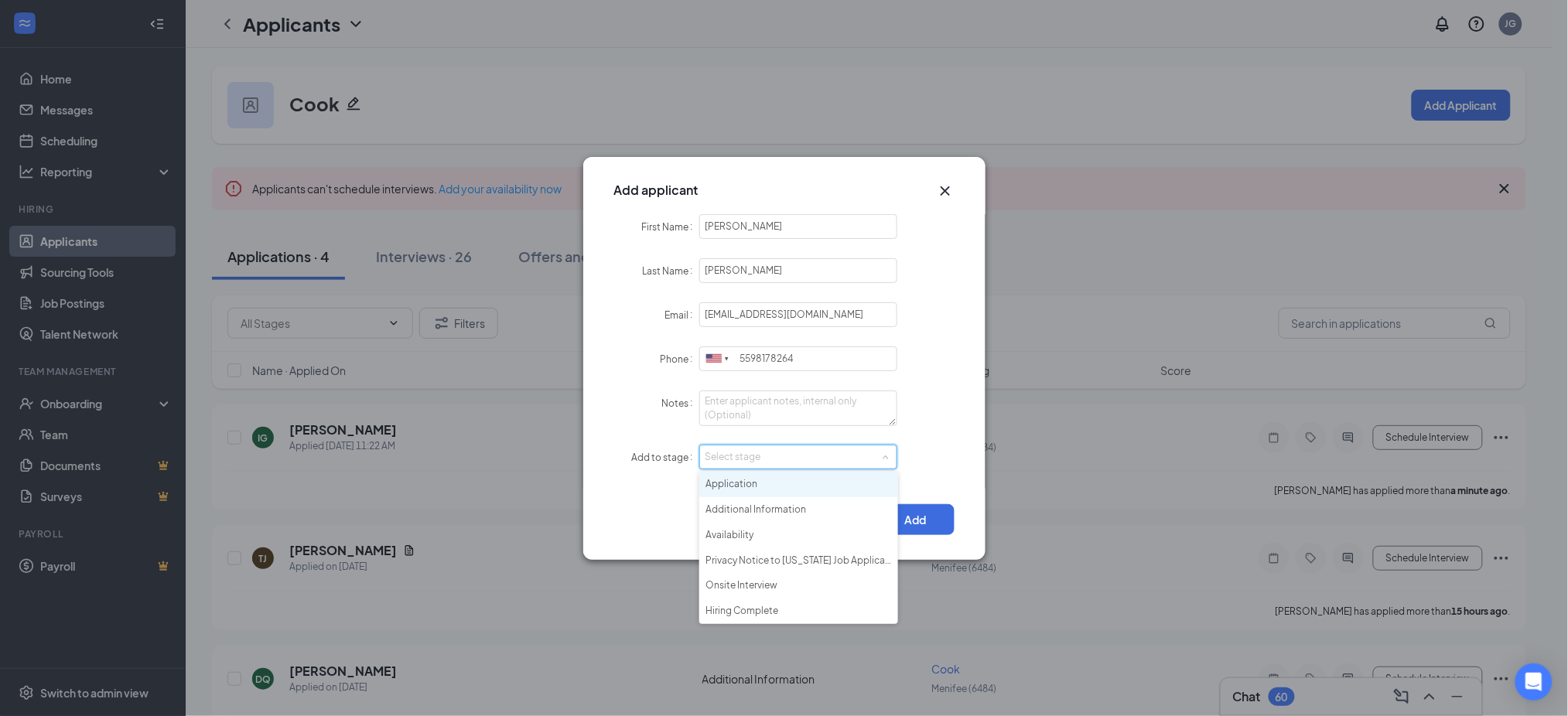
click at [745, 484] on li "Application" at bounding box center [798, 485] width 199 height 25
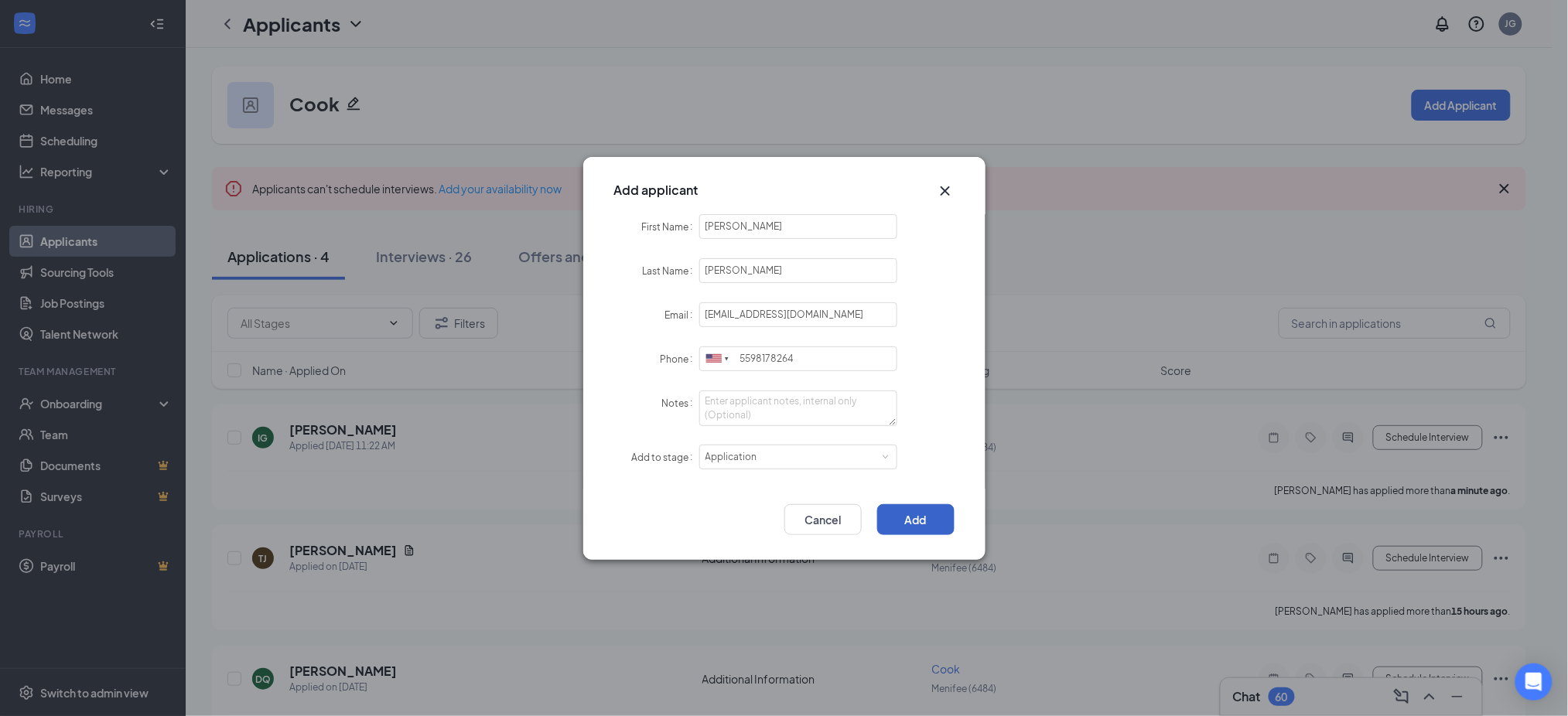
click at [918, 522] on button "Add" at bounding box center [916, 520] width 77 height 31
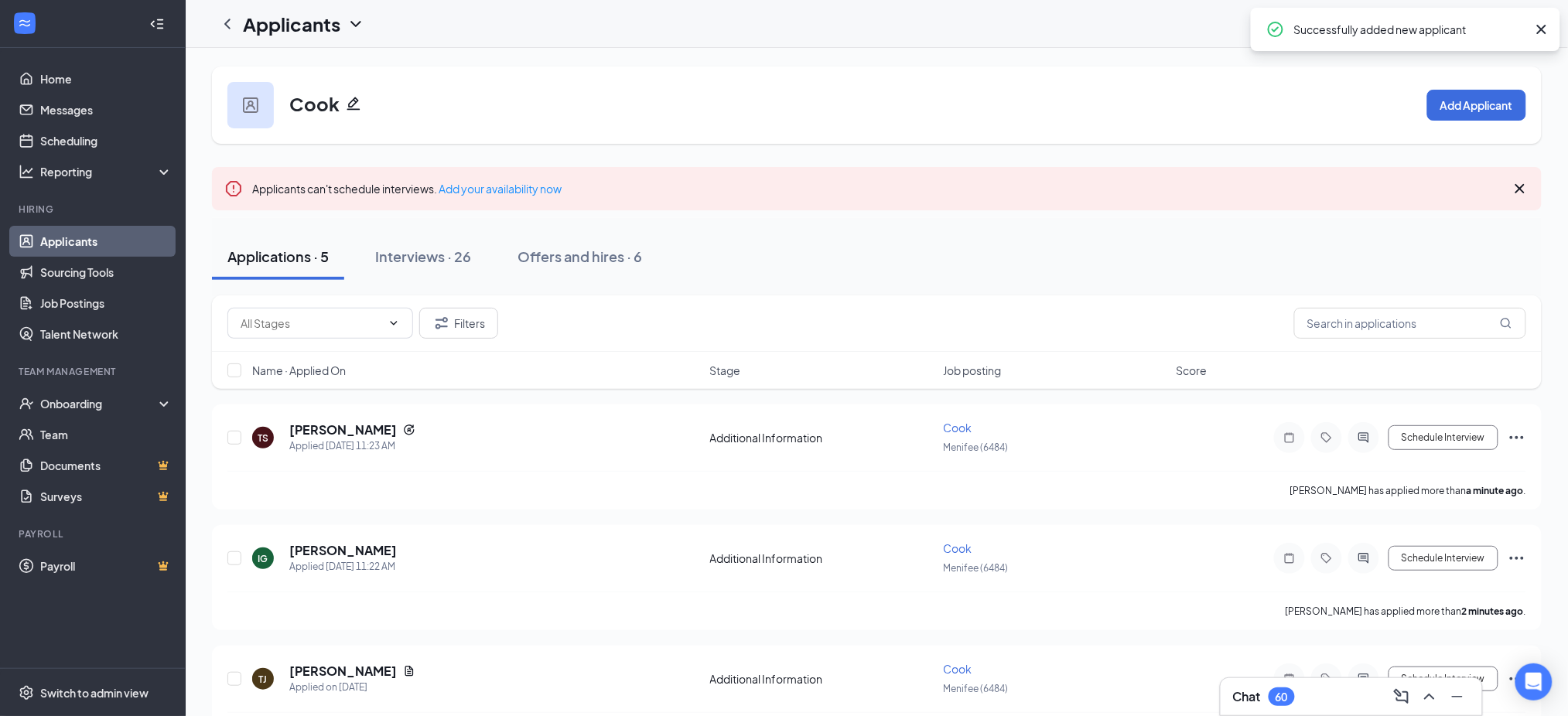
drag, startPoint x: 1479, startPoint y: 71, endPoint x: 1478, endPoint y: 87, distance: 16.0
click at [1478, 74] on div "Cook Add Applicant" at bounding box center [877, 105] width 1330 height 77
click at [1476, 102] on button "Add Applicant" at bounding box center [1477, 105] width 99 height 31
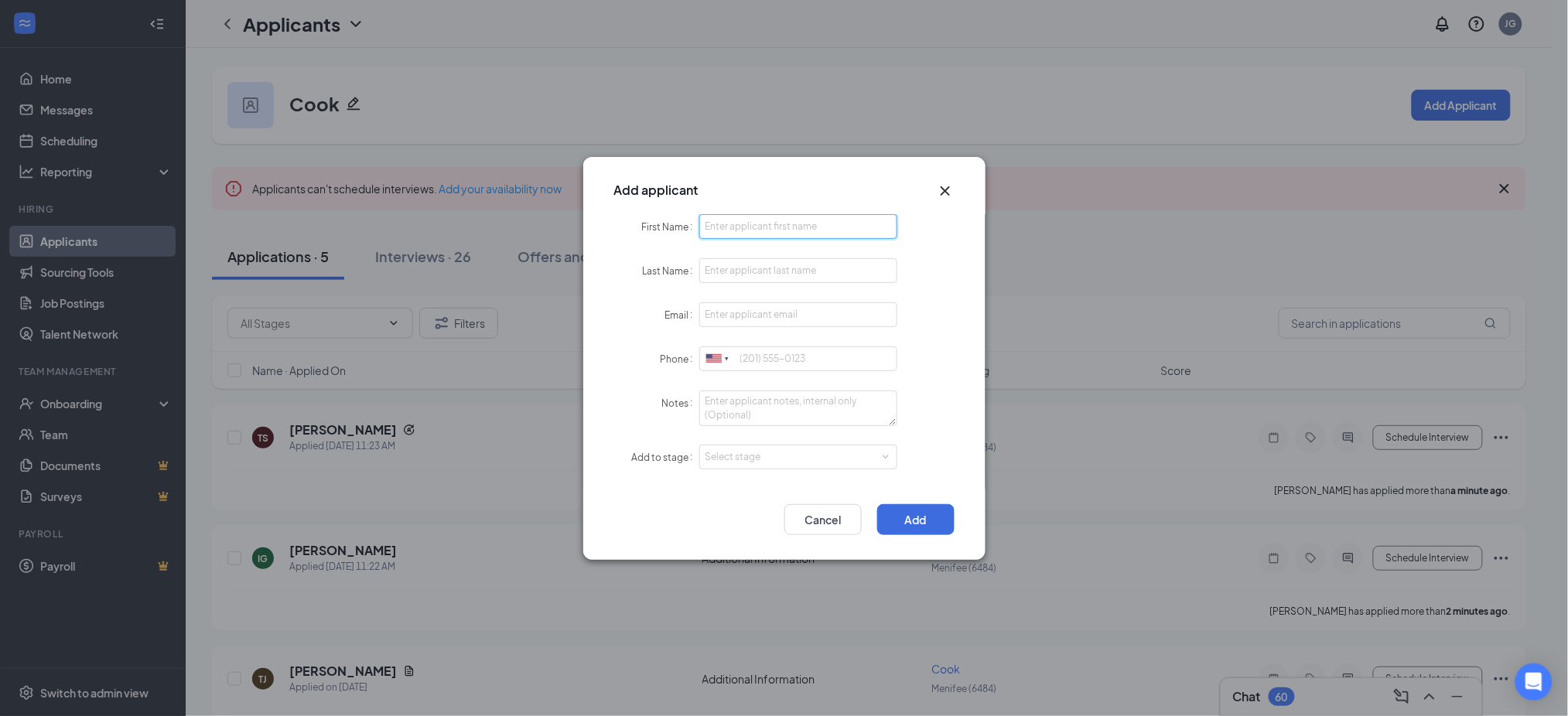
click at [823, 227] on input "First Name" at bounding box center [798, 227] width 199 height 25
paste input "Federico"
type input "Federico"
paste input "Garcia"
type input "Garcia"
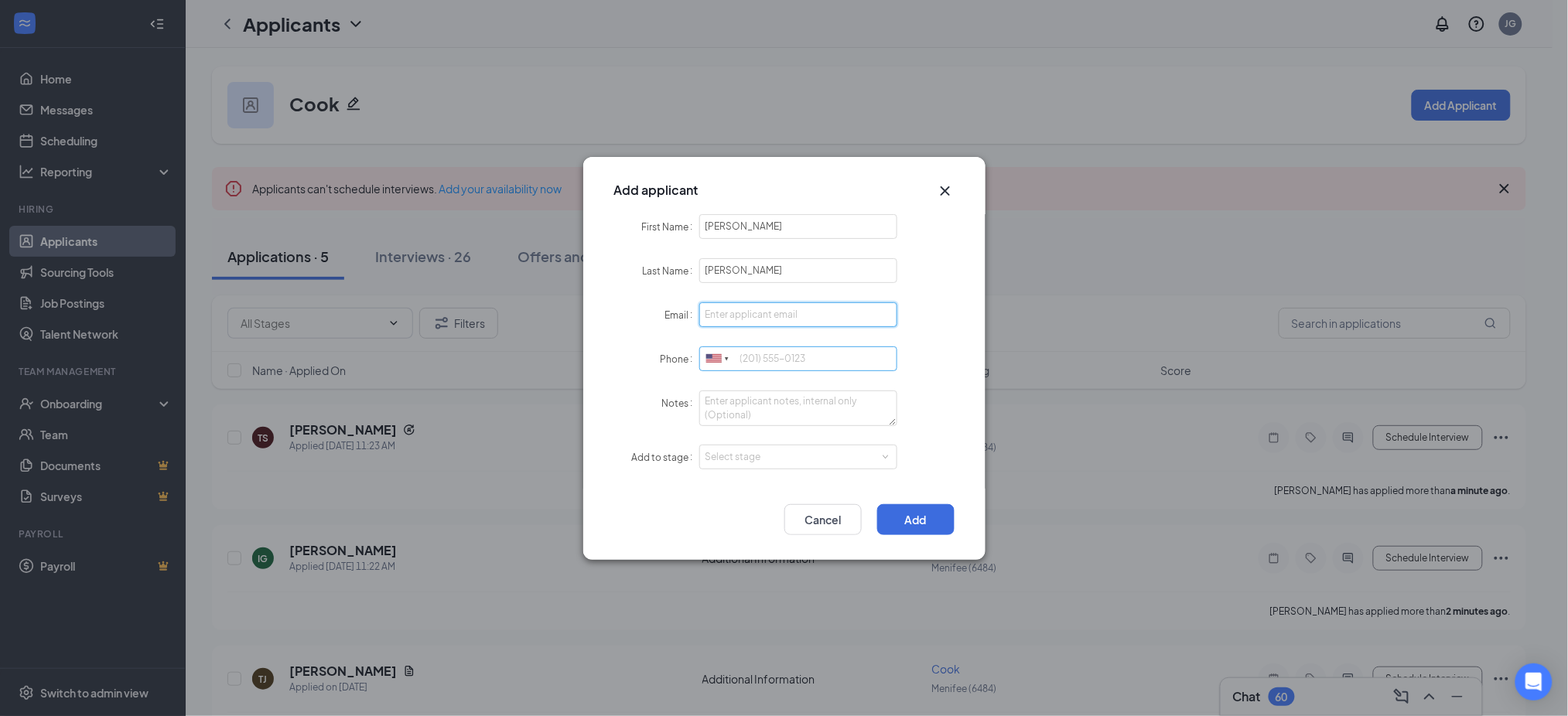
paste input "Fedgarcia7@gmail.com"
type input "Fedgarcia7@gmail.com"
paste input "6262026223"
click at [748, 457] on div "Select stage" at bounding box center [795, 457] width 179 height 15
type input "6262026223"
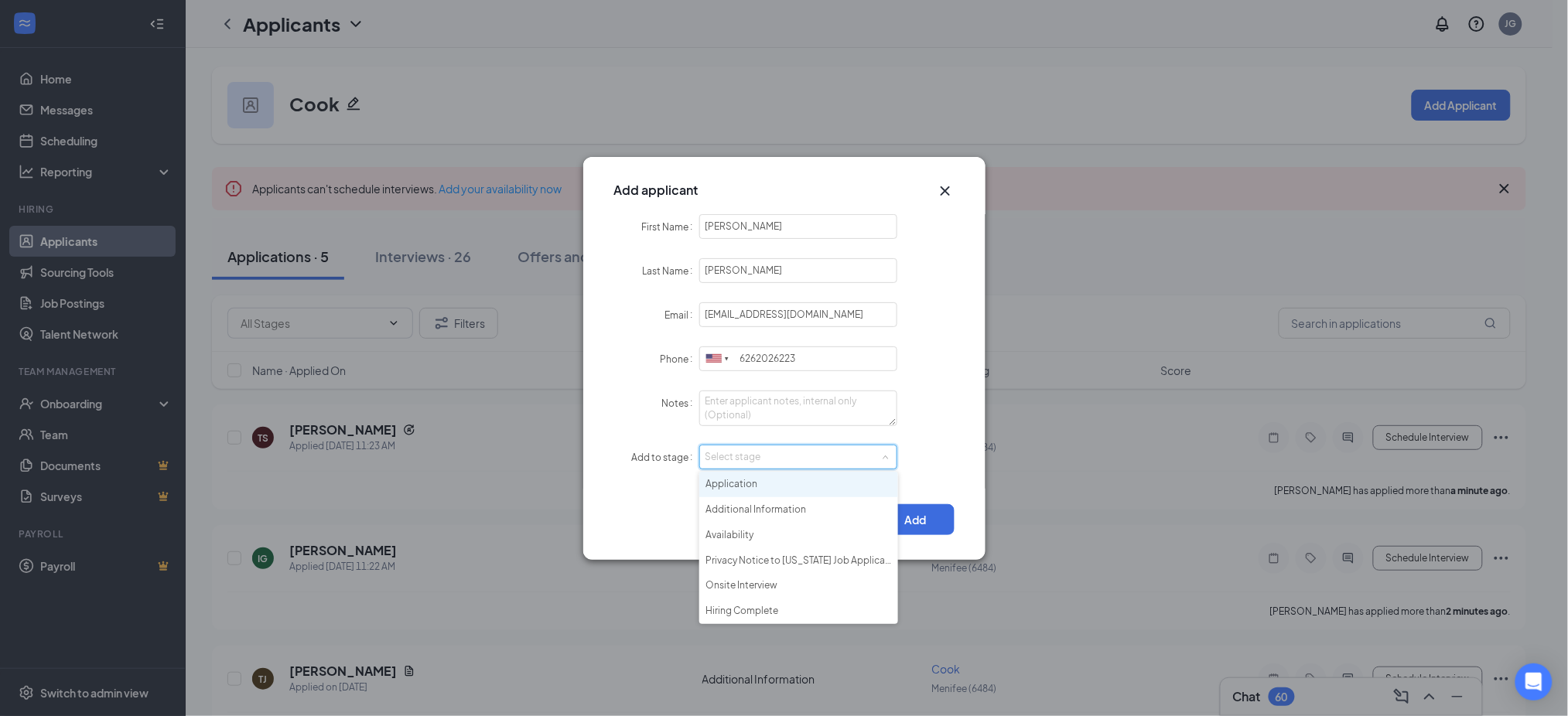
click at [760, 483] on li "Application" at bounding box center [798, 485] width 199 height 25
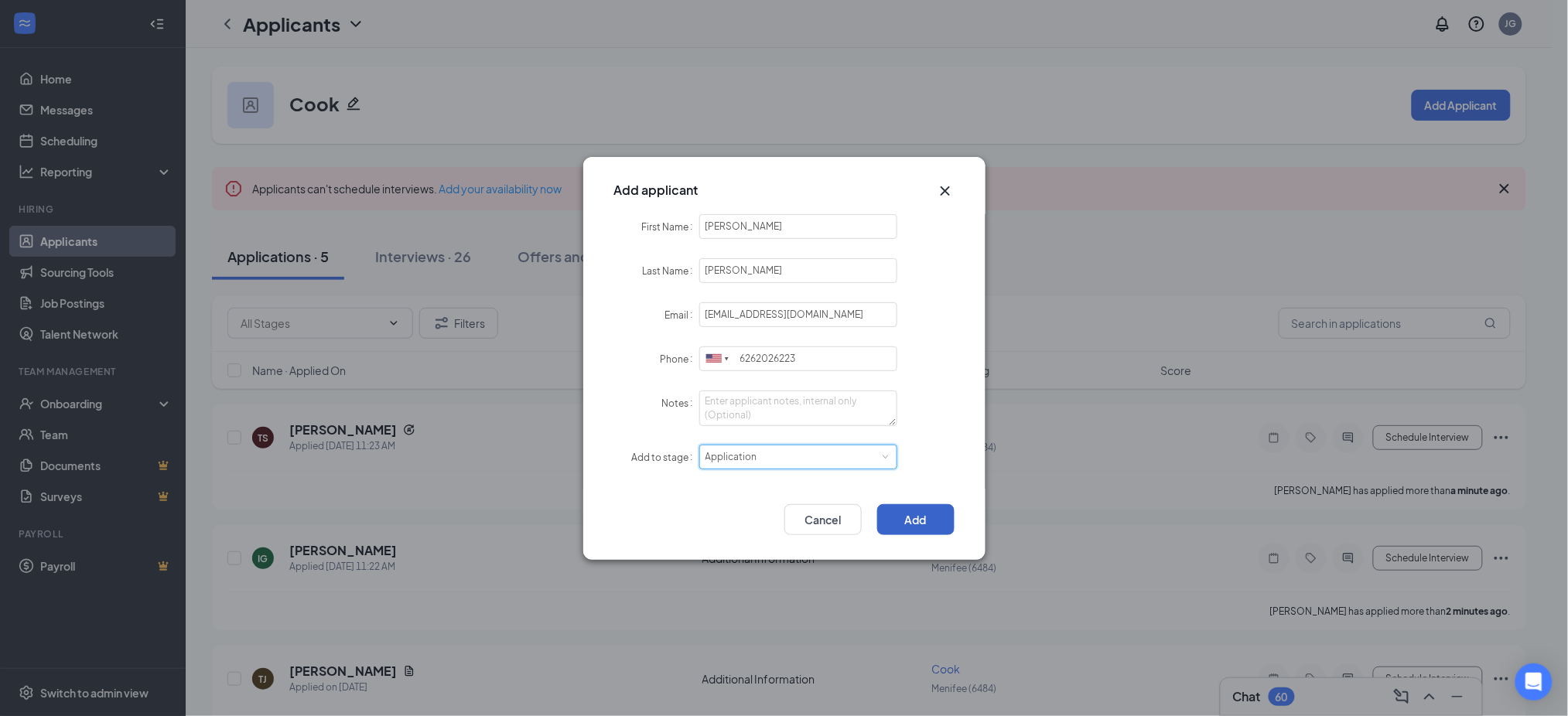
click at [910, 523] on button "Add" at bounding box center [916, 520] width 77 height 31
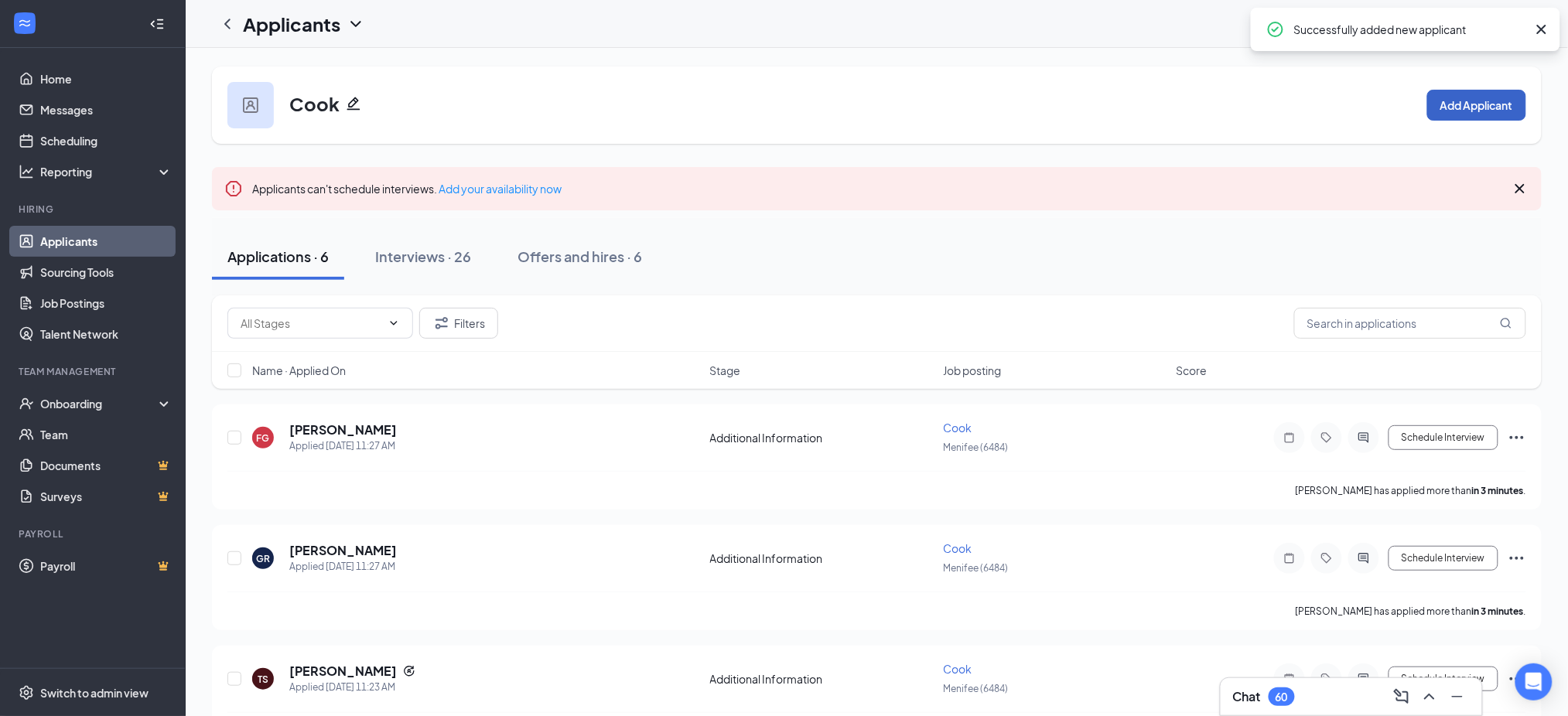
drag, startPoint x: 1478, startPoint y: 103, endPoint x: 1081, endPoint y: 246, distance: 422.0
click at [1474, 100] on button "Add Applicant" at bounding box center [1477, 105] width 99 height 31
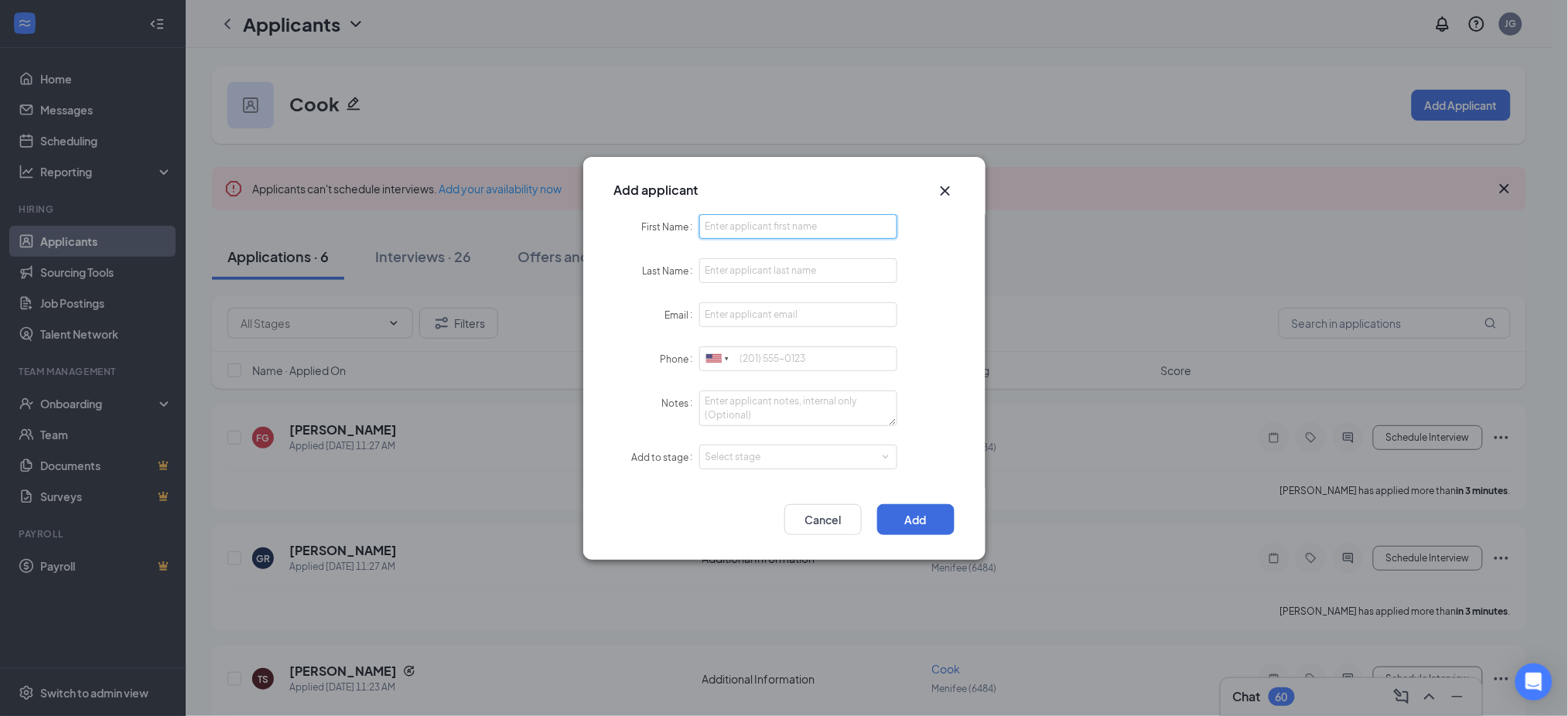
click at [758, 239] on input "First Name" at bounding box center [798, 227] width 199 height 25
paste input "Cassandra"
type input "Cassandra"
paste input "Hernandez"
type input "Hernandez"
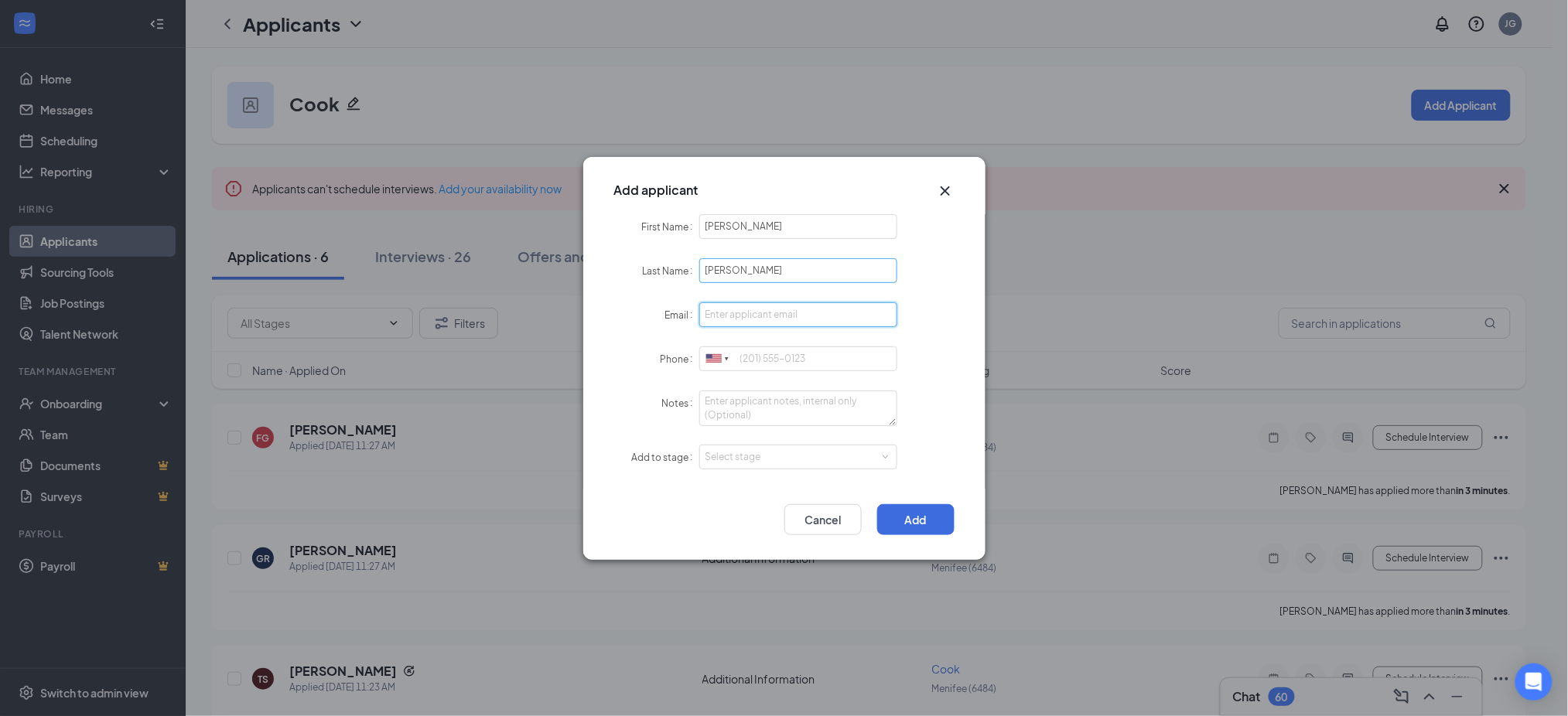
paste input "cassandracaylen8@gmail.com"
type input "cassandracaylen8@gmail.com"
paste input "6197759676"
type input "6197759676"
drag, startPoint x: 749, startPoint y: 446, endPoint x: 753, endPoint y: 477, distance: 31.3
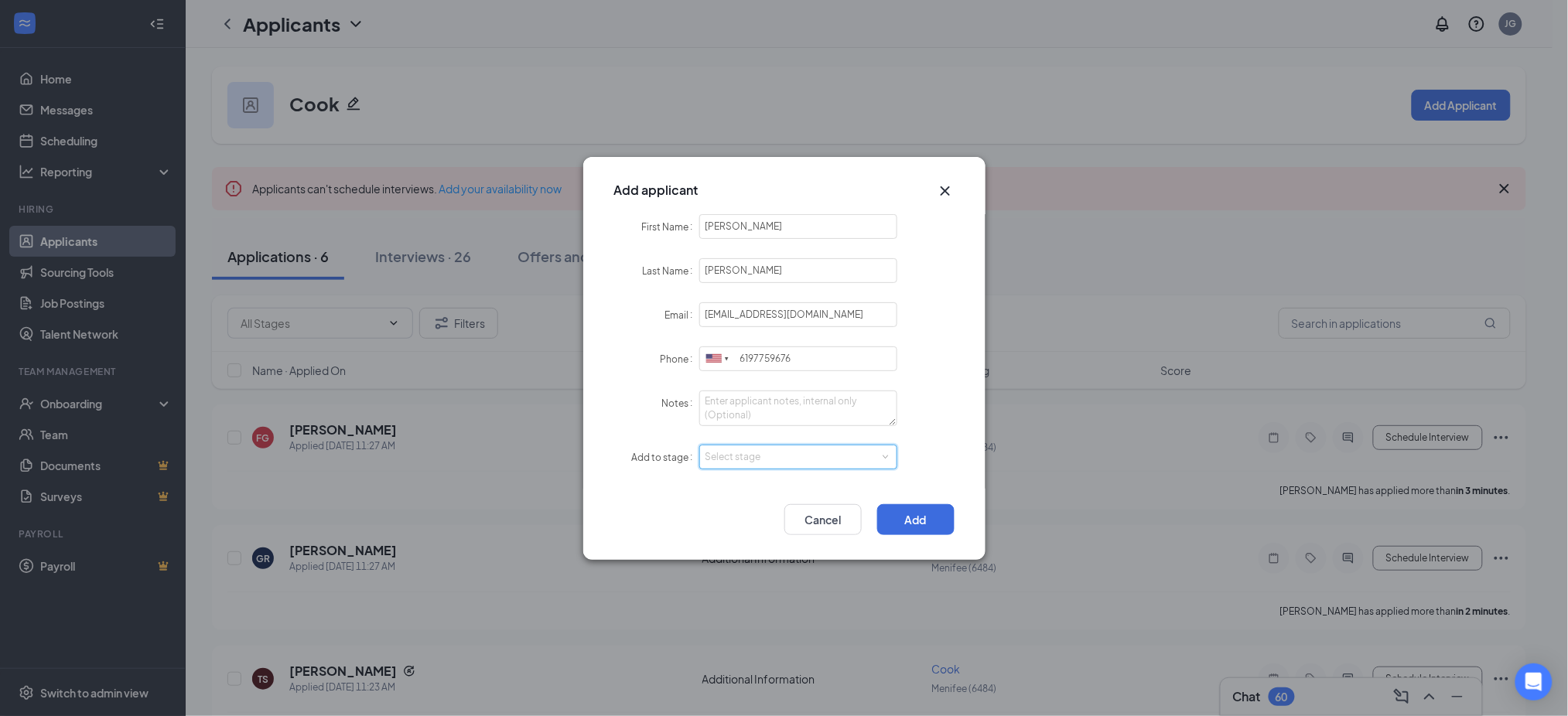
click at [749, 452] on div "Select stage" at bounding box center [798, 457] width 186 height 23
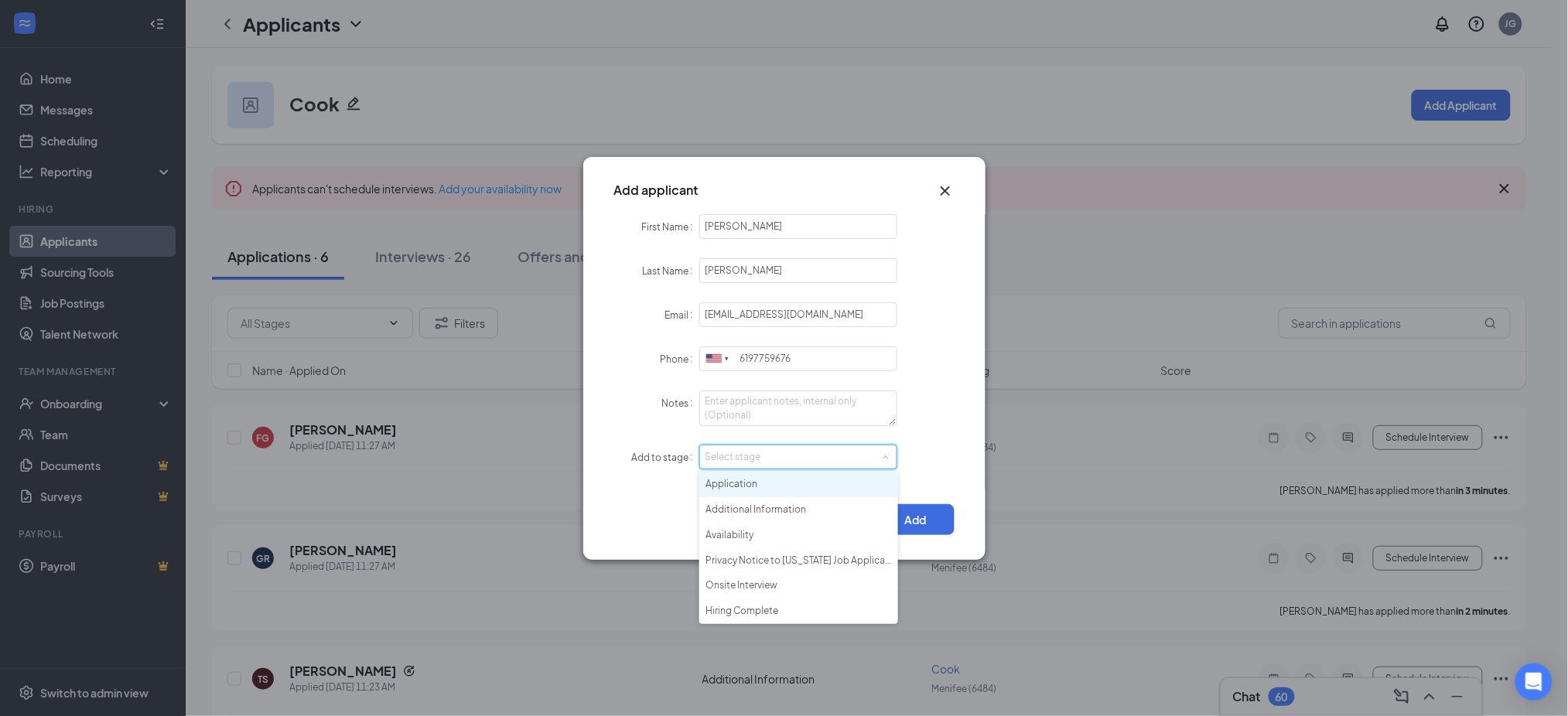
drag, startPoint x: 753, startPoint y: 477, endPoint x: 797, endPoint y: 490, distance: 45.9
click at [760, 479] on li "Application" at bounding box center [798, 485] width 199 height 25
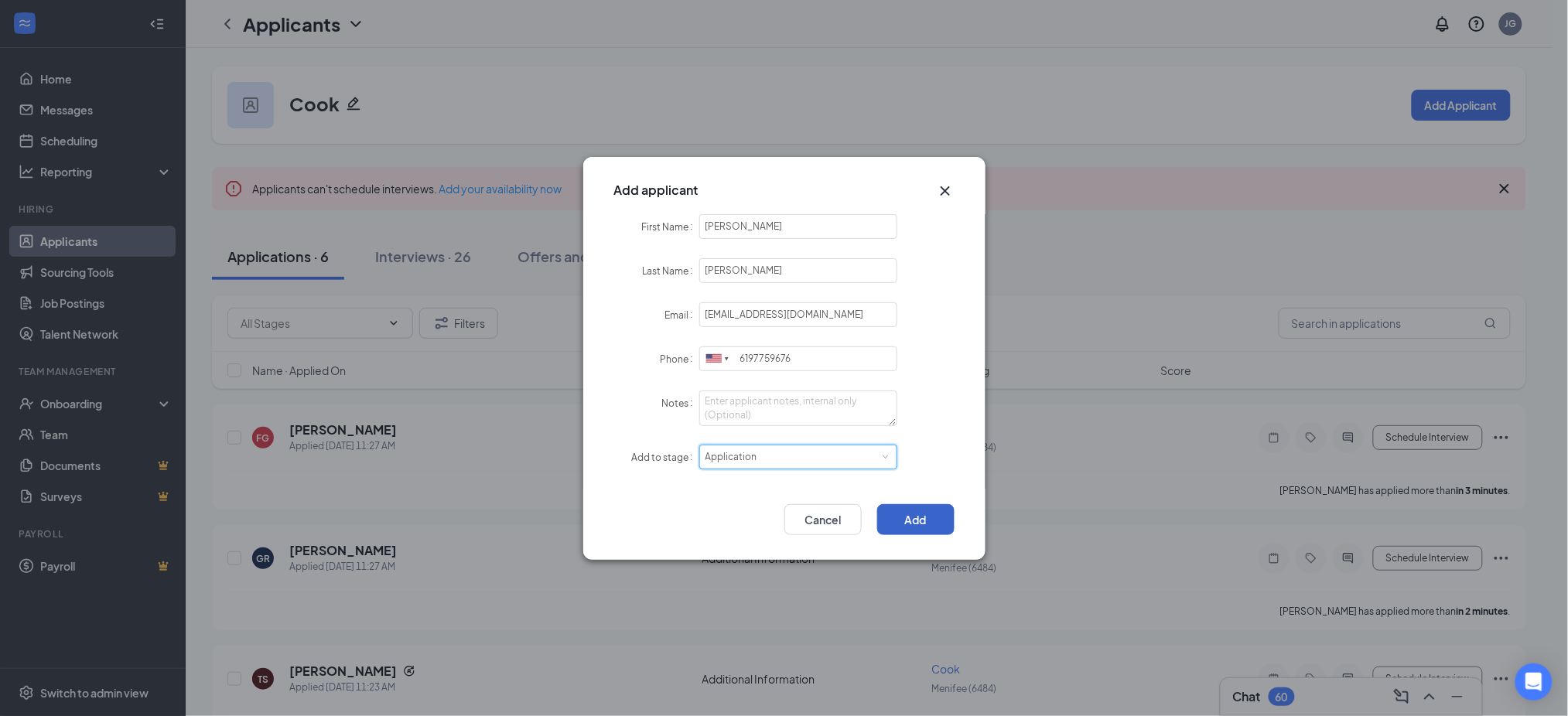
click at [903, 517] on button "Add" at bounding box center [916, 520] width 77 height 31
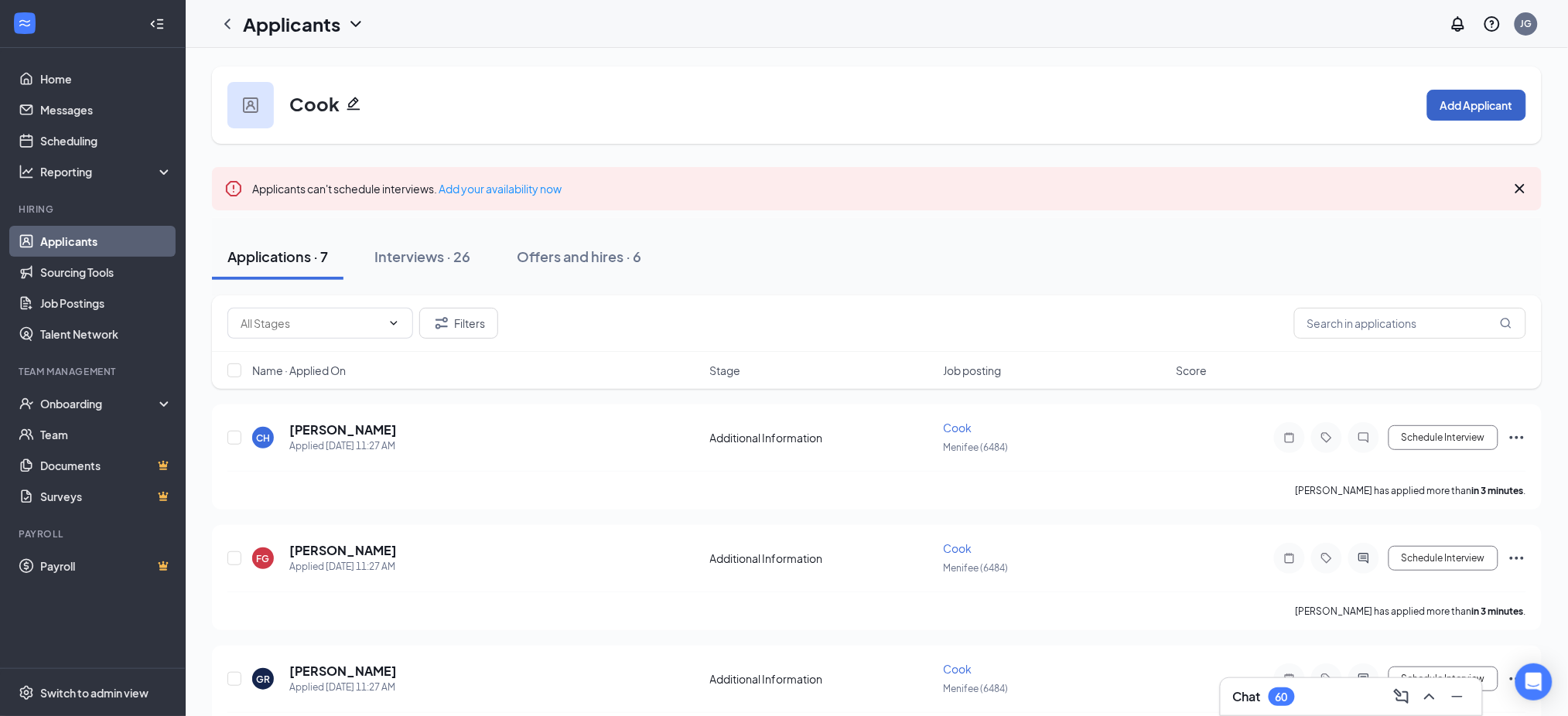
click at [1453, 113] on button "Add Applicant" at bounding box center [1477, 105] width 99 height 31
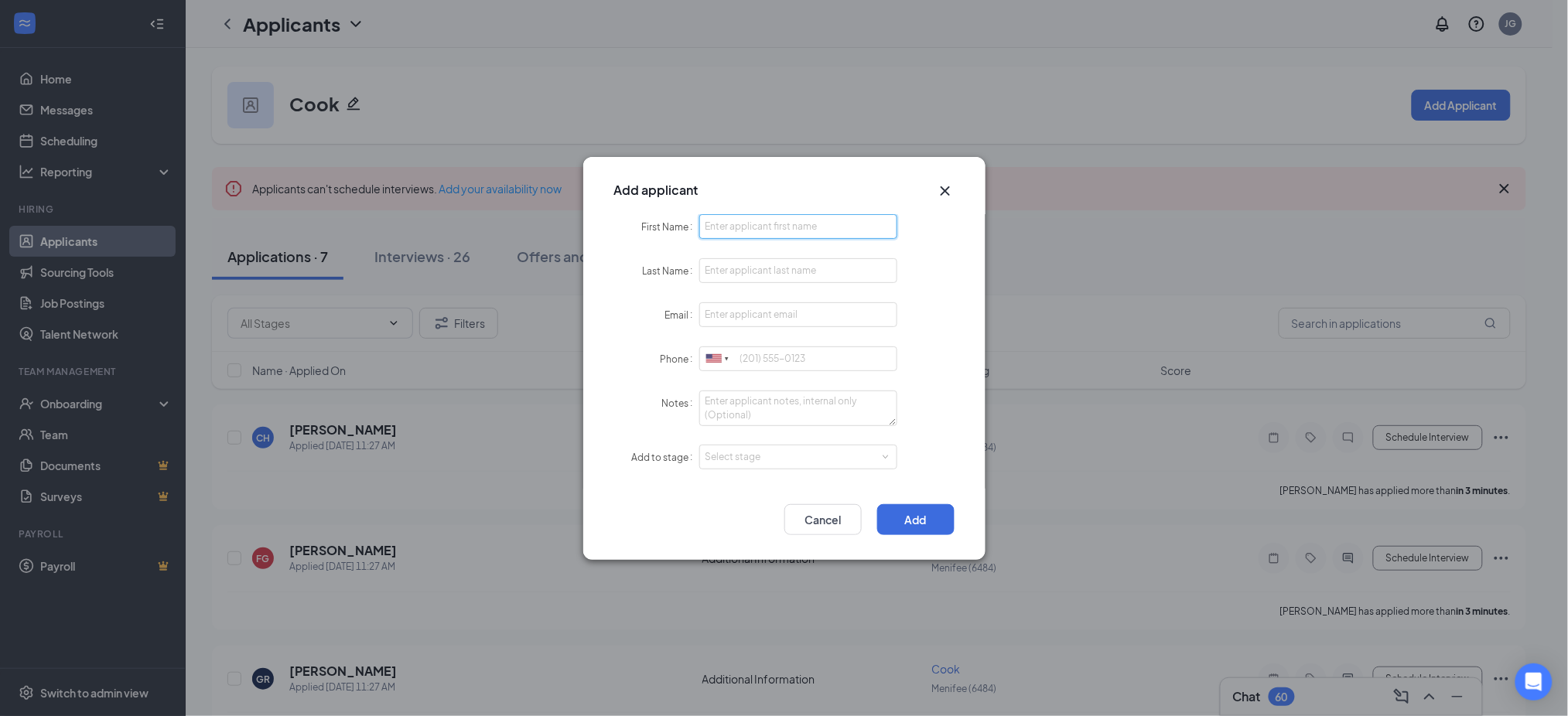
drag, startPoint x: 827, startPoint y: 218, endPoint x: 813, endPoint y: 223, distance: 14.9
click at [822, 218] on input "First Name" at bounding box center [798, 227] width 199 height 25
paste input "Destany"
type input "Destany"
paste input "Romero"
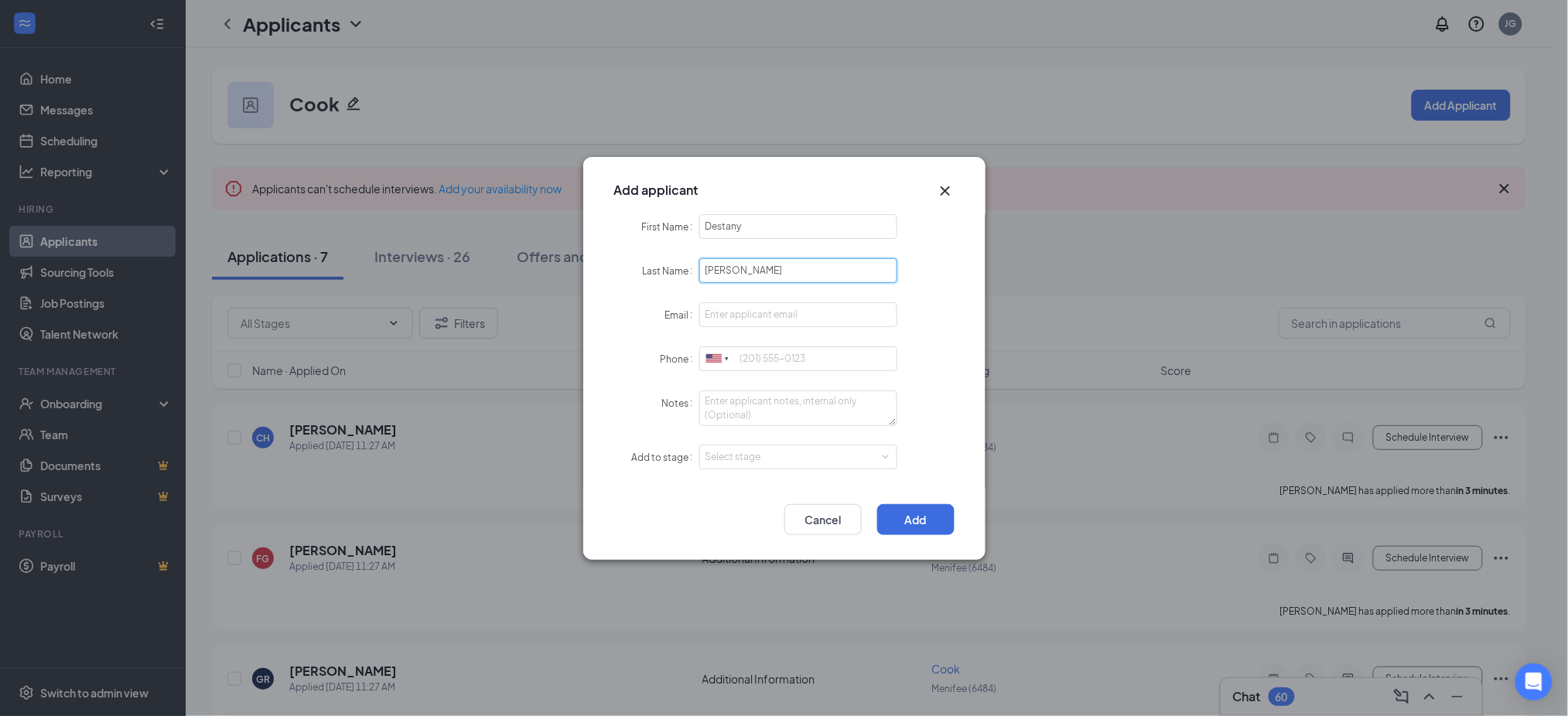
type input "Romero"
click at [762, 322] on input "Email" at bounding box center [798, 315] width 199 height 25
paste input "romerodestany9@gmail.com"
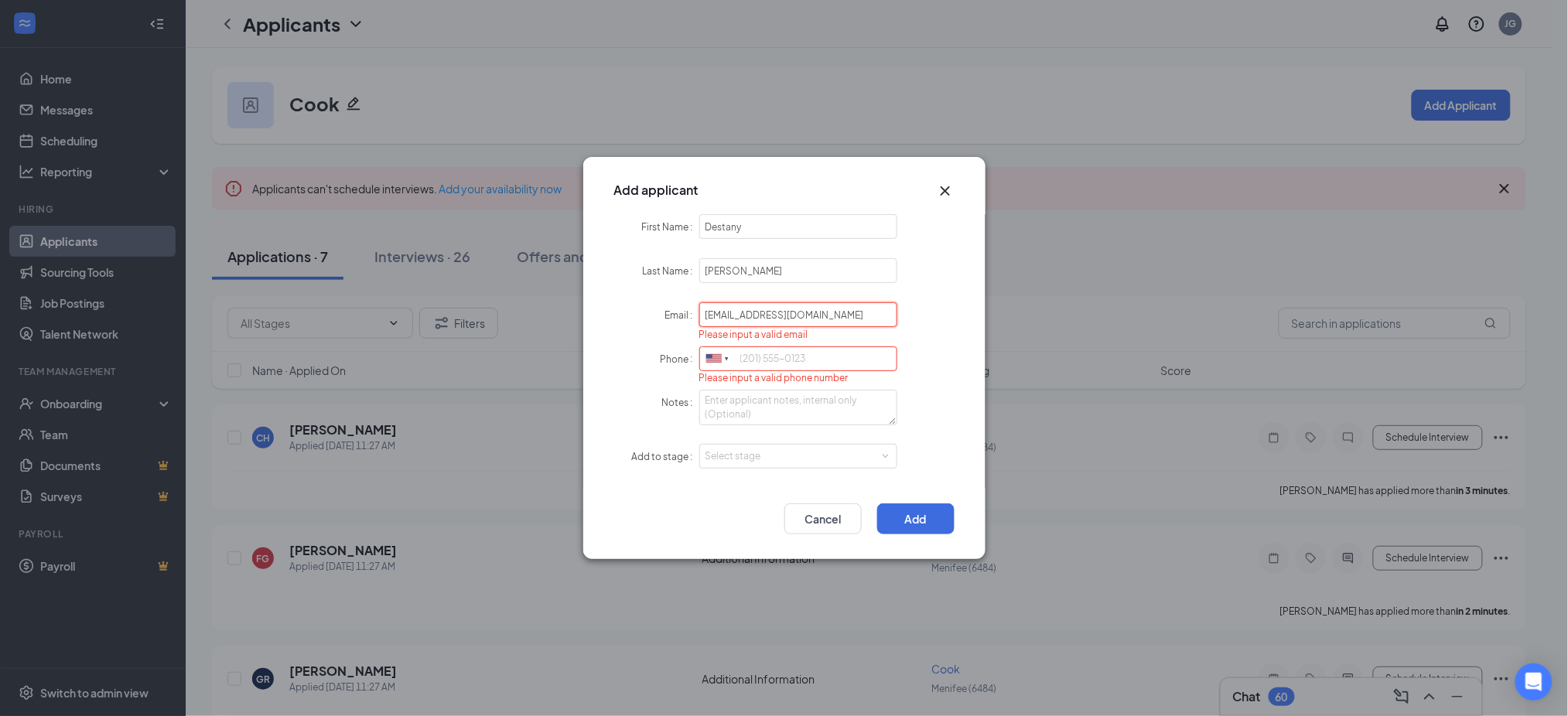
type input "romerodestany9@gmail.com"
paste input "9514425740"
click at [749, 462] on div "Select stage" at bounding box center [795, 456] width 179 height 15
type input "9514425740"
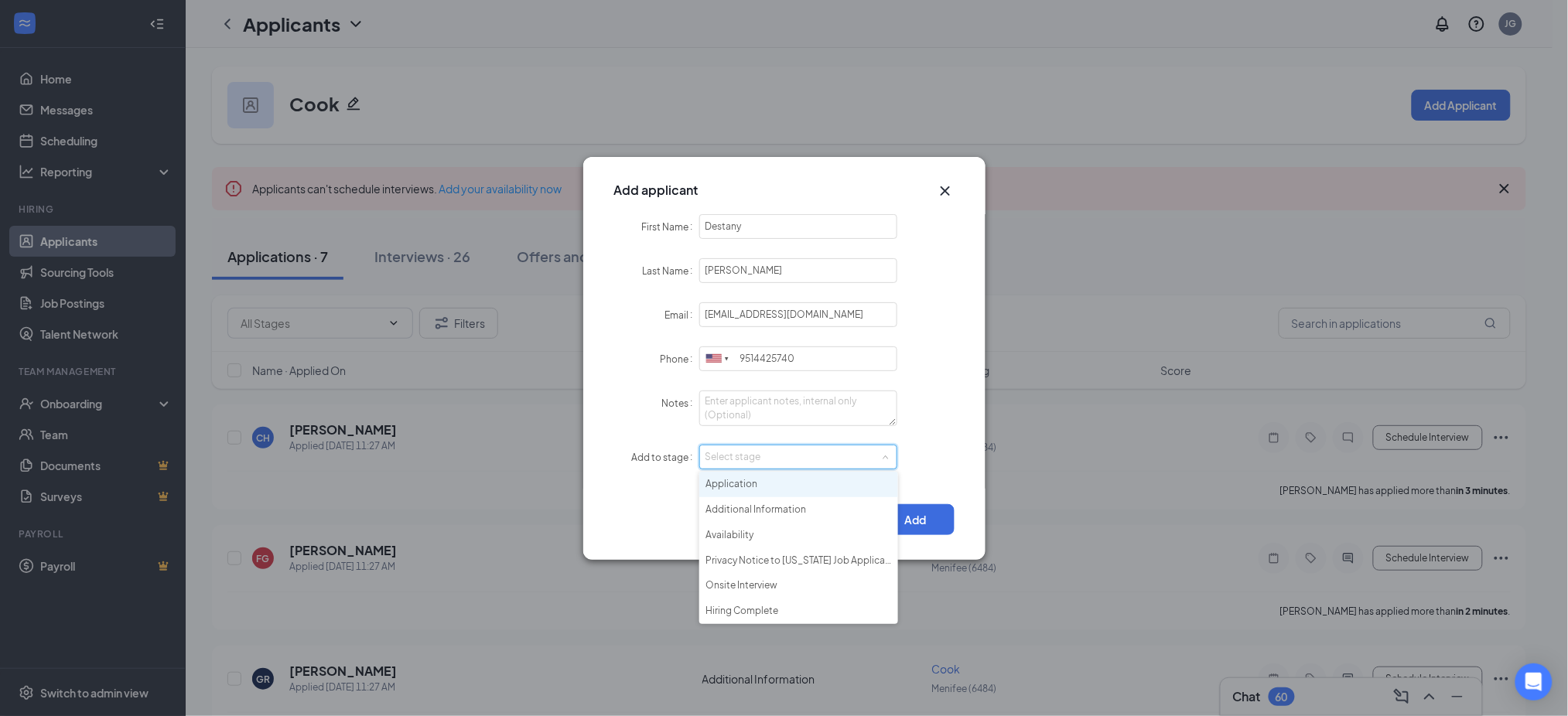
drag, startPoint x: 751, startPoint y: 479, endPoint x: 817, endPoint y: 511, distance: 73.3
click at [752, 480] on li "Application" at bounding box center [798, 485] width 199 height 25
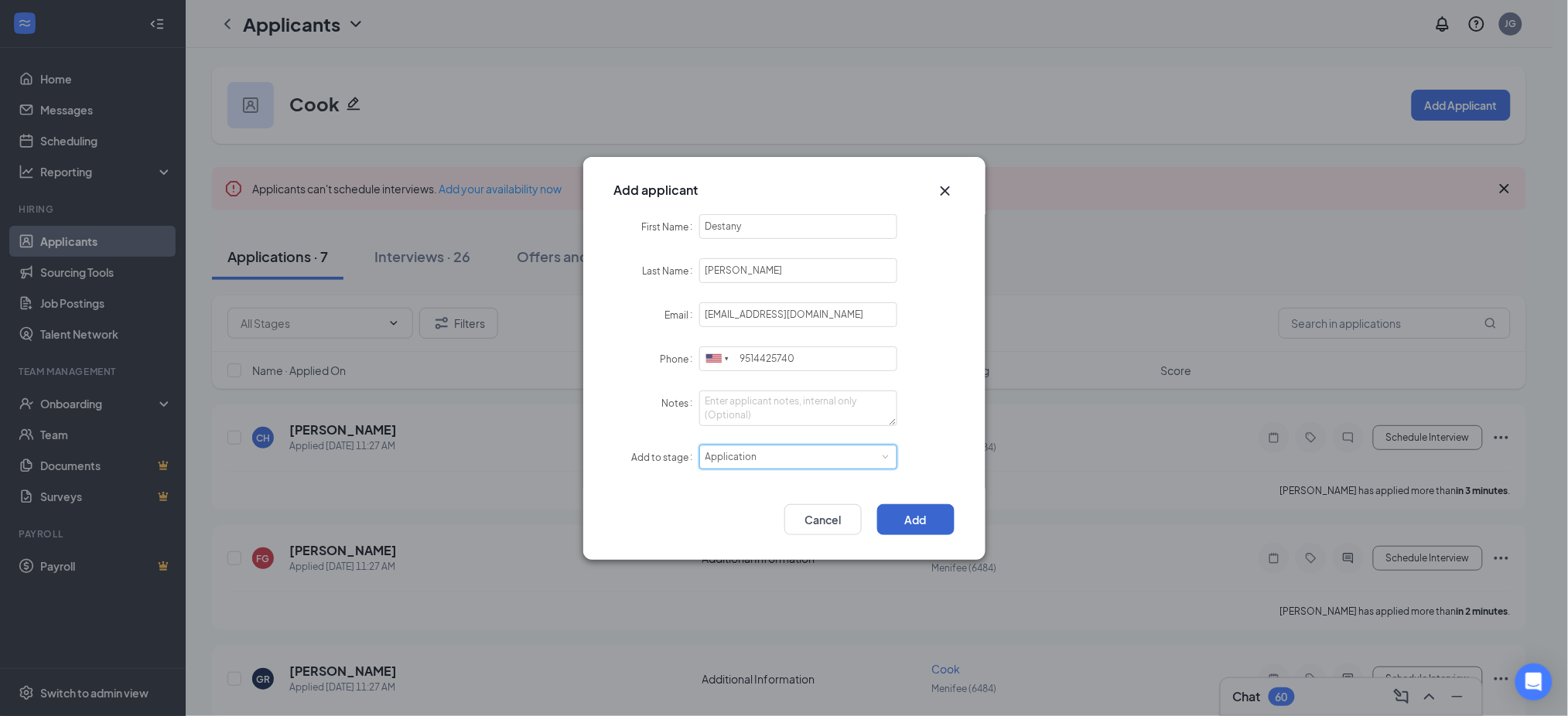
drag, startPoint x: 908, startPoint y: 500, endPoint x: 916, endPoint y: 503, distance: 8.5
click at [909, 499] on div "Add Cancel" at bounding box center [784, 524] width 402 height 71
click at [924, 518] on button "Add" at bounding box center [916, 520] width 77 height 31
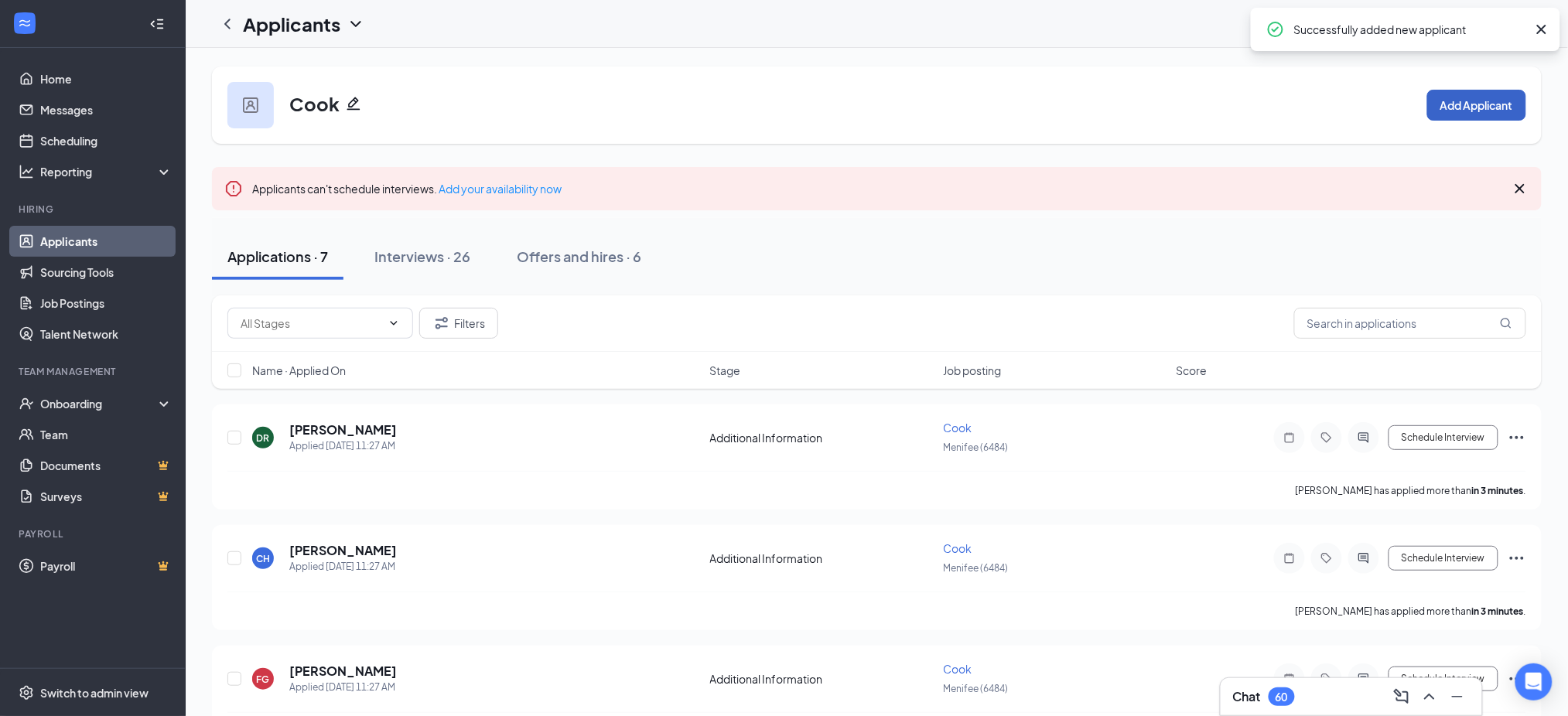
click at [1467, 105] on button "Add Applicant" at bounding box center [1477, 105] width 99 height 31
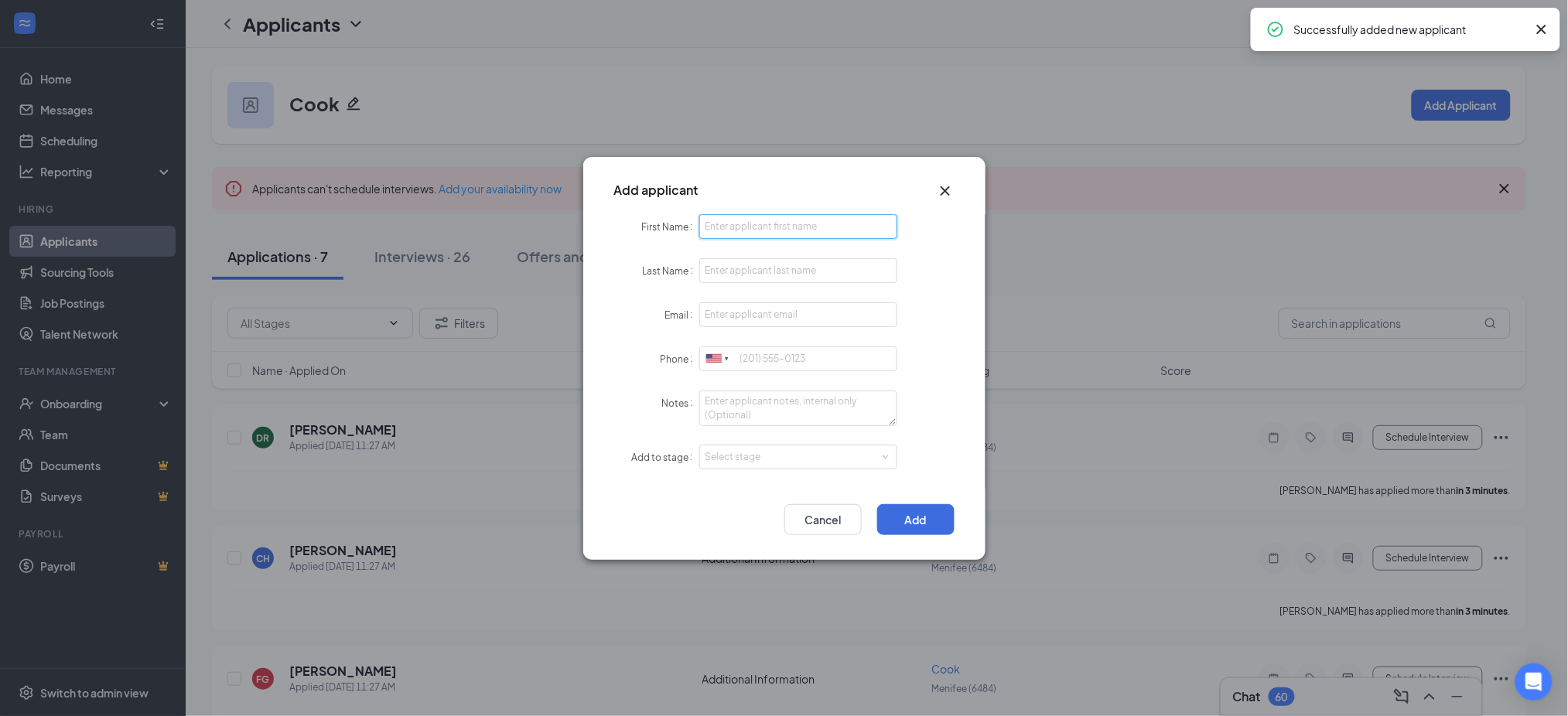
click at [771, 236] on input "First Name" at bounding box center [798, 227] width 199 height 25
paste input "[PERSON_NAME]"
type input "[PERSON_NAME]"
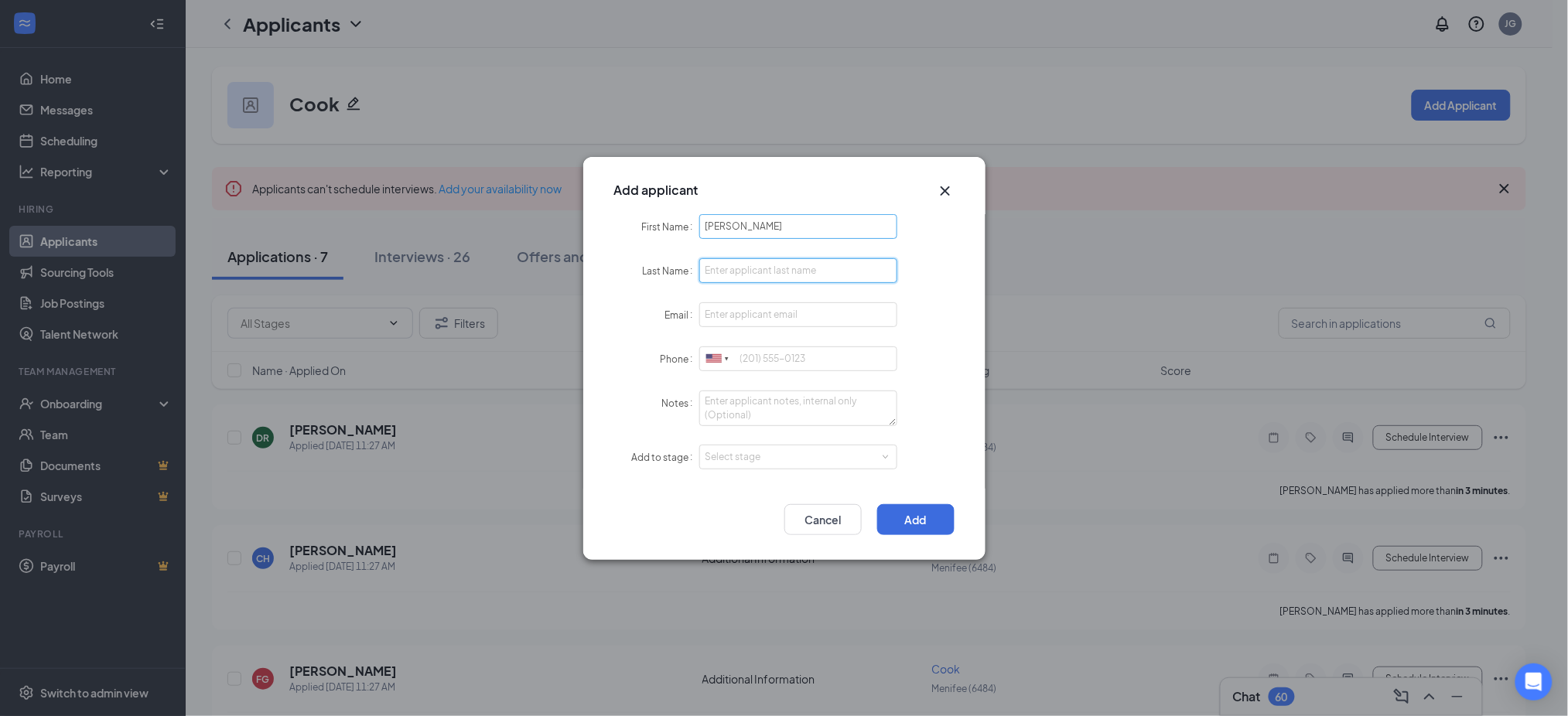
paste input "[PERSON_NAME]"
type input "[PERSON_NAME]"
type input "9513756459"
drag, startPoint x: 0, startPoint y: 0, endPoint x: 768, endPoint y: 477, distance: 904.1
click at [768, 452] on form "First Name [PERSON_NAME] Last Name [PERSON_NAME] Email [EMAIL_ADDRESS][DOMAIN_N…" at bounding box center [784, 351] width 340 height 274
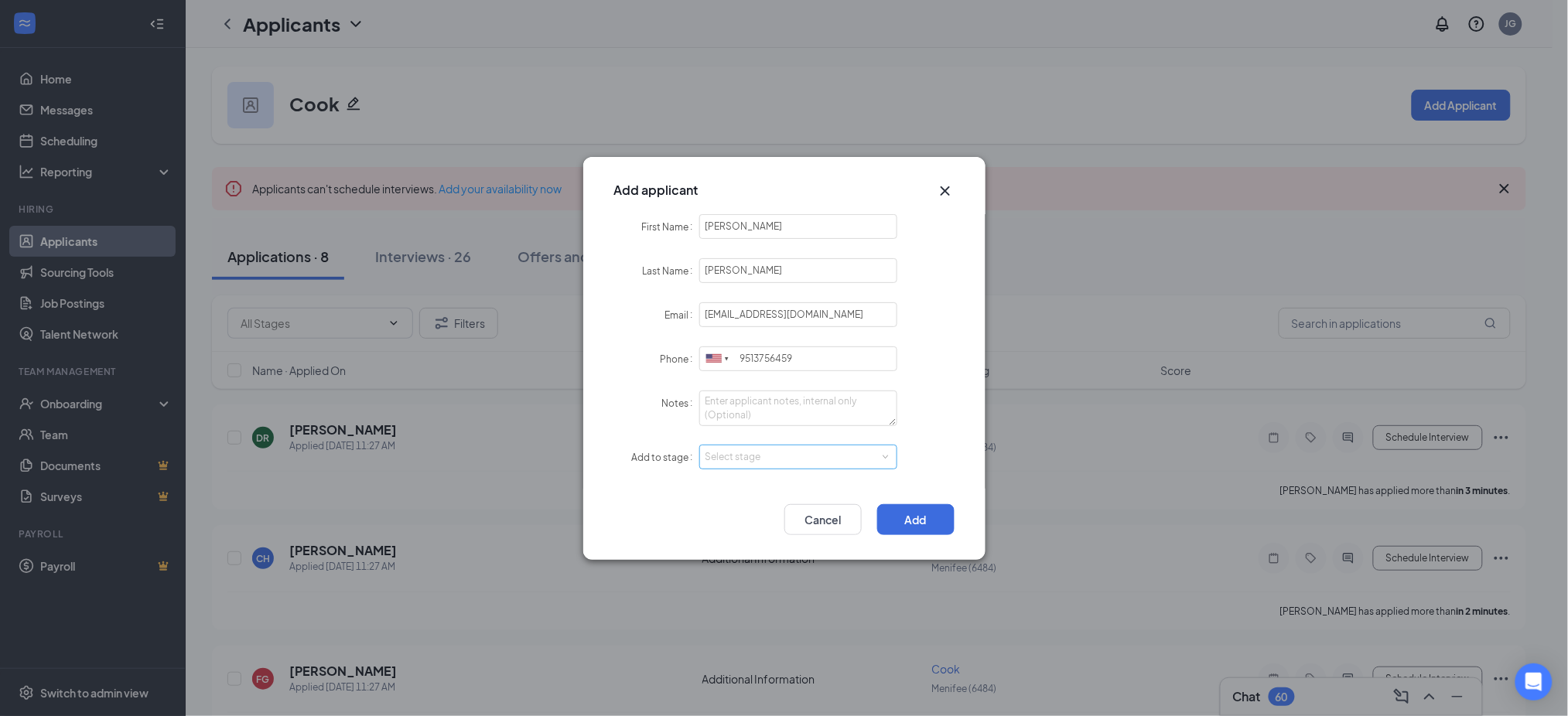
click at [763, 463] on div "Select stage" at bounding box center [795, 457] width 179 height 15
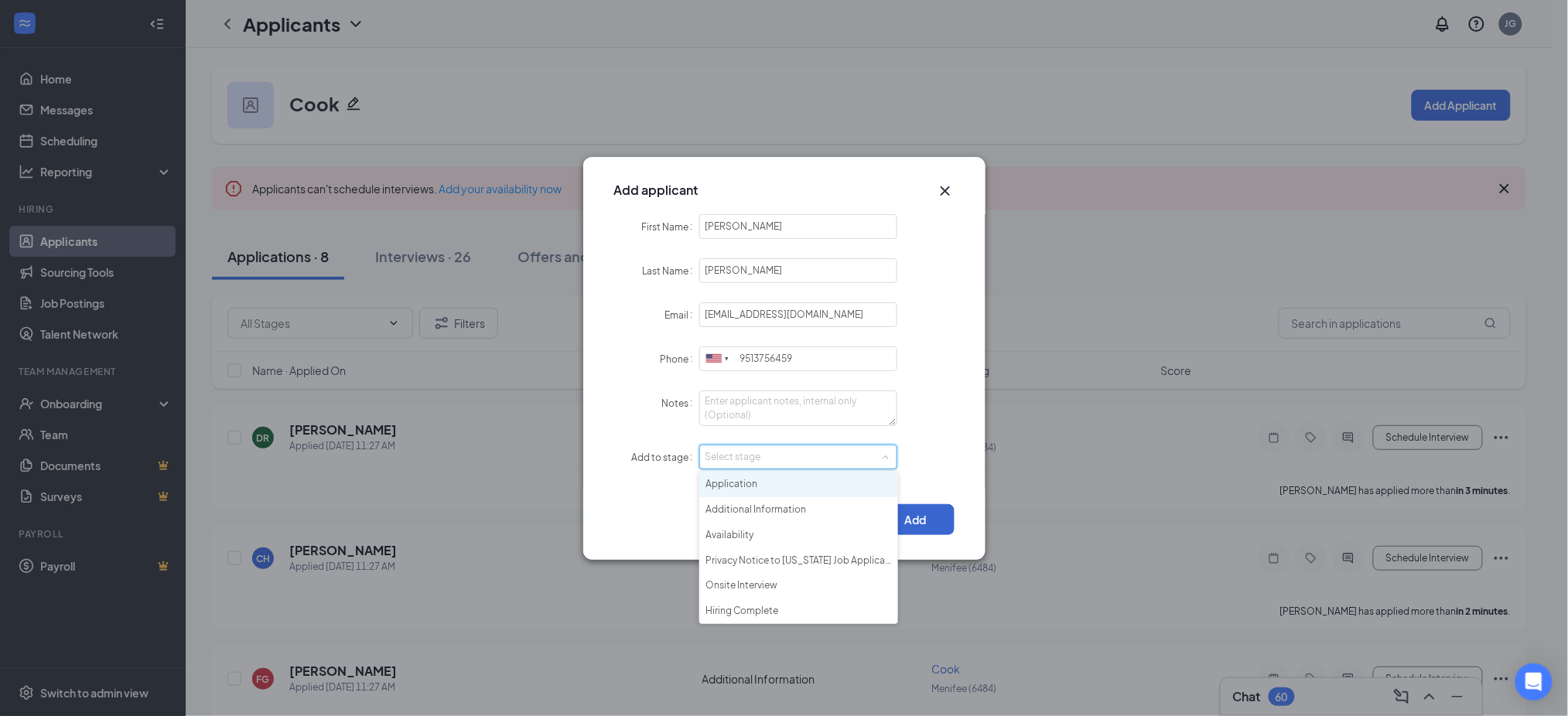
drag, startPoint x: 756, startPoint y: 479, endPoint x: 881, endPoint y: 505, distance: 127.7
click at [771, 484] on li "Application" at bounding box center [798, 485] width 199 height 25
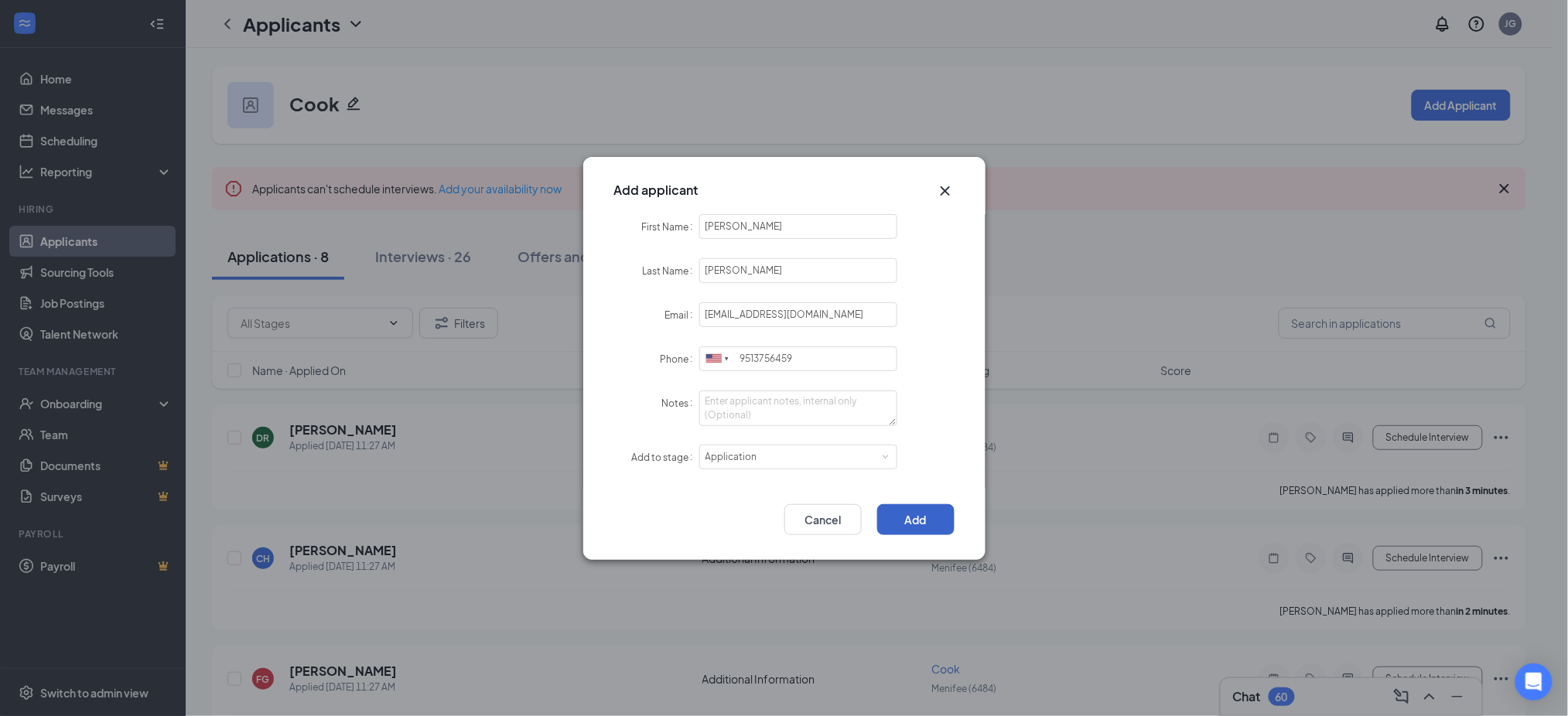
click at [923, 516] on button "Add" at bounding box center [916, 520] width 77 height 31
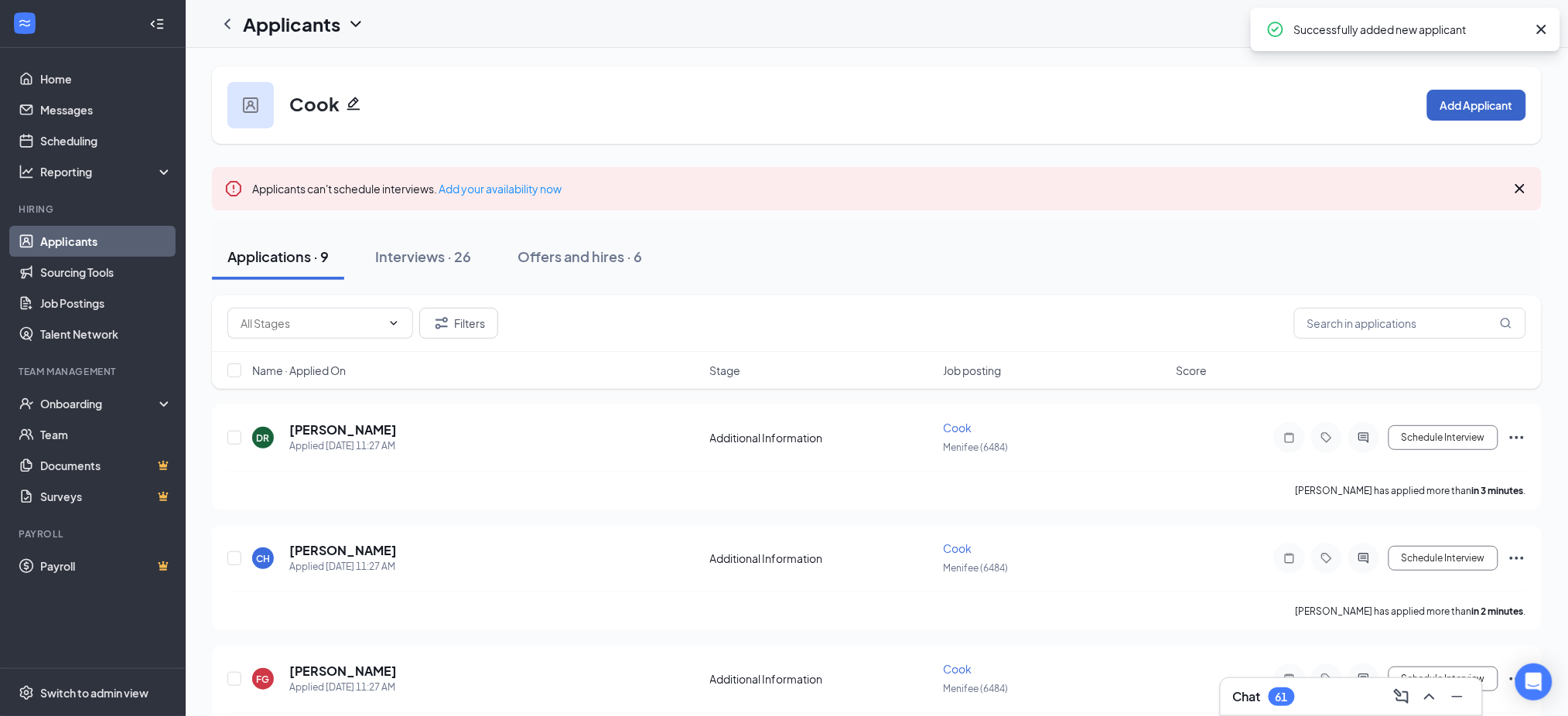
drag, startPoint x: 1463, startPoint y: 110, endPoint x: 1303, endPoint y: 206, distance: 186.6
click at [1465, 109] on button "Add Applicant" at bounding box center [1477, 105] width 99 height 31
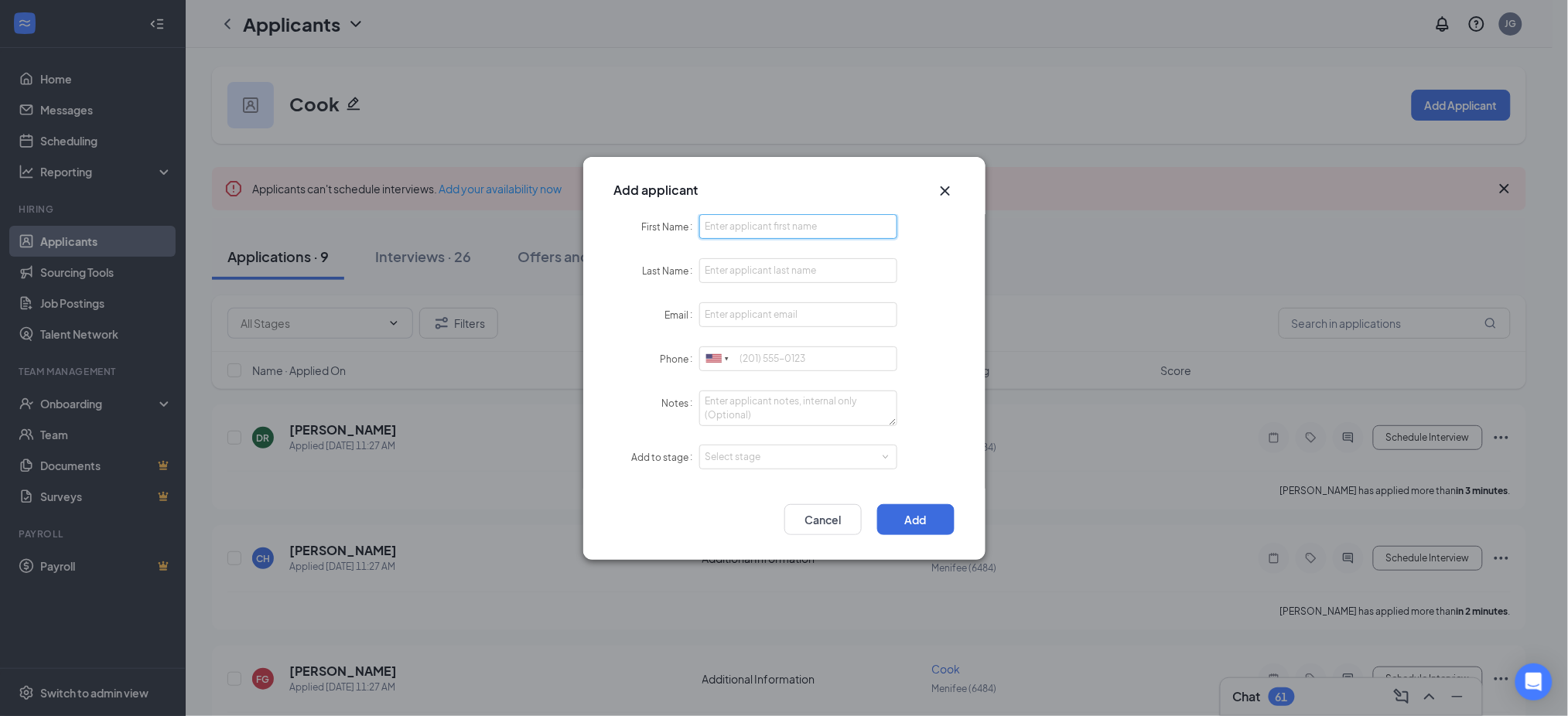
click at [773, 230] on input "First Name" at bounding box center [798, 227] width 199 height 25
paste input "KIMORA"
type input "KIMORA"
paste input "[PERSON_NAME]"
type input "[PERSON_NAME]"
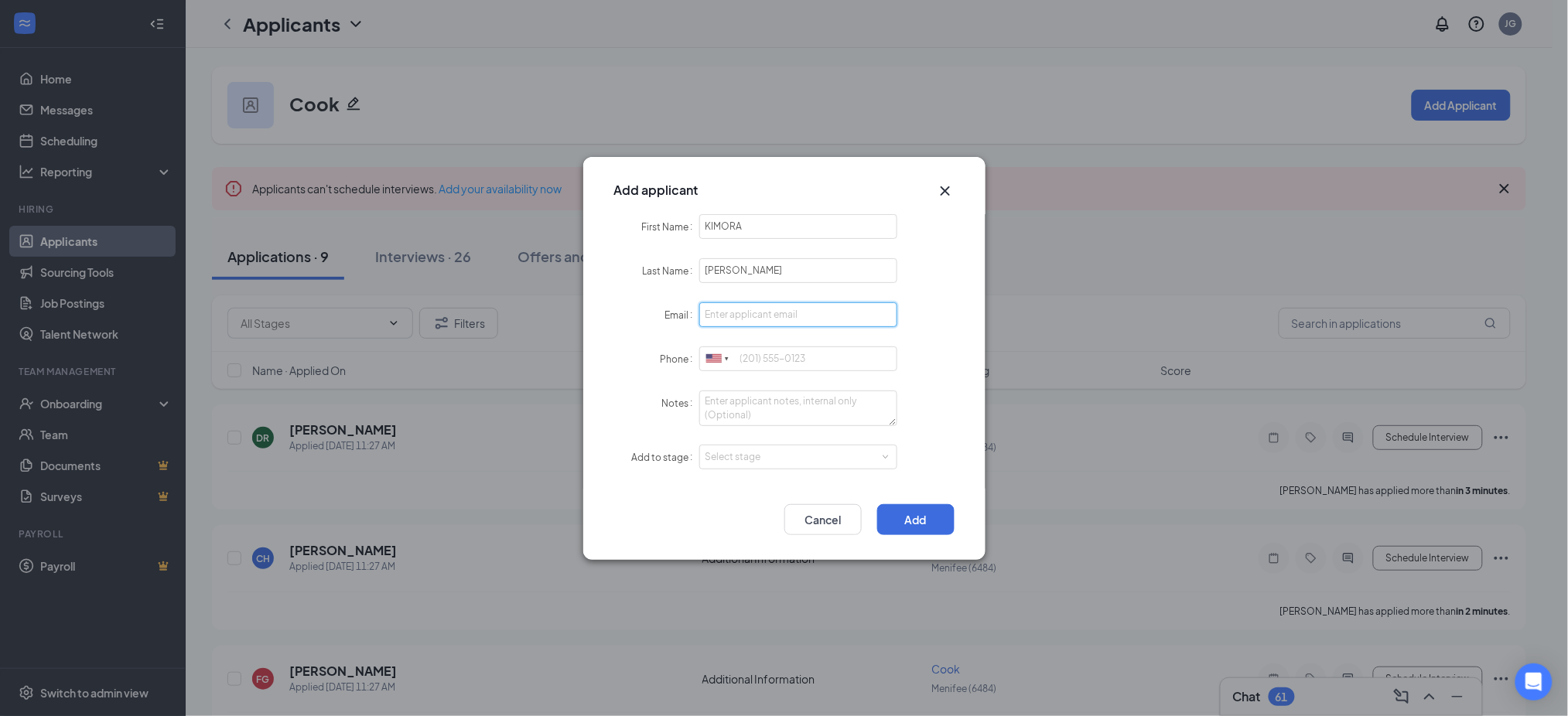
paste input "[EMAIL_ADDRESS][DOMAIN_NAME]"
type input "[EMAIL_ADDRESS][DOMAIN_NAME]"
paste input "9517467485"
drag, startPoint x: 776, startPoint y: 450, endPoint x: 688, endPoint y: 568, distance: 147.2
click at [773, 450] on div "Select stage" at bounding box center [795, 457] width 179 height 15
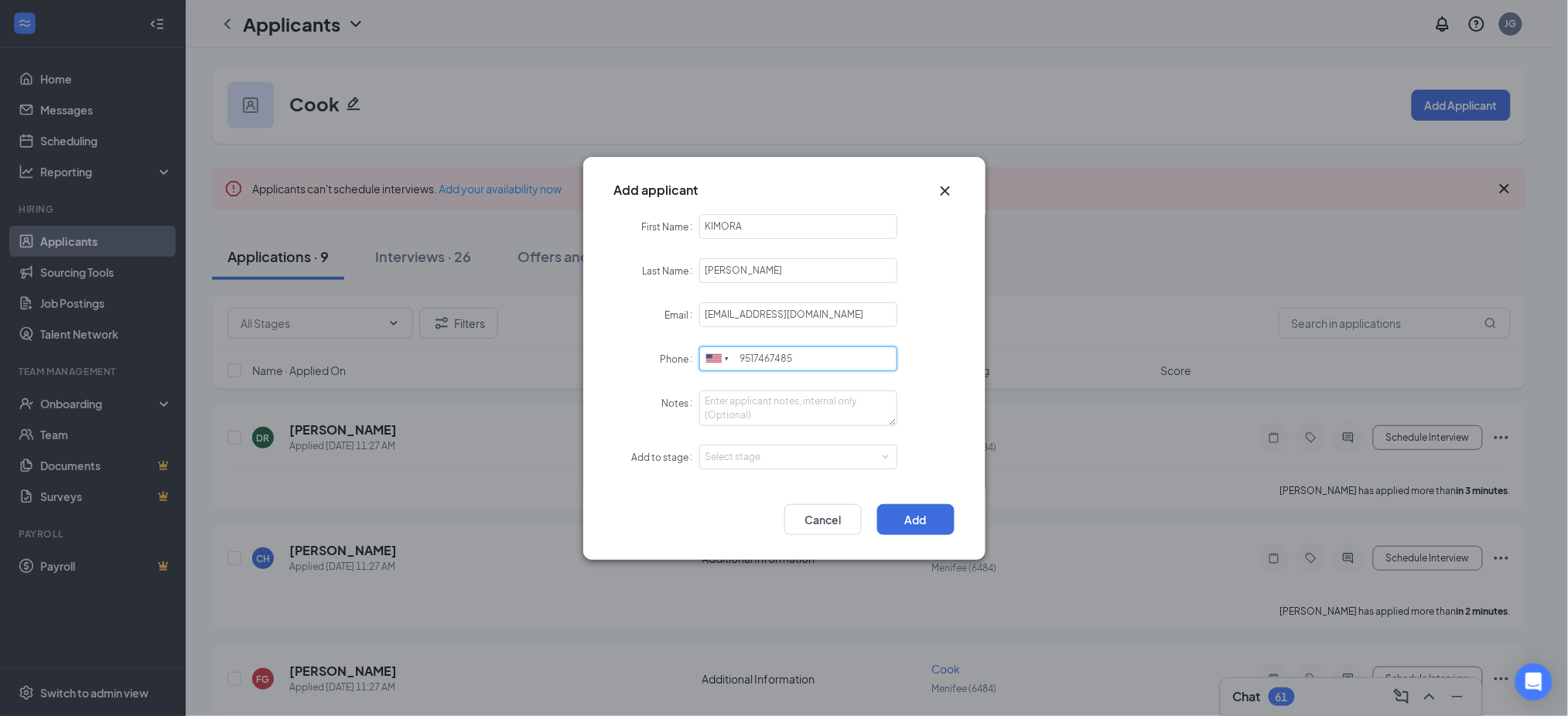
type input "9517467485"
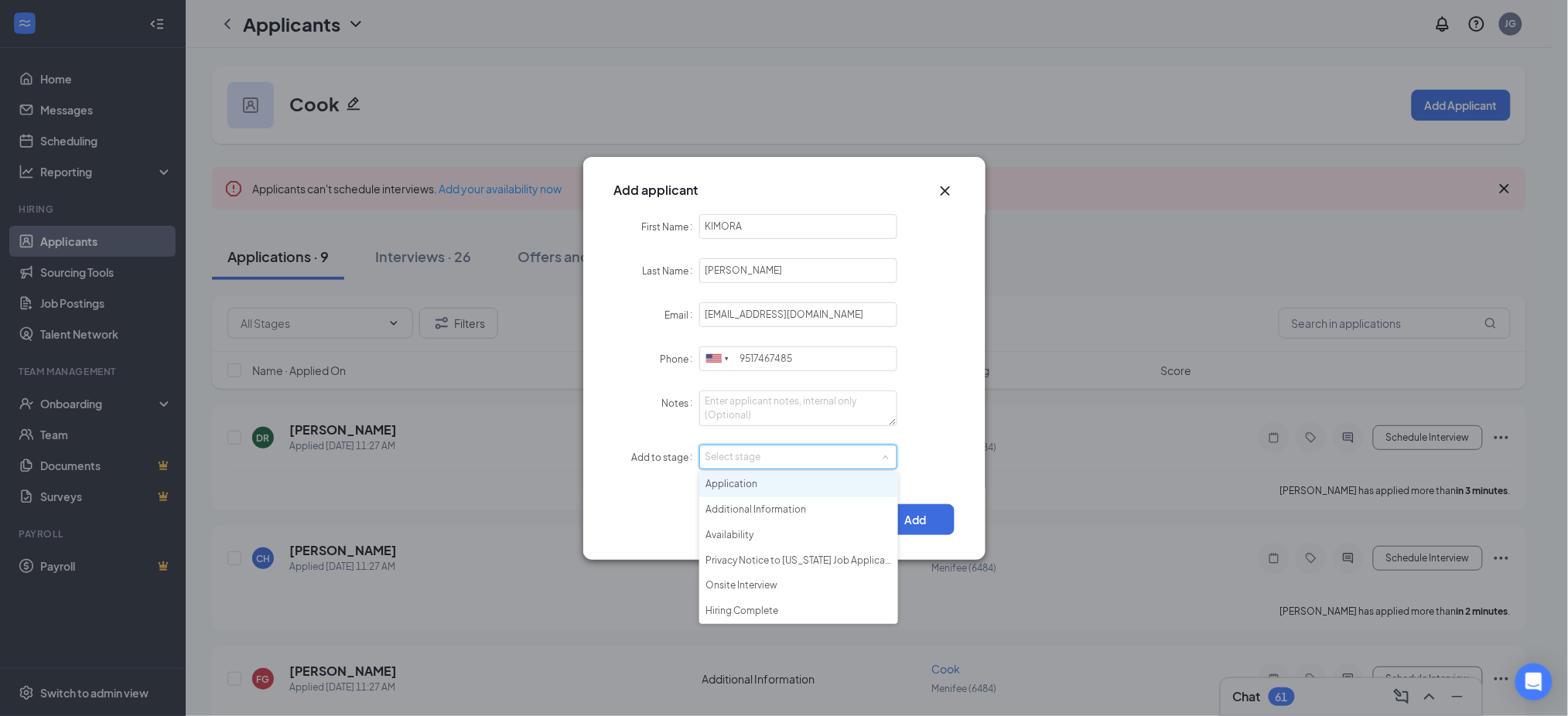
click at [782, 479] on li "Application" at bounding box center [798, 485] width 199 height 25
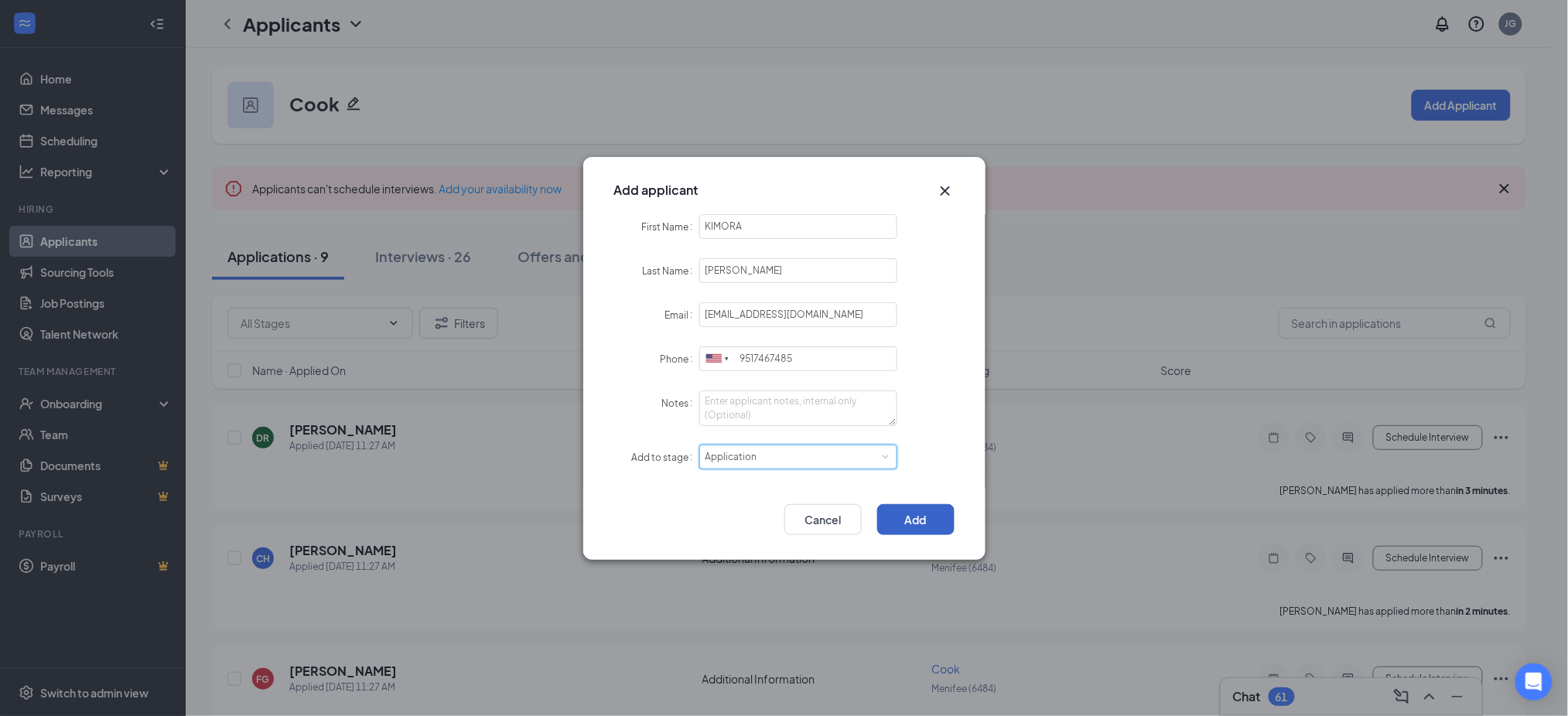
click at [926, 516] on button "Add" at bounding box center [916, 520] width 77 height 31
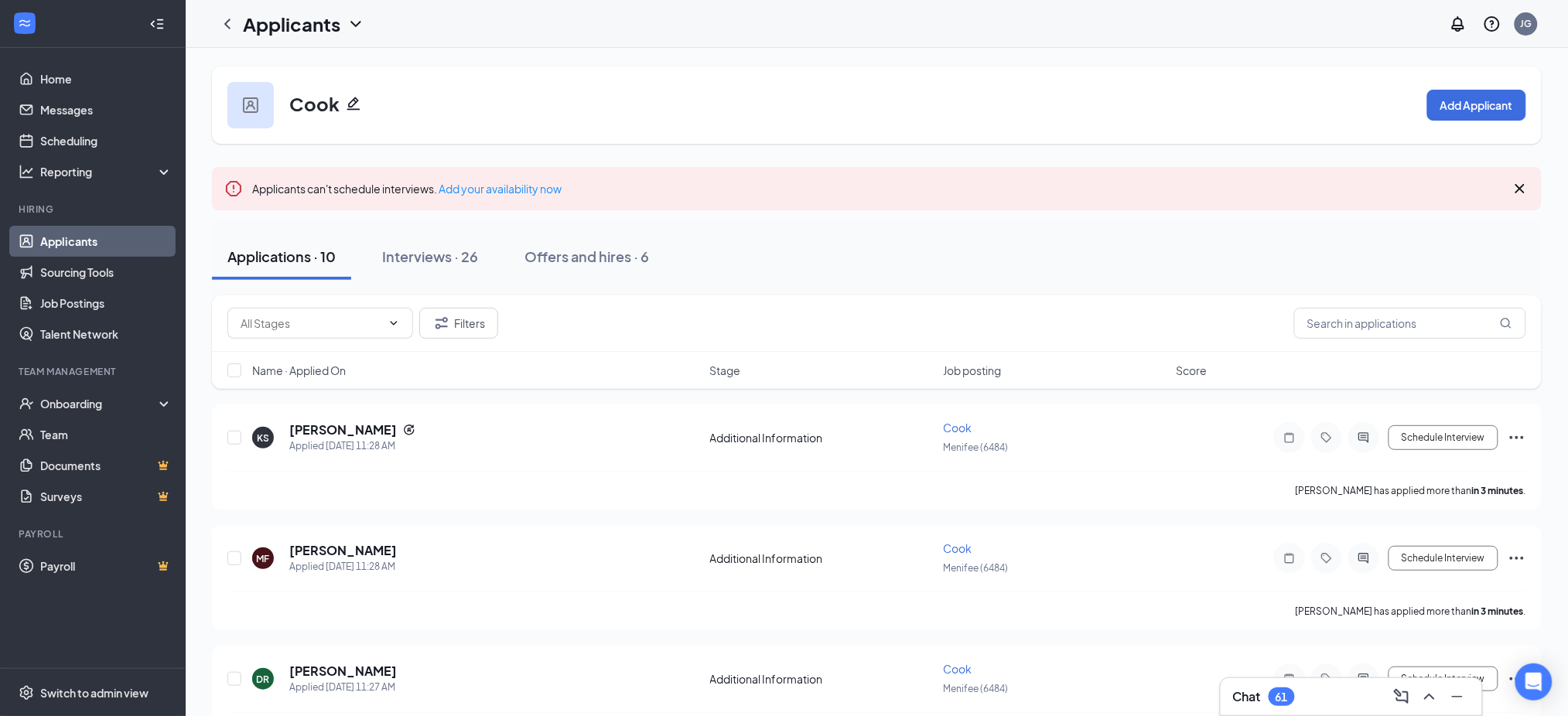
click at [107, 239] on link "Applicants" at bounding box center [107, 241] width 133 height 31
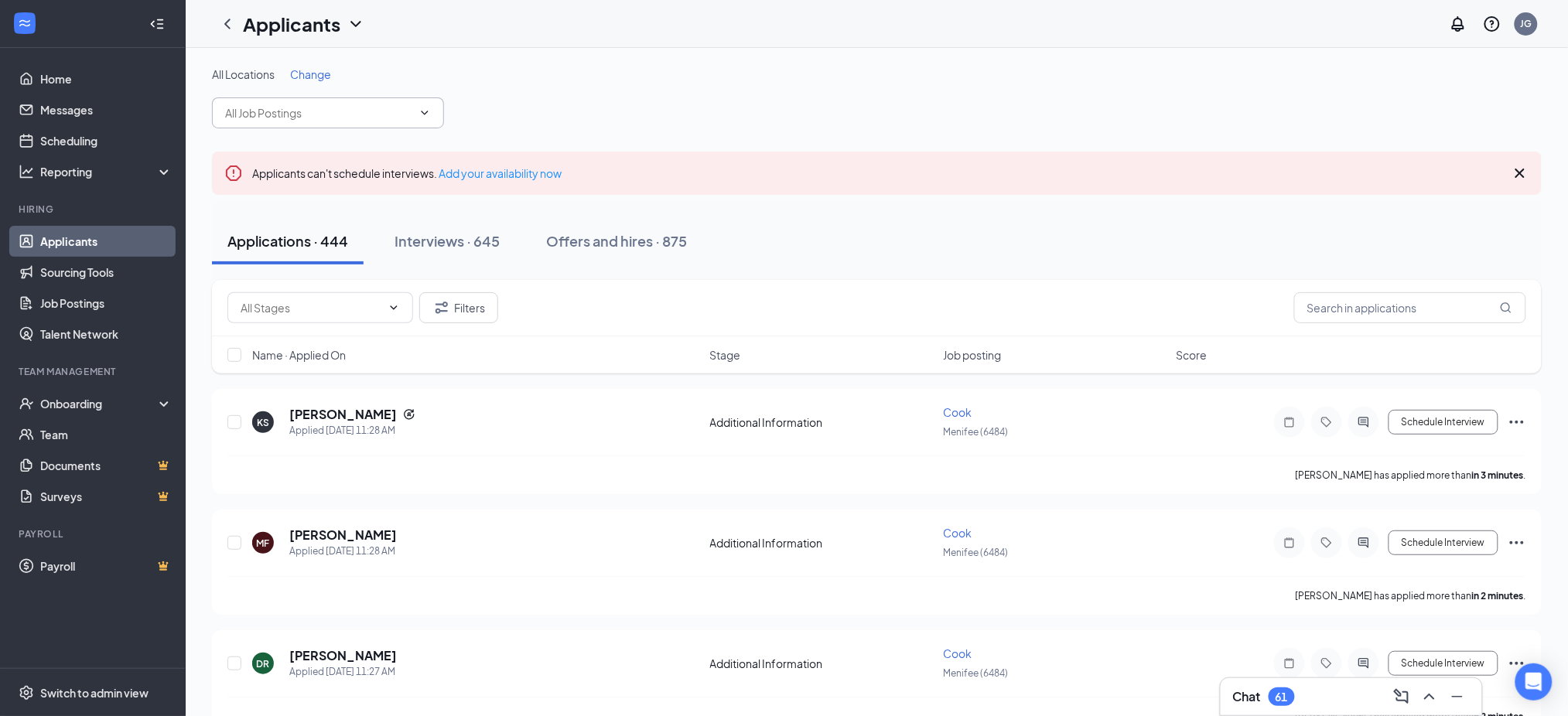
click at [297, 108] on input "text" at bounding box center [318, 113] width 187 height 17
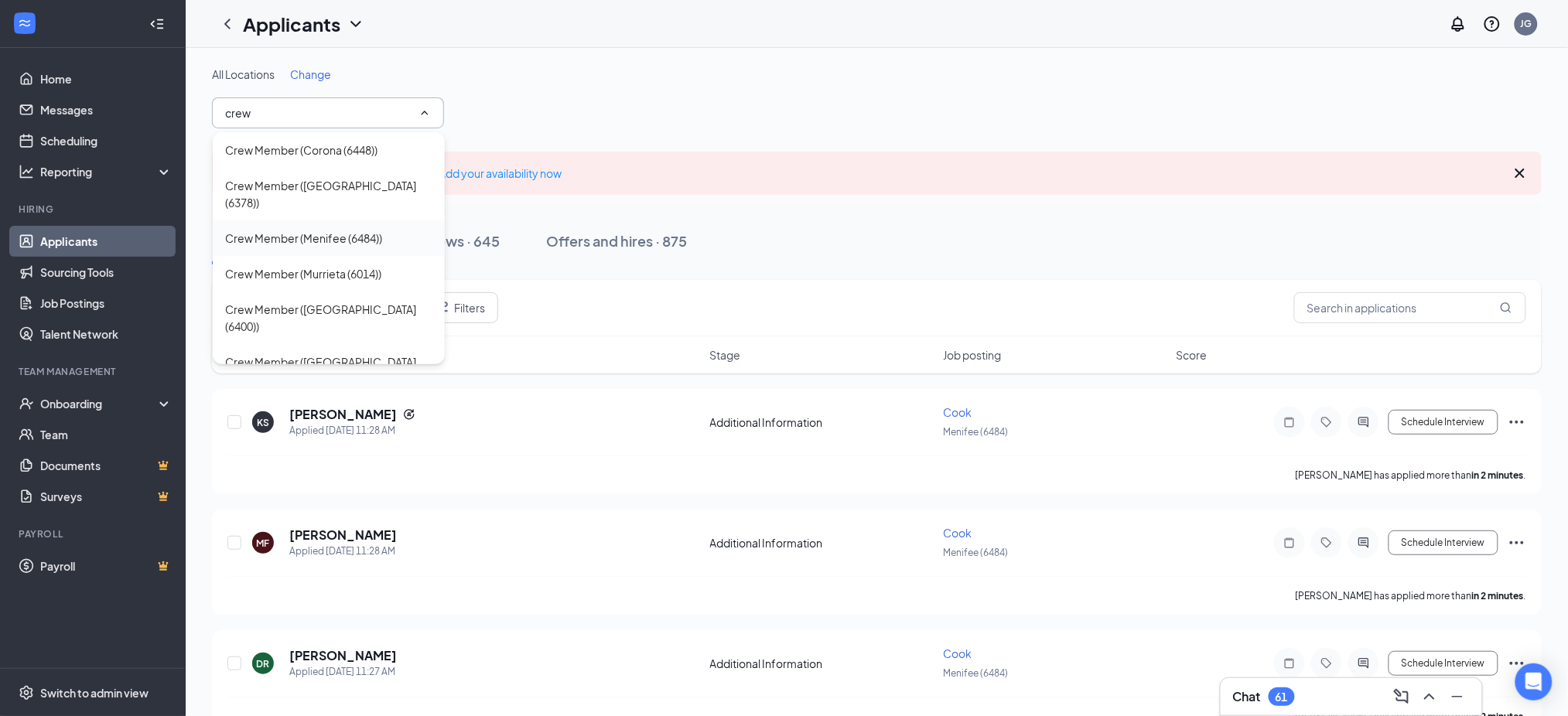
type input "crew"
drag, startPoint x: 355, startPoint y: 219, endPoint x: 556, endPoint y: 305, distance: 218.6
click at [355, 229] on div "Crew Member (Menifee (6484))" at bounding box center [303, 237] width 157 height 17
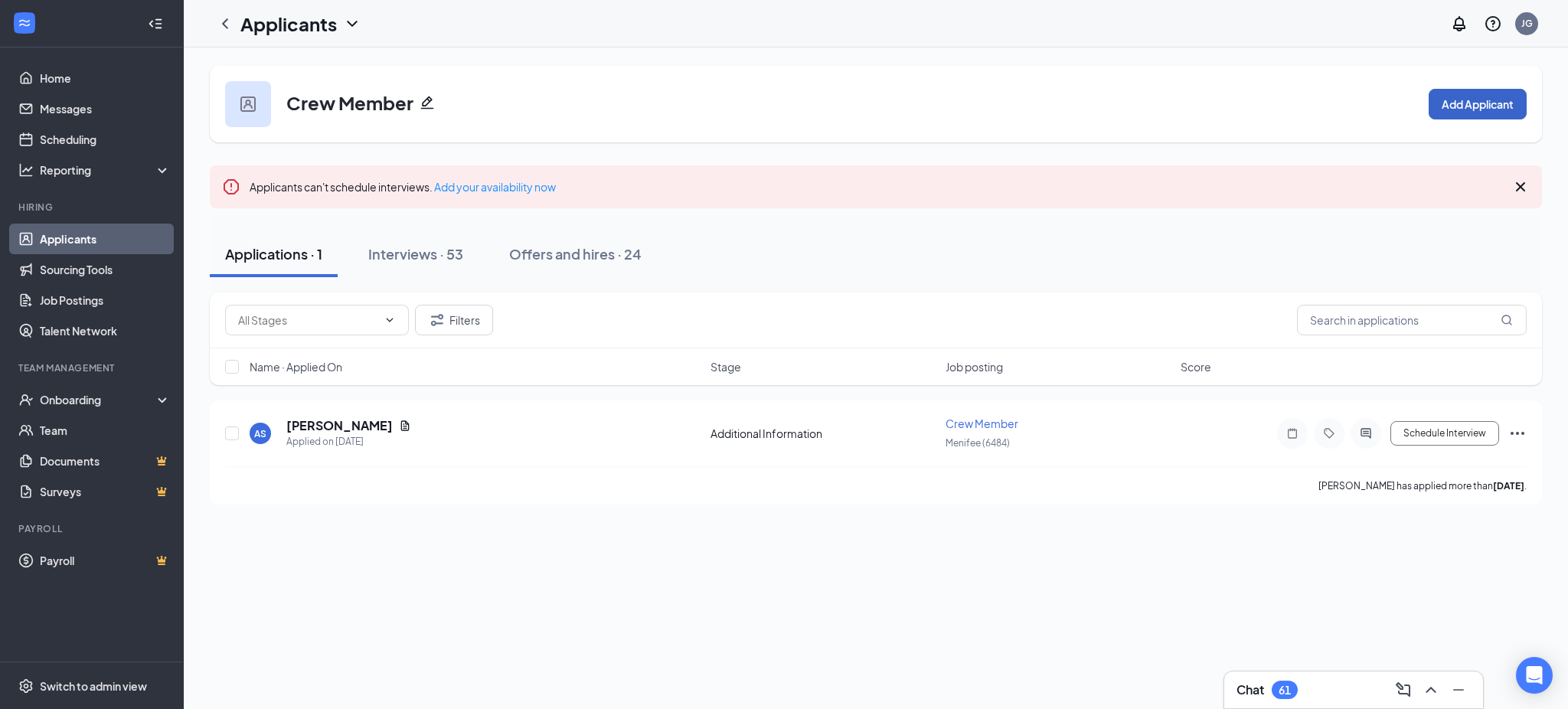
click at [1450, 109] on button "Add Applicant" at bounding box center [1478, 104] width 98 height 31
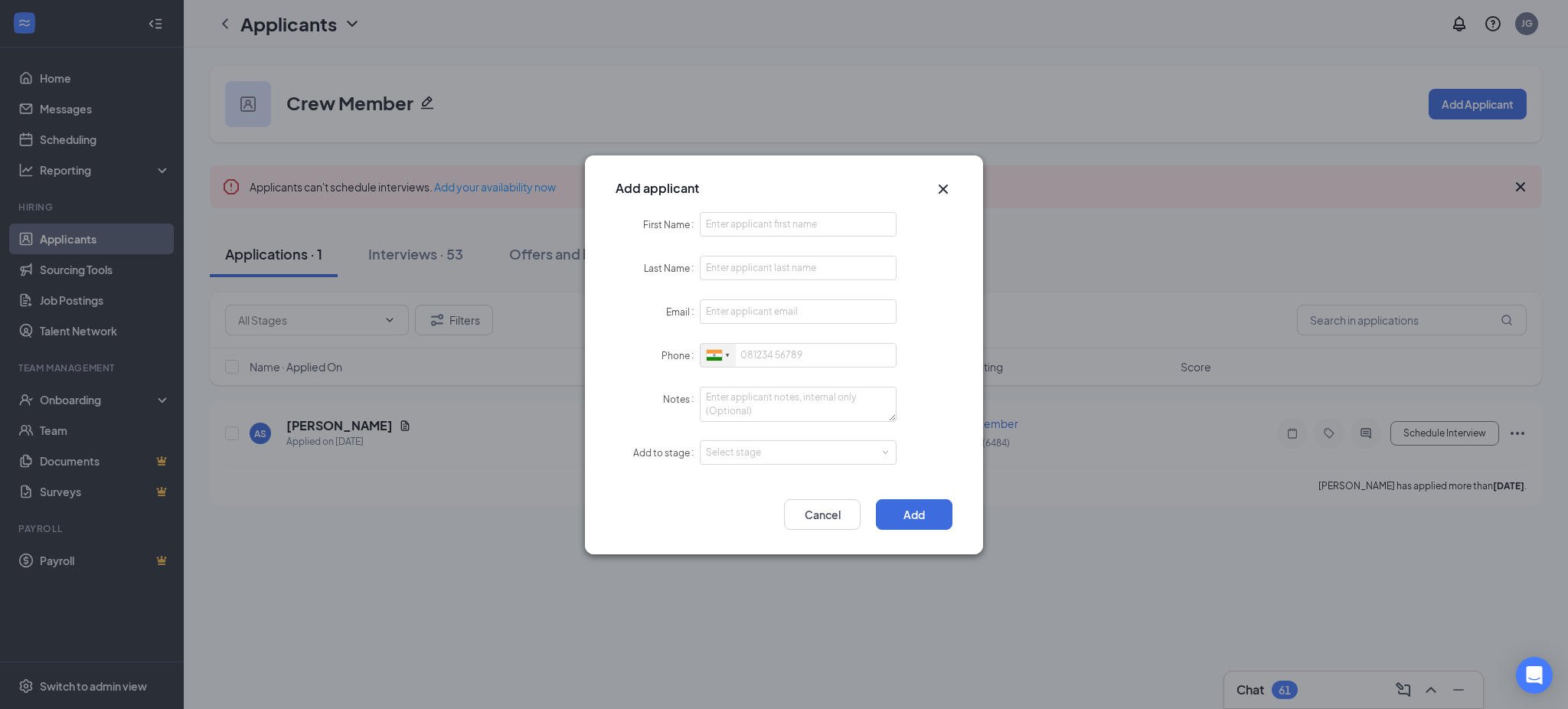
click at [708, 347] on div at bounding box center [718, 356] width 35 height 24
click at [759, 383] on li "[GEOGRAPHIC_DATA] + 1" at bounding box center [911, 383] width 421 height 33
click at [764, 238] on form "First Name Last Name Email Phone [GEOGRAPHIC_DATA] + 1 [GEOGRAPHIC_DATA] + 44 […" at bounding box center [784, 348] width 337 height 272
click at [764, 232] on input "First Name" at bounding box center [798, 225] width 197 height 25
paste input "[DEMOGRAPHIC_DATA]"
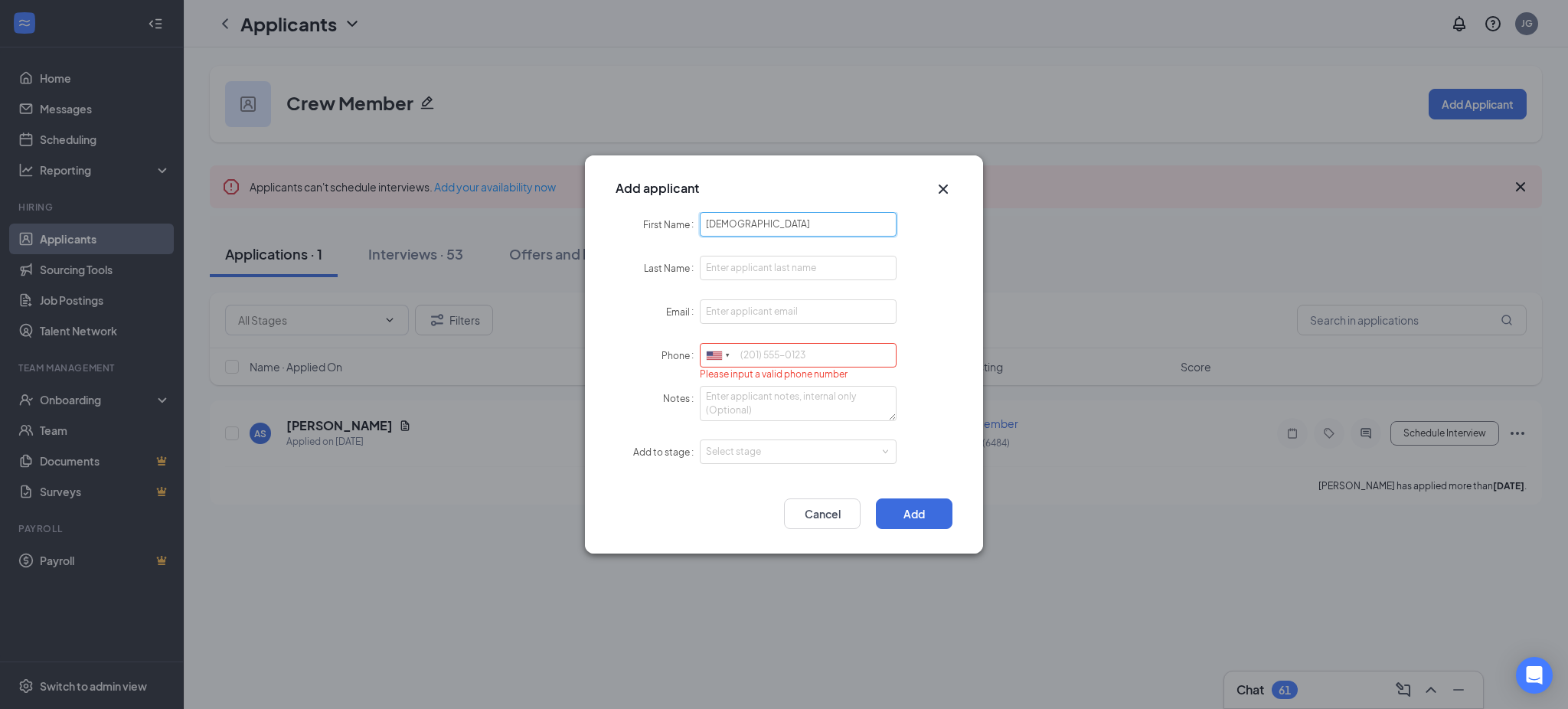
type input "[DEMOGRAPHIC_DATA]"
paste input "[PERSON_NAME]"
type input "[PERSON_NAME]"
paste input "[EMAIL_ADDRESS][DOMAIN_NAME]"
type input "[EMAIL_ADDRESS][DOMAIN_NAME]"
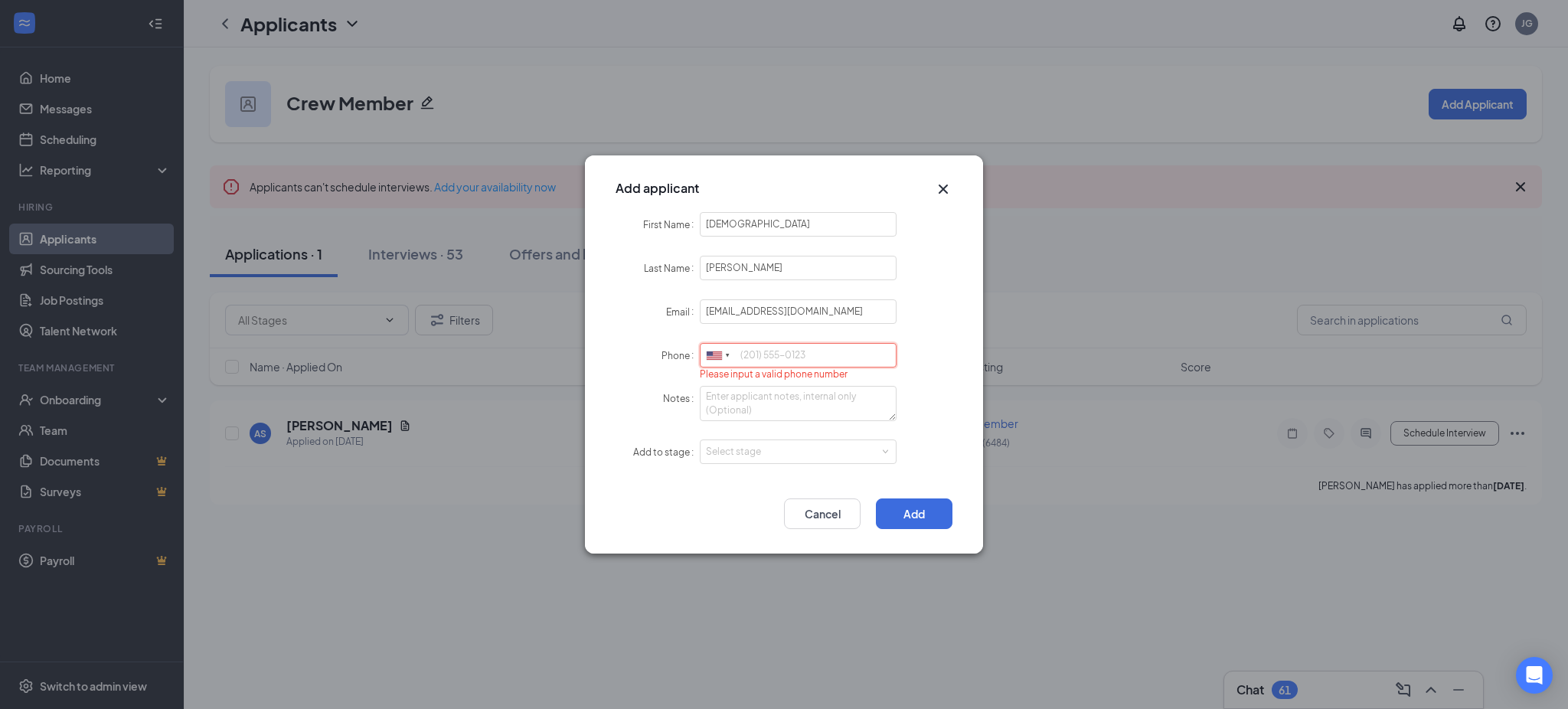
paste input "9515800848"
click at [775, 459] on div "Select stage" at bounding box center [795, 452] width 177 height 15
type input "9515800848"
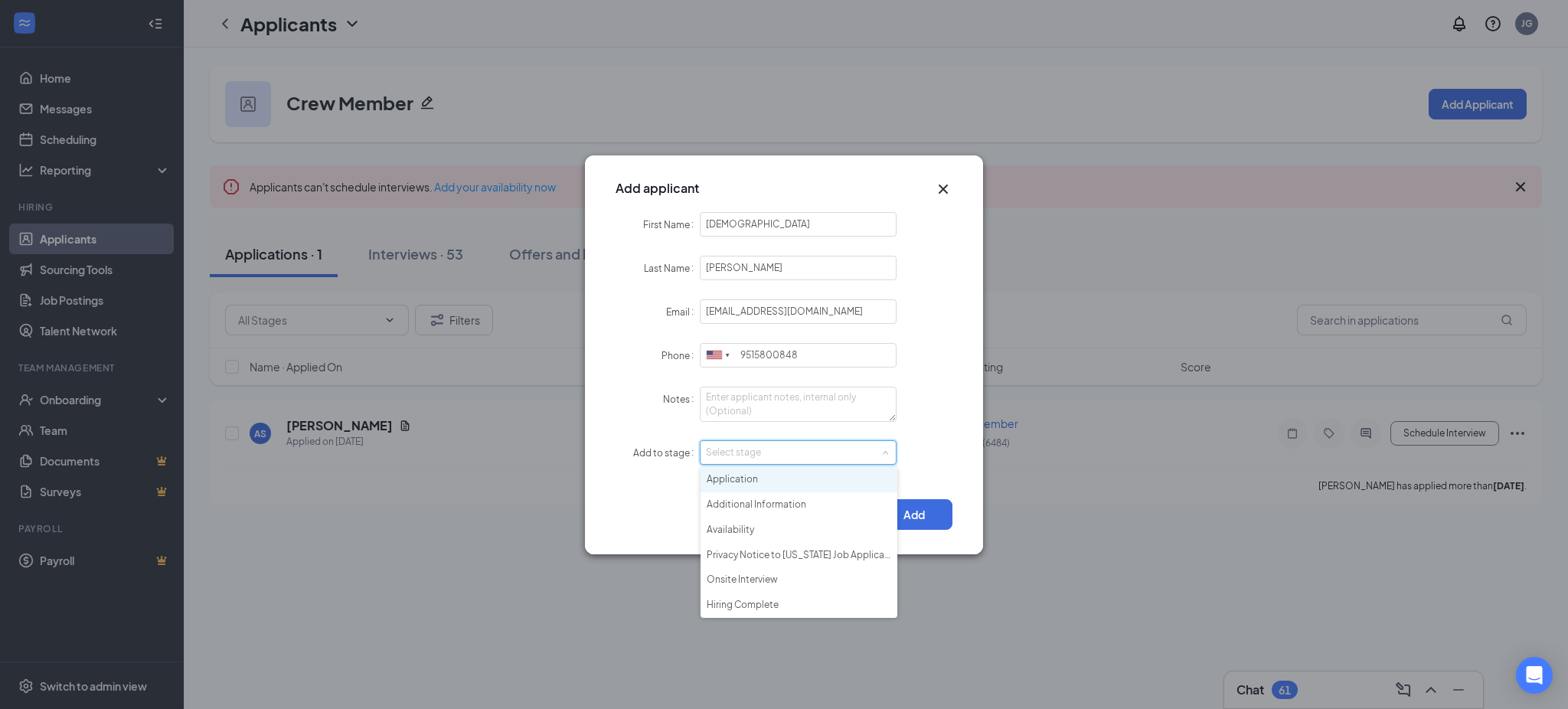
click at [760, 484] on li "Application" at bounding box center [799, 480] width 197 height 25
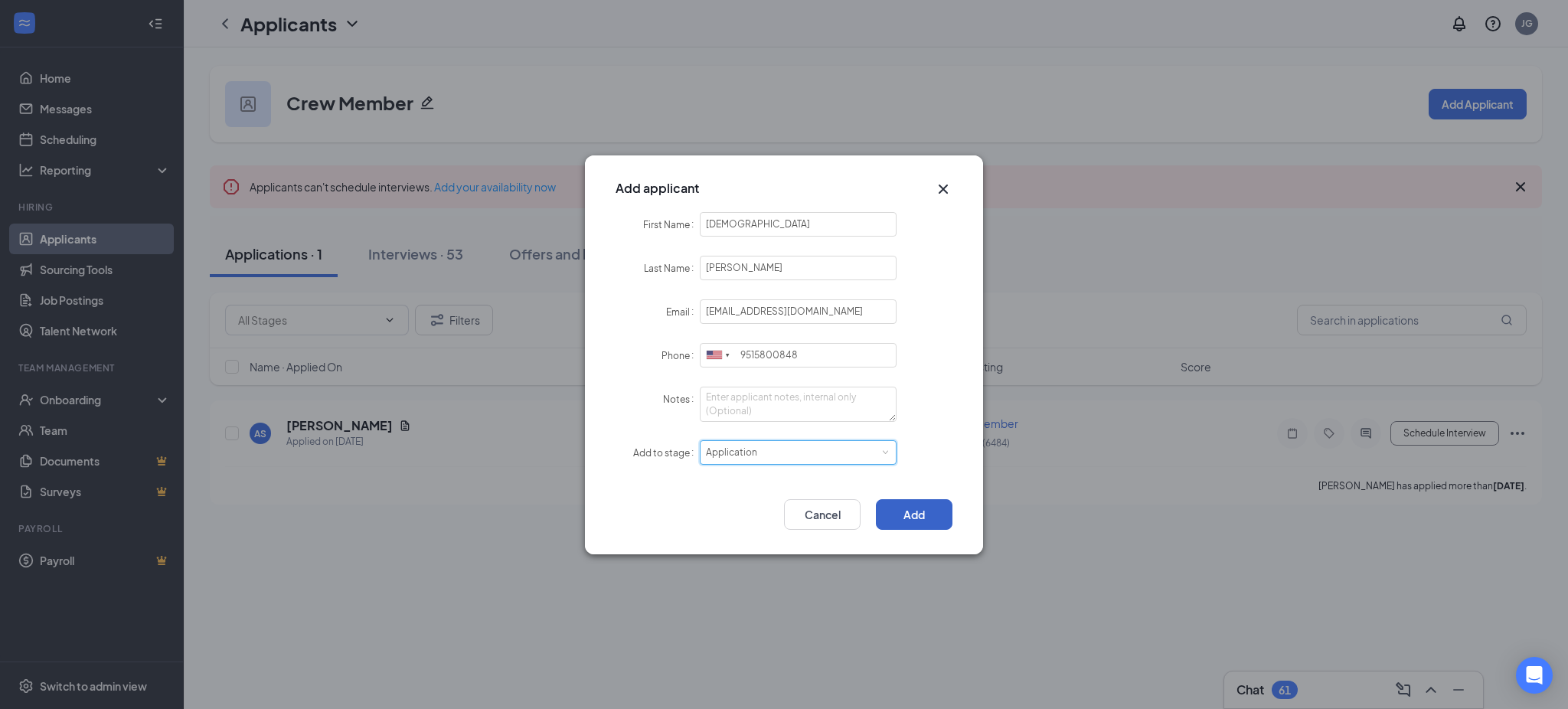
click at [914, 504] on button "Add" at bounding box center [913, 515] width 76 height 31
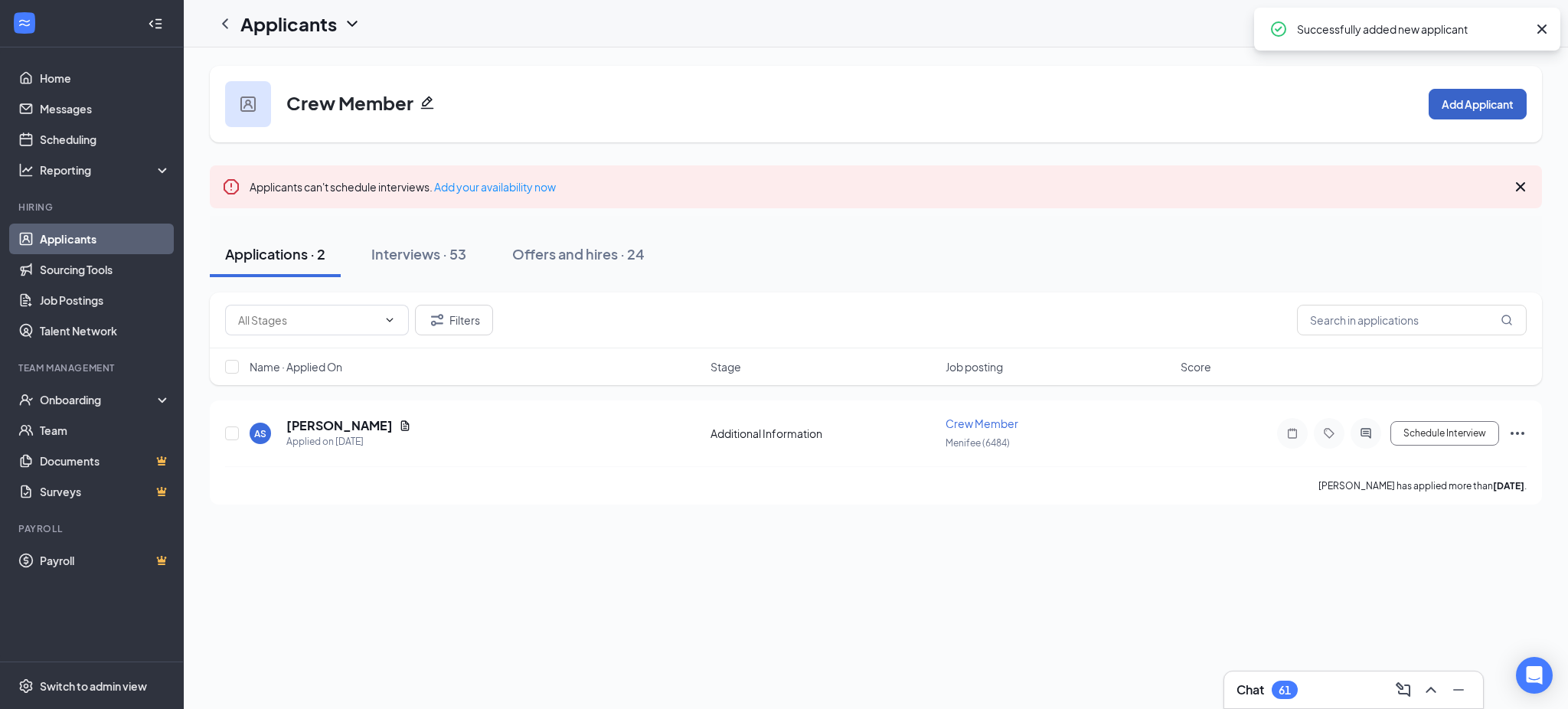
click at [1486, 99] on button "Add Applicant" at bounding box center [1478, 104] width 98 height 31
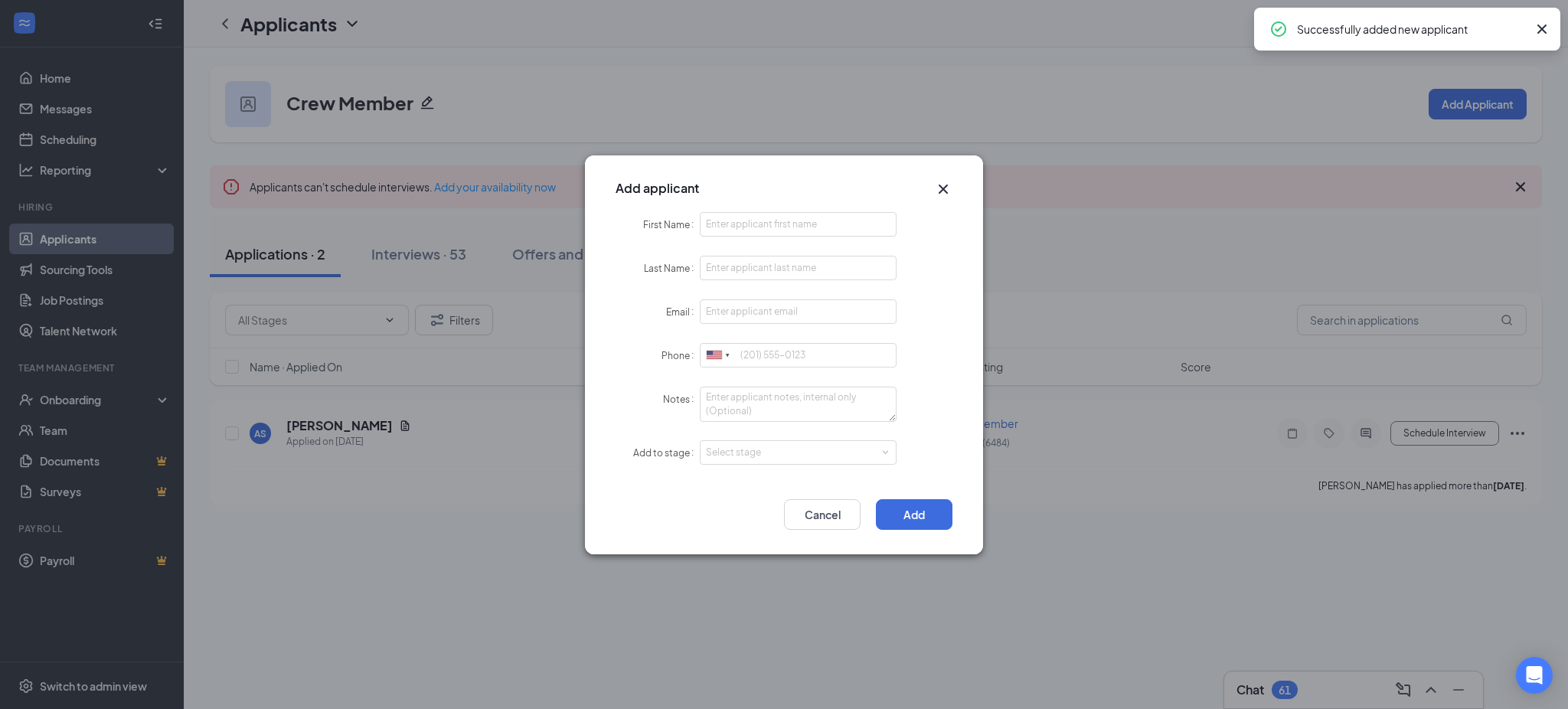
click at [853, 212] on div "Add applicant" at bounding box center [783, 184] width 398 height 57
click at [849, 219] on input "First Name" at bounding box center [798, 225] width 197 height 25
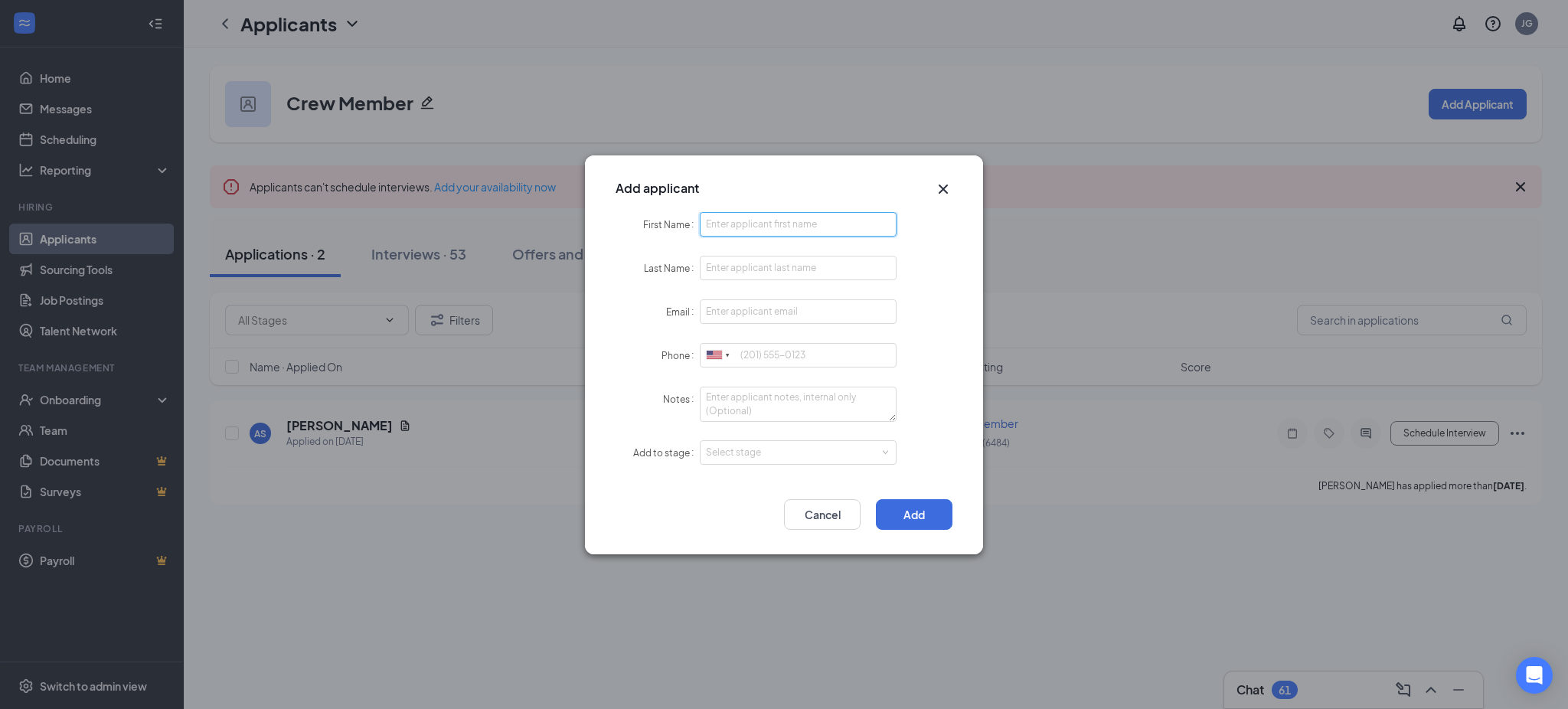
paste input "RAYLEE"
type input "RAYLEE"
paste input "HERITAGE"
type input "HERITAGE"
paste input "[EMAIL_ADDRESS][DOMAIN_NAME]"
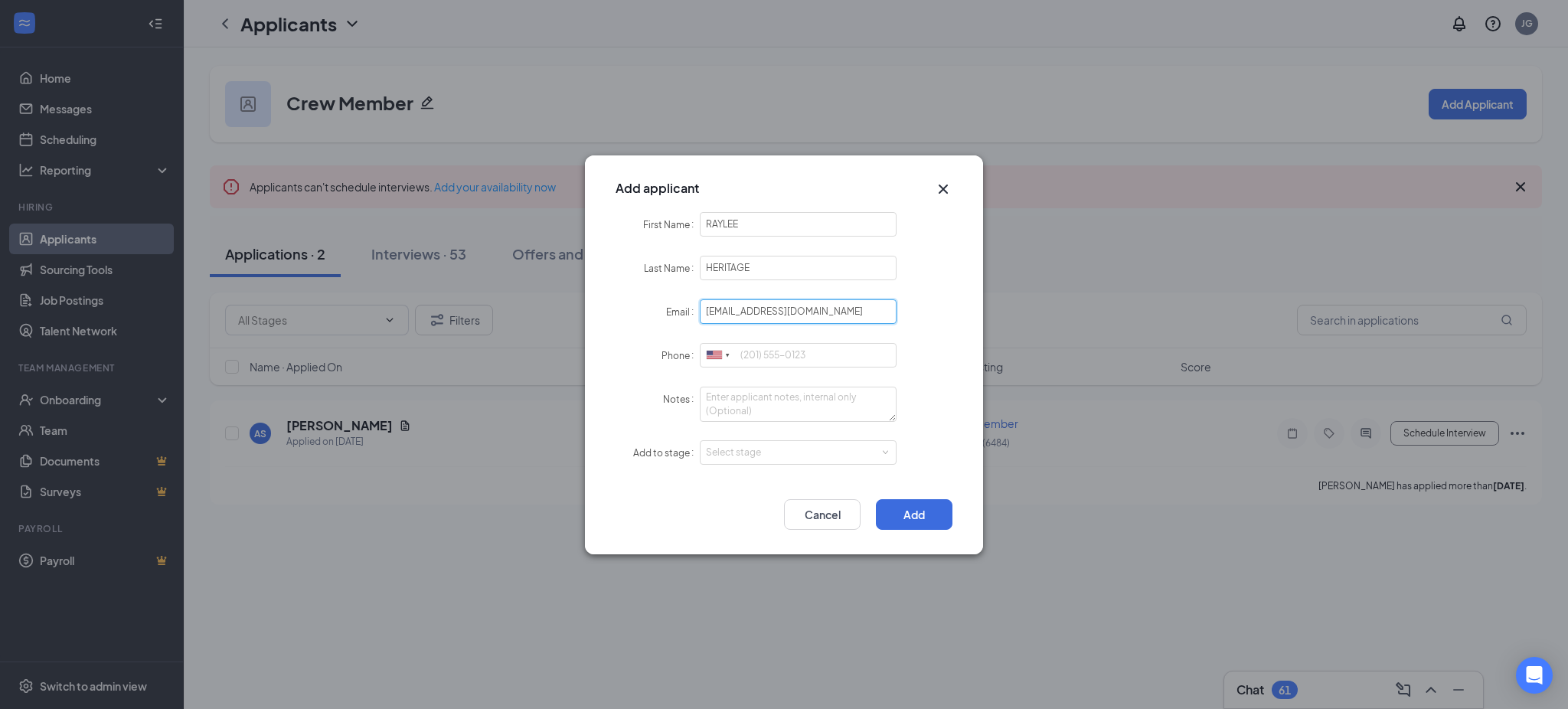
type input "[EMAIL_ADDRESS][DOMAIN_NAME]"
click at [779, 356] on input "Phone" at bounding box center [798, 356] width 197 height 25
paste input "9513919665"
click at [759, 451] on div "Select stage" at bounding box center [795, 453] width 177 height 15
type input "9513919665"
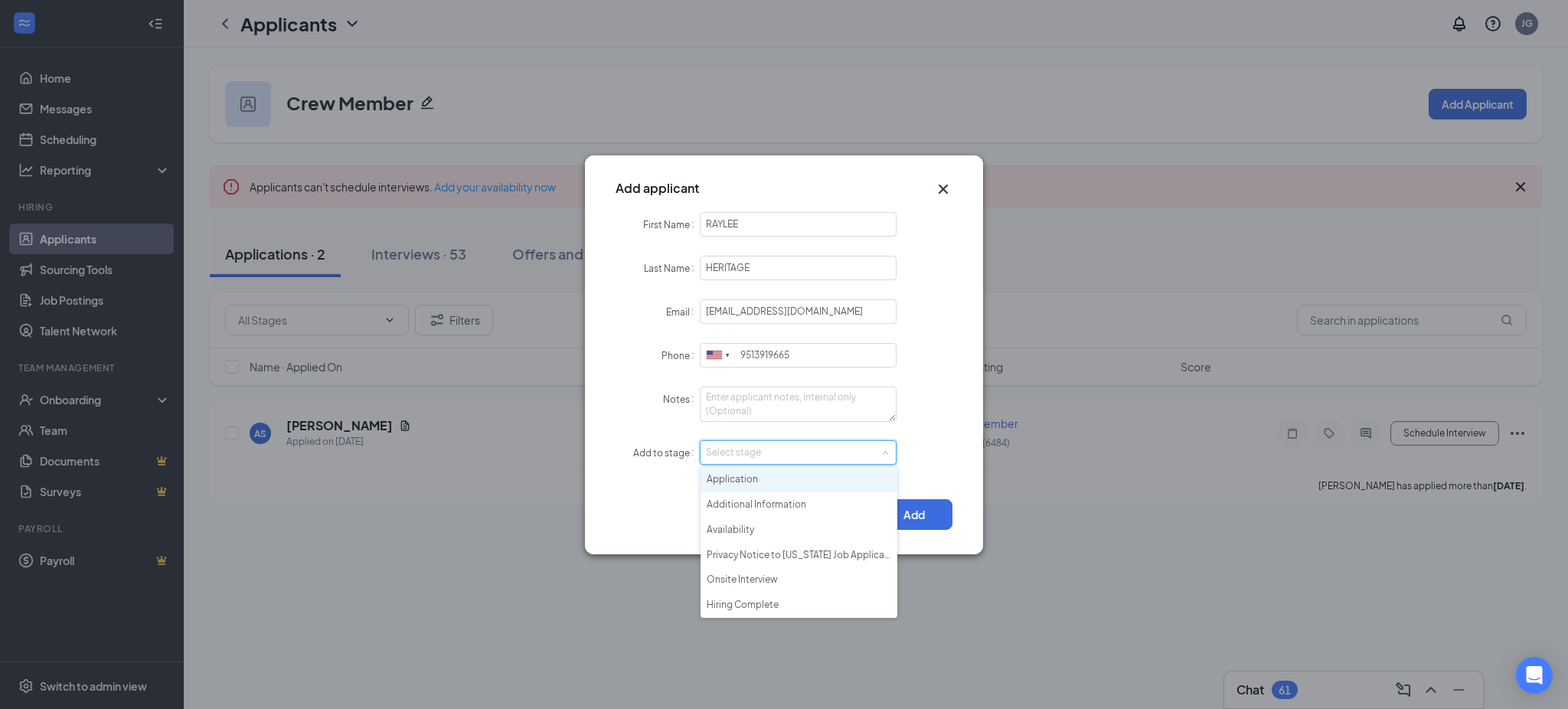
click at [757, 474] on li "Application" at bounding box center [799, 480] width 197 height 25
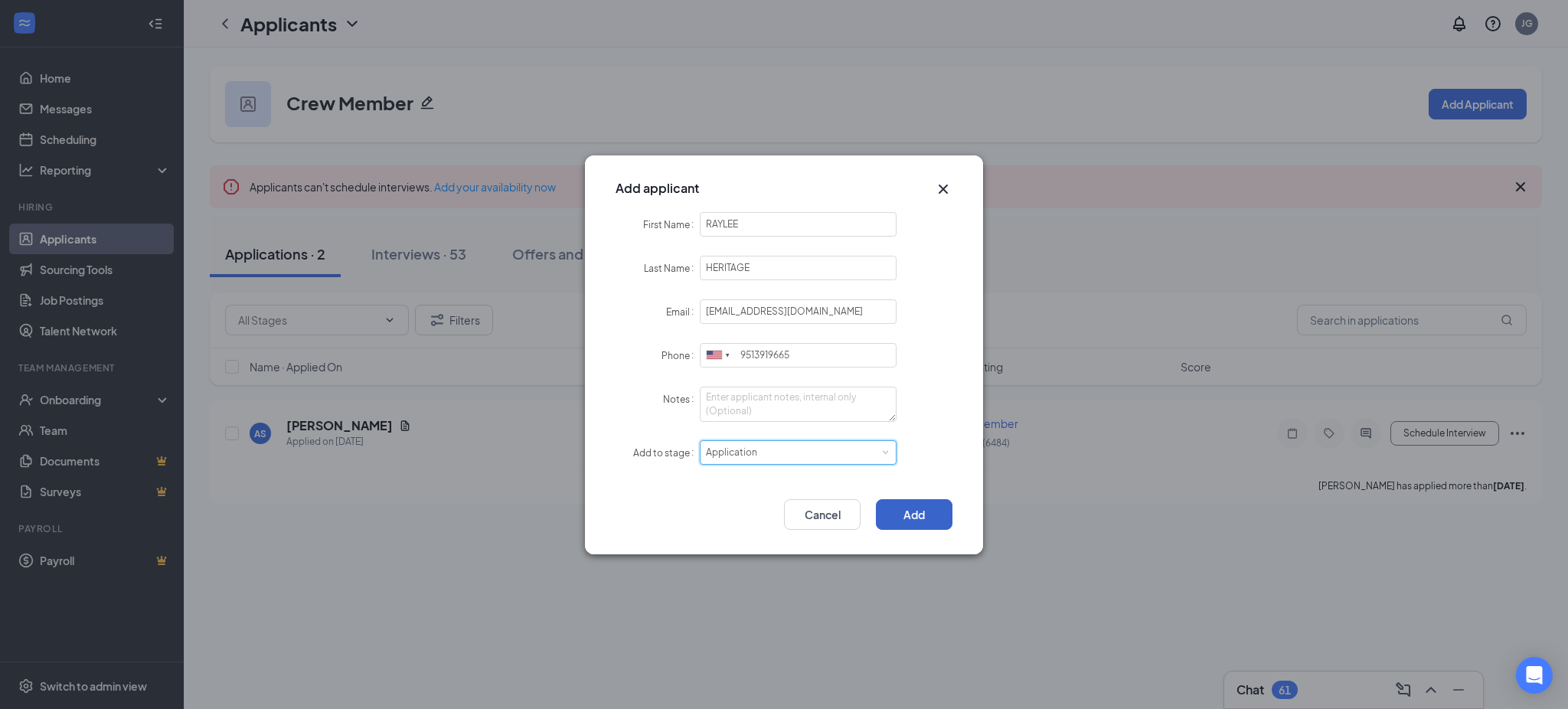
click at [904, 507] on button "Add" at bounding box center [913, 515] width 76 height 31
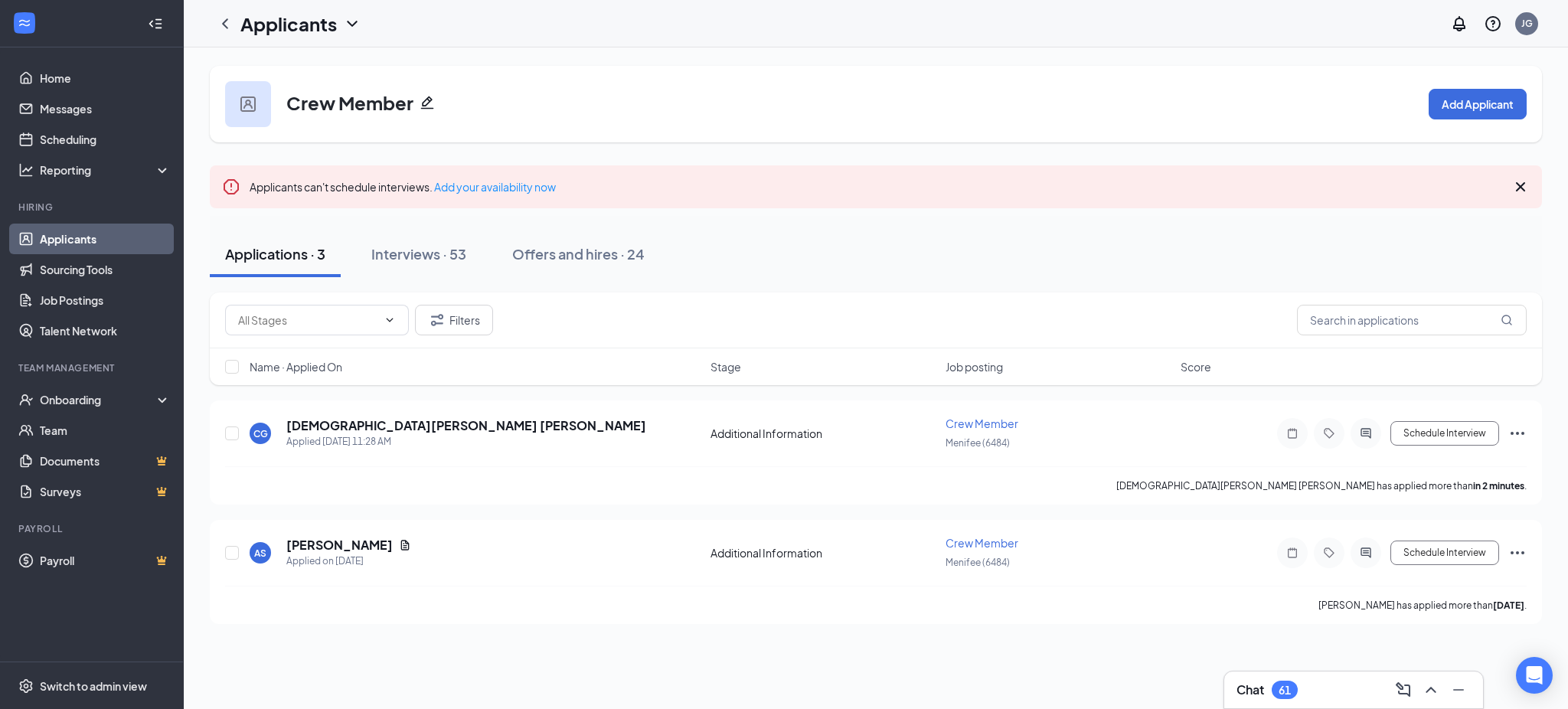
click at [98, 240] on link "Applicants" at bounding box center [106, 239] width 131 height 31
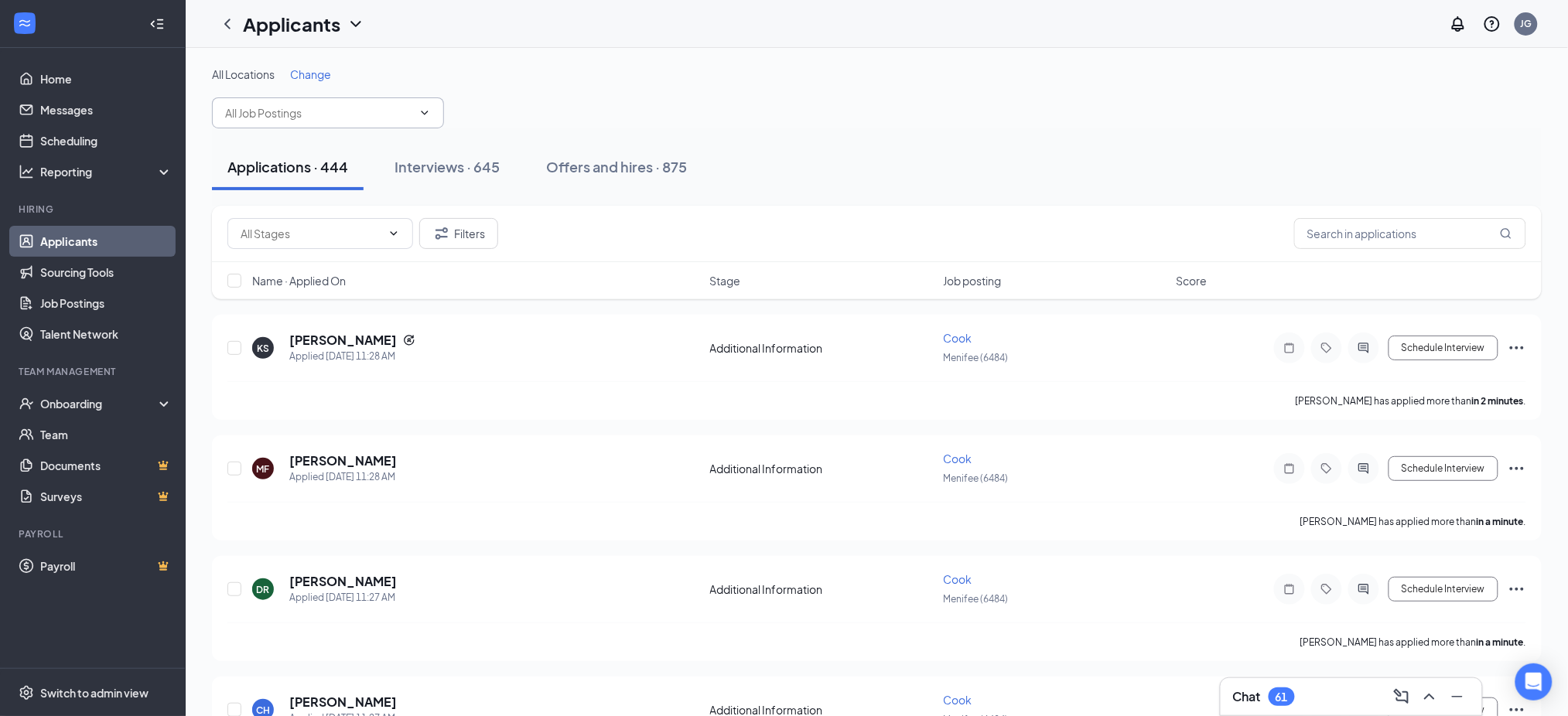
click at [280, 112] on input "text" at bounding box center [318, 113] width 187 height 17
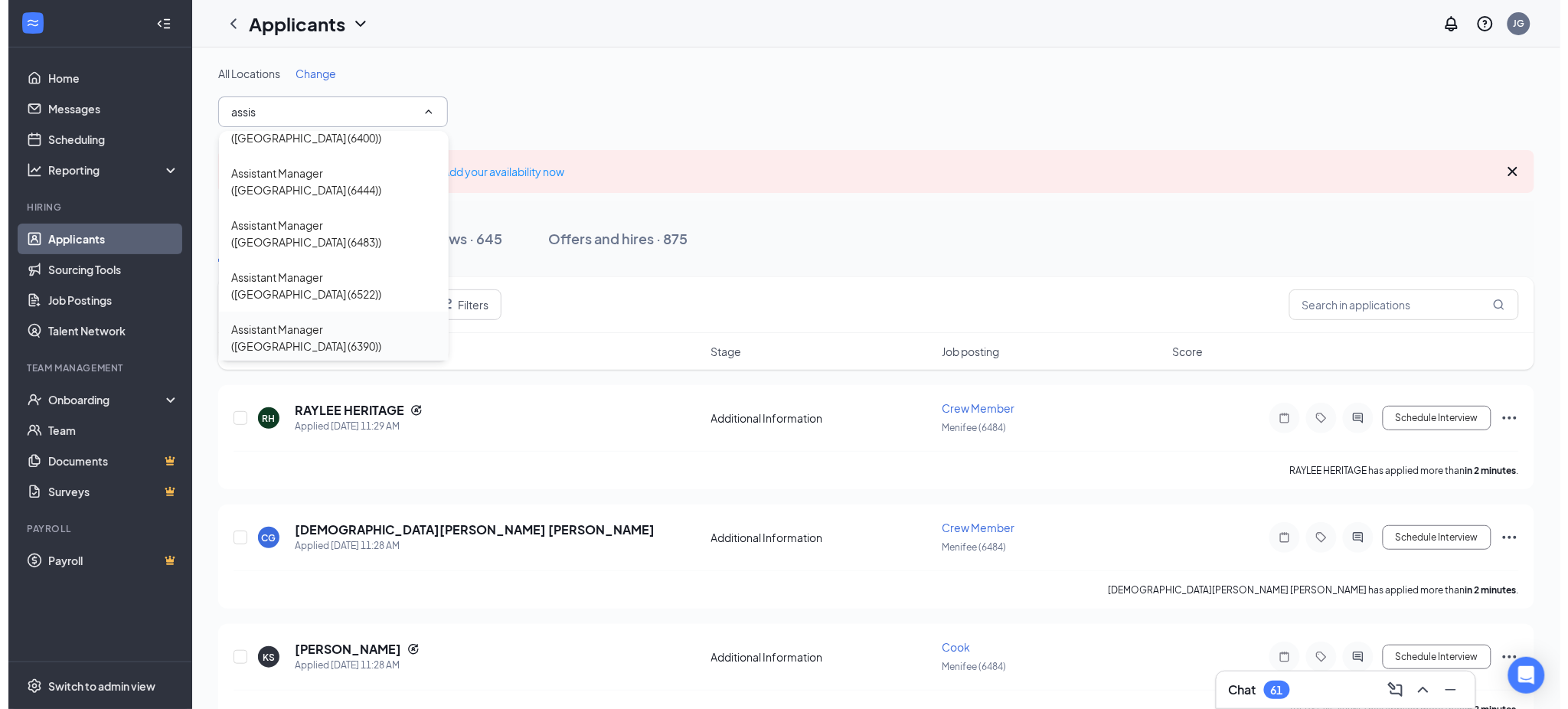
scroll to position [204, 0]
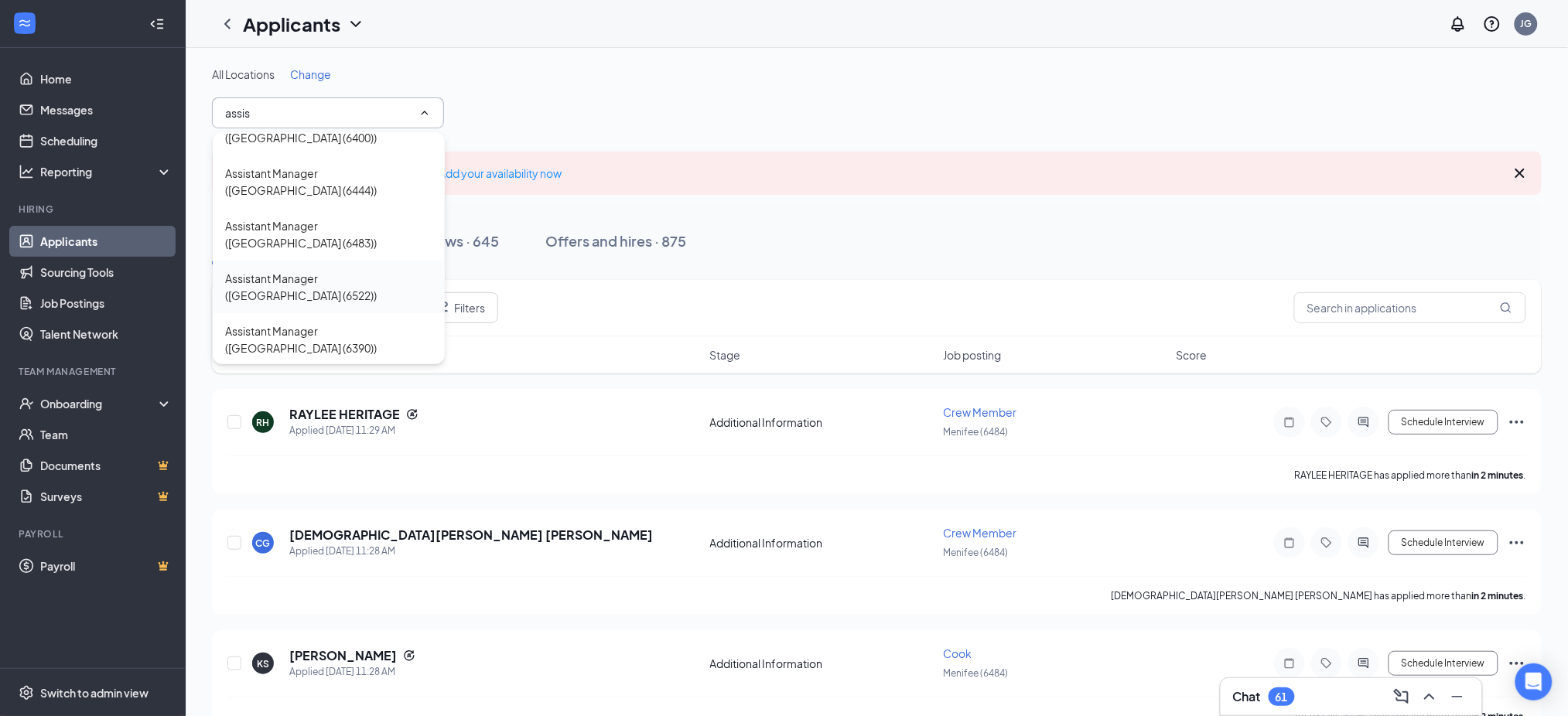
type input "assis"
click at [359, 270] on div "Assistant Manager ([GEOGRAPHIC_DATA] (6522))" at bounding box center [328, 287] width 207 height 34
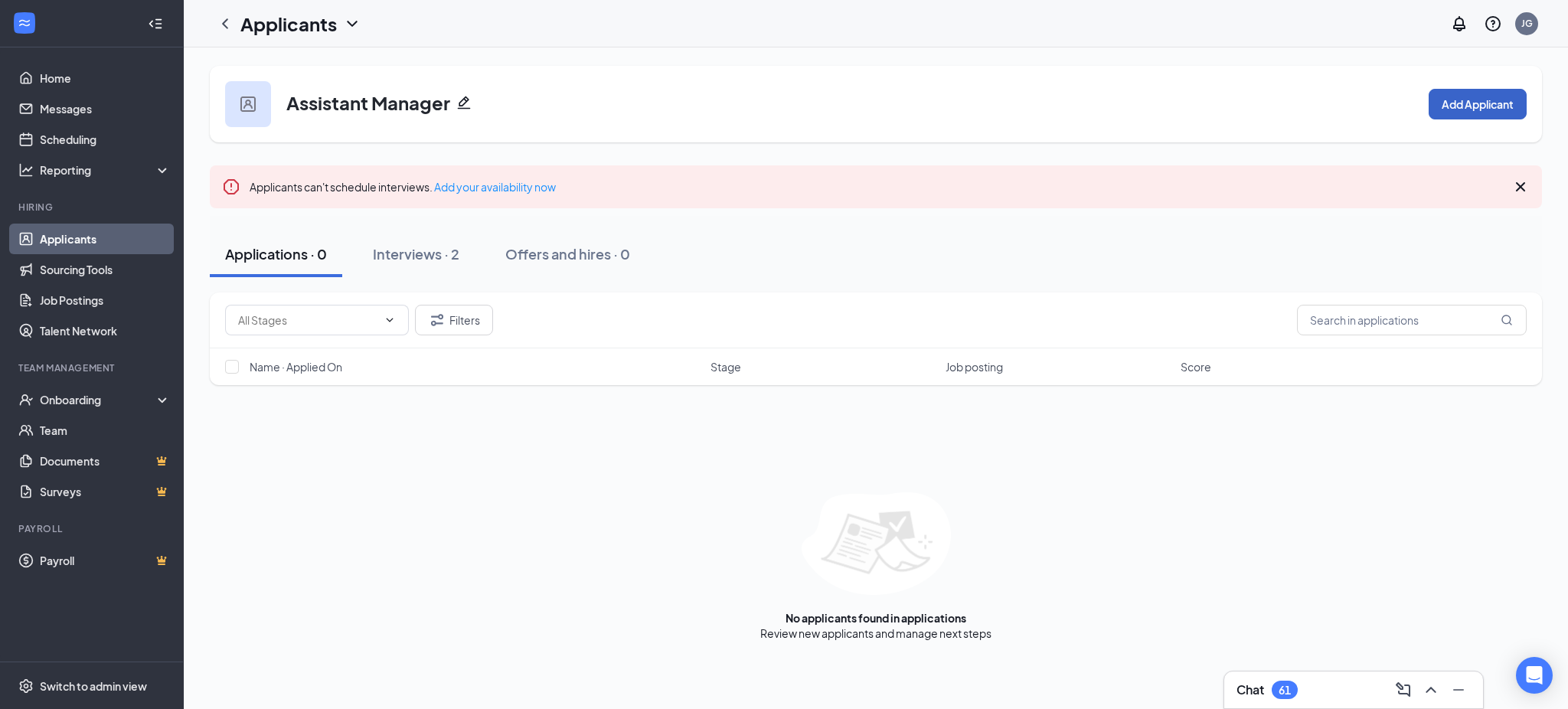
click at [1488, 106] on button "Add Applicant" at bounding box center [1478, 104] width 98 height 31
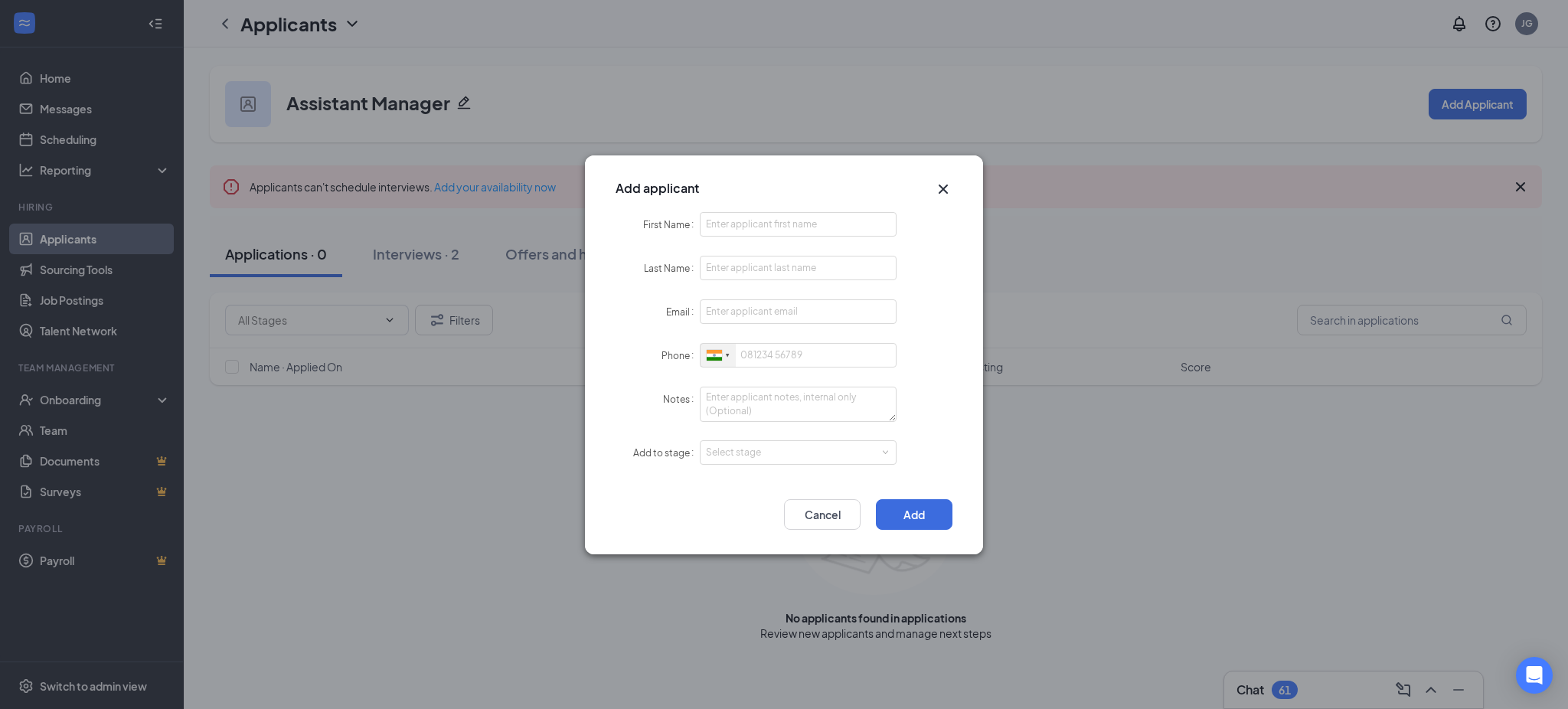
click at [710, 361] on div at bounding box center [718, 356] width 35 height 24
click at [752, 379] on span "[GEOGRAPHIC_DATA]" at bounding box center [777, 383] width 98 height 12
drag, startPoint x: 794, startPoint y: 231, endPoint x: 784, endPoint y: 233, distance: 10.2
click at [791, 231] on input "First Name" at bounding box center [798, 225] width 197 height 25
paste input "Maraiah"
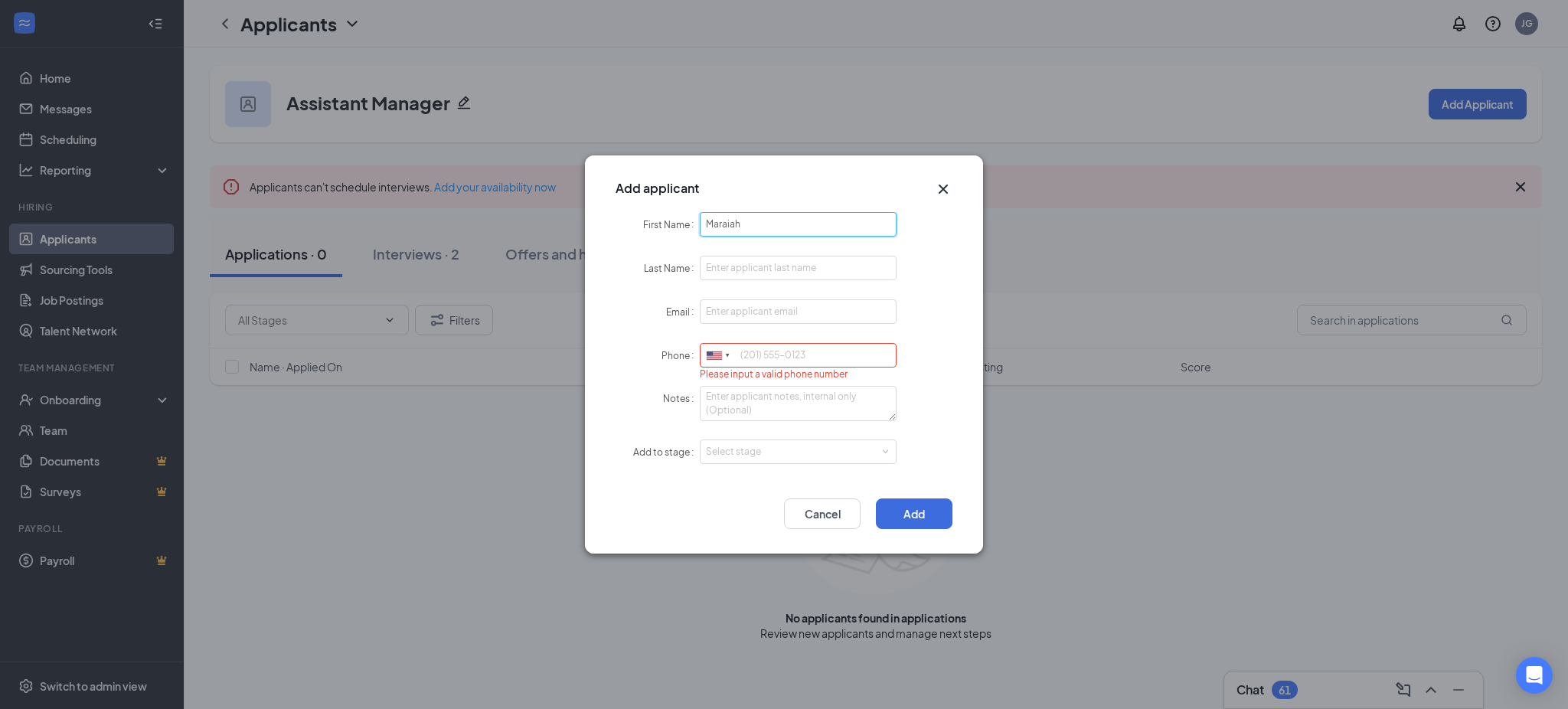
type input "Maraiah"
paste input "[PERSON_NAME]"
type input "[PERSON_NAME]"
paste input "[EMAIL_ADDRESS][DOMAIN_NAME]"
type input "[EMAIL_ADDRESS][DOMAIN_NAME]"
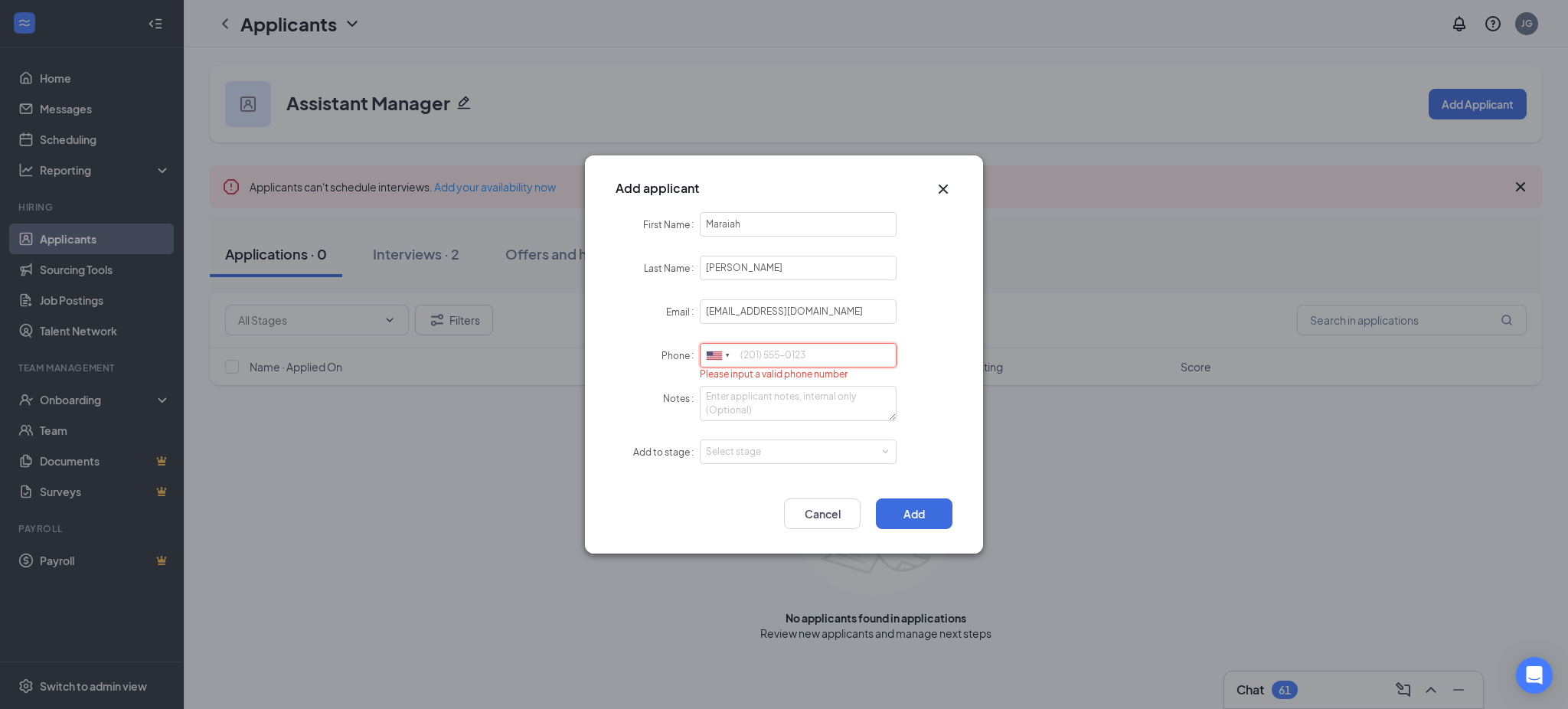
paste input "9168212293"
click at [727, 456] on div "Select stage" at bounding box center [795, 452] width 177 height 15
type input "9168212293"
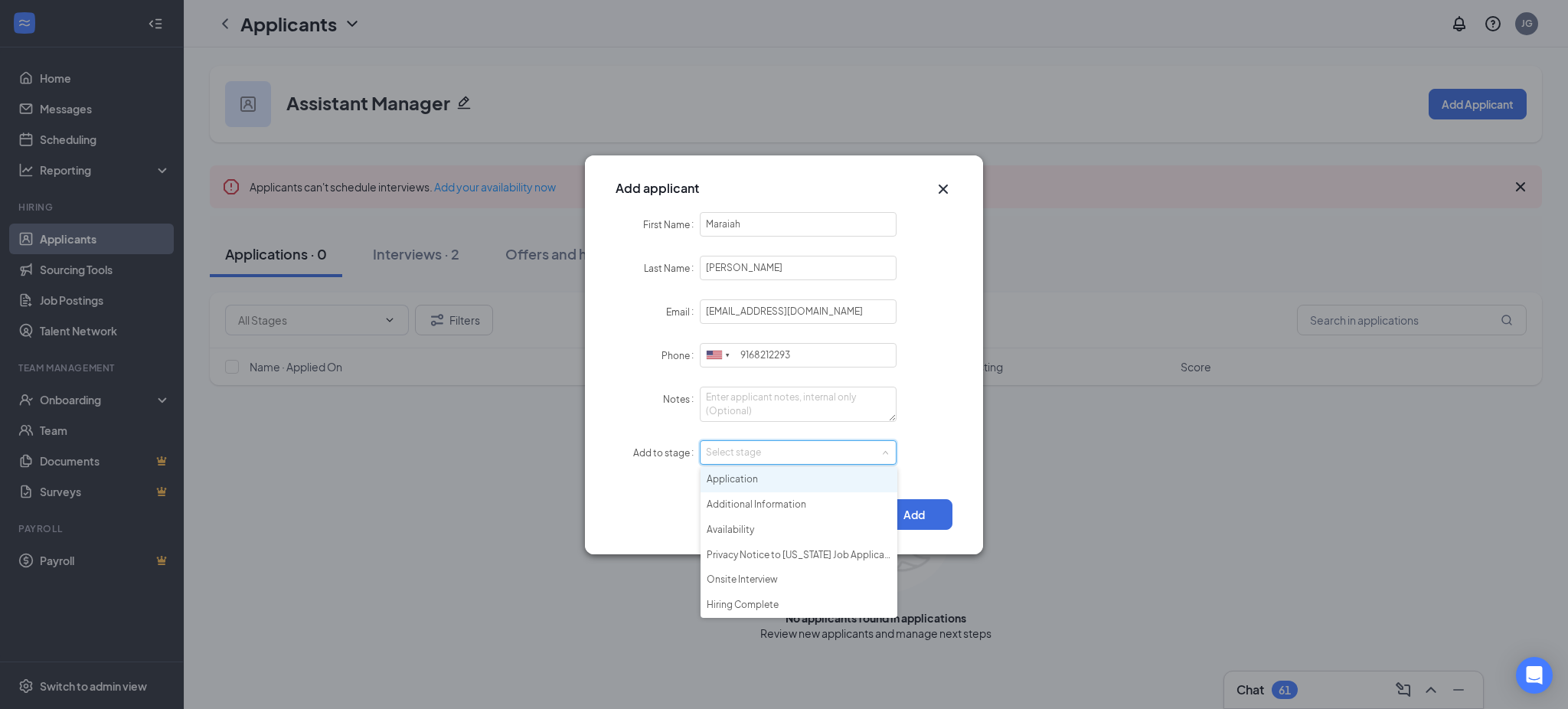
drag, startPoint x: 740, startPoint y: 481, endPoint x: 874, endPoint y: 490, distance: 134.3
click at [741, 481] on li "Application" at bounding box center [799, 480] width 197 height 25
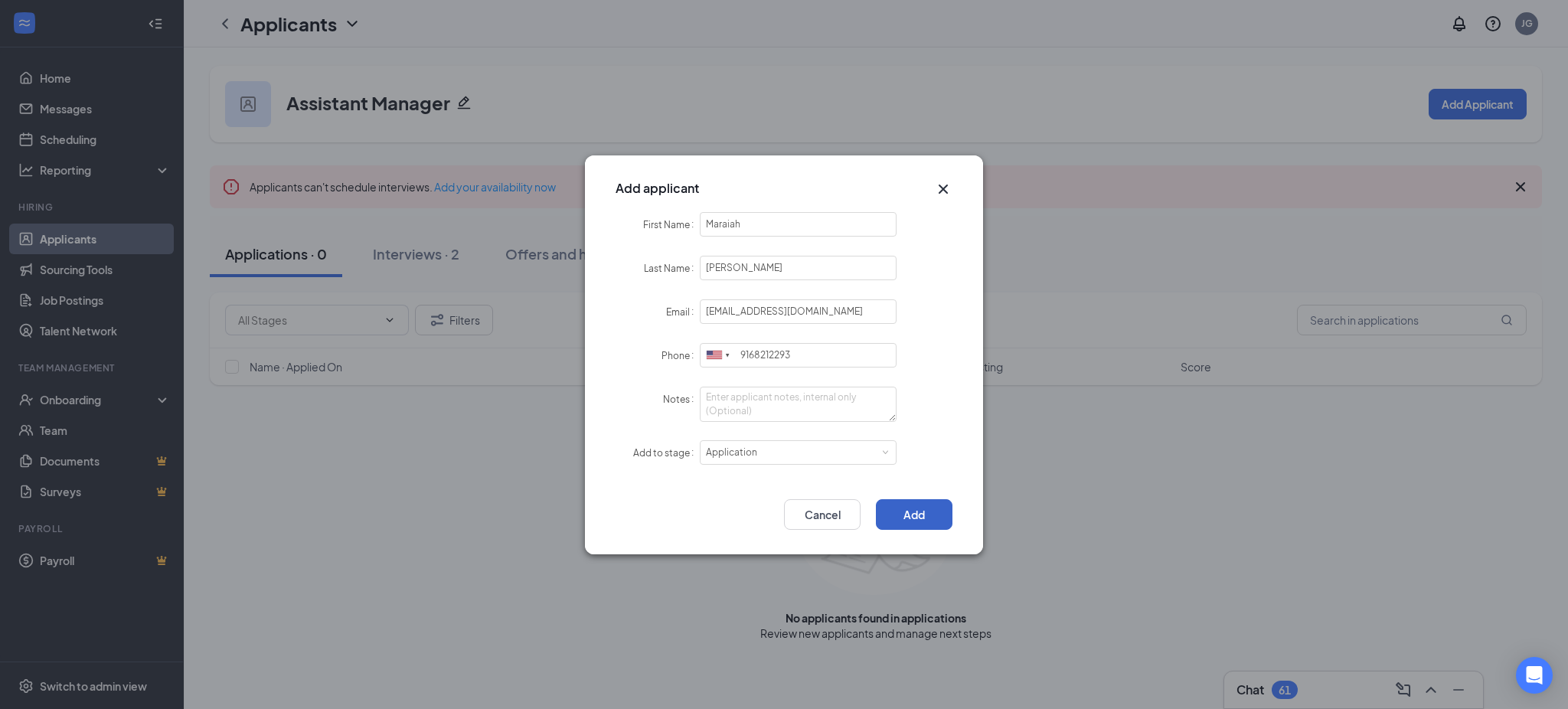
drag, startPoint x: 934, startPoint y: 508, endPoint x: 929, endPoint y: 518, distance: 11.2
click at [935, 509] on button "Add" at bounding box center [913, 515] width 76 height 31
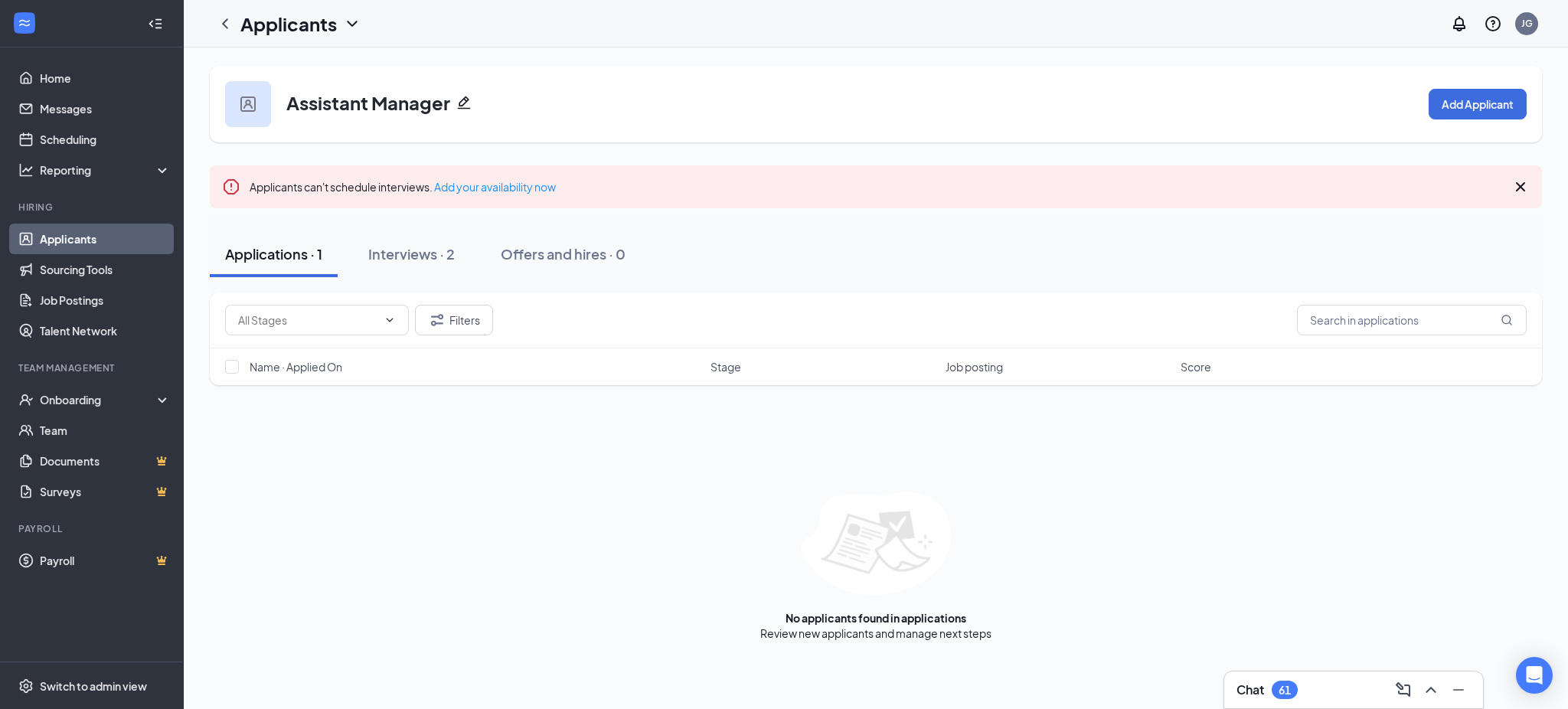
click at [107, 238] on link "Applicants" at bounding box center [106, 239] width 131 height 31
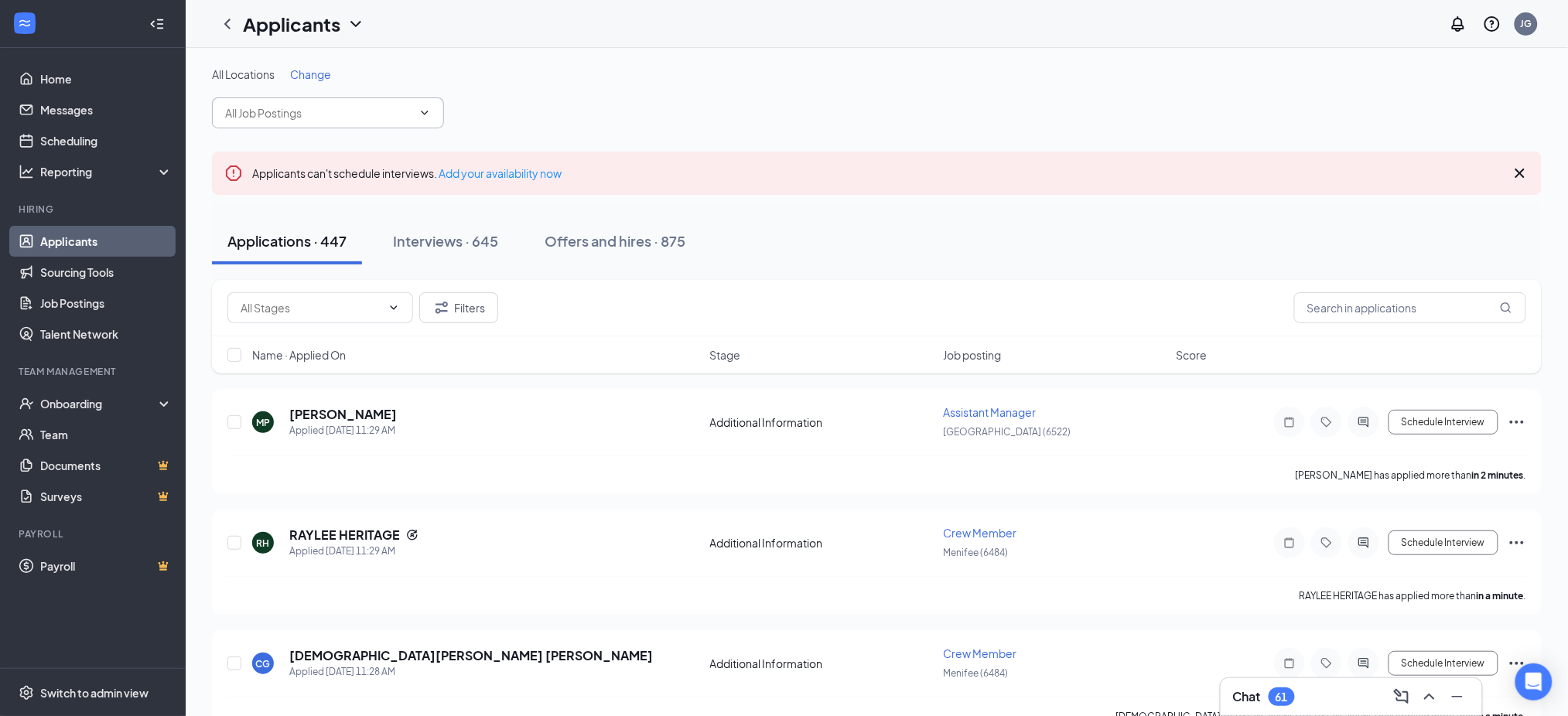
click at [314, 119] on input "text" at bounding box center [318, 113] width 187 height 17
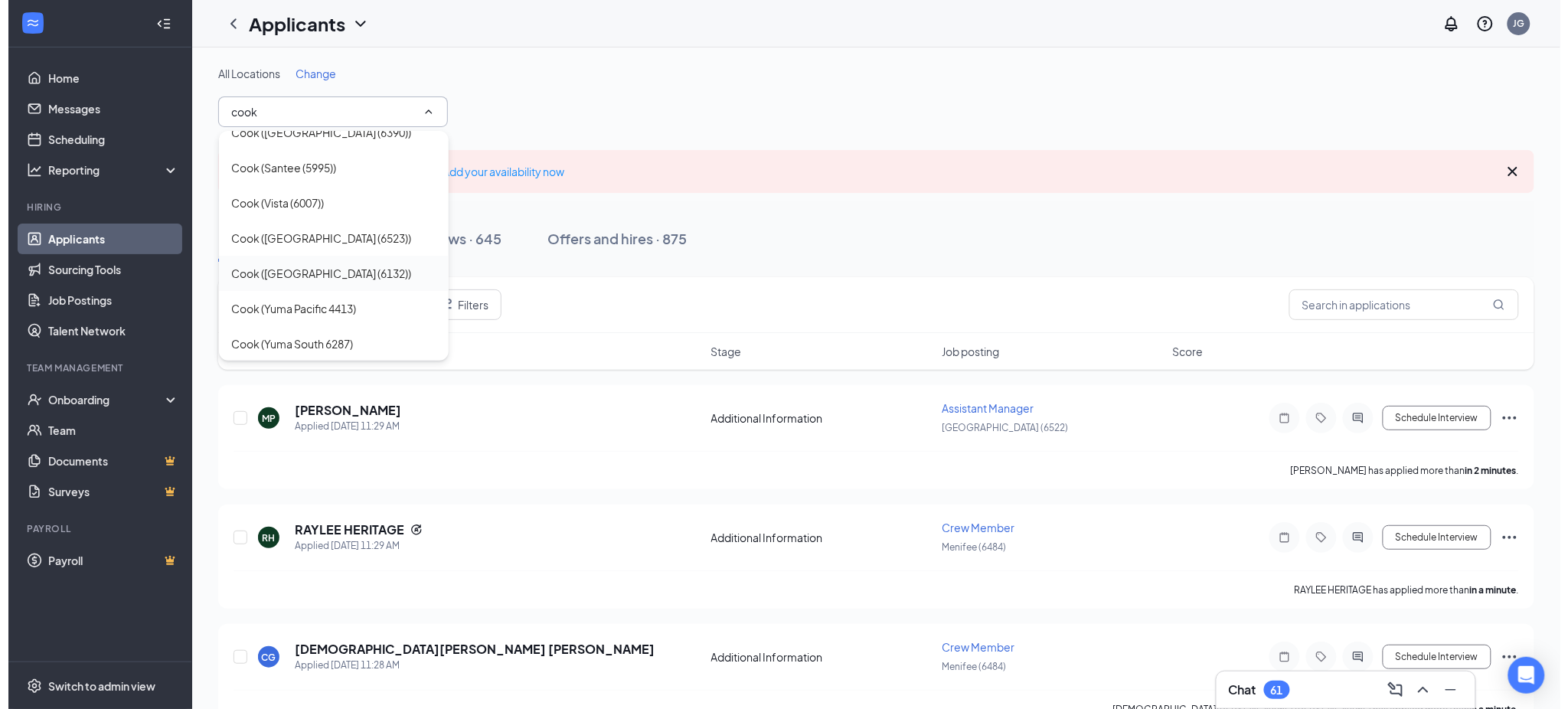
scroll to position [196, 0]
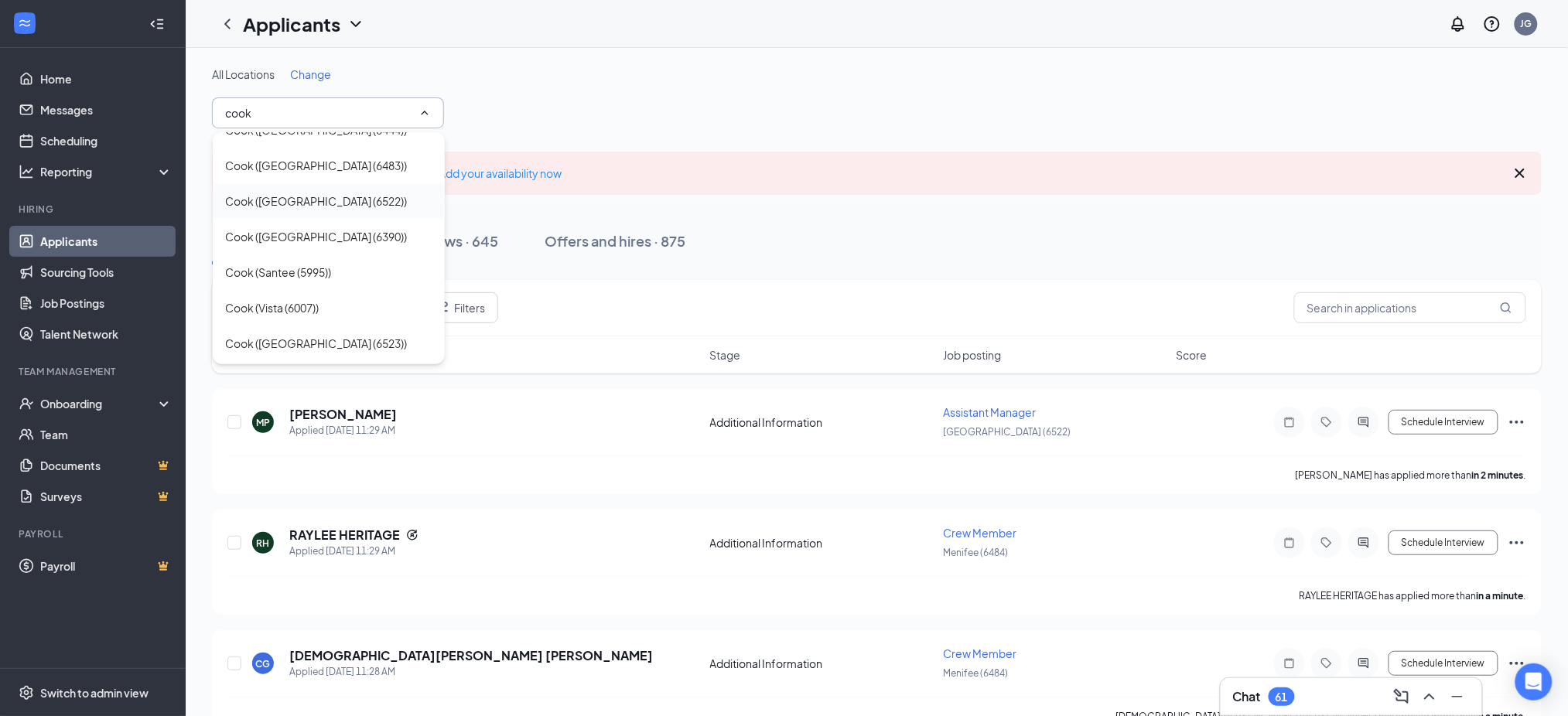
type input "cook"
click at [338, 203] on div "Cook ([GEOGRAPHIC_DATA] (6522))" at bounding box center [315, 201] width 182 height 17
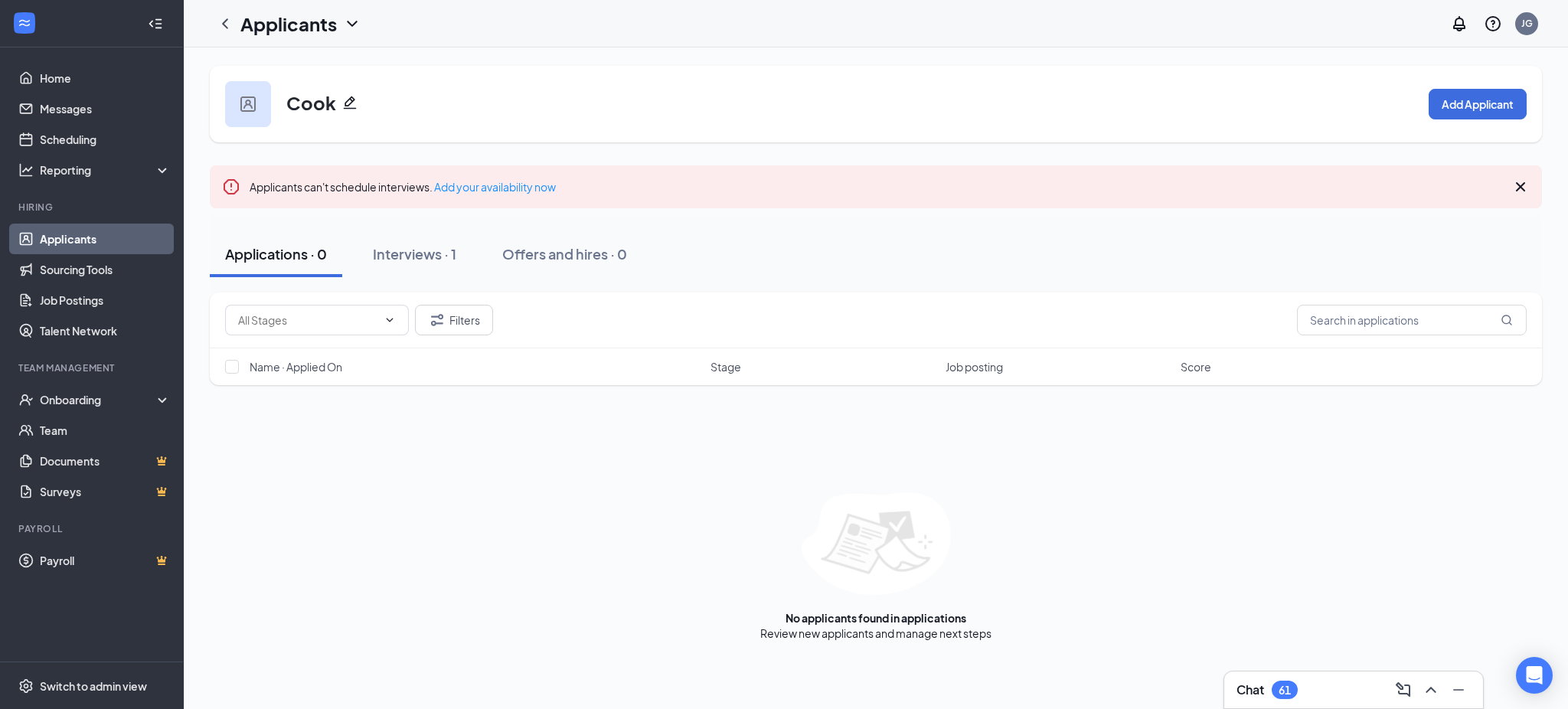
click at [1475, 85] on div "Cook Add Applicant" at bounding box center [876, 104] width 1332 height 76
click at [1470, 119] on button "Add Applicant" at bounding box center [1478, 104] width 98 height 31
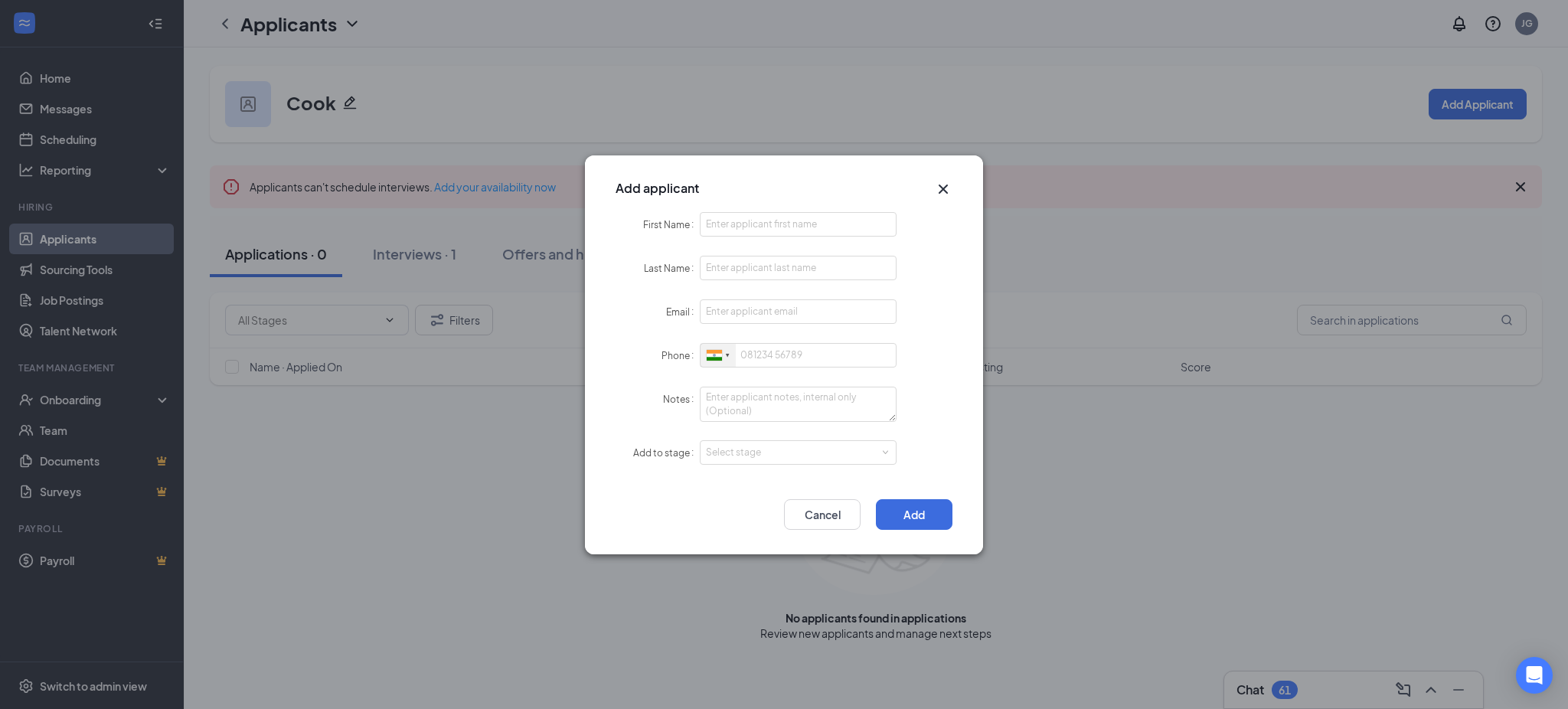
click at [711, 364] on div at bounding box center [718, 356] width 35 height 24
click at [806, 367] on li "[GEOGRAPHIC_DATA] + 1" at bounding box center [911, 383] width 421 height 33
click at [789, 226] on input "First Name" at bounding box center [798, 225] width 197 height 25
paste input "[PERSON_NAME]"
type input "[PERSON_NAME]"
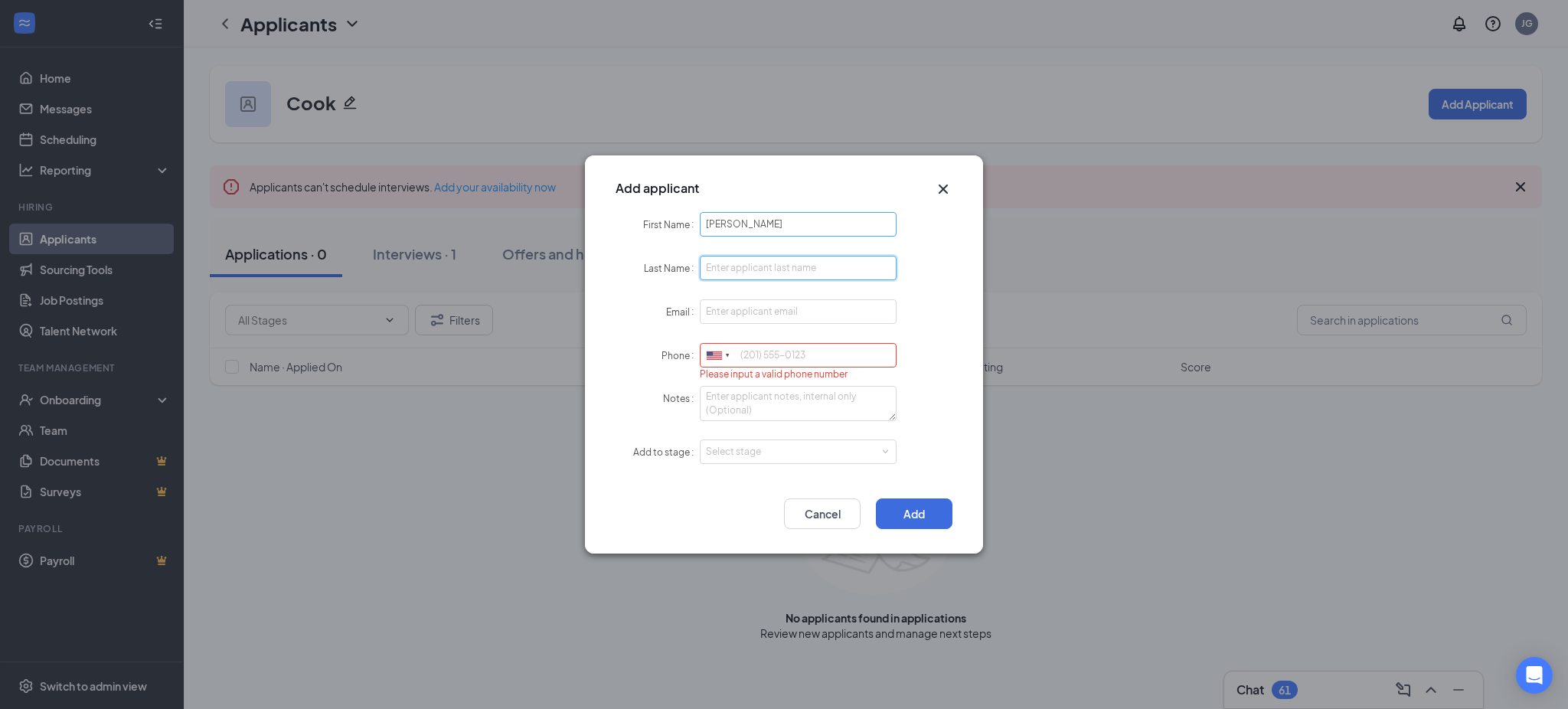
paste input "[PERSON_NAME]"
type input "[PERSON_NAME]"
paste input "[EMAIL_ADDRESS][DOMAIN_NAME]"
type input "[EMAIL_ADDRESS][DOMAIN_NAME]"
paste input "8312920789"
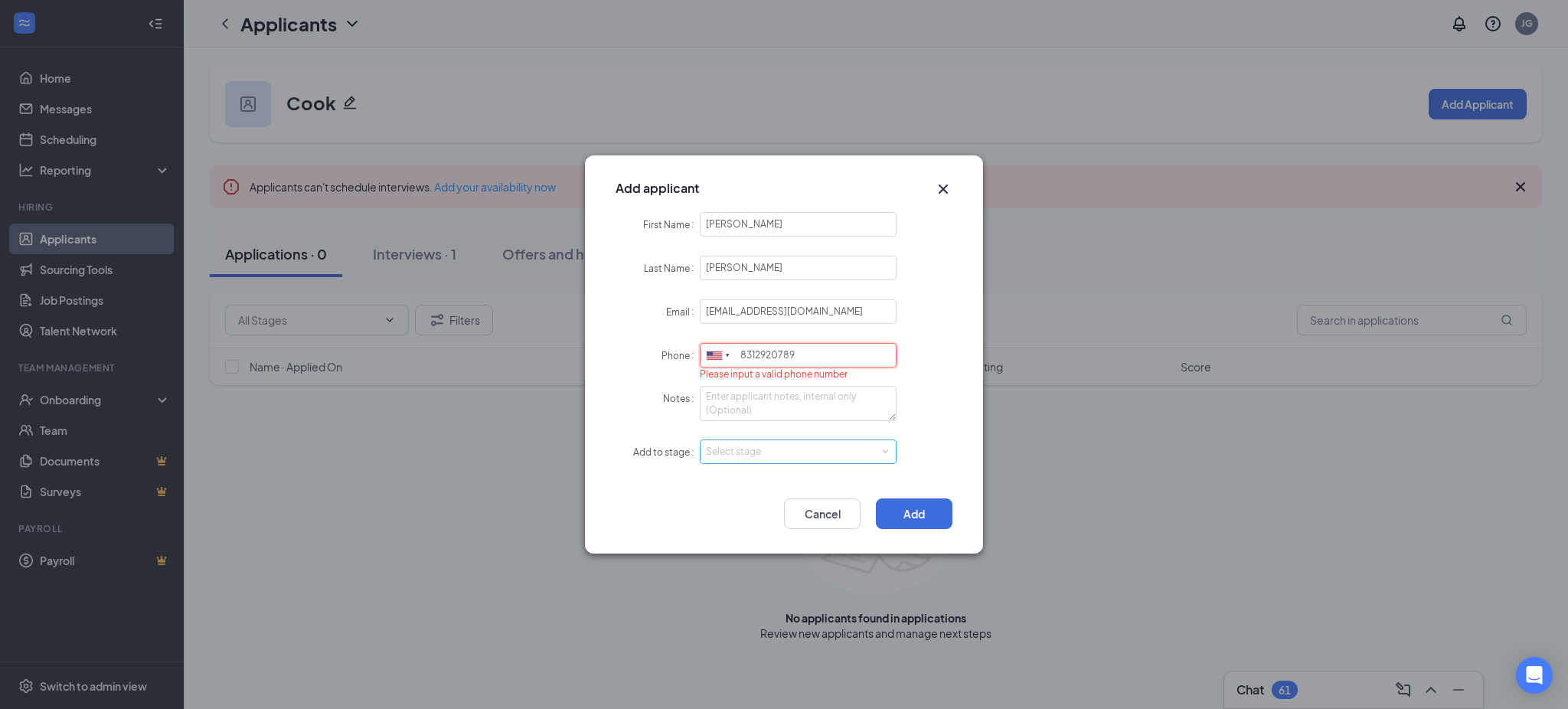
type input "8312920789"
click at [739, 461] on div "Select stage" at bounding box center [798, 452] width 184 height 23
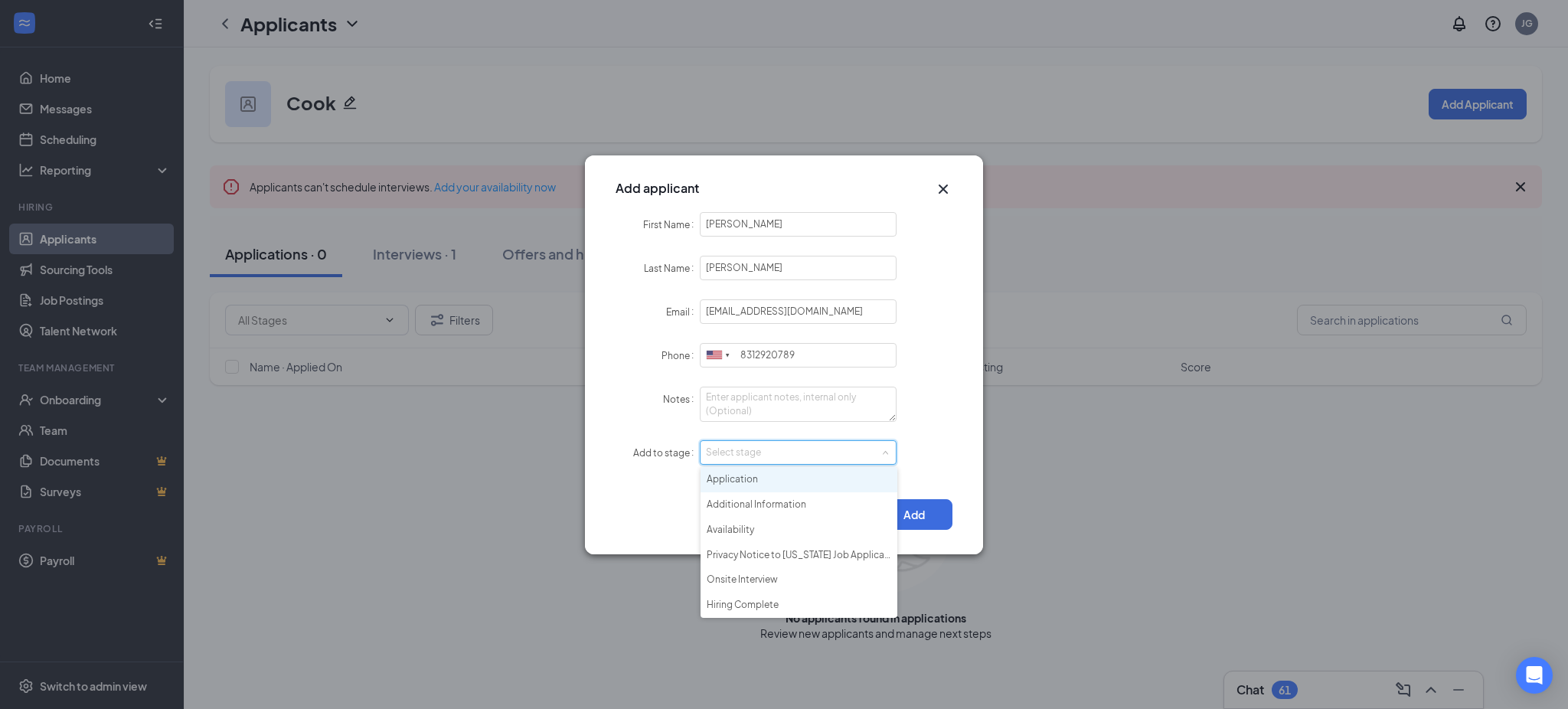
click at [747, 483] on li "Application" at bounding box center [799, 480] width 197 height 25
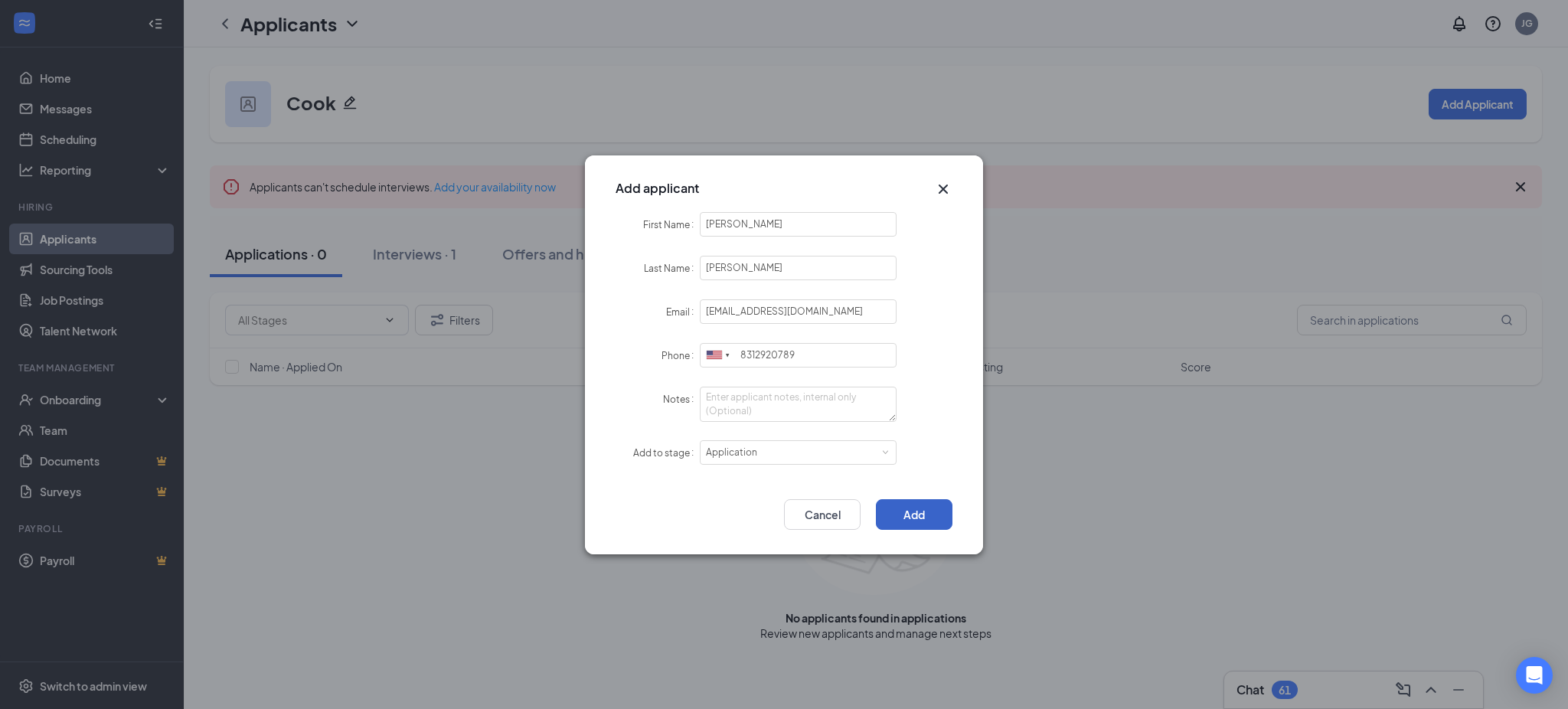
click at [909, 516] on button "Add" at bounding box center [913, 515] width 76 height 31
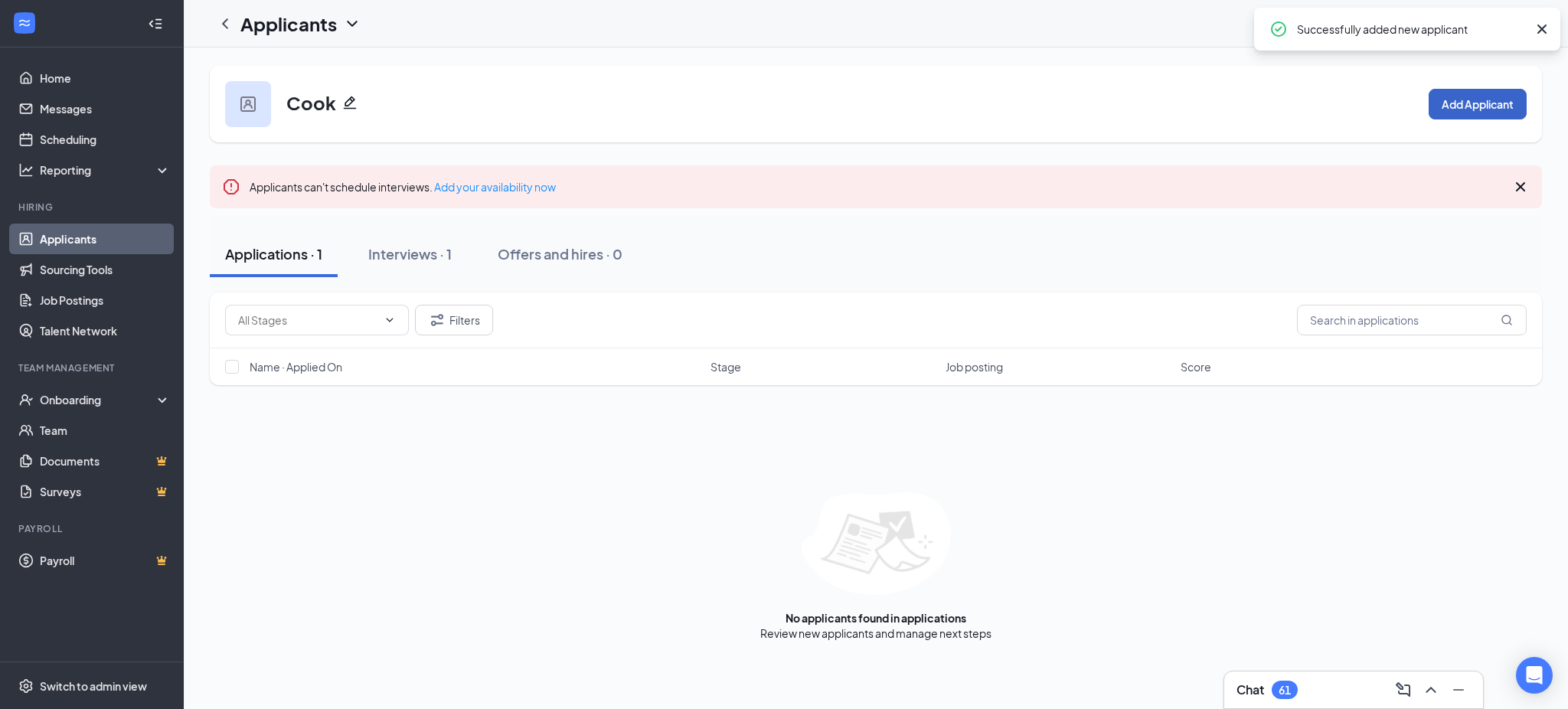
click at [1509, 95] on button "Add Applicant" at bounding box center [1478, 104] width 98 height 31
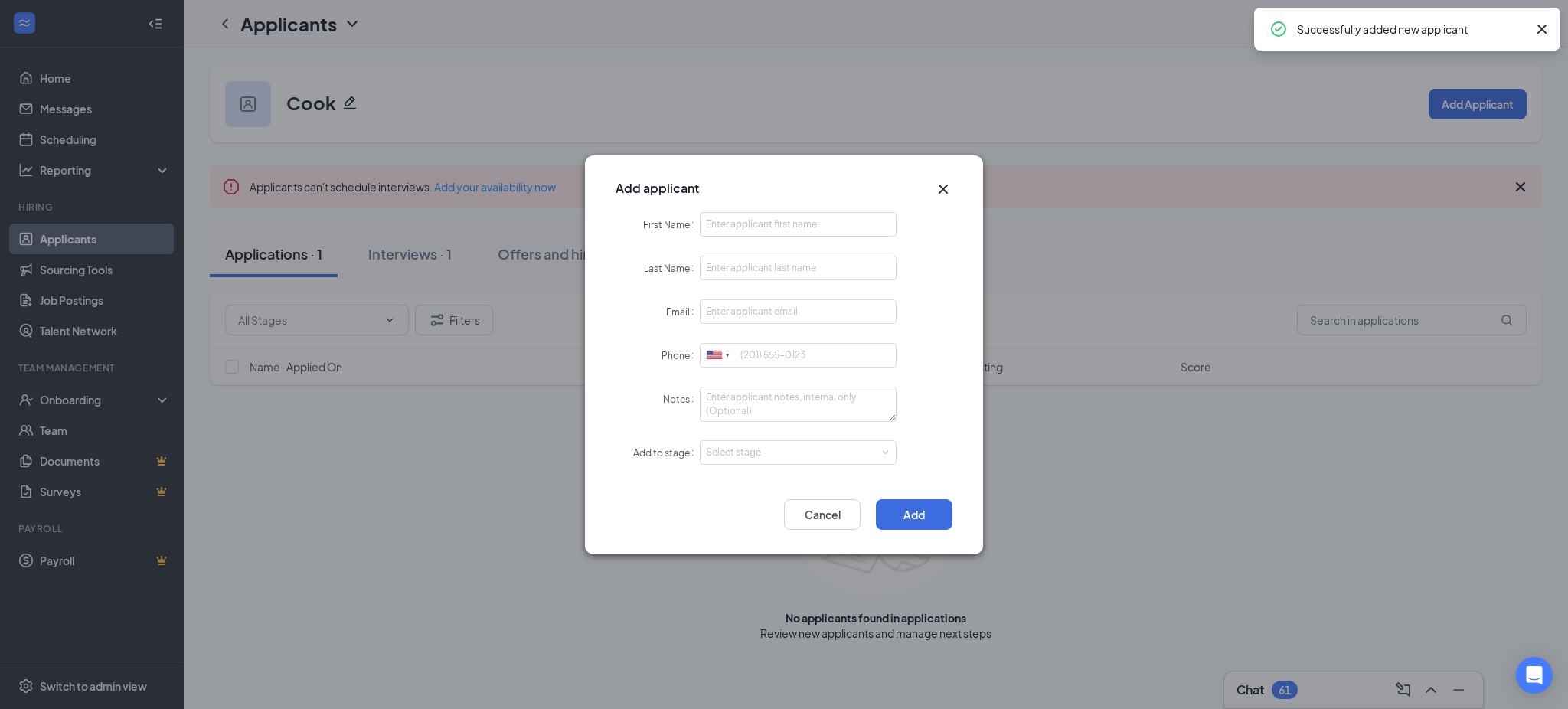
click at [762, 212] on div "Add applicant" at bounding box center [783, 184] width 398 height 57
paste input "[PERSON_NAME]"
click at [758, 226] on input "[PERSON_NAME]" at bounding box center [798, 225] width 197 height 25
type input "[PERSON_NAME]"
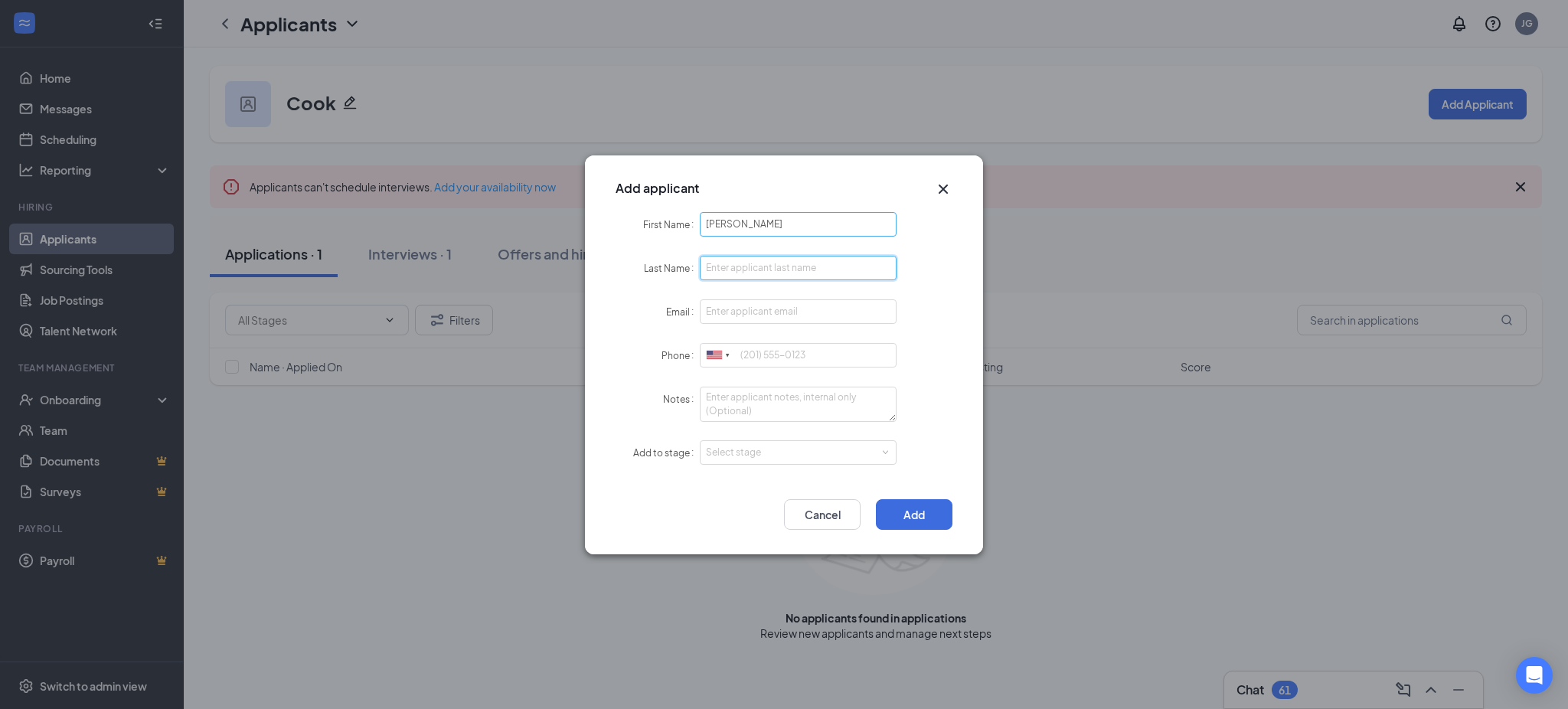
paste input "[PERSON_NAME]"
type input "[PERSON_NAME]"
paste input "[EMAIL_ADDRESS][DOMAIN_NAME]"
type input "[EMAIL_ADDRESS][DOMAIN_NAME]"
paste input "9164673059"
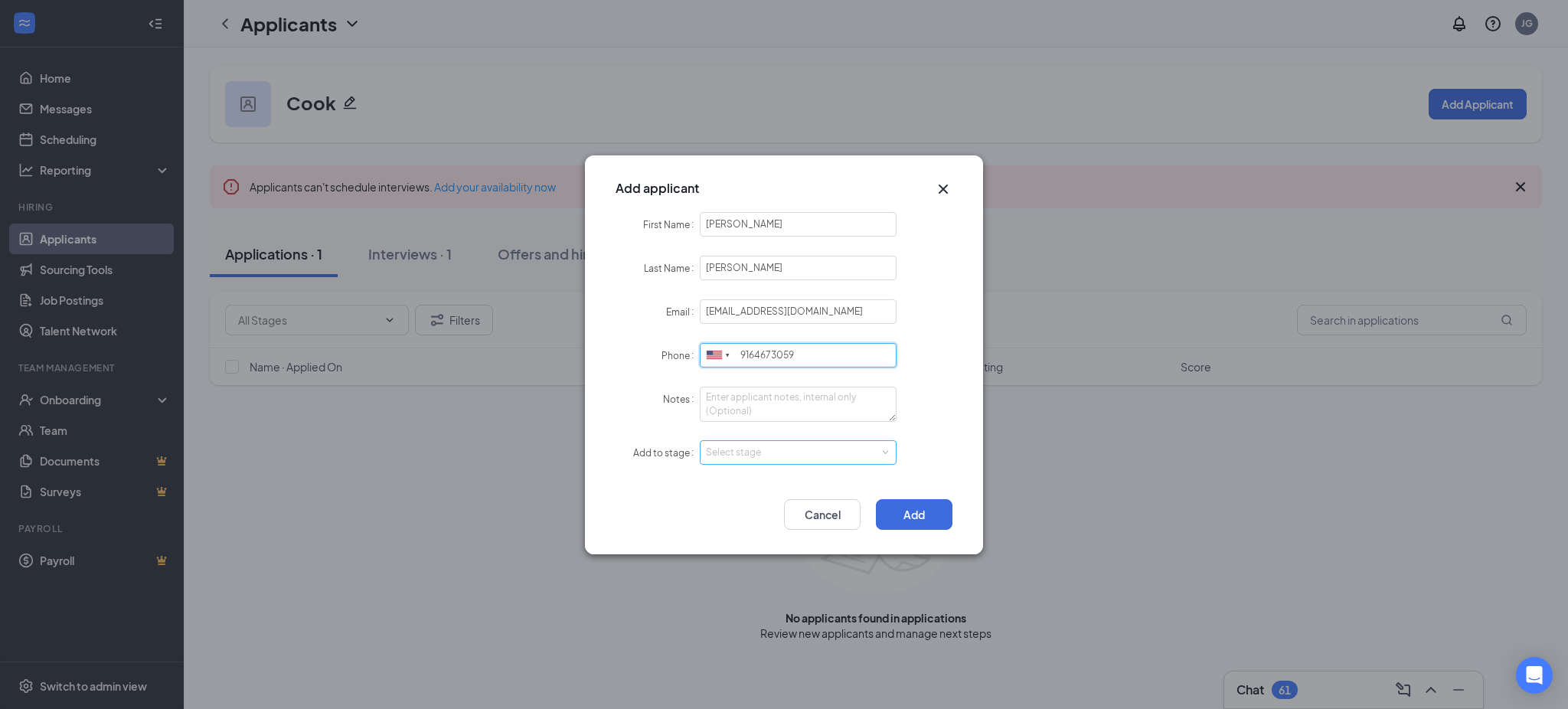
click at [744, 457] on div "Select stage" at bounding box center [795, 453] width 177 height 15
type input "9164673059"
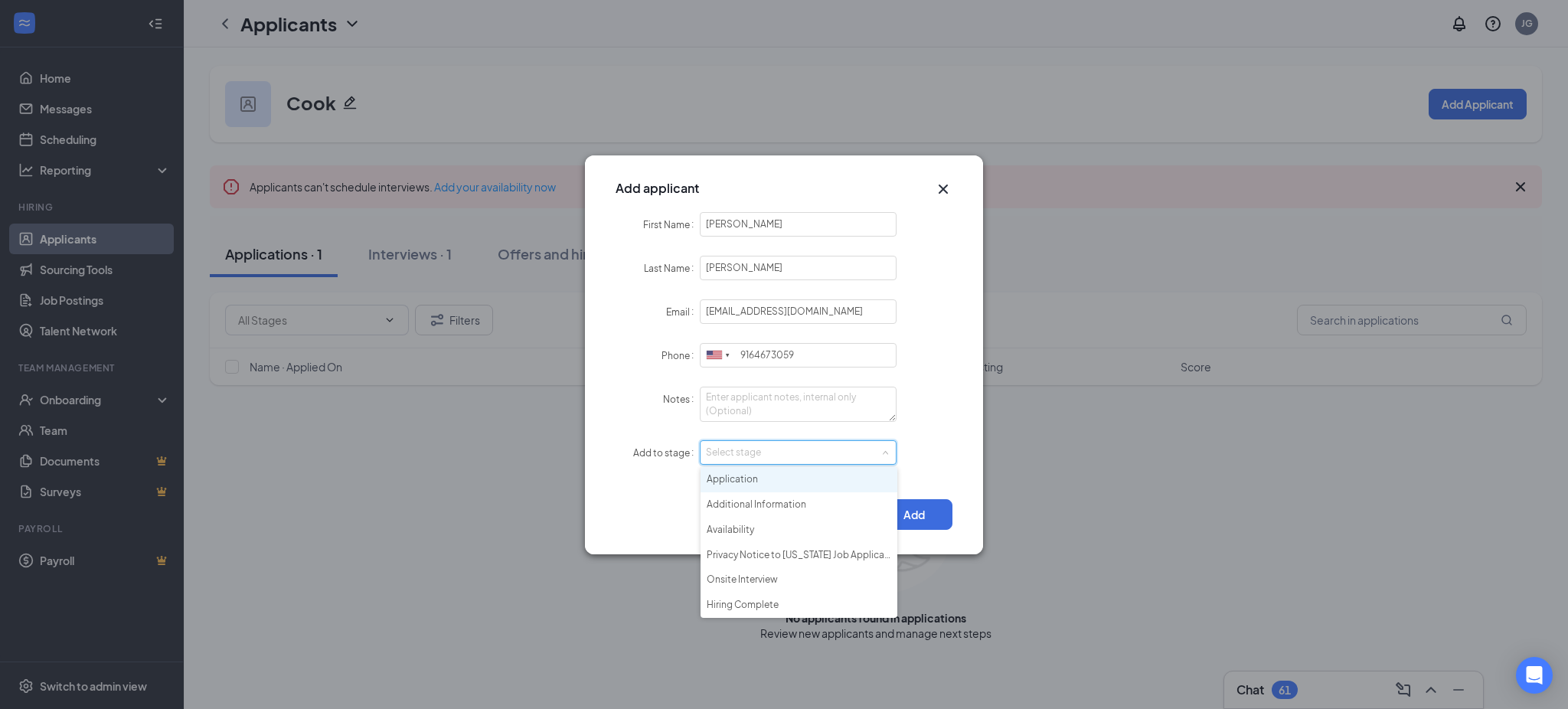
drag, startPoint x: 743, startPoint y: 469, endPoint x: 764, endPoint y: 478, distance: 22.8
click at [744, 471] on li "Application" at bounding box center [799, 480] width 197 height 25
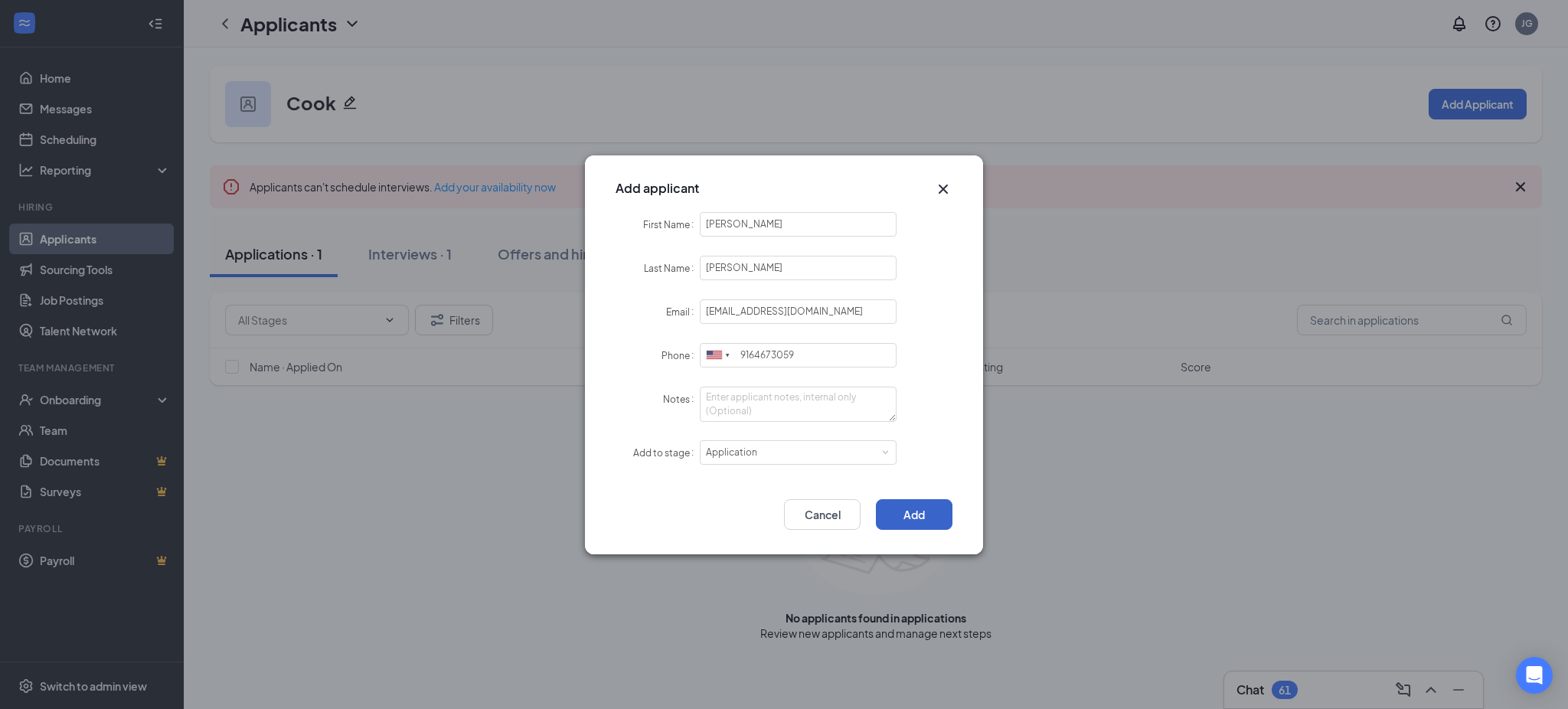
drag, startPoint x: 904, startPoint y: 503, endPoint x: 917, endPoint y: 513, distance: 16.4
click at [906, 503] on button "Add" at bounding box center [913, 515] width 76 height 31
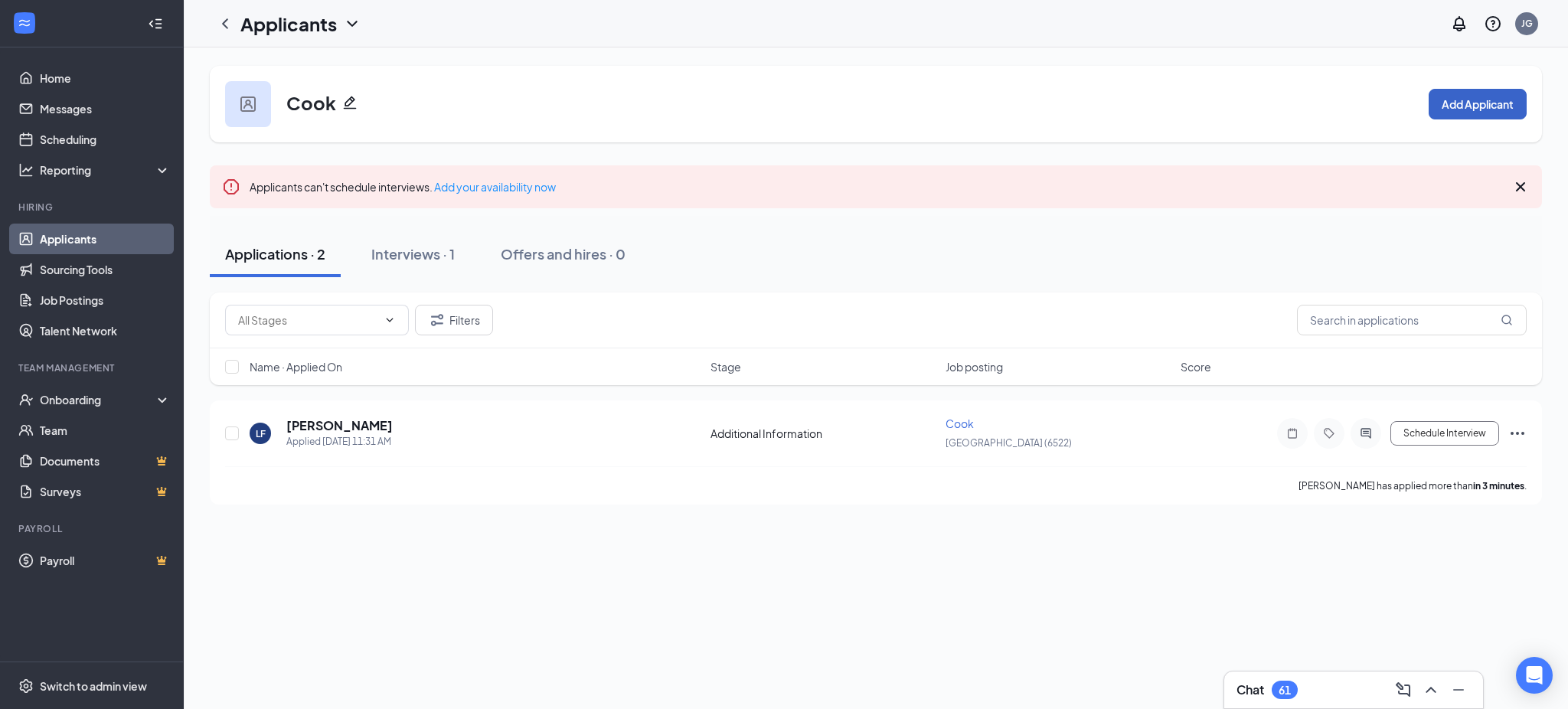
click at [1498, 114] on button "Add Applicant" at bounding box center [1478, 104] width 98 height 31
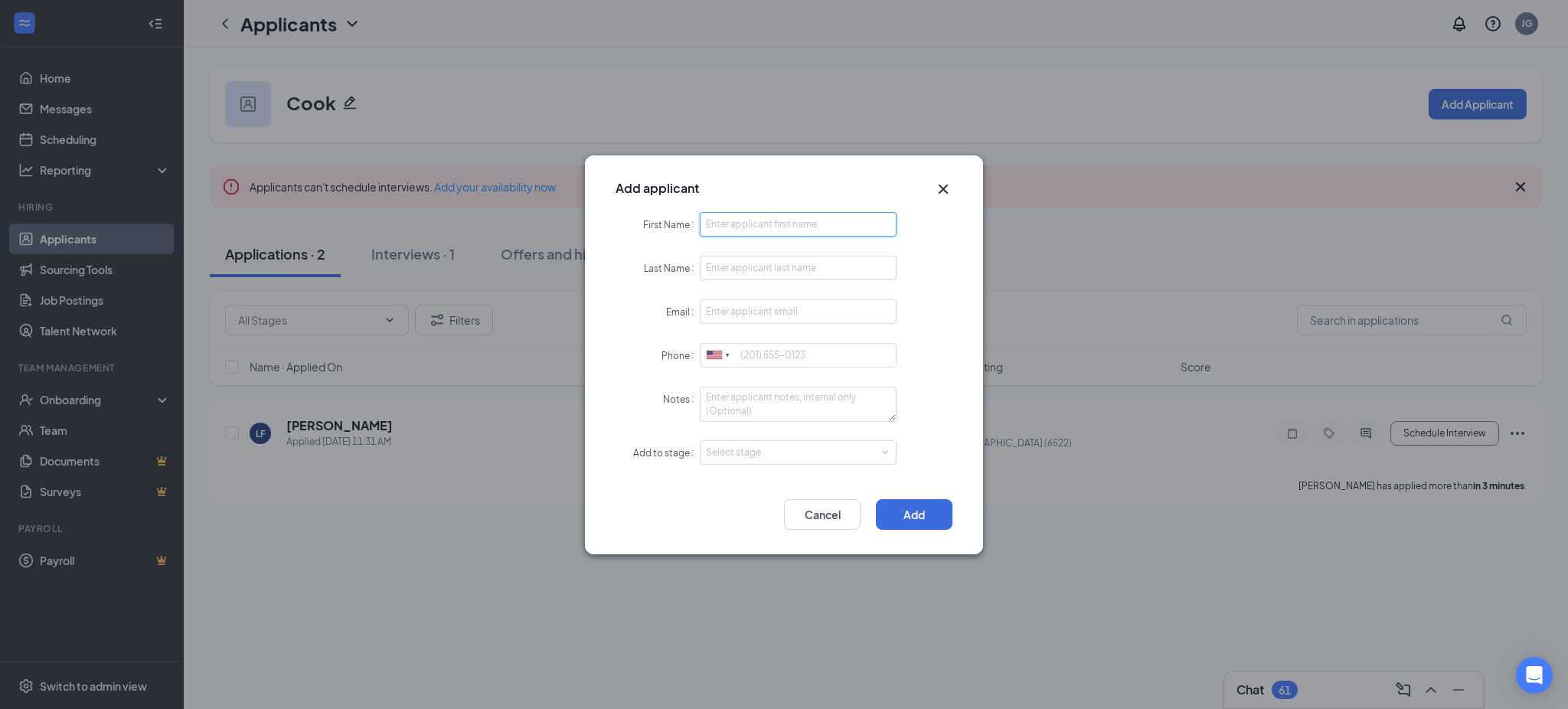
click at [729, 237] on input "First Name" at bounding box center [798, 225] width 197 height 25
paste input "[PERSON_NAME]"
type input "[PERSON_NAME]"
paste input "[PERSON_NAME]"
type input "[PERSON_NAME]"
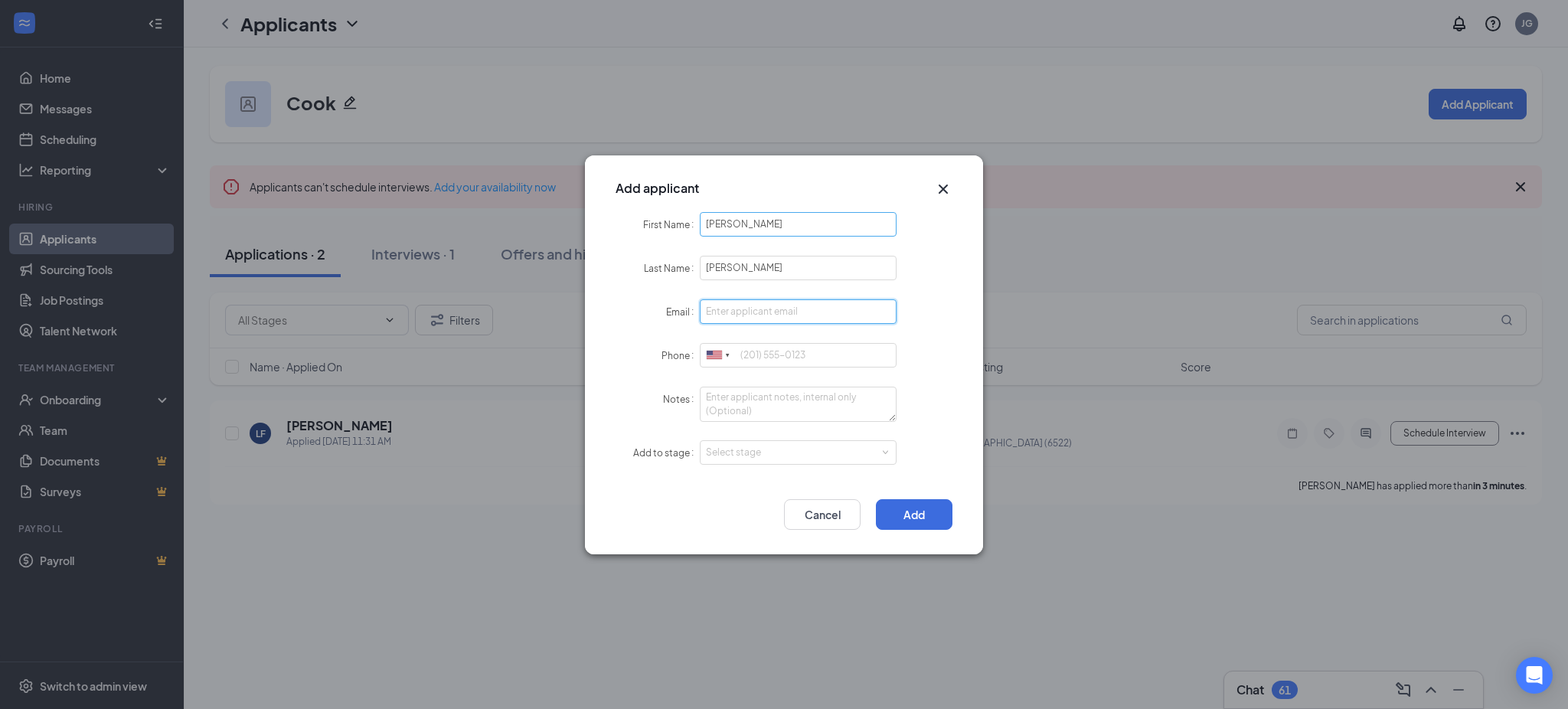
paste input "[EMAIL_ADDRESS][DOMAIN_NAME]"
type input "[EMAIL_ADDRESS][DOMAIN_NAME]"
paste input "9163166594"
click at [766, 456] on div "Select stage" at bounding box center [795, 453] width 177 height 15
type input "9163166594"
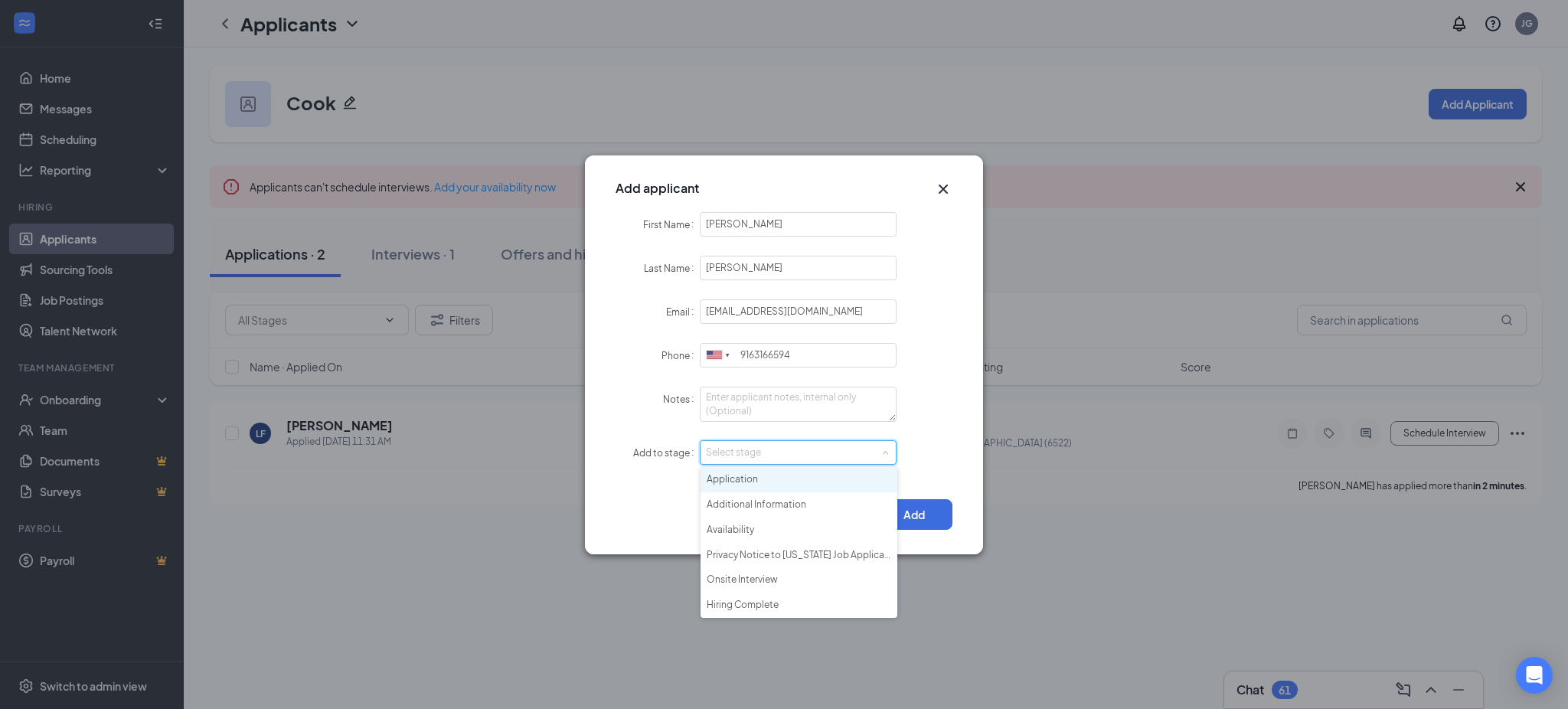
drag, startPoint x: 762, startPoint y: 475, endPoint x: 785, endPoint y: 475, distance: 23.0
click at [762, 476] on li "Application" at bounding box center [799, 480] width 197 height 25
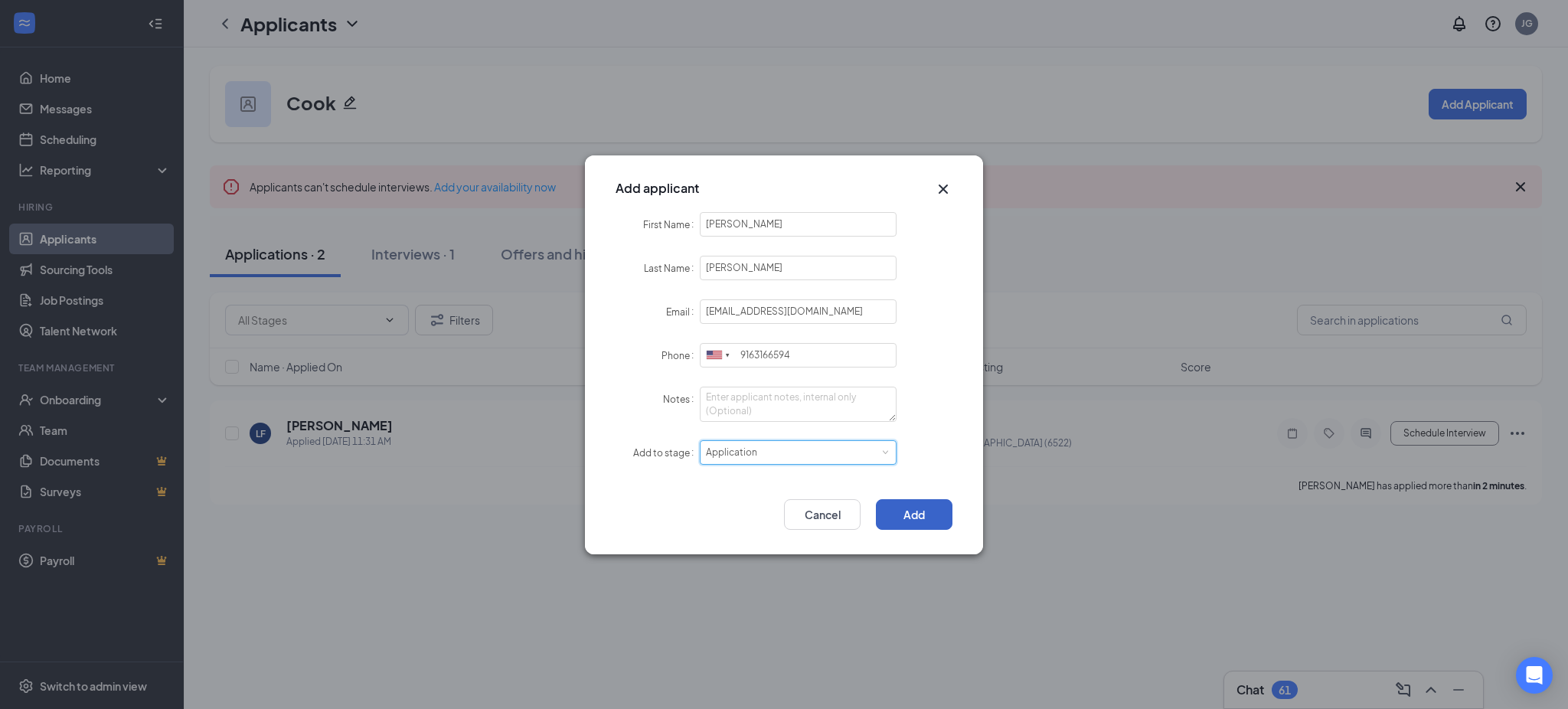
click at [926, 506] on button "Add" at bounding box center [913, 515] width 76 height 31
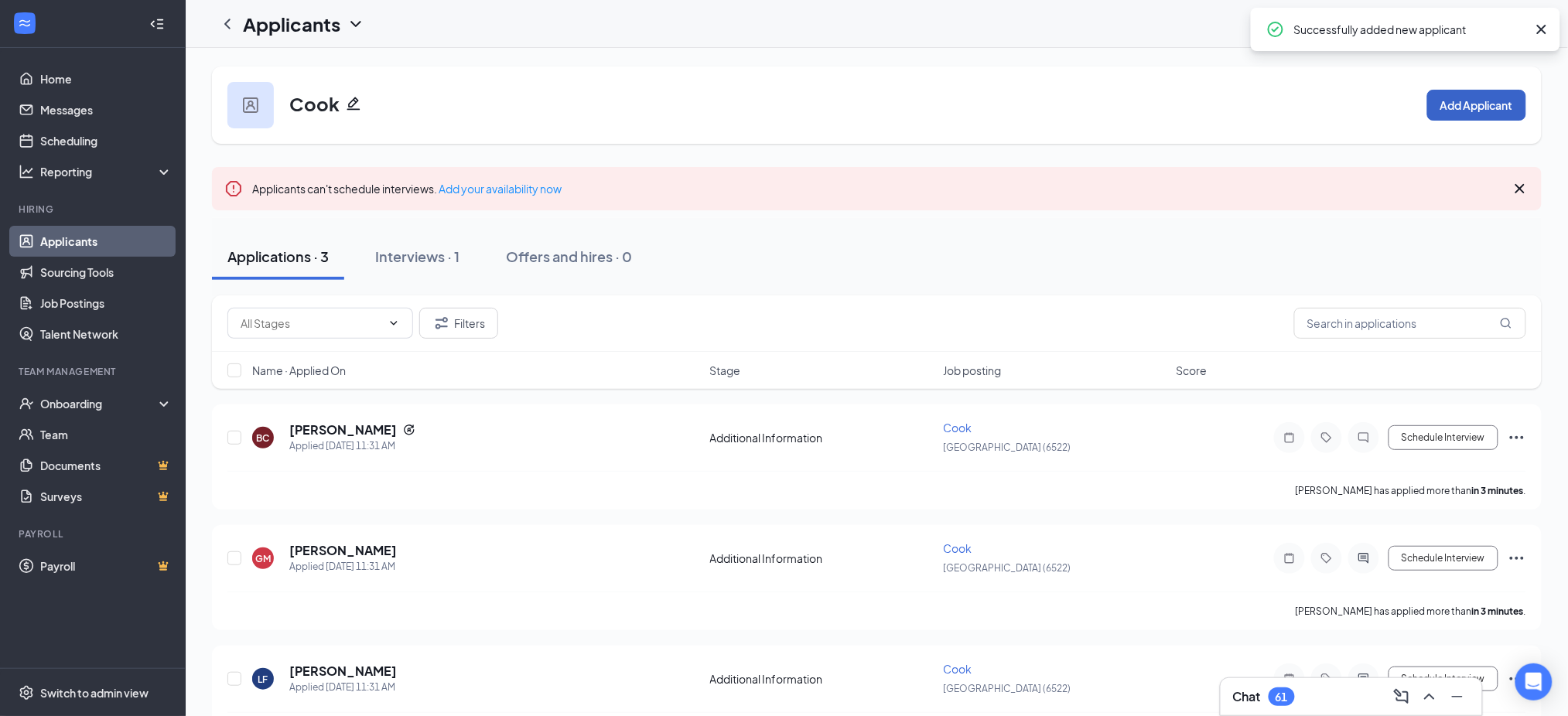
click at [1467, 99] on button "Add Applicant" at bounding box center [1477, 105] width 99 height 31
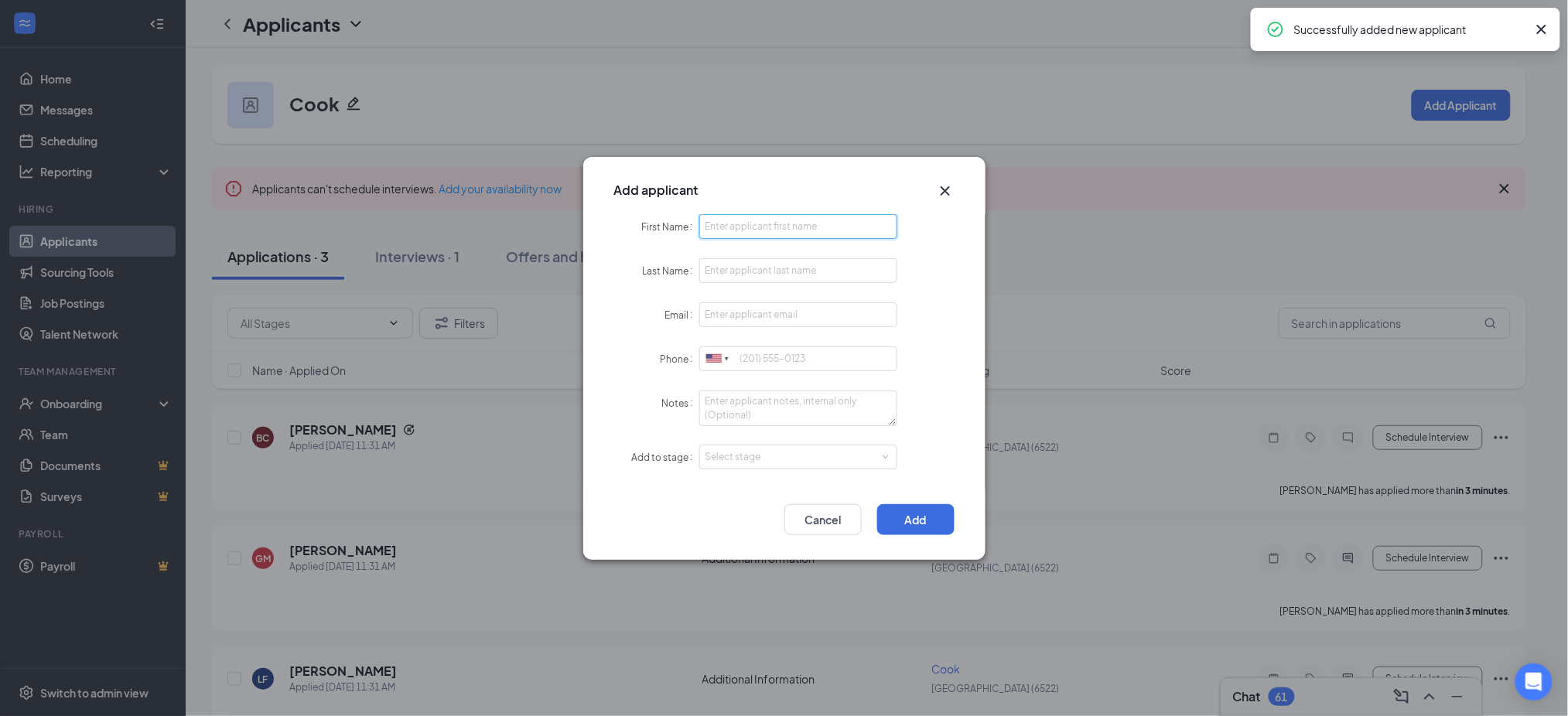
drag, startPoint x: 811, startPoint y: 235, endPoint x: 801, endPoint y: 226, distance: 13.5
click at [805, 229] on input "First Name" at bounding box center [798, 227] width 199 height 25
paste input "[PERSON_NAME]"
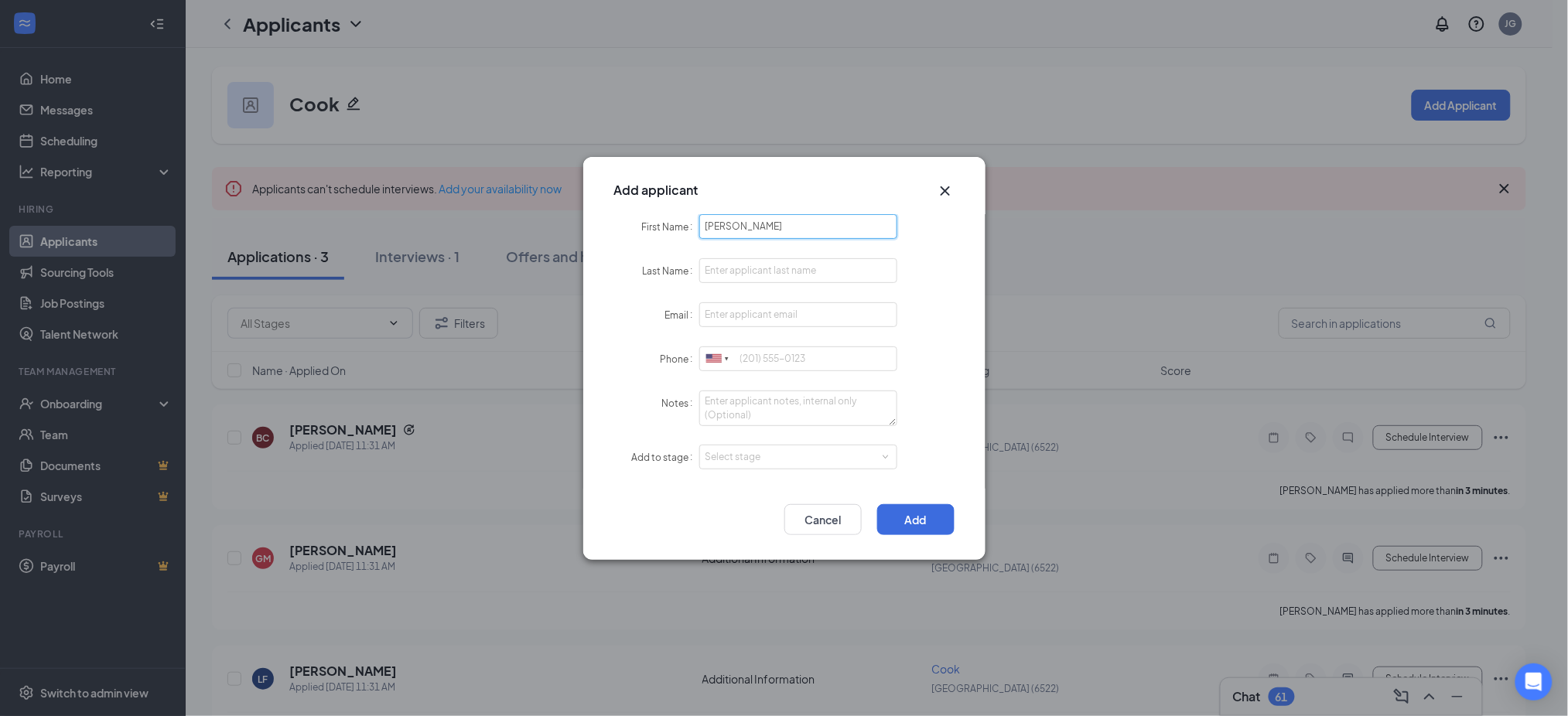
type input "[PERSON_NAME]"
paste input "[PERSON_NAME]"
type input "[PERSON_NAME]"
paste input "[EMAIL_ADDRESS][DOMAIN_NAME]"
type input "[EMAIL_ADDRESS][DOMAIN_NAME]"
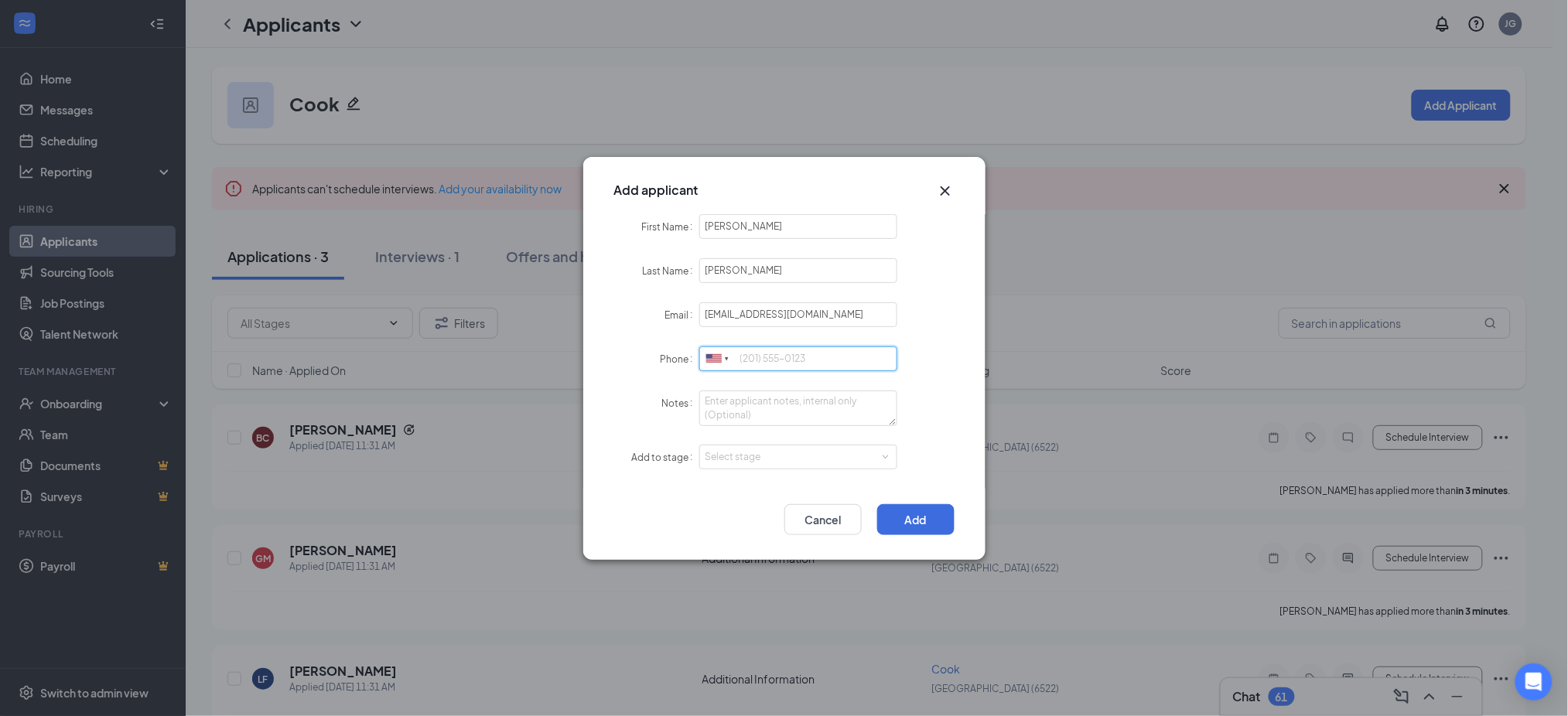
paste input "9167429015"
drag, startPoint x: 752, startPoint y: 450, endPoint x: 744, endPoint y: 478, distance: 29.1
click at [752, 451] on div "Select stage" at bounding box center [795, 457] width 179 height 15
type input "9167429015"
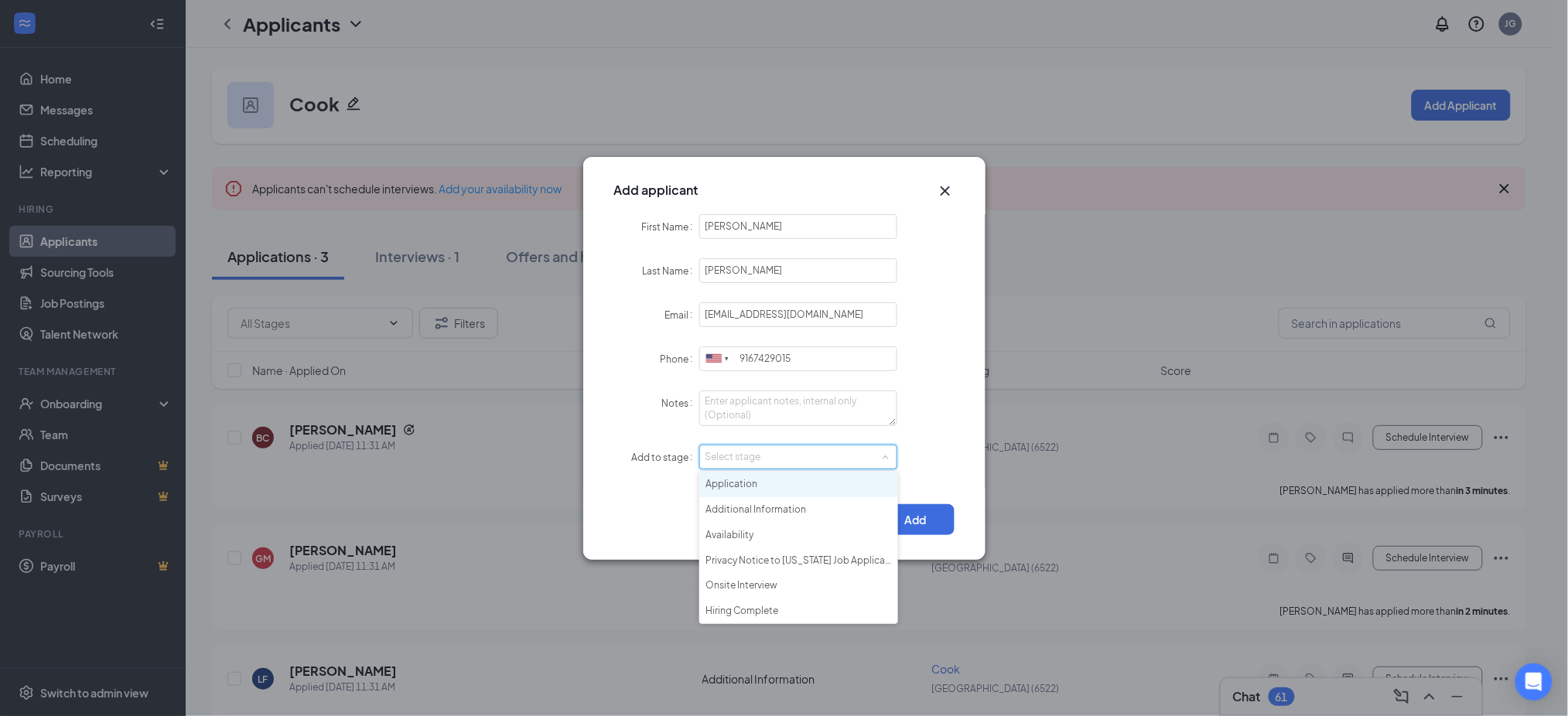
click at [744, 479] on li "Application" at bounding box center [798, 485] width 199 height 25
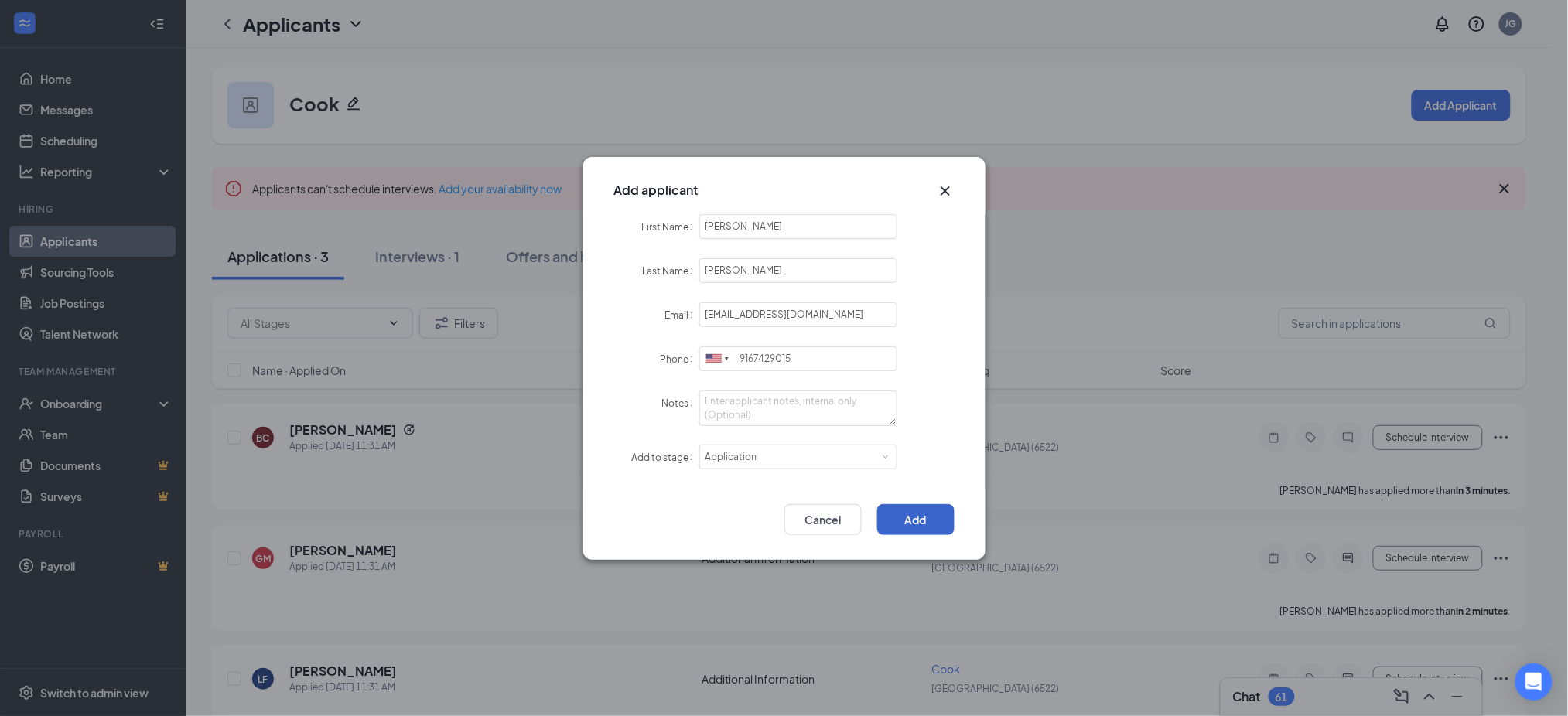
drag, startPoint x: 910, startPoint y: 514, endPoint x: 917, endPoint y: 523, distance: 11.4
click at [911, 514] on button "Add" at bounding box center [916, 520] width 77 height 31
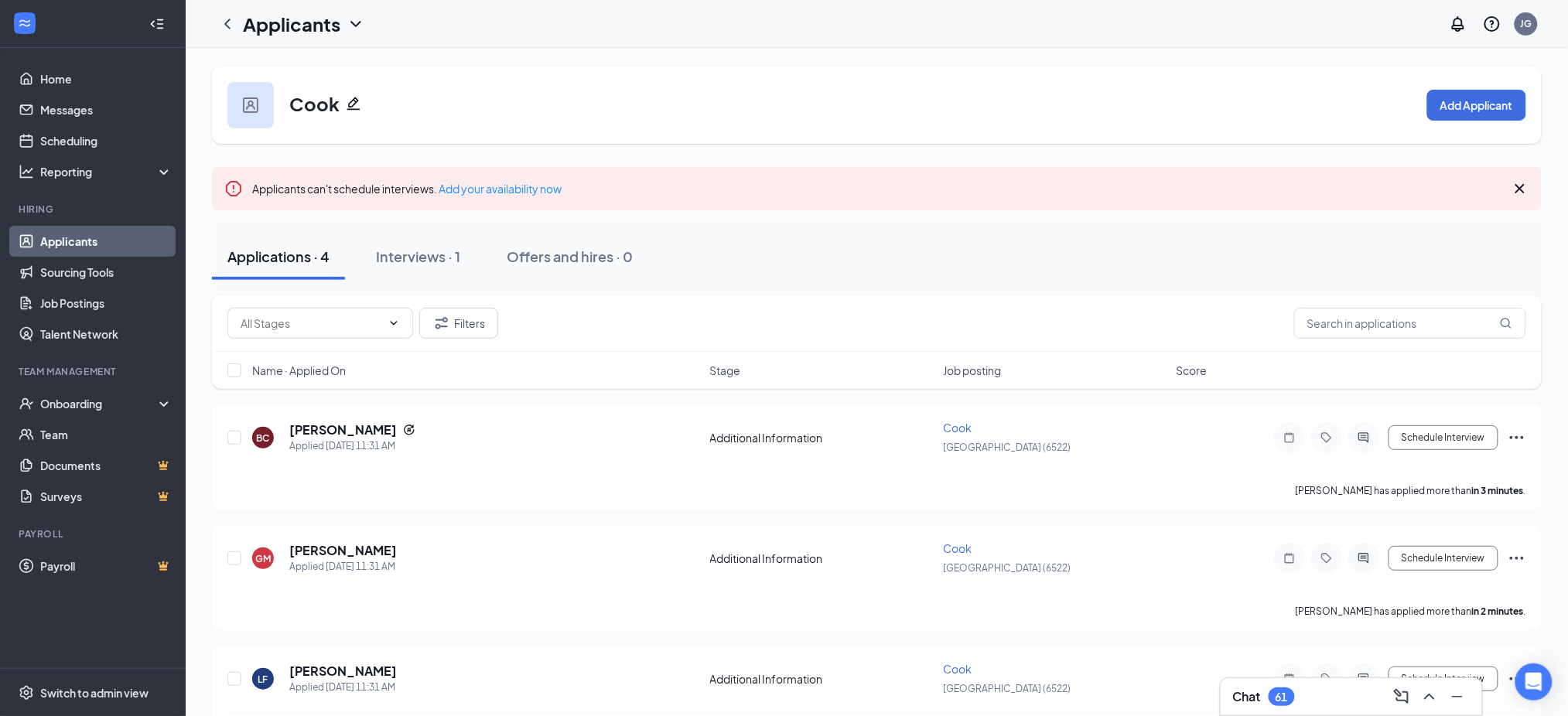
click at [82, 242] on link "Applicants" at bounding box center [107, 241] width 133 height 31
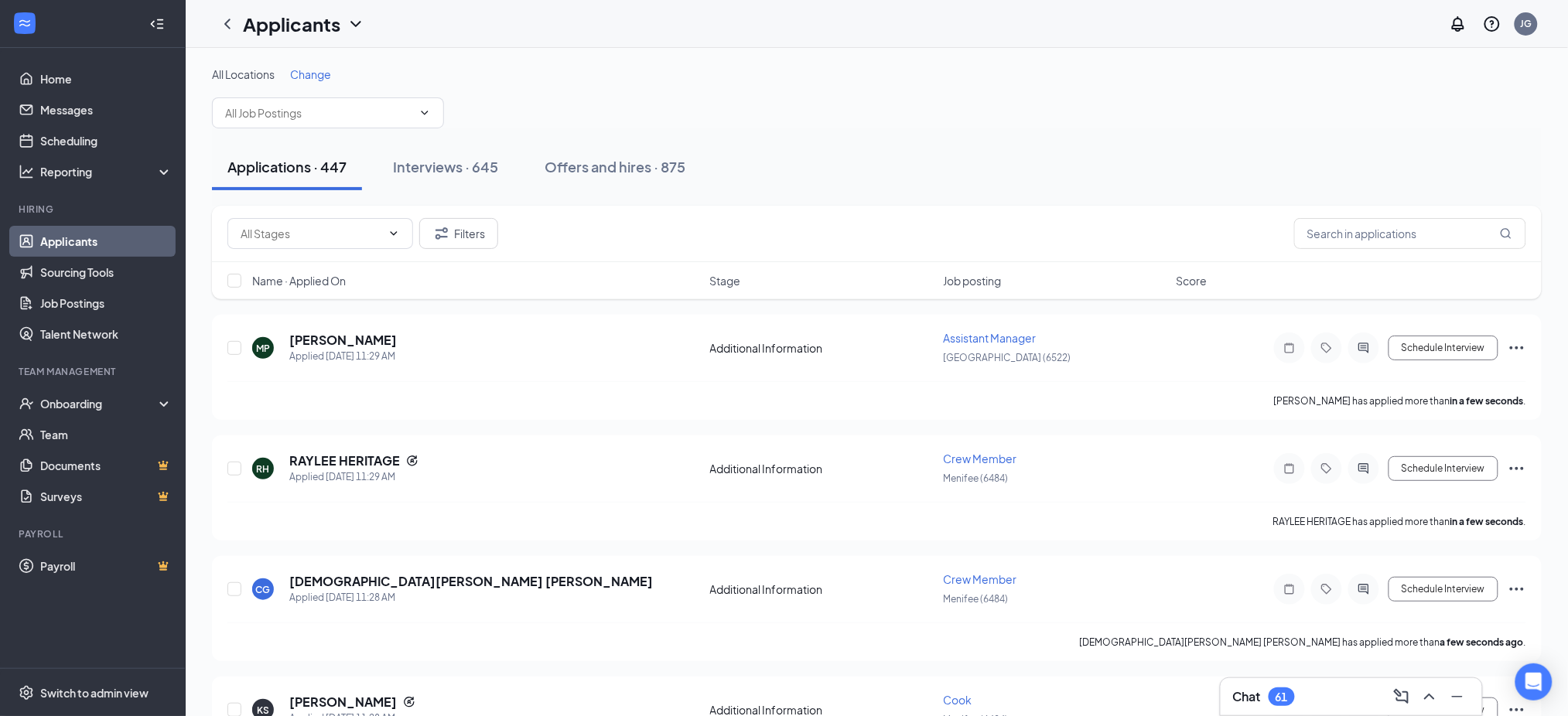
click at [290, 119] on input "text" at bounding box center [318, 113] width 187 height 17
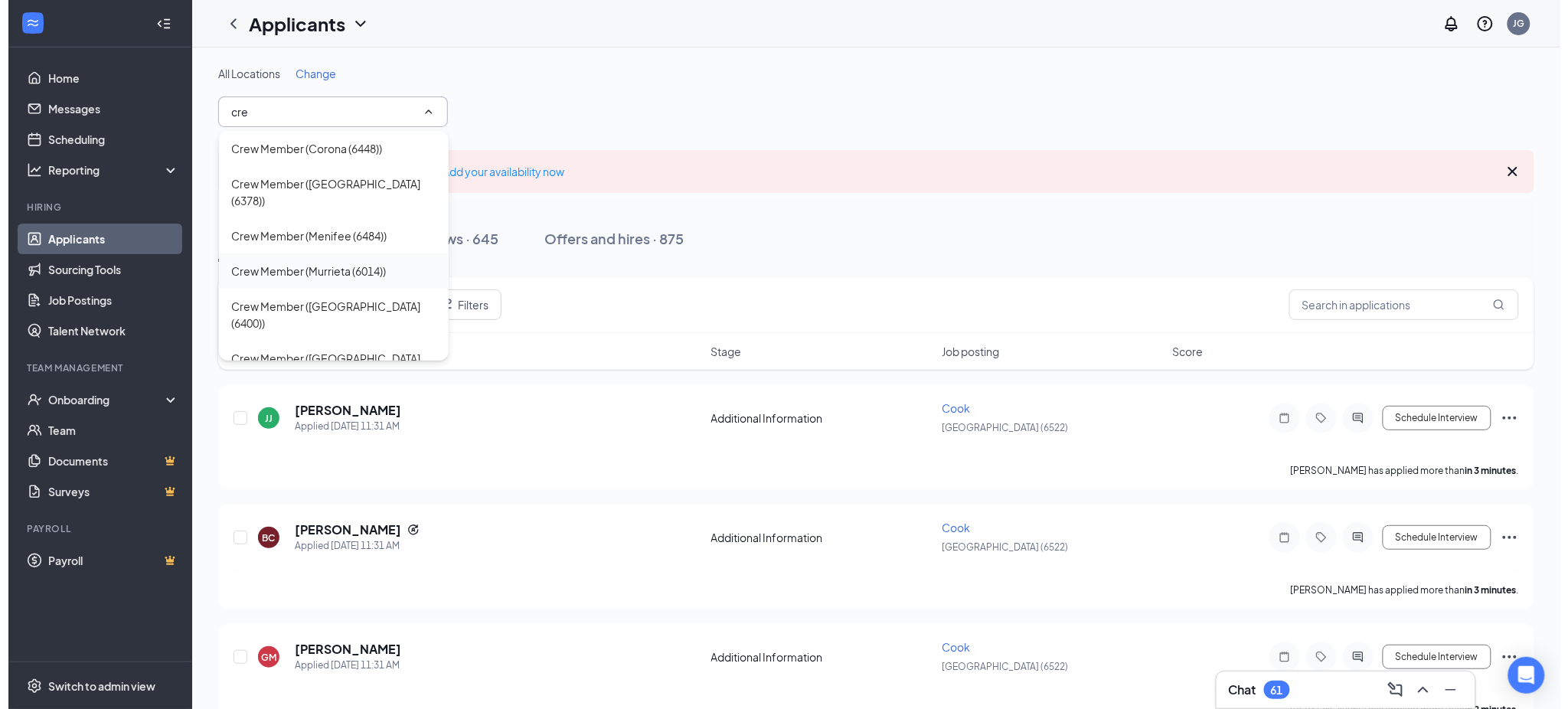
scroll to position [204, 0]
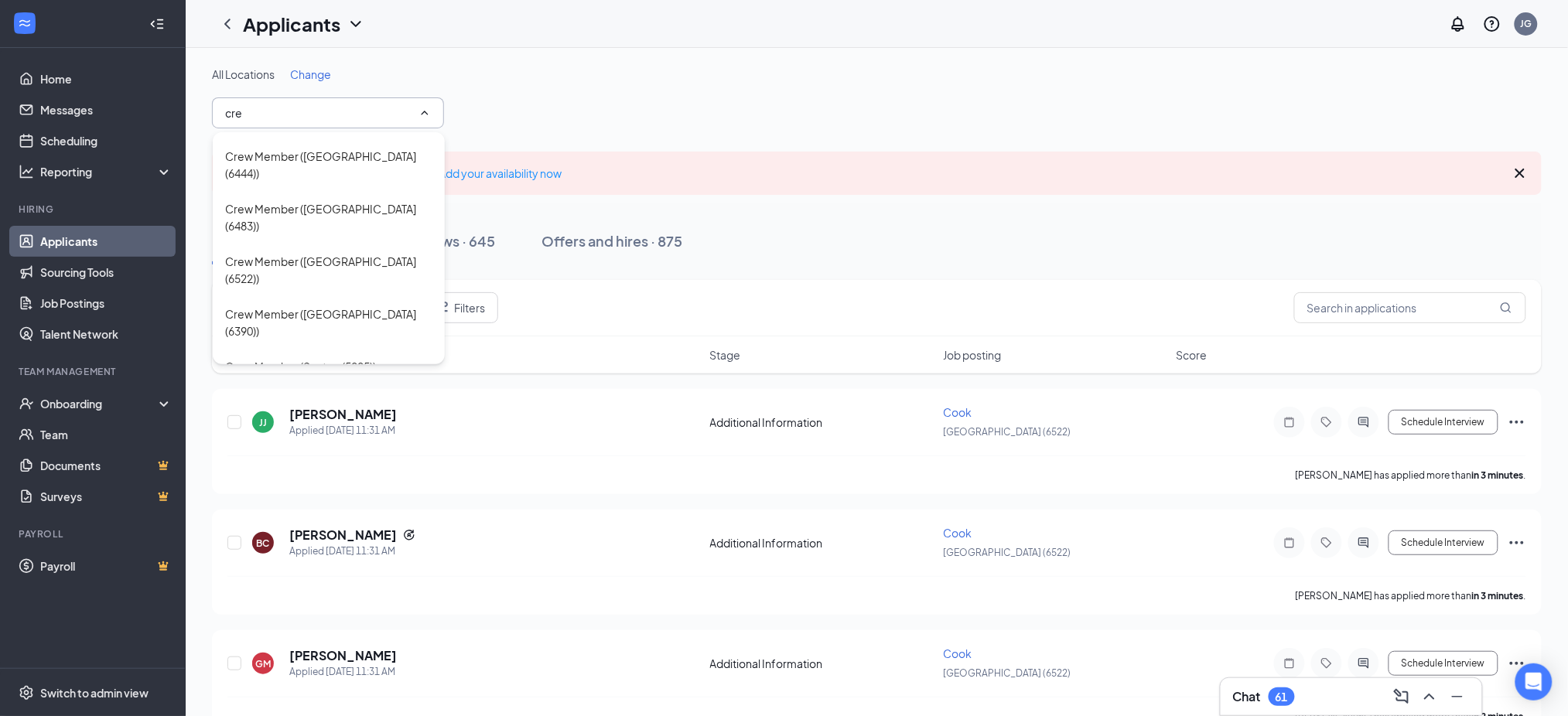
type input "cre"
click at [345, 253] on div "Crew Member ([GEOGRAPHIC_DATA] (6522))" at bounding box center [328, 270] width 207 height 34
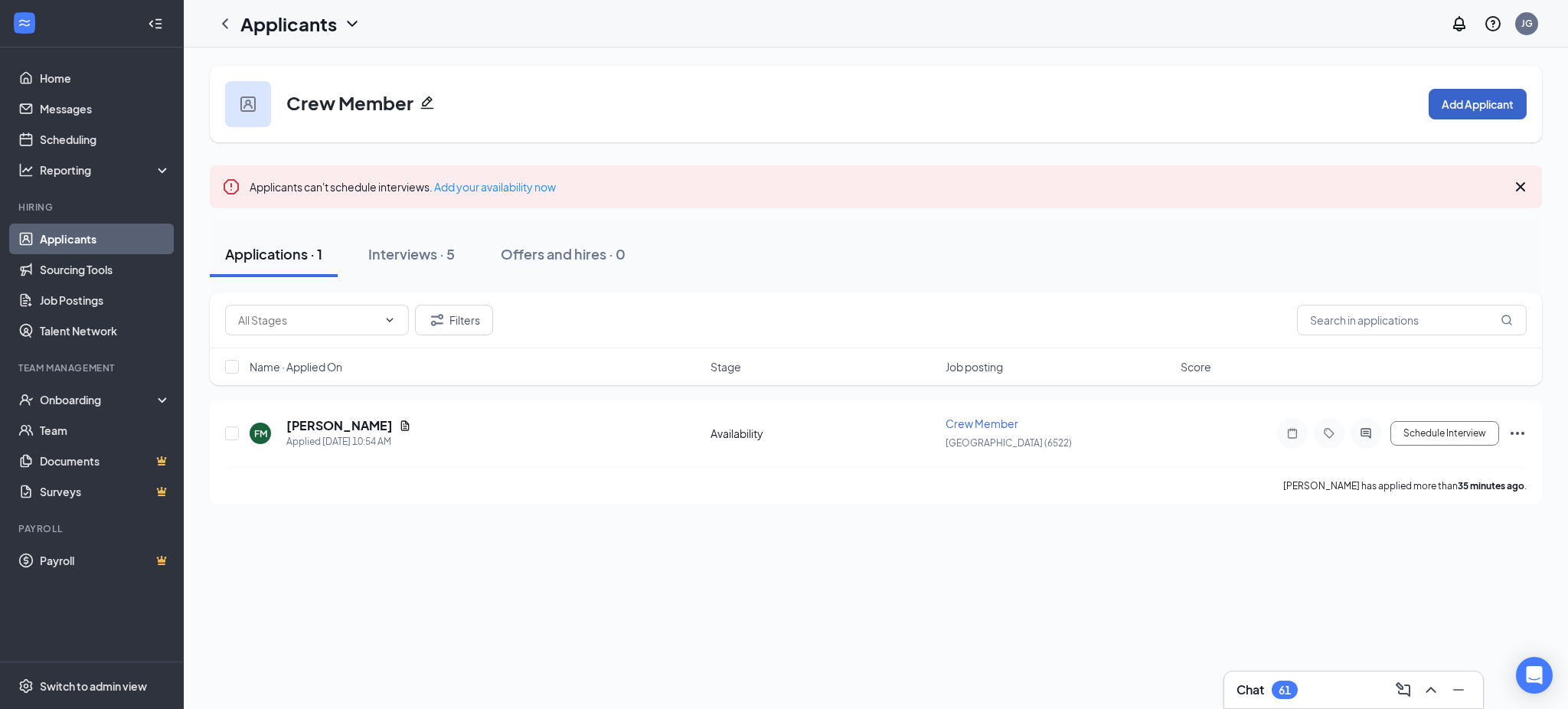
click at [1462, 114] on button "Add Applicant" at bounding box center [1478, 104] width 98 height 31
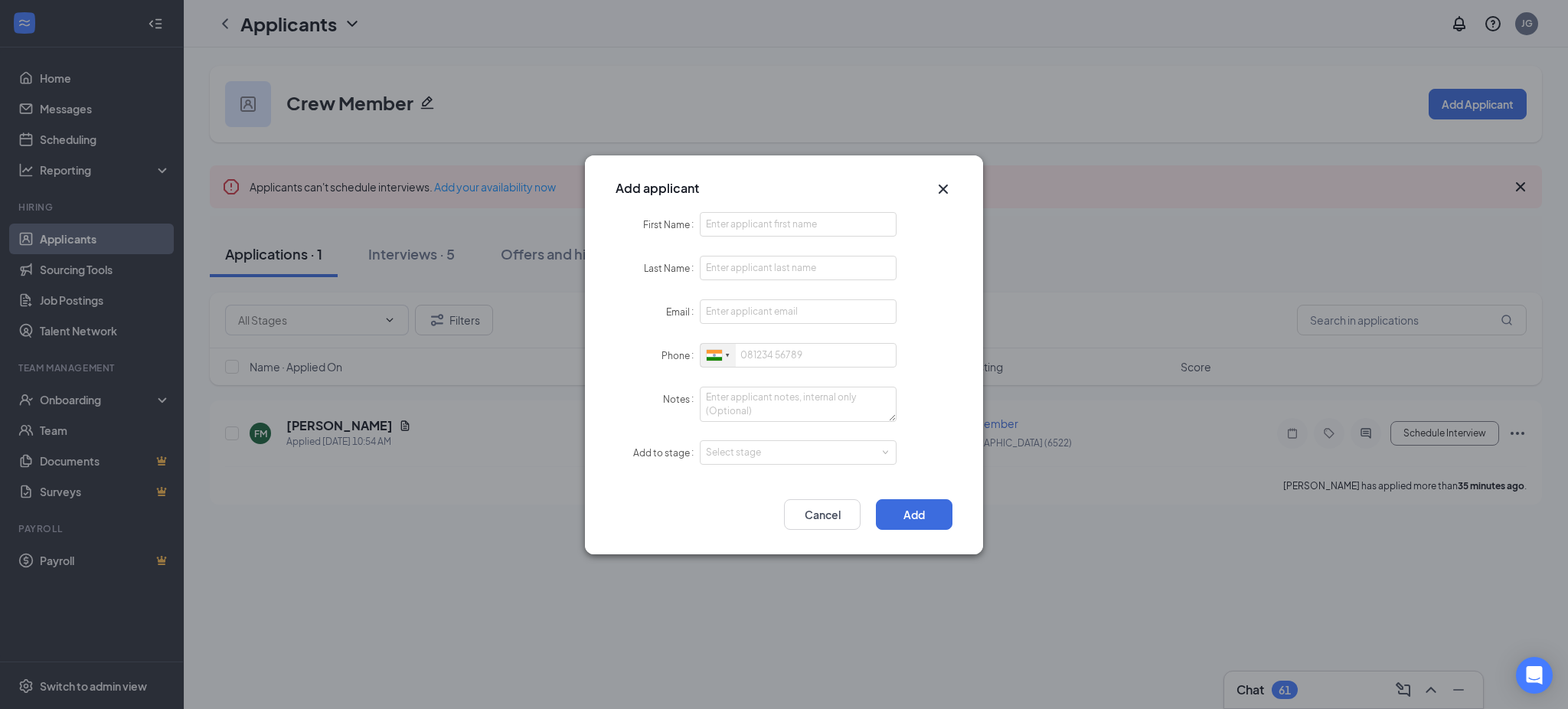
click at [711, 361] on div at bounding box center [718, 356] width 35 height 24
click at [756, 378] on span "[GEOGRAPHIC_DATA]" at bounding box center [777, 383] width 98 height 12
click at [762, 232] on input "First Name" at bounding box center [798, 225] width 197 height 25
paste input "[PERSON_NAME]"
type input "[PERSON_NAME]"
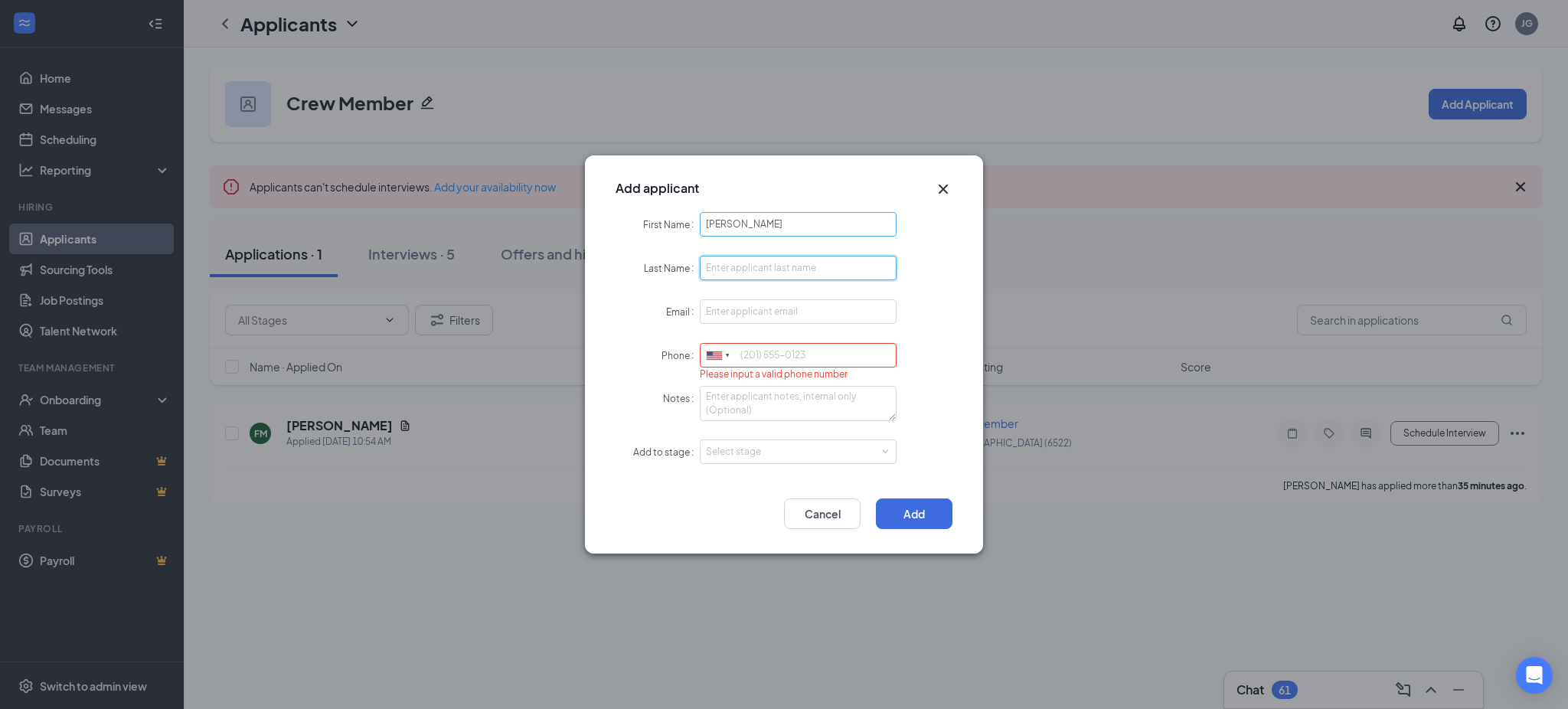
paste input "[PERSON_NAME]"
type input "[PERSON_NAME]"
paste input "[EMAIL_ADDRESS][DOMAIN_NAME]"
type input "[EMAIL_ADDRESS][DOMAIN_NAME]"
paste input "9163206380"
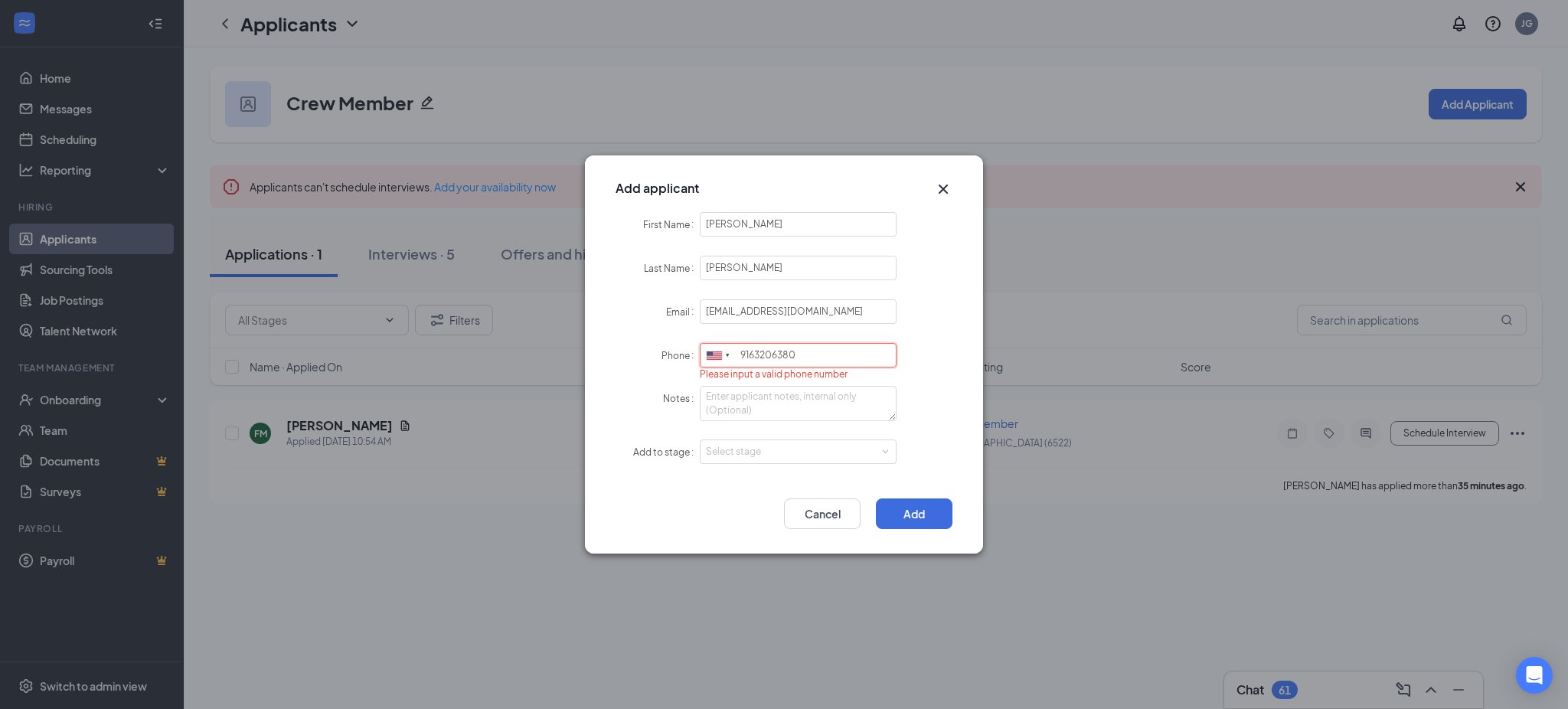
type input "9163206380"
click at [796, 469] on form "First Name [PERSON_NAME] Name [PERSON_NAME] Email [EMAIL_ADDRESS][DOMAIN_NAME] …" at bounding box center [784, 348] width 337 height 272
click at [762, 466] on form "First Name [PERSON_NAME] Name [PERSON_NAME] Email [EMAIL_ADDRESS][DOMAIN_NAME] …" at bounding box center [784, 348] width 337 height 272
click at [762, 459] on form "First Name [PERSON_NAME] Name [PERSON_NAME] Email [EMAIL_ADDRESS][DOMAIN_NAME] …" at bounding box center [784, 348] width 337 height 272
click at [760, 457] on div "Select stage" at bounding box center [795, 453] width 177 height 15
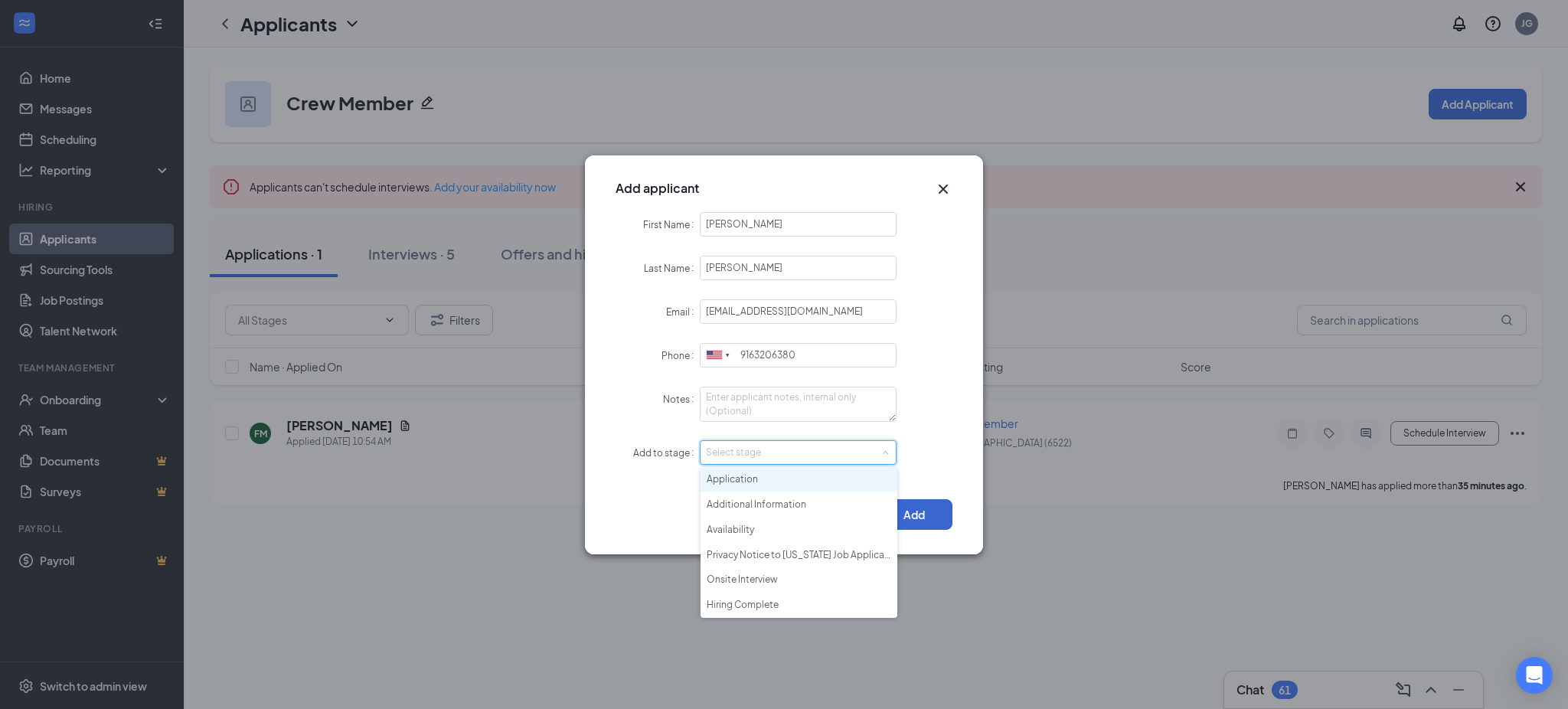
drag, startPoint x: 755, startPoint y: 478, endPoint x: 924, endPoint y: 501, distance: 170.6
click at [764, 479] on li "Application" at bounding box center [799, 480] width 197 height 25
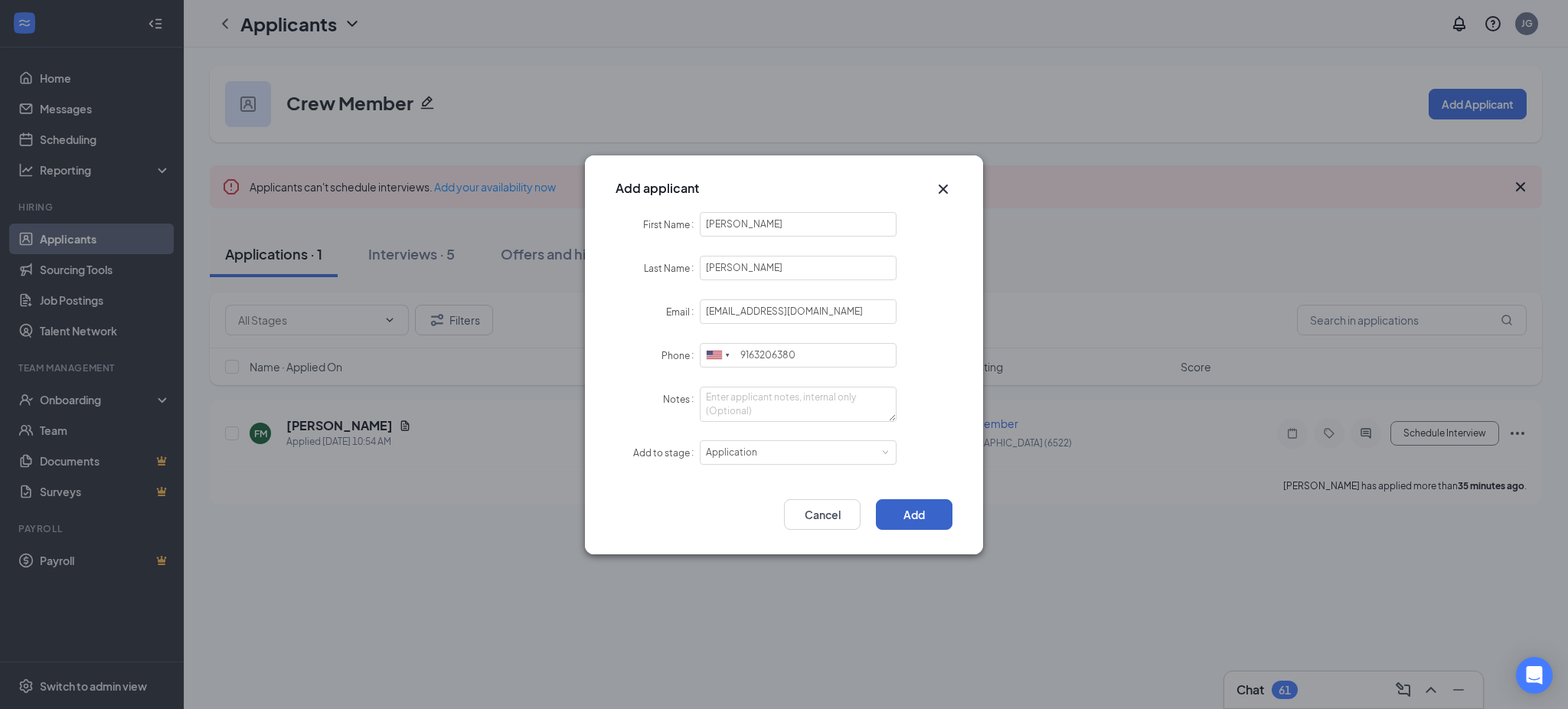
click at [921, 501] on button "Add" at bounding box center [913, 515] width 76 height 31
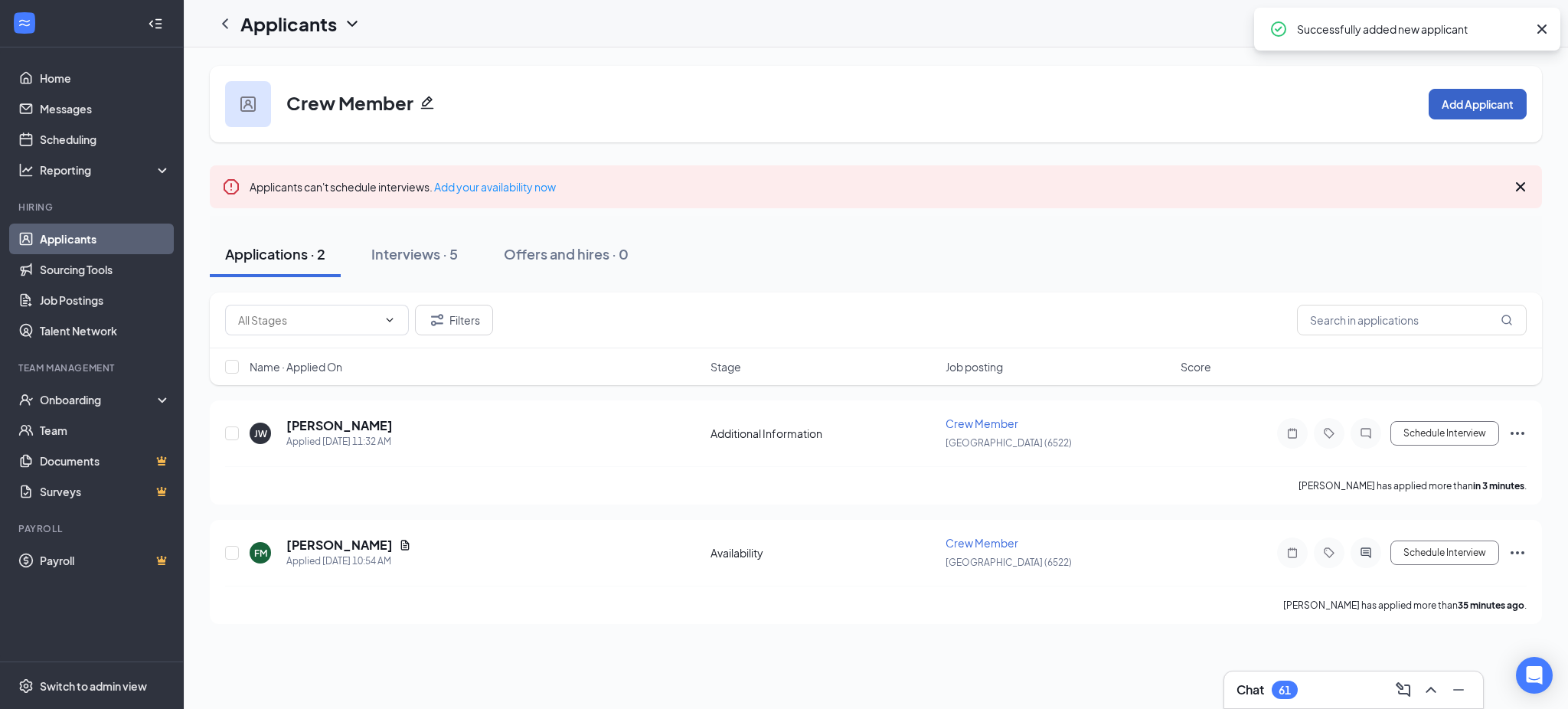
click at [1478, 106] on button "Add Applicant" at bounding box center [1478, 104] width 98 height 31
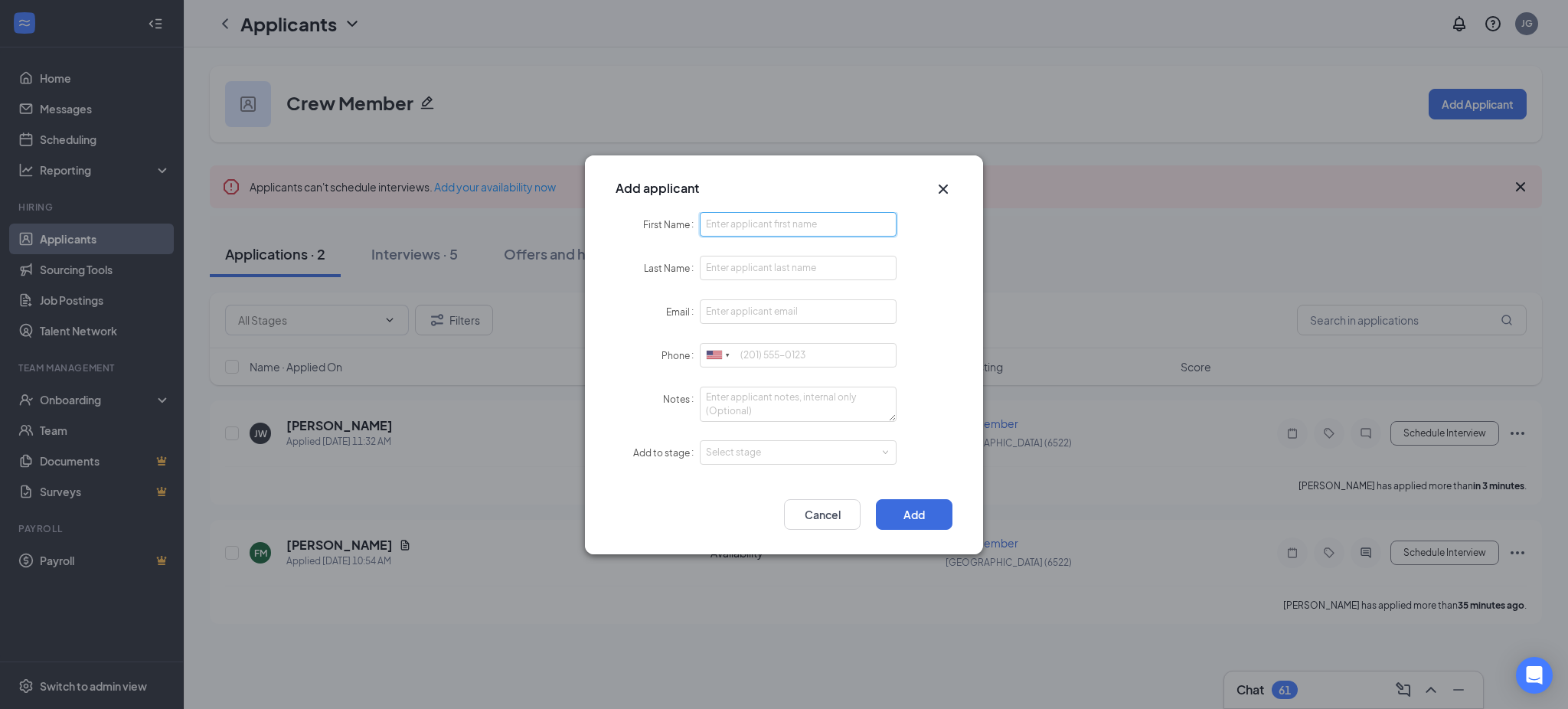
click at [816, 232] on input "First Name" at bounding box center [798, 225] width 197 height 25
paste input "MALIQ"
type input "MALIQ"
paste input "[PERSON_NAME]"
type input "[PERSON_NAME]"
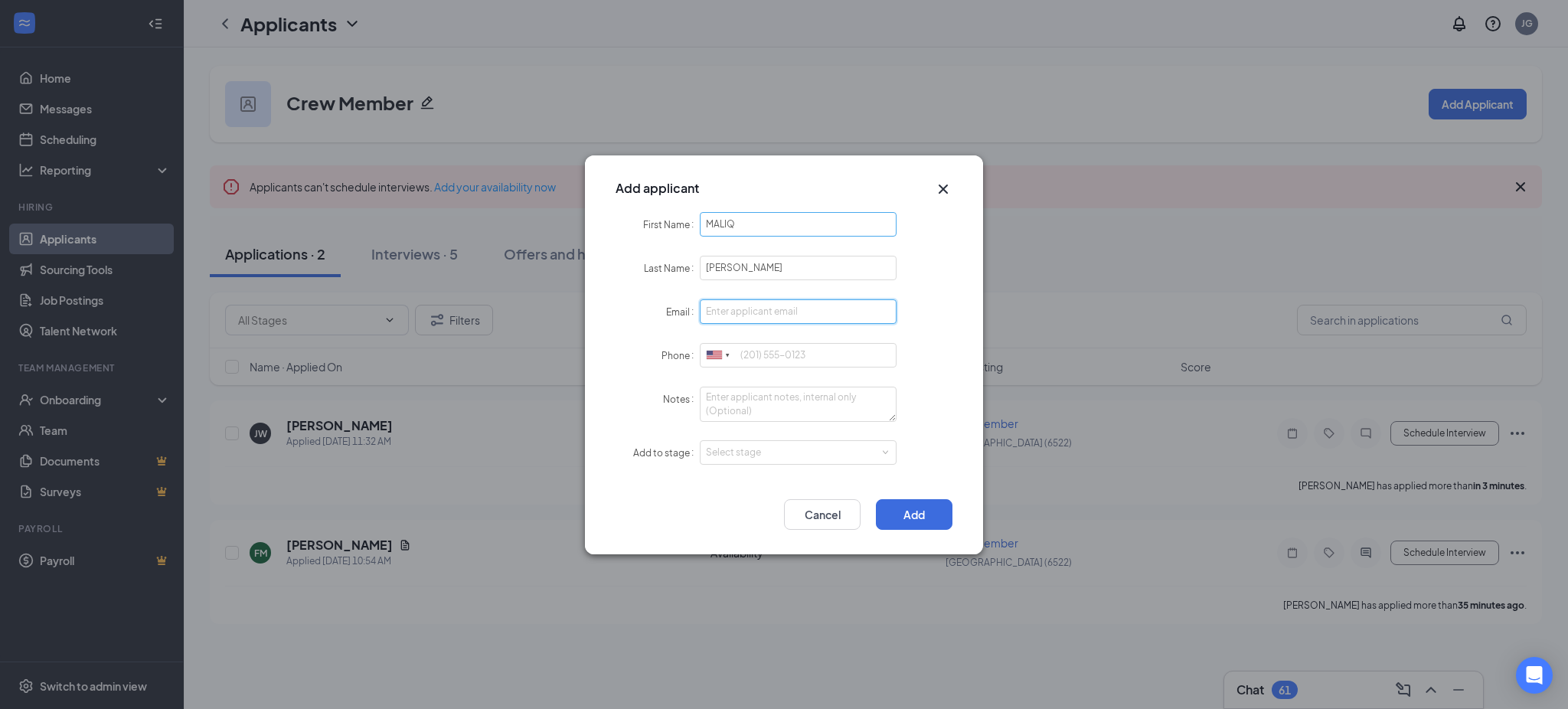
paste input "[EMAIL_ADDRESS][DOMAIN_NAME]"
type input "[EMAIL_ADDRESS][DOMAIN_NAME]"
paste input "9162292465"
click at [739, 458] on div "Select stage" at bounding box center [795, 453] width 177 height 15
type input "9162292465"
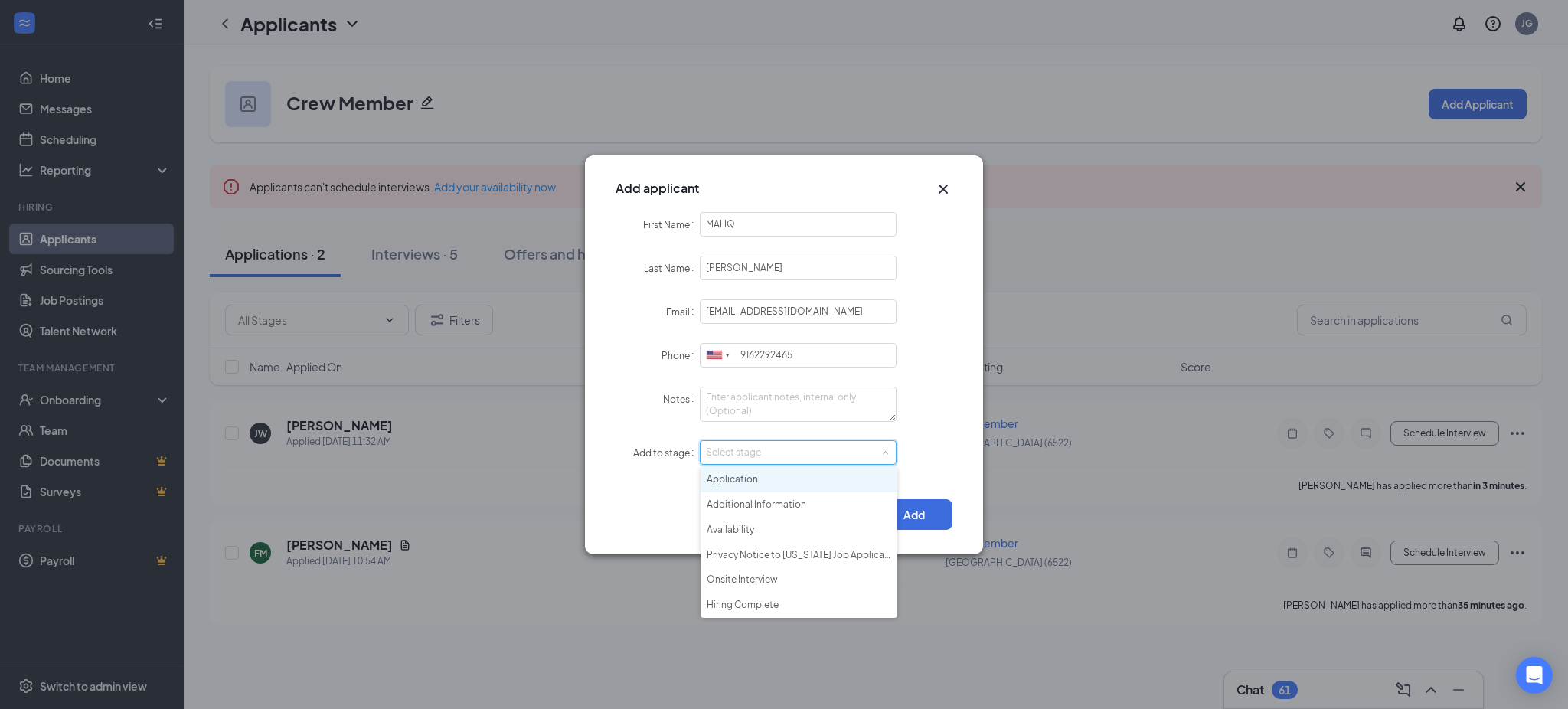
drag, startPoint x: 748, startPoint y: 484, endPoint x: 827, endPoint y: 484, distance: 79.0
click at [753, 484] on li "Application" at bounding box center [799, 480] width 197 height 25
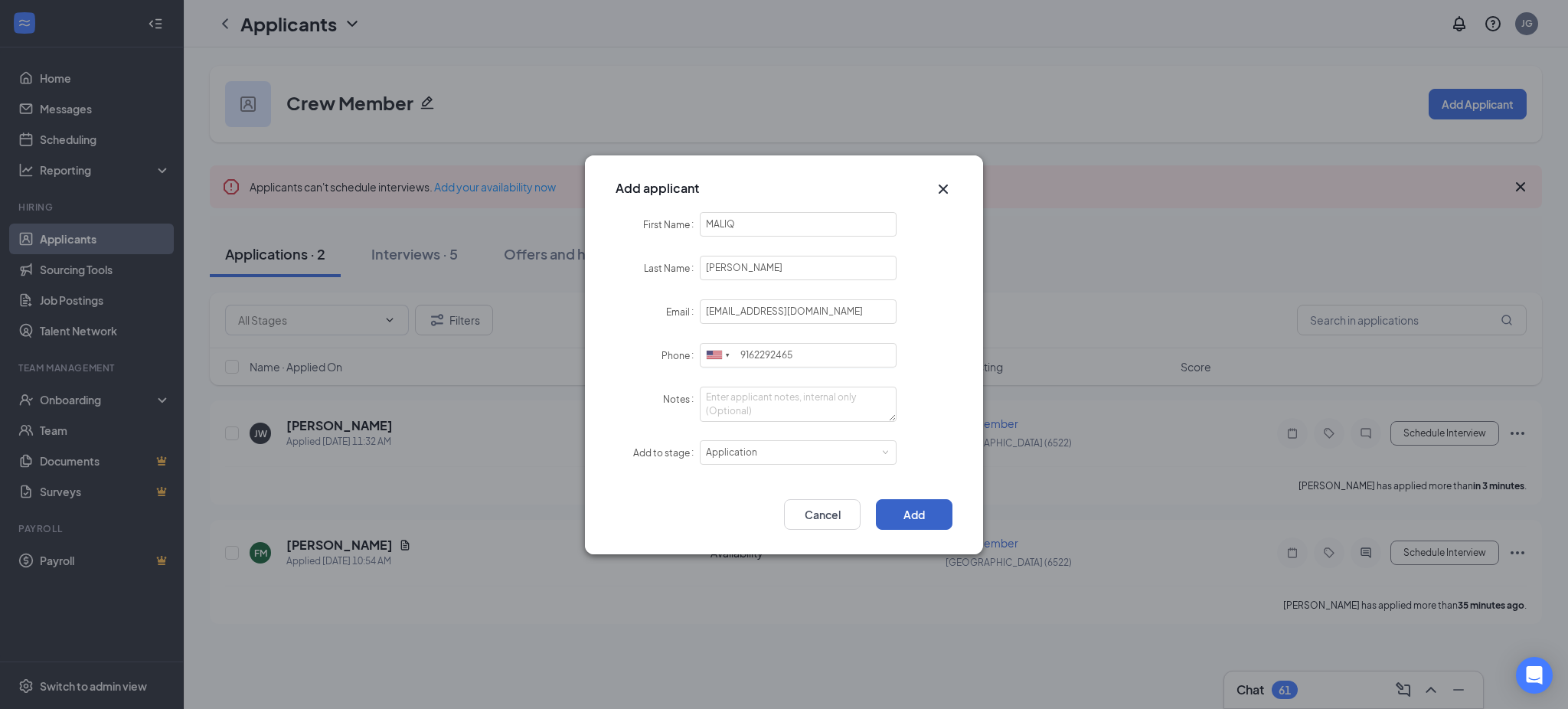
drag, startPoint x: 940, startPoint y: 501, endPoint x: 921, endPoint y: 506, distance: 19.6
click at [937, 501] on button "Add" at bounding box center [913, 515] width 76 height 31
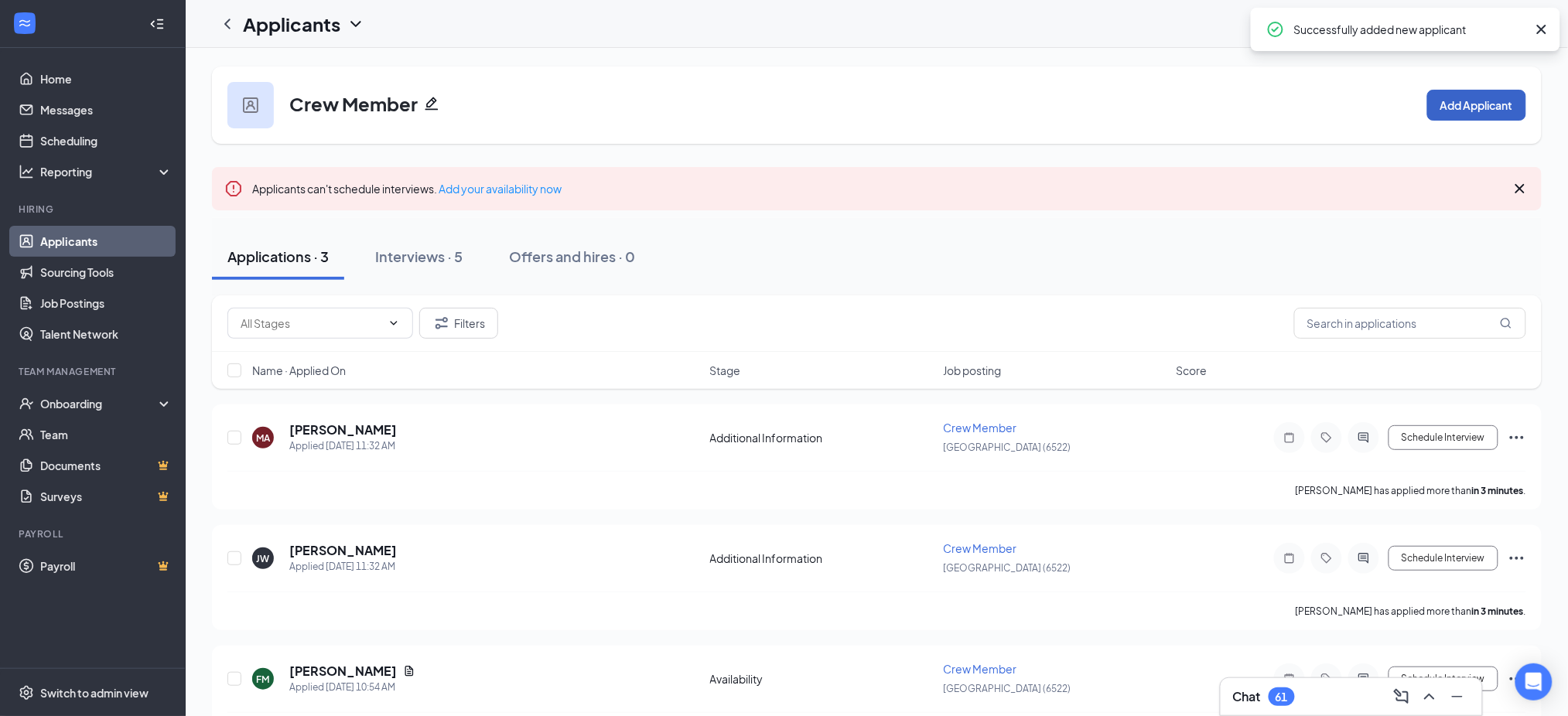
click at [1443, 116] on button "Add Applicant" at bounding box center [1477, 105] width 99 height 31
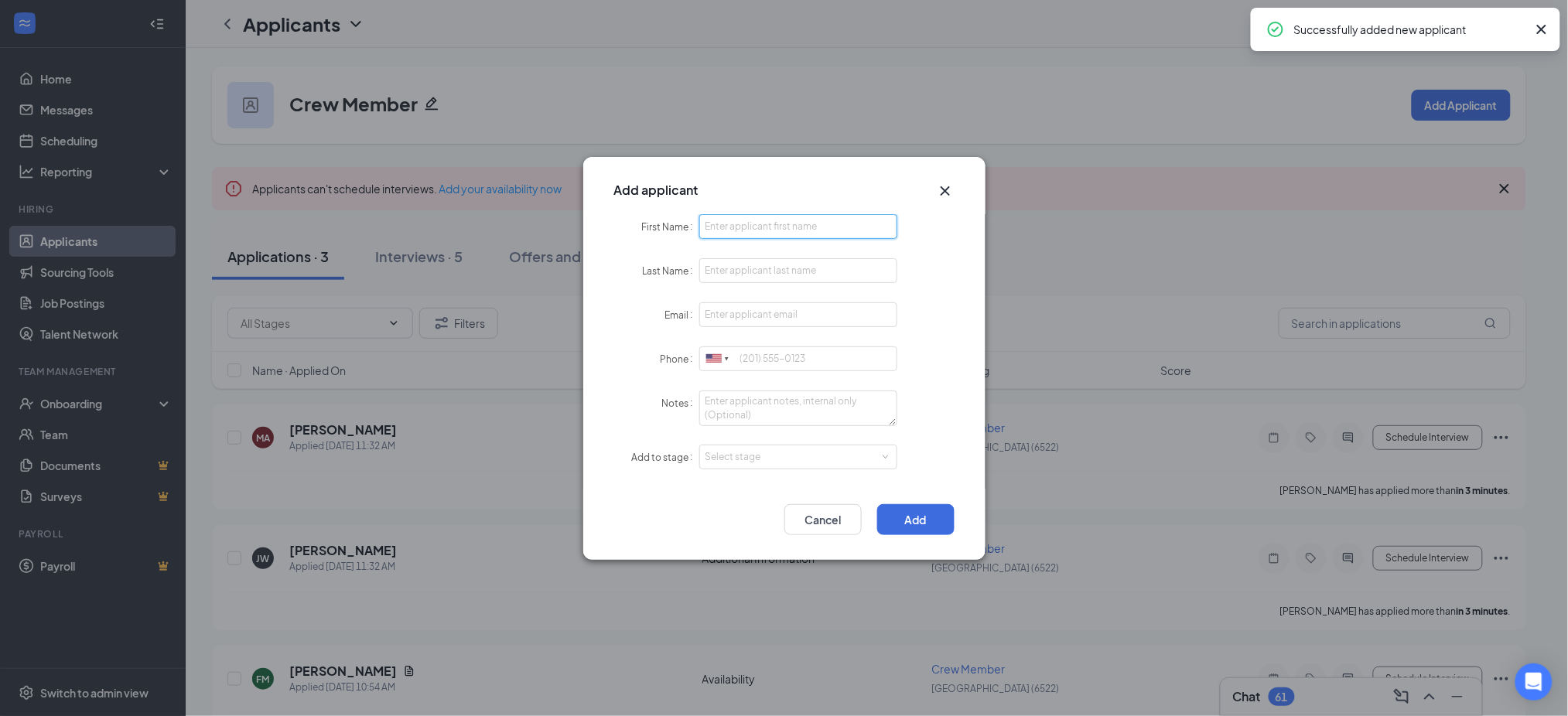
click at [823, 235] on input "First Name" at bounding box center [798, 227] width 199 height 25
paste input "[PERSON_NAME]"
type input "[PERSON_NAME]"
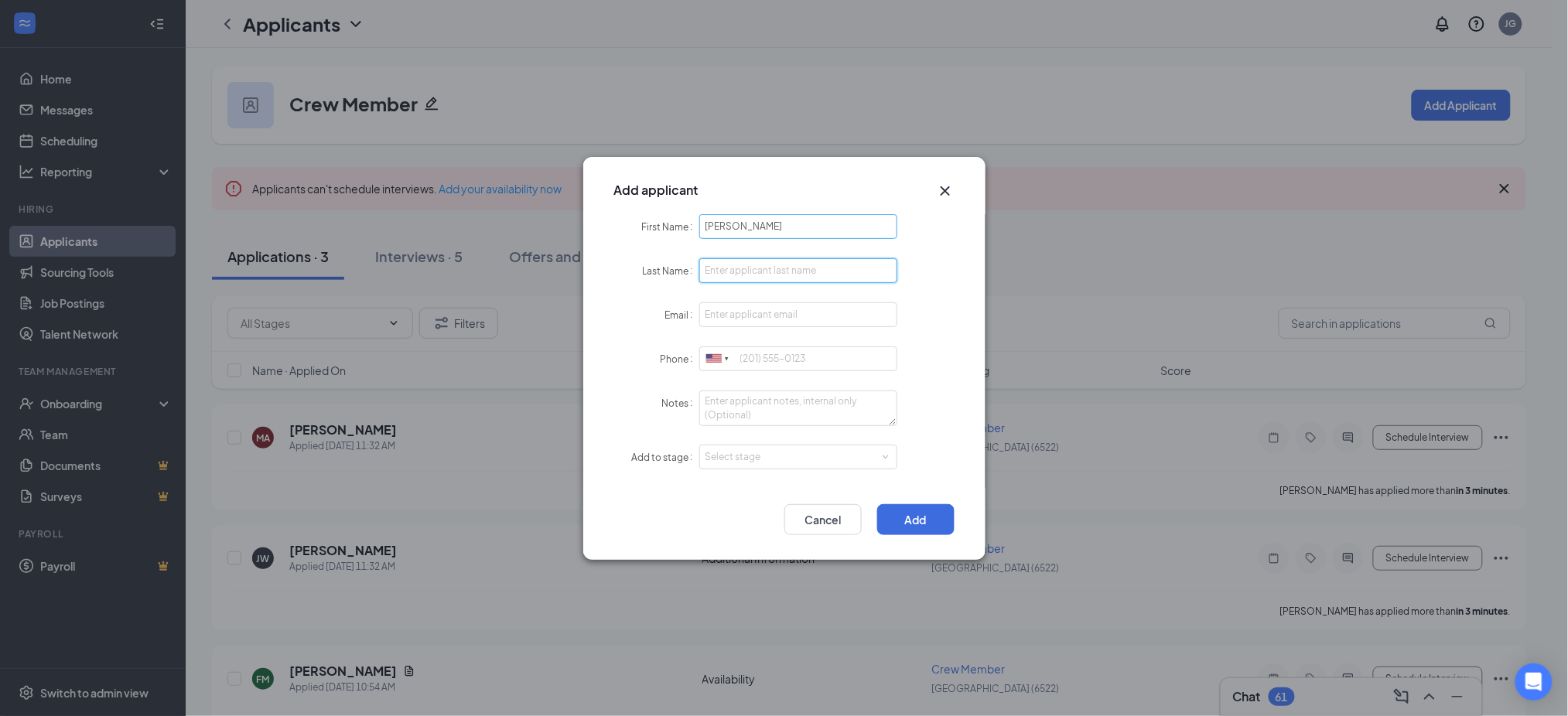
paste input "Rice"
type input "Rice"
paste input "[EMAIL_ADDRESS][DOMAIN_NAME]"
type input "[EMAIL_ADDRESS][DOMAIN_NAME]"
paste input "9168214921"
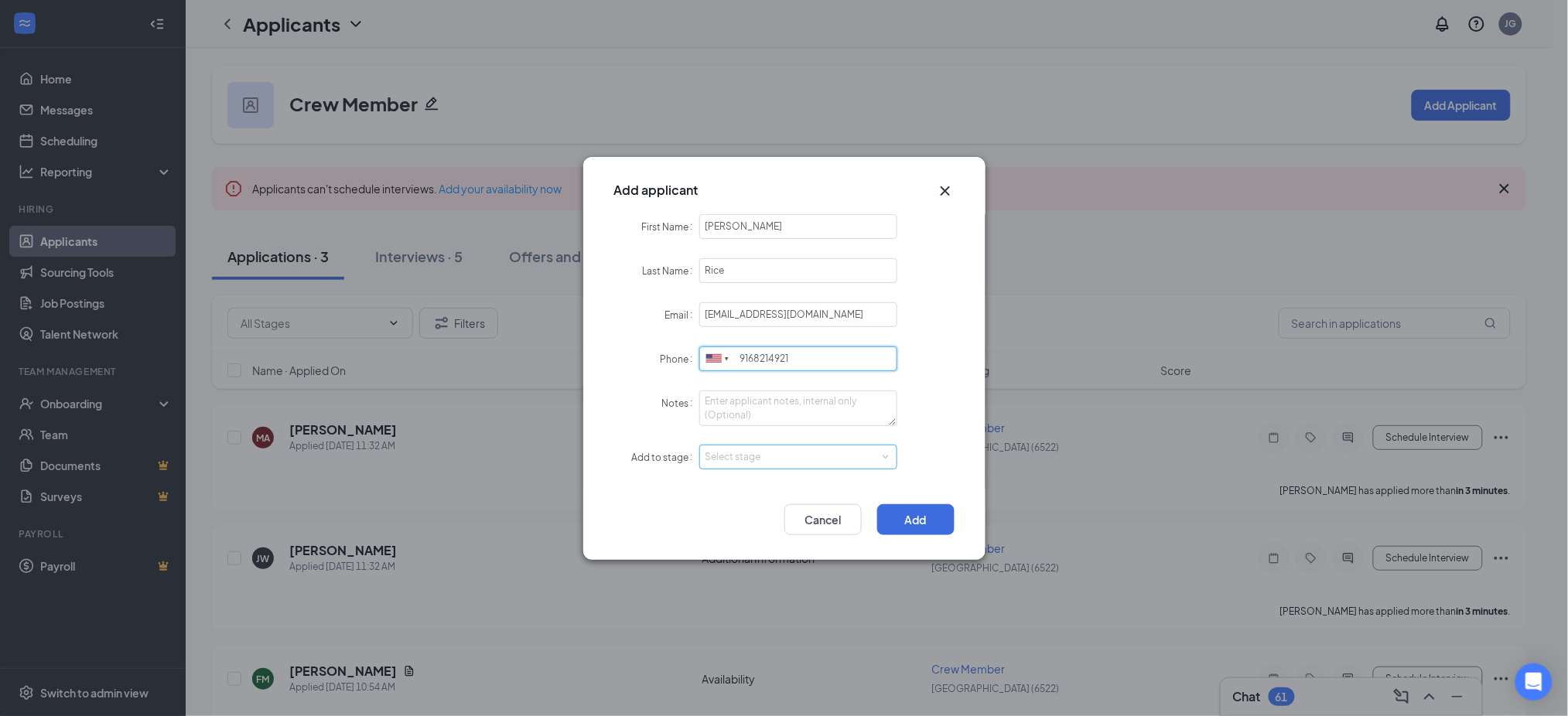
click at [760, 456] on div "Select stage" at bounding box center [795, 457] width 179 height 15
type input "9168214921"
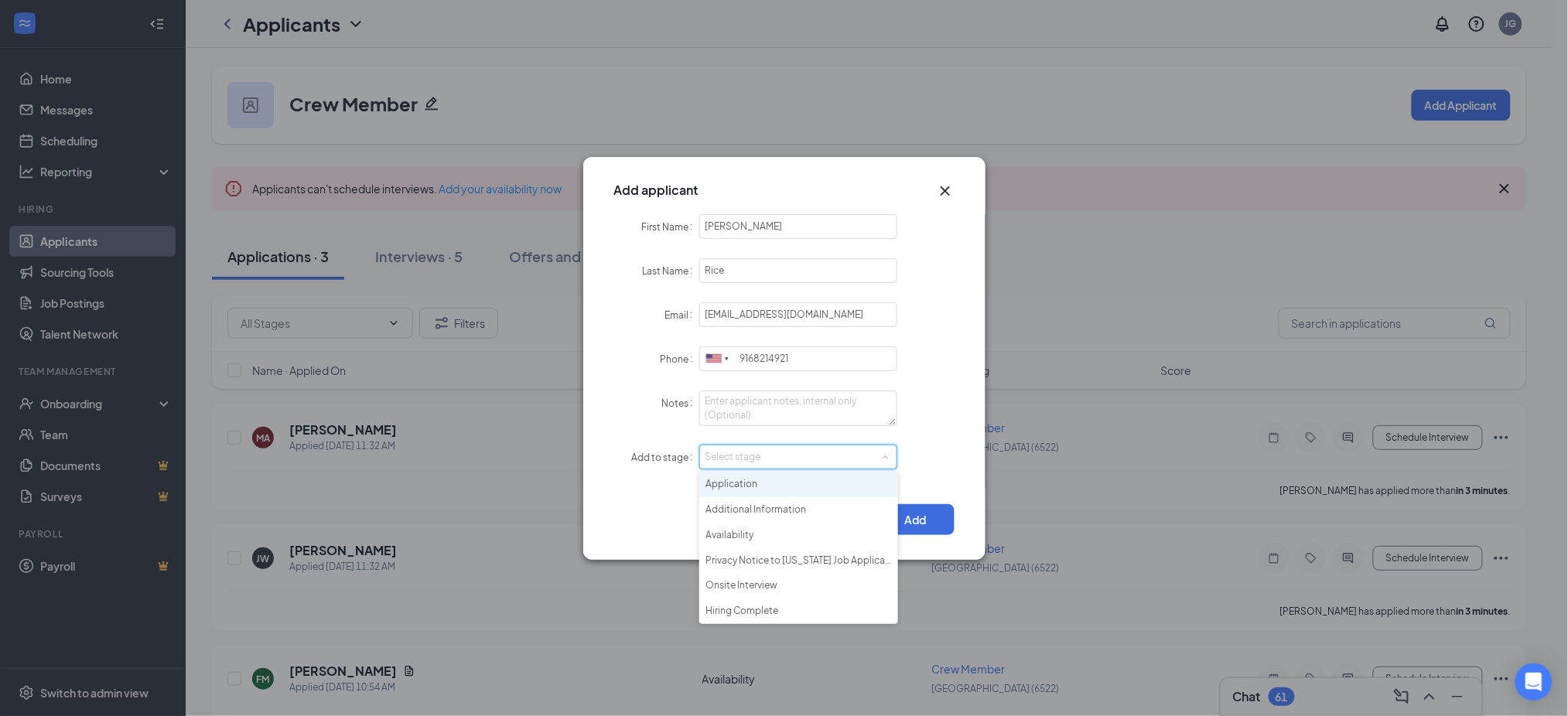
drag, startPoint x: 762, startPoint y: 476, endPoint x: 908, endPoint y: 512, distance: 150.4
click at [765, 476] on li "Application" at bounding box center [798, 485] width 199 height 25
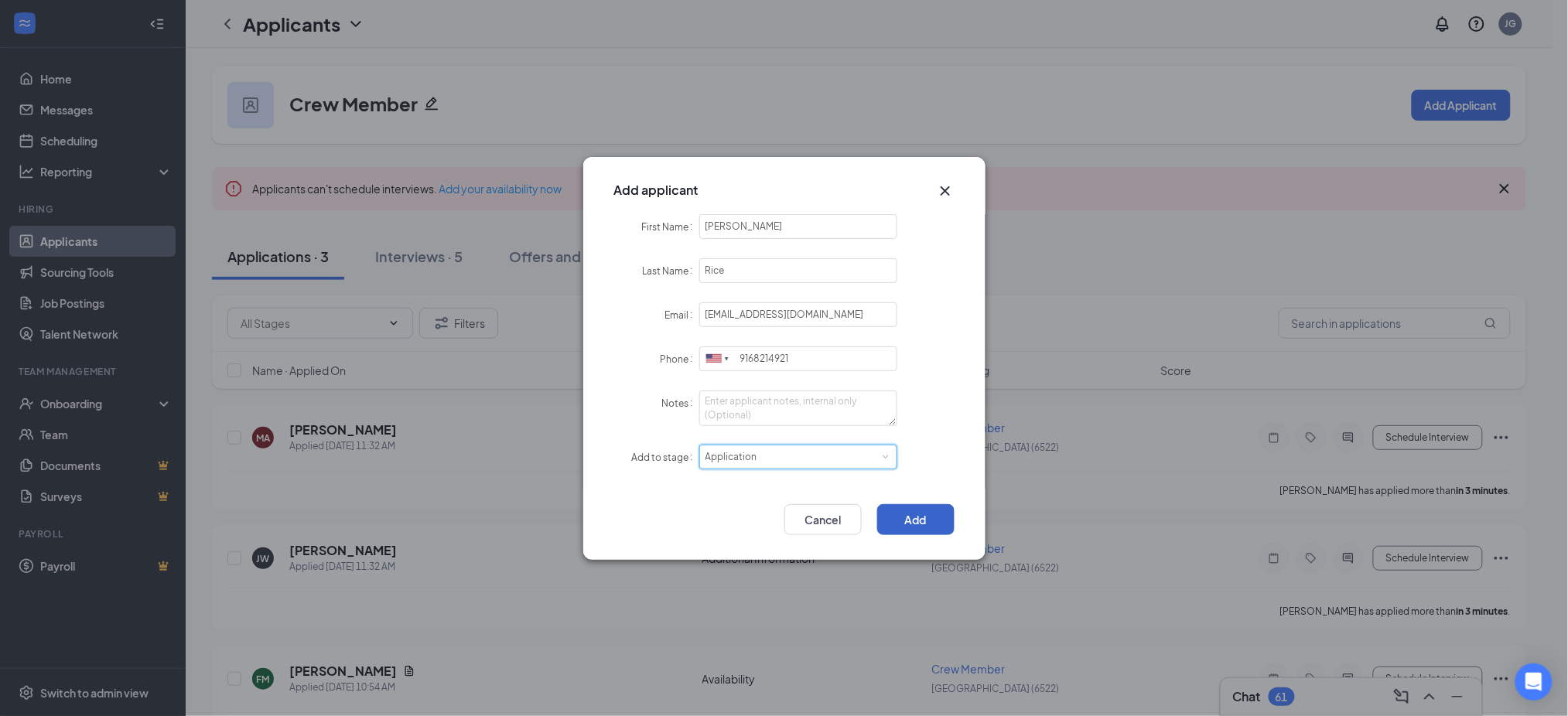
click at [919, 527] on button "Add" at bounding box center [916, 520] width 77 height 31
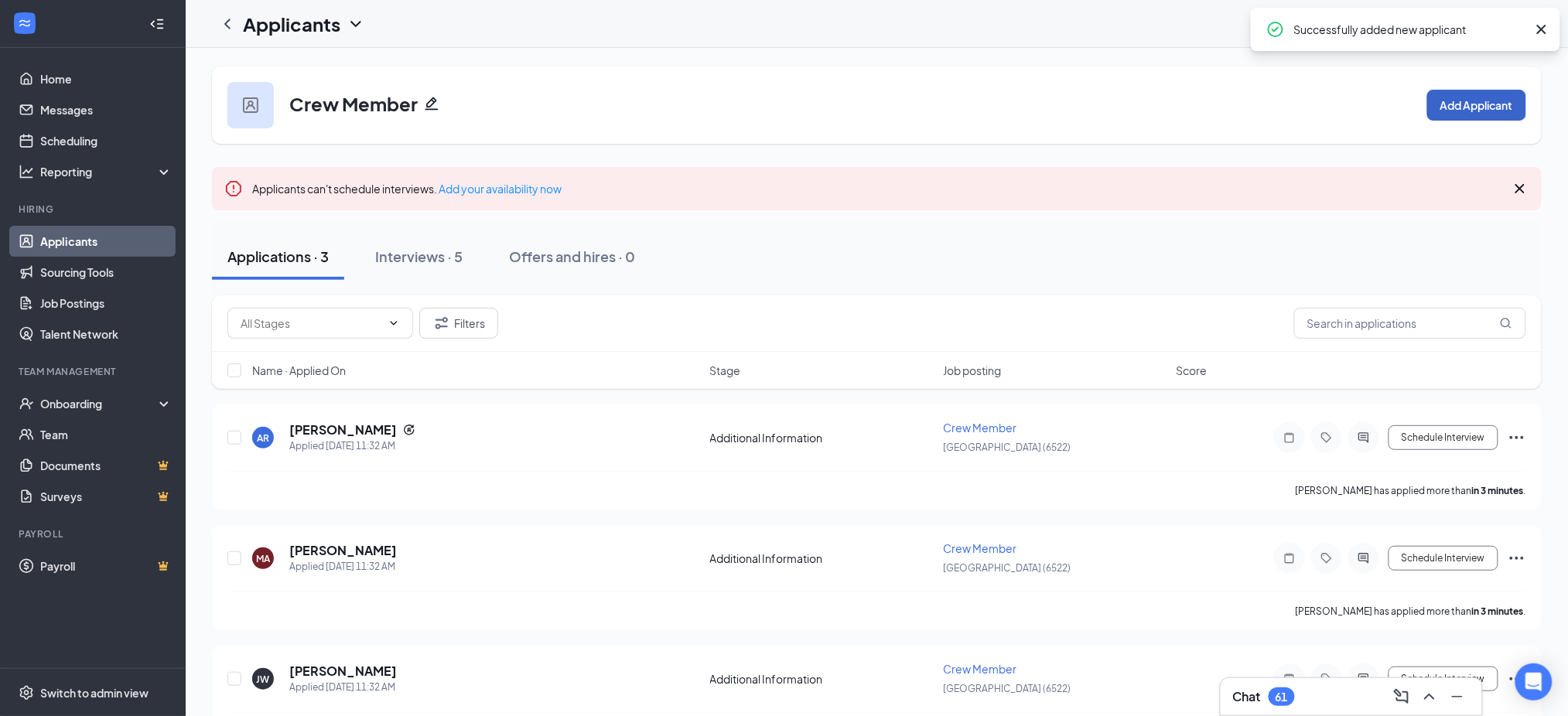
click at [1478, 105] on button "Add Applicant" at bounding box center [1477, 105] width 99 height 31
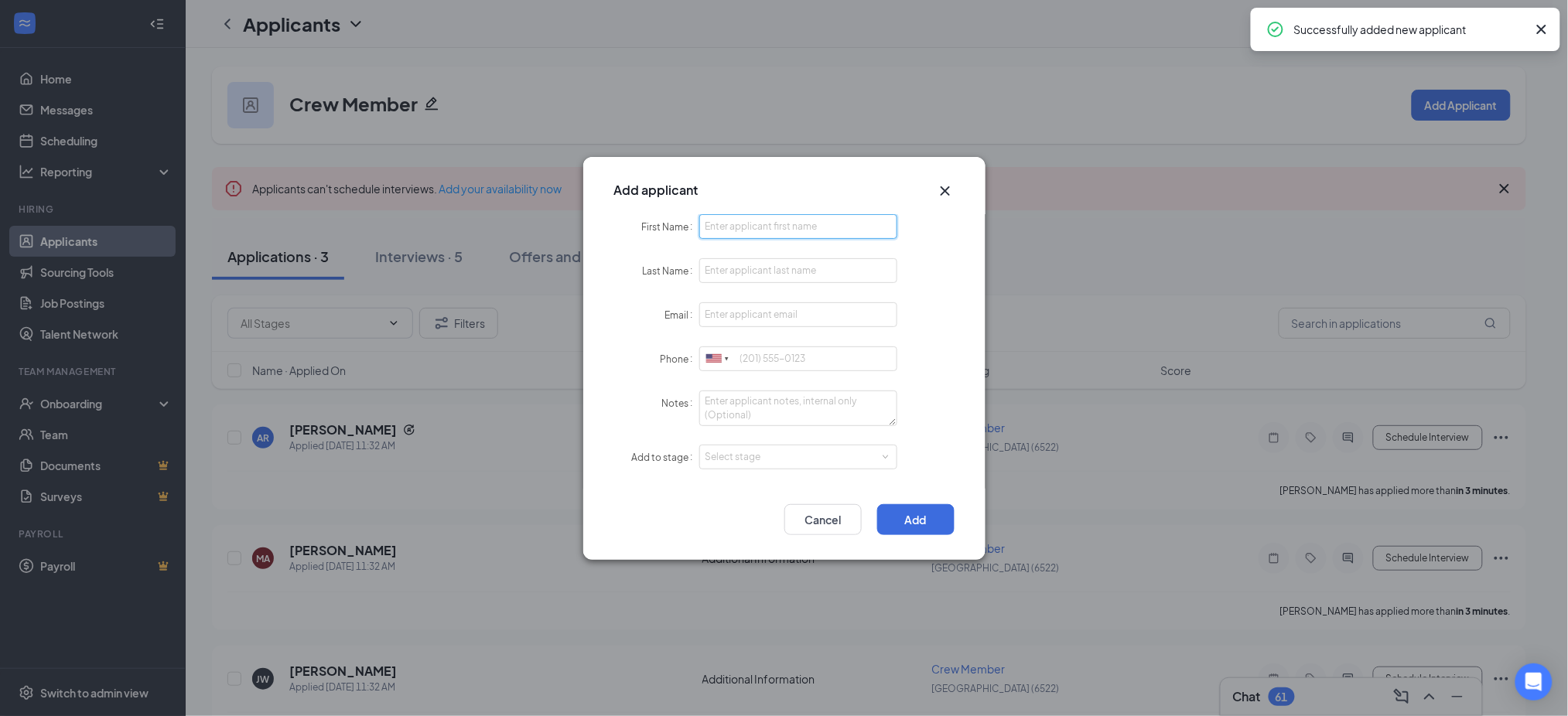
click at [812, 237] on input "First Name" at bounding box center [798, 227] width 199 height 25
paste input "[PERSON_NAME]"
type input "[PERSON_NAME]"
paste input "[PERSON_NAME]"
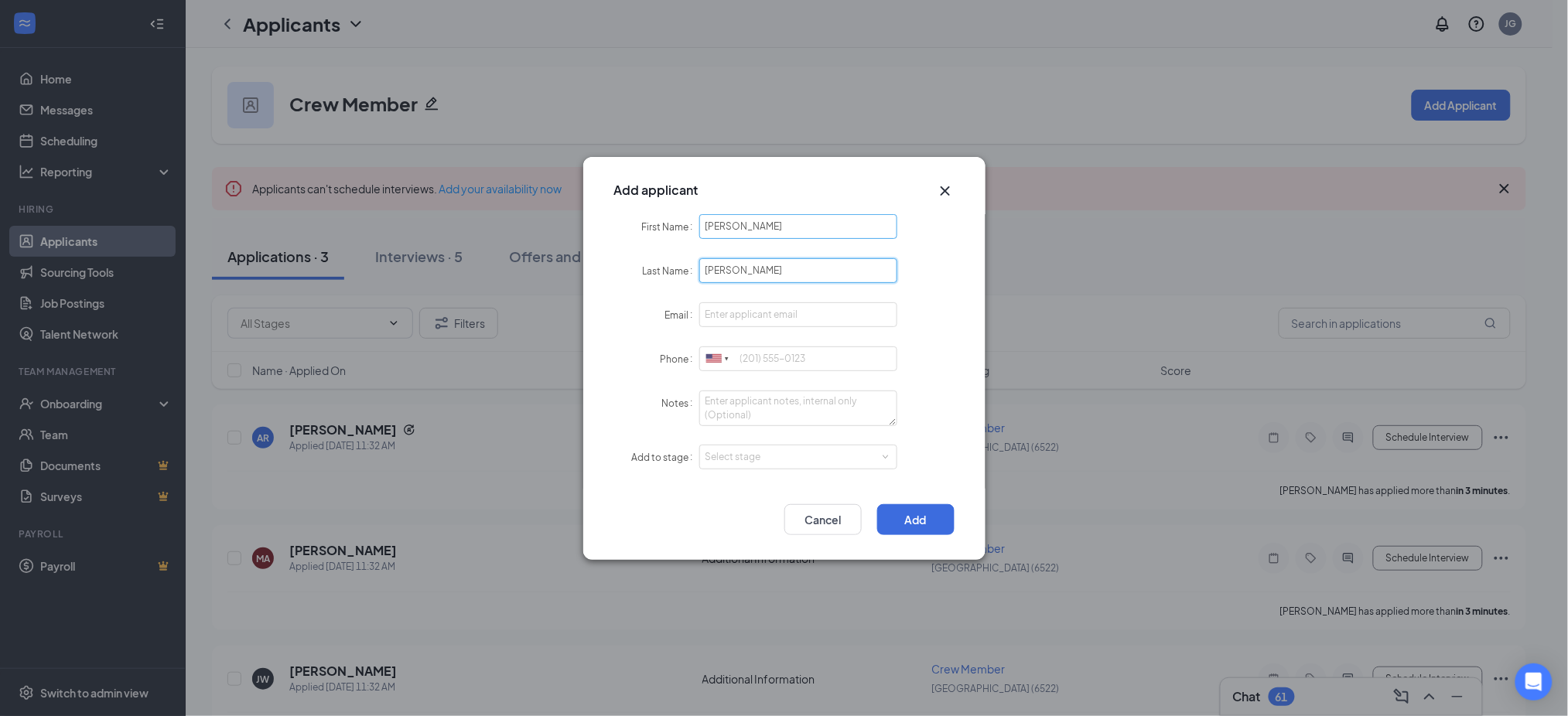
type input "[PERSON_NAME]"
paste input "[EMAIL_ADDRESS][DOMAIN_NAME]"
type input "[EMAIL_ADDRESS][DOMAIN_NAME]"
paste input "4086502143"
click at [732, 450] on div "Select stage" at bounding box center [795, 457] width 179 height 15
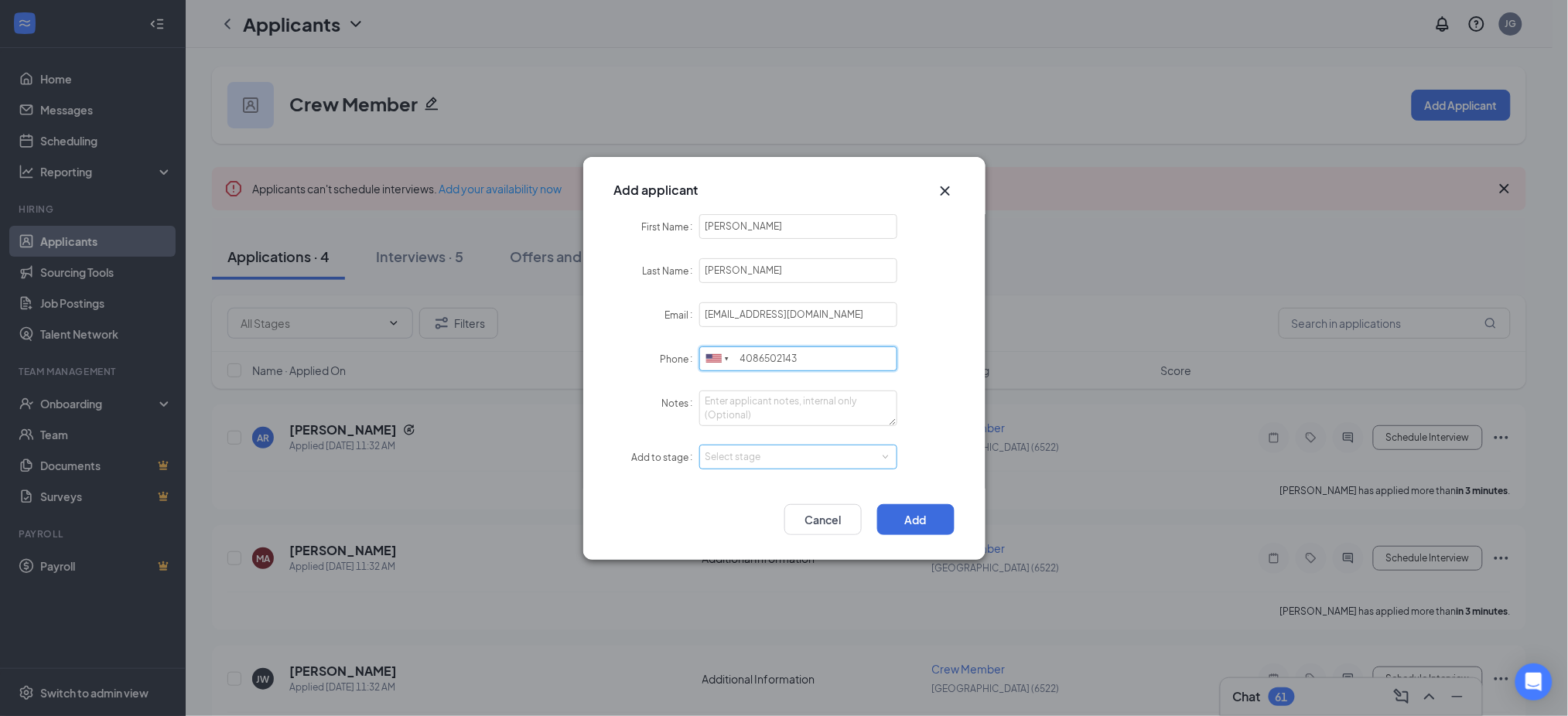
type input "4086502143"
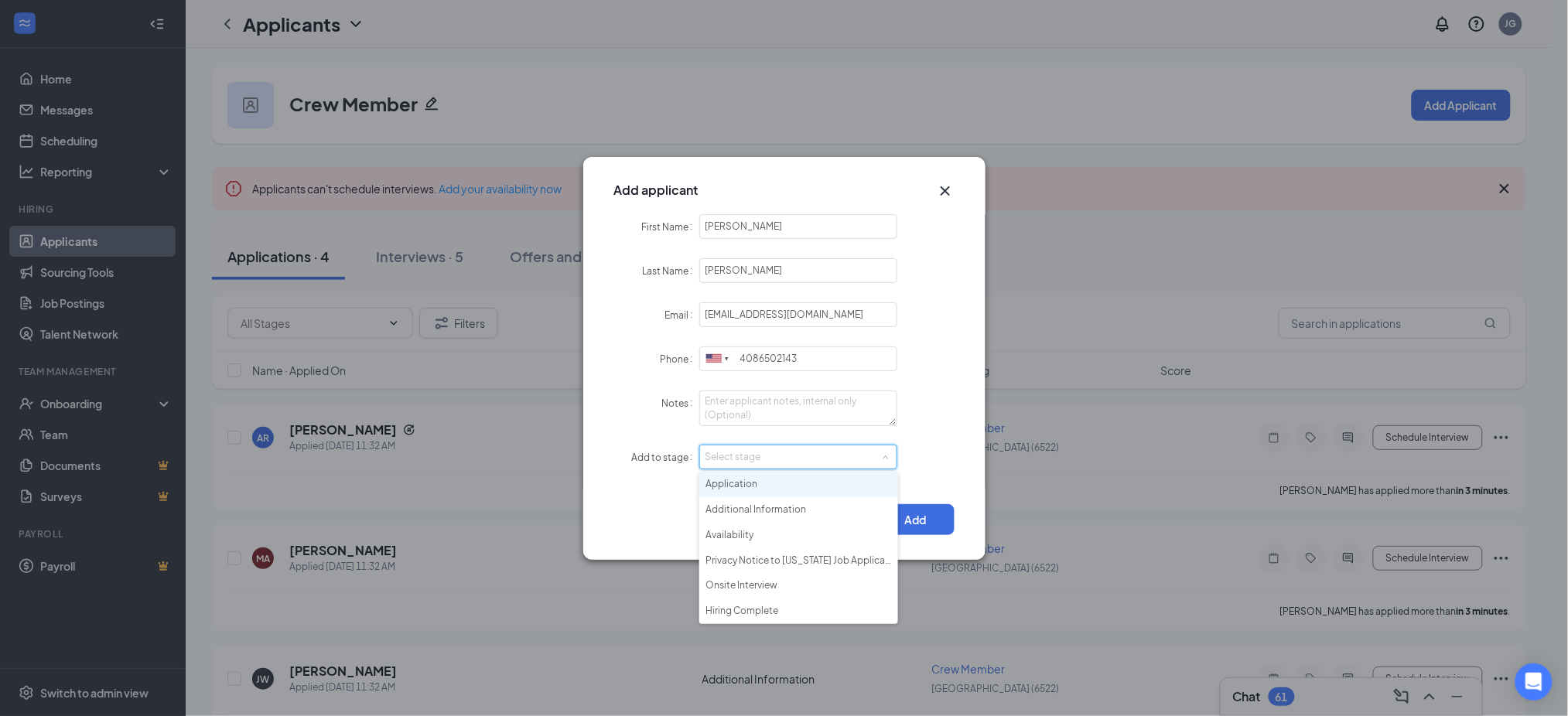
click at [751, 488] on li "Application" at bounding box center [798, 485] width 199 height 25
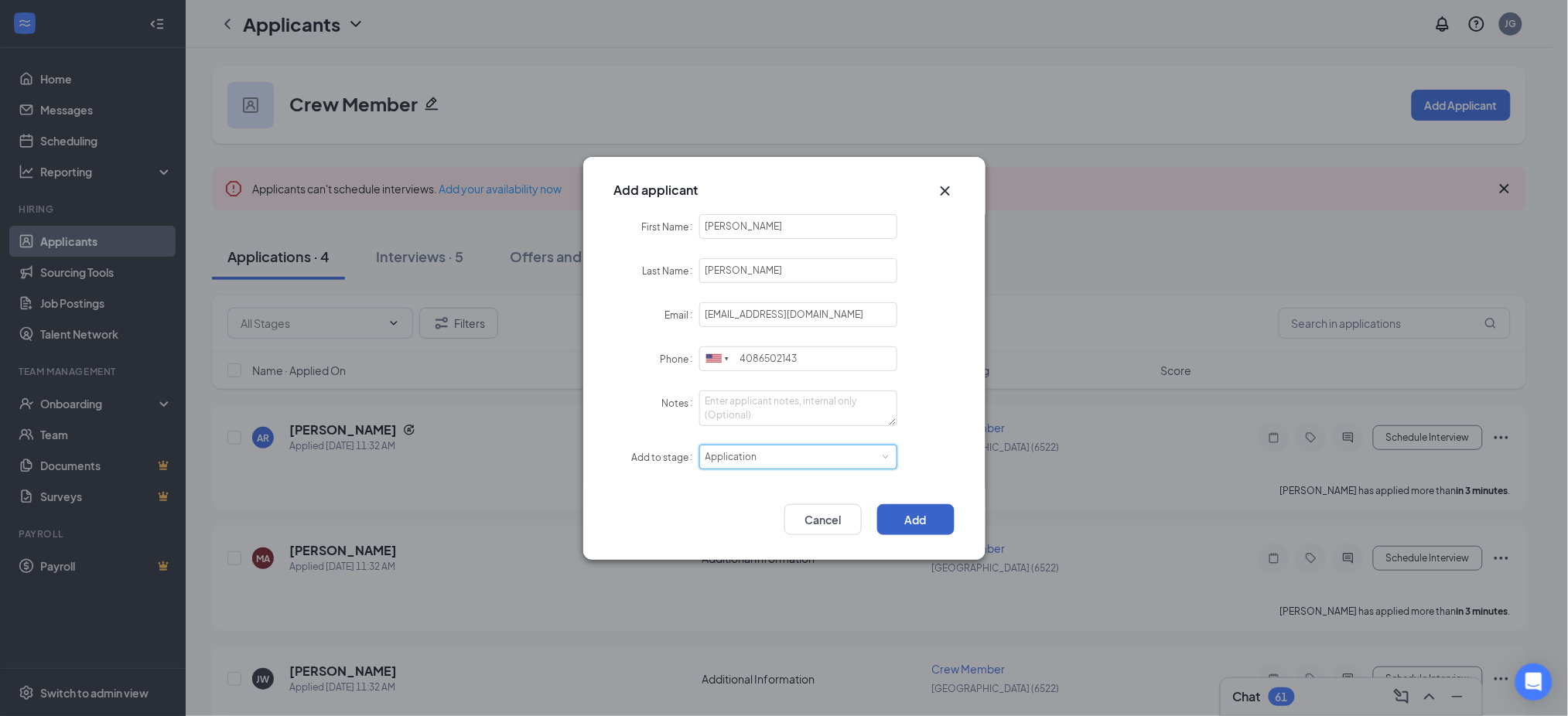
click at [901, 507] on button "Add" at bounding box center [916, 520] width 77 height 31
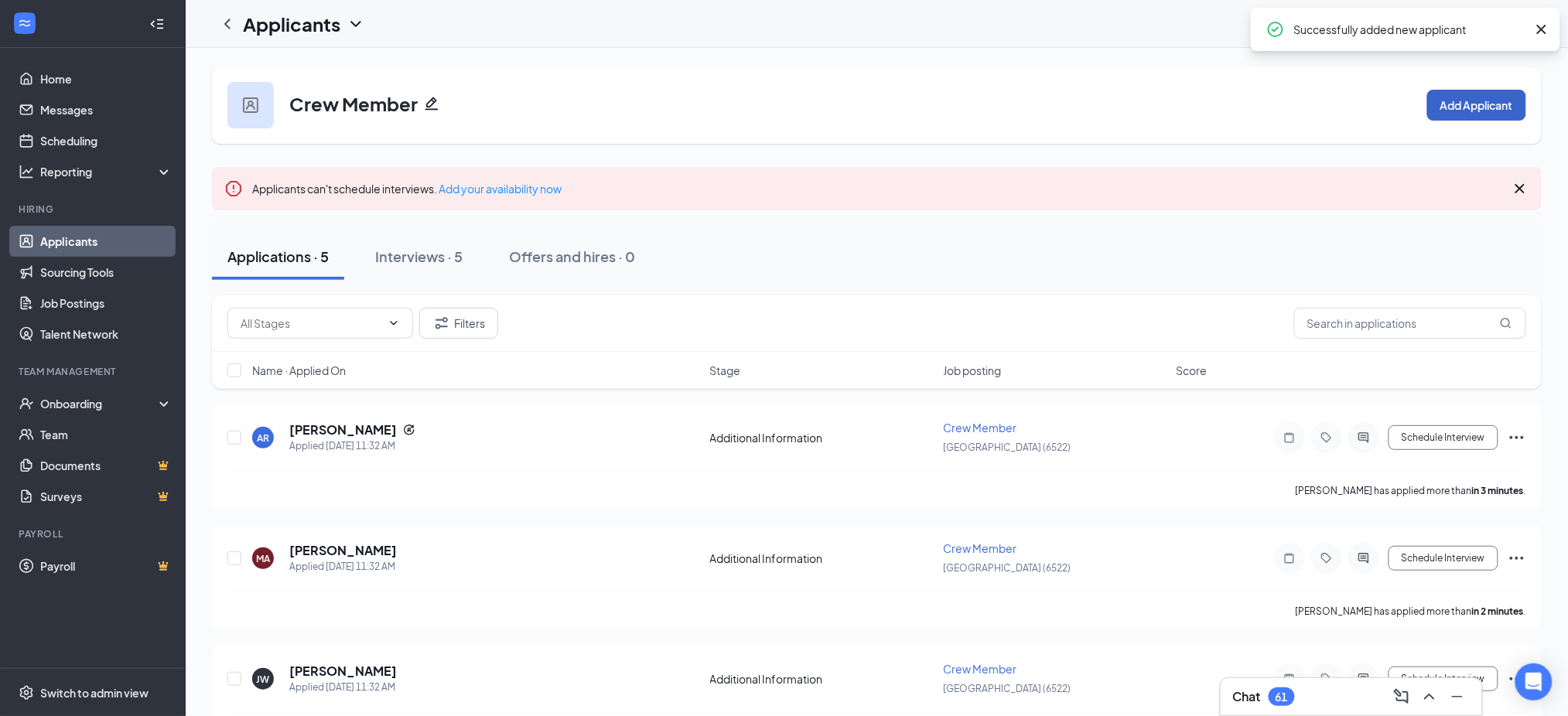
click at [1465, 94] on button "Add Applicant" at bounding box center [1477, 105] width 99 height 31
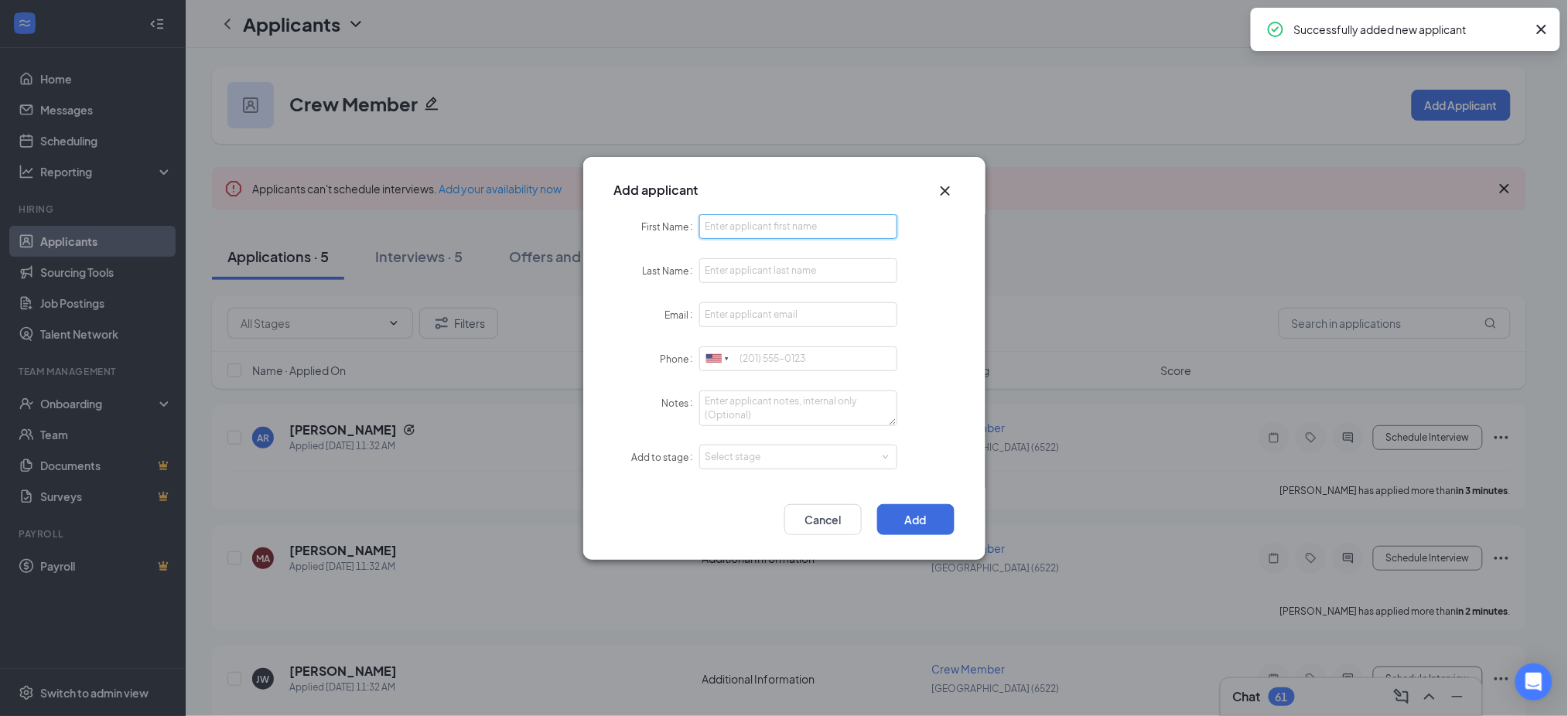
click at [737, 232] on input "First Name" at bounding box center [798, 227] width 199 height 25
paste input "[PERSON_NAME]"
type input "[PERSON_NAME]"
paste input "Chow"
type input "Chow"
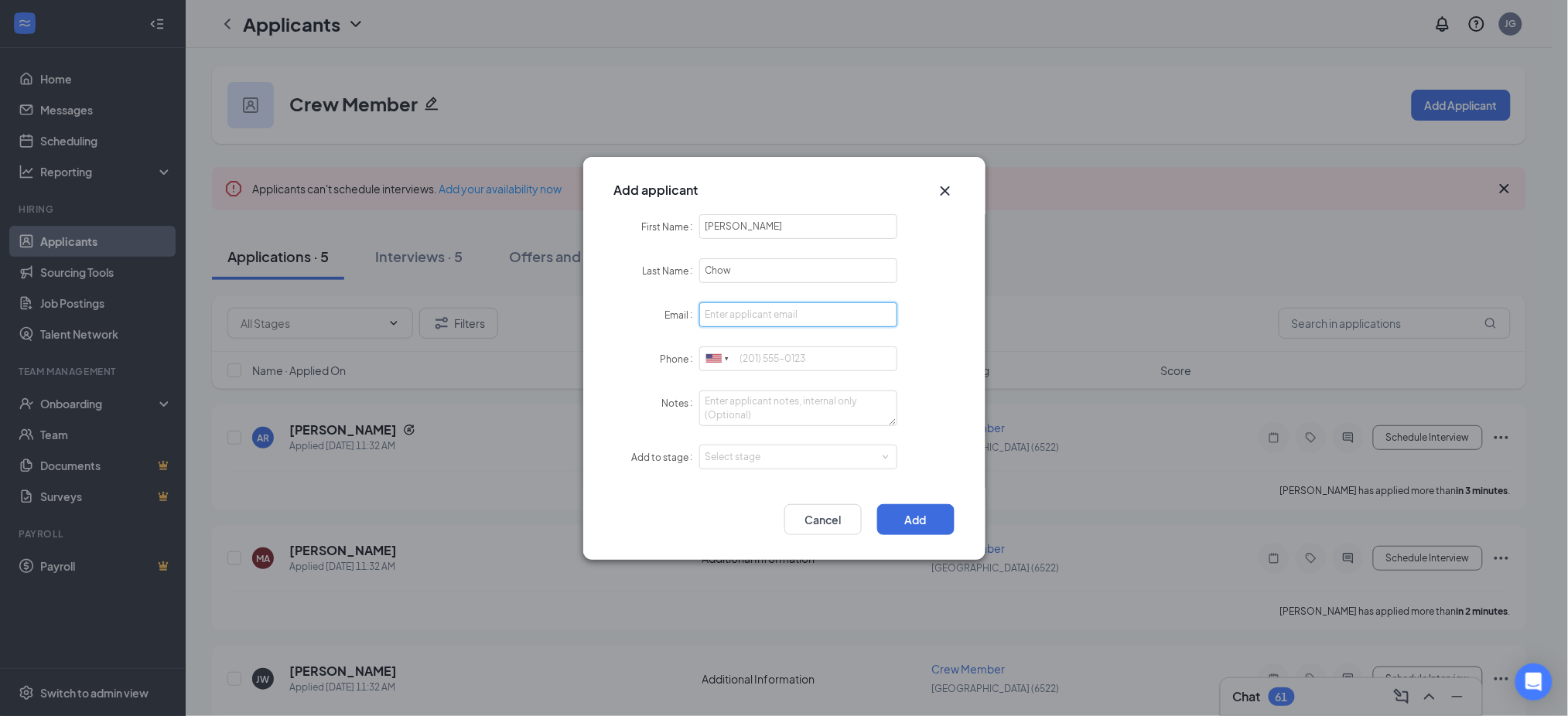
paste input "[EMAIL_ADDRESS][DOMAIN_NAME]"
type input "[EMAIL_ADDRESS][DOMAIN_NAME]"
paste input "9165003147"
drag, startPoint x: 778, startPoint y: 463, endPoint x: 749, endPoint y: 496, distance: 43.9
click at [776, 463] on div "Select stage" at bounding box center [795, 457] width 179 height 15
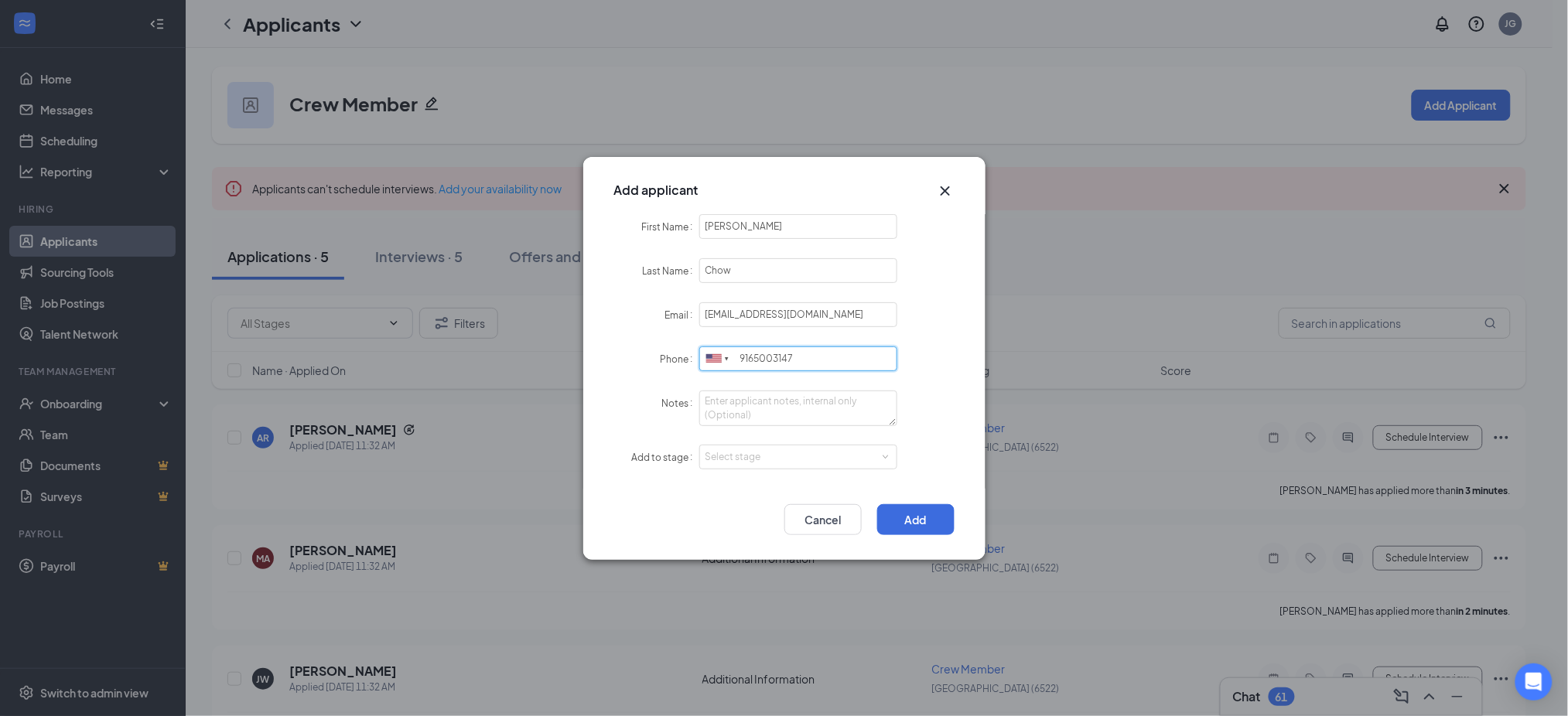
type input "9165003147"
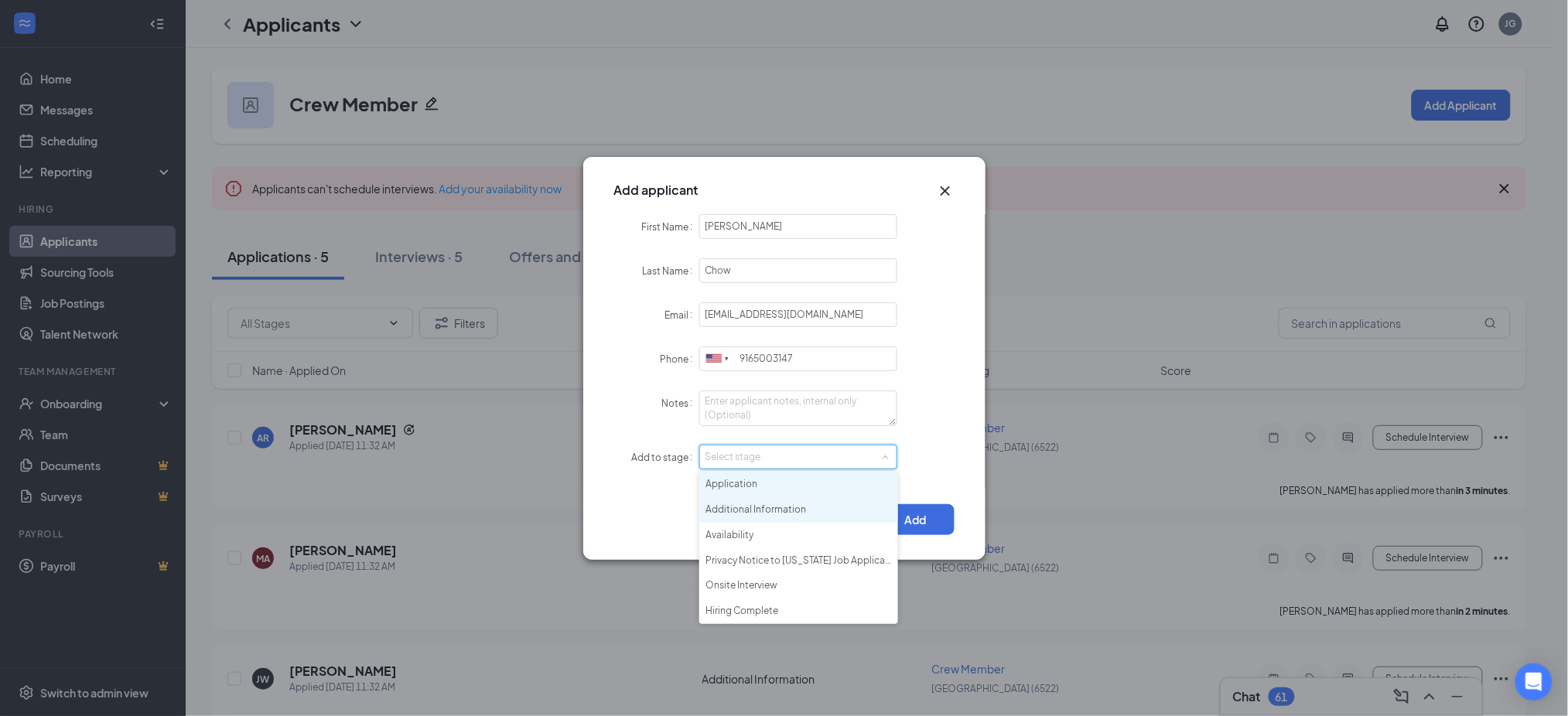
drag, startPoint x: 749, startPoint y: 496, endPoint x: 798, endPoint y: 487, distance: 49.8
click at [751, 495] on ul "Application Additional Information Availability Privacy Notice to [US_STATE] Jo…" at bounding box center [798, 548] width 199 height 152
click at [806, 486] on li "Application" at bounding box center [798, 485] width 199 height 25
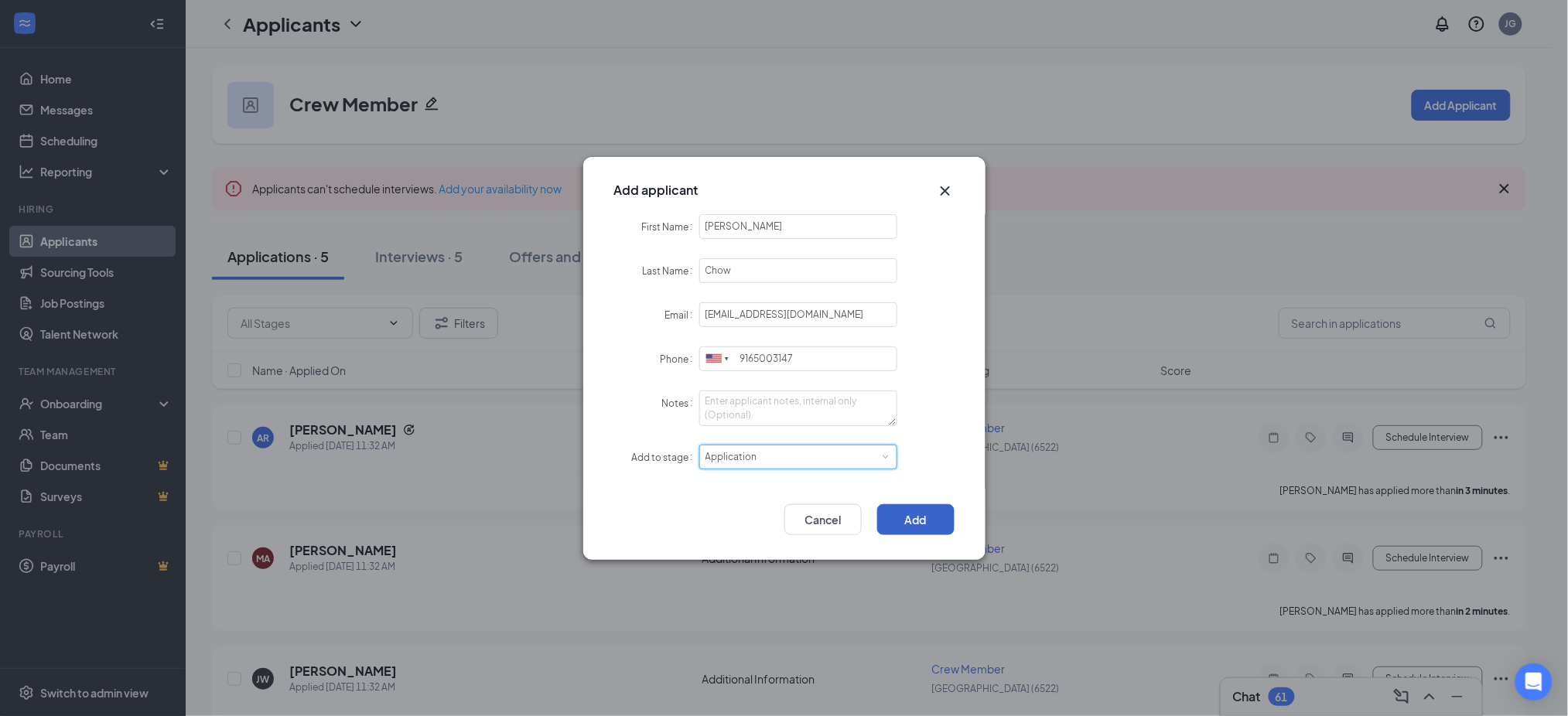
click at [922, 516] on button "Add" at bounding box center [916, 520] width 77 height 31
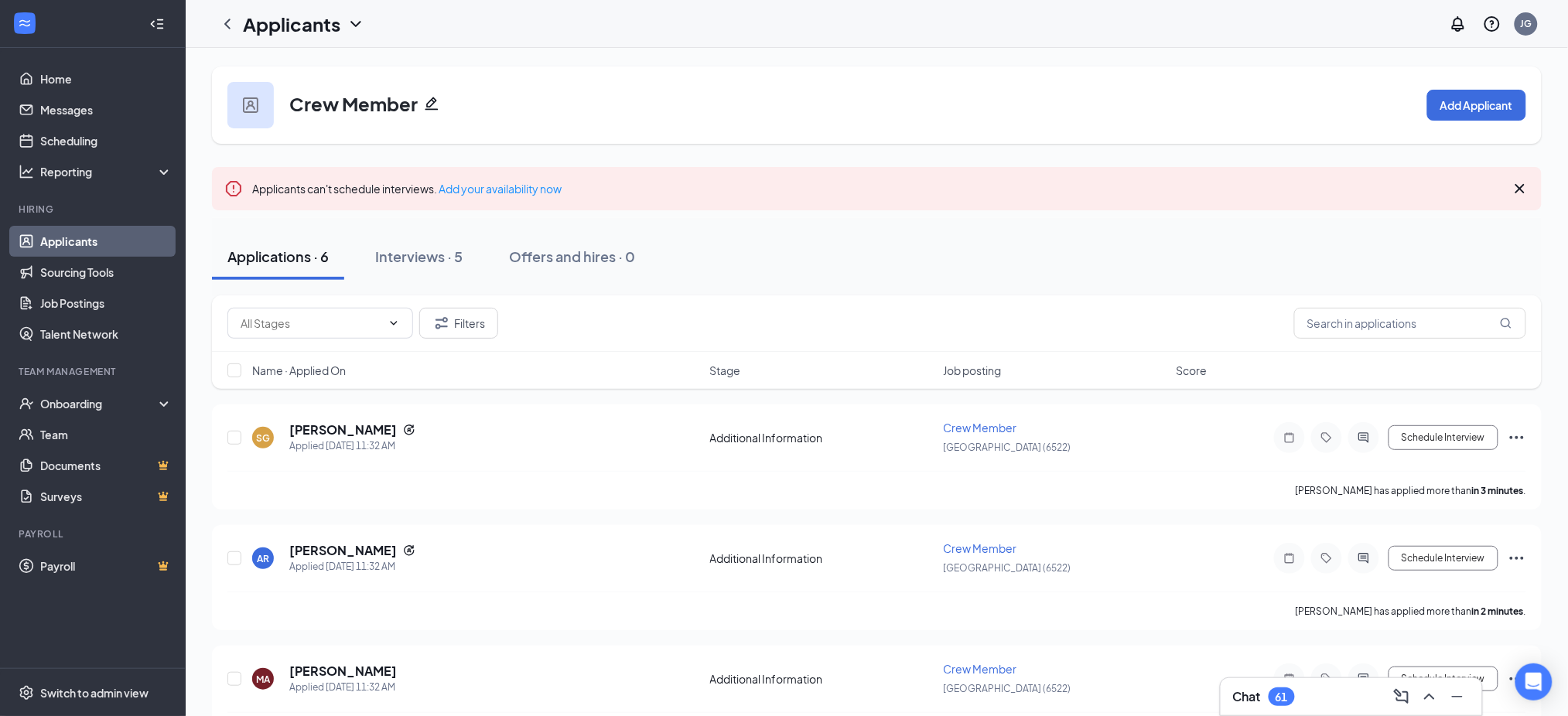
click at [121, 236] on link "Applicants" at bounding box center [107, 241] width 133 height 31
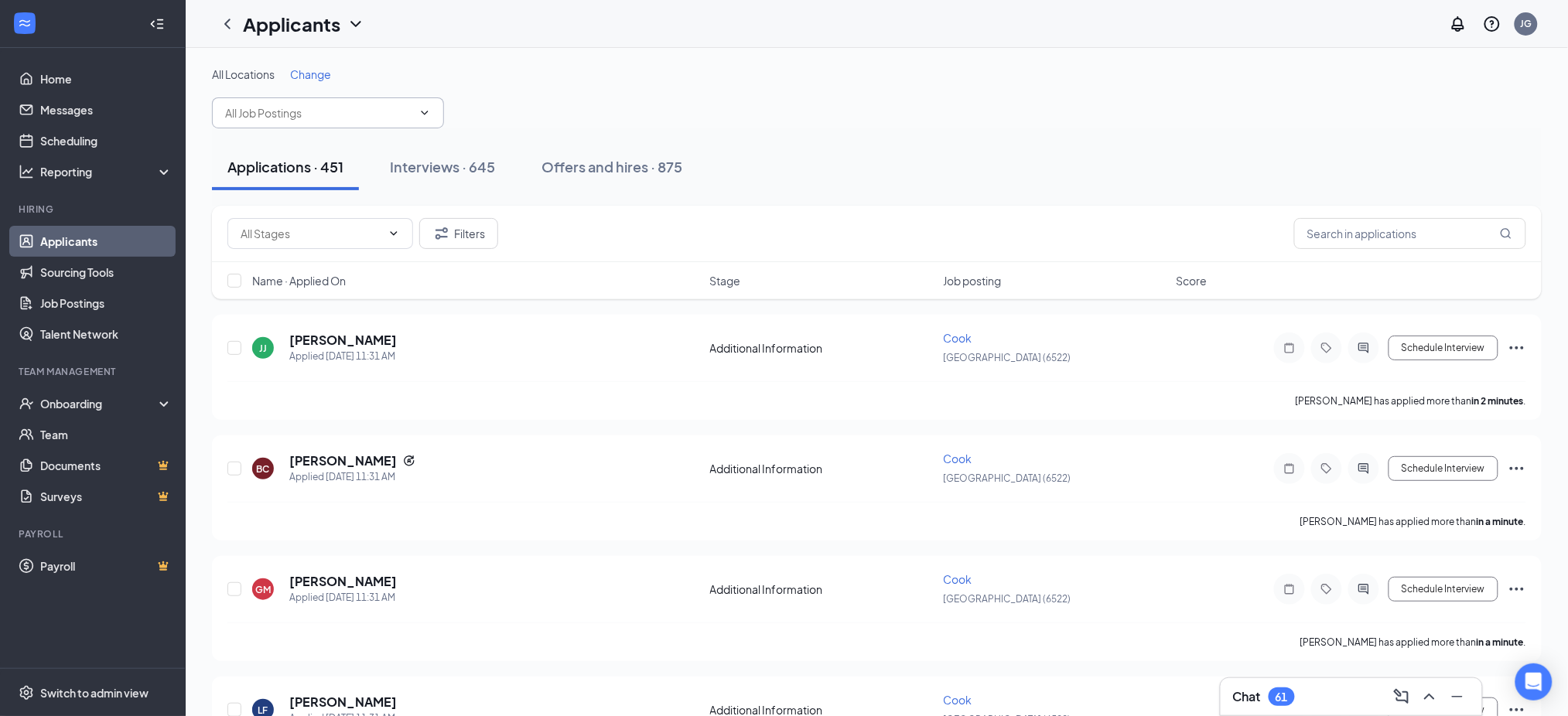
click at [286, 116] on input "text" at bounding box center [318, 113] width 187 height 17
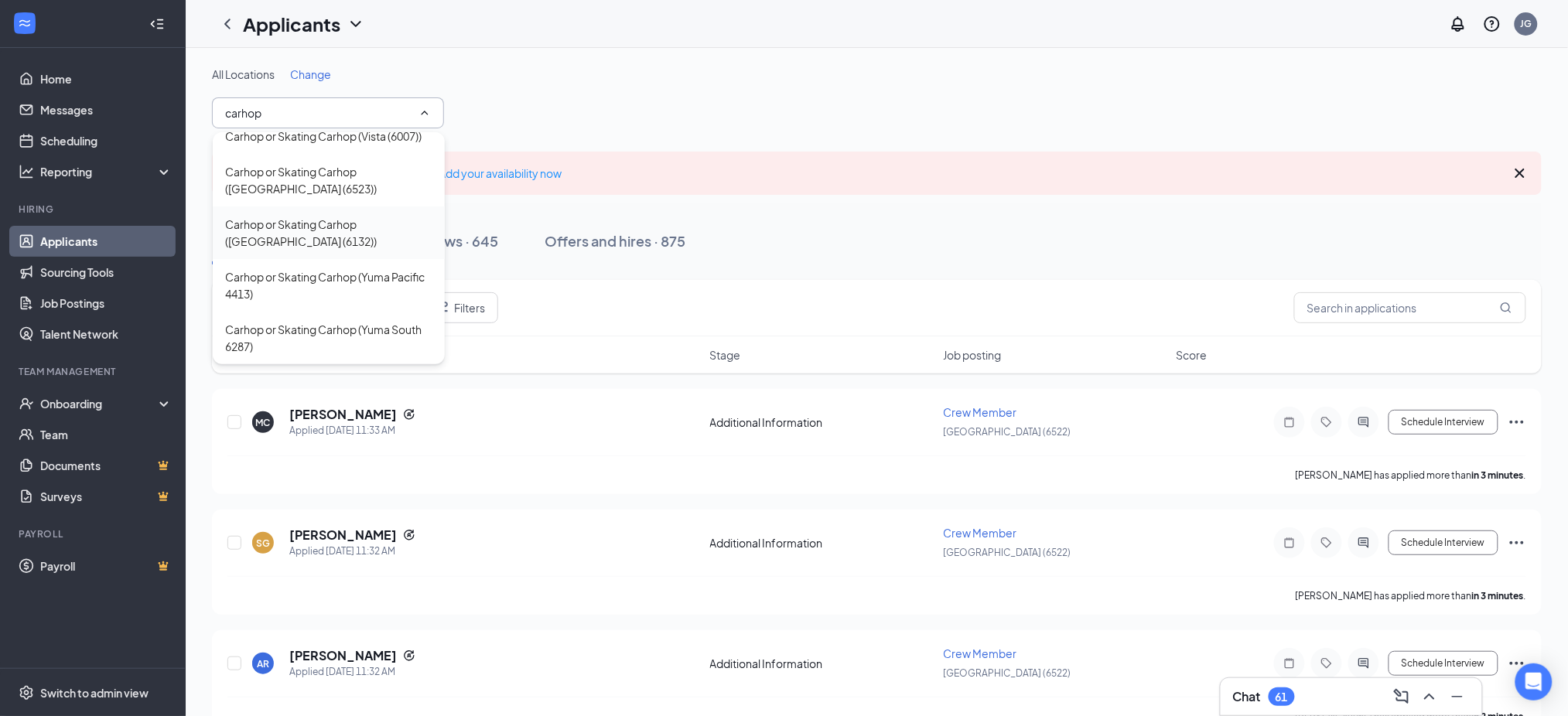
scroll to position [556, 0]
type input "carhop"
click at [296, 185] on div "Carhop or Skating Carhop ([GEOGRAPHIC_DATA] (6523))" at bounding box center [328, 180] width 207 height 34
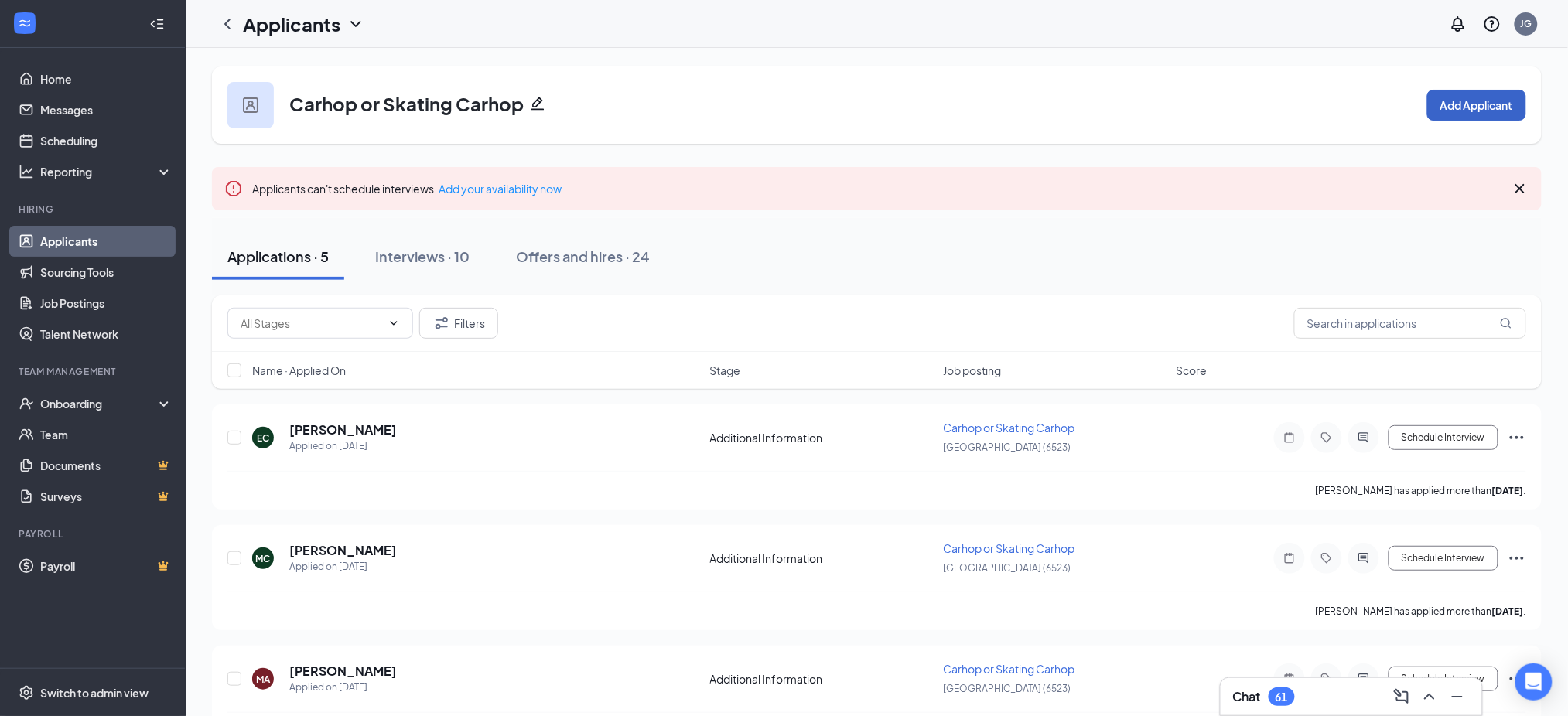
click at [1495, 104] on button "Add Applicant" at bounding box center [1477, 105] width 99 height 31
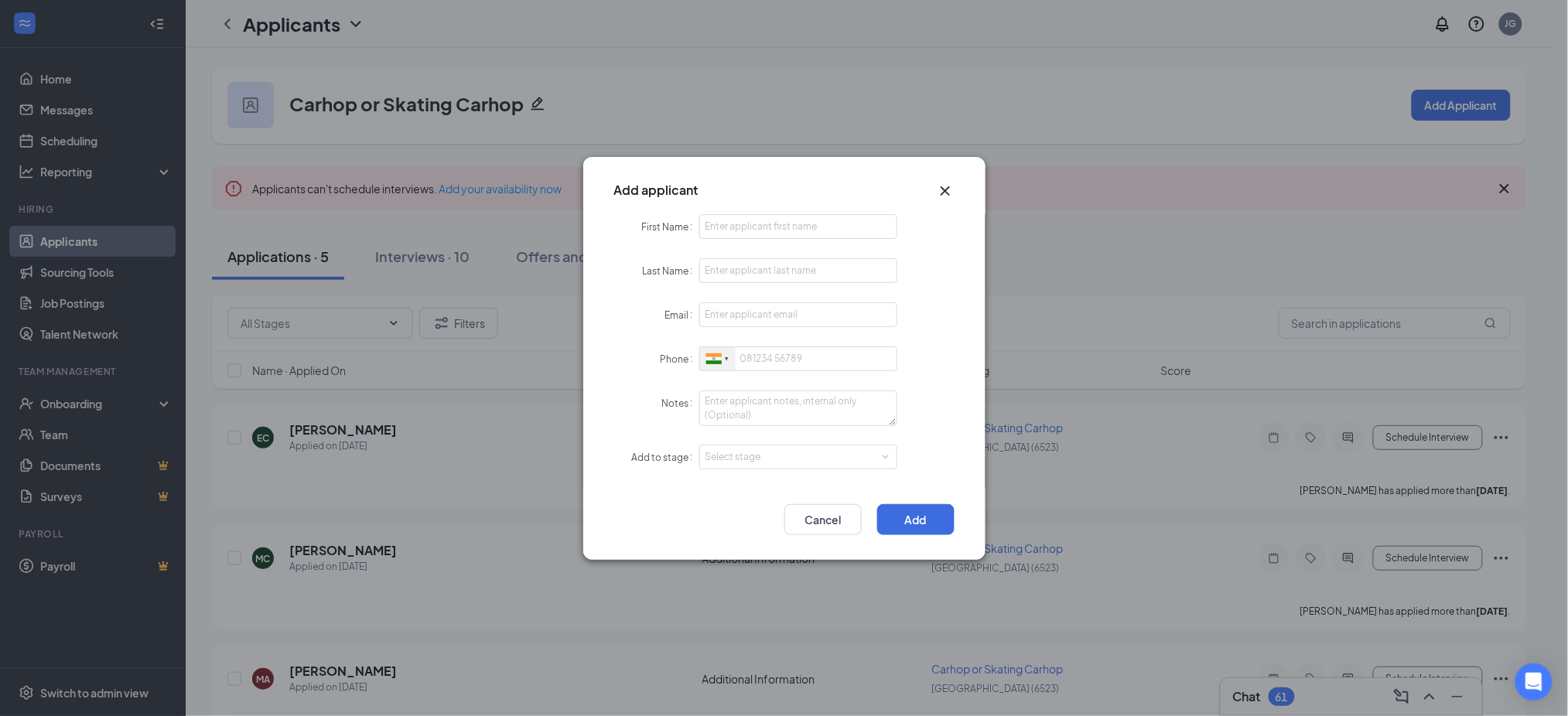
click at [722, 358] on div at bounding box center [718, 359] width 36 height 24
drag, startPoint x: 759, startPoint y: 378, endPoint x: 762, endPoint y: 326, distance: 52.1
click at [761, 382] on span "[GEOGRAPHIC_DATA]" at bounding box center [777, 387] width 99 height 12
click at [758, 238] on input "First Name" at bounding box center [798, 227] width 199 height 25
paste input "[PERSON_NAME]"
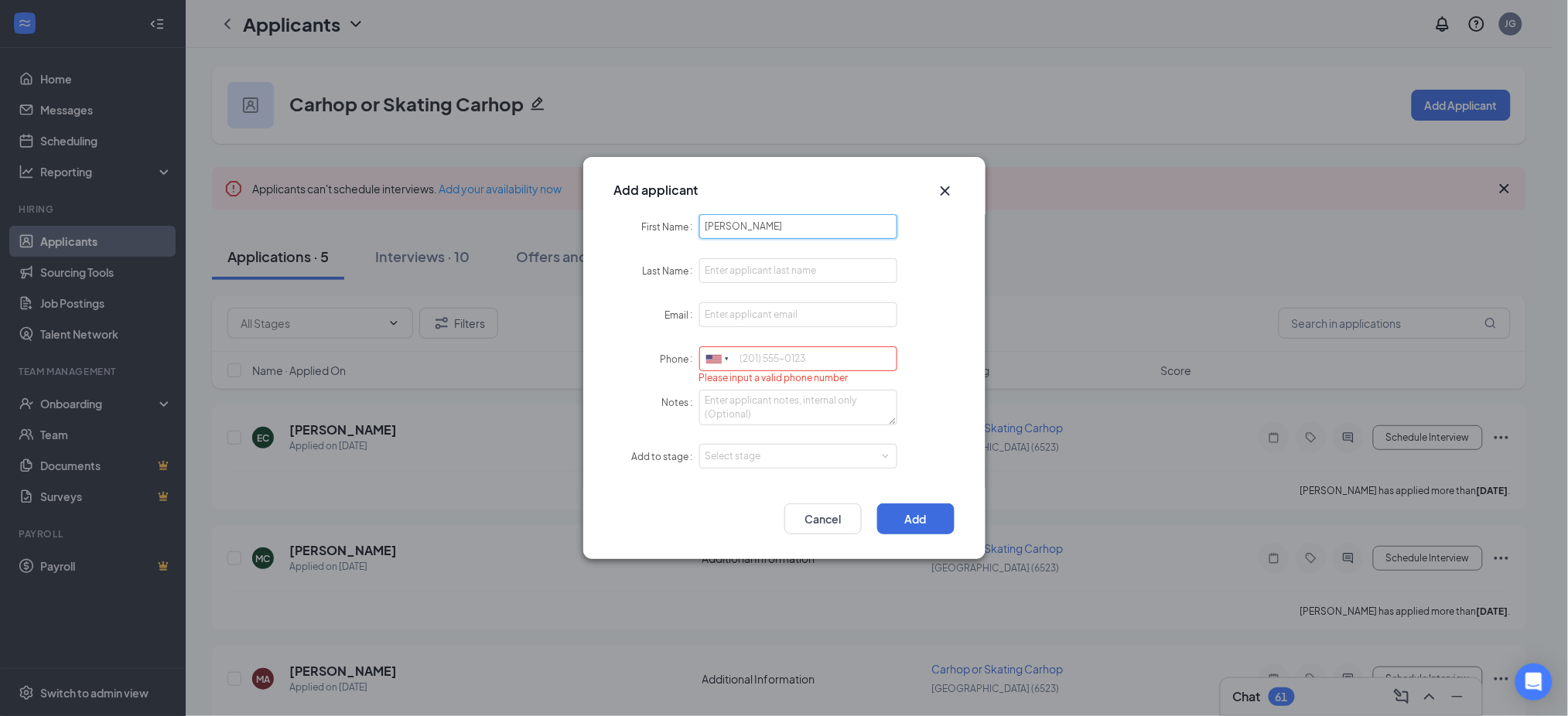
type input "[PERSON_NAME]"
paste input "[PERSON_NAME]"
type input "[PERSON_NAME]"
paste input "[EMAIL_ADDRESS][DOMAIN_NAME]"
type input "[EMAIL_ADDRESS][DOMAIN_NAME]"
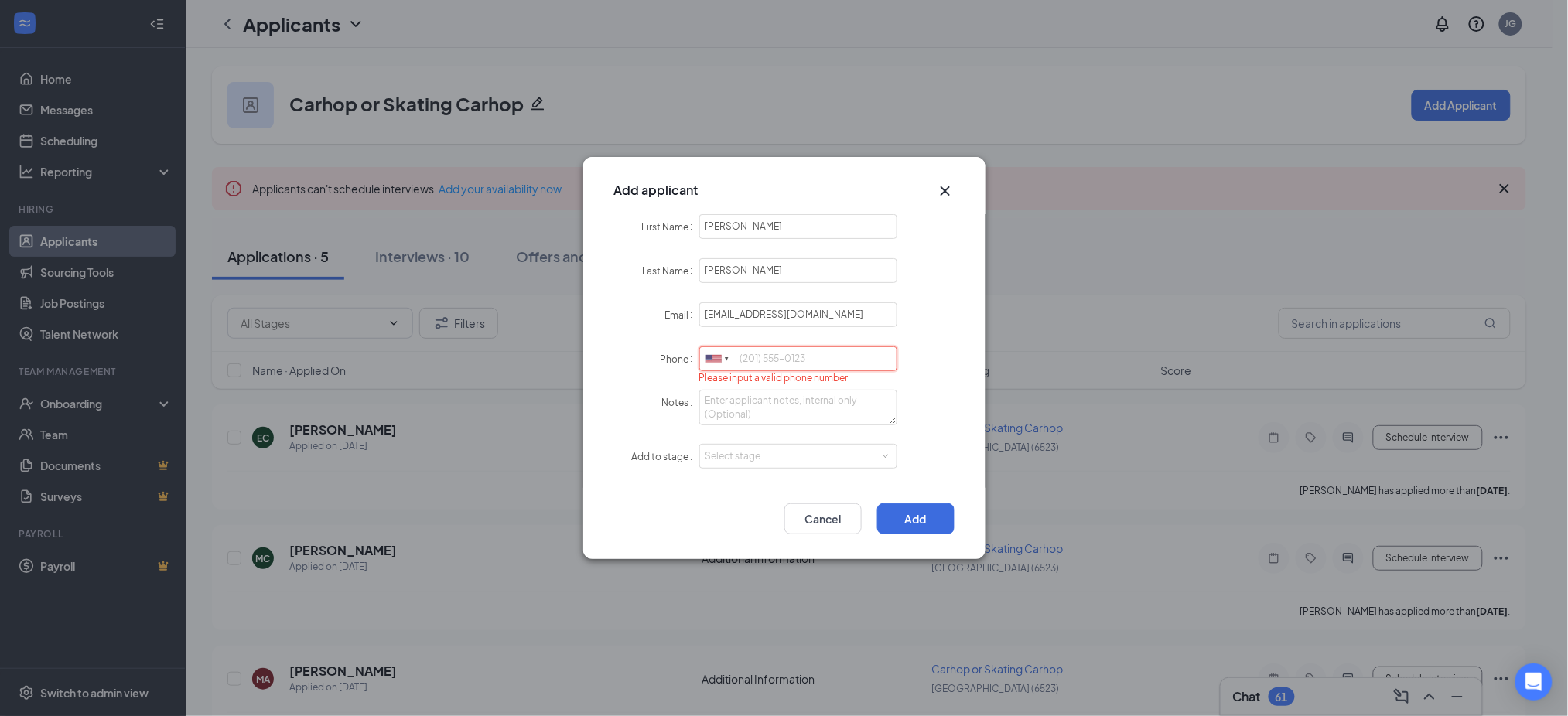
paste input "5303290574"
click at [732, 455] on div "Select stage" at bounding box center [795, 456] width 179 height 15
type input "5303290574"
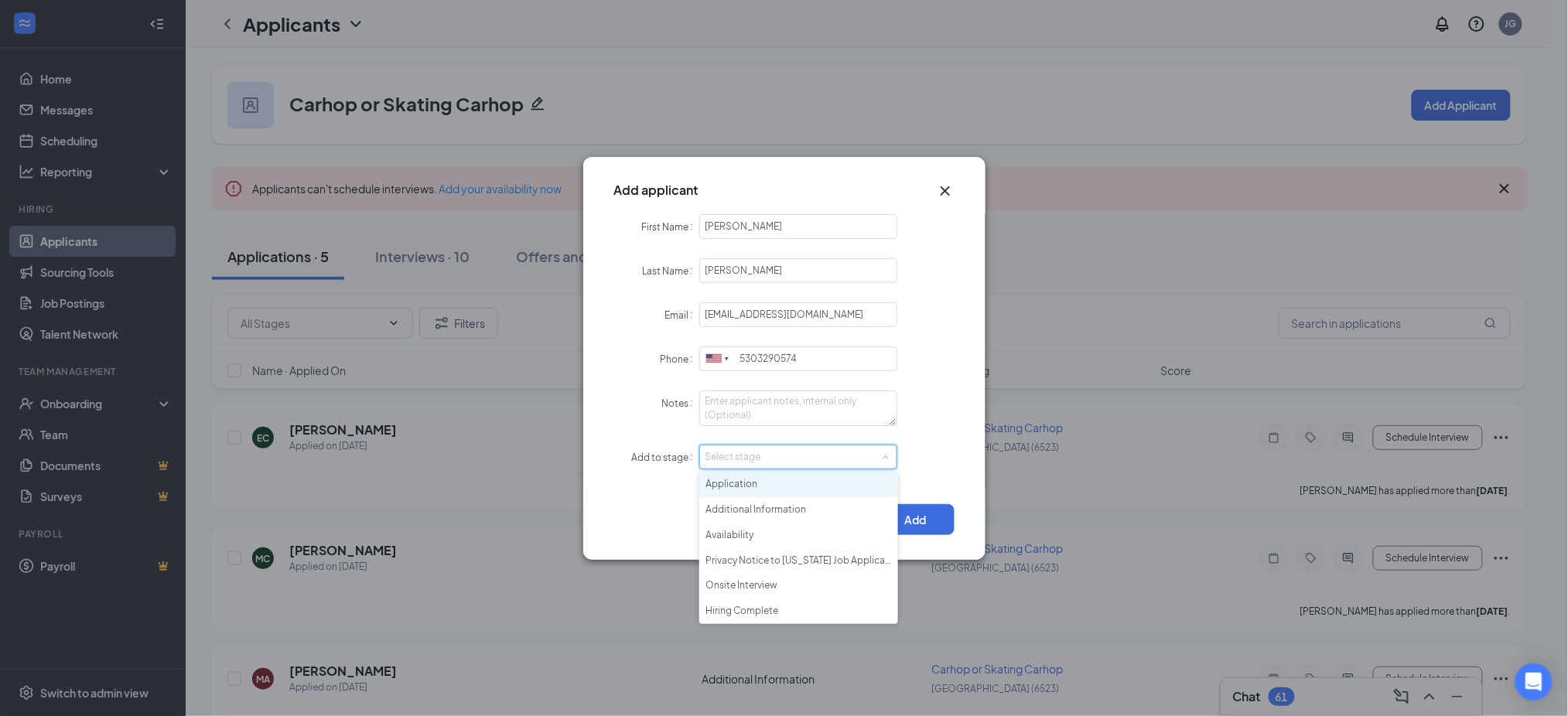
click at [748, 479] on li "Application" at bounding box center [798, 485] width 199 height 25
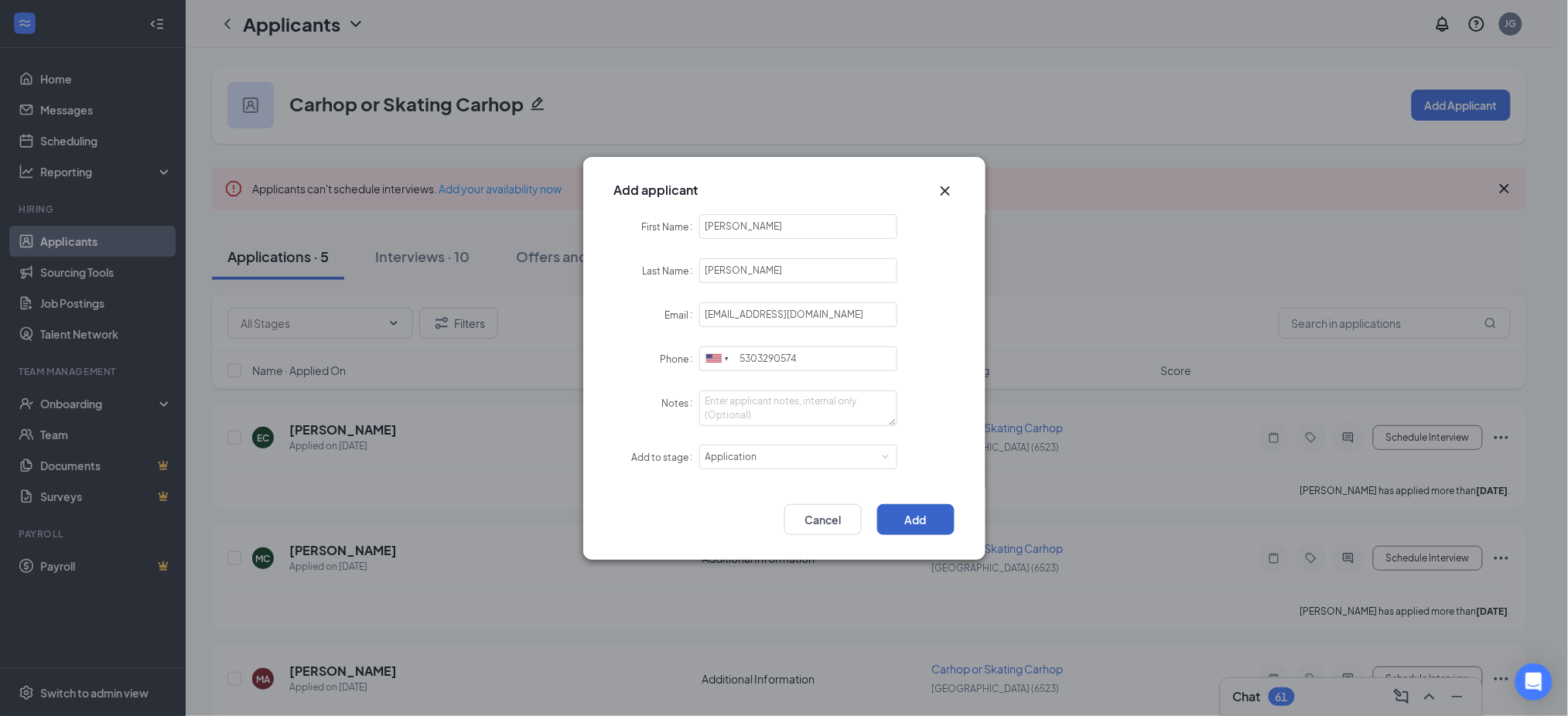
drag, startPoint x: 901, startPoint y: 503, endPoint x: 913, endPoint y: 505, distance: 12.2
click at [908, 505] on button "Add" at bounding box center [916, 520] width 77 height 31
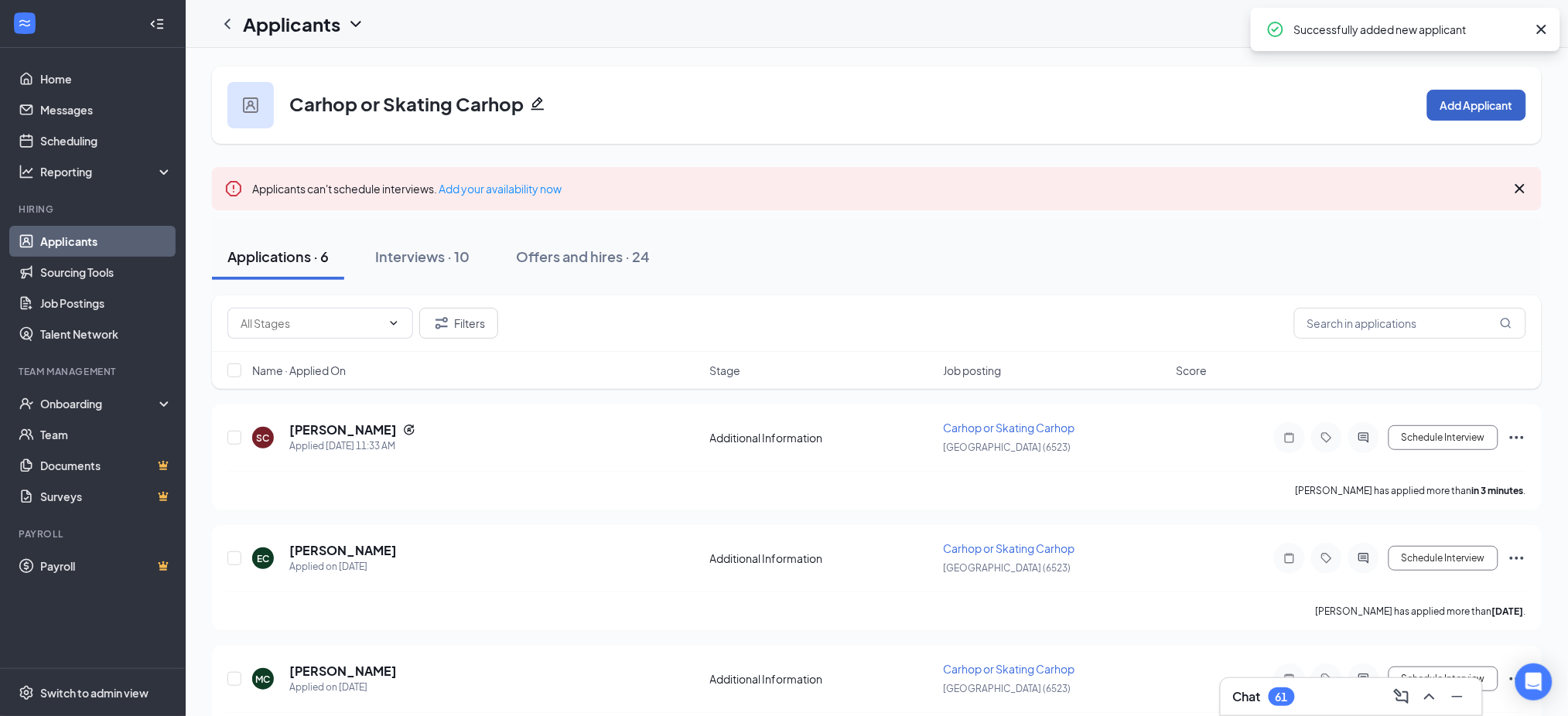
click at [1488, 97] on button "Add Applicant" at bounding box center [1477, 105] width 99 height 31
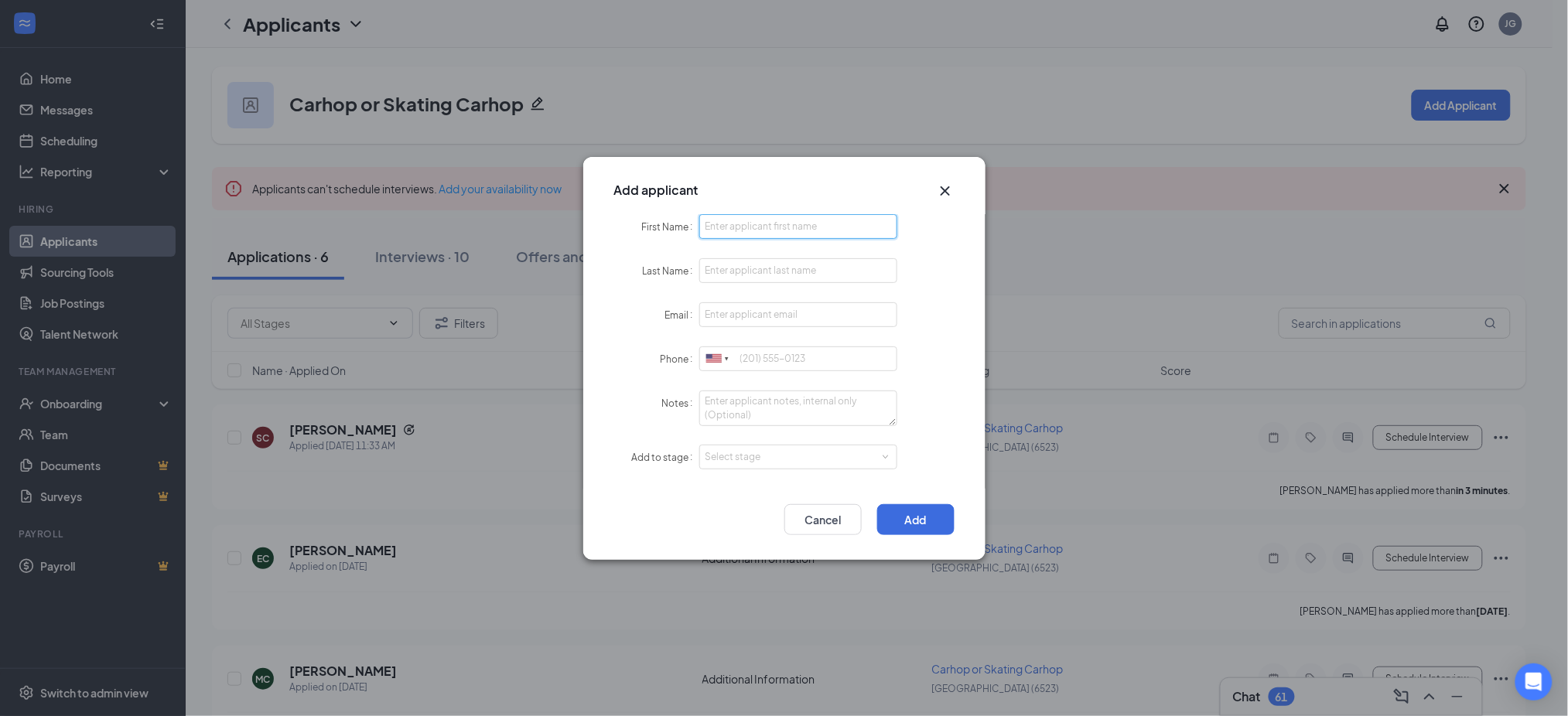
click at [741, 229] on input "First Name" at bounding box center [798, 227] width 199 height 25
paste input "[PERSON_NAME]"
type input "[PERSON_NAME]"
paste input "[PERSON_NAME]"
type input "[PERSON_NAME]"
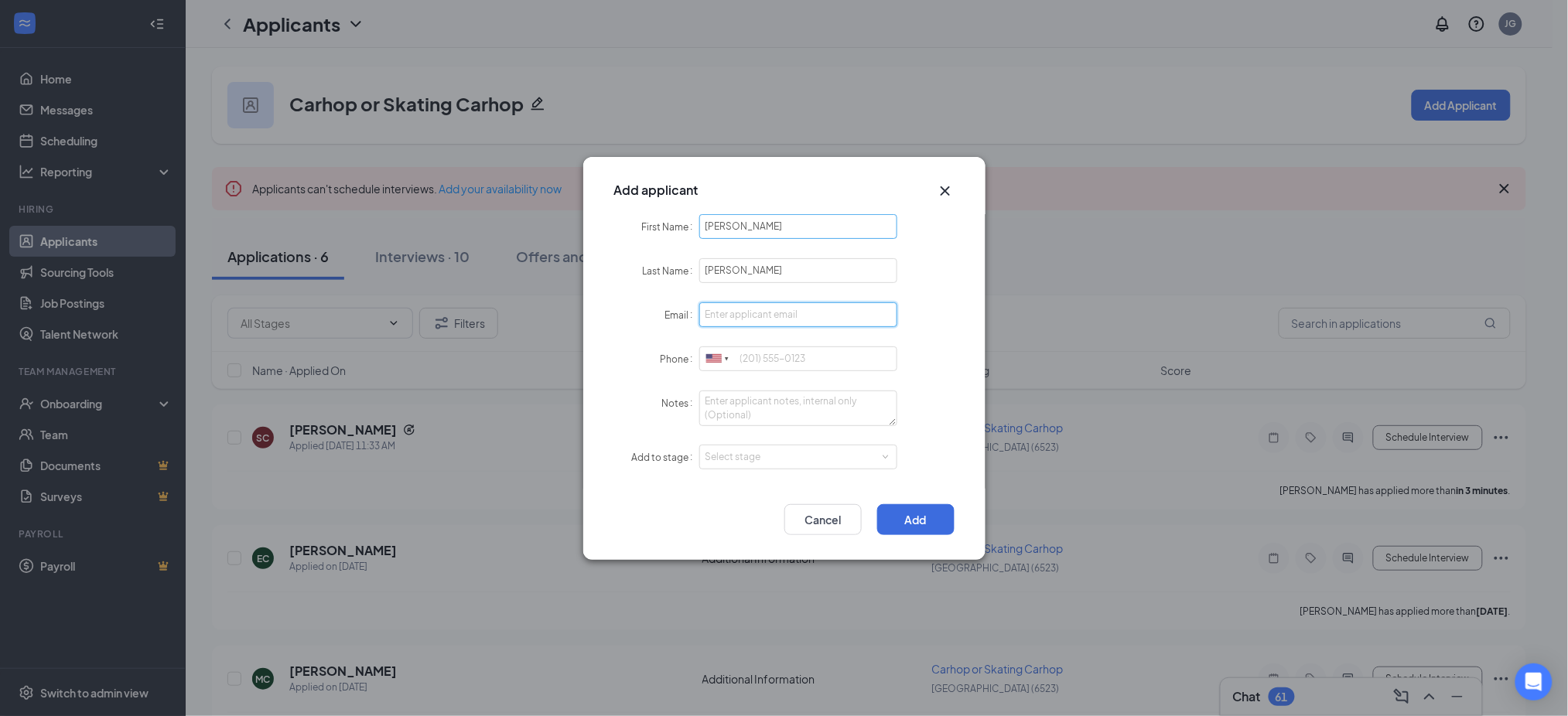
paste input "[EMAIL_ADDRESS][DOMAIN_NAME]"
type input "[EMAIL_ADDRESS][DOMAIN_NAME]"
paste input "5303291485"
click at [728, 461] on div "Select stage" at bounding box center [795, 457] width 179 height 15
type input "5303291485"
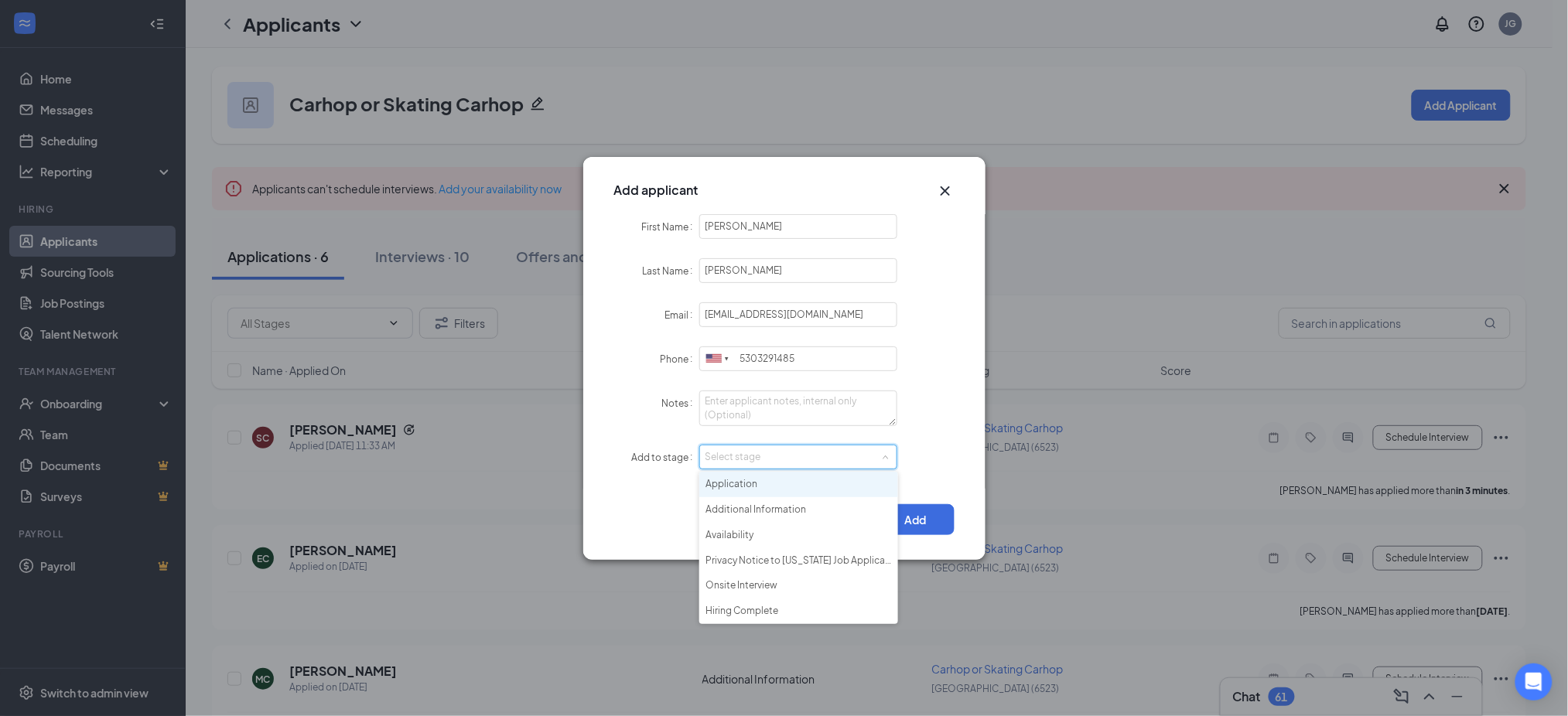
click at [745, 480] on li "Application" at bounding box center [798, 485] width 199 height 25
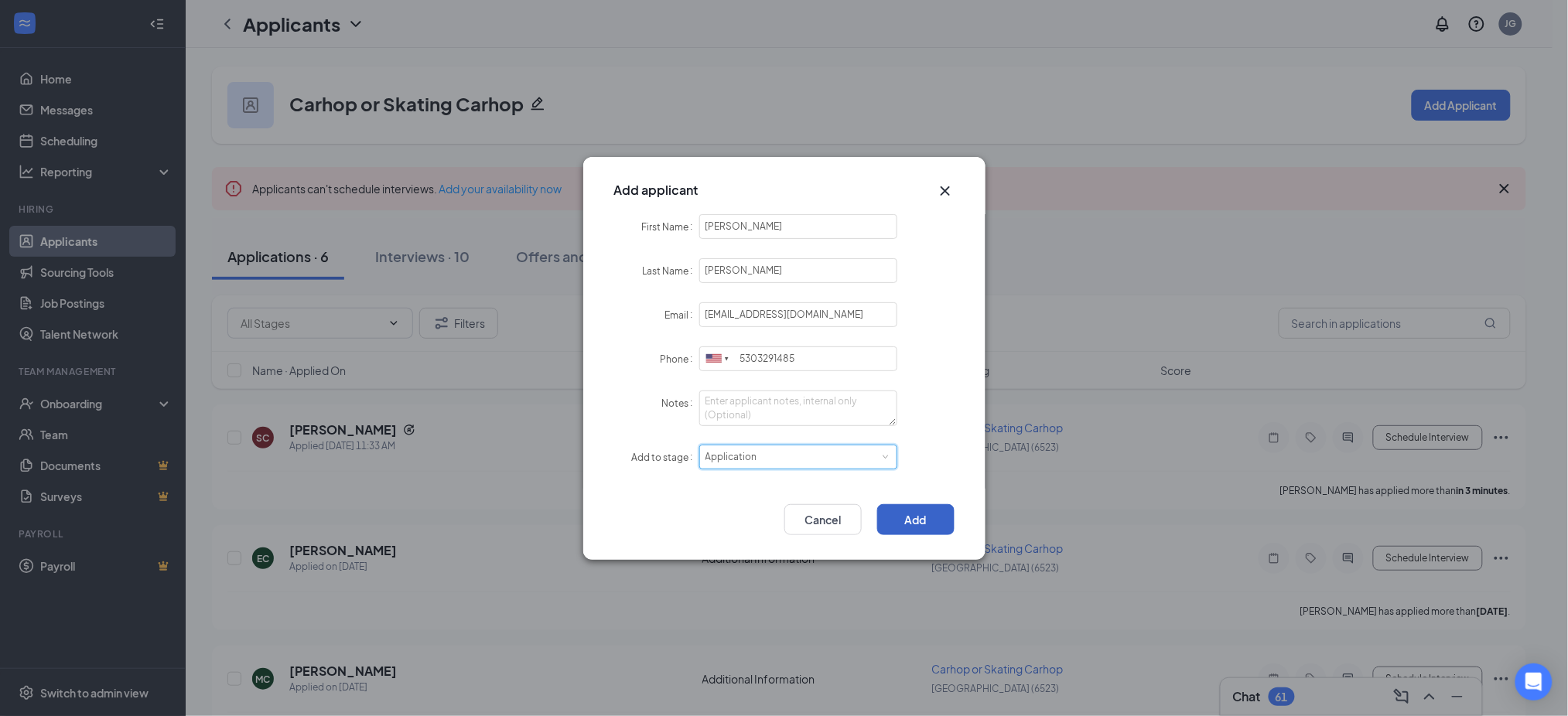
click at [911, 515] on button "Add" at bounding box center [916, 520] width 77 height 31
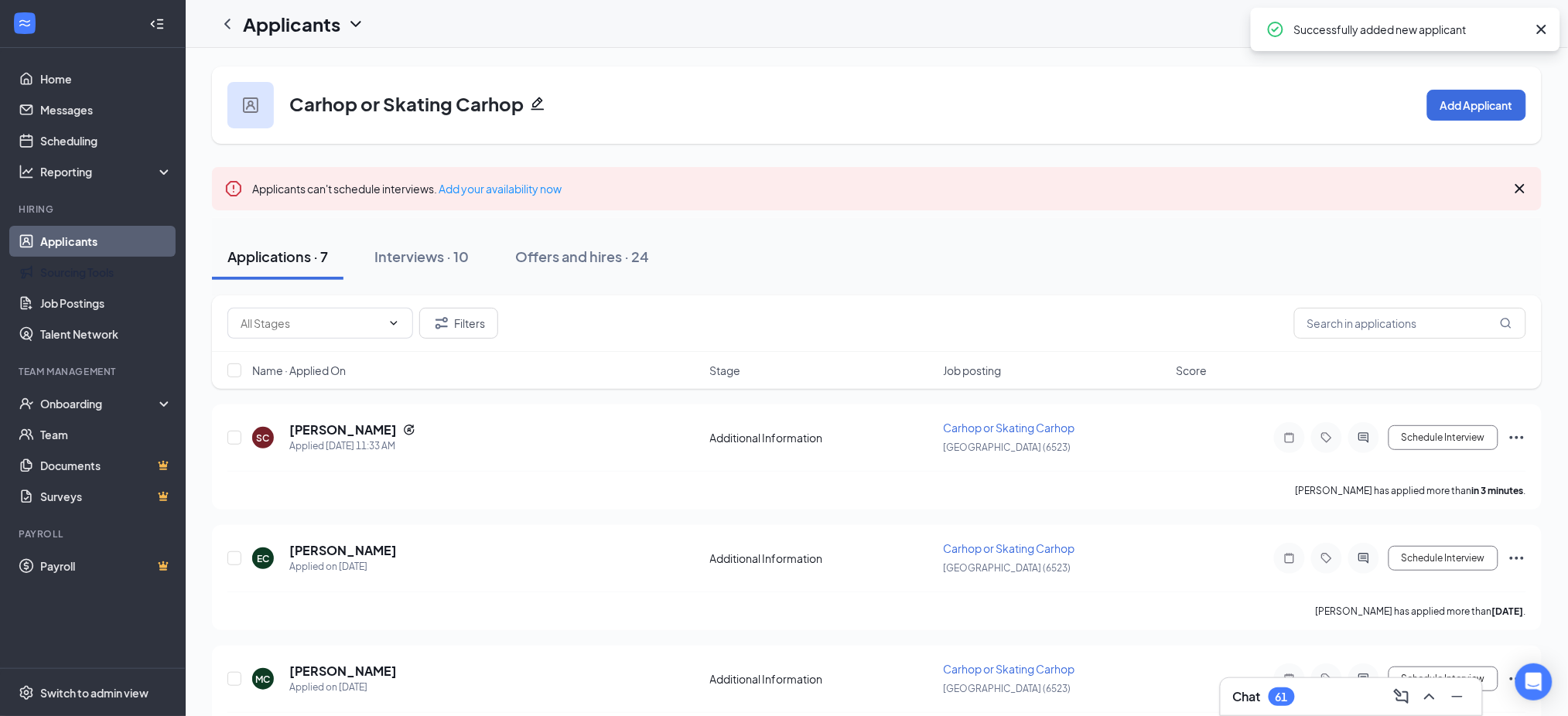
drag, startPoint x: 99, startPoint y: 248, endPoint x: 118, endPoint y: 235, distance: 23.0
click at [99, 248] on link "Applicants" at bounding box center [107, 241] width 133 height 31
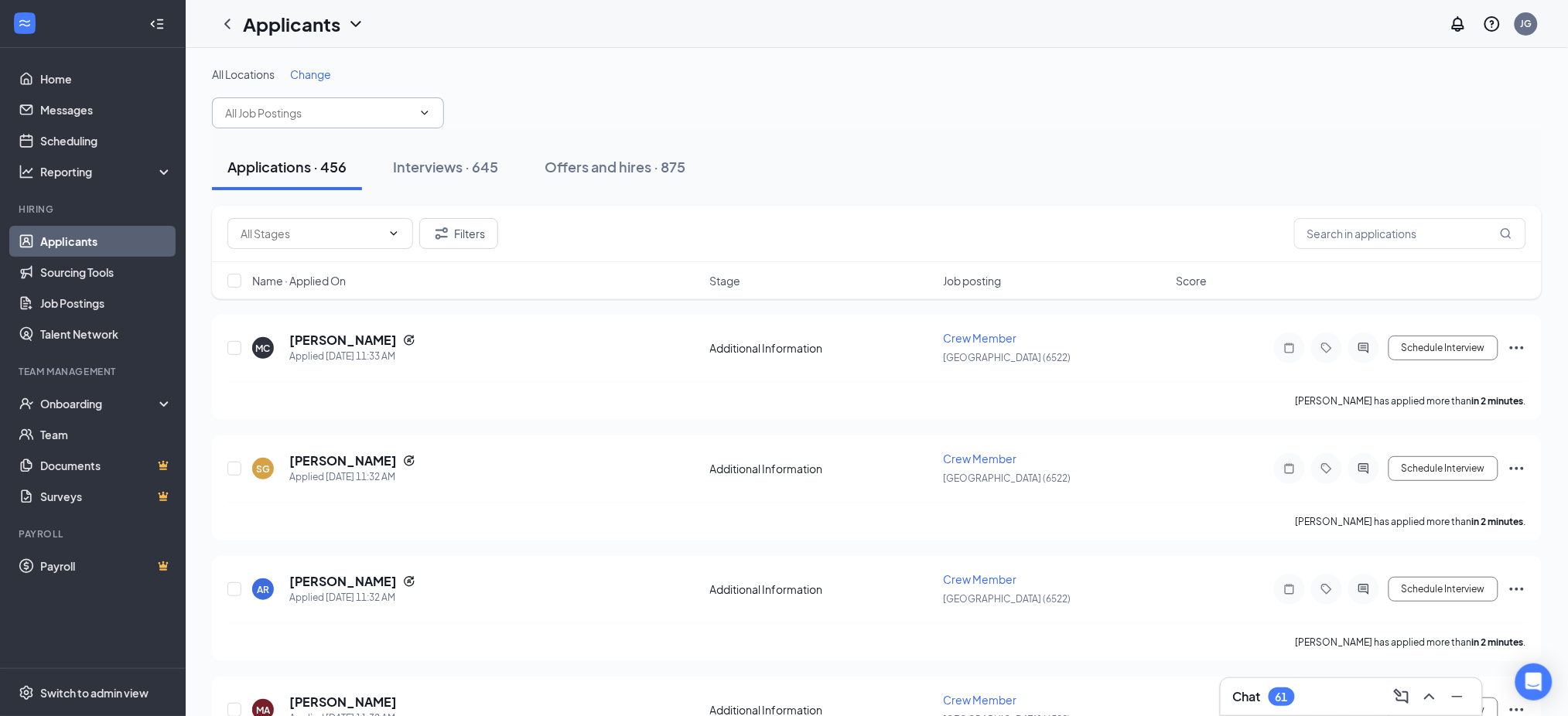
click at [286, 112] on input "text" at bounding box center [318, 113] width 187 height 17
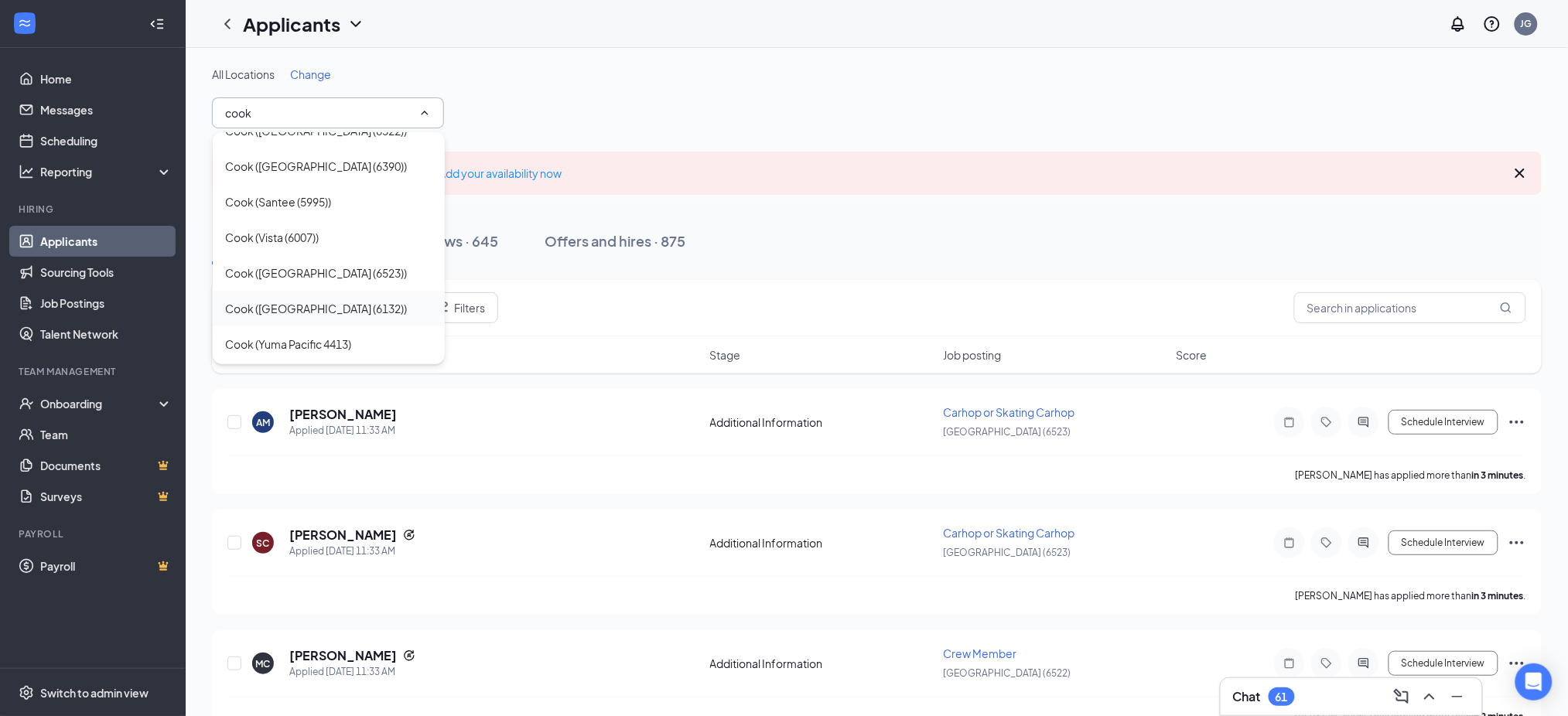
scroll to position [301, 0]
type input "cook"
click at [347, 239] on div "Cook ([GEOGRAPHIC_DATA] (6523))" at bounding box center [328, 240] width 207 height 17
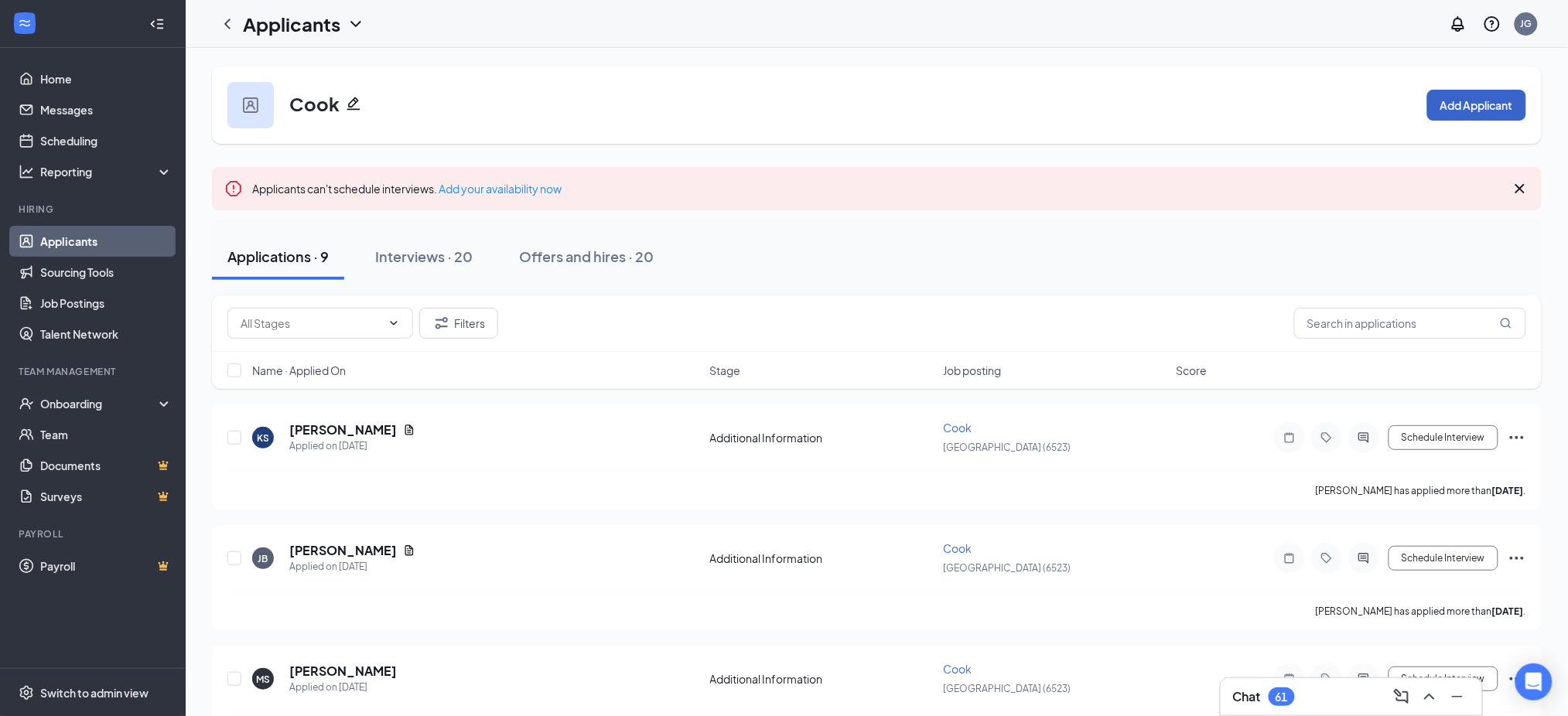
click at [1444, 98] on button "Add Applicant" at bounding box center [1477, 105] width 99 height 31
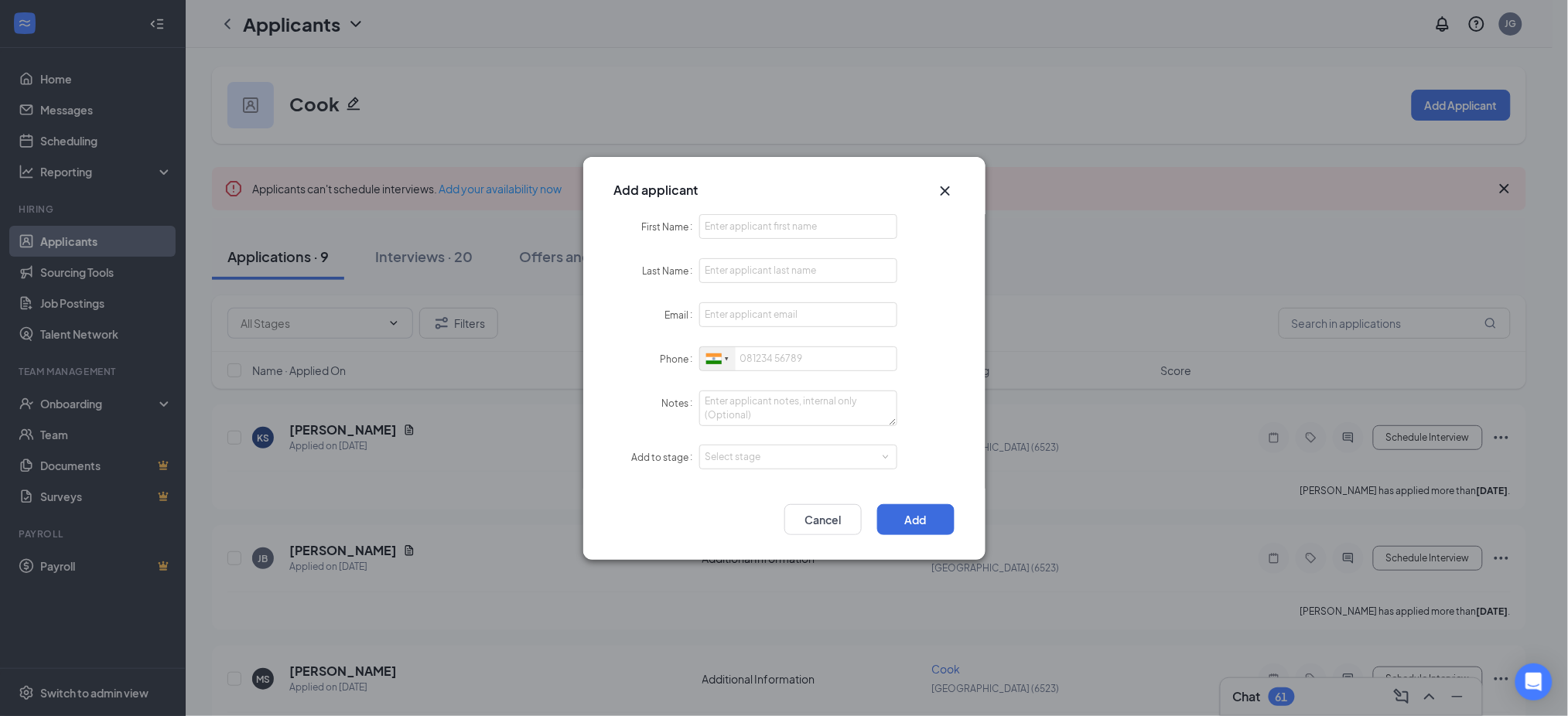
click at [711, 363] on div at bounding box center [713, 358] width 15 height 11
click at [781, 389] on li "[GEOGRAPHIC_DATA] + 1" at bounding box center [912, 387] width 426 height 33
click at [771, 232] on input "First Name" at bounding box center [798, 227] width 199 height 25
paste input "[PERSON_NAME]"
type input "[PERSON_NAME]"
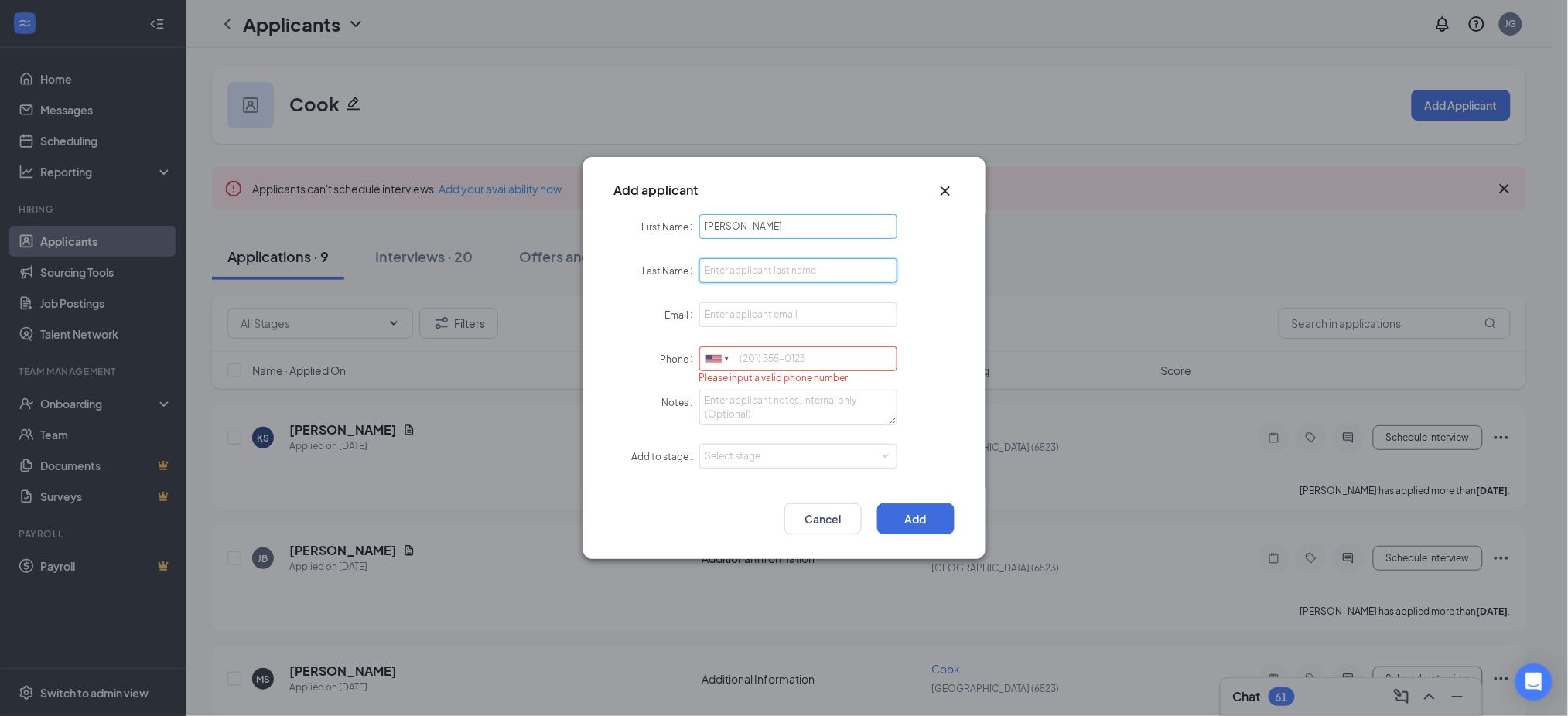
paste input "[PERSON_NAME]"
type input "[PERSON_NAME]"
paste input "[EMAIL_ADDRESS][DOMAIN_NAME]"
type input "[EMAIL_ADDRESS][DOMAIN_NAME]"
click at [778, 344] on form "First Name [PERSON_NAME] Last Name [PERSON_NAME] Email [EMAIL_ADDRESS][DOMAIN_N…" at bounding box center [784, 351] width 340 height 274
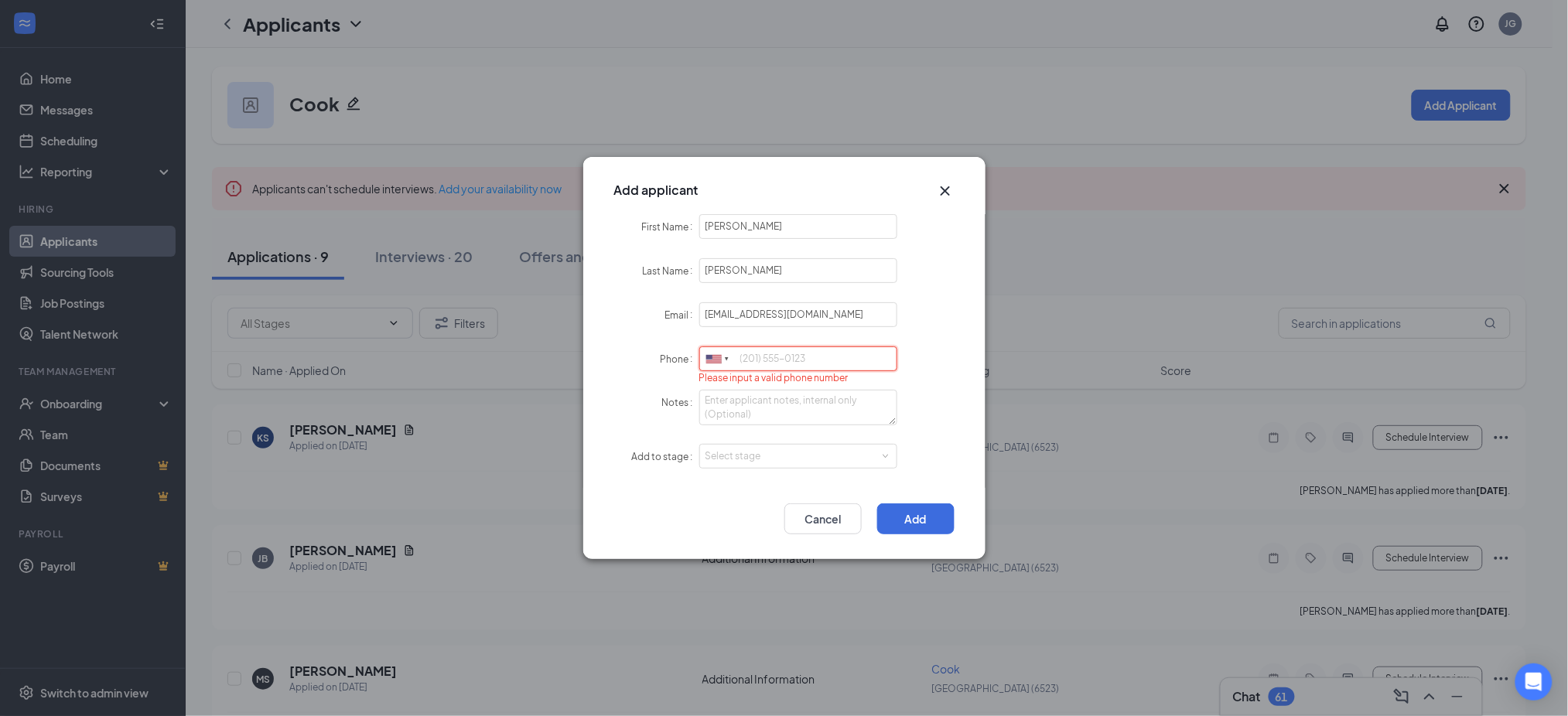
click at [772, 364] on input "Phone" at bounding box center [798, 359] width 199 height 25
paste input "4154650498"
type input "4154650498"
drag, startPoint x: 780, startPoint y: 443, endPoint x: 762, endPoint y: 468, distance: 30.8
click at [778, 444] on div "Select stage" at bounding box center [798, 456] width 199 height 25
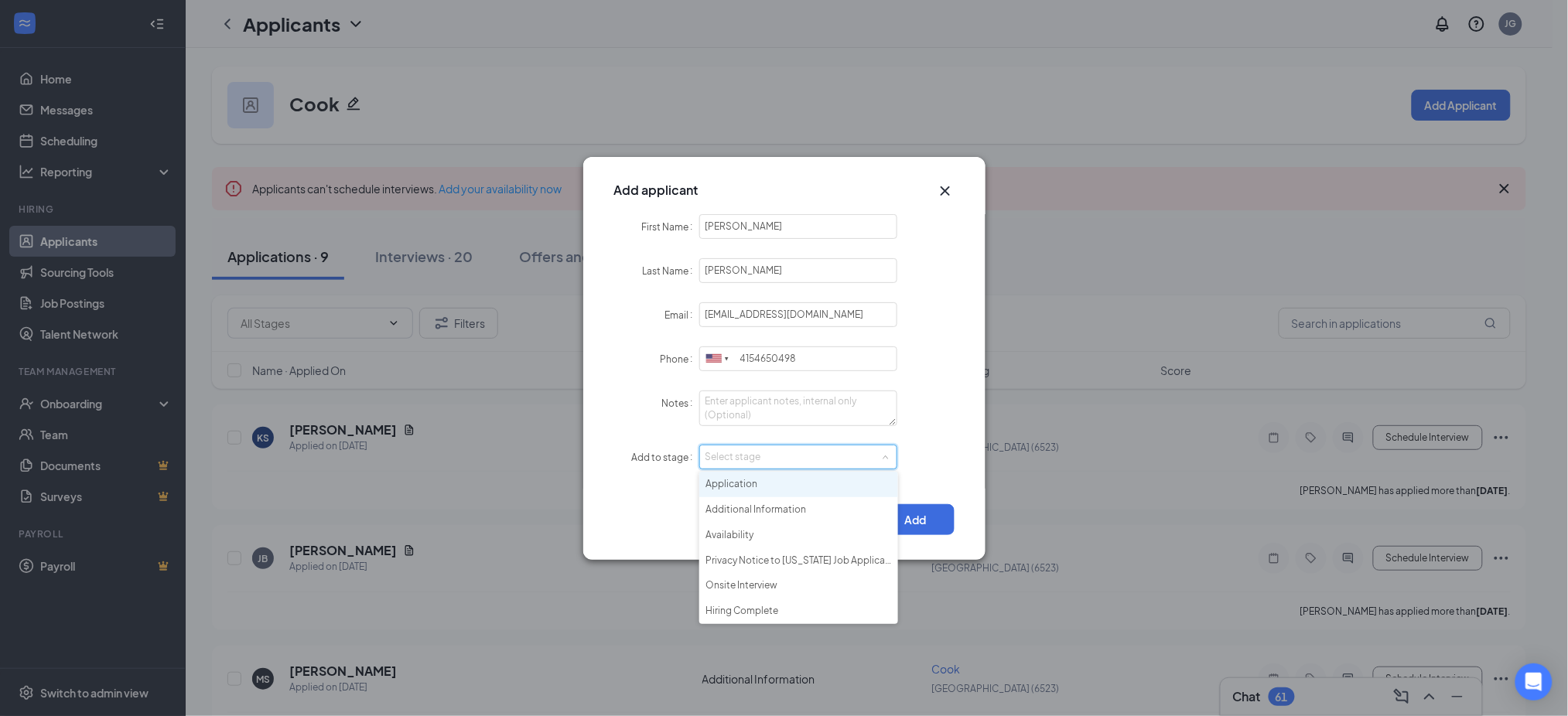
click at [770, 481] on li "Application" at bounding box center [798, 485] width 199 height 25
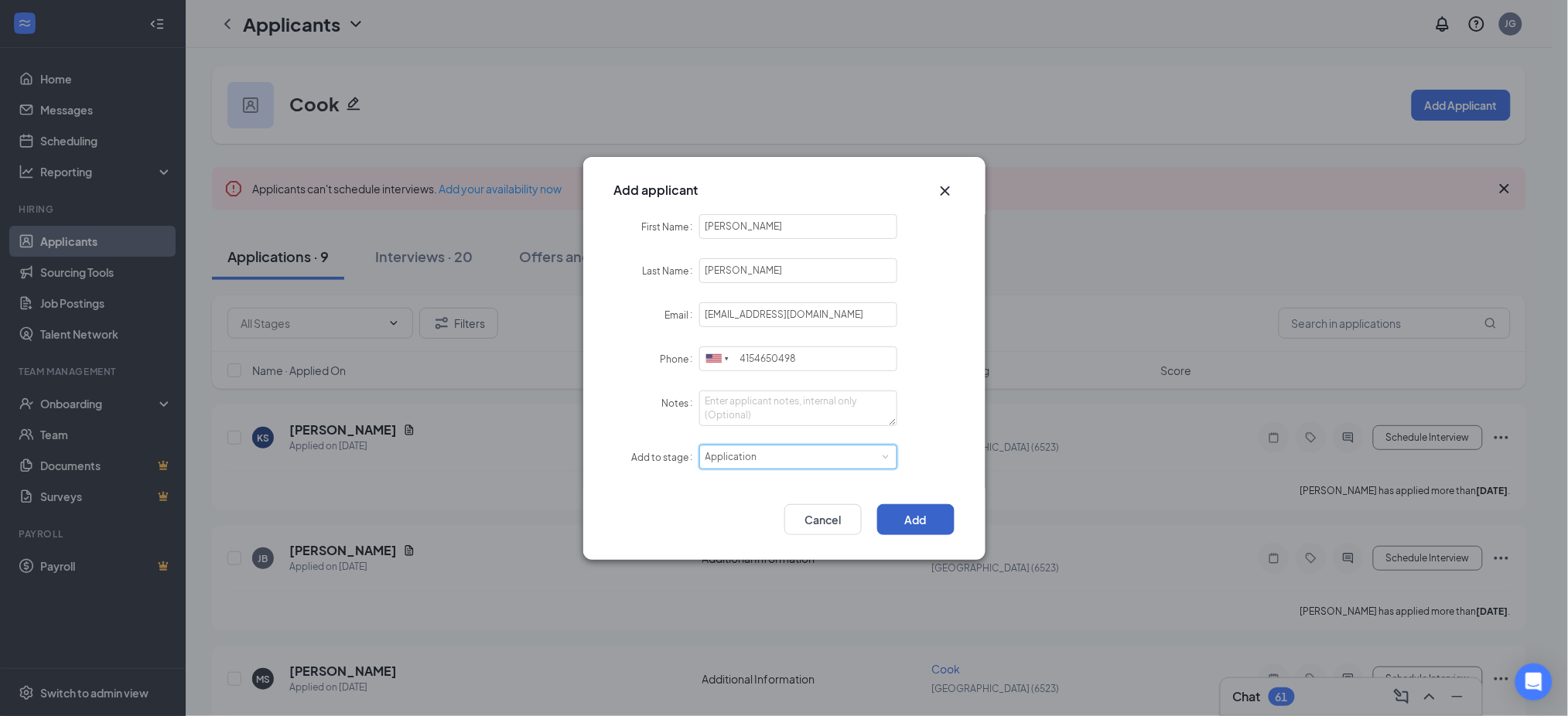
drag, startPoint x: 912, startPoint y: 519, endPoint x: 938, endPoint y: 519, distance: 26.0
click at [916, 519] on button "Add" at bounding box center [916, 520] width 77 height 31
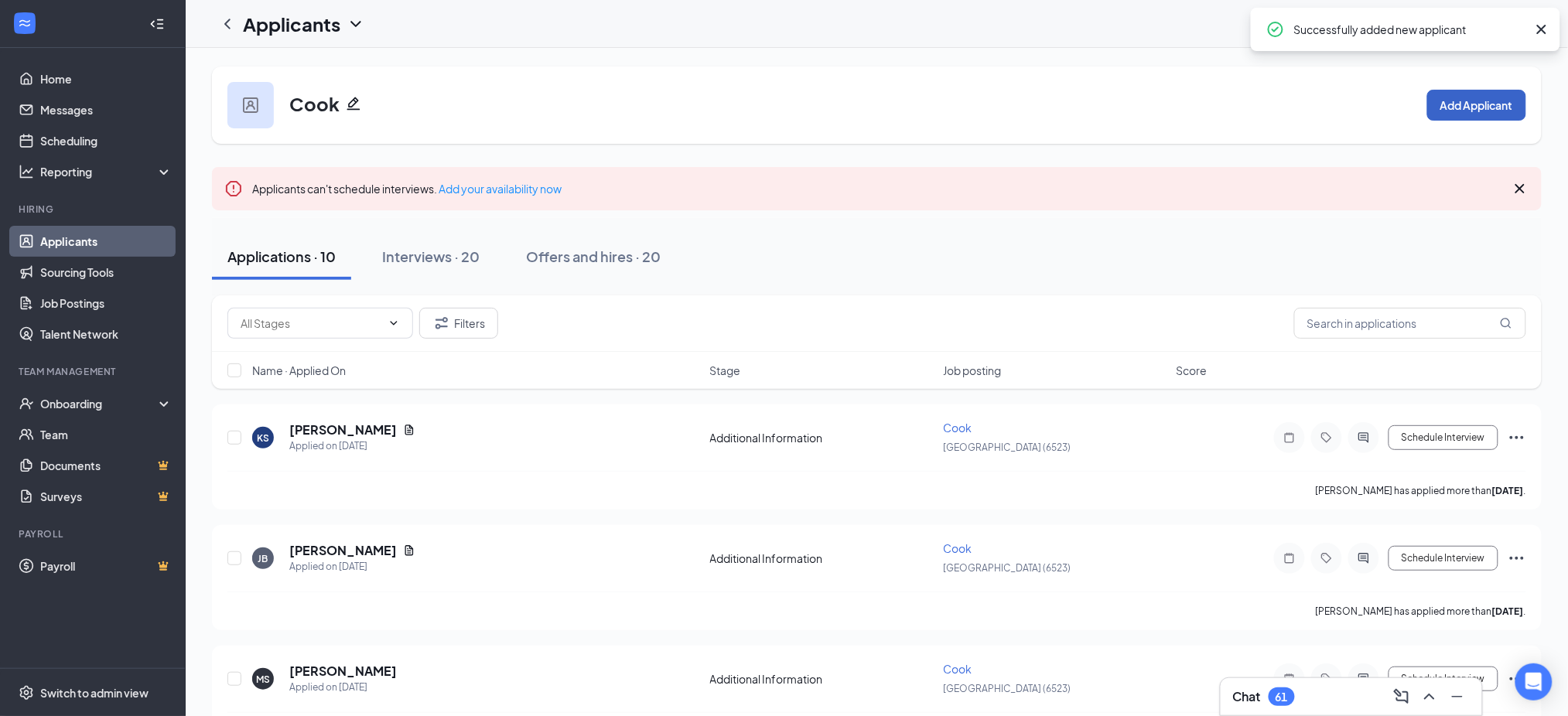
click at [1452, 90] on button "Add Applicant" at bounding box center [1477, 105] width 99 height 31
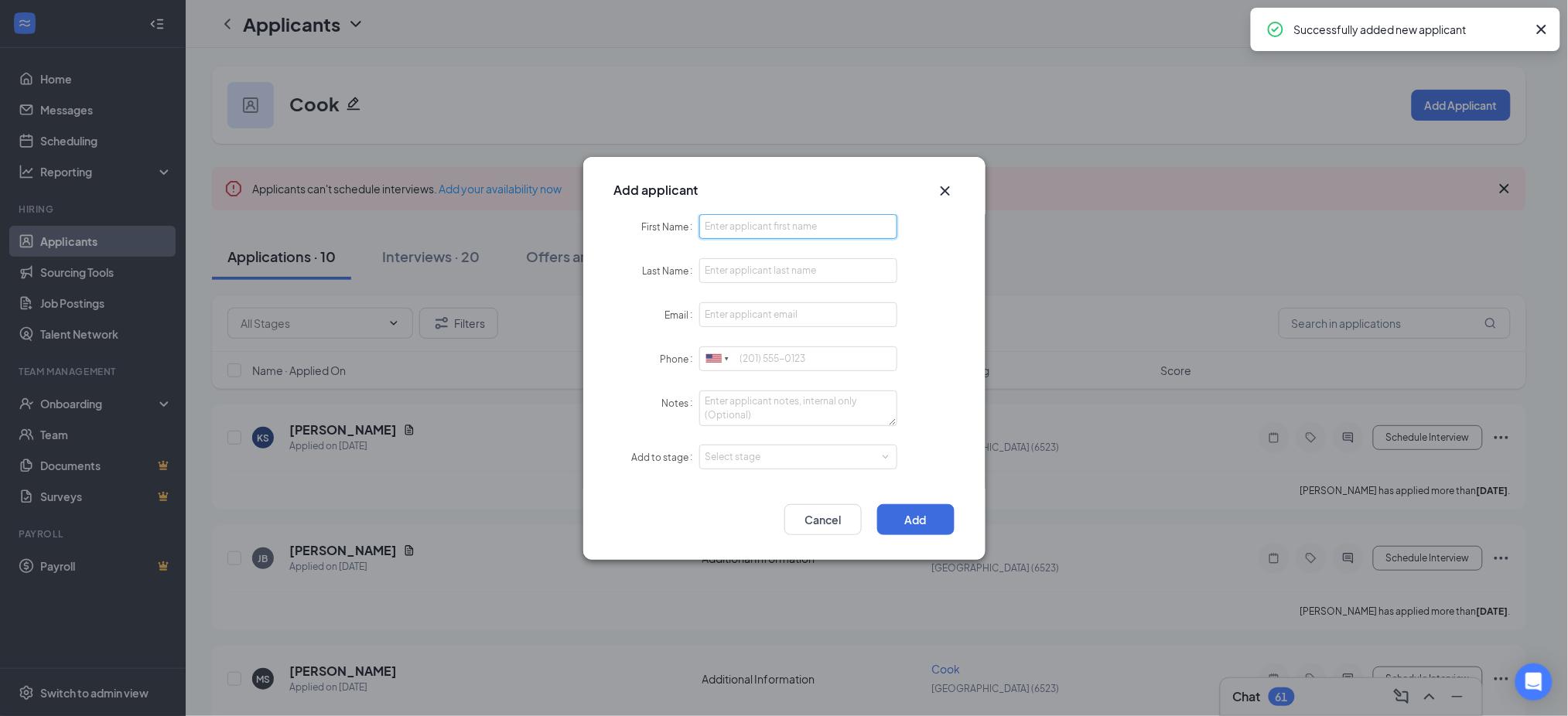
click at [797, 229] on input "First Name" at bounding box center [798, 227] width 199 height 25
paste input "Vanesa"
type input "Vanesa"
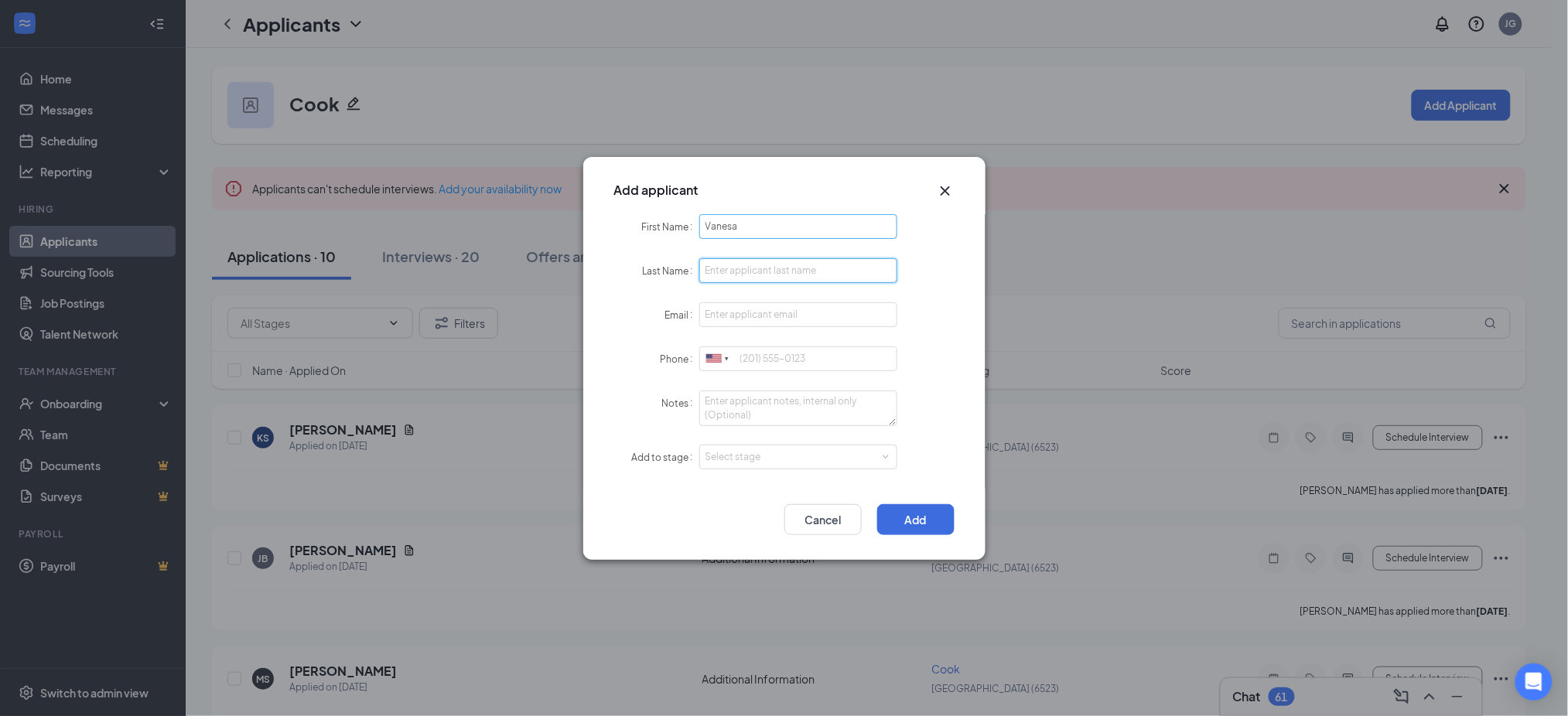
paste input "[GEOGRAPHIC_DATA]"
type input "[GEOGRAPHIC_DATA]"
paste input "[EMAIL_ADDRESS][DOMAIN_NAME]"
type input "[EMAIL_ADDRESS][DOMAIN_NAME]"
paste input "5308122068"
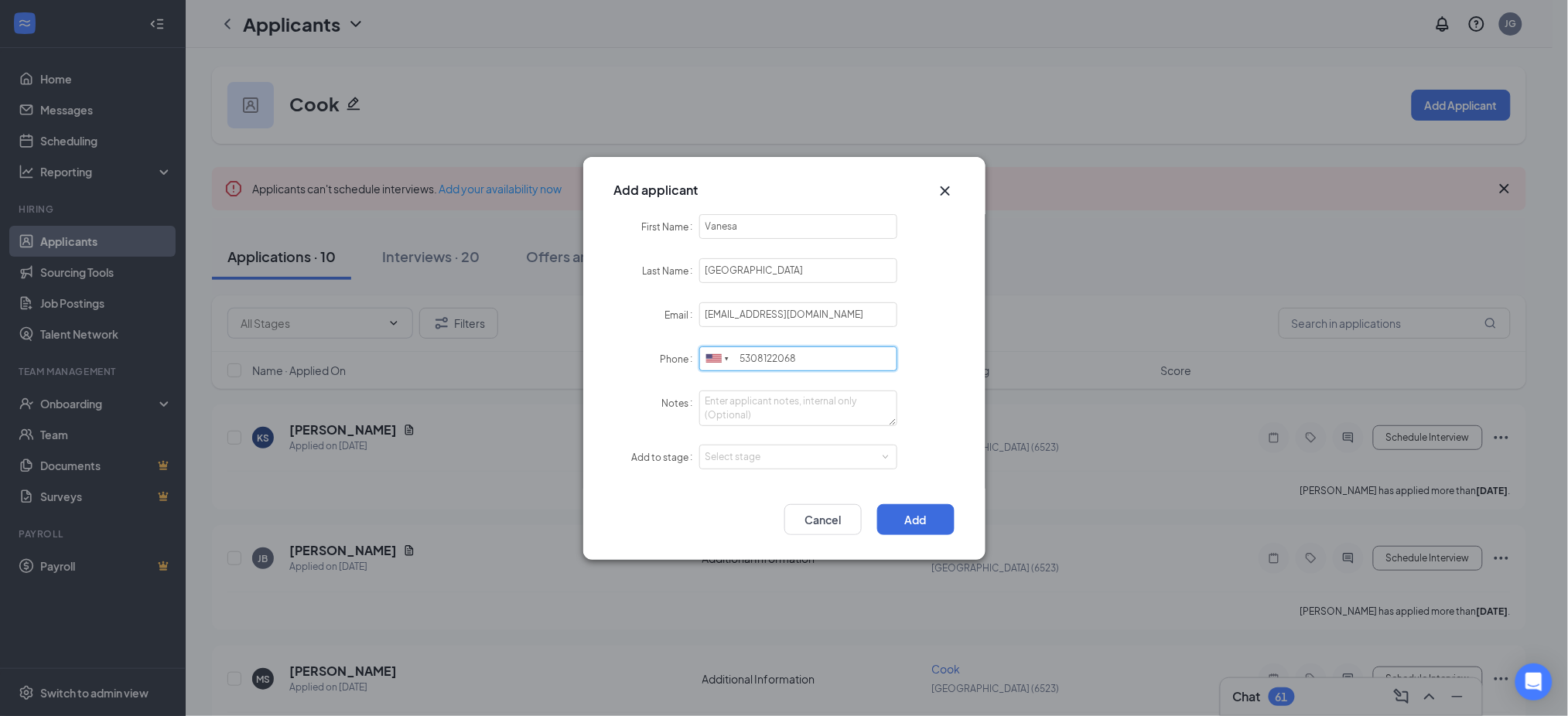
drag, startPoint x: 758, startPoint y: 461, endPoint x: 760, endPoint y: 478, distance: 17.1
click at [758, 460] on div "Select stage" at bounding box center [795, 457] width 179 height 15
type input "5308122068"
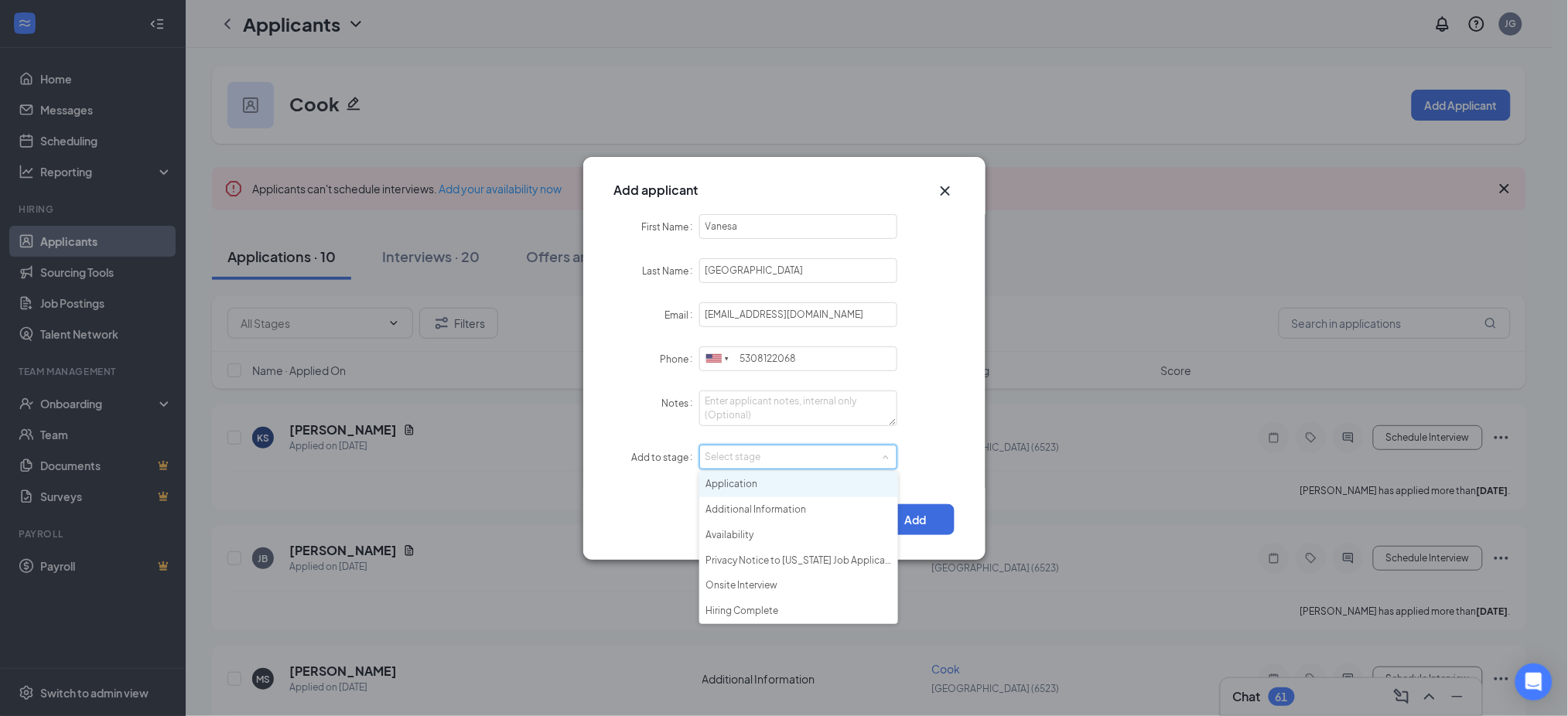
click at [760, 482] on li "Application" at bounding box center [798, 485] width 199 height 25
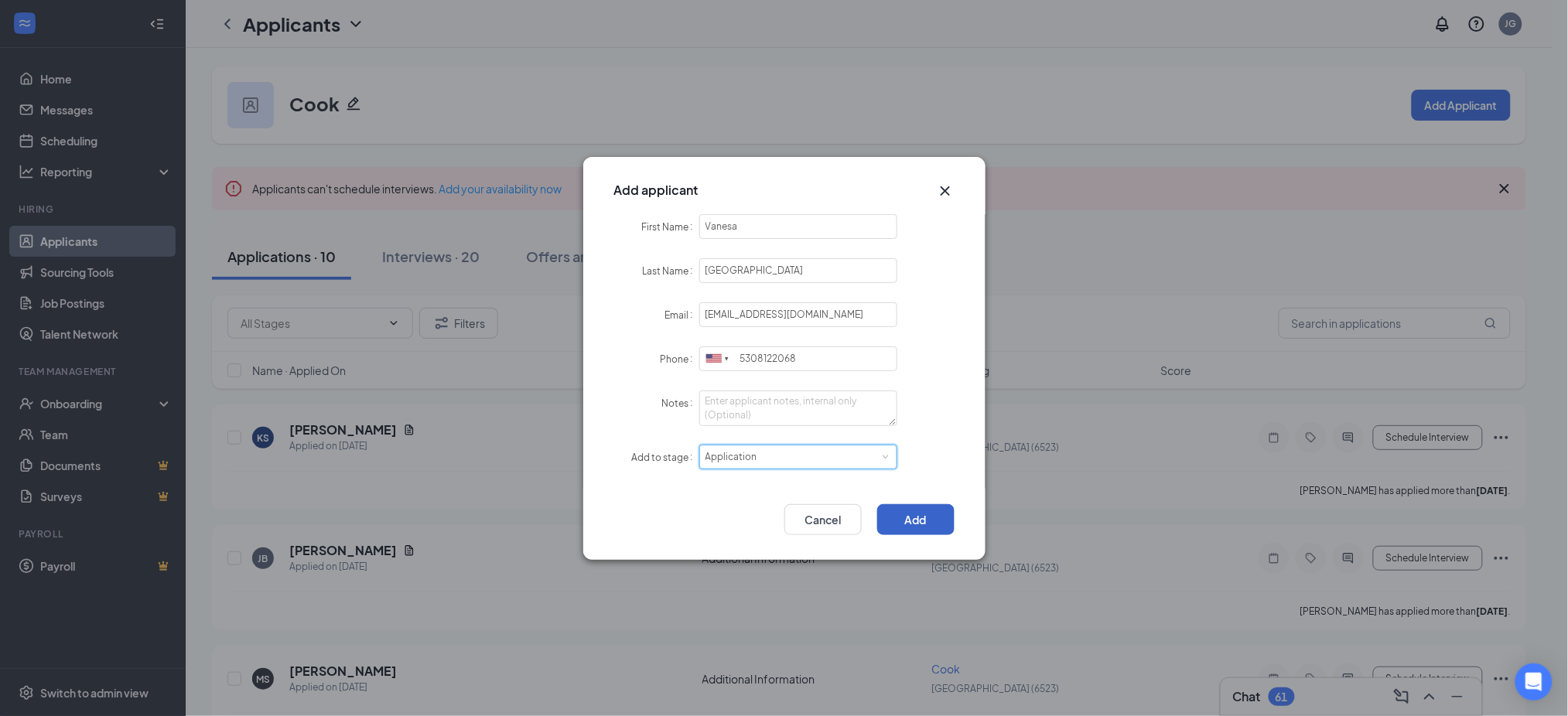
click at [907, 519] on button "Add" at bounding box center [916, 520] width 77 height 31
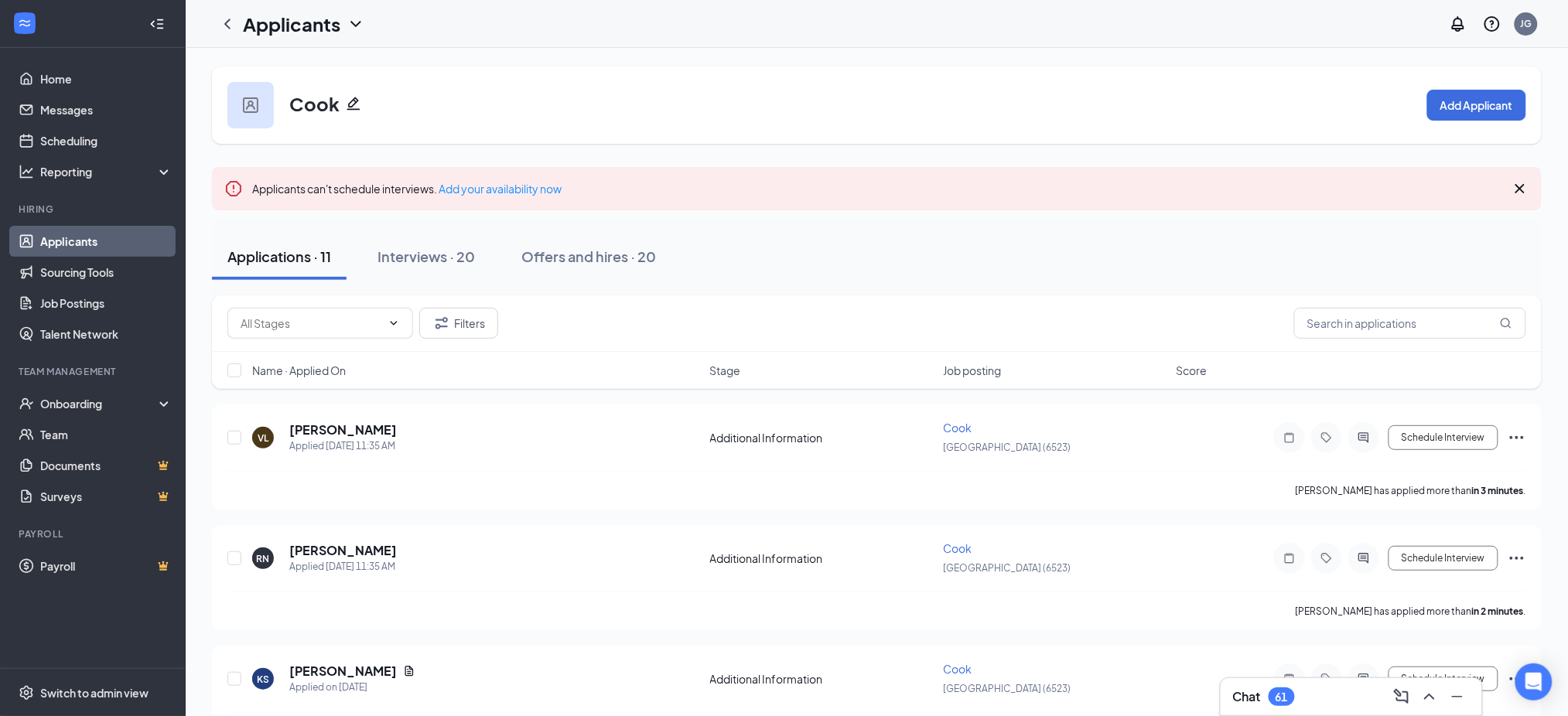
drag, startPoint x: 105, startPoint y: 235, endPoint x: 116, endPoint y: 240, distance: 12.1
click at [105, 235] on link "Applicants" at bounding box center [107, 241] width 133 height 31
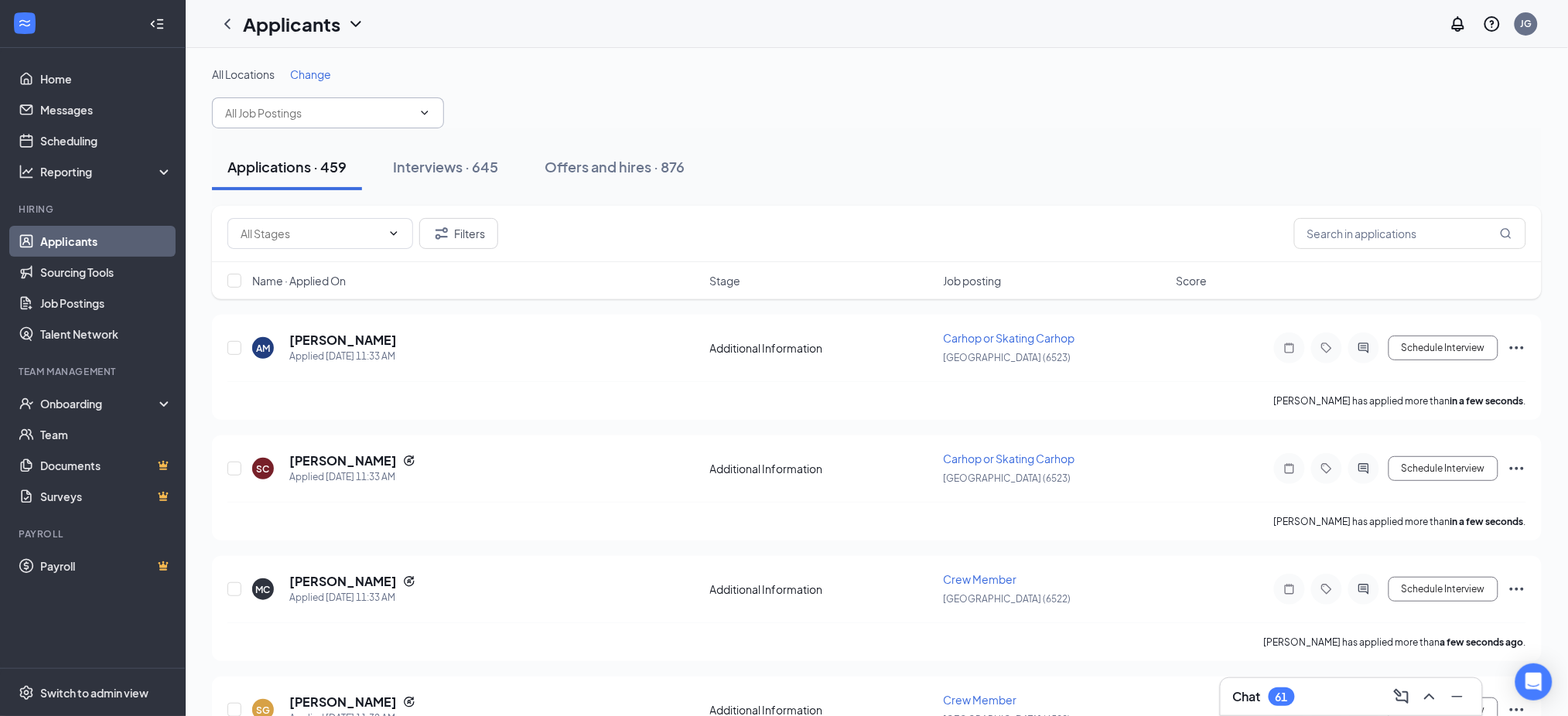
click at [297, 108] on input "text" at bounding box center [318, 113] width 187 height 17
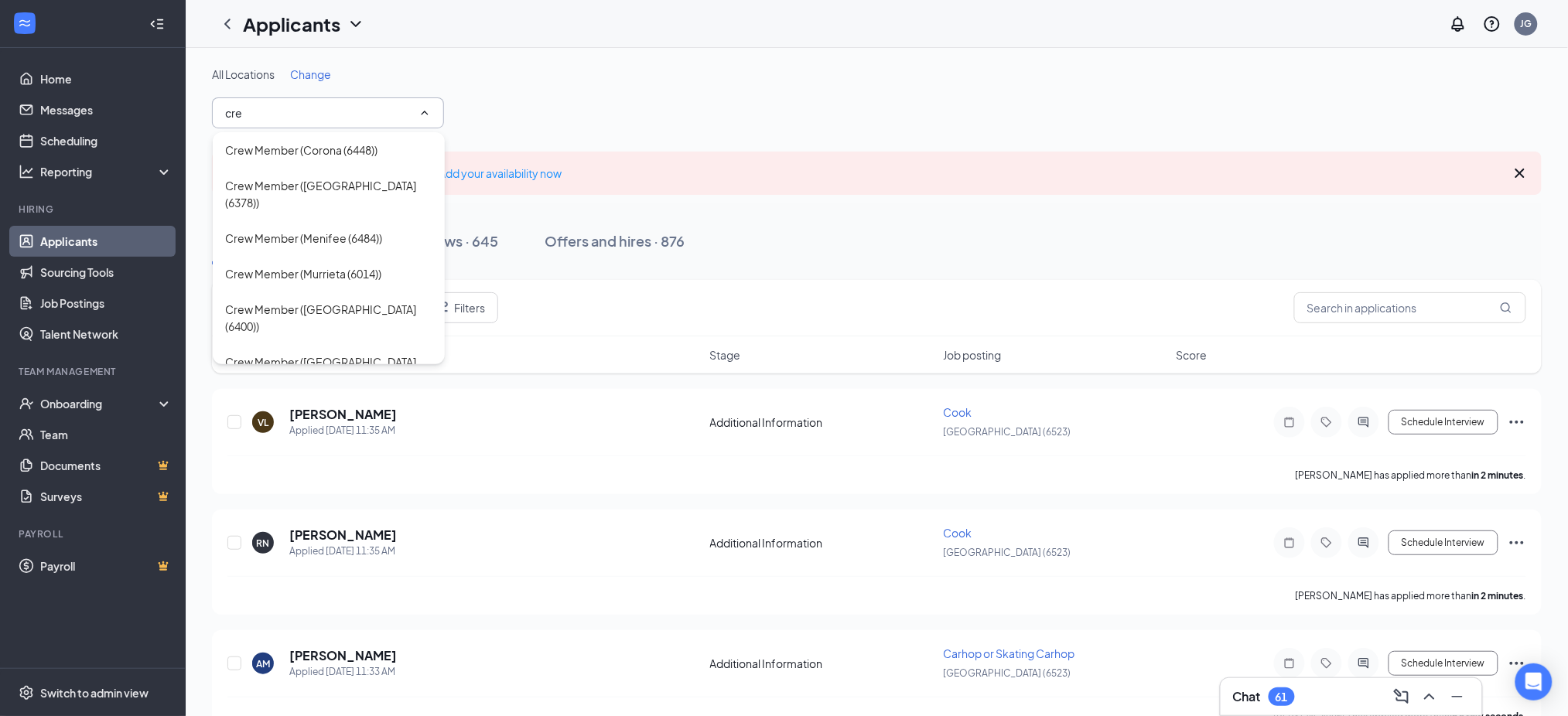
type input "cre"
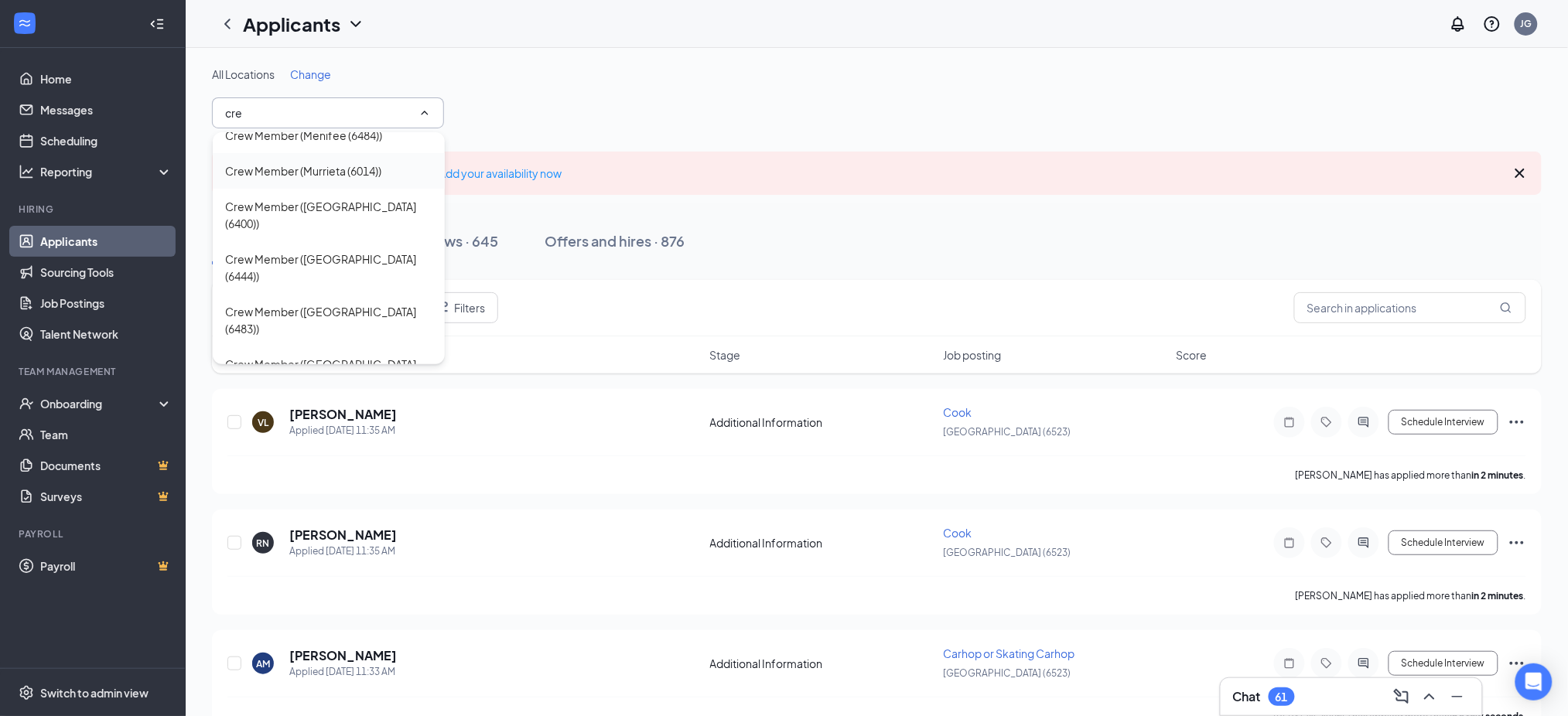
scroll to position [206, 0]
click at [370, 429] on div "Crew Member ([GEOGRAPHIC_DATA] (6523))" at bounding box center [328, 446] width 207 height 34
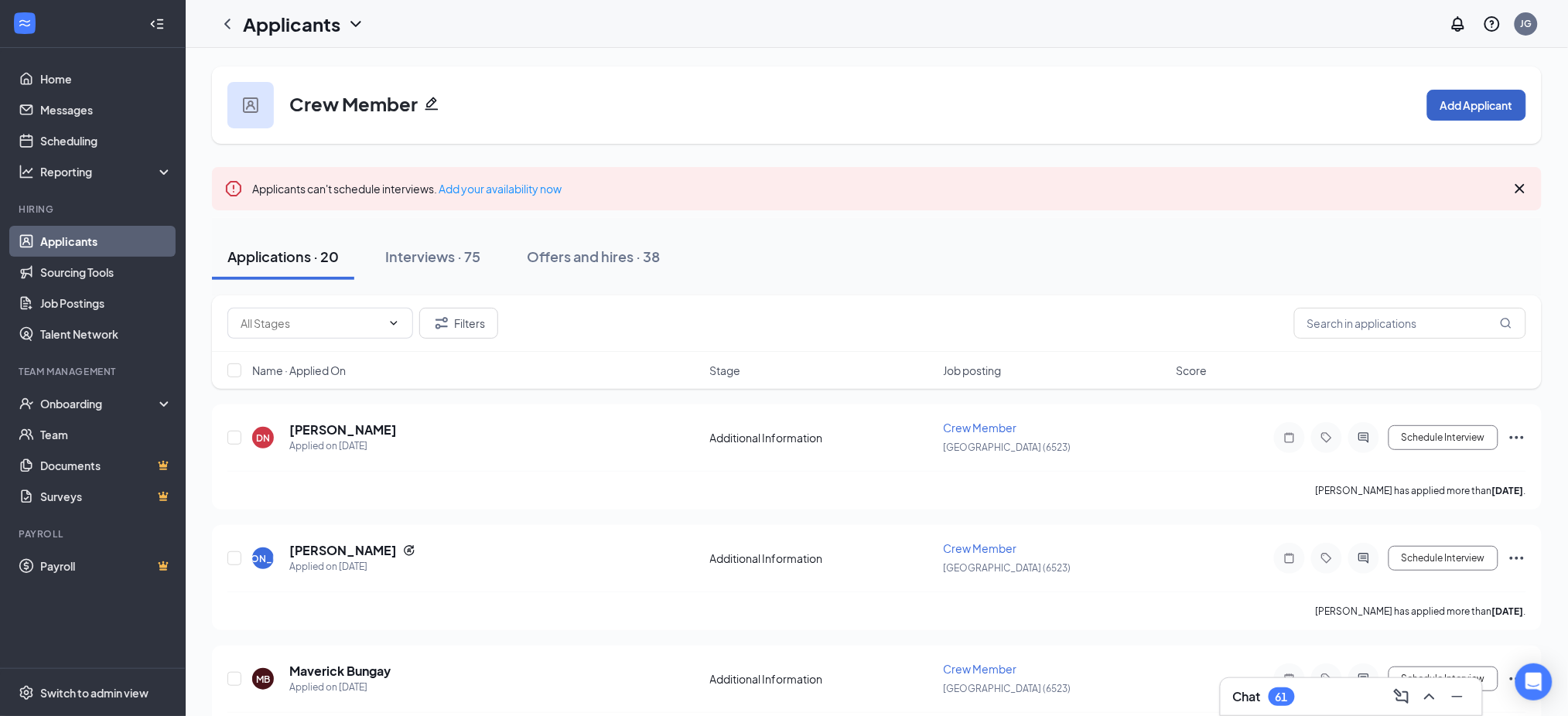
click at [1480, 98] on button "Add Applicant" at bounding box center [1477, 105] width 99 height 31
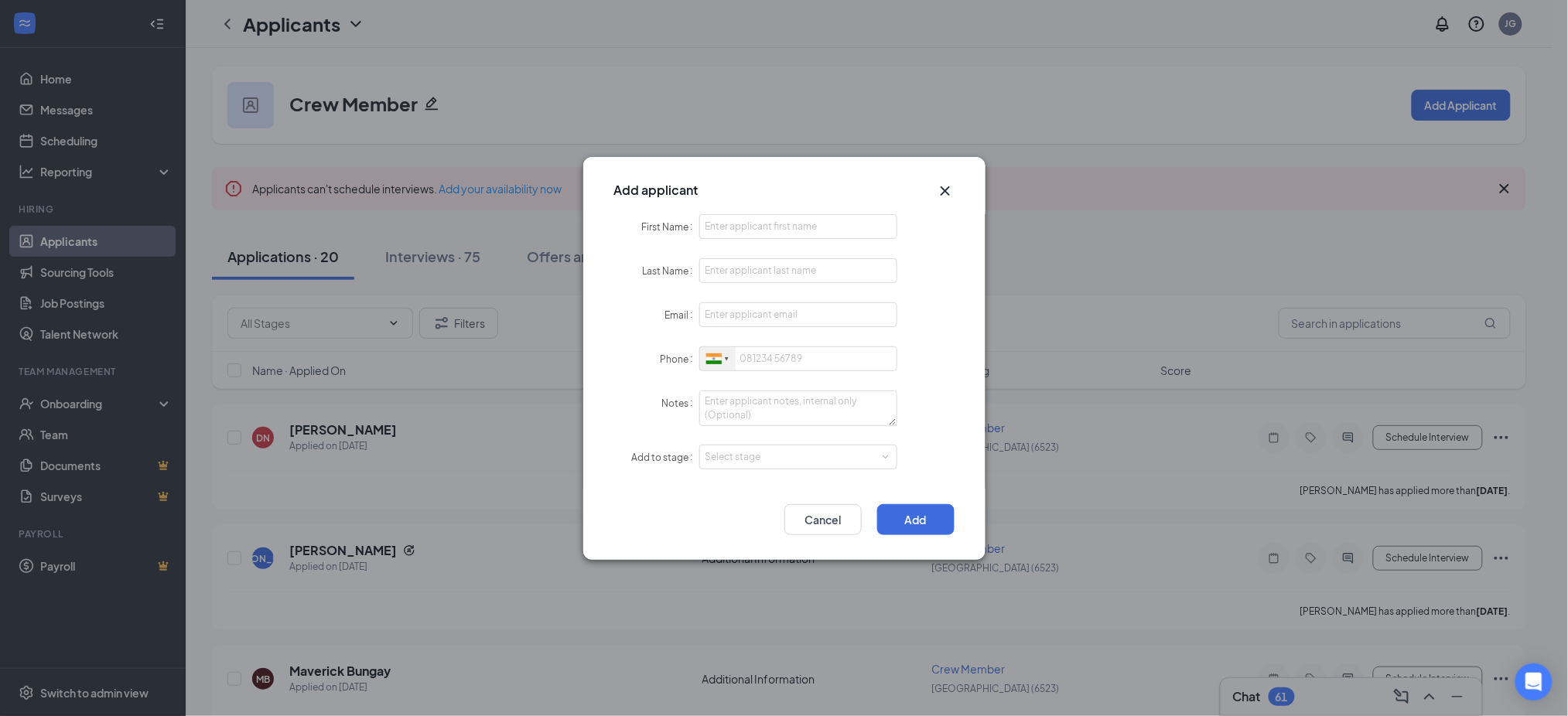
click at [715, 366] on div at bounding box center [718, 359] width 36 height 24
click at [757, 382] on span "[GEOGRAPHIC_DATA]" at bounding box center [777, 387] width 99 height 12
click at [755, 218] on input "First Name" at bounding box center [798, 227] width 199 height 25
paste input "[PERSON_NAME]"
type input "[PERSON_NAME]"
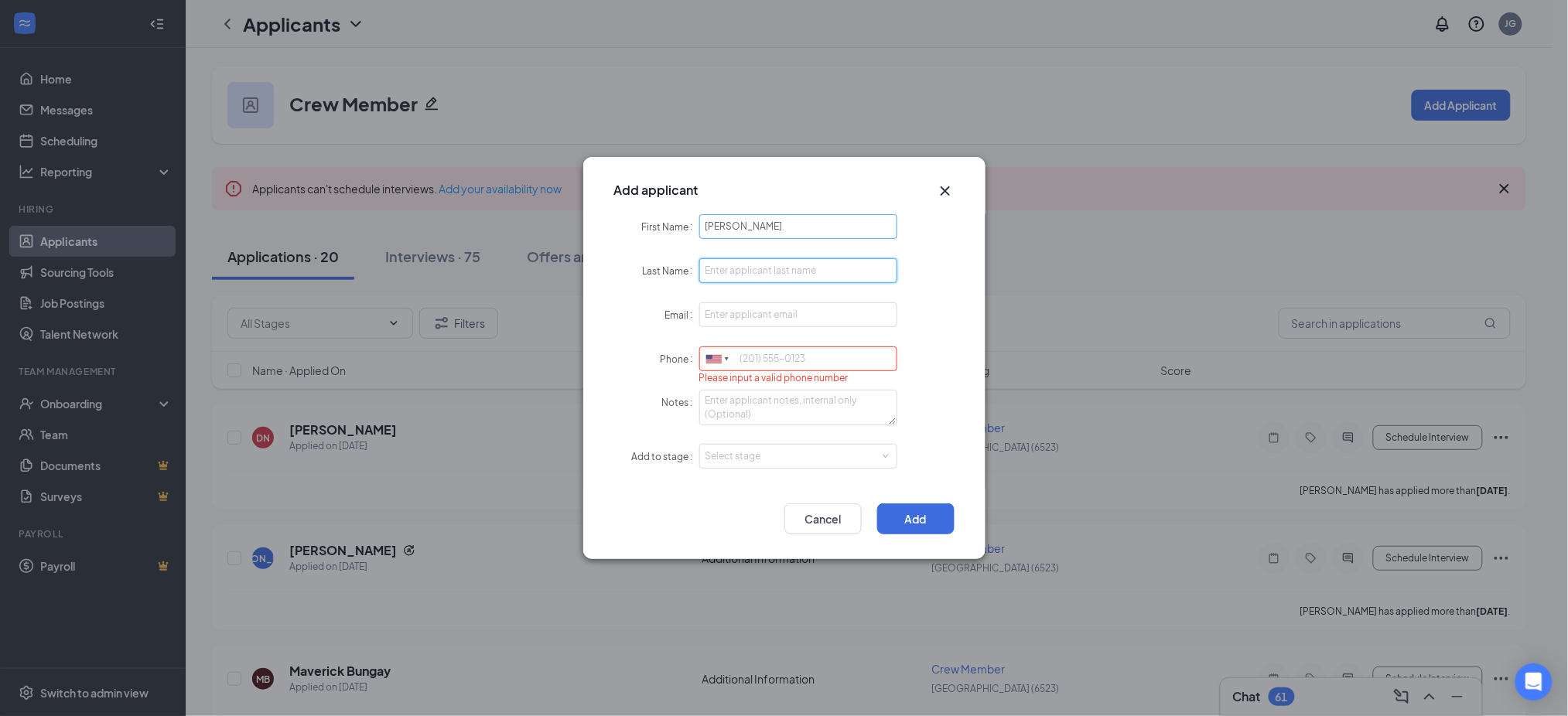
paste input "[PERSON_NAME]"
type input "[PERSON_NAME]"
paste input "[EMAIL_ADDRESS][DOMAIN_NAME]"
type input "[EMAIL_ADDRESS][DOMAIN_NAME]"
paste input "5308216489"
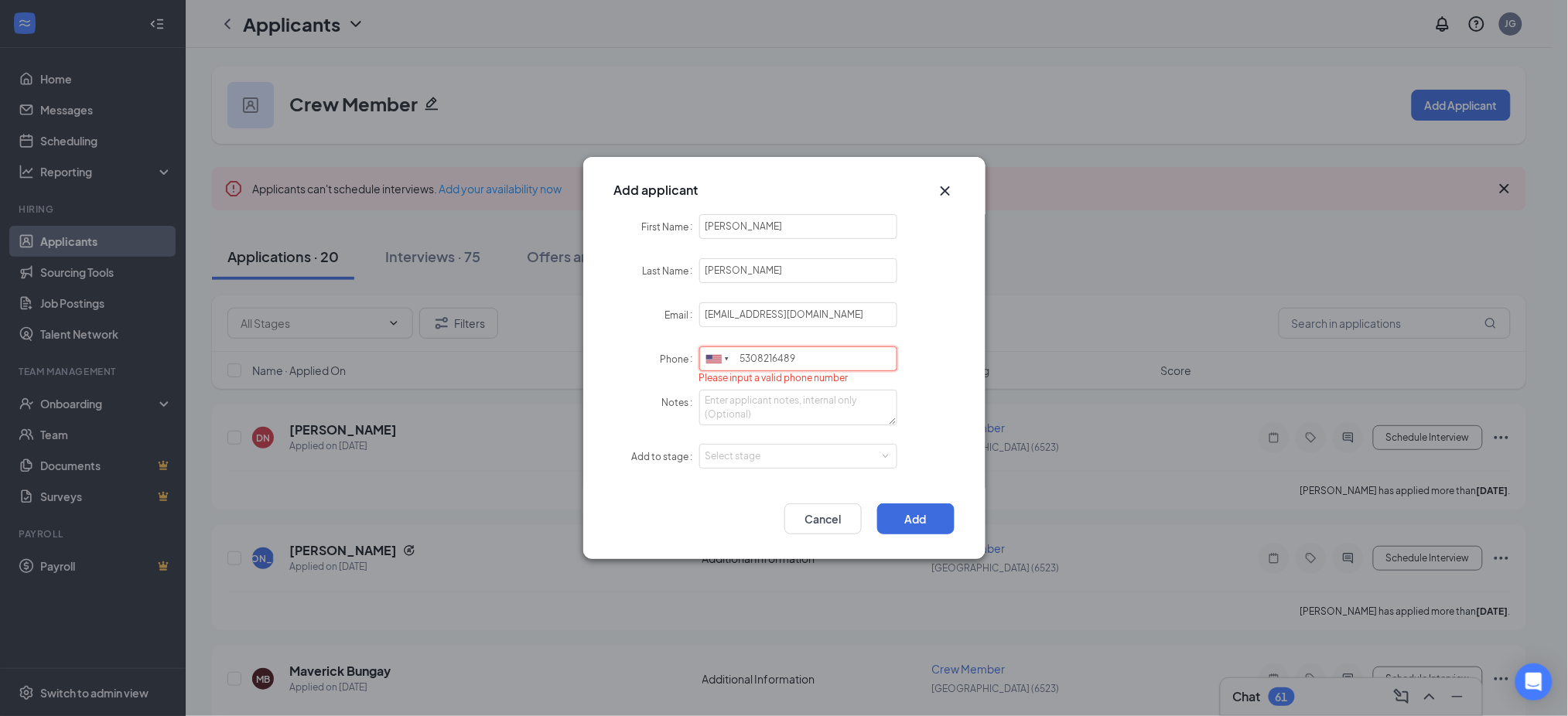
type input "5308216489"
click at [752, 450] on form "First Name [PERSON_NAME] Last Name [PERSON_NAME] Email [EMAIL_ADDRESS][DOMAIN_N…" at bounding box center [784, 351] width 340 height 274
click at [758, 465] on div "Select stage" at bounding box center [798, 457] width 186 height 23
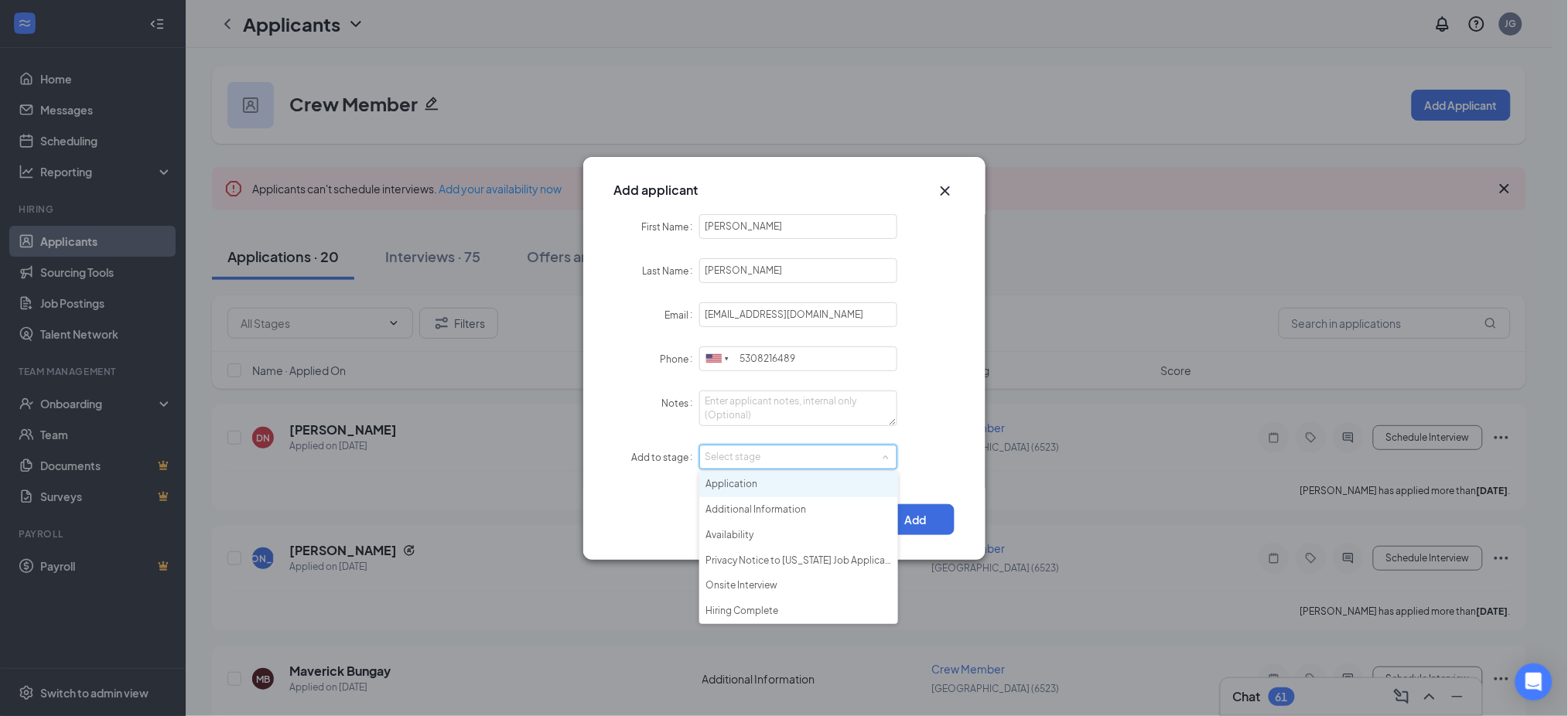
click at [763, 481] on li "Application" at bounding box center [798, 485] width 199 height 25
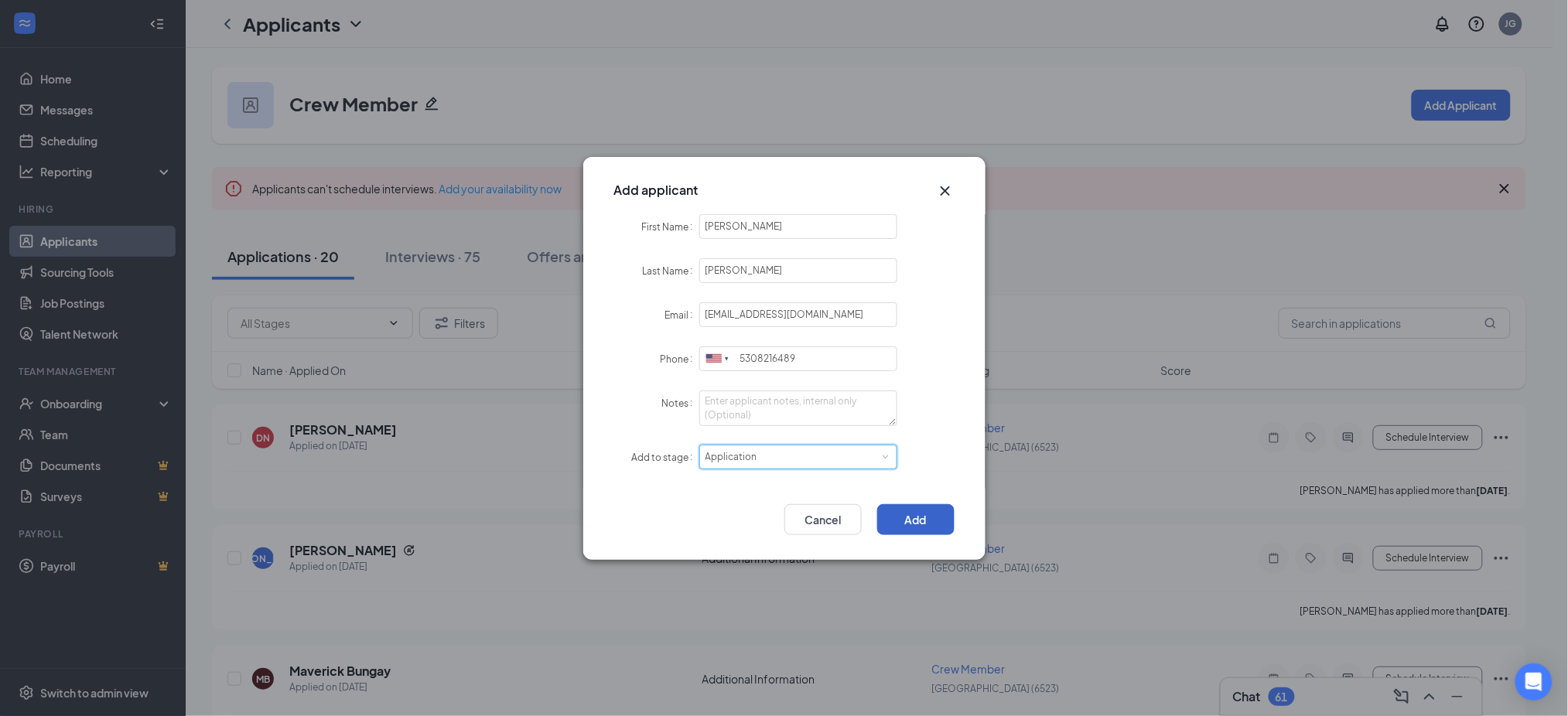
click at [906, 511] on button "Add" at bounding box center [916, 520] width 77 height 31
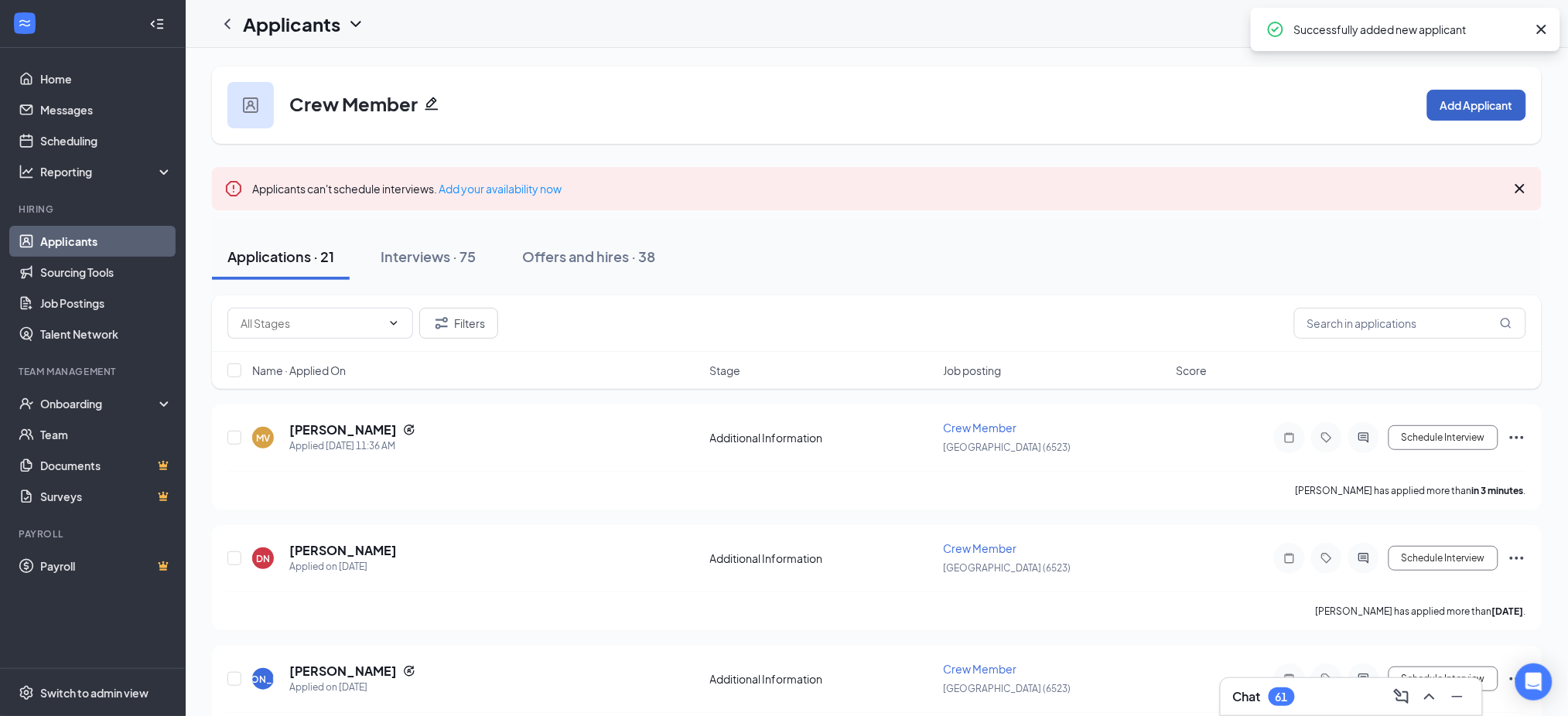
click at [1518, 116] on button "Add Applicant" at bounding box center [1477, 105] width 99 height 31
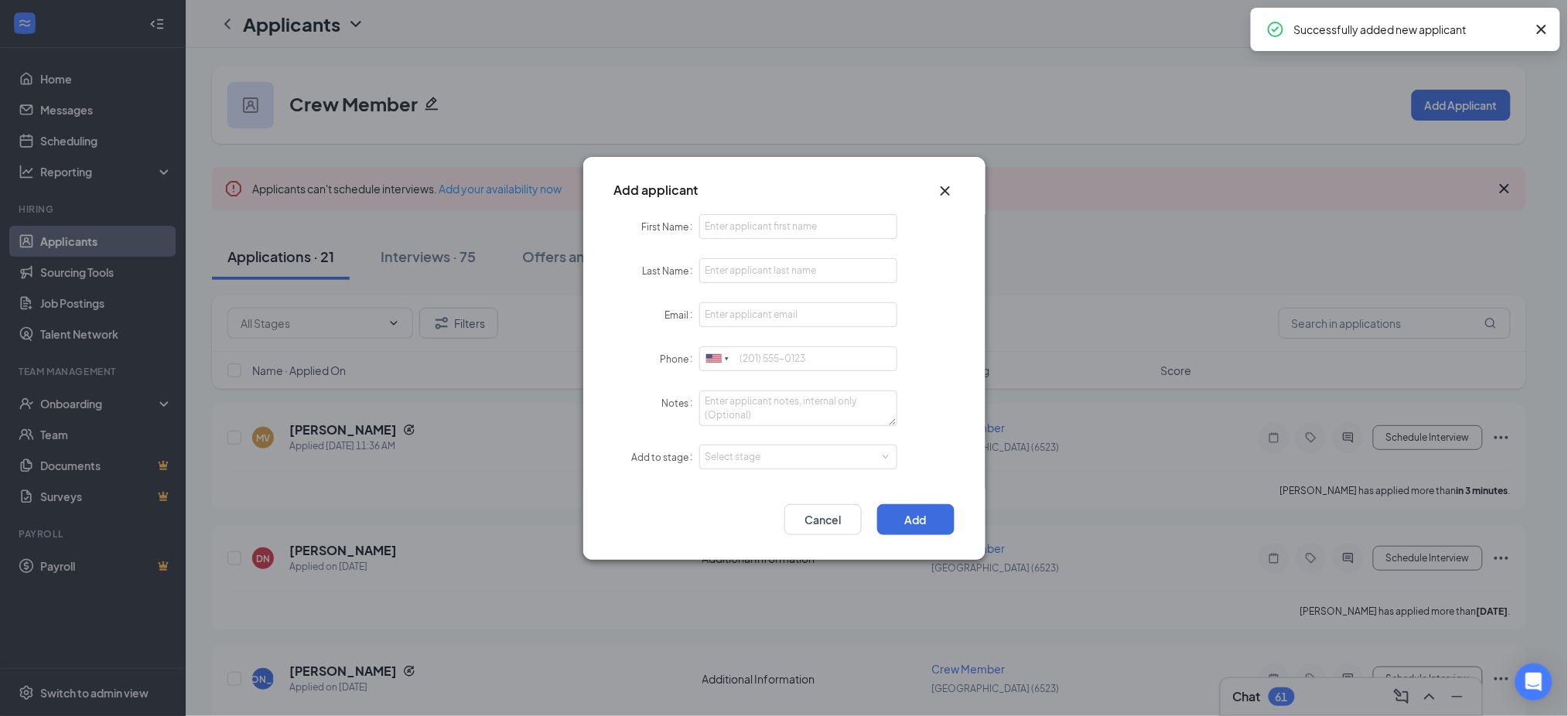
click at [781, 202] on div "Add applicant" at bounding box center [784, 185] width 402 height 57
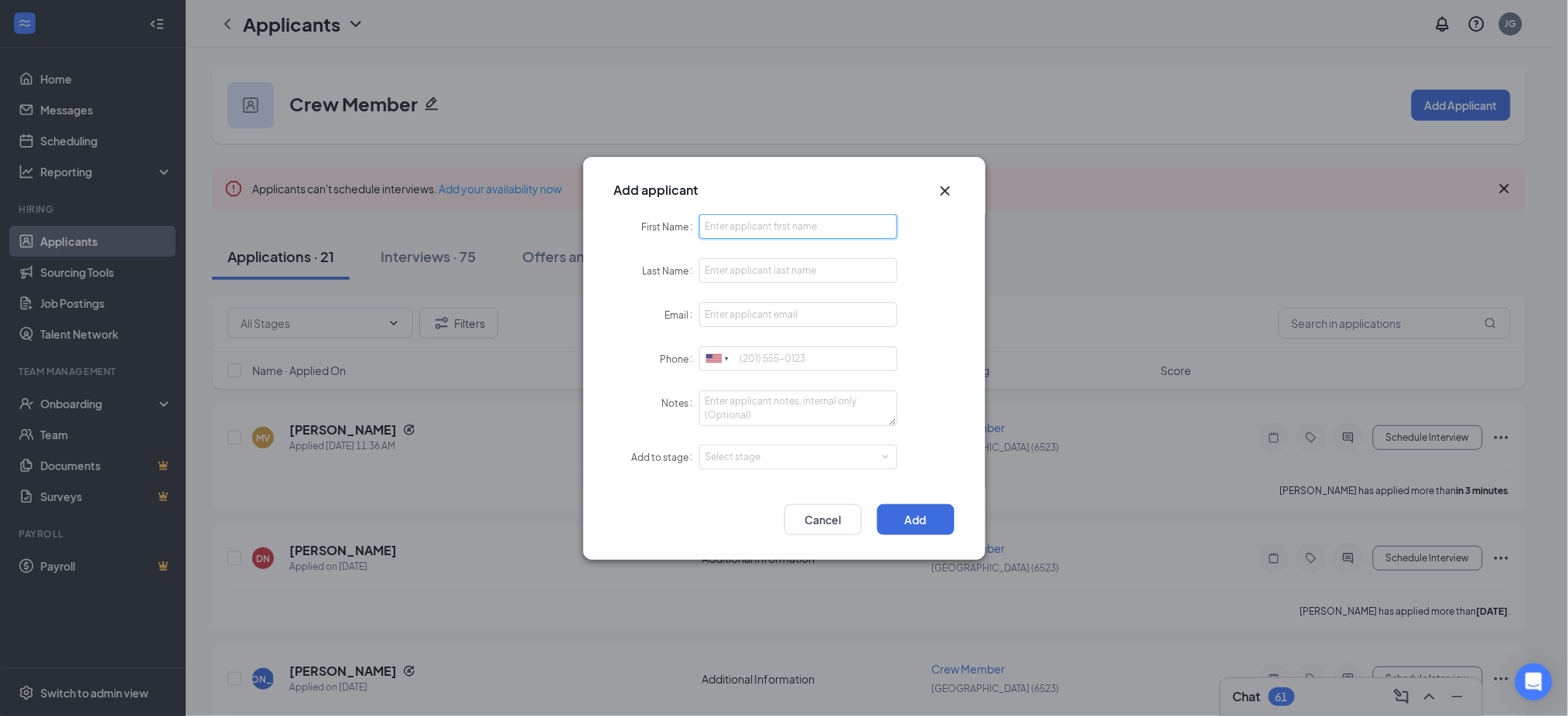
click at [774, 226] on input "First Name" at bounding box center [798, 227] width 199 height 25
paste input "[PERSON_NAME]"
type input "[PERSON_NAME]"
paste input "angelenamhawkins@gmail.com"
type input "angelenamhawkins@gmail.com"
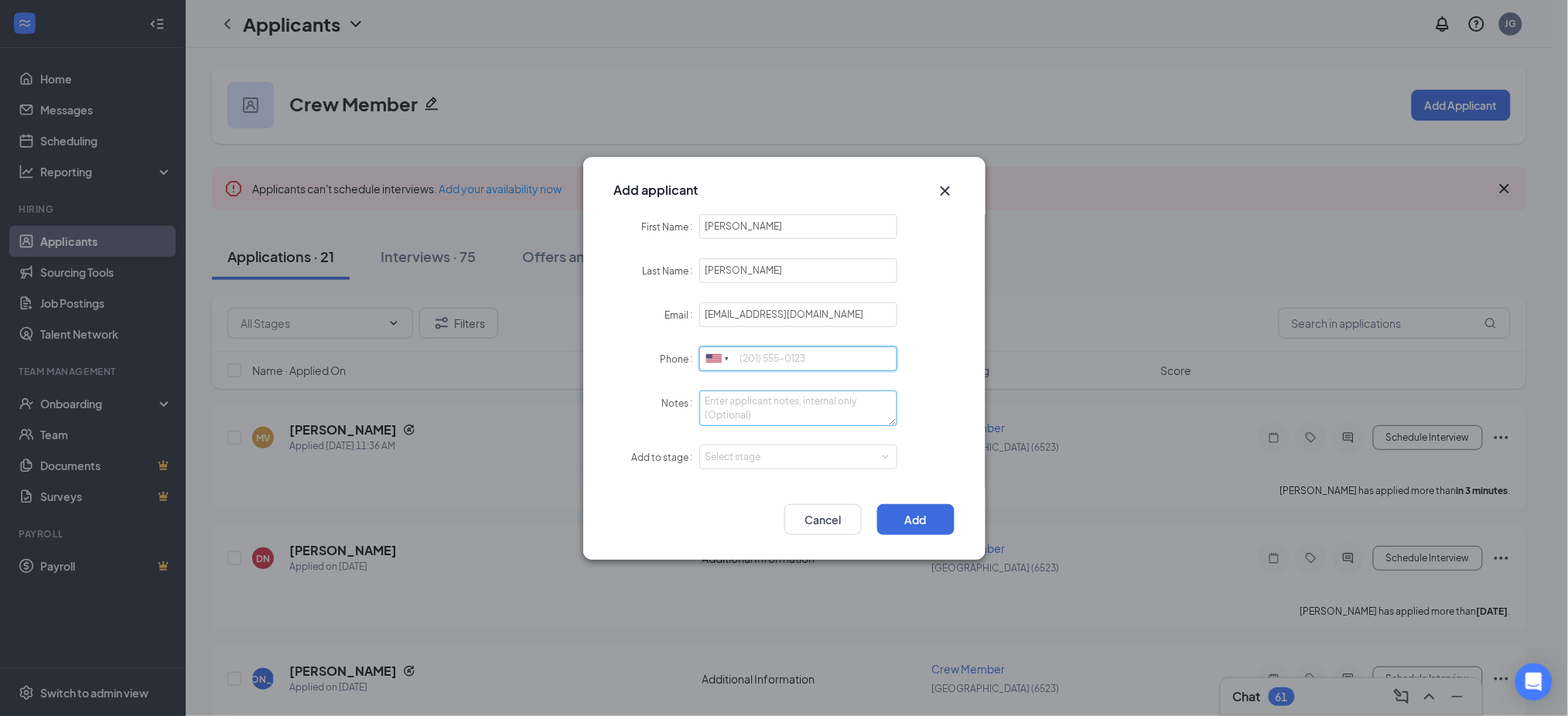
paste input "5309304967"
click at [758, 462] on div "Select stage" at bounding box center [795, 457] width 179 height 15
type input "5309304967"
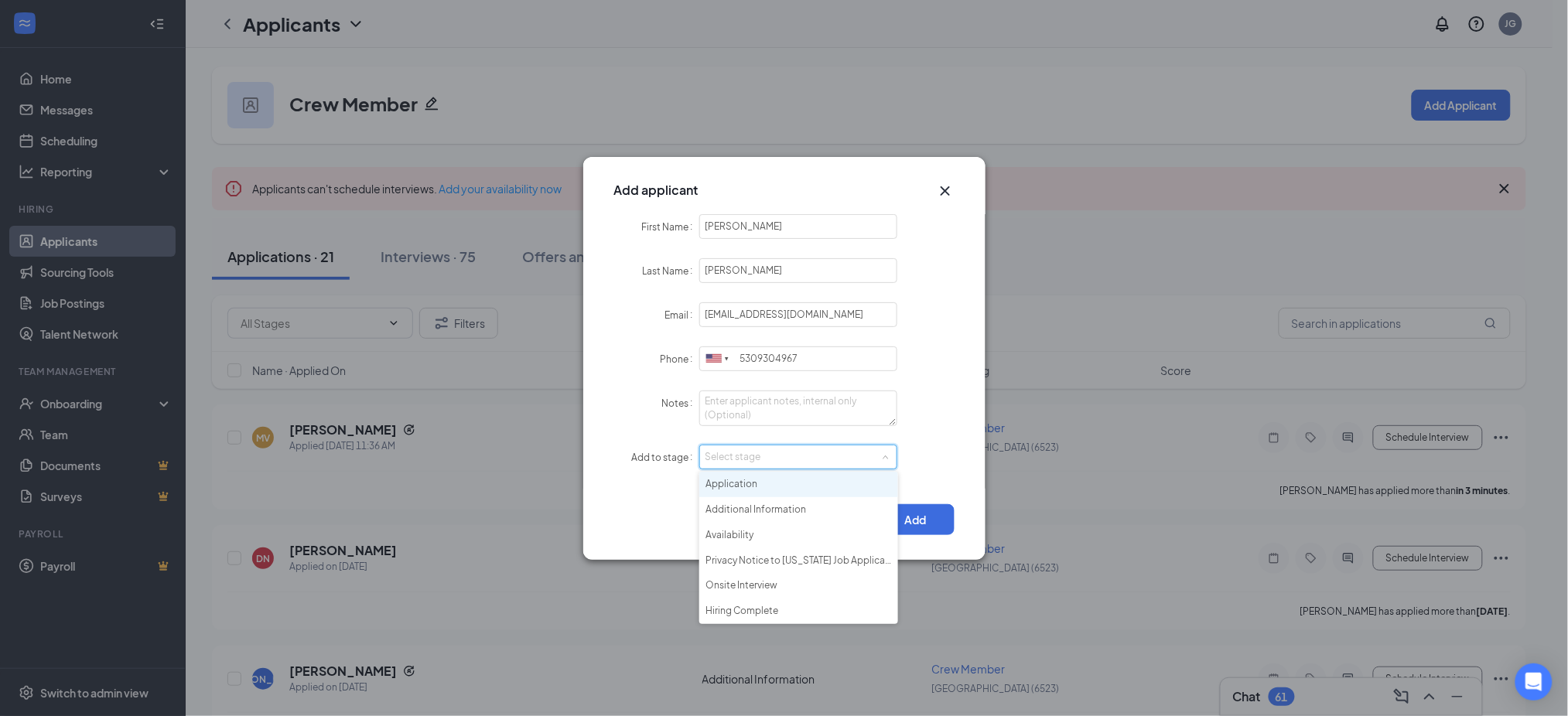
drag, startPoint x: 768, startPoint y: 489, endPoint x: 918, endPoint y: 501, distance: 150.5
click at [773, 489] on li "Application" at bounding box center [798, 485] width 199 height 25
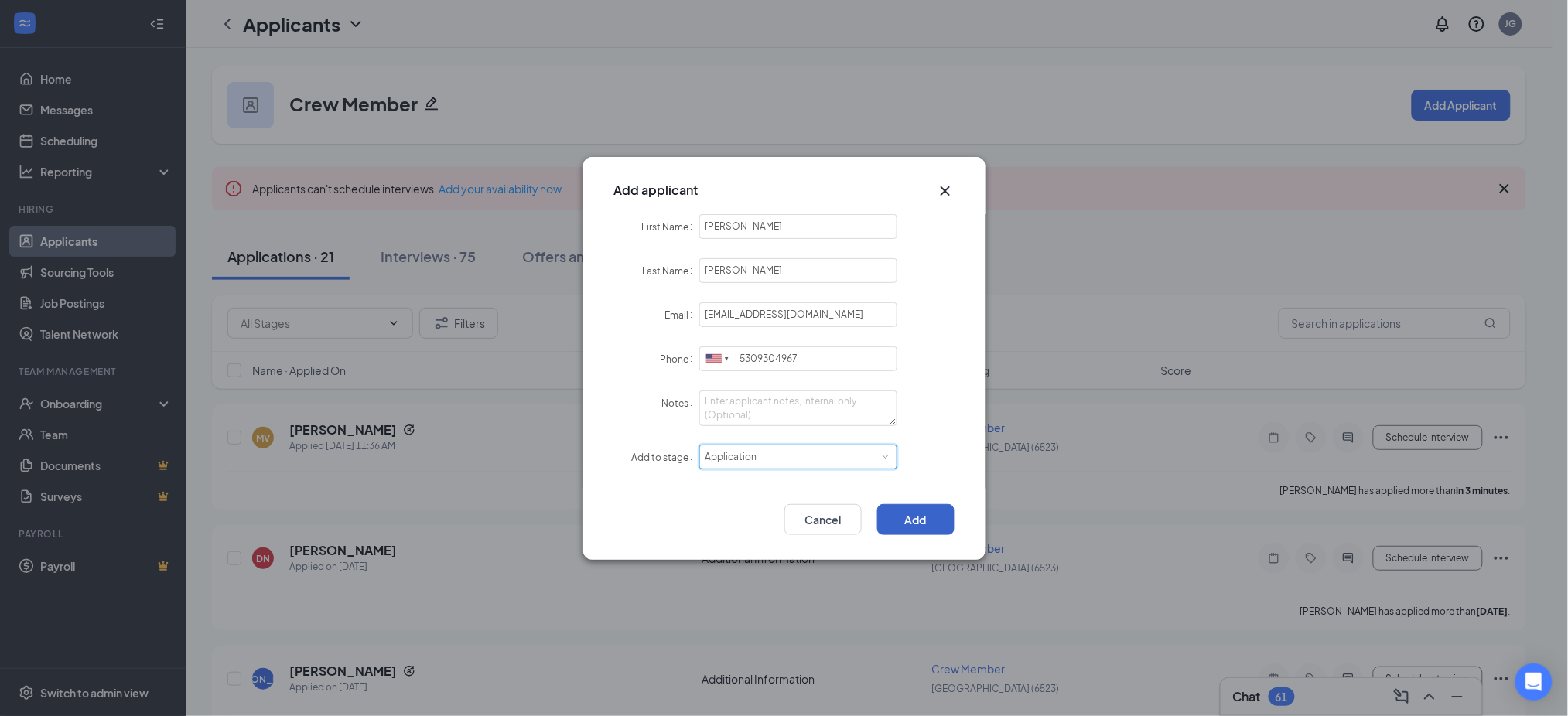
click at [935, 520] on button "Add" at bounding box center [916, 520] width 77 height 31
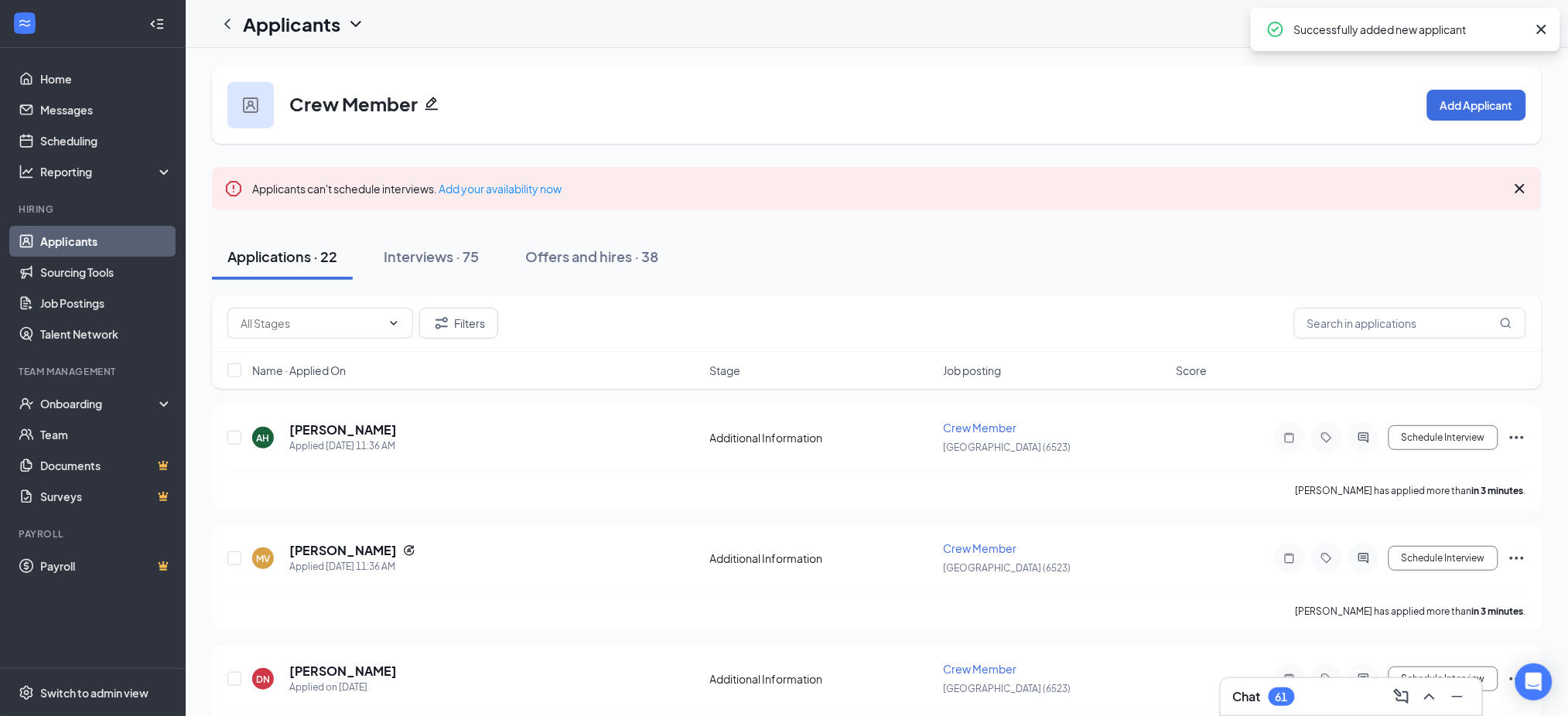
click at [1486, 124] on div "Crew Member Add Applicant" at bounding box center [877, 105] width 1330 height 77
drag, startPoint x: 1453, startPoint y: 107, endPoint x: 1343, endPoint y: 133, distance: 113.0
click at [1456, 107] on button "Add Applicant" at bounding box center [1477, 105] width 99 height 31
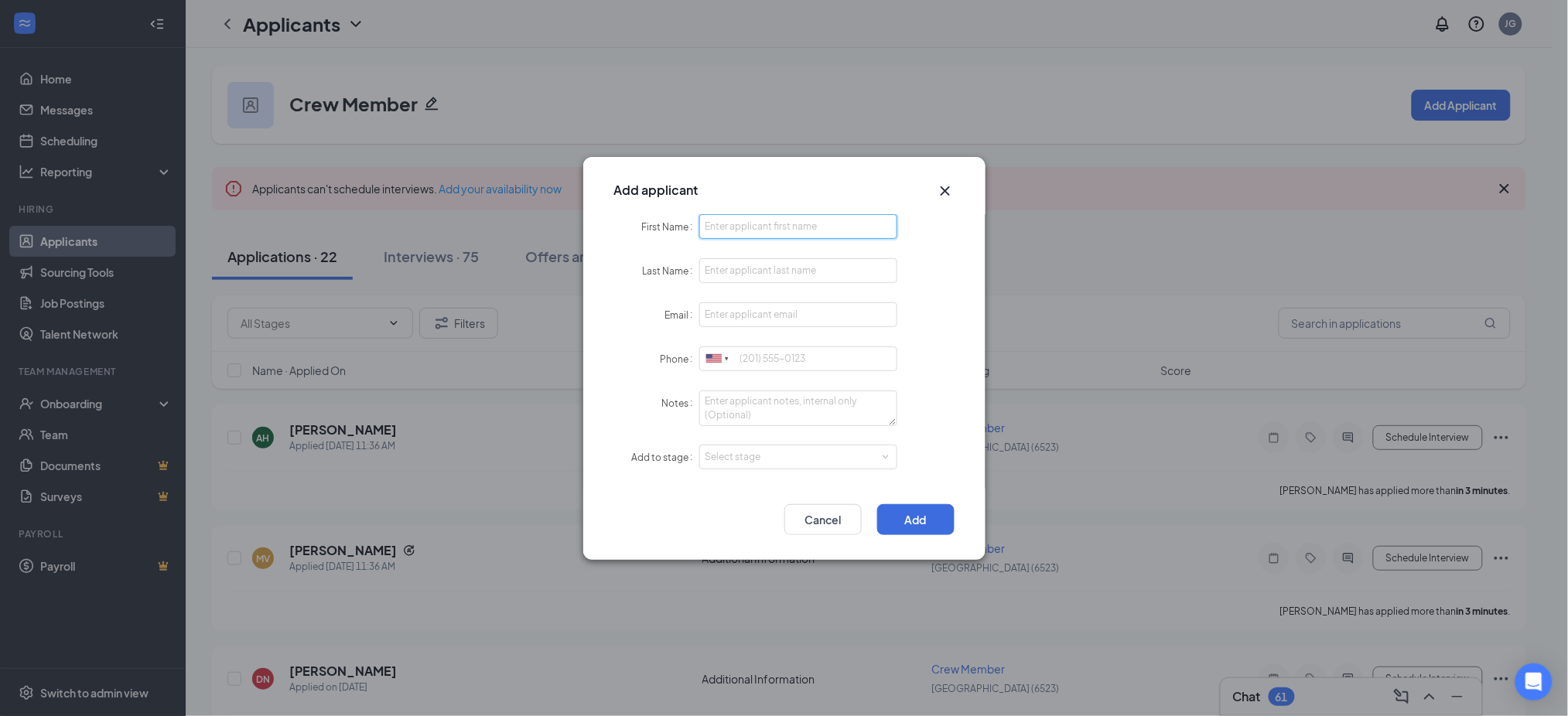
click at [790, 238] on input "First Name" at bounding box center [798, 227] width 199 height 25
paste input "Keith"
paste input "Porter"
type input "KeithPorter"
paste input "Porter"
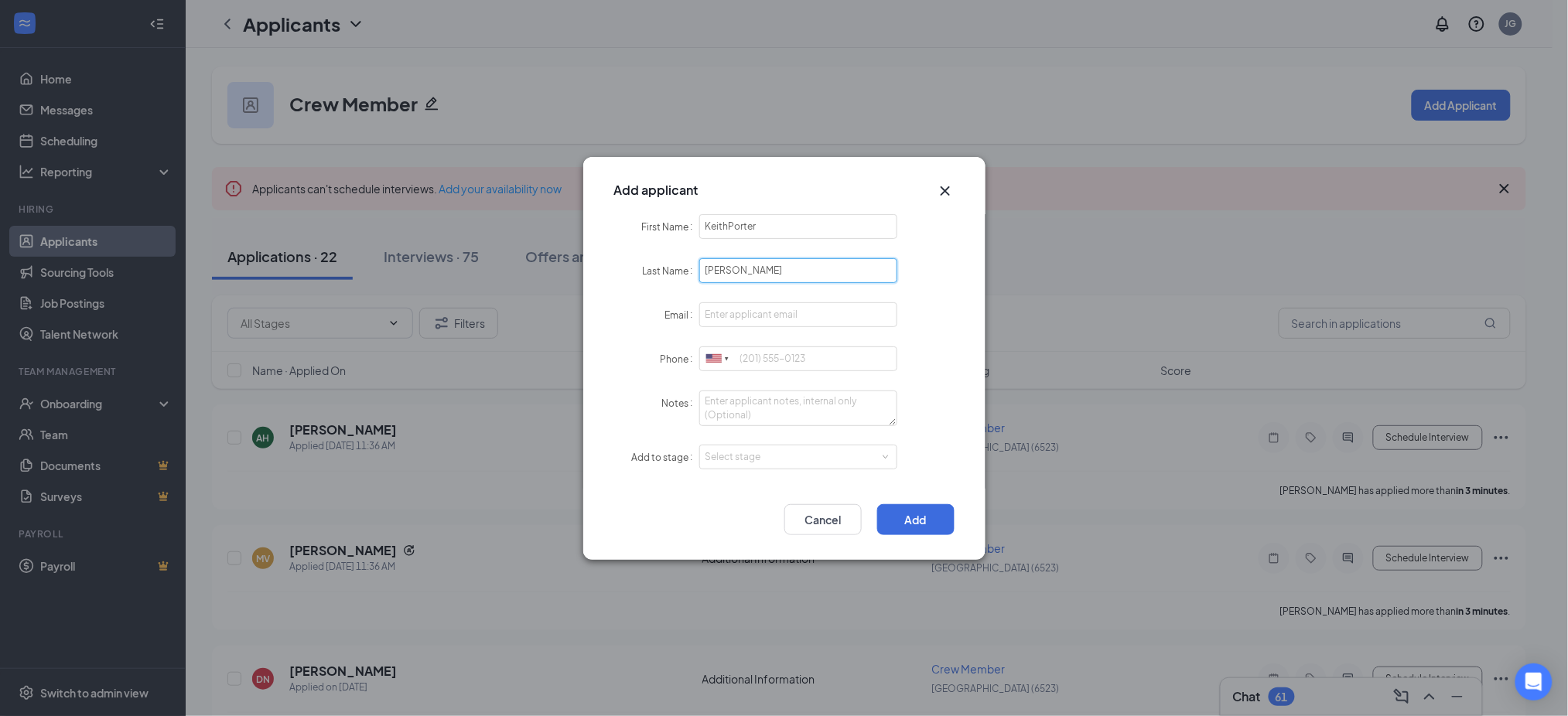
type input "Porter"
paste input "keith.porterrr2@gmail.com"
type input "keith.porterrr2@gmail.com"
paste input "5309781340"
type input "5309781340"
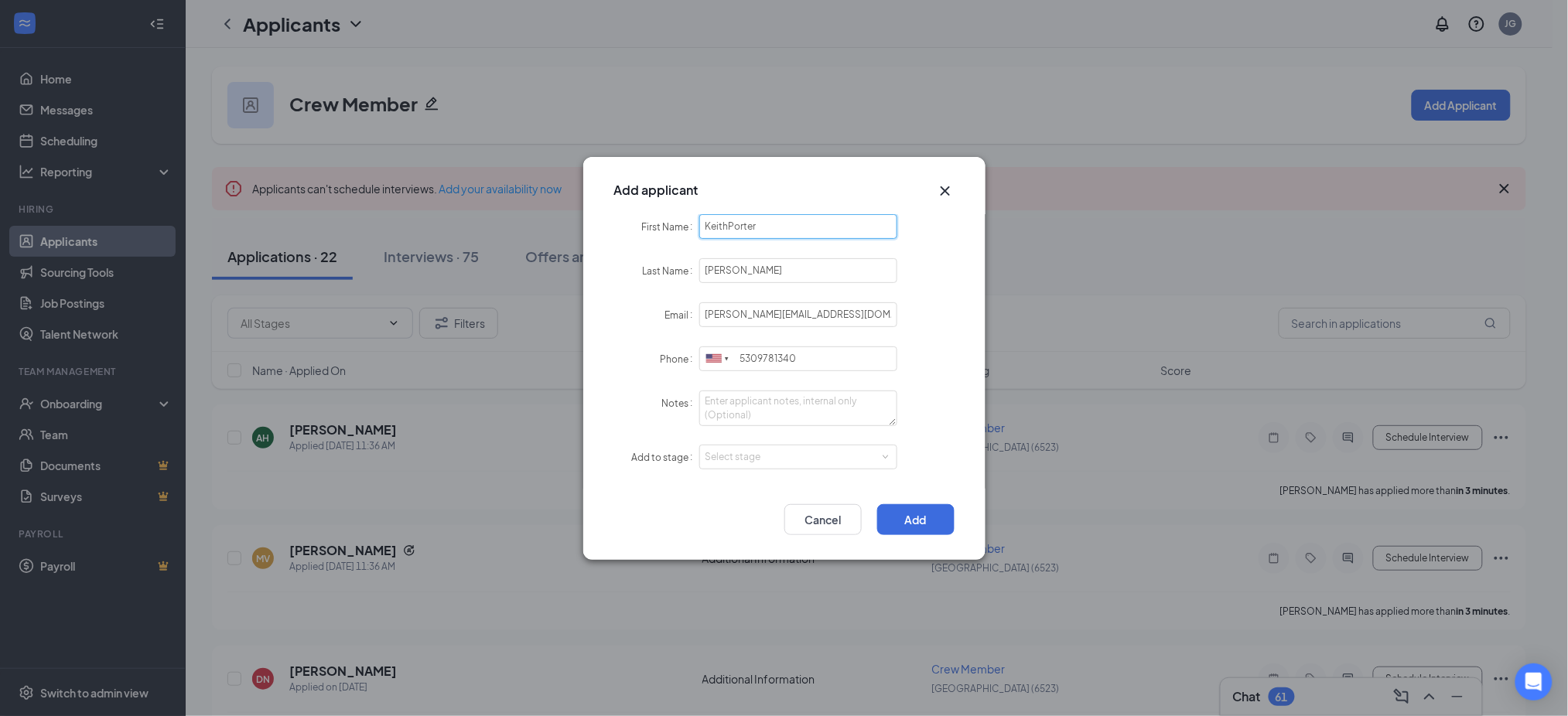
click at [796, 222] on input "KeithPorter" at bounding box center [798, 227] width 199 height 25
click at [748, 453] on div "Select stage" at bounding box center [795, 457] width 179 height 15
type input "Keith"
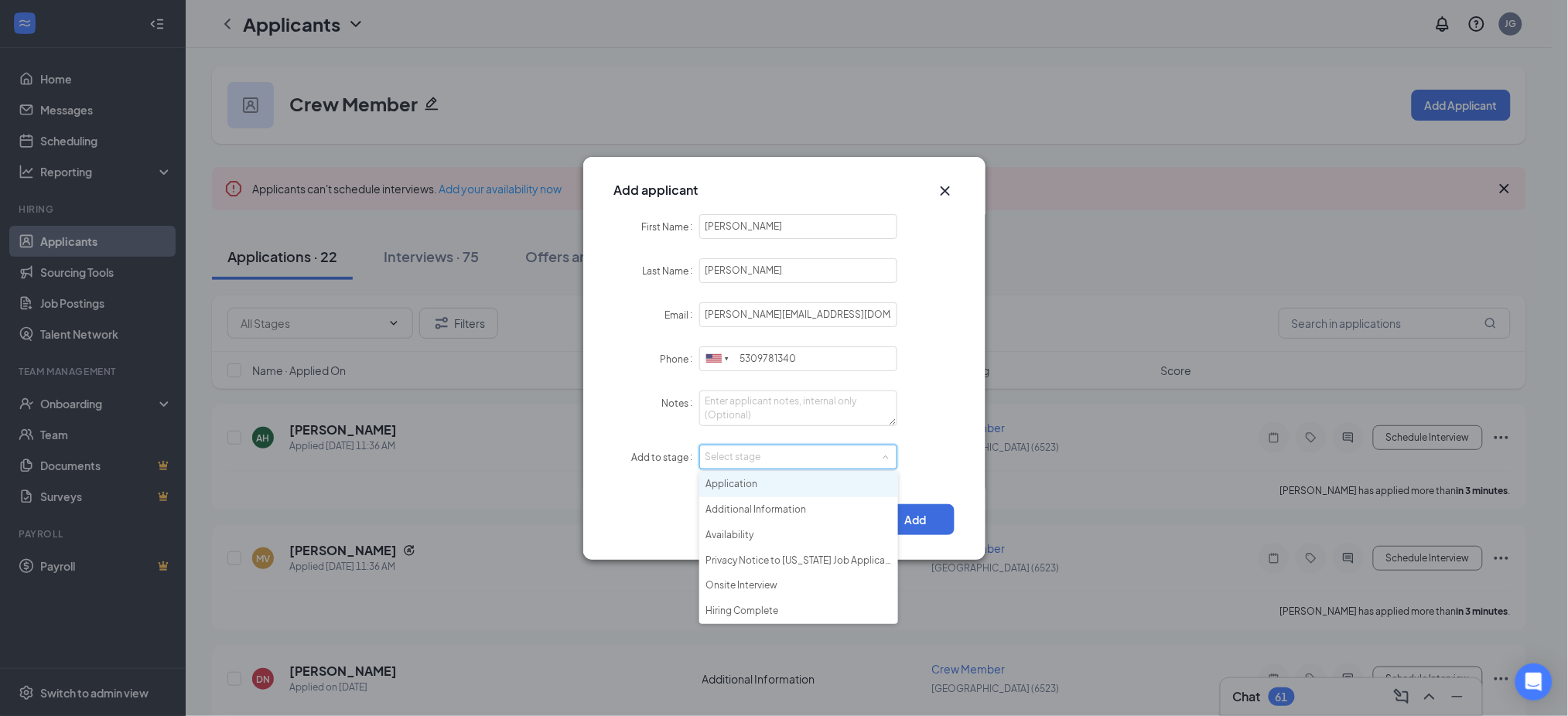
drag, startPoint x: 759, startPoint y: 484, endPoint x: 830, endPoint y: 492, distance: 71.4
click at [760, 487] on li "Application" at bounding box center [798, 485] width 199 height 25
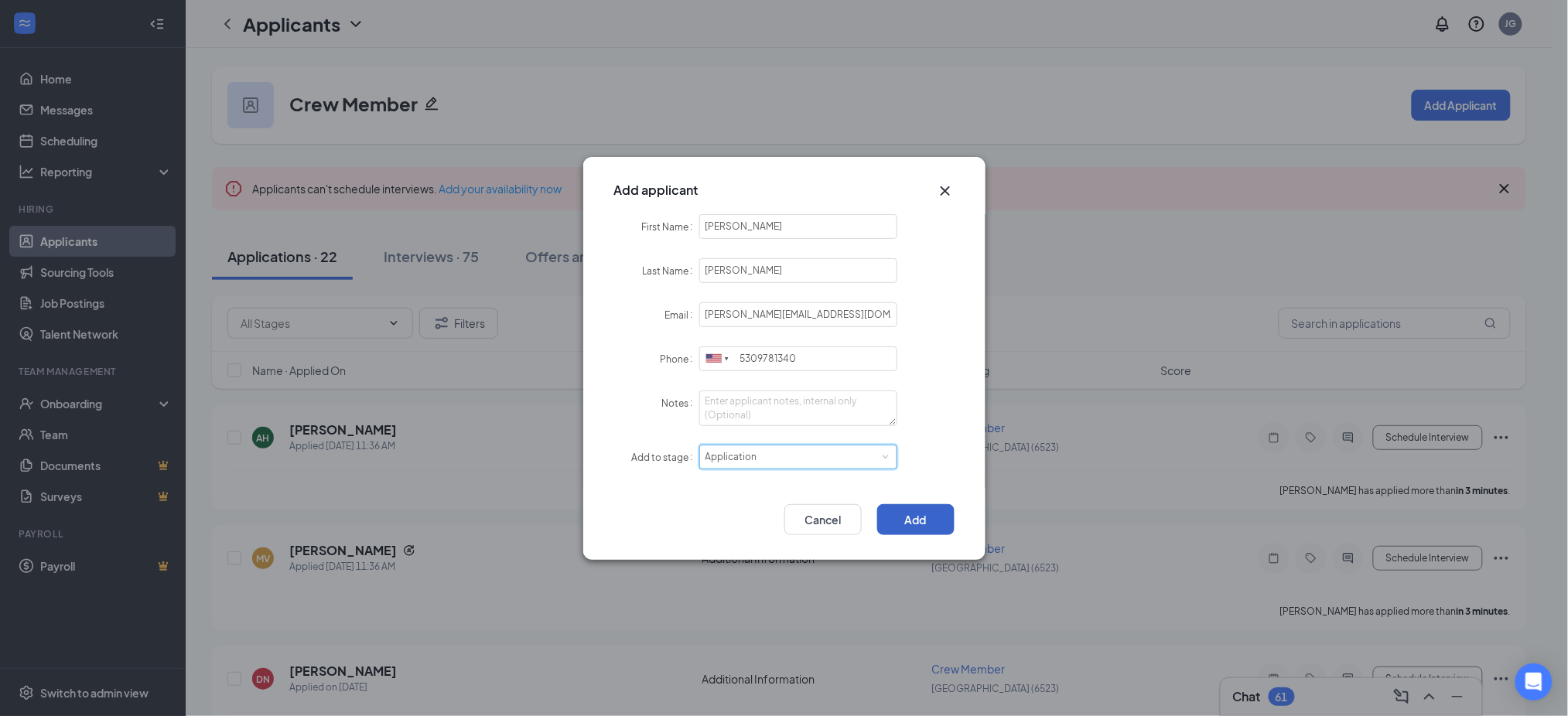
drag, startPoint x: 884, startPoint y: 514, endPoint x: 919, endPoint y: 519, distance: 35.4
click at [888, 514] on button "Add" at bounding box center [916, 520] width 77 height 31
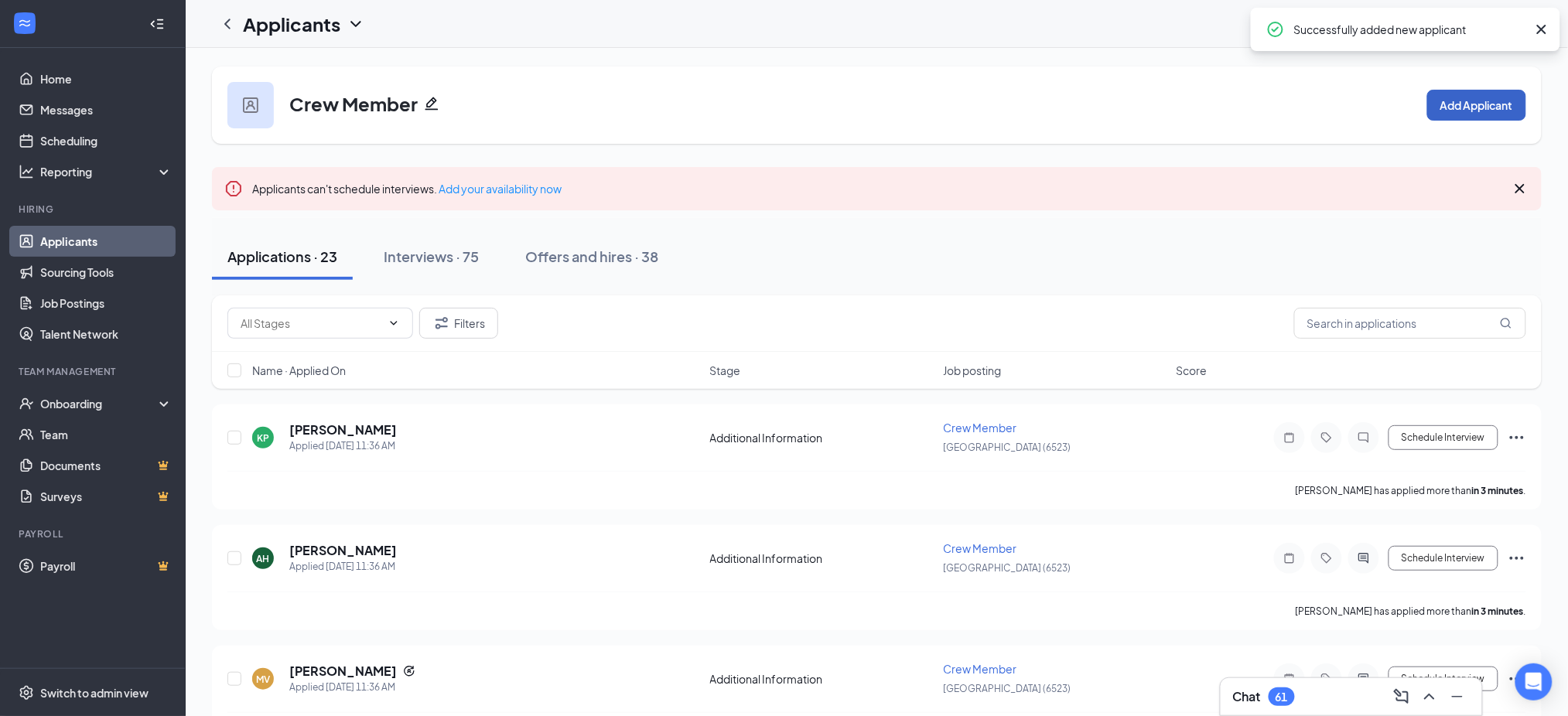
click at [1472, 108] on button "Add Applicant" at bounding box center [1477, 105] width 99 height 31
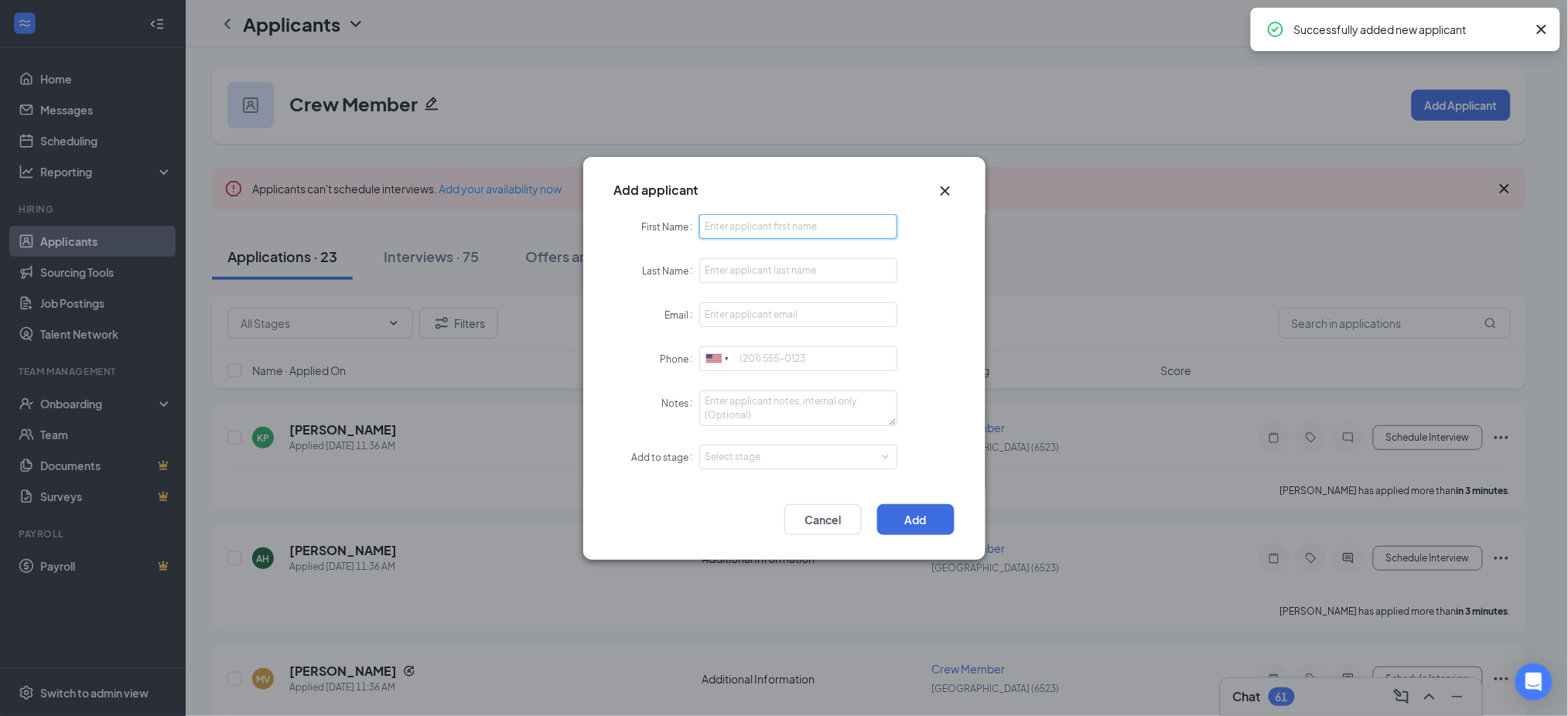
click at [774, 233] on input "First Name" at bounding box center [798, 227] width 199 height 25
paste input "Danyelle"
type input "Danyelle"
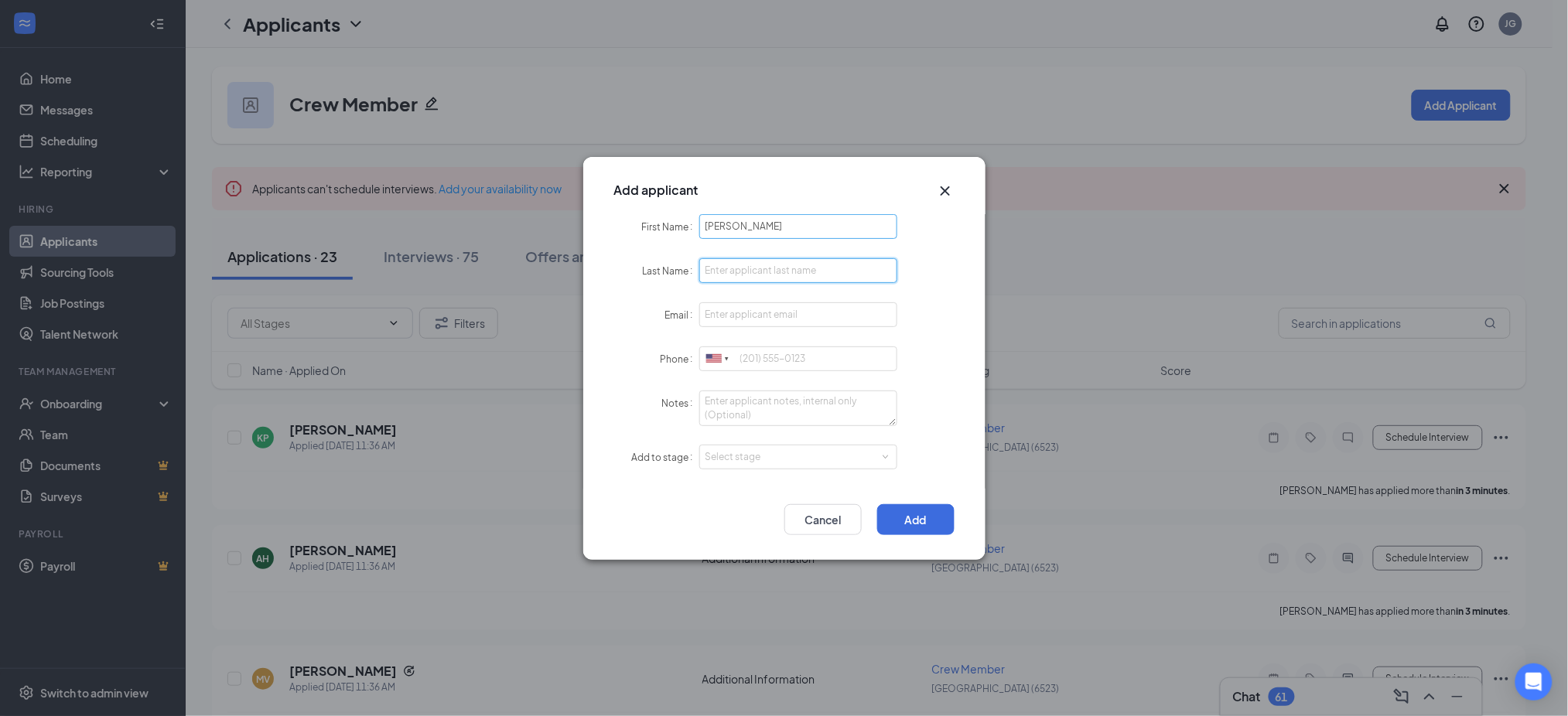
paste input "Bedford"
type input "Bedford"
paste input "danyelle.espinozabedford@gmail.com"
type input "danyelle.espinozabedford@gmail.com"
paste input "5307090262"
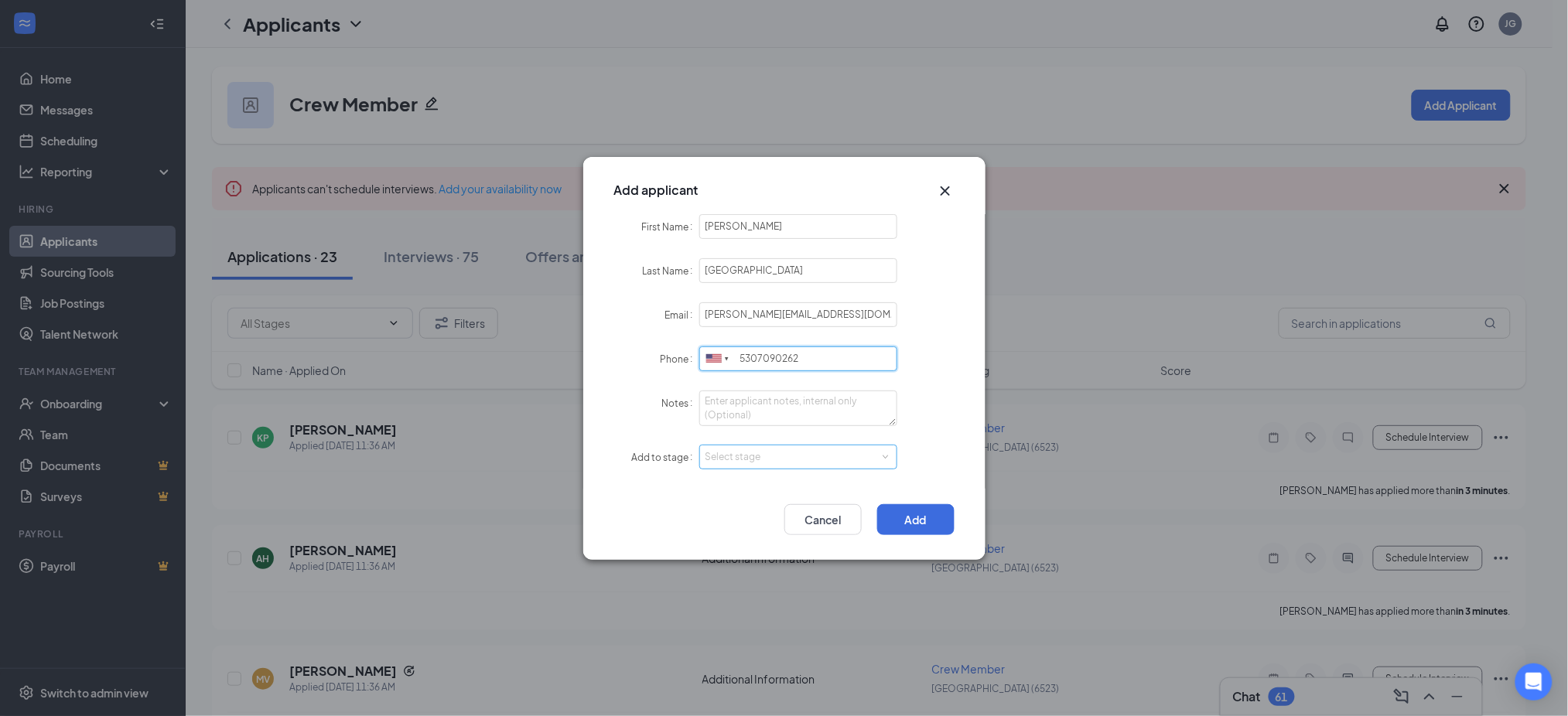
click at [763, 457] on div "Select stage" at bounding box center [795, 457] width 179 height 15
type input "5307090262"
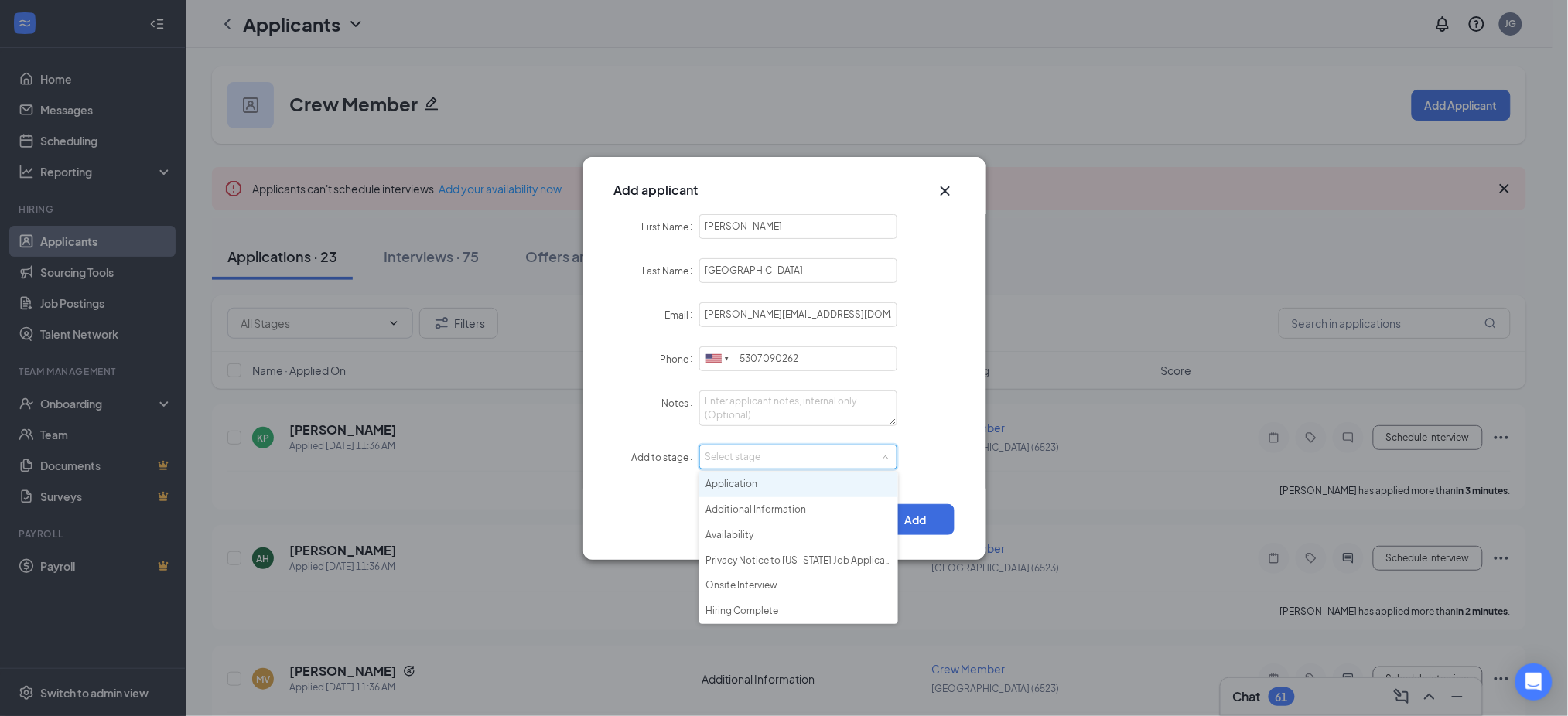
click at [756, 478] on li "Application" at bounding box center [798, 485] width 199 height 25
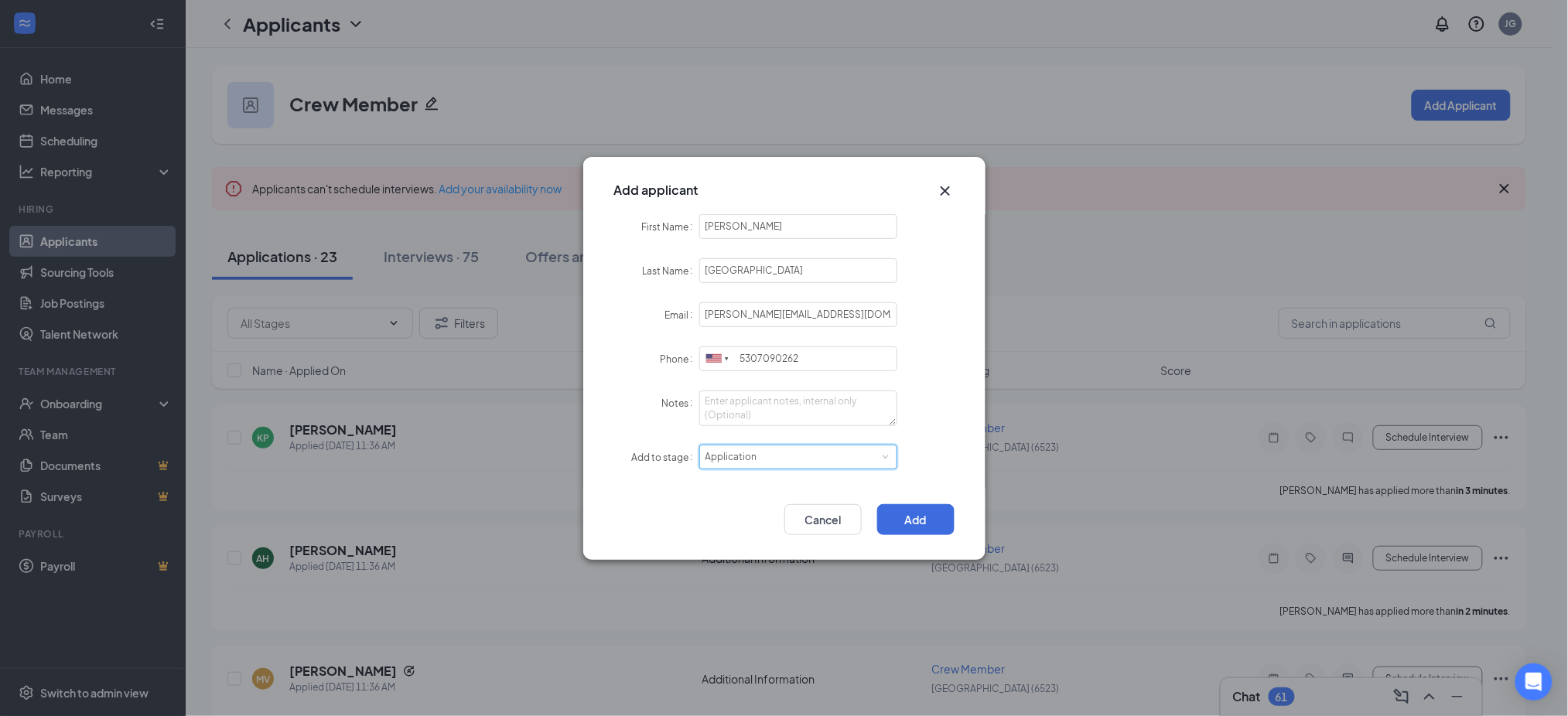
click at [896, 498] on div "Add Cancel" at bounding box center [784, 524] width 402 height 71
click at [900, 517] on button "Add" at bounding box center [916, 520] width 77 height 31
